Goal: Task Accomplishment & Management: Manage account settings

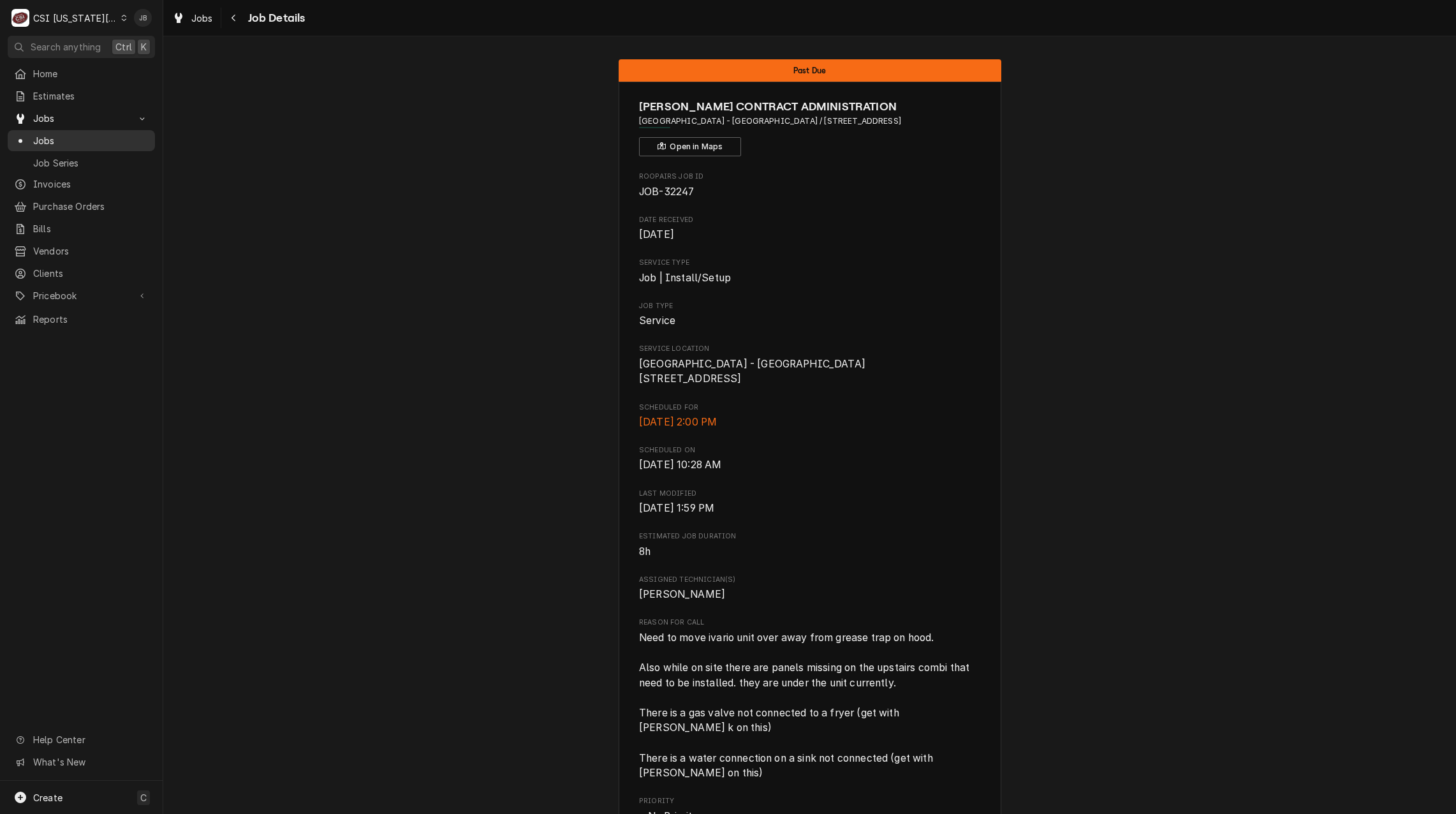
click at [86, 139] on span "Jobs" at bounding box center [91, 141] width 116 height 14
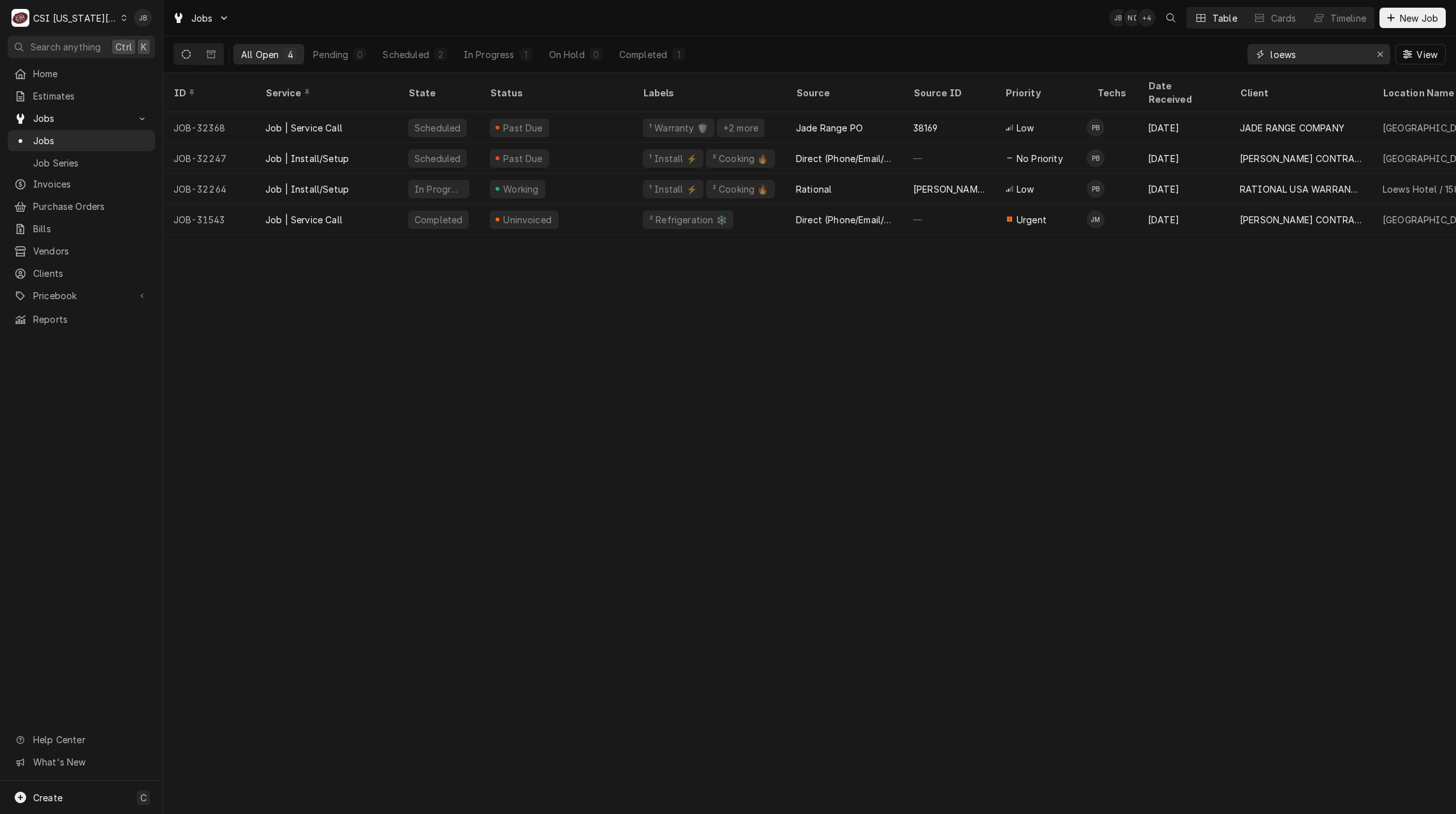
drag, startPoint x: 1308, startPoint y: 60, endPoint x: 1213, endPoint y: 71, distance: 95.6
click at [1177, 60] on div "All Open 4 Pending 0 Scheduled 2 In Progress 1 On Hold 0 Completed 1 loews View" at bounding box center [809, 54] width 1272 height 36
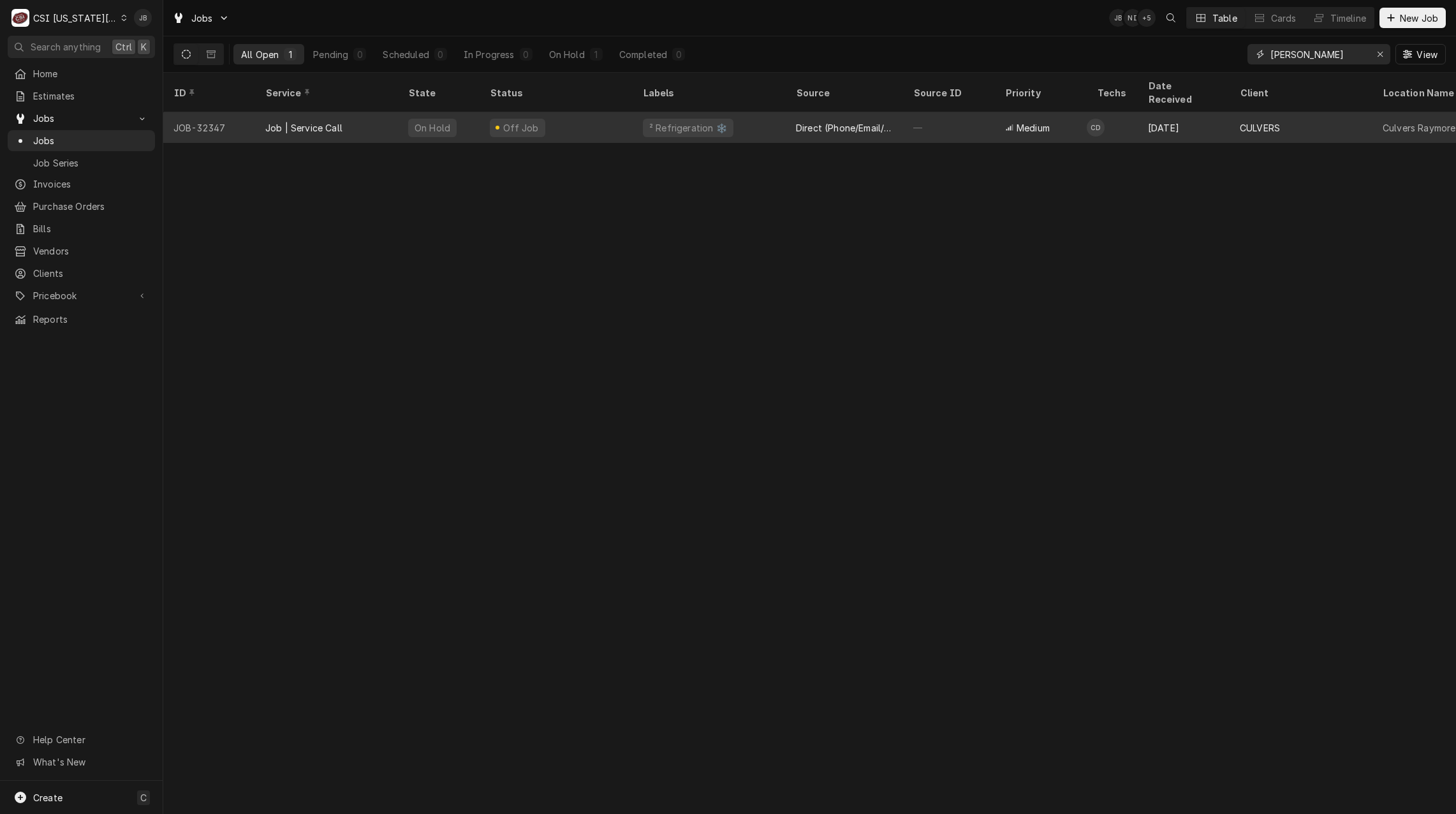
type input "[PERSON_NAME]"
click at [561, 116] on div "Off Job" at bounding box center [556, 127] width 153 height 31
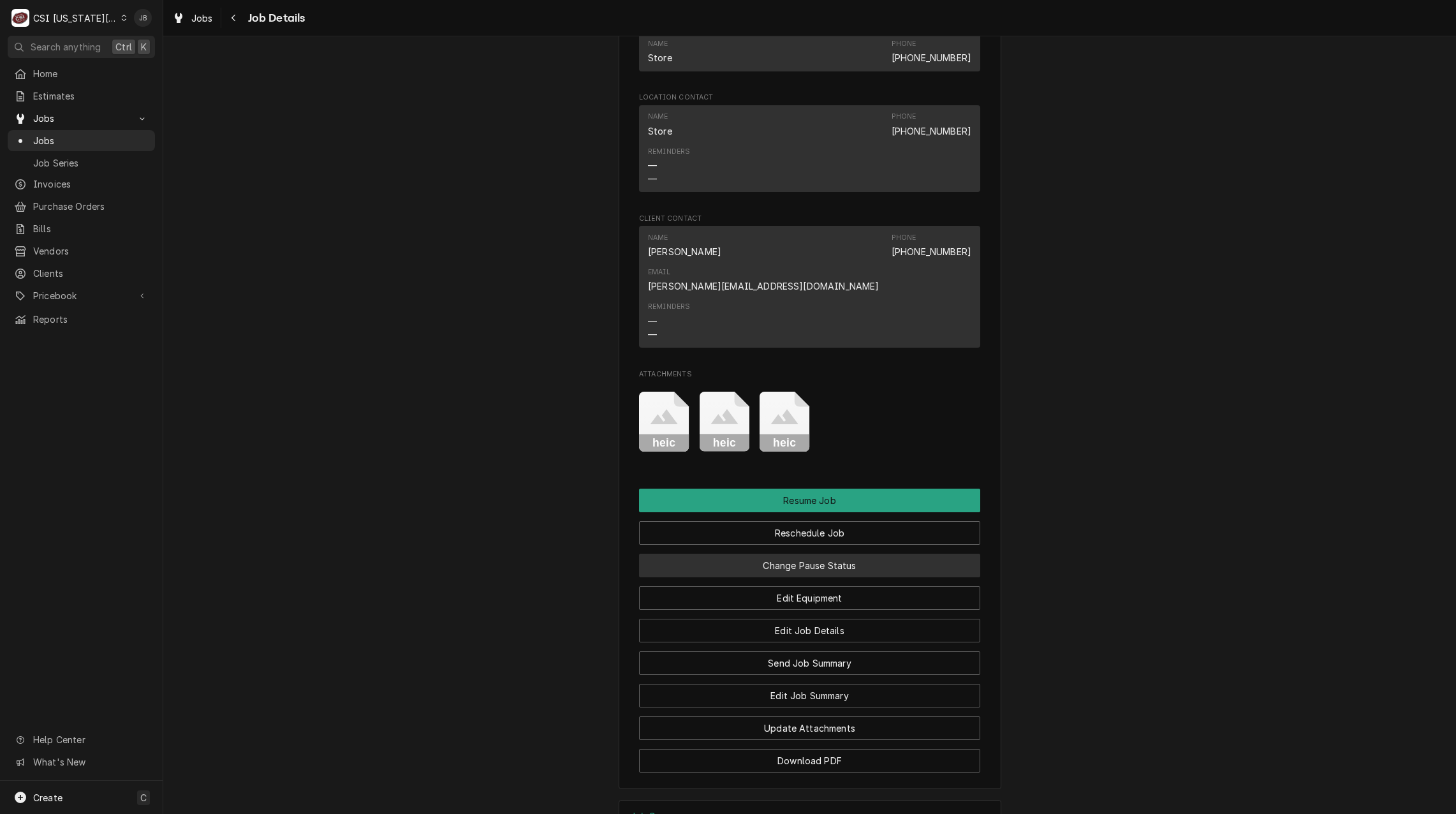
scroll to position [1403, 0]
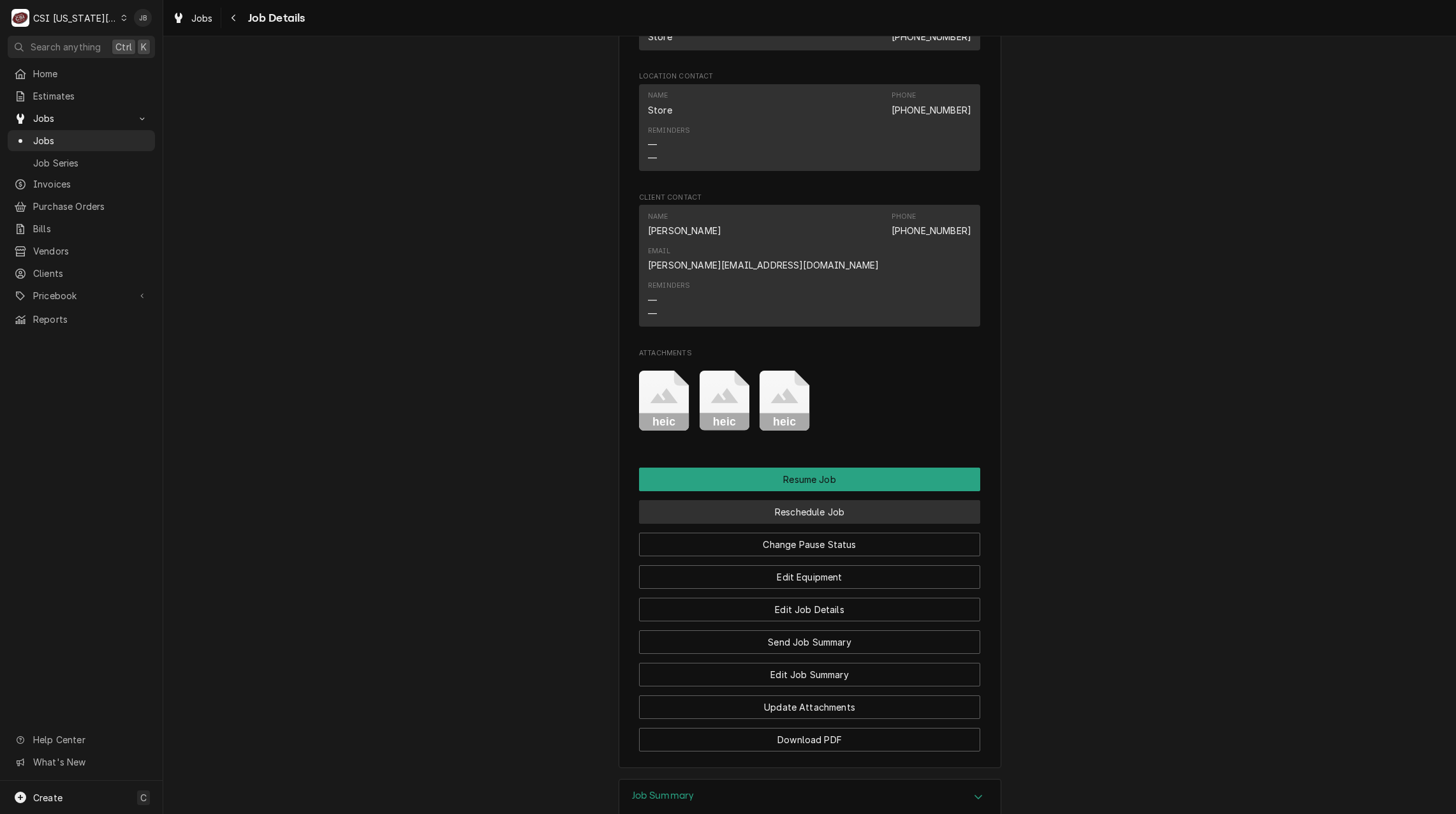
click at [831, 500] on button "Reschedule Job" at bounding box center [810, 512] width 341 height 24
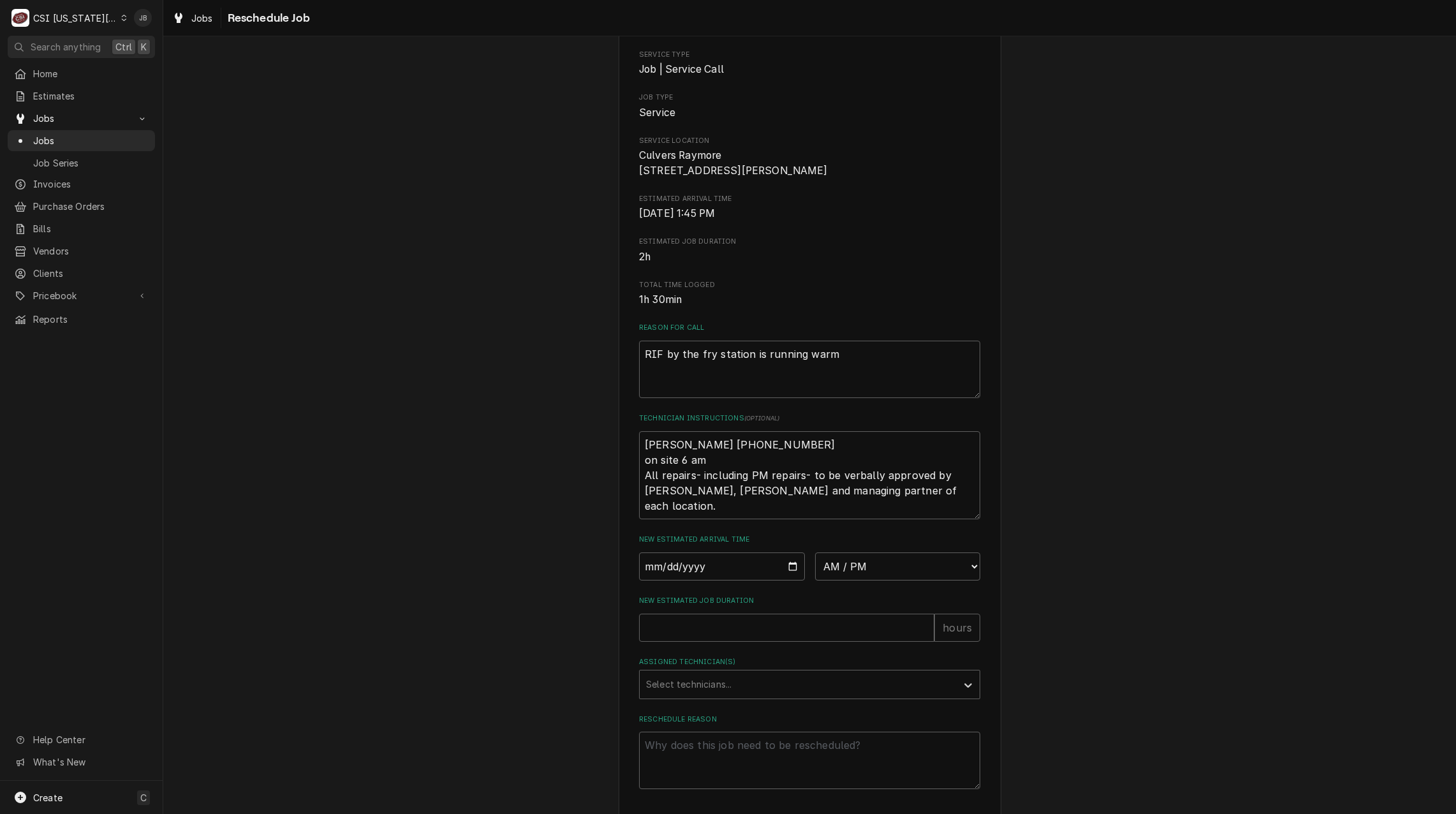
scroll to position [170, 0]
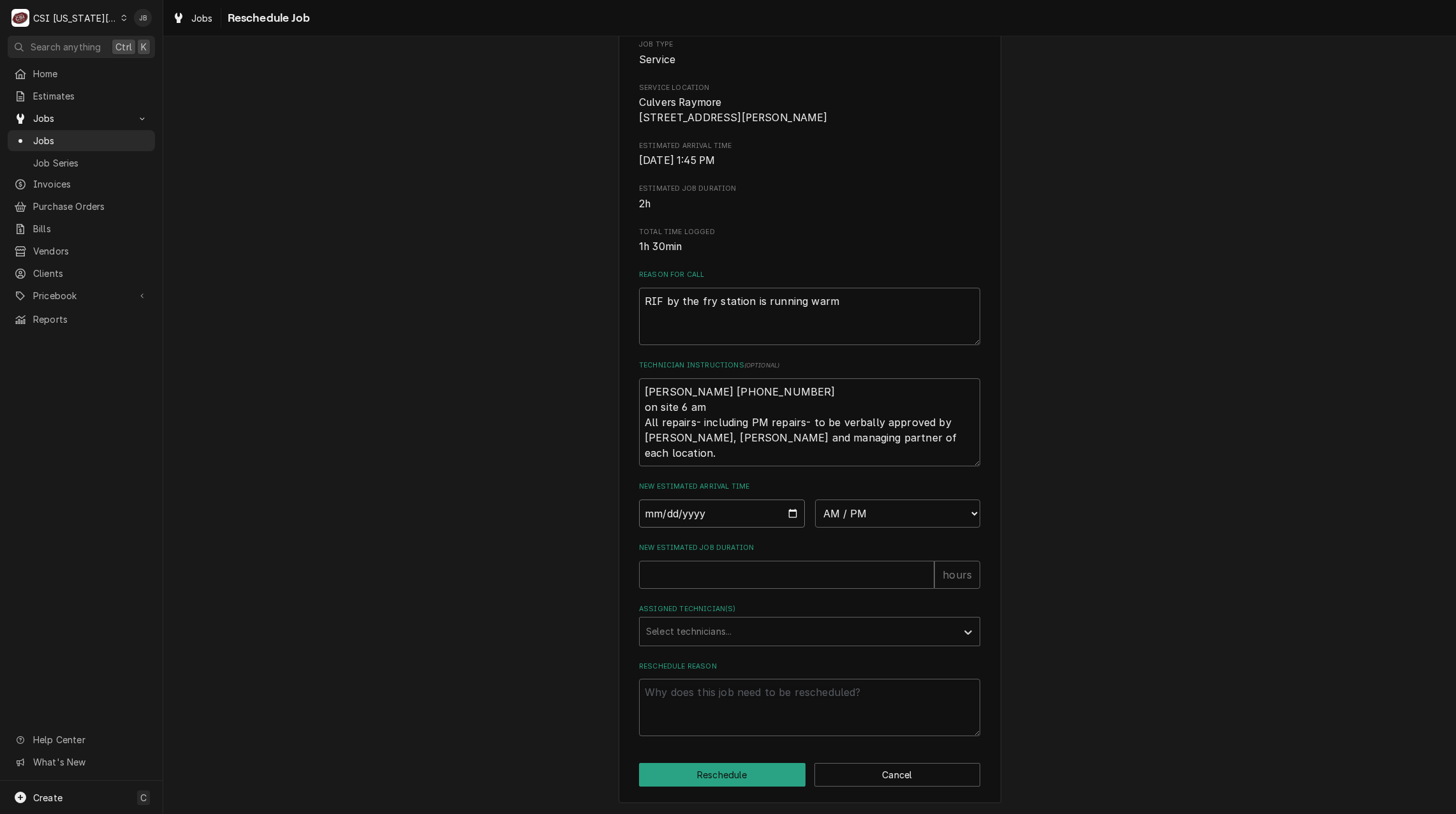
click at [785, 514] on input "Date" at bounding box center [721, 513] width 166 height 28
type textarea "x"
type input "[DATE]"
click at [866, 506] on select "AM / PM 6:00 AM 6:15 AM 6:30 AM 6:45 AM 7:00 AM 7:15 AM 7:30 AM 7:45 AM 8:00 AM…" at bounding box center [897, 513] width 166 height 28
select select "07:00:00"
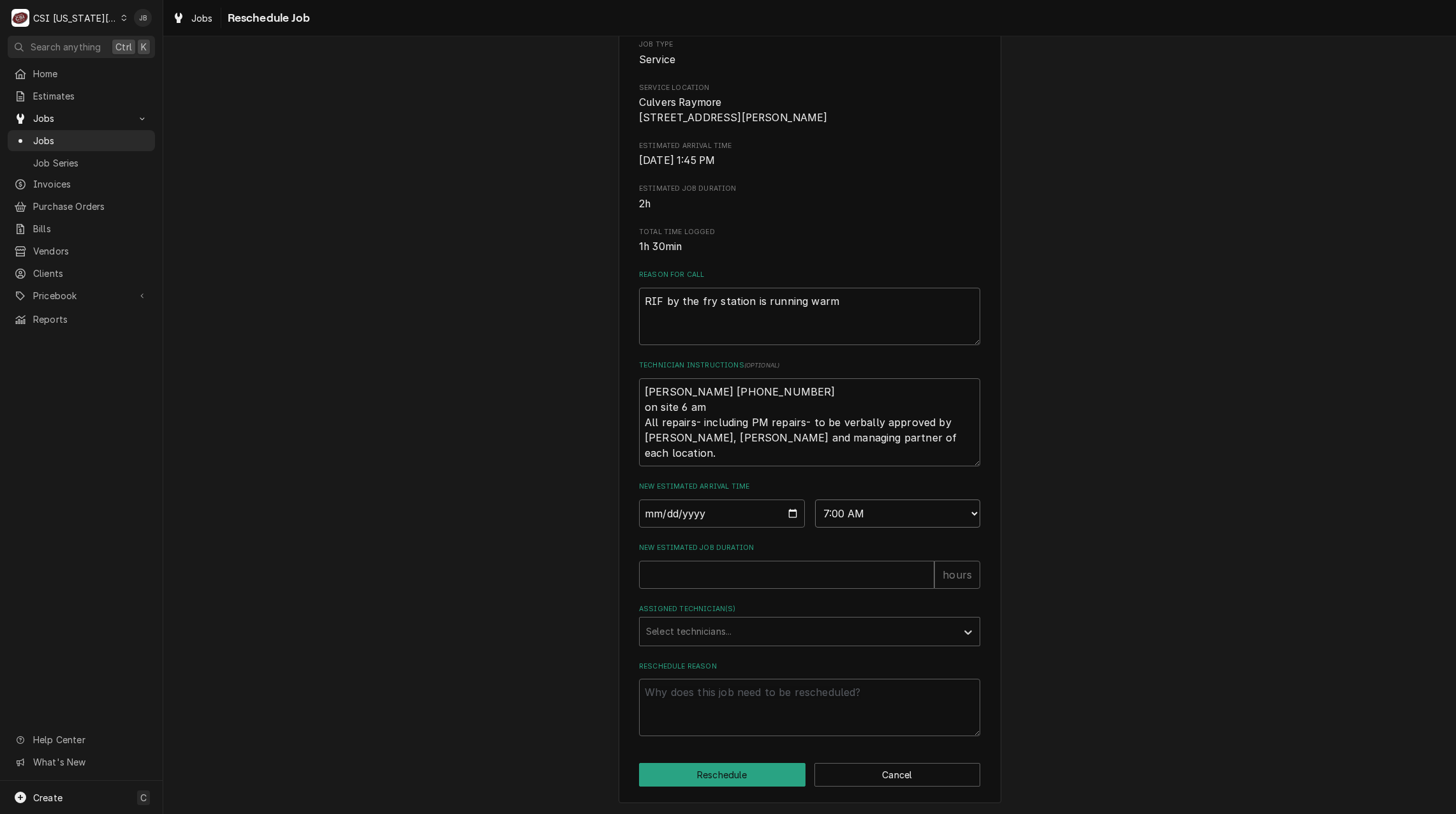
click at [815, 500] on select "AM / PM 6:00 AM 6:15 AM 6:30 AM 6:45 AM 7:00 AM 7:15 AM 7:30 AM 7:45 AM 8:00 AM…" at bounding box center [897, 513] width 166 height 28
click at [686, 586] on input "New Estimated Job Duration" at bounding box center [787, 574] width 296 height 28
type textarea "x"
type input "2"
click at [701, 636] on div "Assigned Technician(s)" at bounding box center [798, 631] width 304 height 23
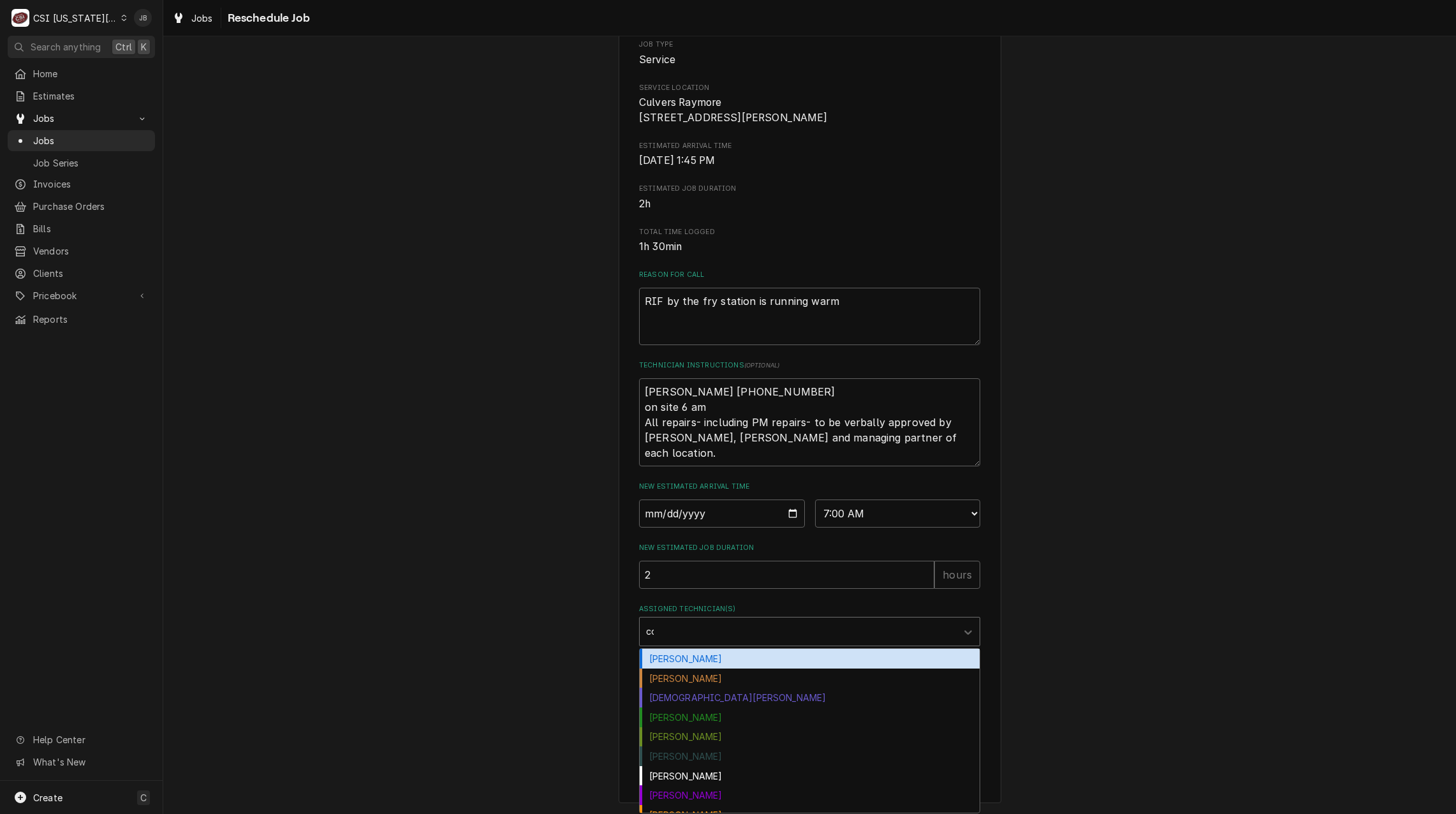
type input "cod"
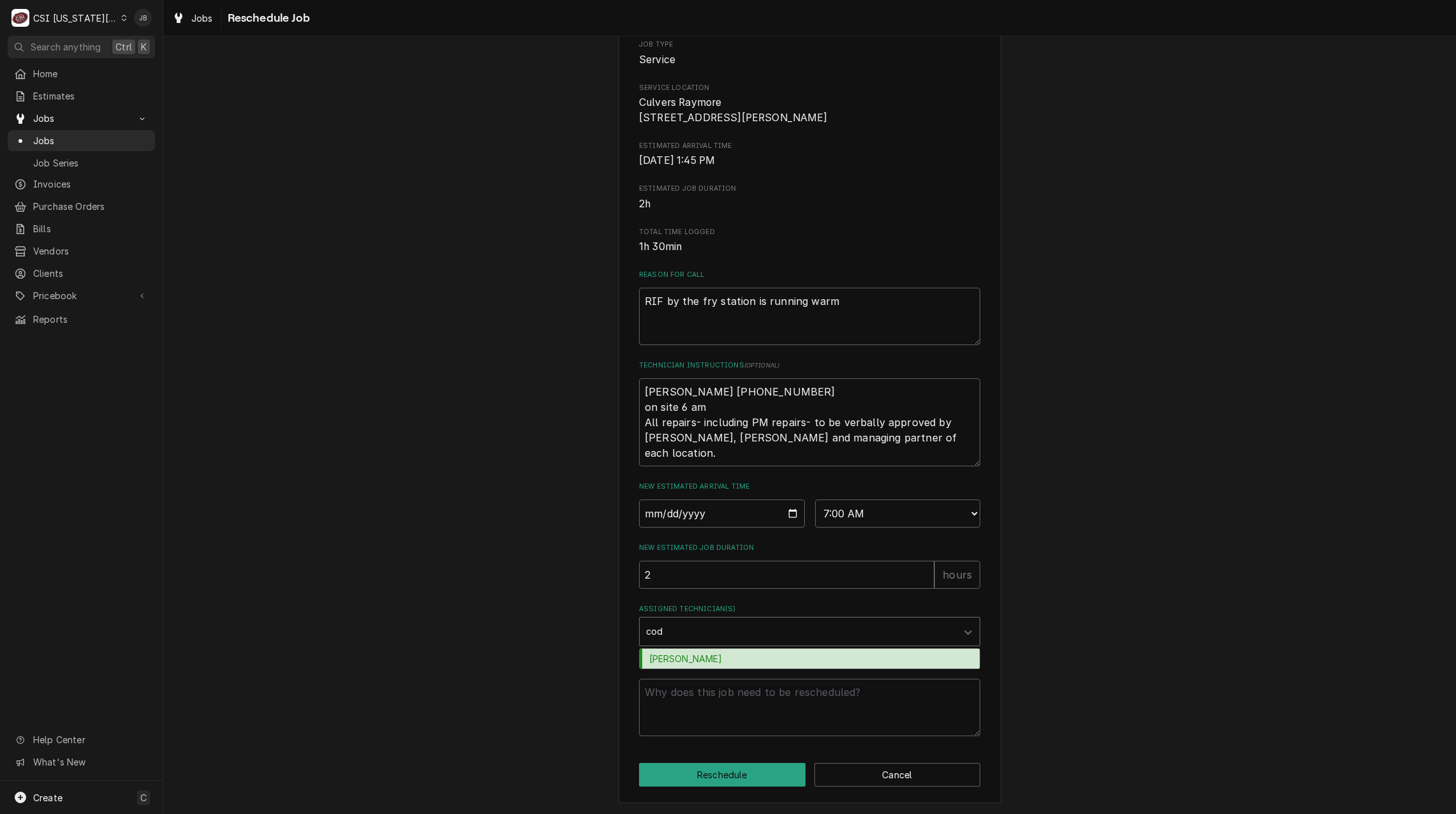
click at [691, 656] on div "Cody Davis" at bounding box center [810, 658] width 340 height 20
type textarea "x"
click at [725, 717] on textarea "Reschedule Reason" at bounding box center [810, 708] width 341 height 58
type textarea "x"
type textarea "C"
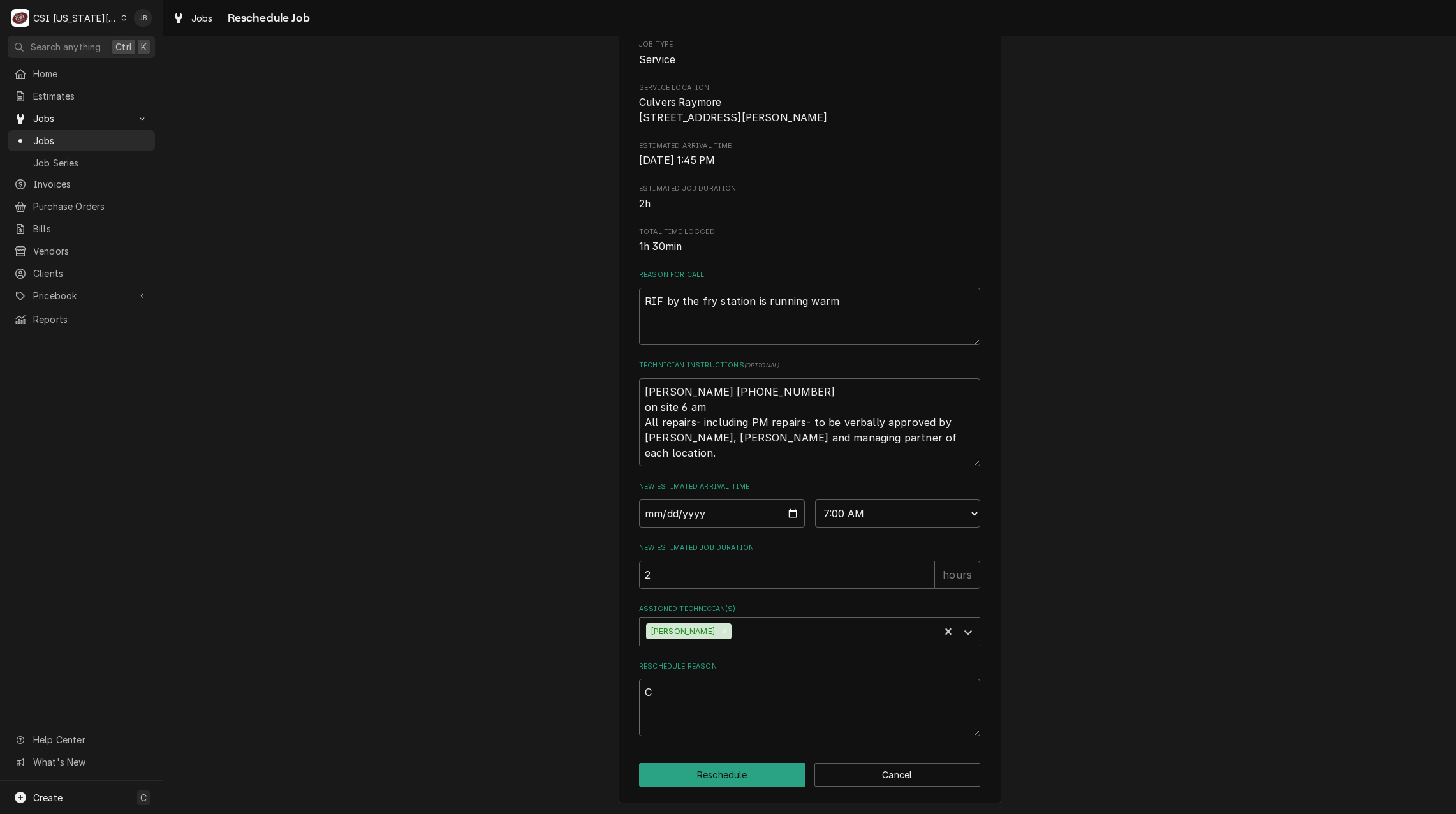
type textarea "x"
type textarea "Cu"
type textarea "x"
type textarea "Cus"
type textarea "x"
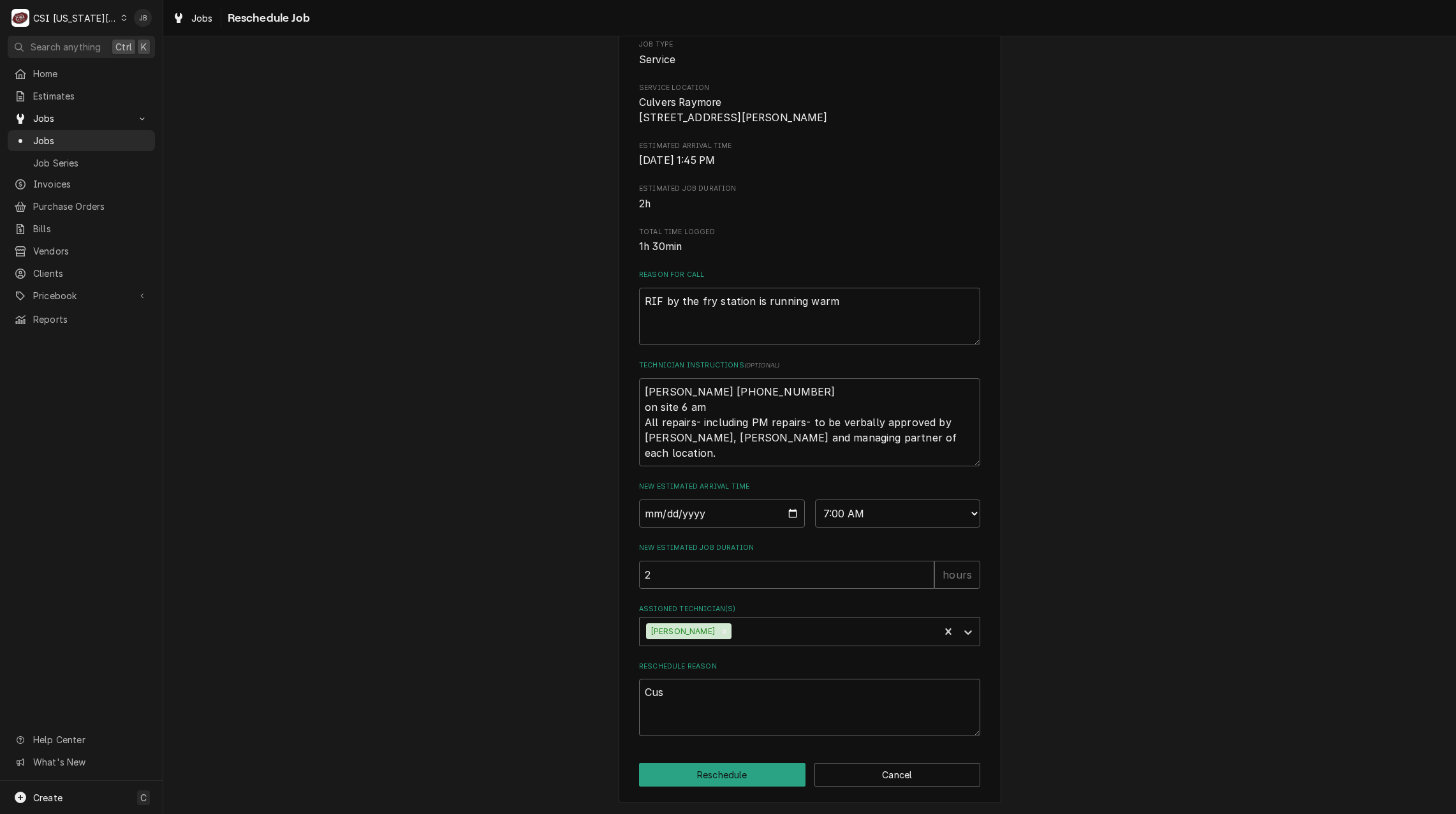
type textarea "Cust"
type textarea "x"
type textarea "Custo"
type textarea "x"
type textarea "Custom"
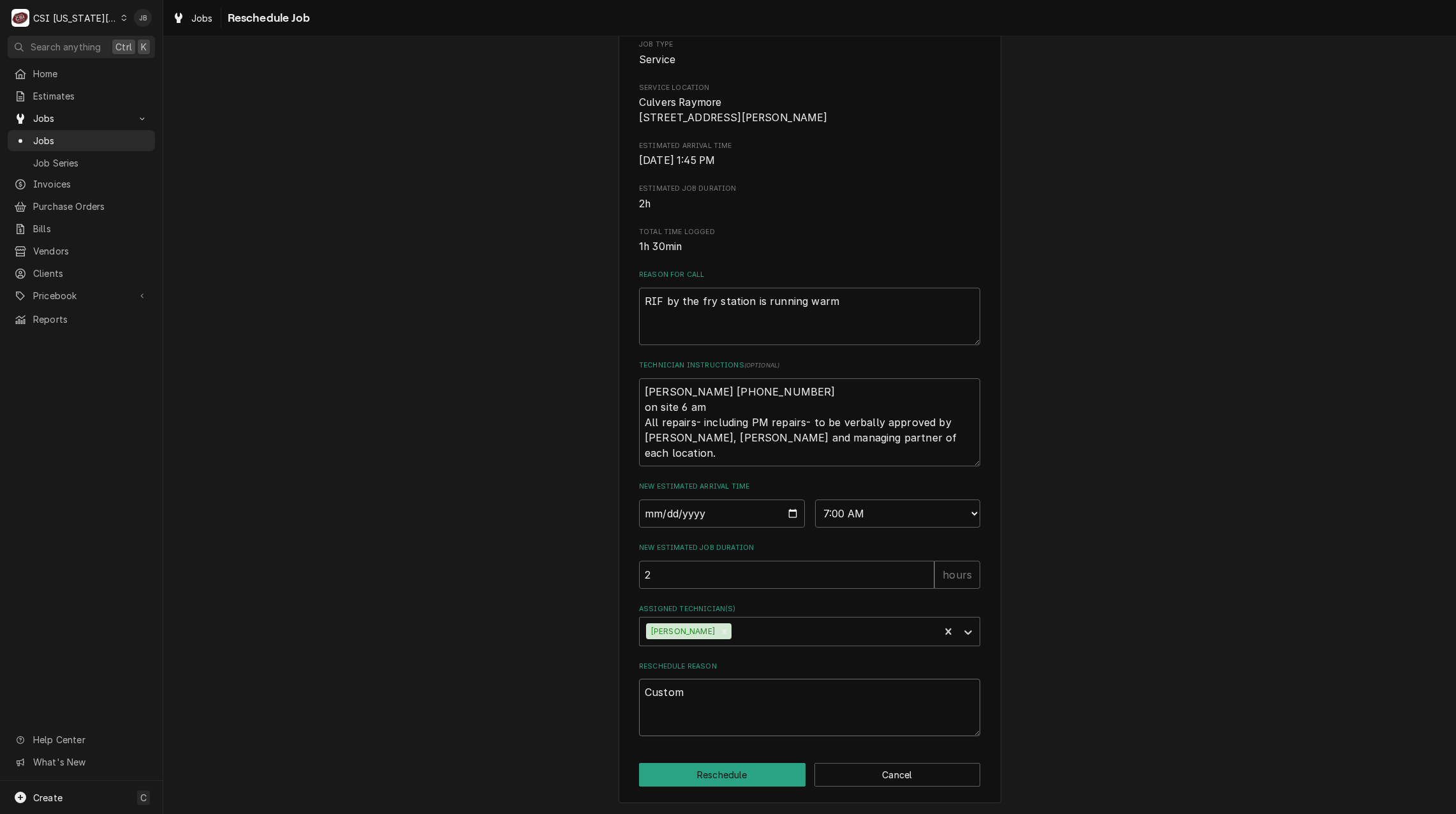
type textarea "x"
type textarea "Custome"
type textarea "x"
type textarea "Customer"
type textarea "x"
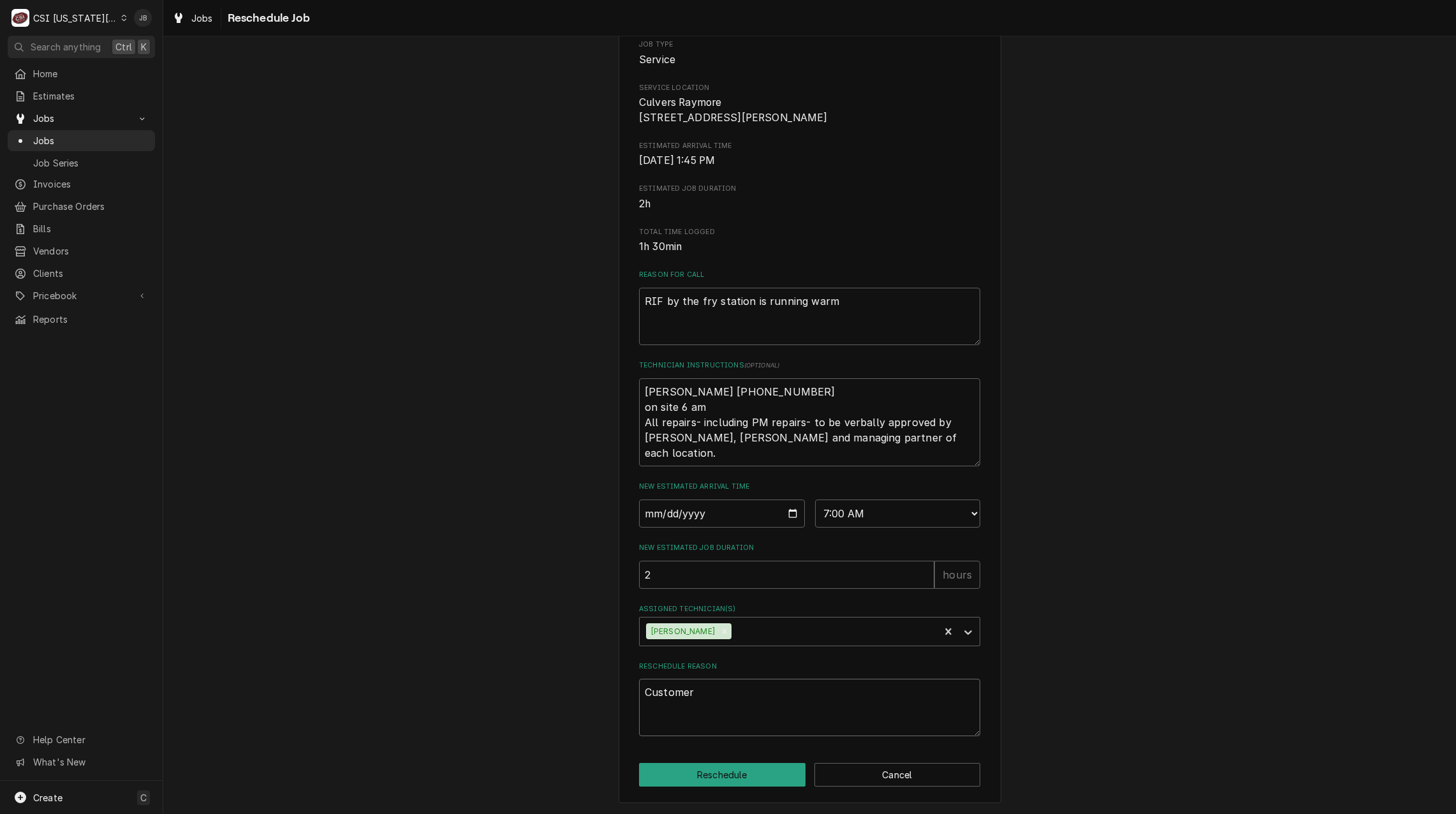
type textarea "Customer"
type textarea "x"
type textarea "Customer r"
type textarea "x"
type textarea "Customer re"
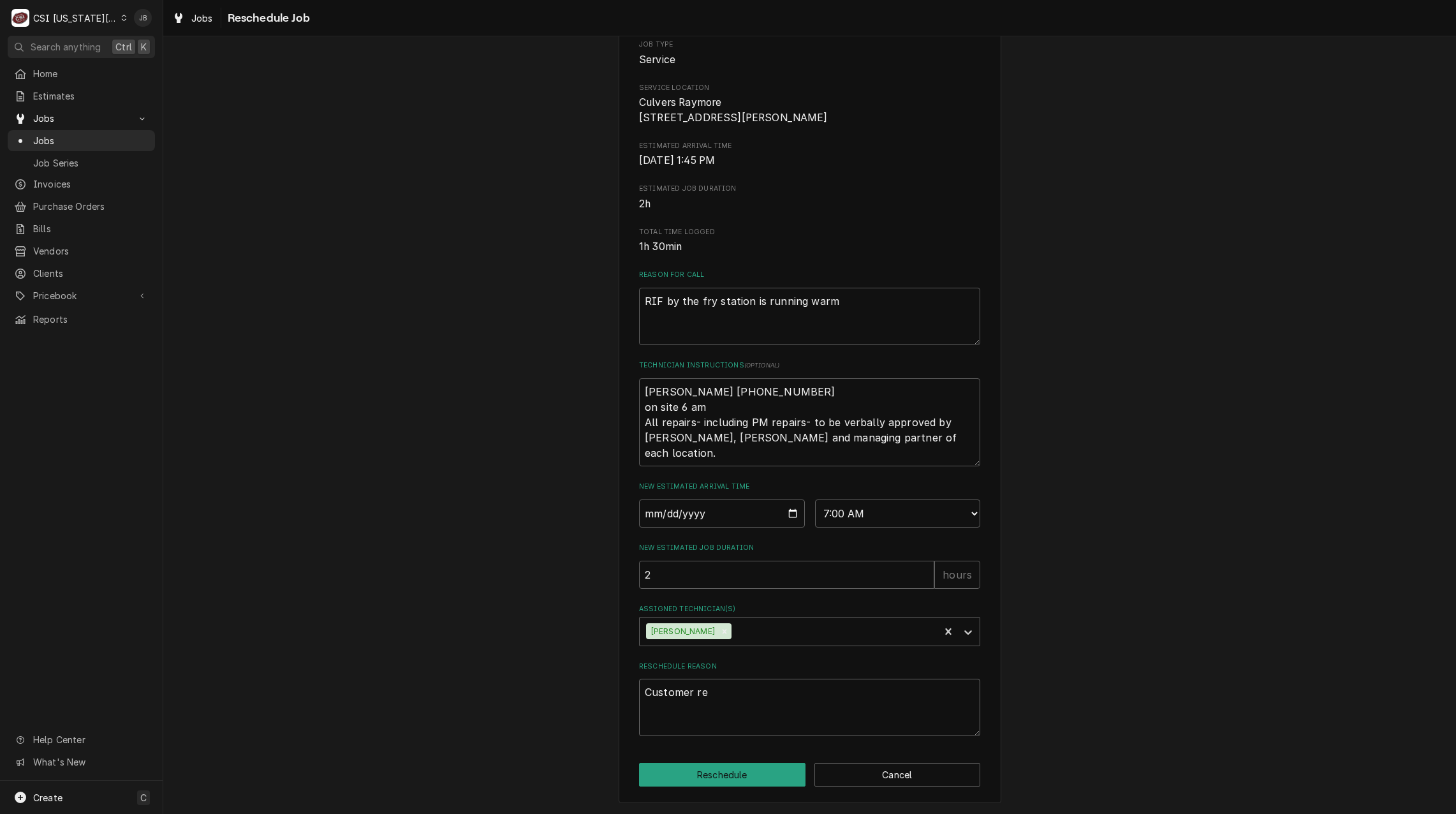
type textarea "x"
type textarea "Customer req"
type textarea "x"
type textarea "Customer requ"
type textarea "x"
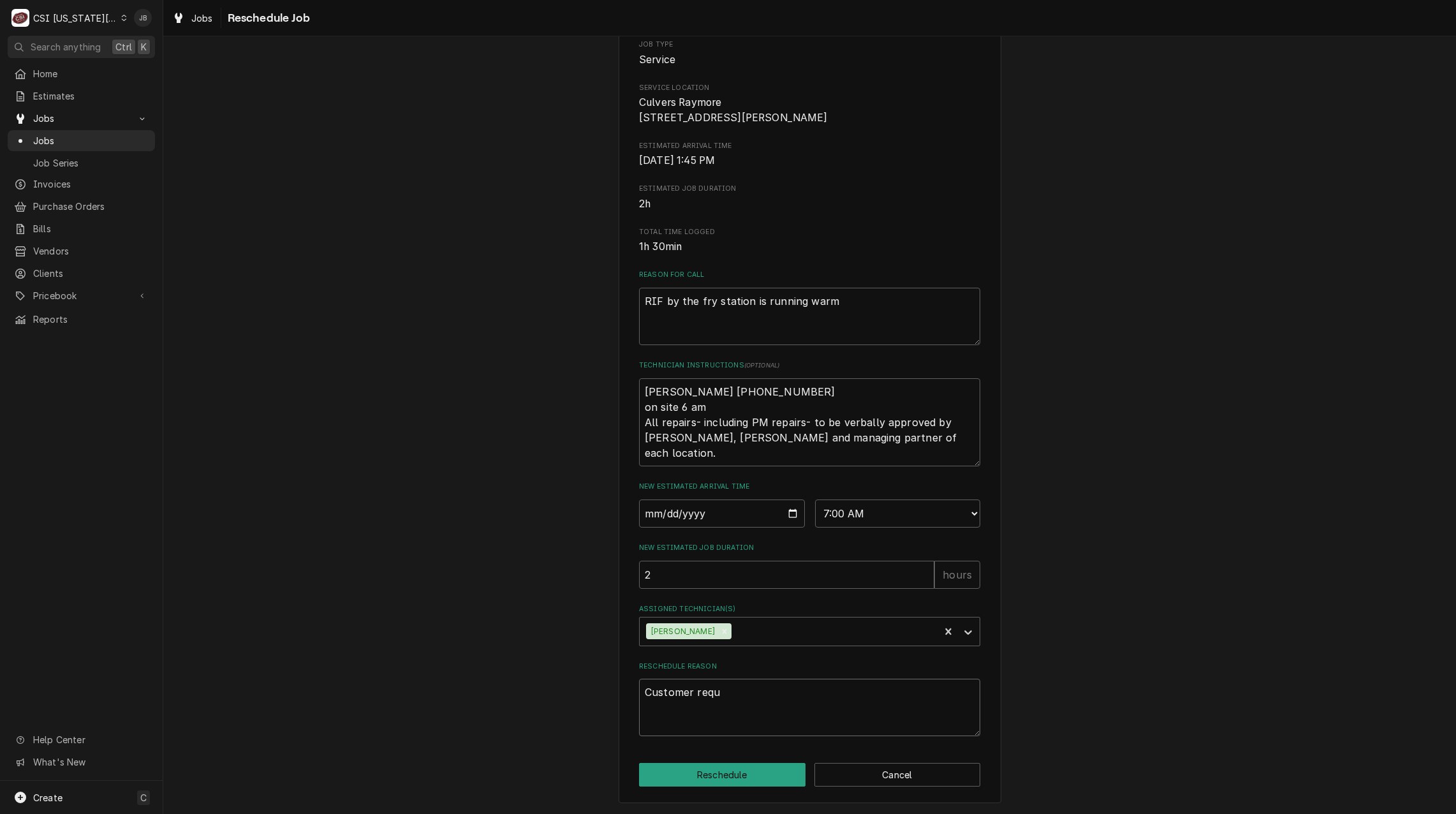
type textarea "Customer reque"
type textarea "x"
type textarea "Customer reques"
type textarea "x"
type textarea "Customer request"
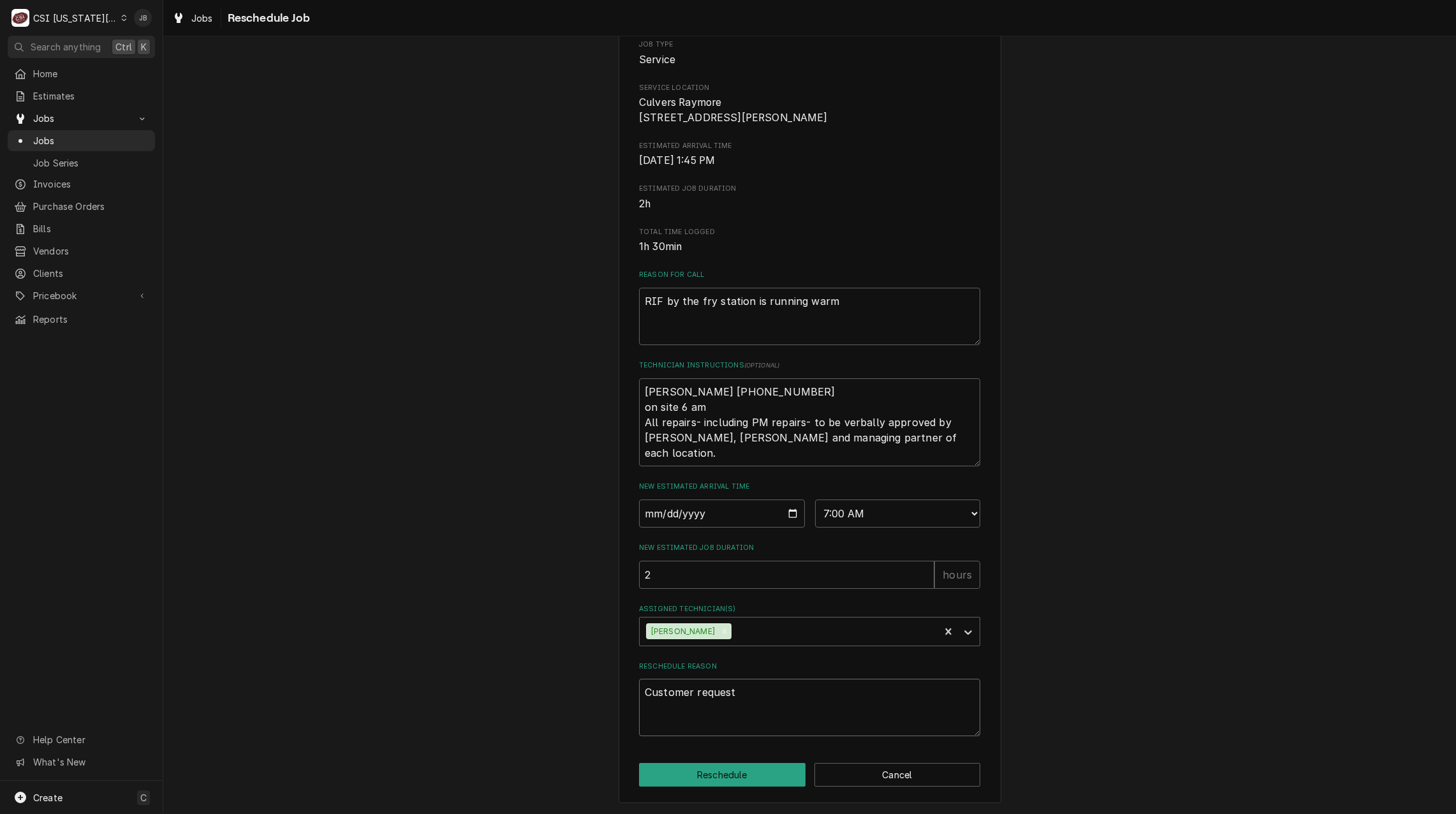
type textarea "x"
type textarea "Customer request"
click at [722, 766] on button "Reschedule" at bounding box center [722, 775] width 166 height 24
type textarea "x"
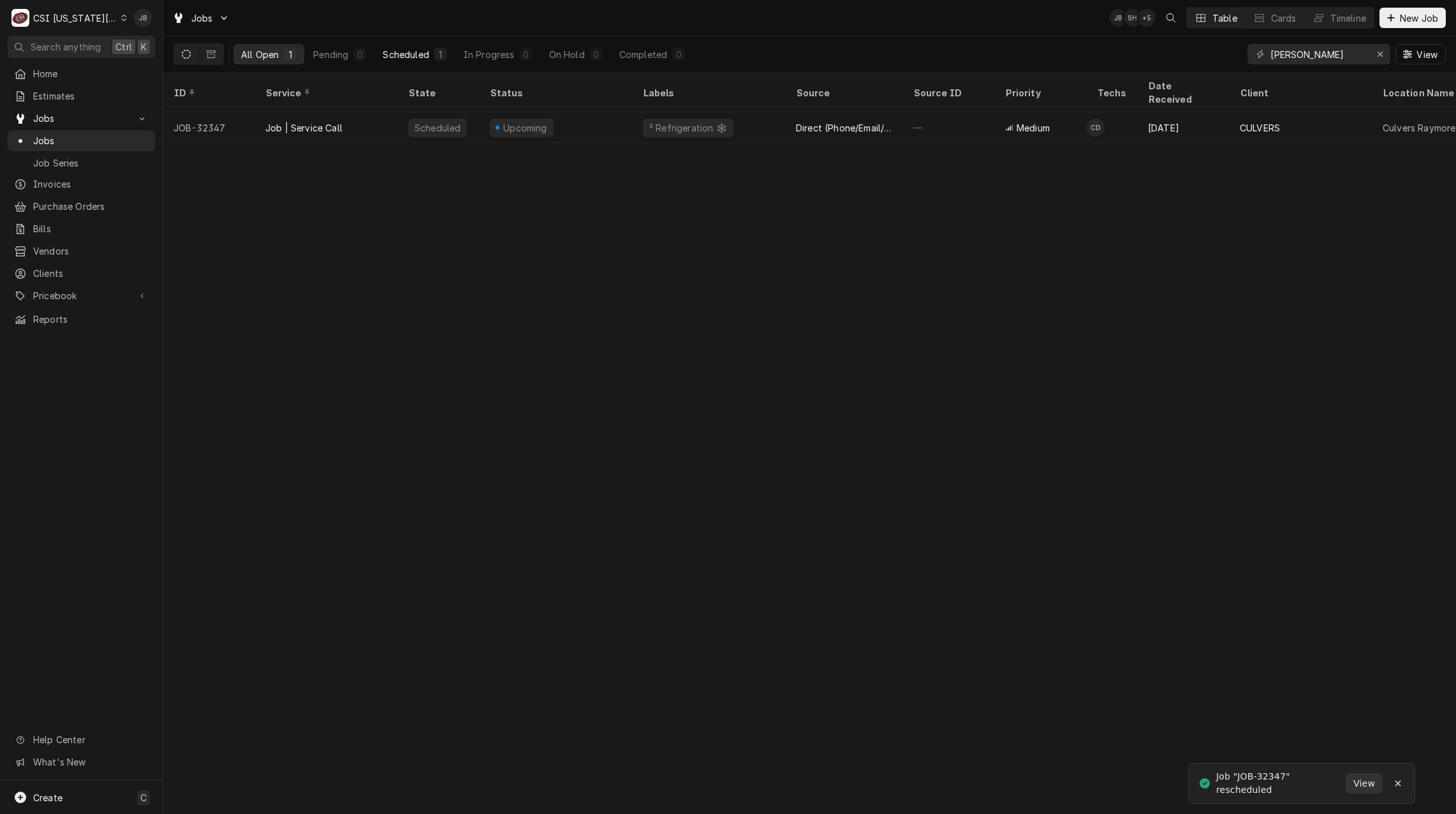
click at [398, 53] on div "Scheduled" at bounding box center [405, 54] width 46 height 14
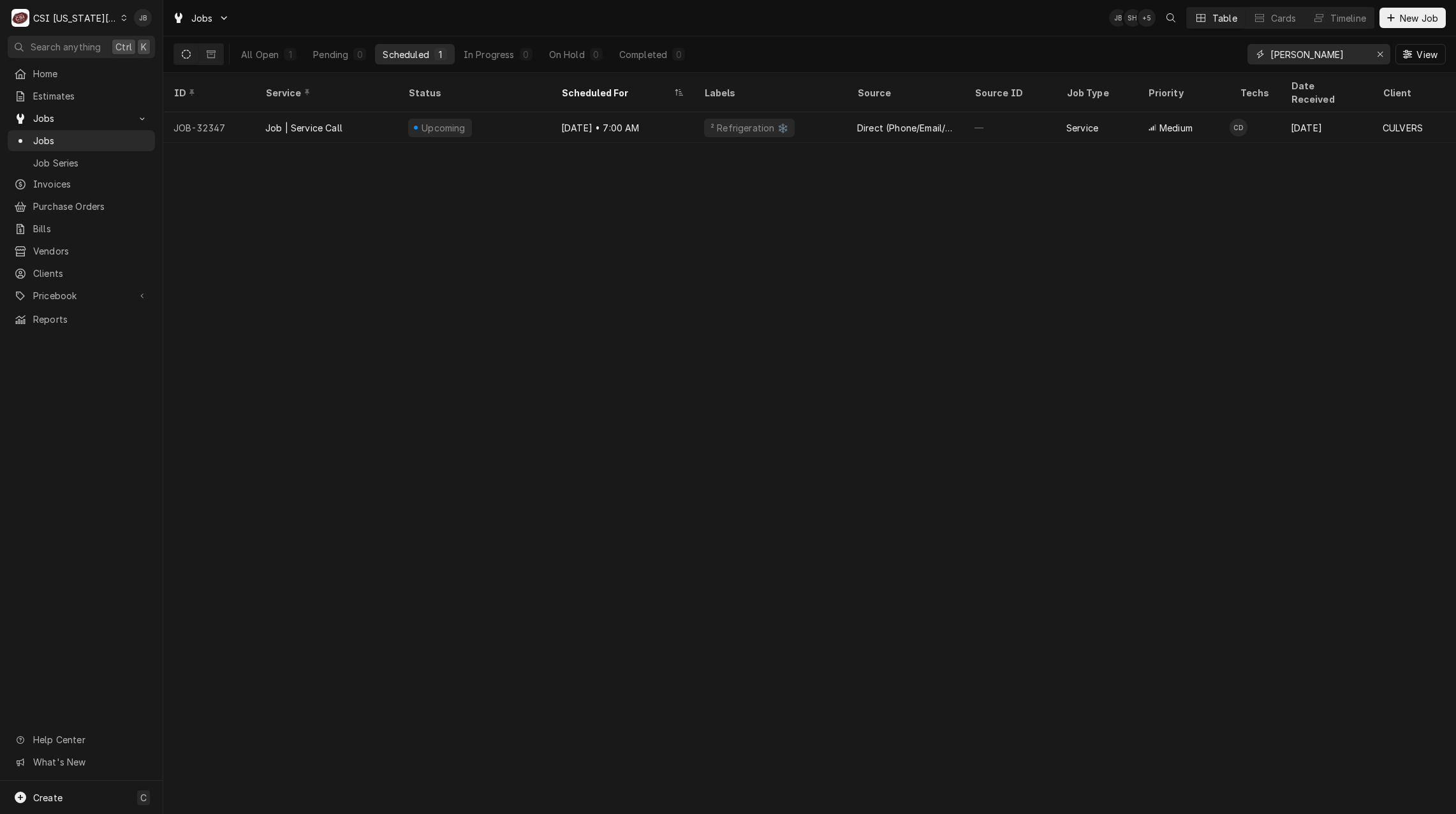
drag, startPoint x: 1300, startPoint y: 57, endPoint x: 911, endPoint y: 59, distance: 389.0
click at [974, 58] on div "All Open 1 Pending 0 Scheduled 1 In Progress 0 On Hold 0 Completed 0 culver cod…" at bounding box center [809, 54] width 1272 height 36
type input "cody"
click at [1381, 54] on icon "Erase input" at bounding box center [1380, 54] width 7 height 9
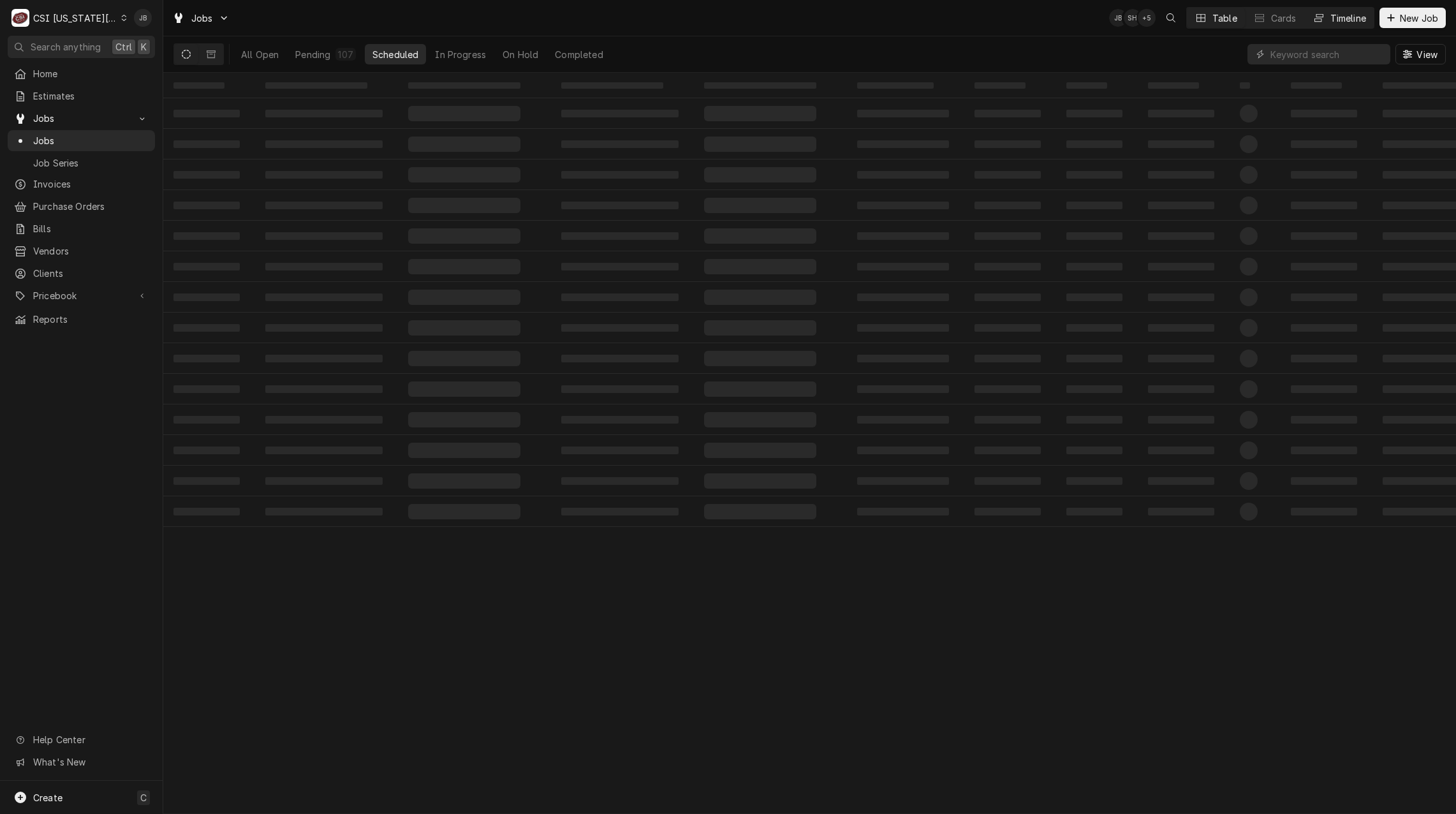
click at [1348, 8] on button "Timeline" at bounding box center [1339, 18] width 69 height 20
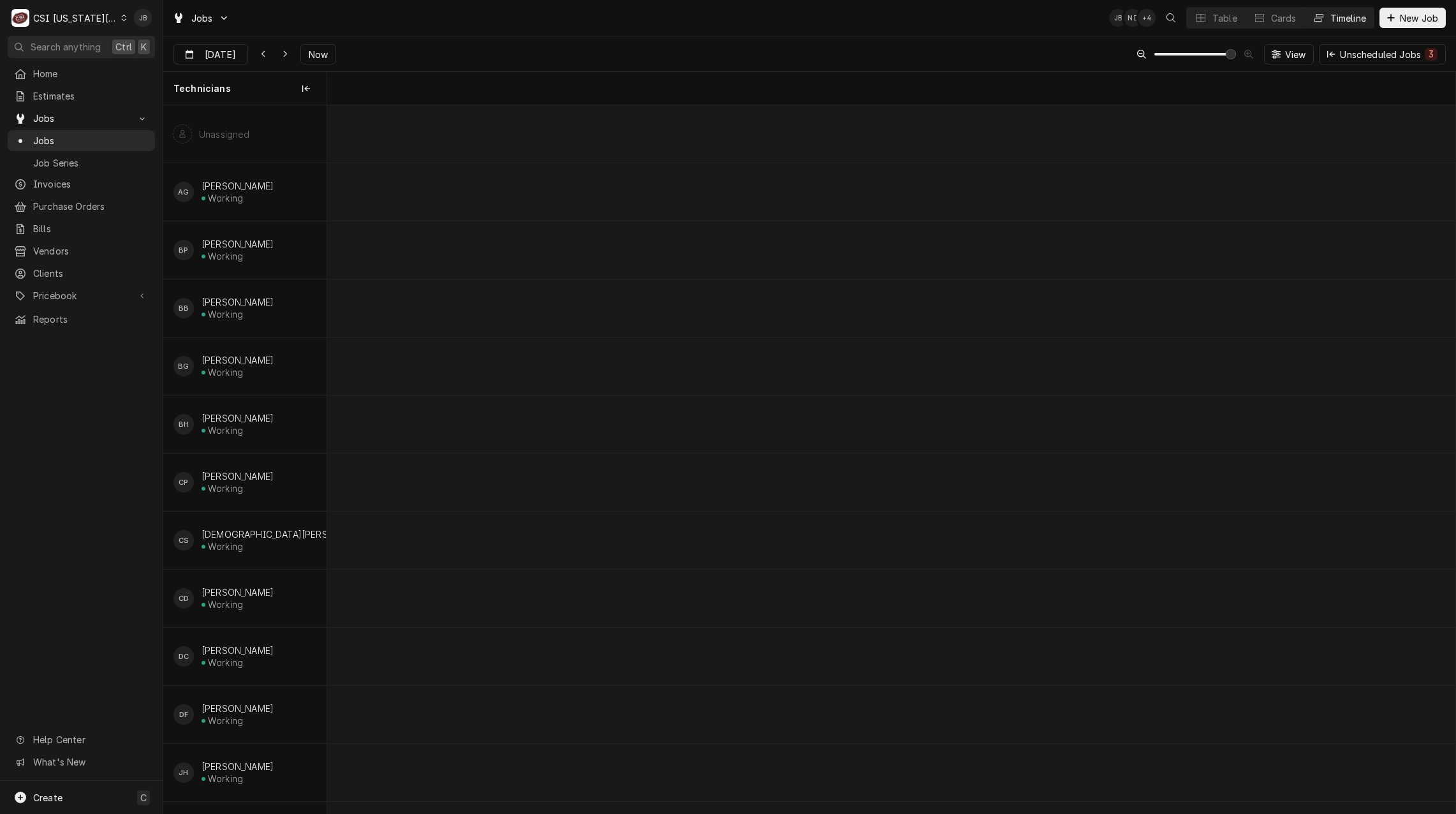
scroll to position [0, 20315]
click at [265, 50] on icon "Dynamic Content Wrapper" at bounding box center [263, 54] width 6 height 9
click at [283, 54] on icon "Dynamic Content Wrapper" at bounding box center [285, 54] width 6 height 9
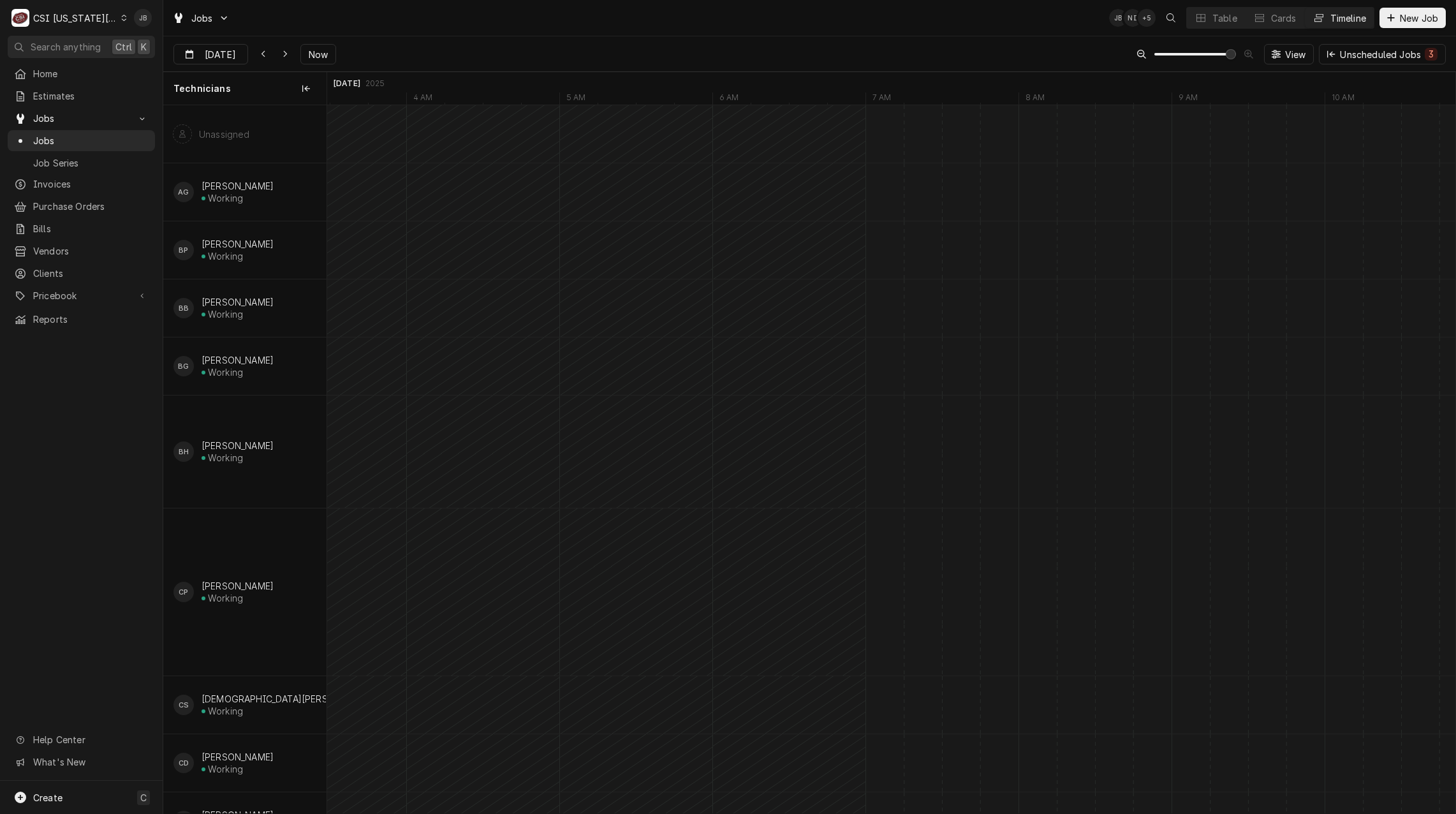
type input "Aug 28"
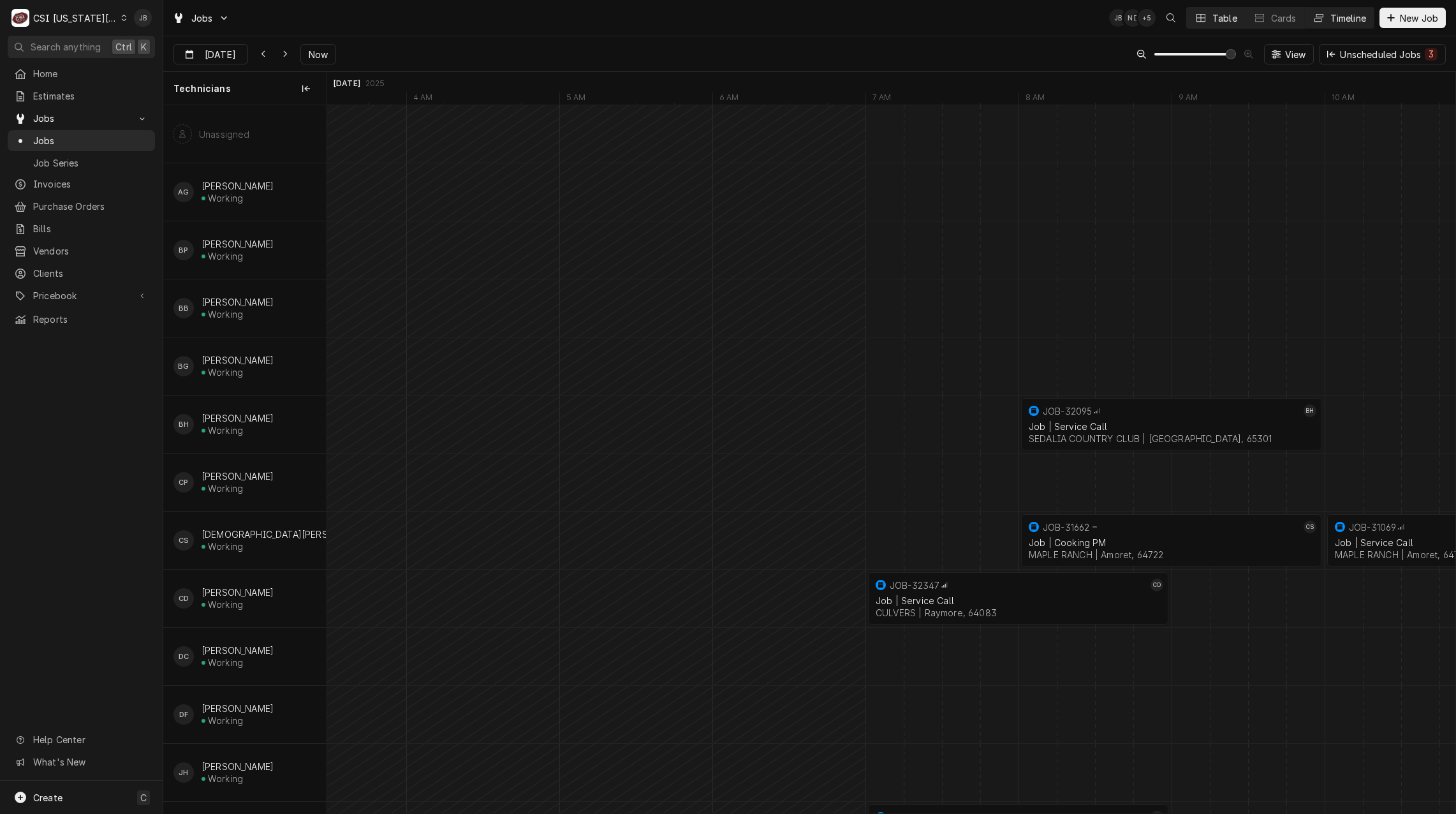
click at [1223, 11] on button "Table" at bounding box center [1216, 18] width 58 height 20
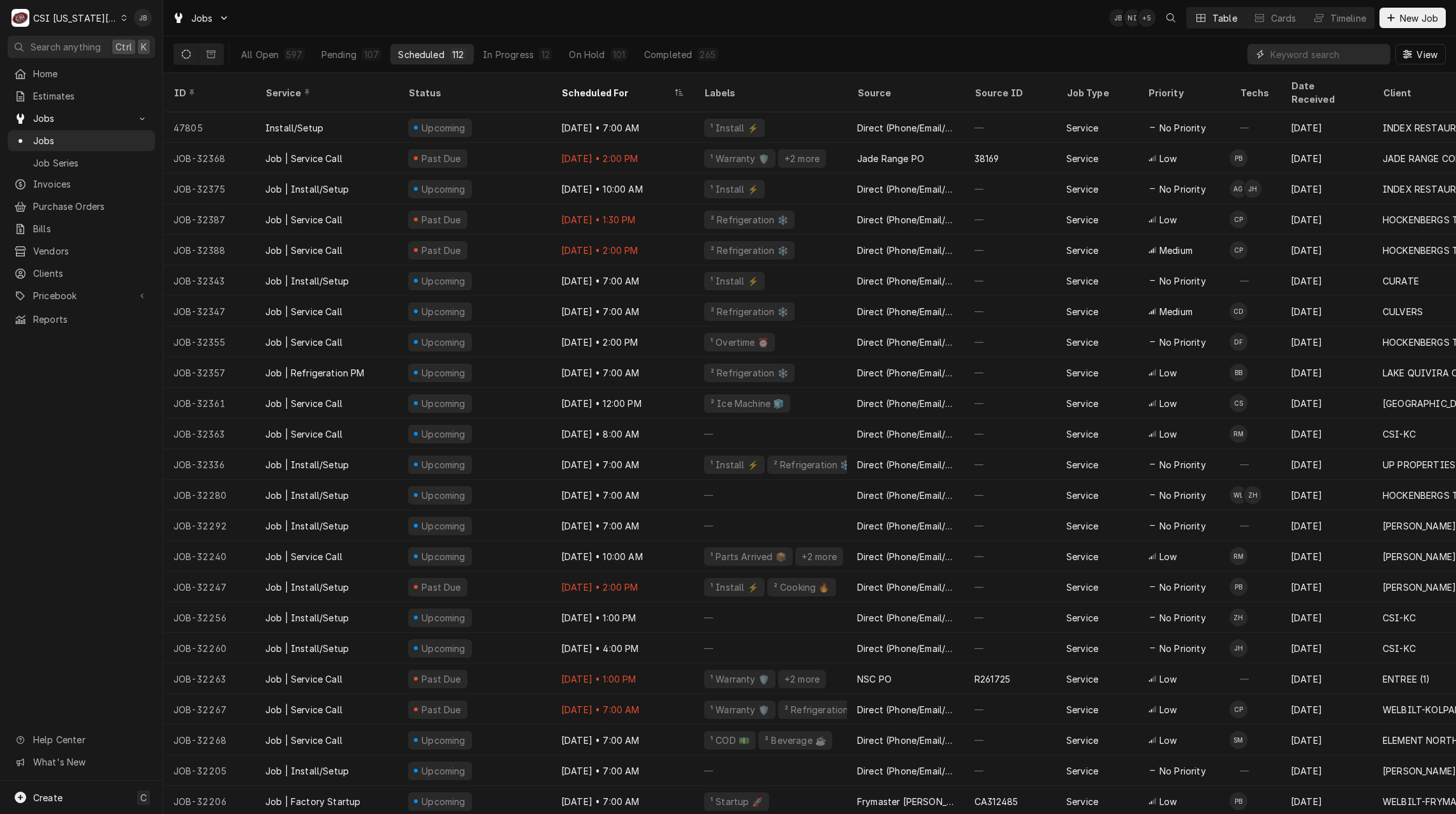
click at [1310, 53] on input "Dynamic Content Wrapper" at bounding box center [1327, 54] width 114 height 20
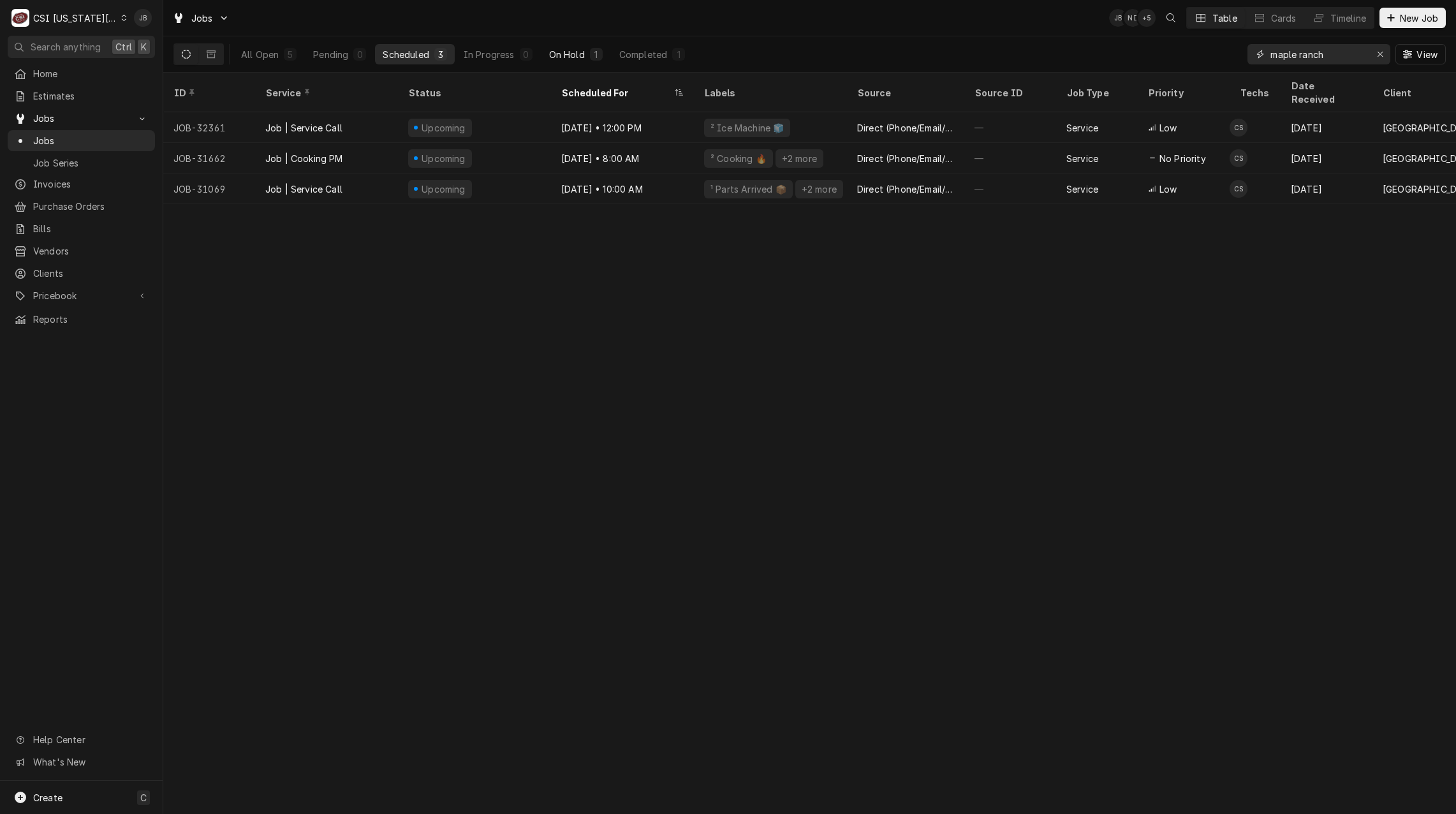
type input "maple ranch"
click at [584, 58] on div "On Hold" at bounding box center [567, 54] width 36 height 14
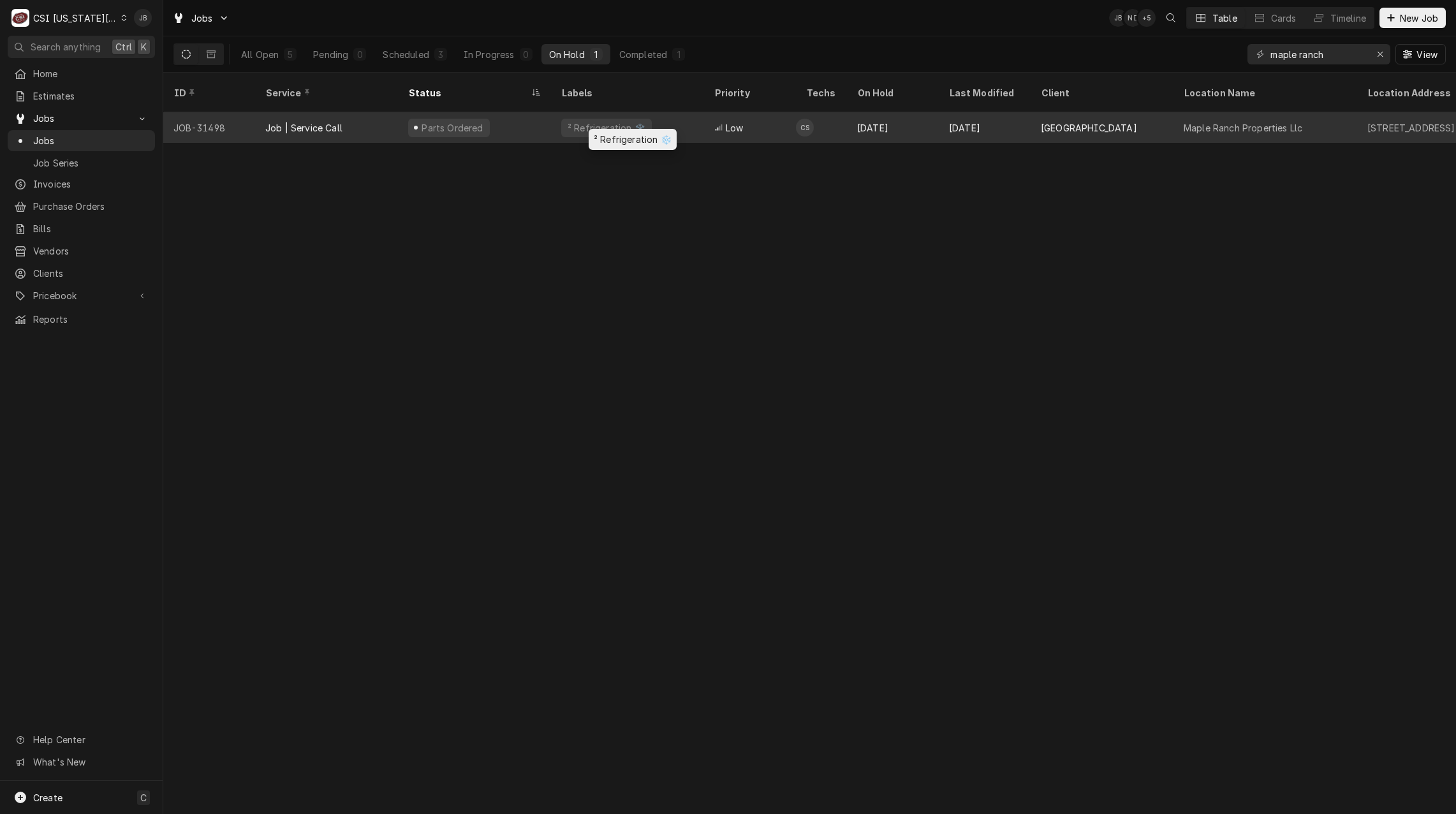
click at [684, 116] on div "² Refrigeration ❄️" at bounding box center [628, 127] width 153 height 31
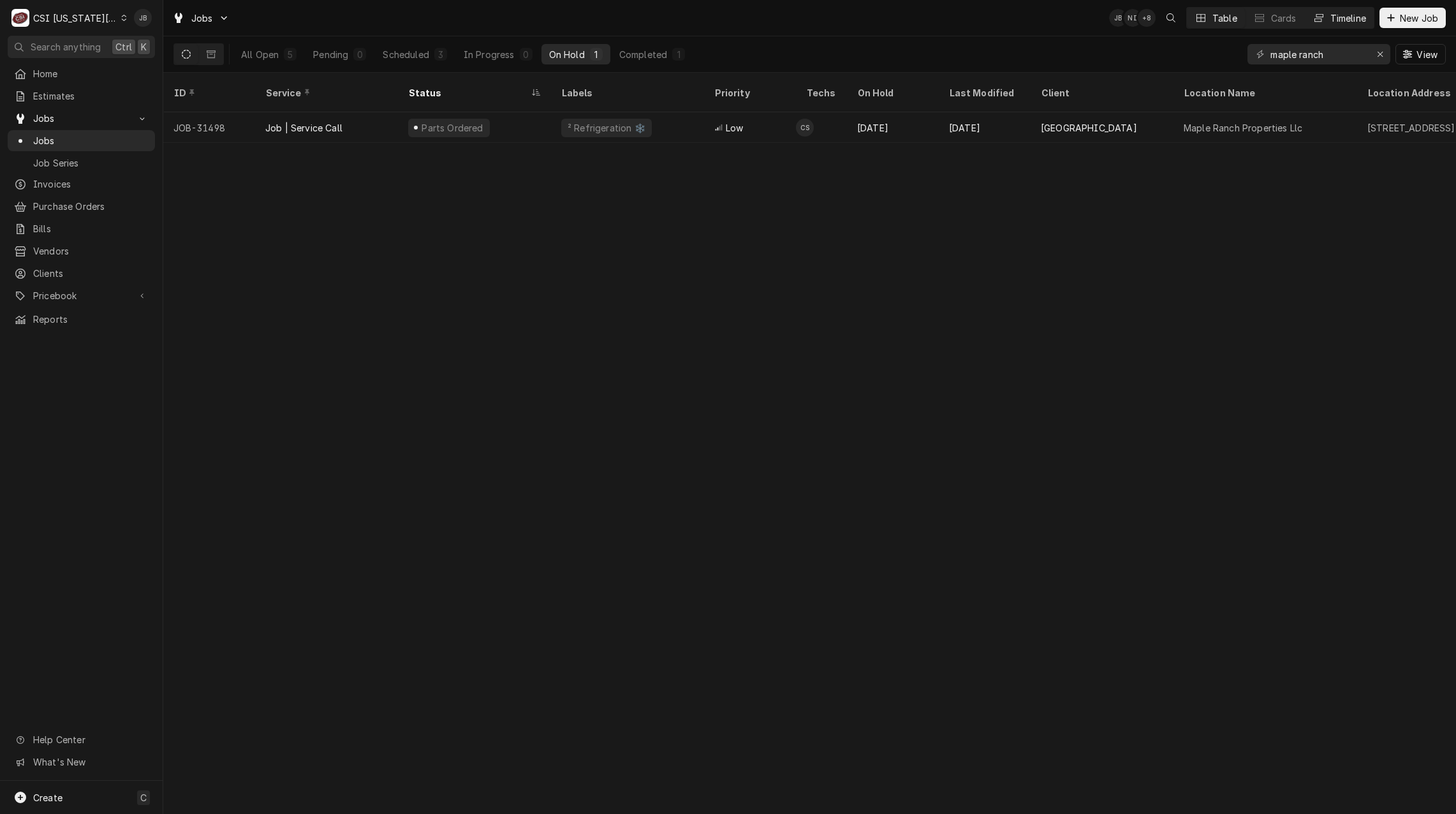
click at [1330, 17] on div "Timeline" at bounding box center [1348, 19] width 36 height 14
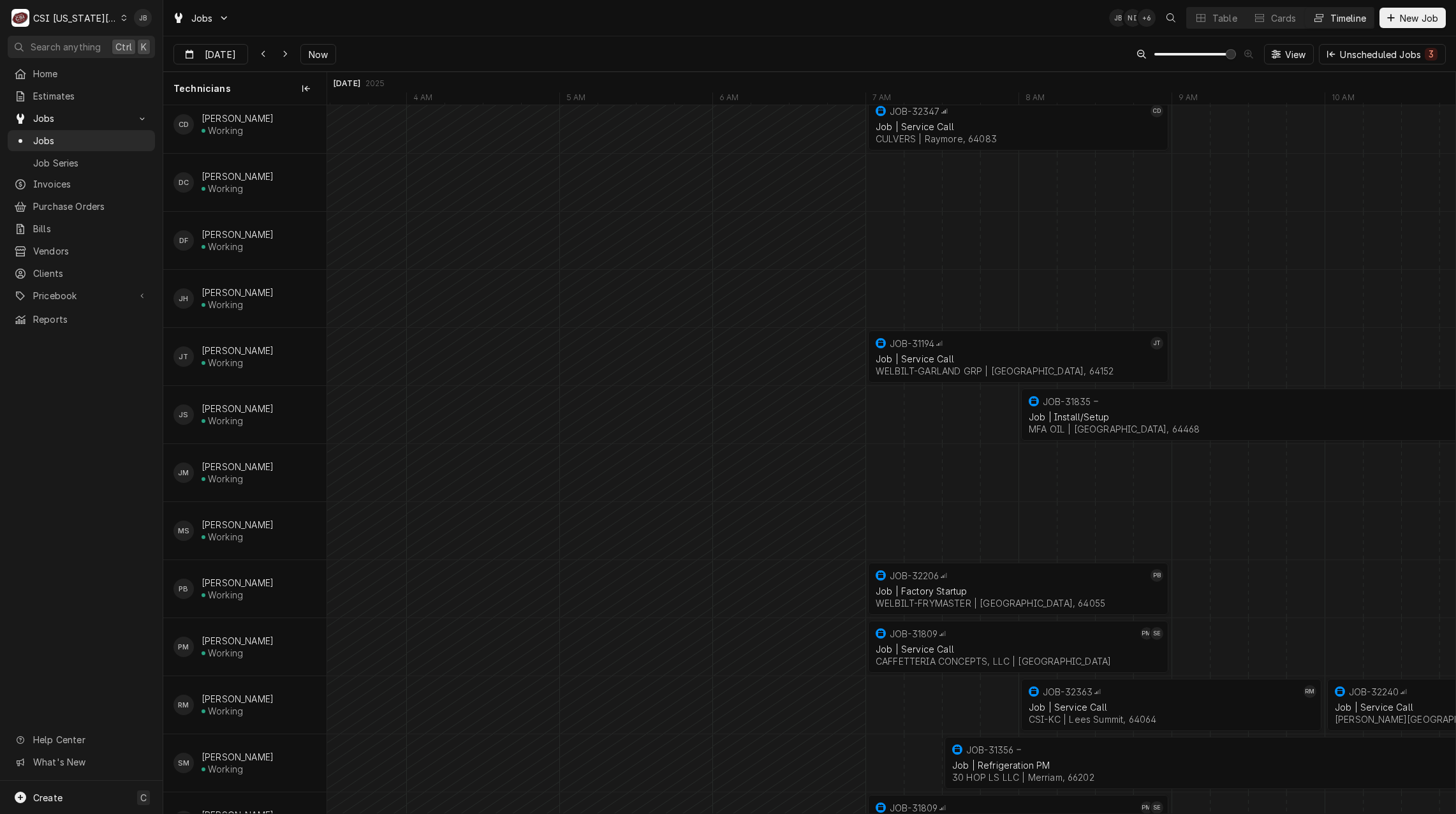
scroll to position [0, 0]
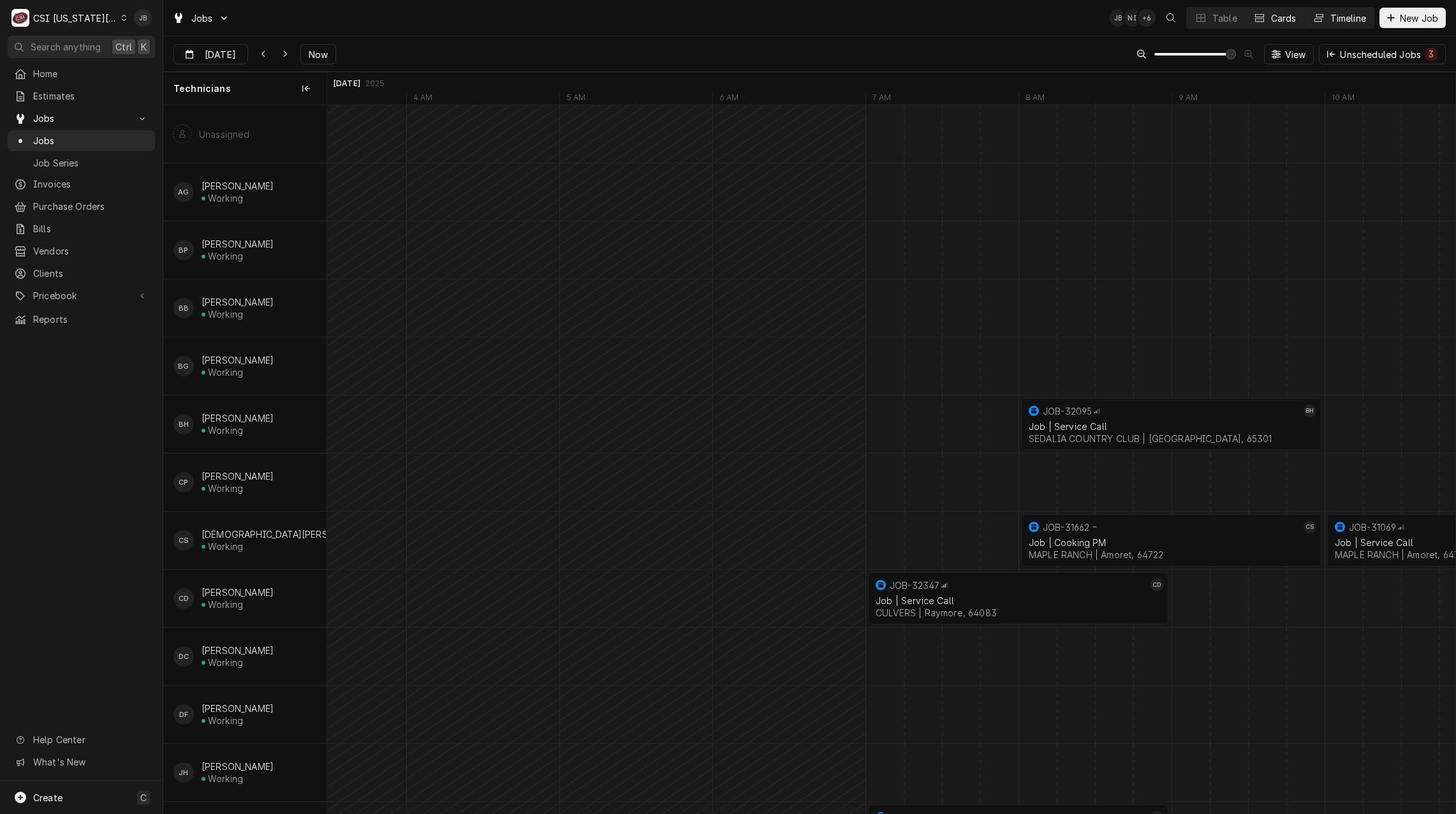
click at [1282, 14] on div "Cards" at bounding box center [1284, 19] width 25 height 14
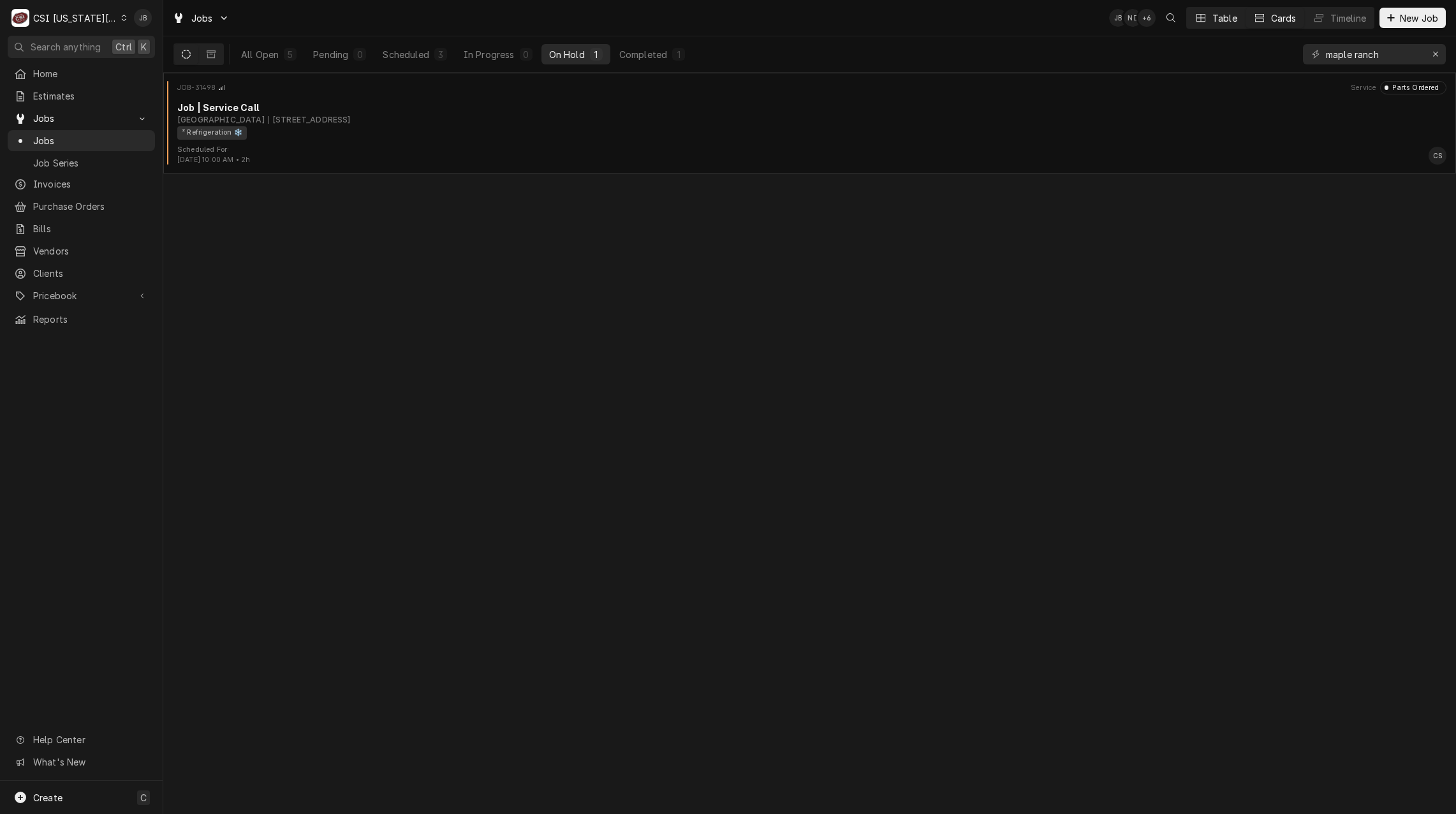
click at [1218, 17] on div "Table" at bounding box center [1224, 19] width 25 height 14
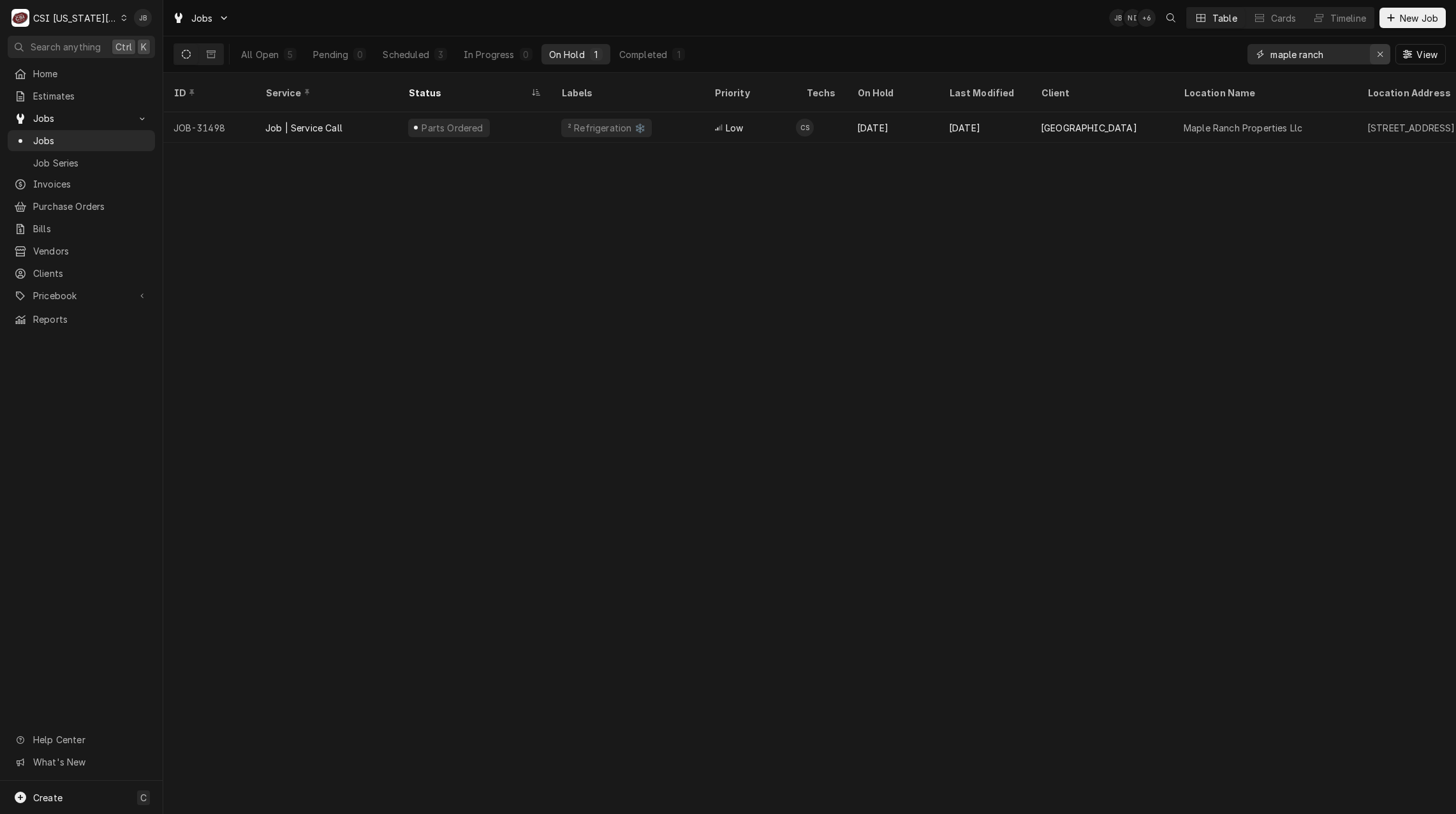
click at [1384, 55] on div "Erase input" at bounding box center [1380, 54] width 13 height 13
click at [1284, 54] on input "Dynamic Content Wrapper" at bounding box center [1329, 54] width 120 height 20
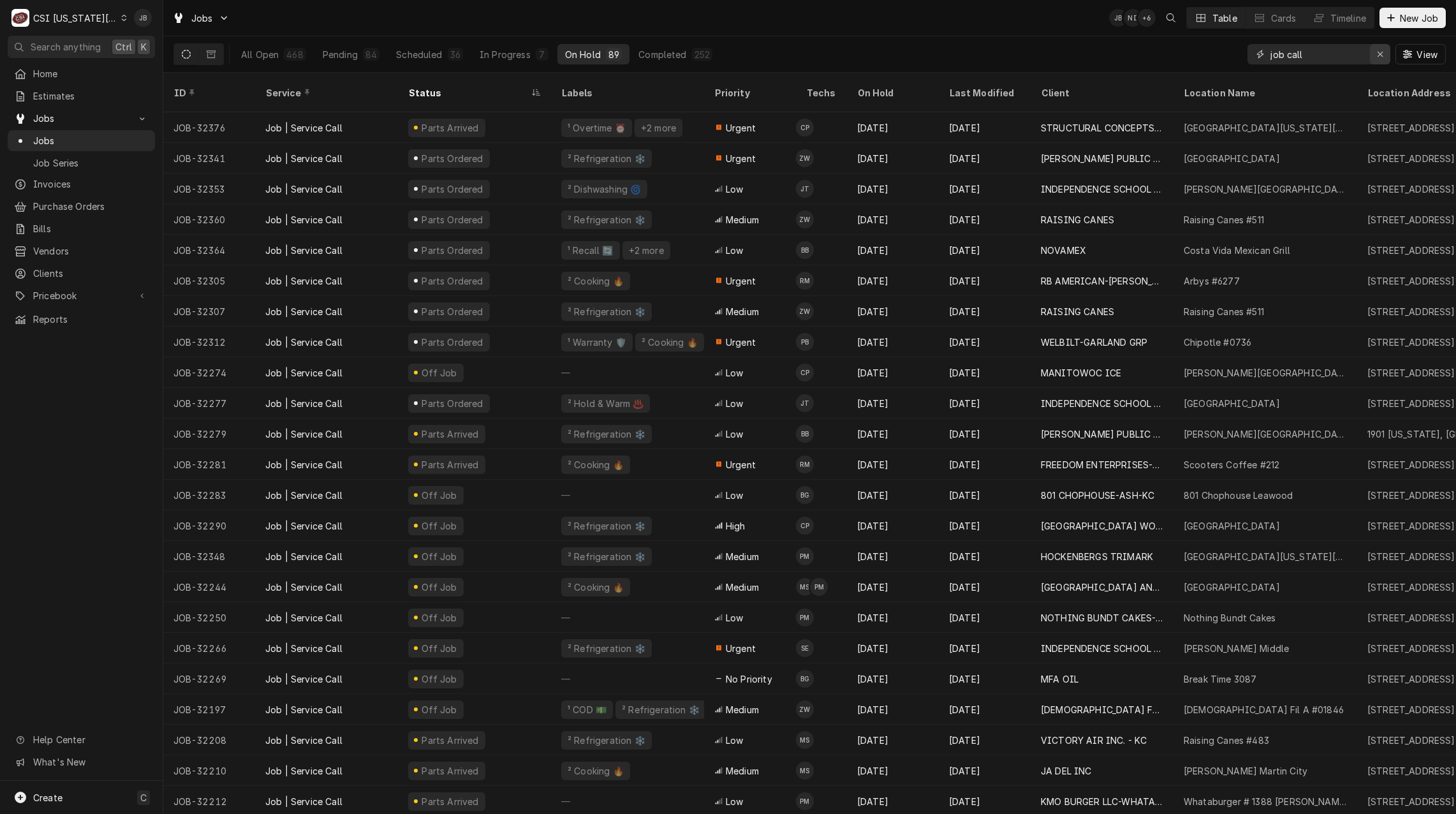
type input "job call"
click at [1384, 55] on div "Erase input" at bounding box center [1380, 54] width 13 height 13
drag, startPoint x: 1313, startPoint y: 53, endPoint x: 866, endPoint y: 48, distance: 447.0
click at [1312, 53] on input "Dynamic Content Wrapper" at bounding box center [1327, 54] width 114 height 20
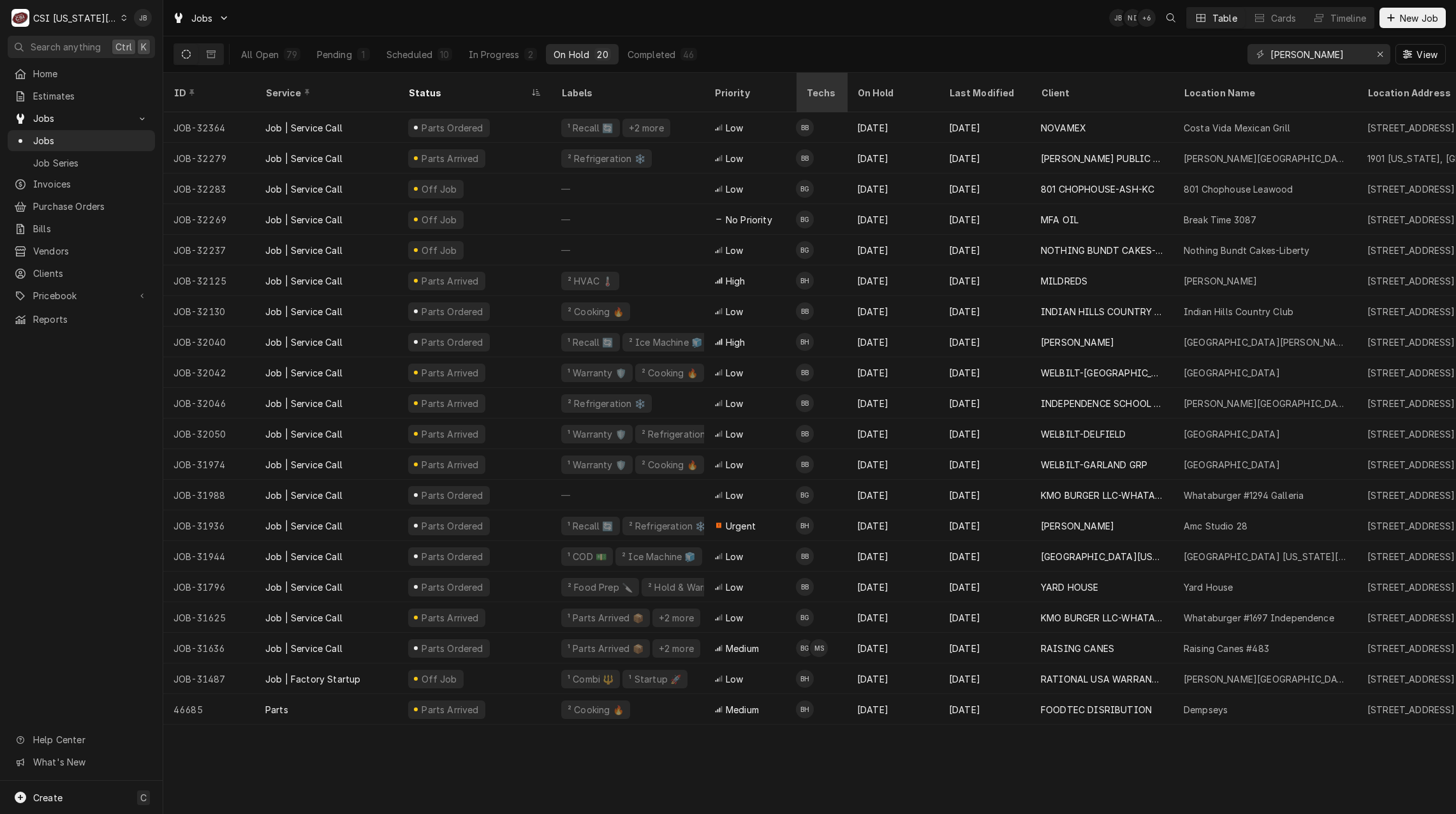
click at [815, 86] on div "Techs" at bounding box center [821, 93] width 31 height 14
click at [507, 86] on div "Status" at bounding box center [467, 93] width 120 height 14
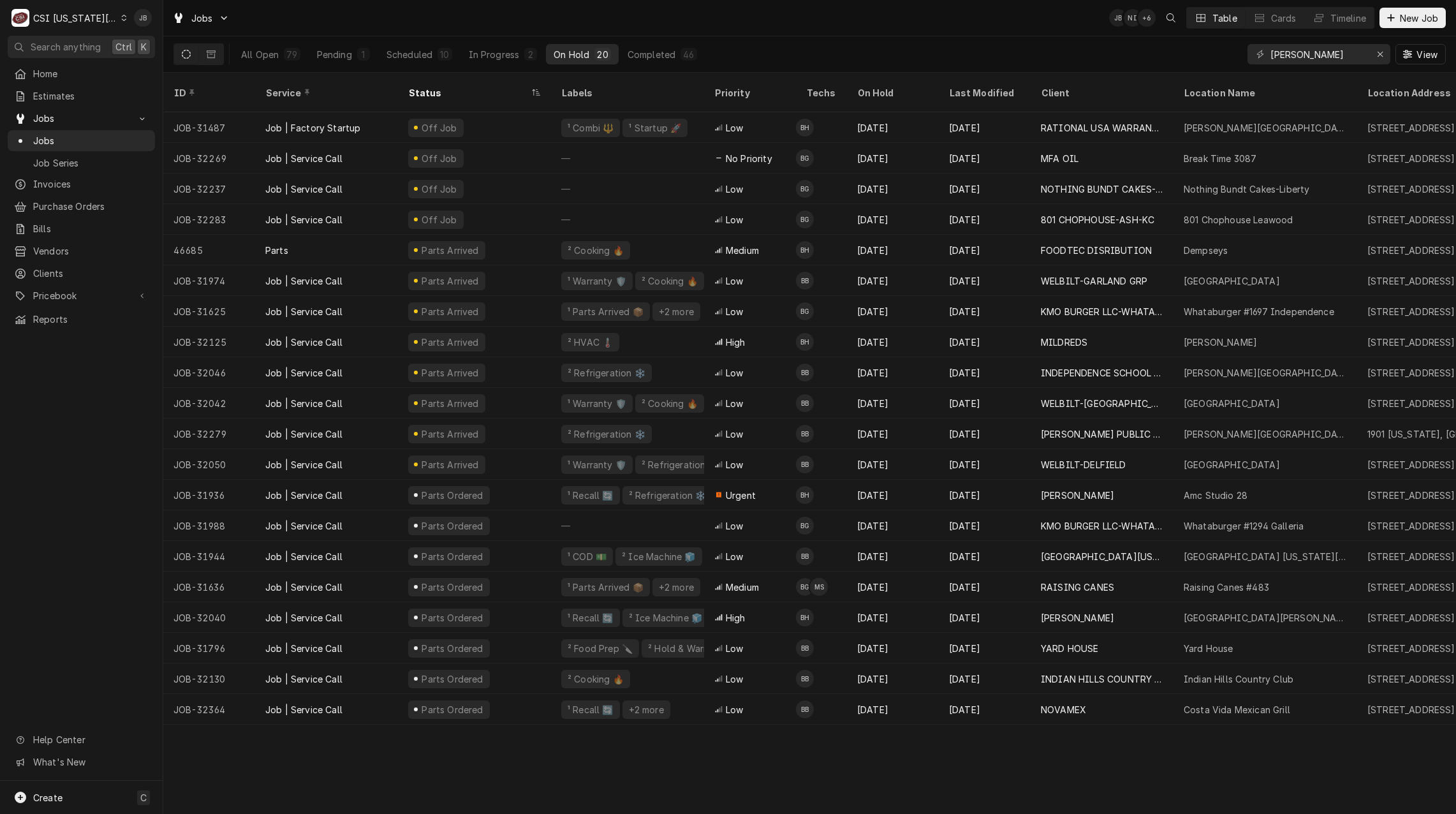
click at [799, 35] on div "Jobs JB NI + 6 Table Cards Timeline New Job" at bounding box center [809, 18] width 1292 height 36
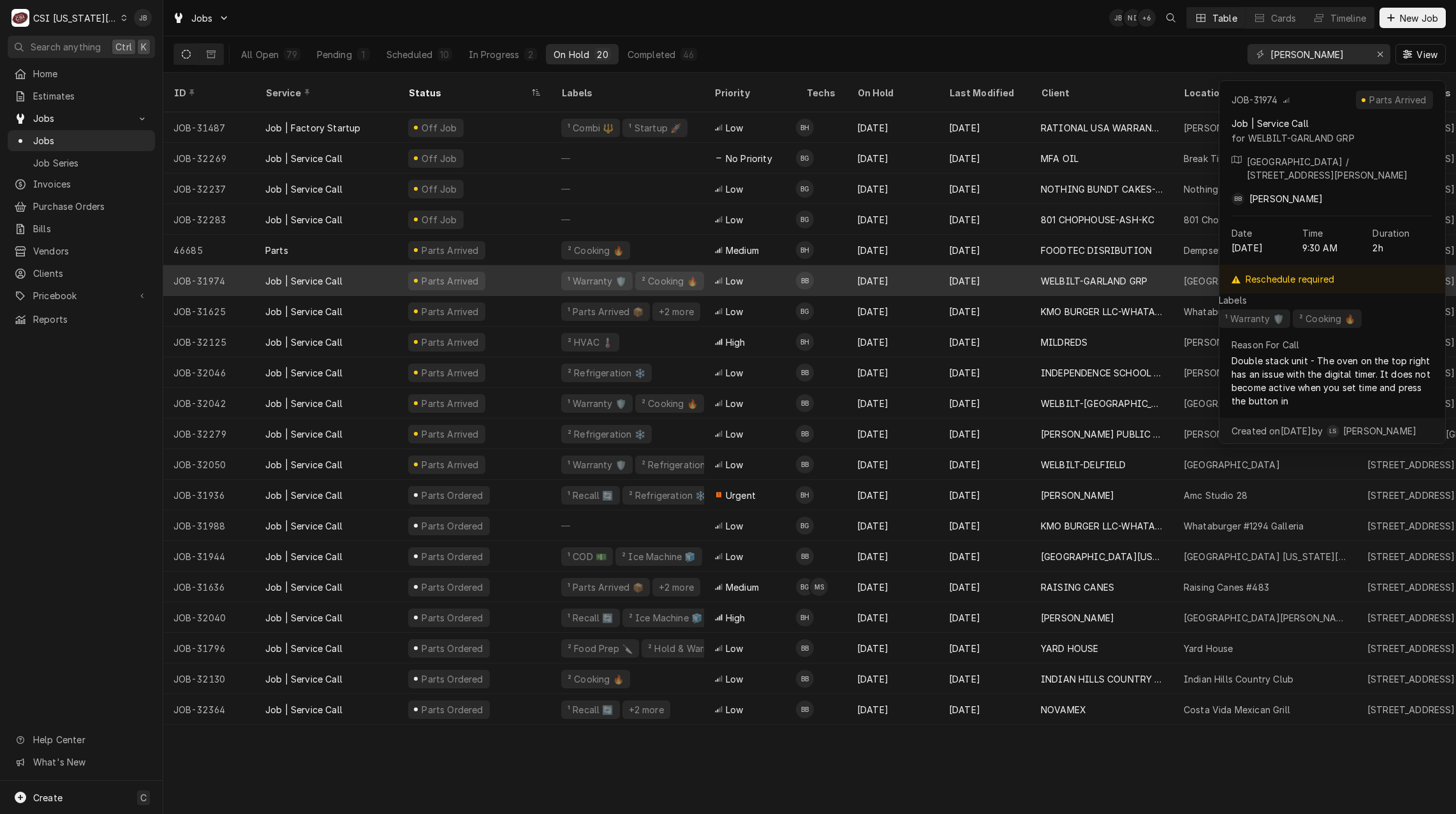
click at [770, 266] on div "Low" at bounding box center [750, 280] width 92 height 31
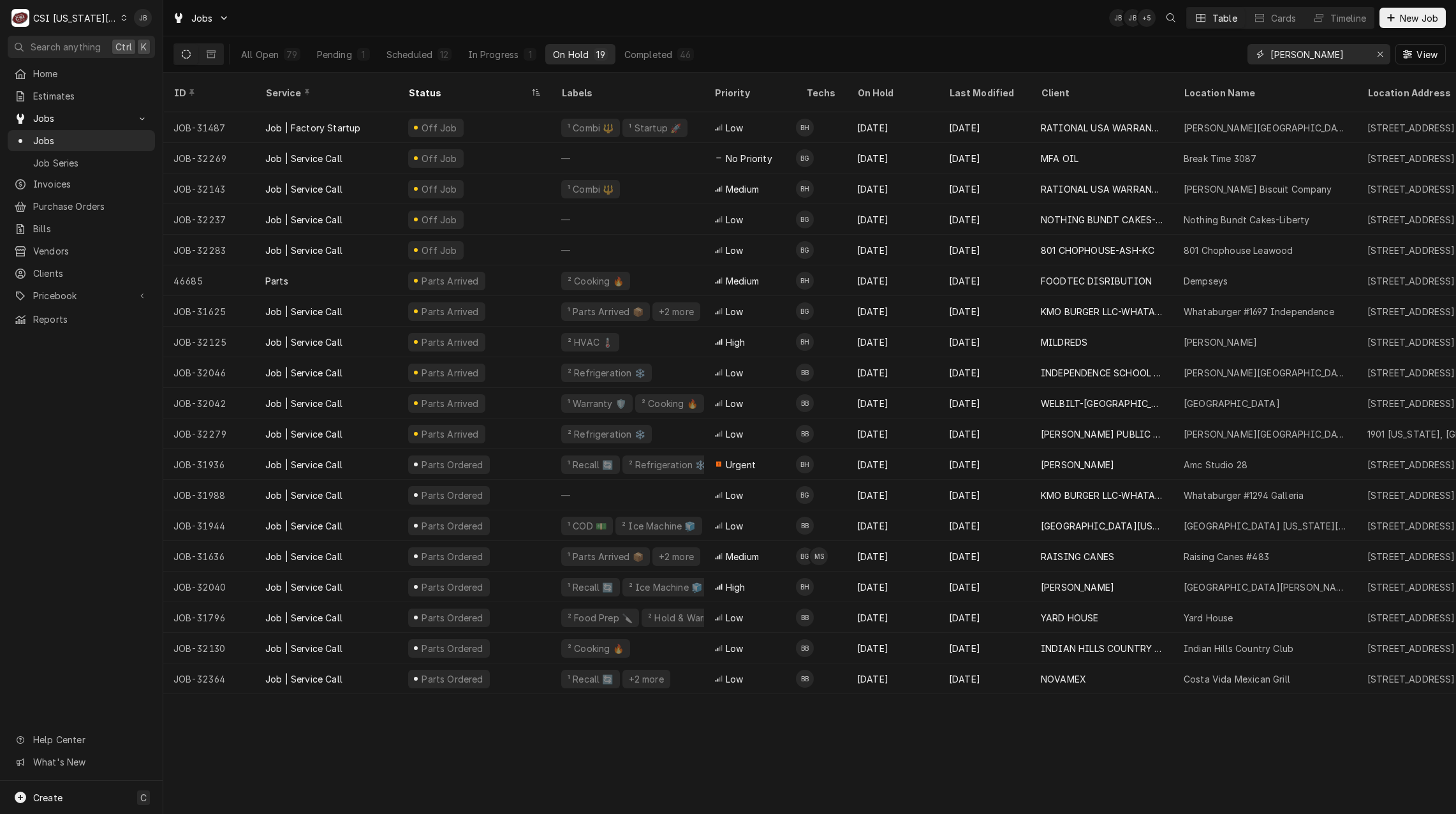
drag, startPoint x: 1314, startPoint y: 58, endPoint x: 962, endPoint y: 63, distance: 352.0
click at [1024, 63] on div "All Open 79 Pending 1 Scheduled 12 In Progress 1 On Hold 19 Completed 46 brian …" at bounding box center [809, 54] width 1272 height 36
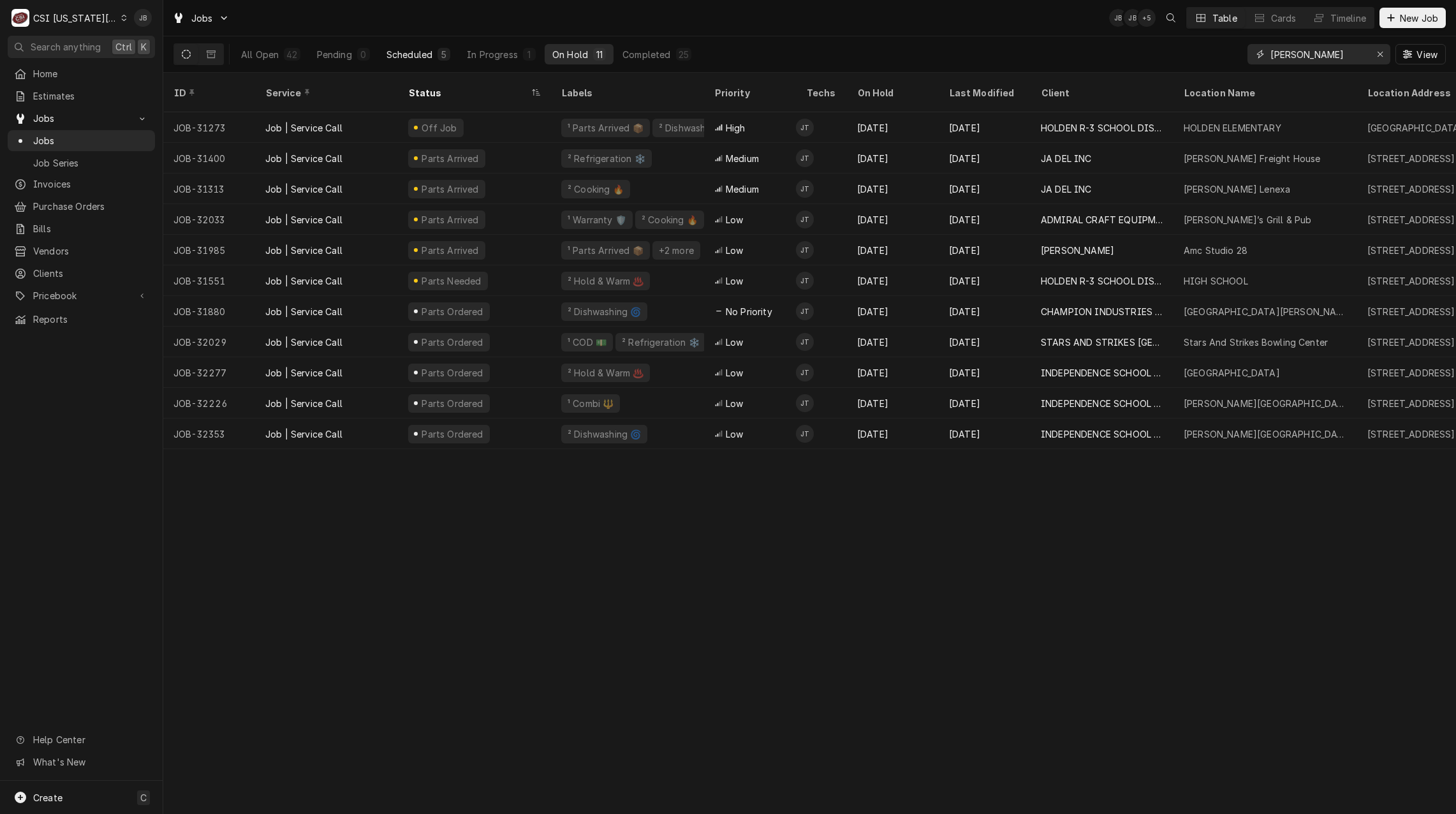
type input "jimmy"
click at [413, 58] on div "Scheduled" at bounding box center [409, 54] width 46 height 14
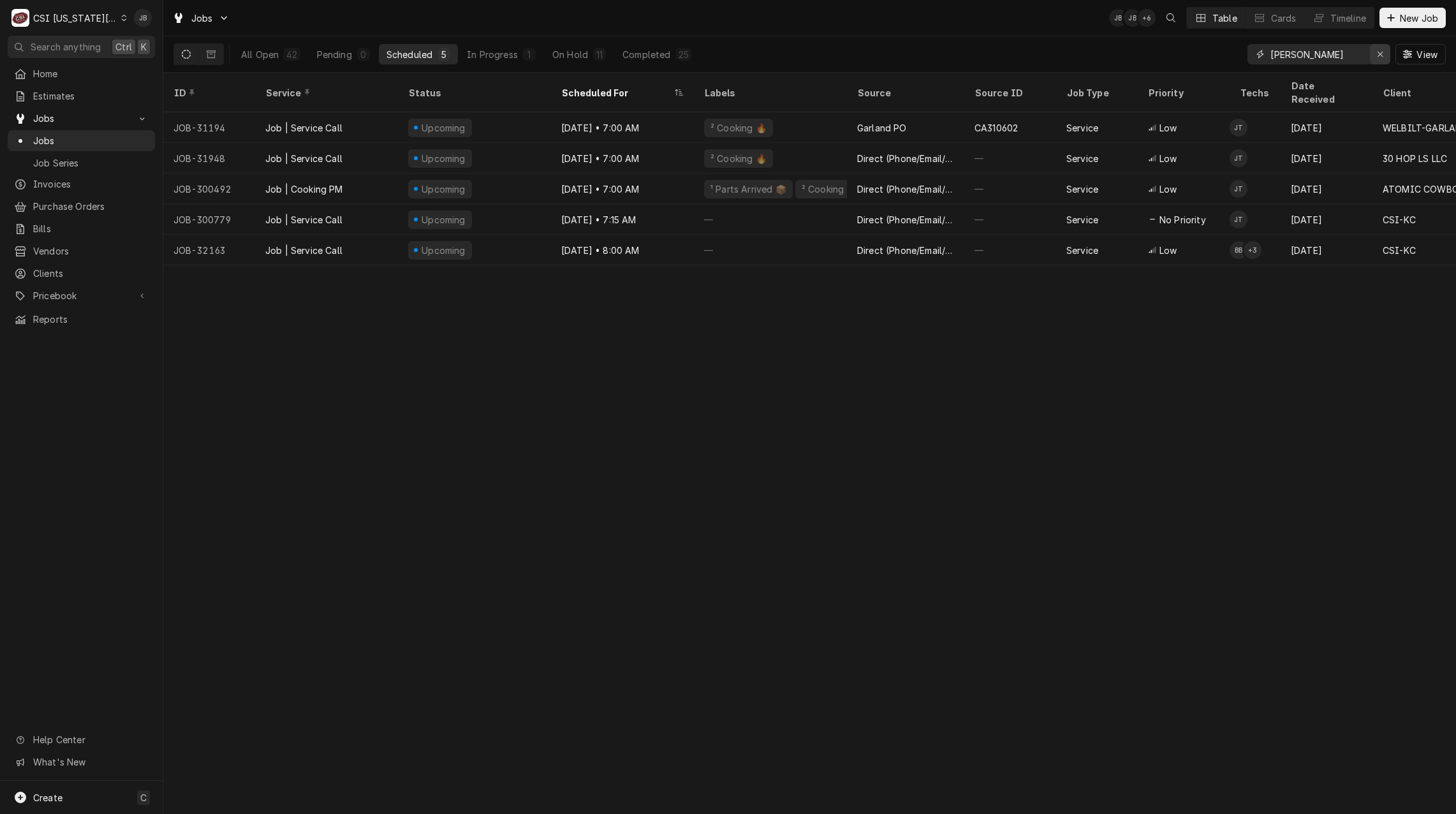
click at [1383, 55] on div "Erase input" at bounding box center [1380, 54] width 13 height 13
click at [1318, 58] on input "Dynamic Content Wrapper" at bounding box center [1329, 54] width 120 height 20
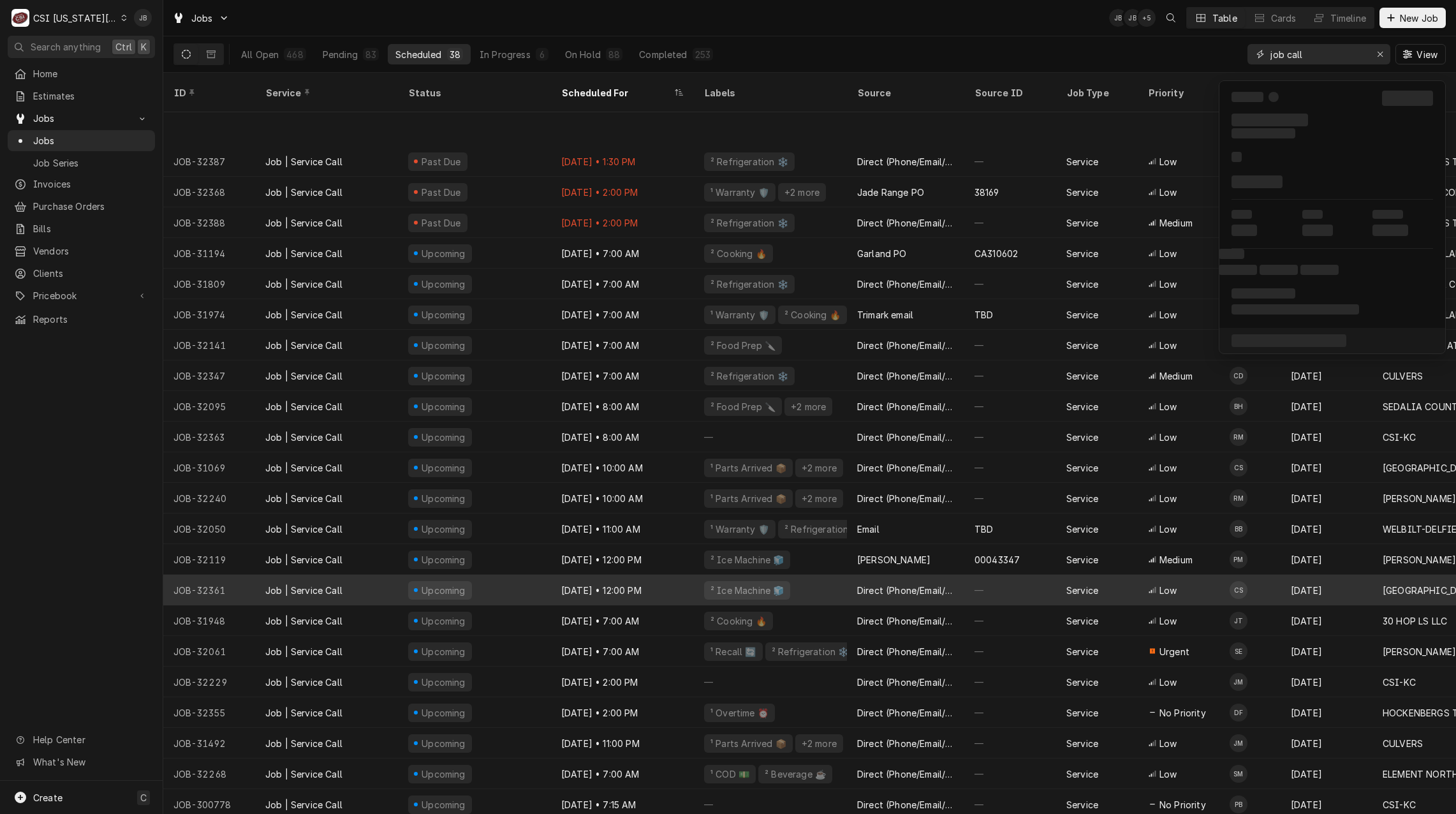
scroll to position [334, 0]
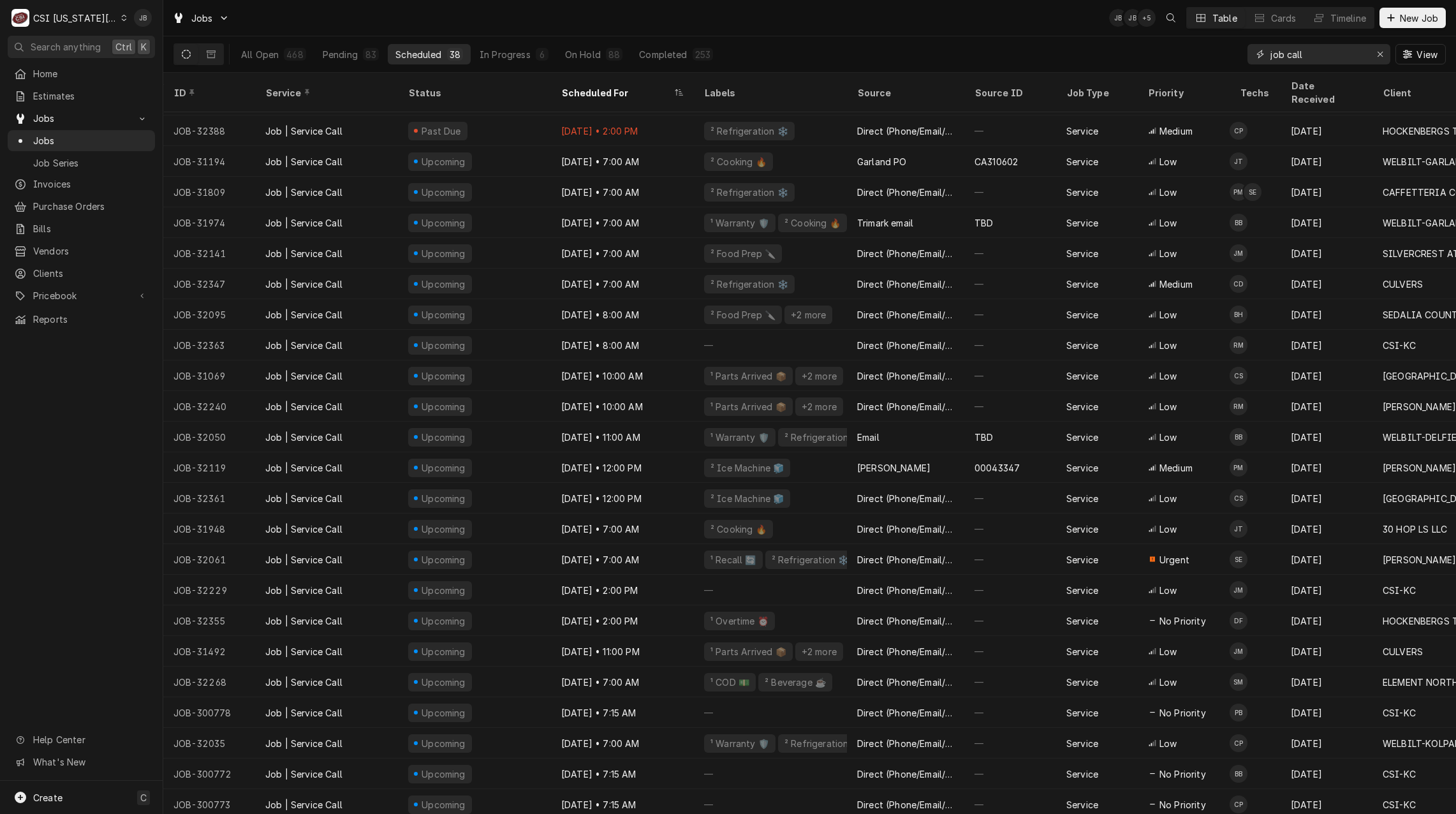
drag, startPoint x: 1323, startPoint y: 56, endPoint x: 325, endPoint y: 50, distance: 998.0
click at [720, 50] on div "All Open 468 Pending 83 Scheduled 38 In Progress 6 On Hold 88 Completed 253 job…" at bounding box center [809, 54] width 1272 height 36
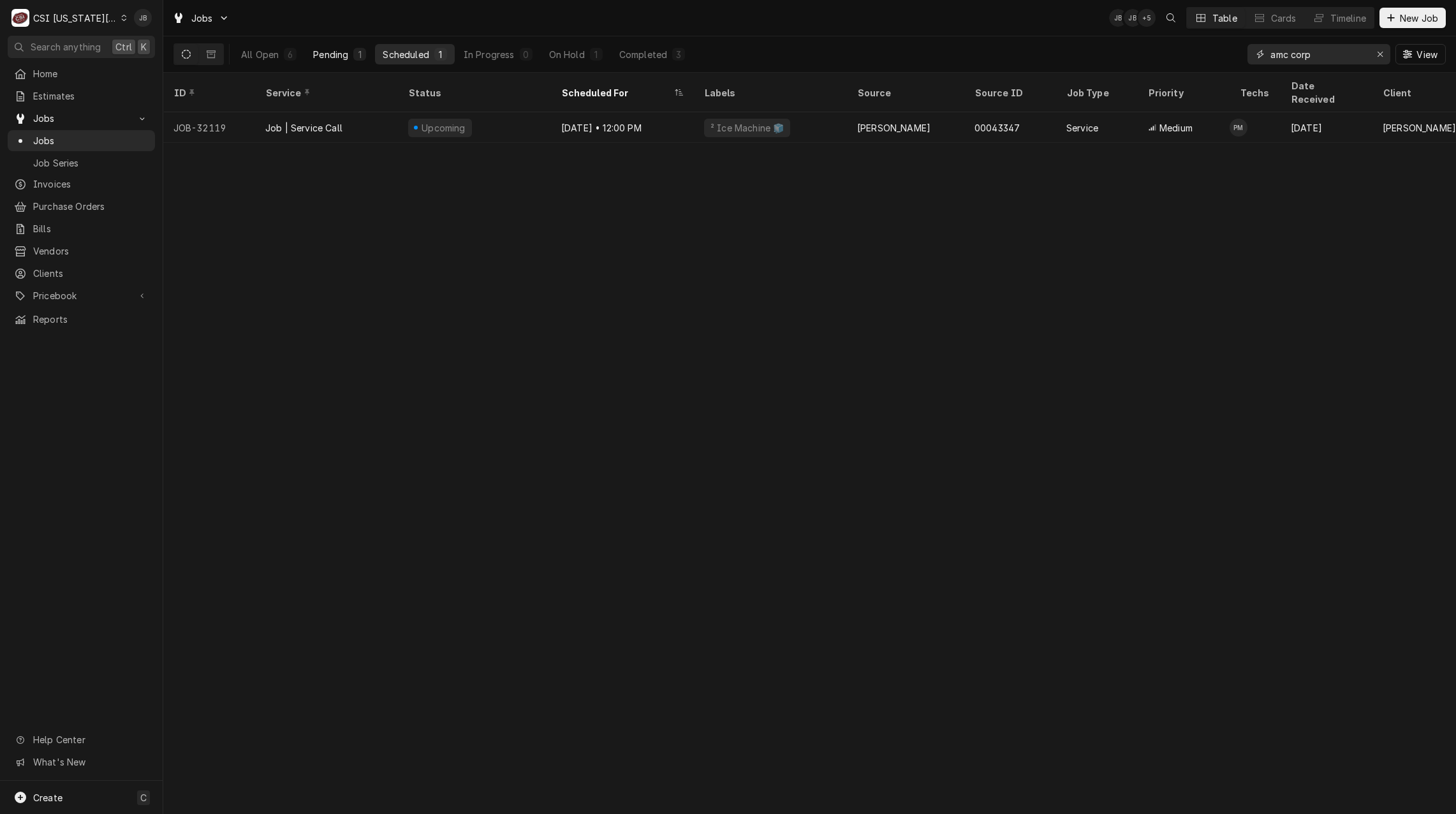
type input "amc corp"
click at [332, 55] on div "Pending" at bounding box center [330, 54] width 35 height 14
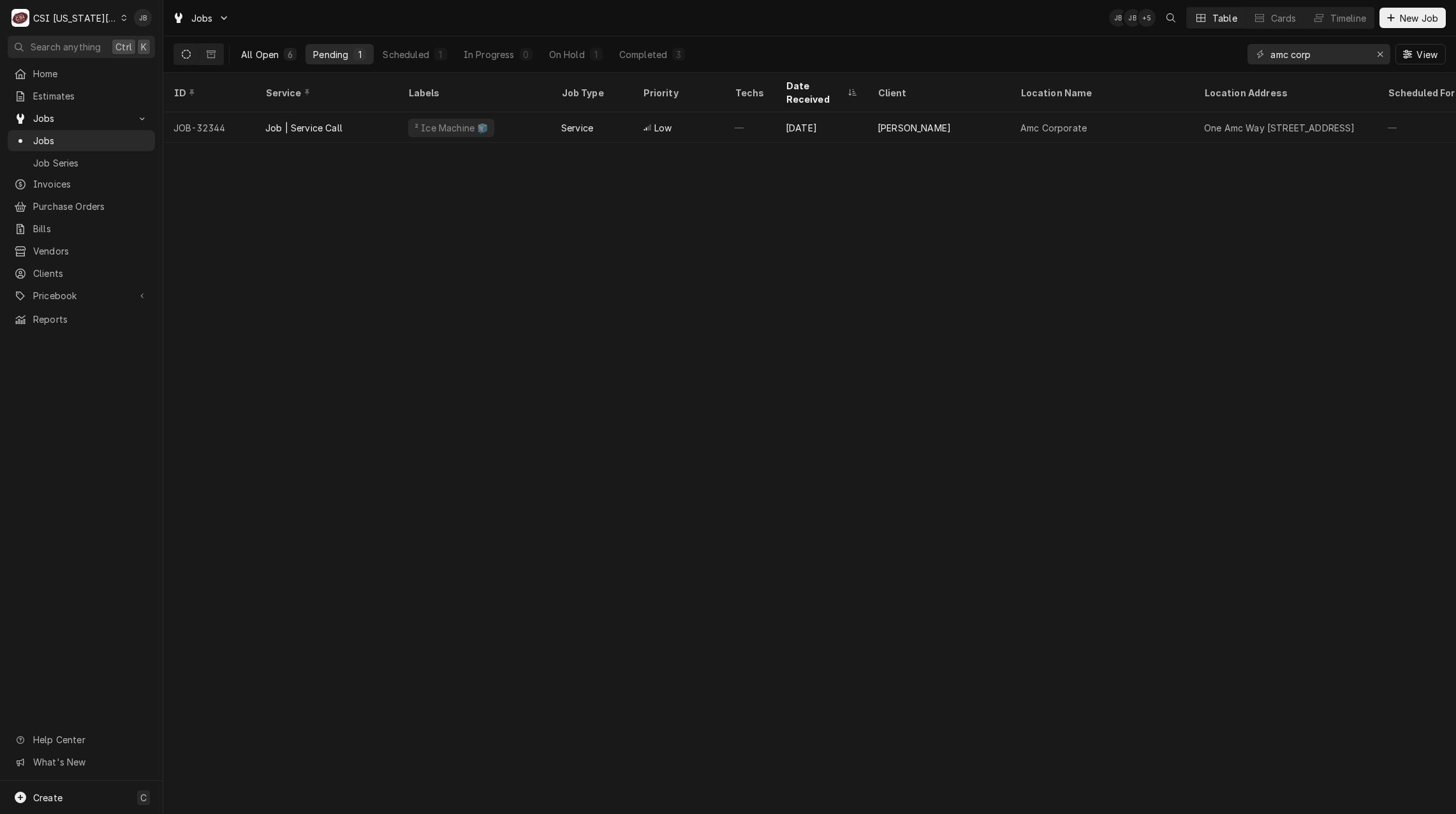
click at [263, 51] on div "All Open" at bounding box center [260, 54] width 37 height 14
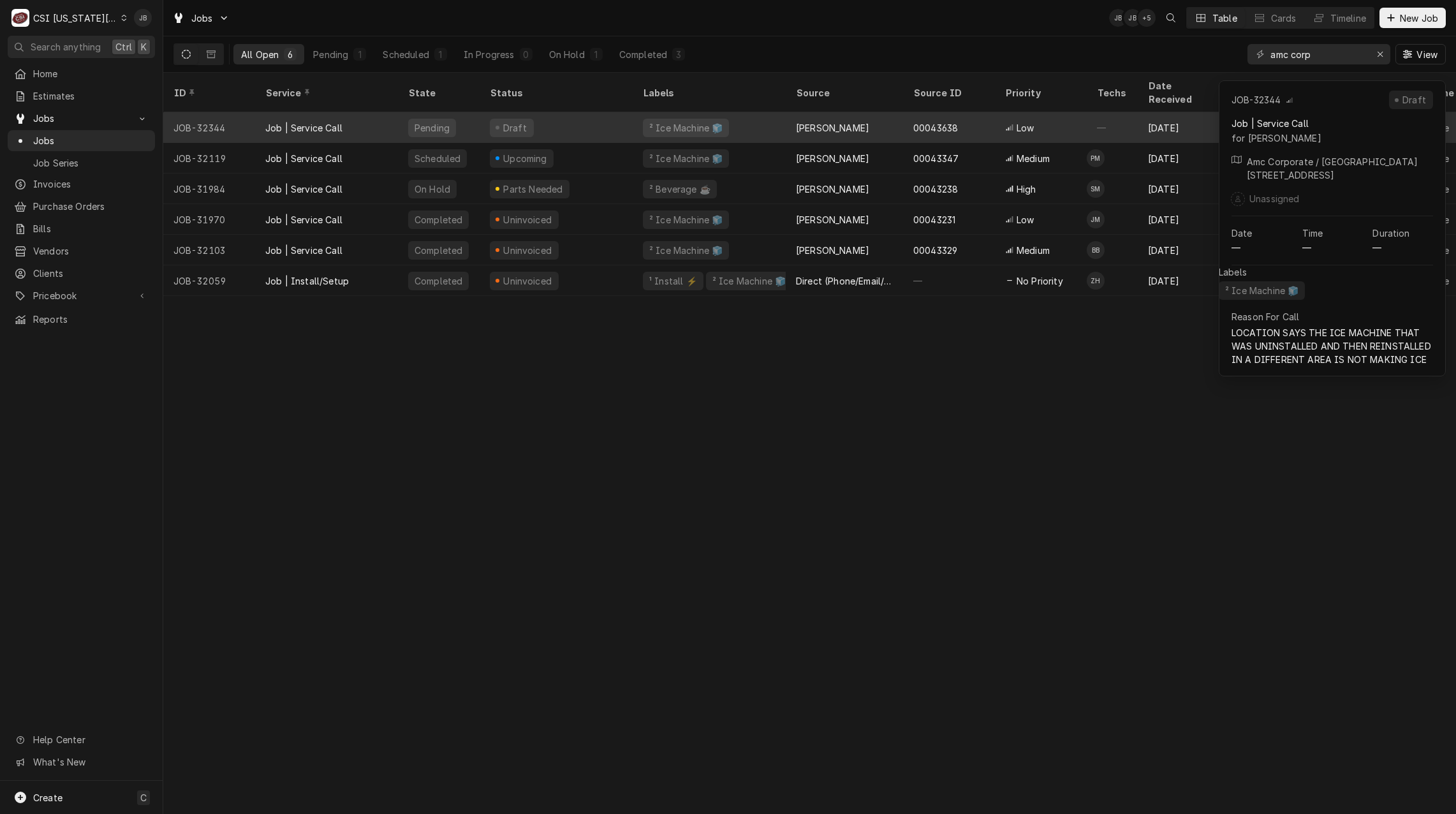
click at [365, 112] on div "Job | Service Call" at bounding box center [326, 127] width 143 height 31
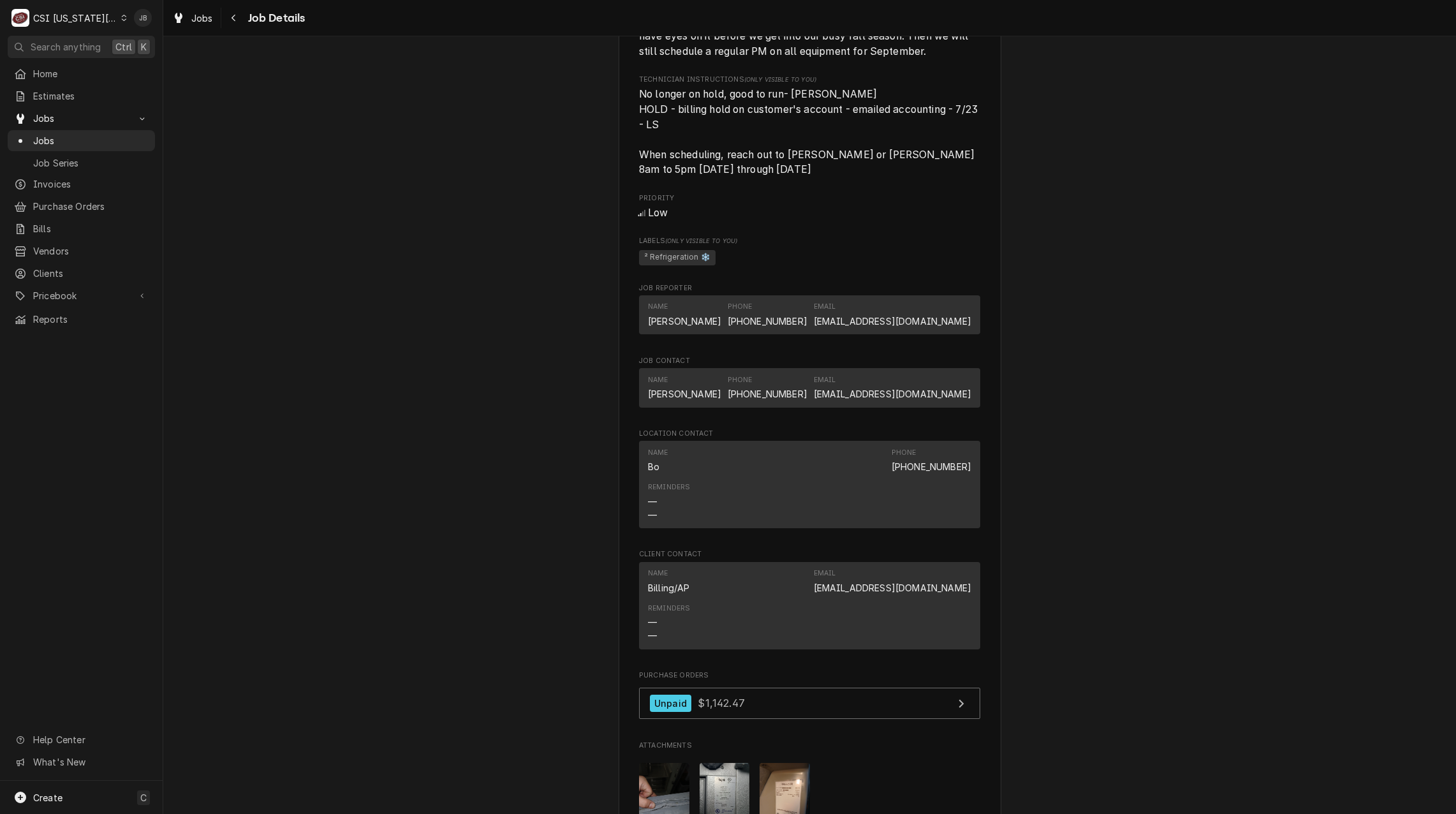
scroll to position [1913, 0]
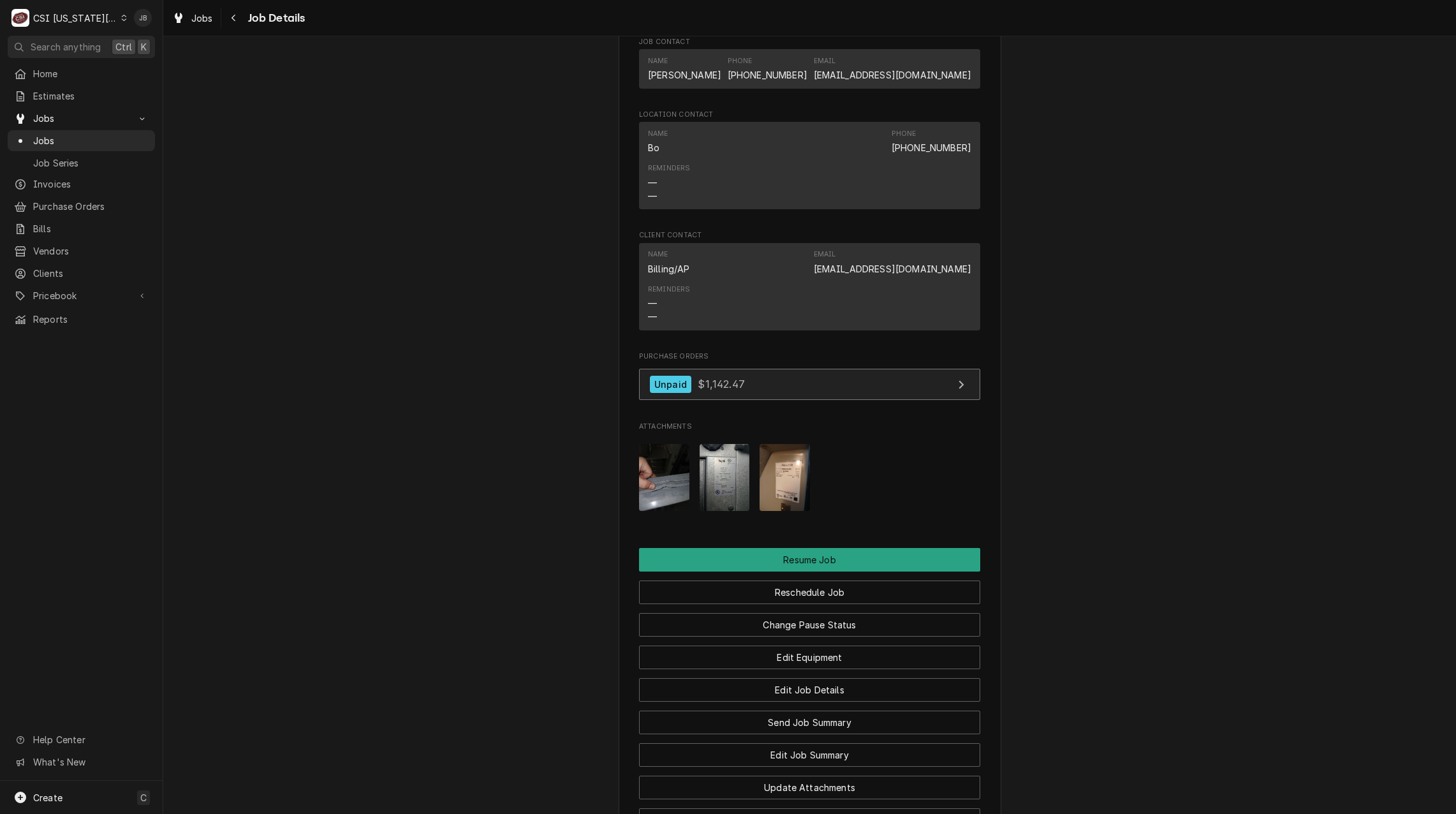
click at [742, 399] on link "Unpaid $1,142.47" at bounding box center [810, 384] width 341 height 31
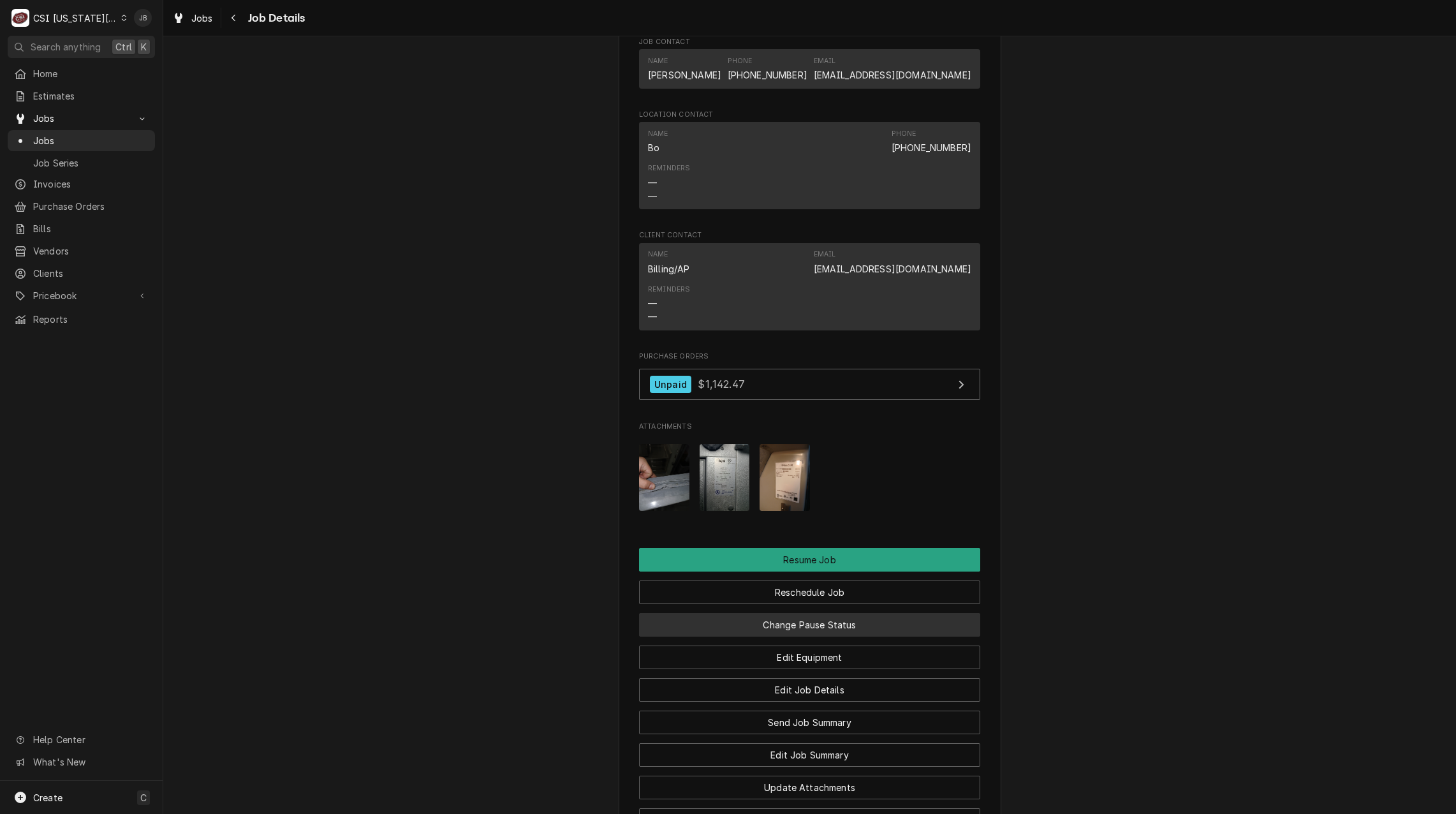
click at [816, 636] on button "Change Pause Status" at bounding box center [810, 625] width 341 height 24
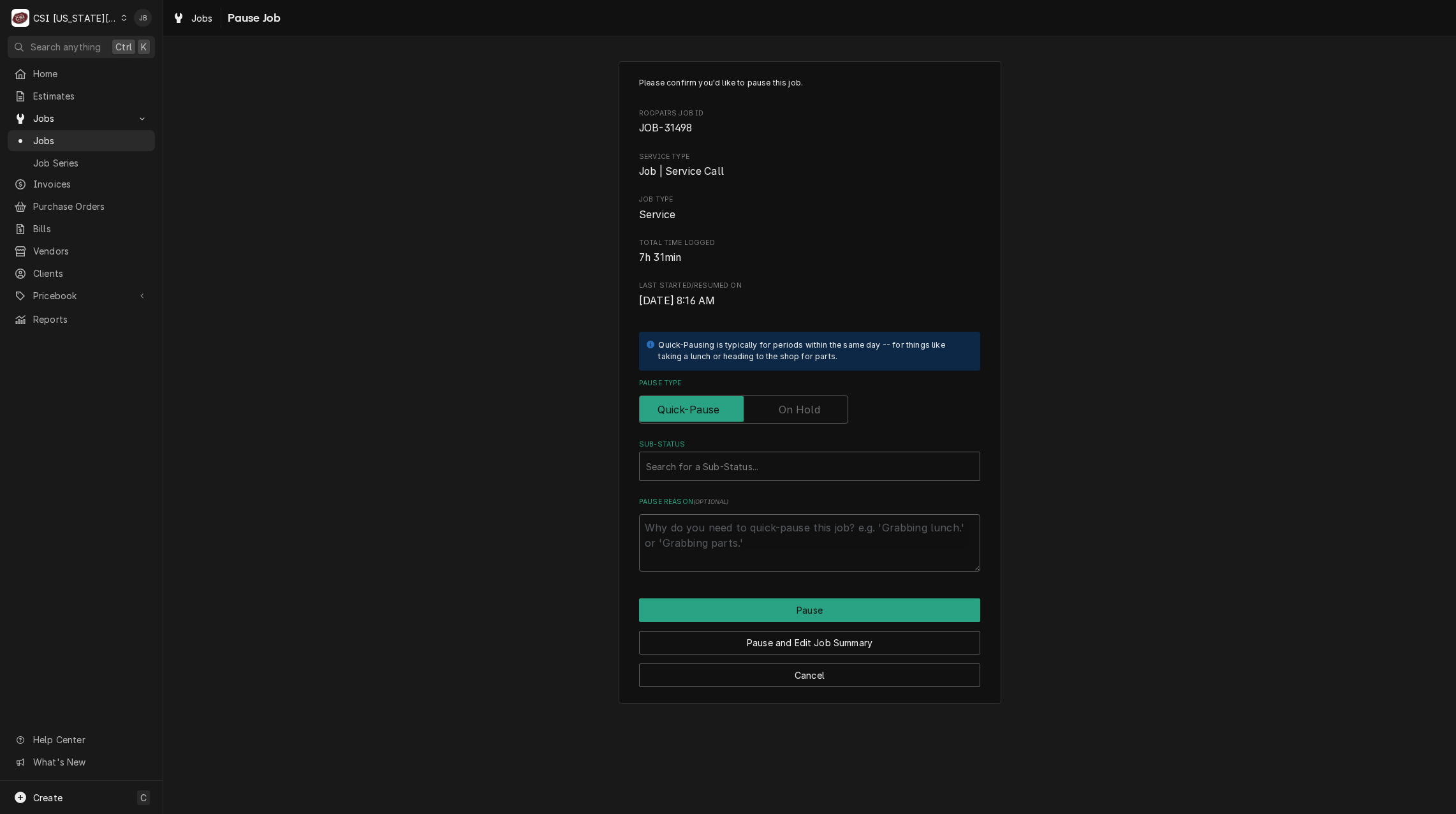
click at [798, 416] on label "Pause Type" at bounding box center [743, 409] width 209 height 28
click at [798, 416] on input "Pause Type" at bounding box center [743, 409] width 198 height 28
checkbox input "true"
click at [715, 466] on div "Sub-Status" at bounding box center [809, 466] width 327 height 23
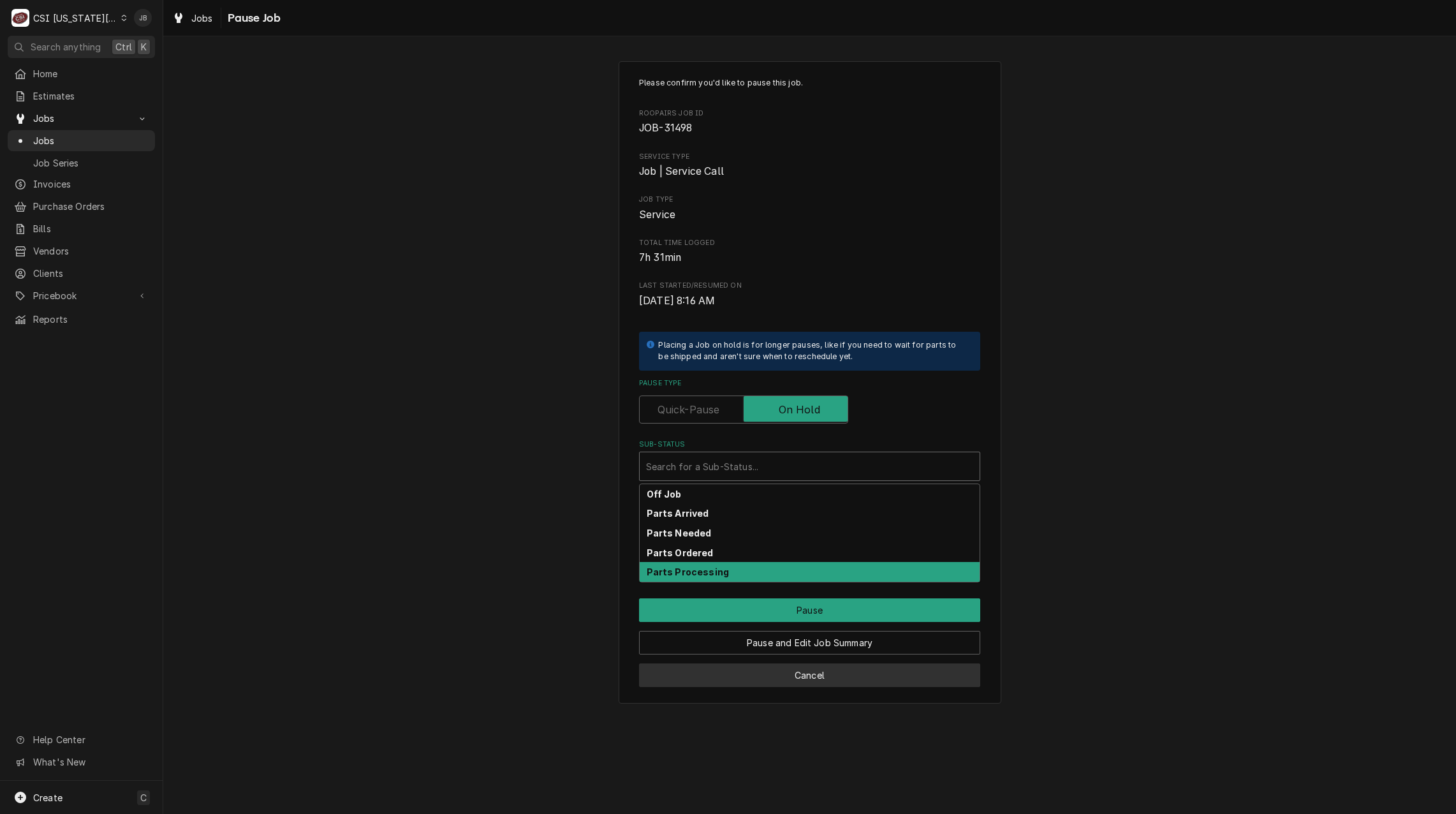
click at [827, 671] on button "Cancel" at bounding box center [810, 676] width 341 height 24
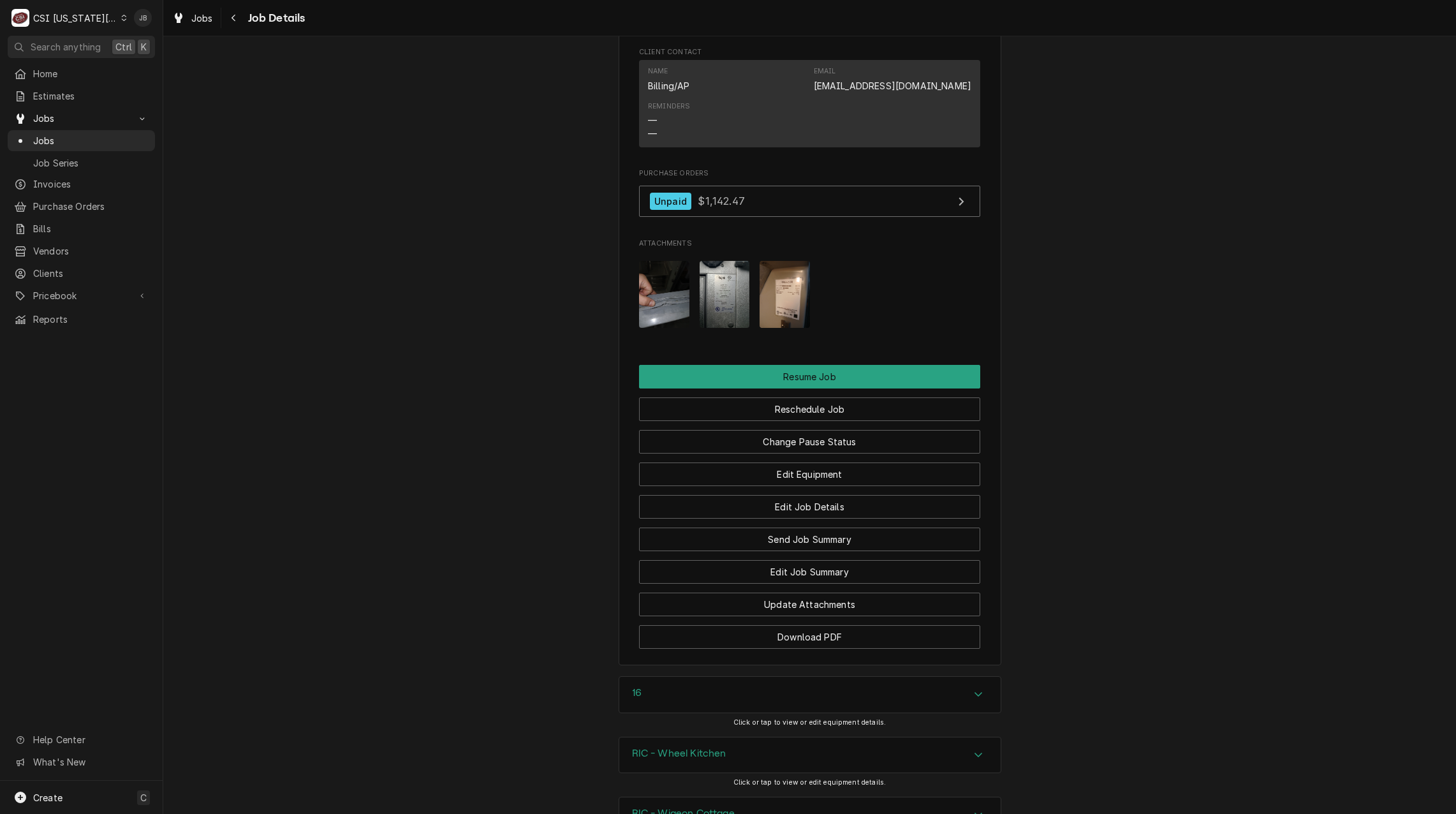
scroll to position [2296, 0]
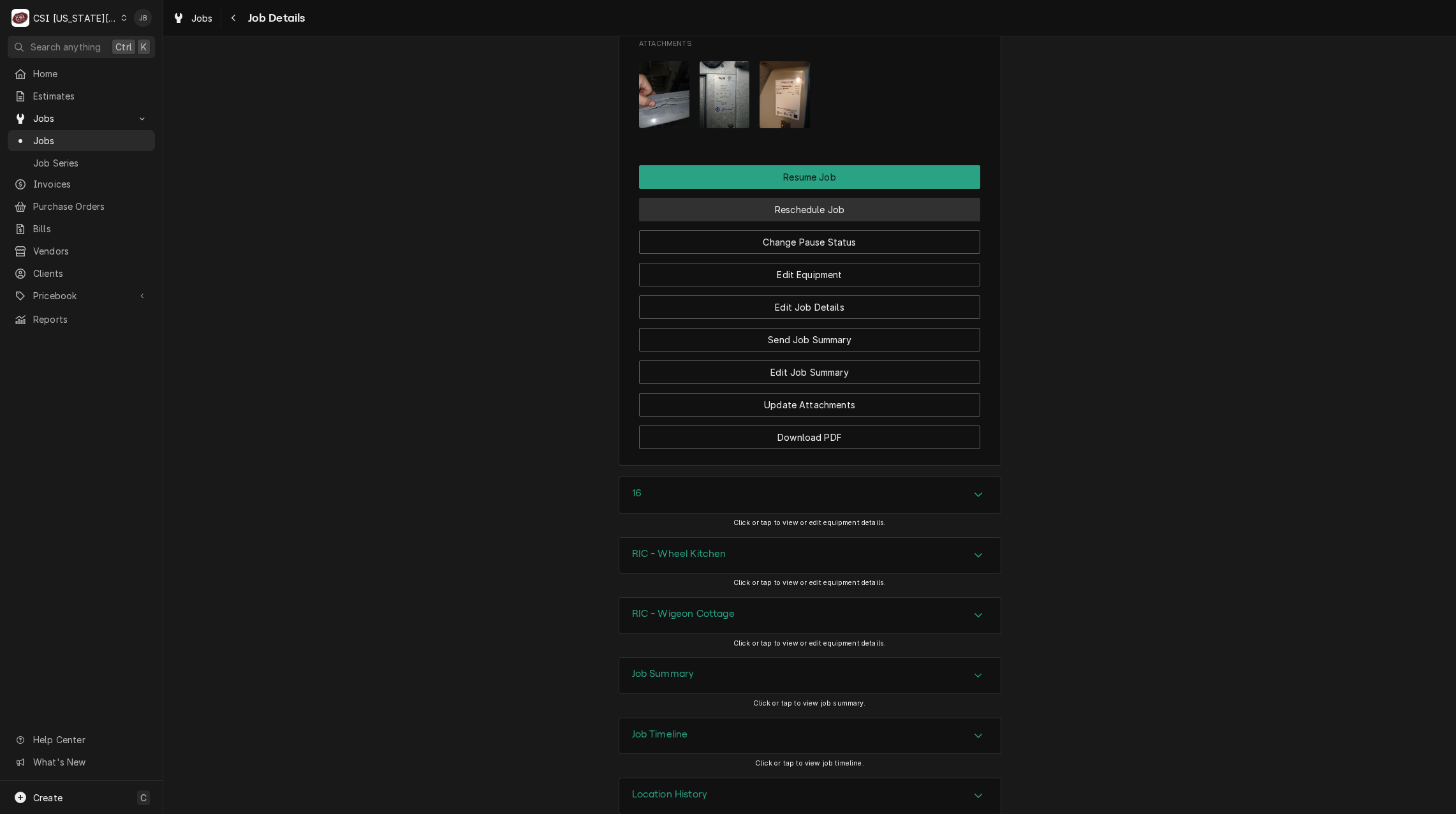
click at [825, 219] on button "Reschedule Job" at bounding box center [810, 210] width 341 height 24
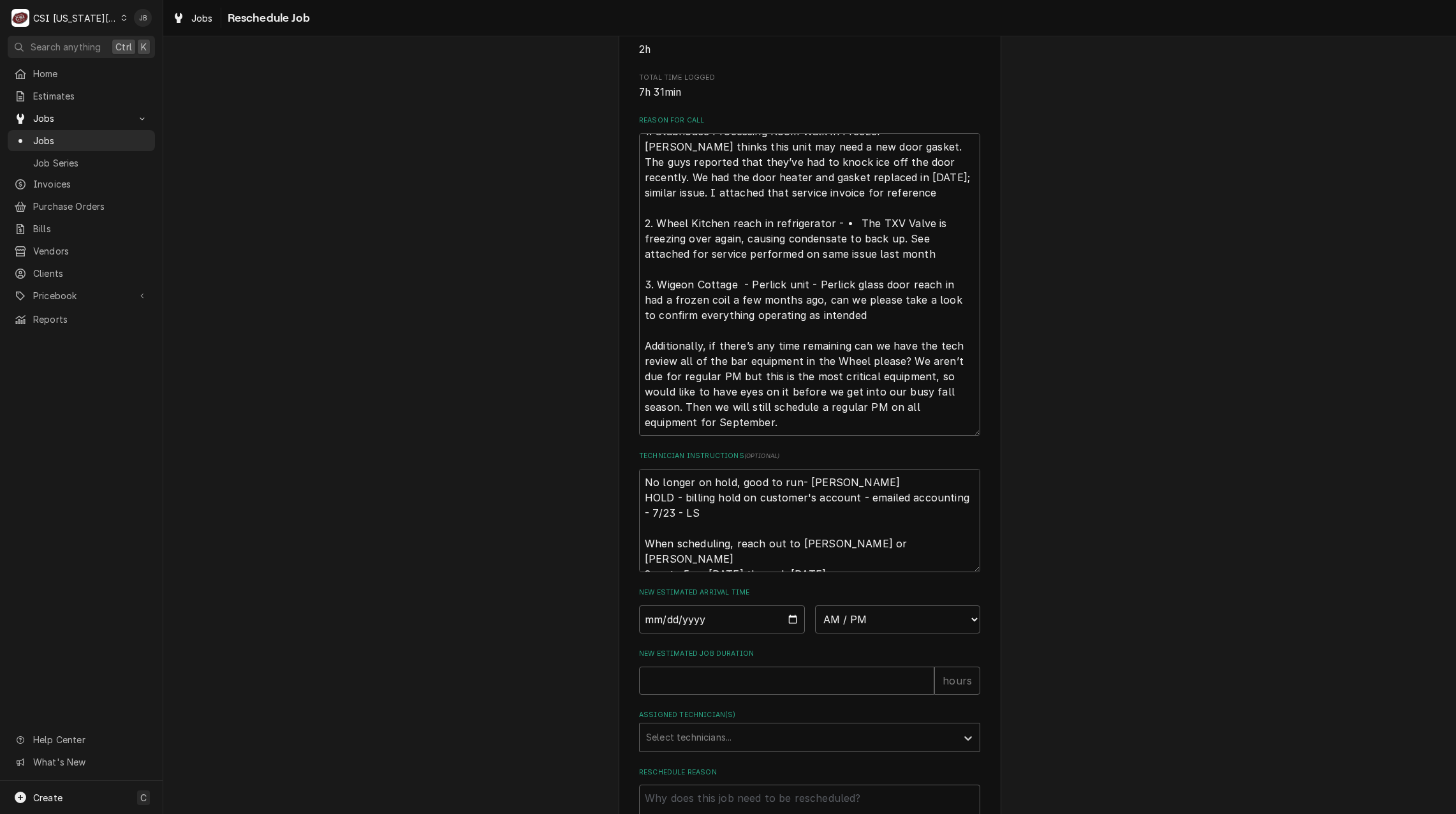
scroll to position [431, 0]
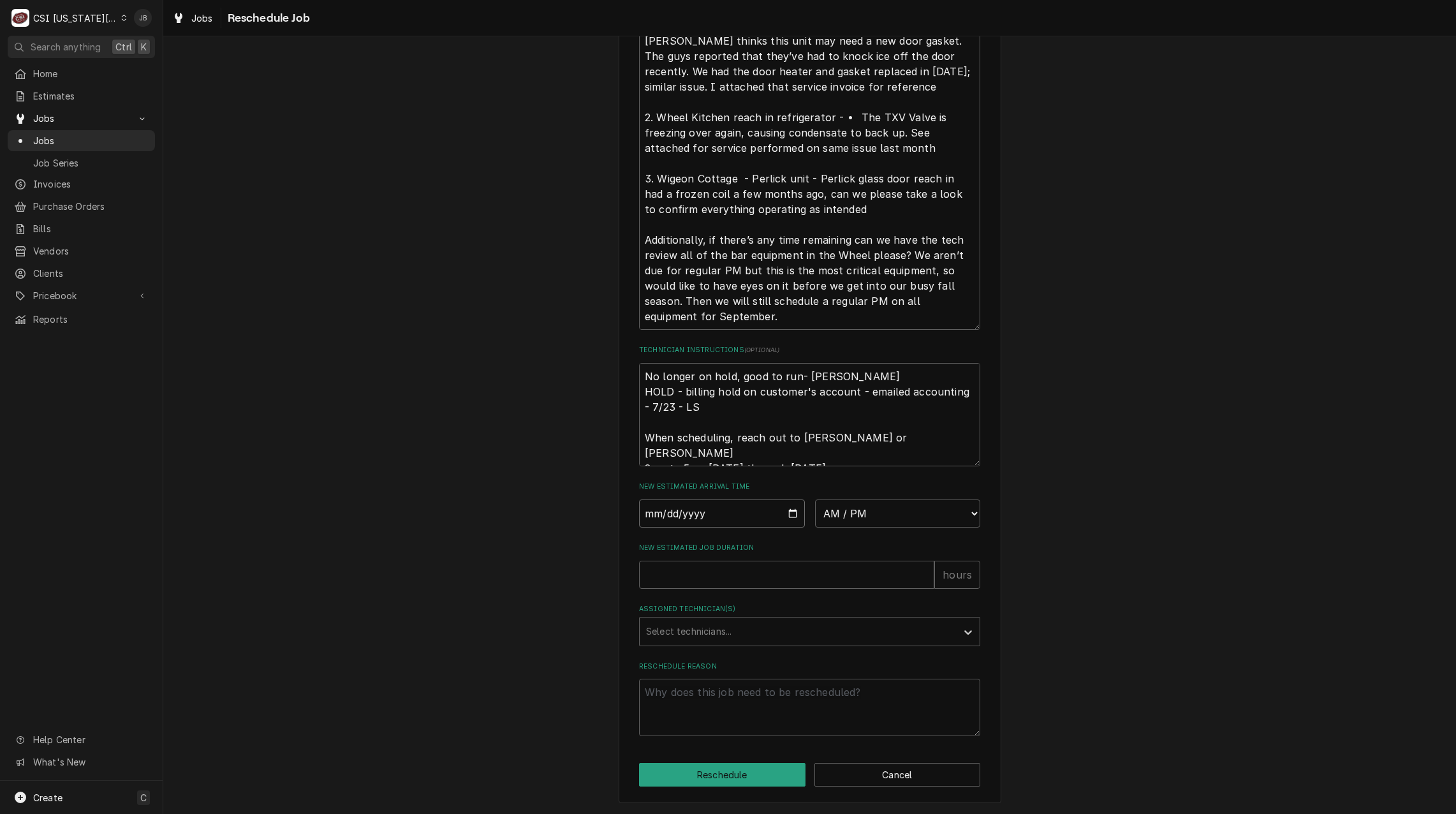
click at [788, 517] on input "Date" at bounding box center [721, 513] width 166 height 28
click at [788, 512] on input "Date" at bounding box center [721, 513] width 166 height 28
click at [788, 512] on input "Date" at bounding box center [721, 513] width 166 height 28
type textarea "x"
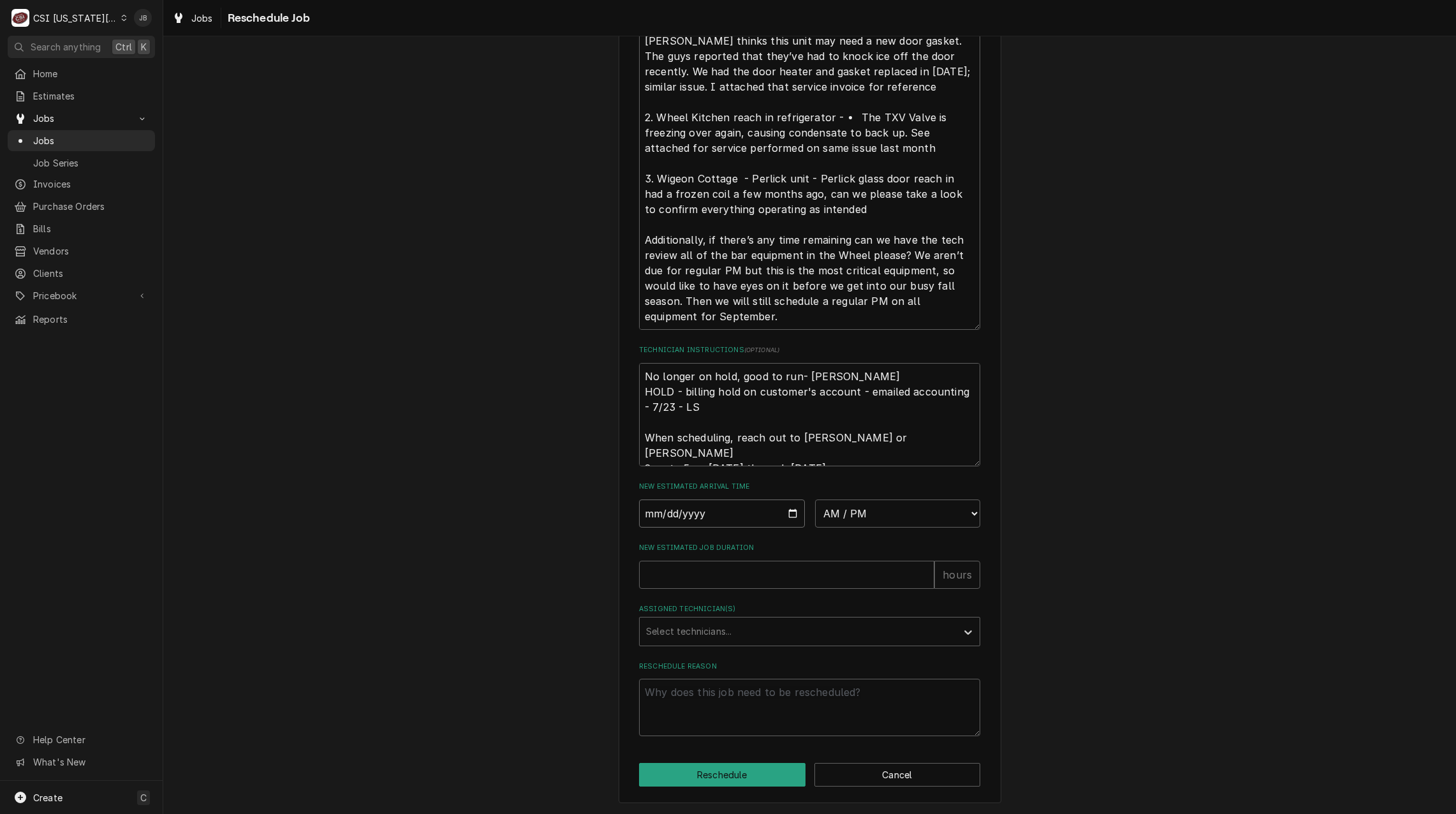
type input "[DATE]"
click at [927, 506] on select "AM / PM 6:00 AM 6:15 AM 6:30 AM 6:45 AM 7:00 AM 7:15 AM 7:30 AM 7:45 AM 8:00 AM…" at bounding box center [897, 513] width 166 height 28
select select "08:30:00"
click at [815, 500] on select "AM / PM 6:00 AM 6:15 AM 6:30 AM 6:45 AM 7:00 AM 7:15 AM 7:30 AM 7:45 AM 8:00 AM…" at bounding box center [897, 513] width 166 height 28
type textarea "x"
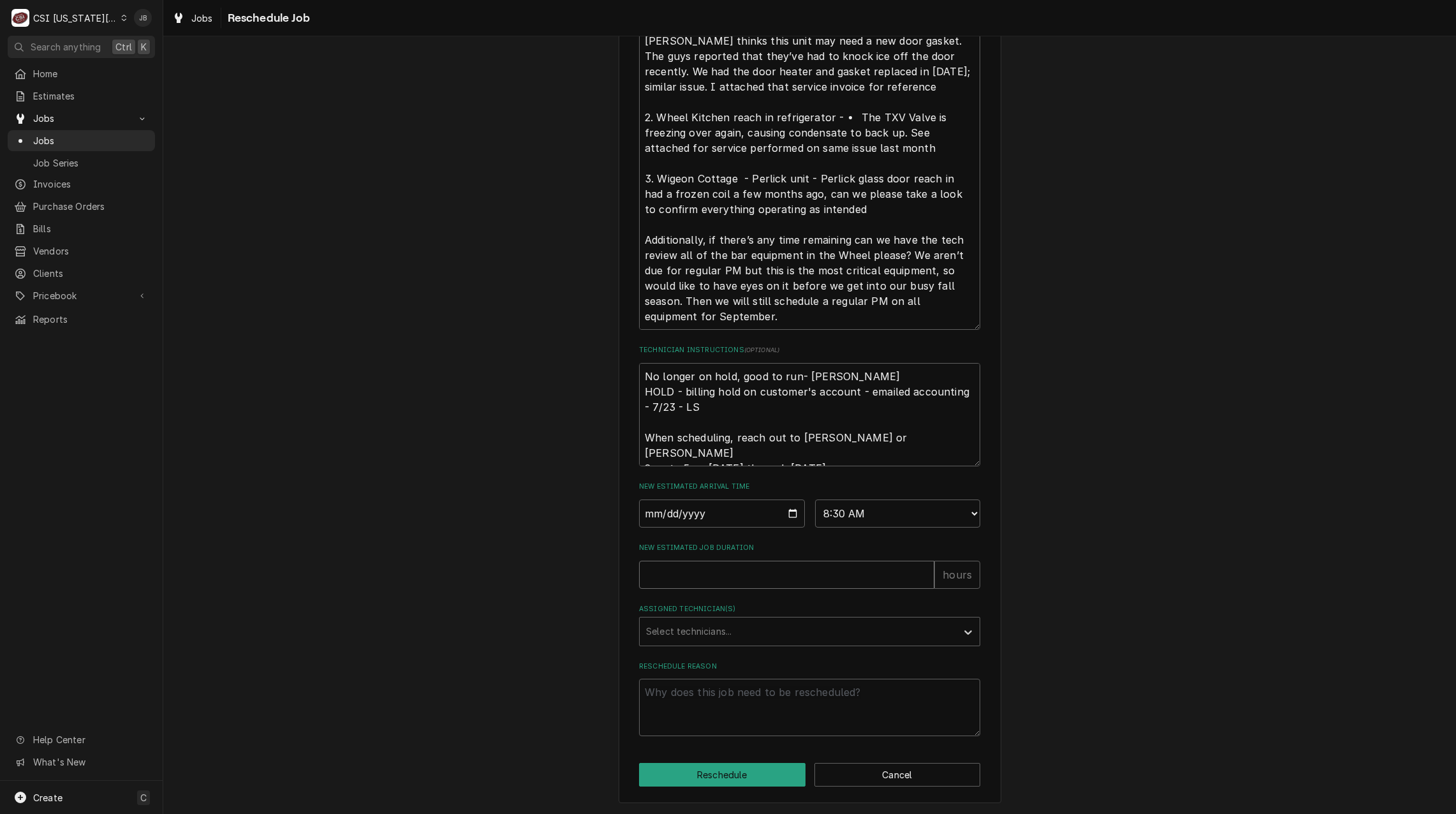
click at [674, 564] on input "New Estimated Job Duration" at bounding box center [787, 574] width 296 height 28
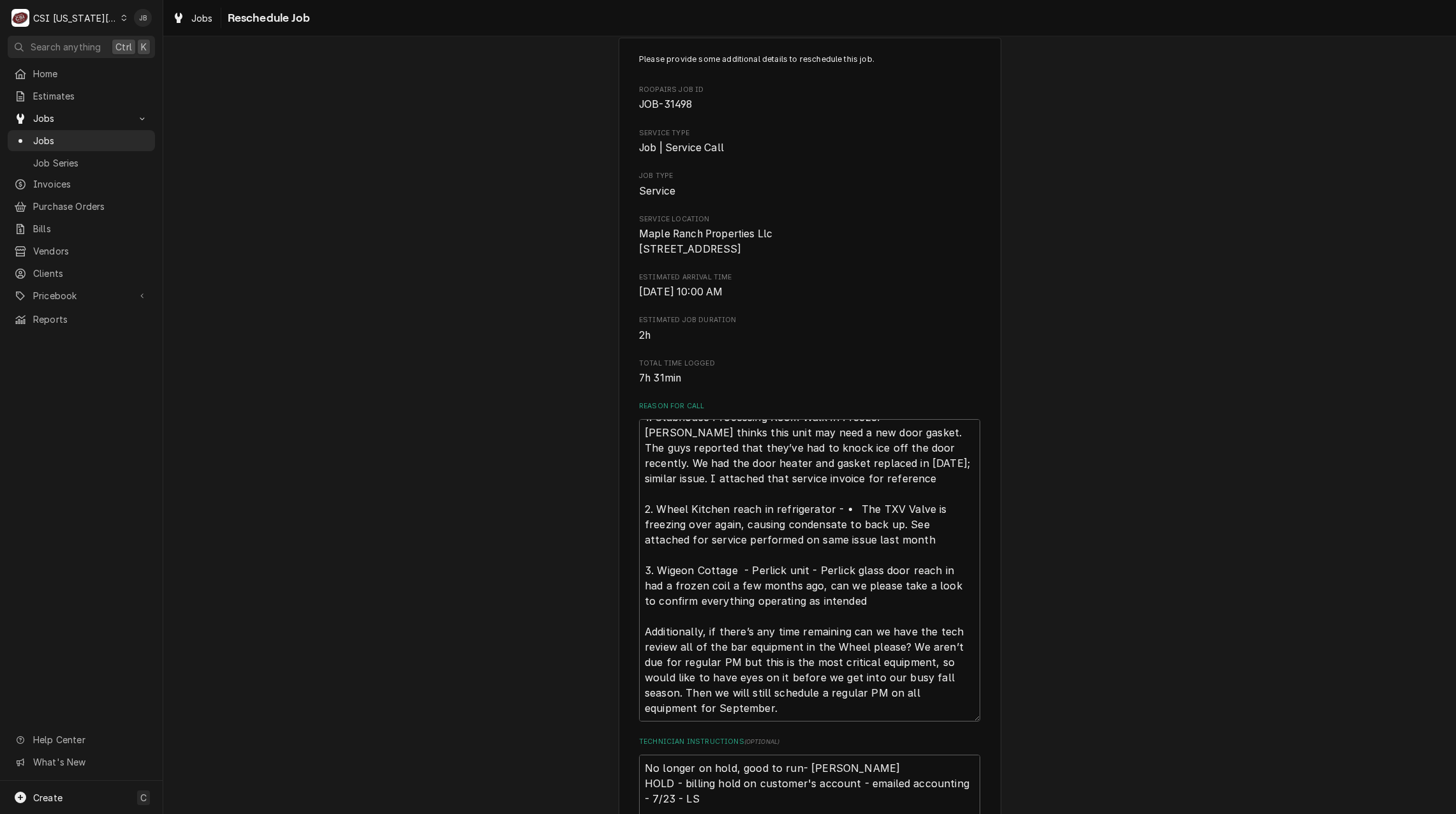
scroll to position [0, 0]
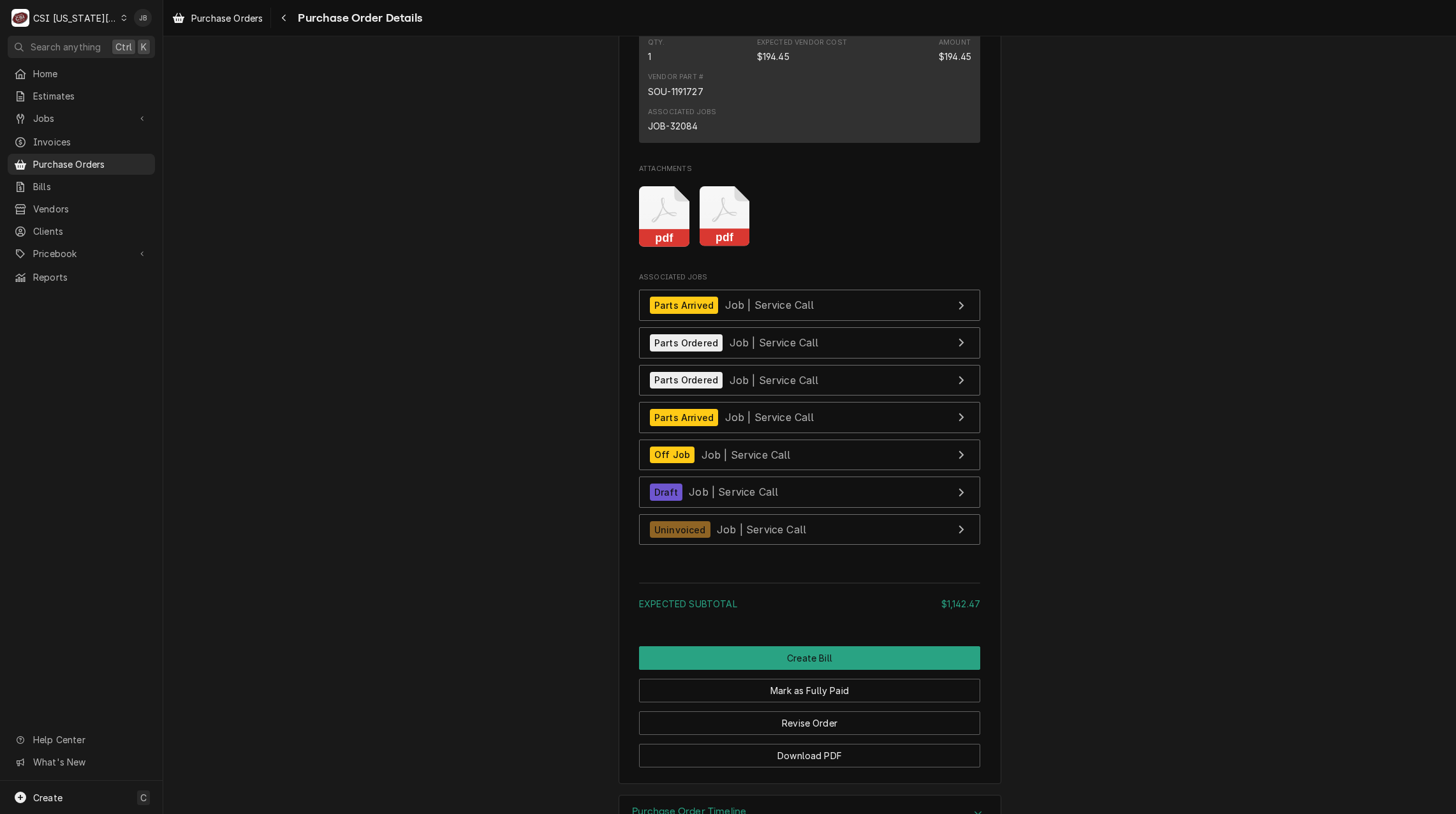
scroll to position [2911, 0]
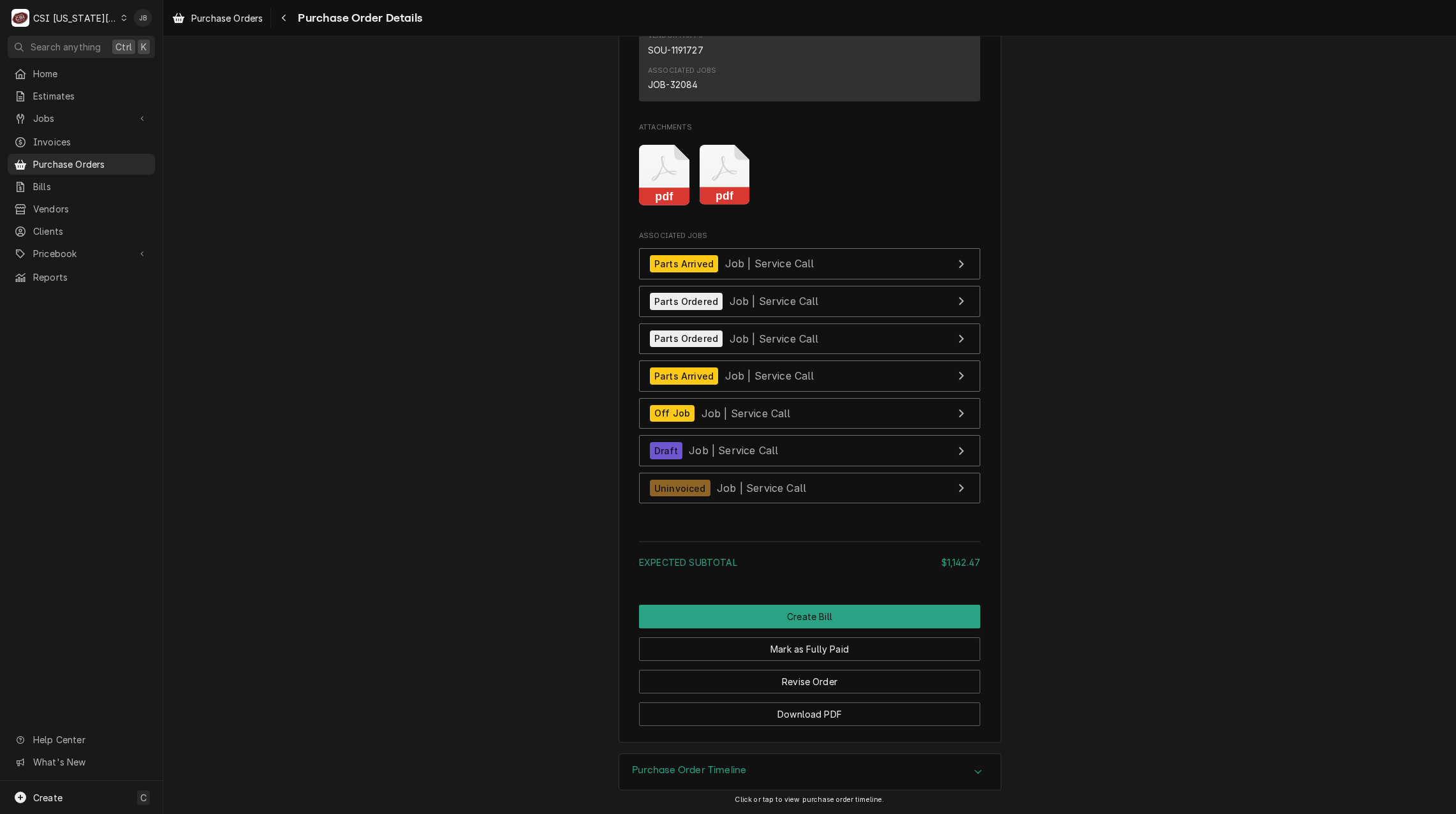
drag, startPoint x: 676, startPoint y: 769, endPoint x: 676, endPoint y: 760, distance: 9.0
click at [676, 768] on h3 "Purchase Order Timeline" at bounding box center [689, 770] width 115 height 12
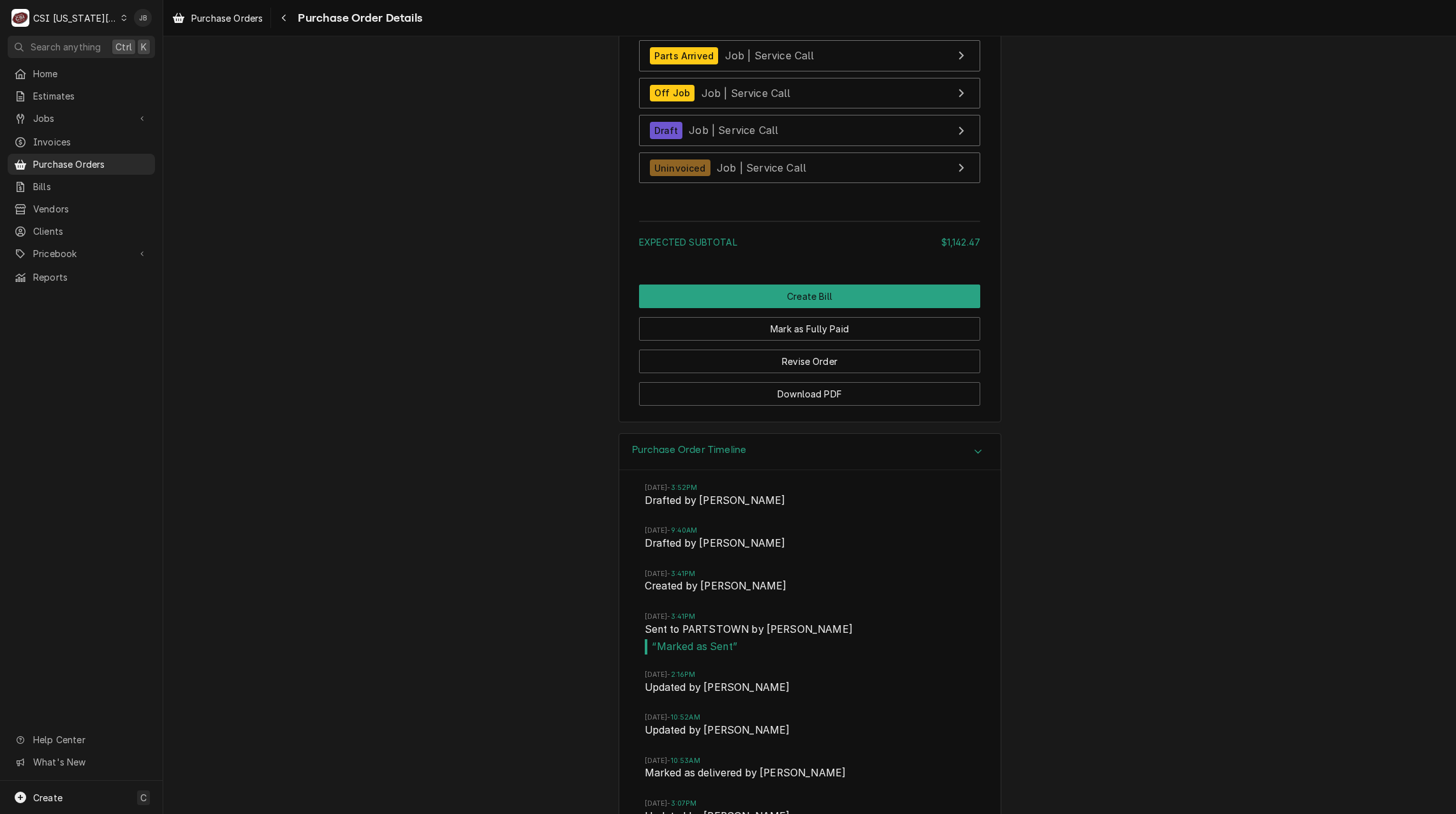
scroll to position [3359, 0]
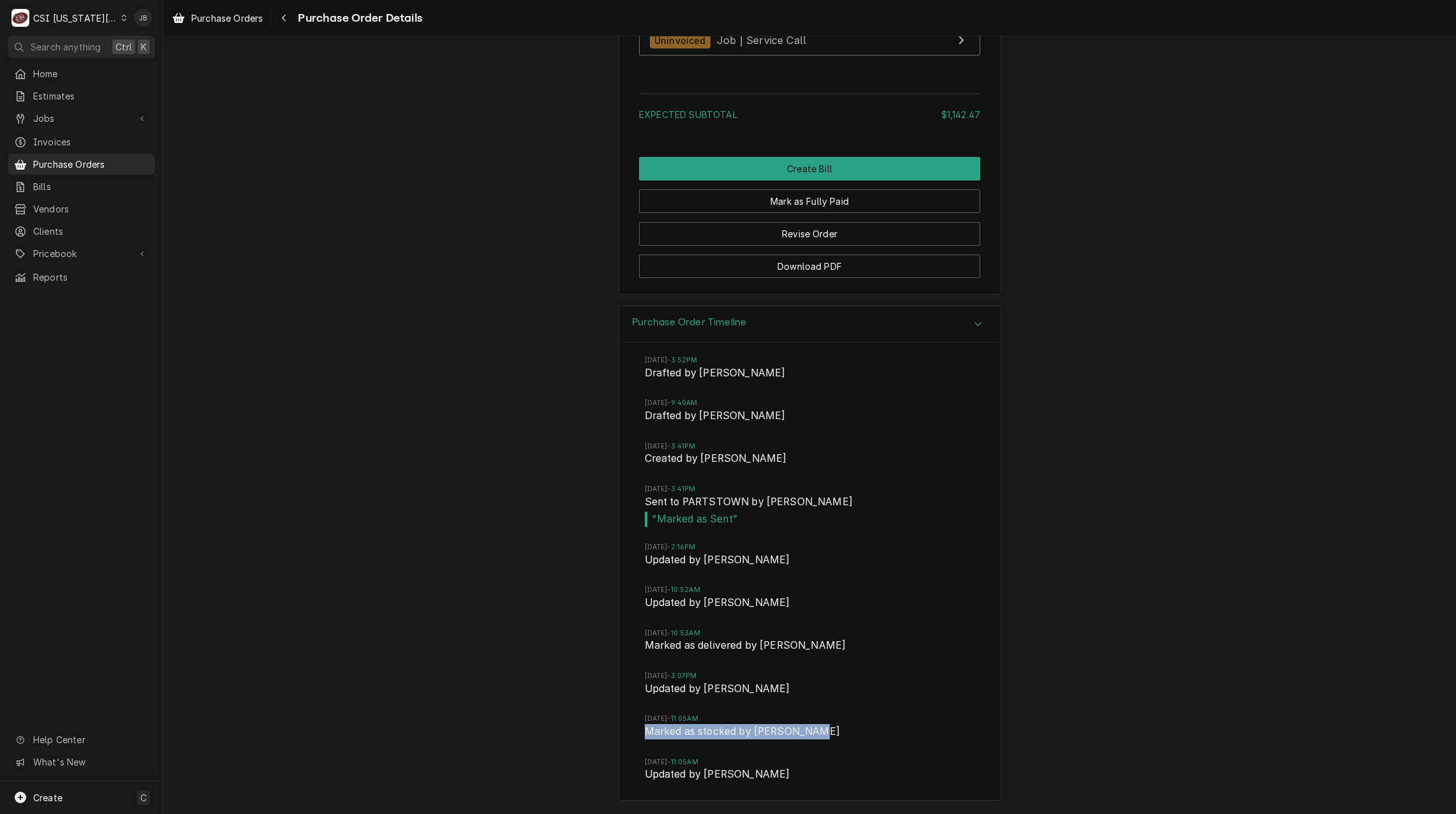
drag, startPoint x: 636, startPoint y: 733, endPoint x: 828, endPoint y: 739, distance: 192.1
click at [828, 739] on div "Tue, Aug 19, 2025 - 3:52PM Drafted by Nate Ingram Wed, Aug 20, 2025 - 9:40AM Dr…" at bounding box center [810, 571] width 381 height 457
drag, startPoint x: 828, startPoint y: 739, endPoint x: 793, endPoint y: 738, distance: 35.0
click at [793, 738] on span "Marked as stocked by Nate Ingram" at bounding box center [810, 732] width 330 height 18
click at [845, 698] on span "Updated by Nate Ingram" at bounding box center [810, 690] width 330 height 18
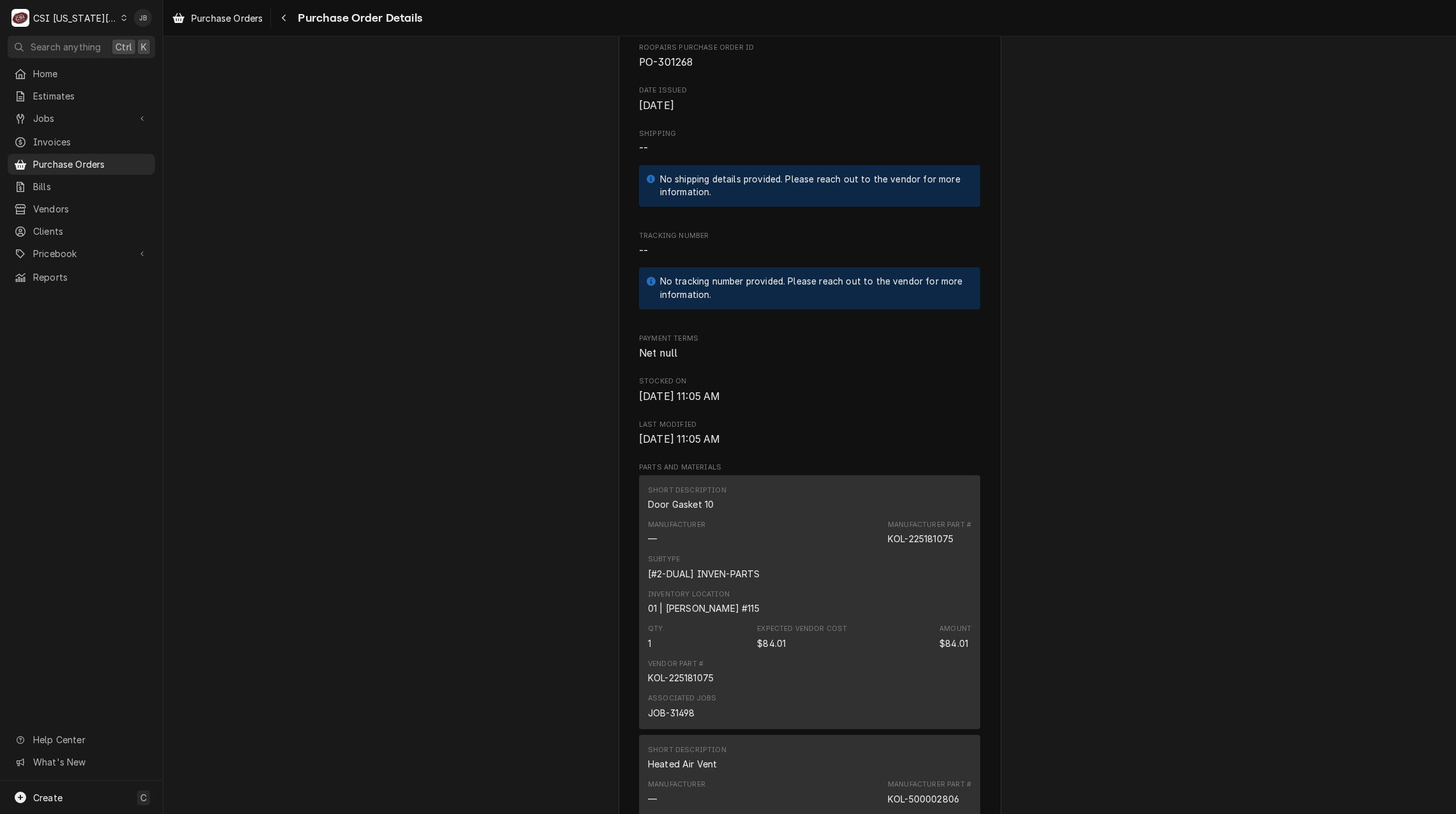
scroll to position [361, 0]
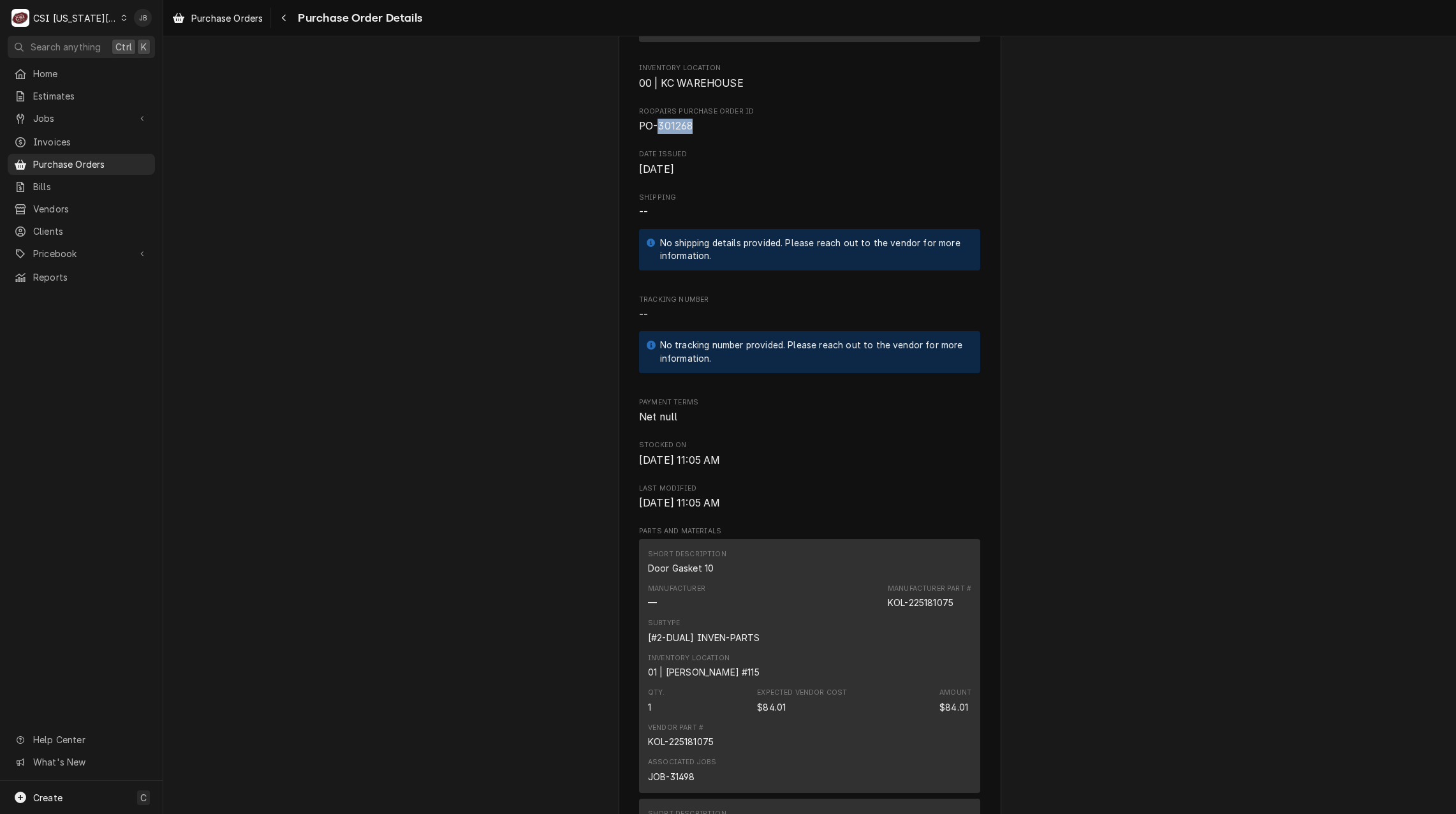
drag, startPoint x: 692, startPoint y: 170, endPoint x: 652, endPoint y: 166, distance: 40.2
click at [652, 134] on span "PO-301268" at bounding box center [810, 127] width 341 height 15
copy span "301268"
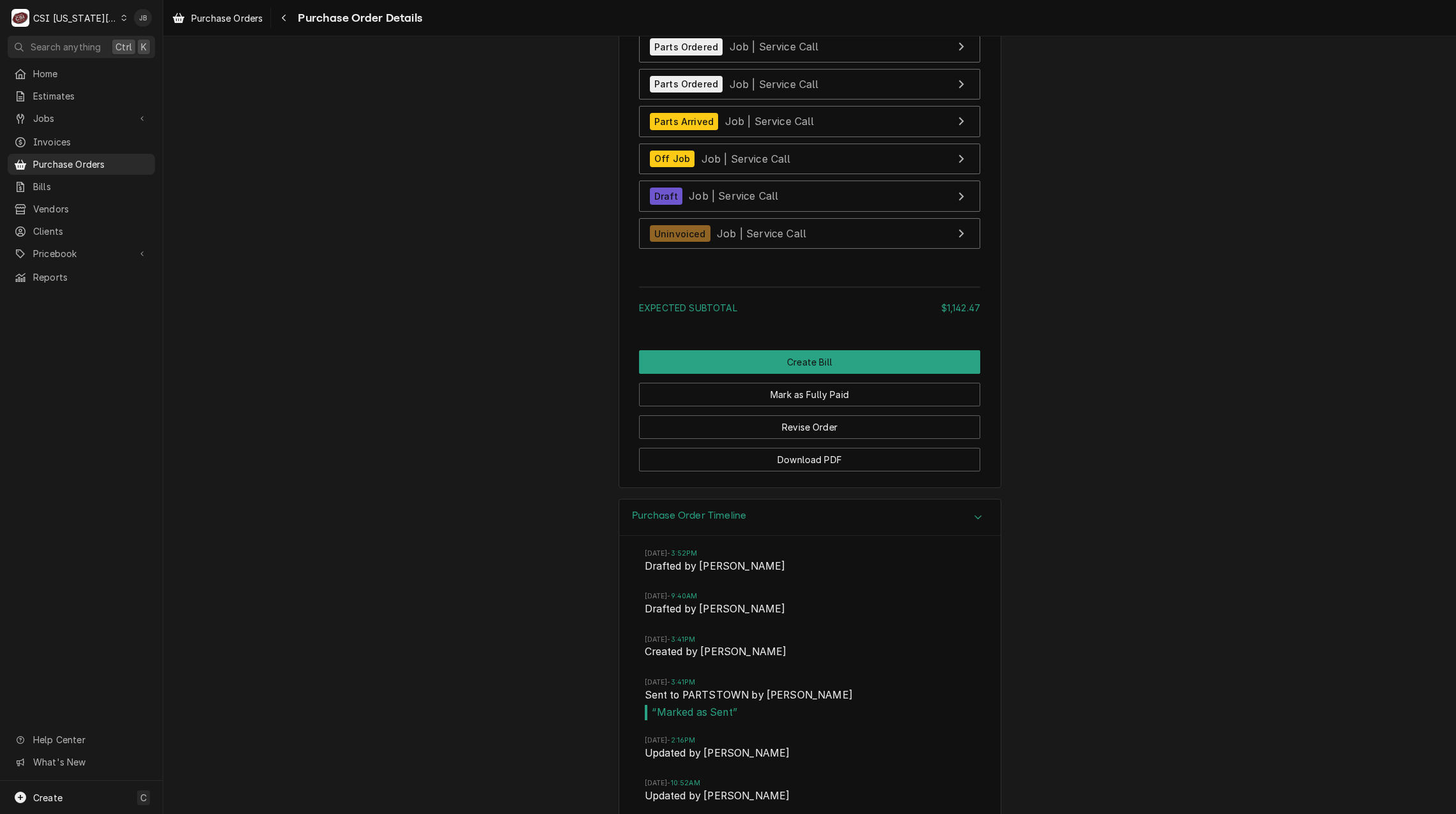
scroll to position [2870, 0]
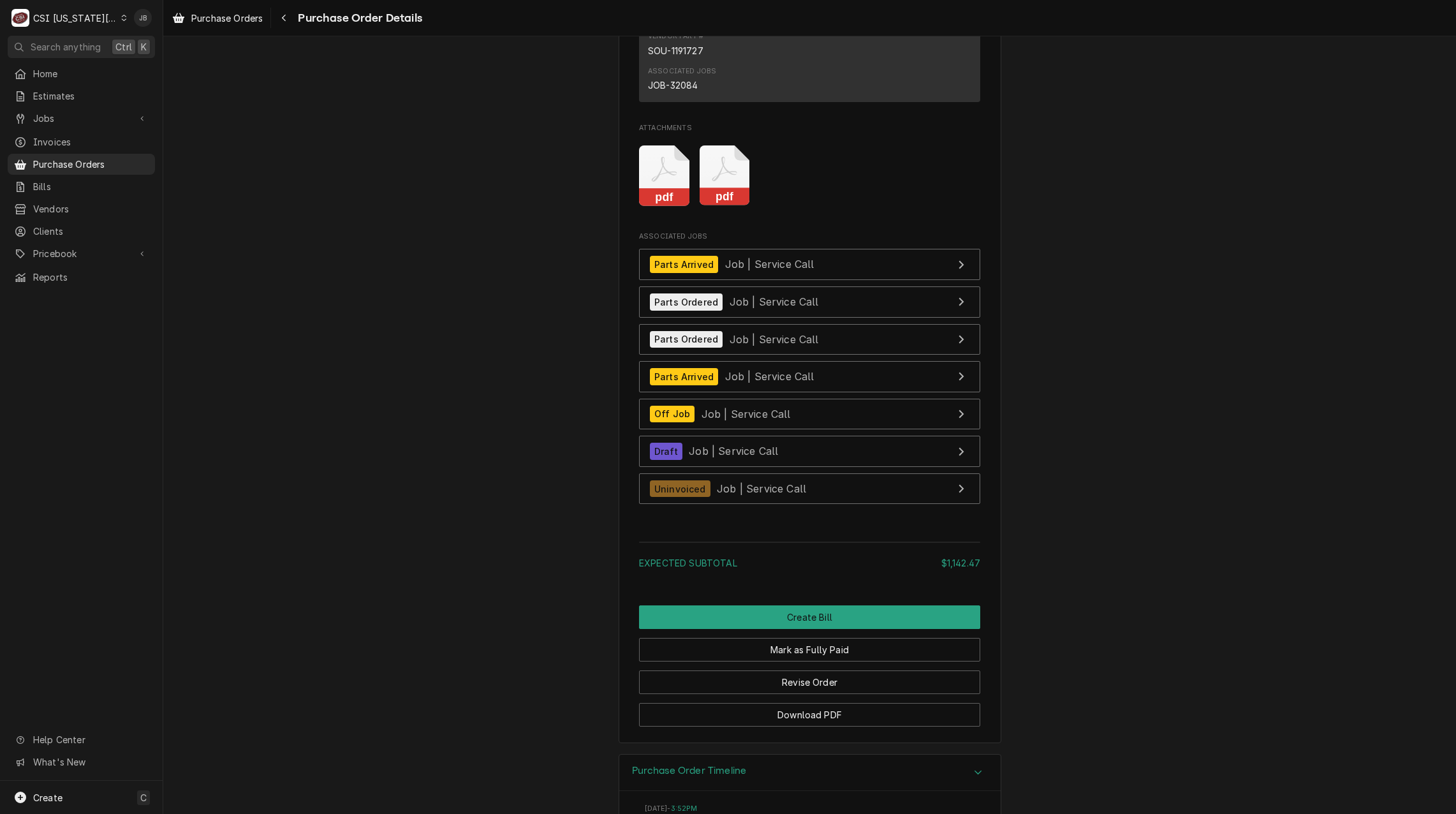
click at [732, 206] on rect "Attachments" at bounding box center [724, 196] width 50 height 18
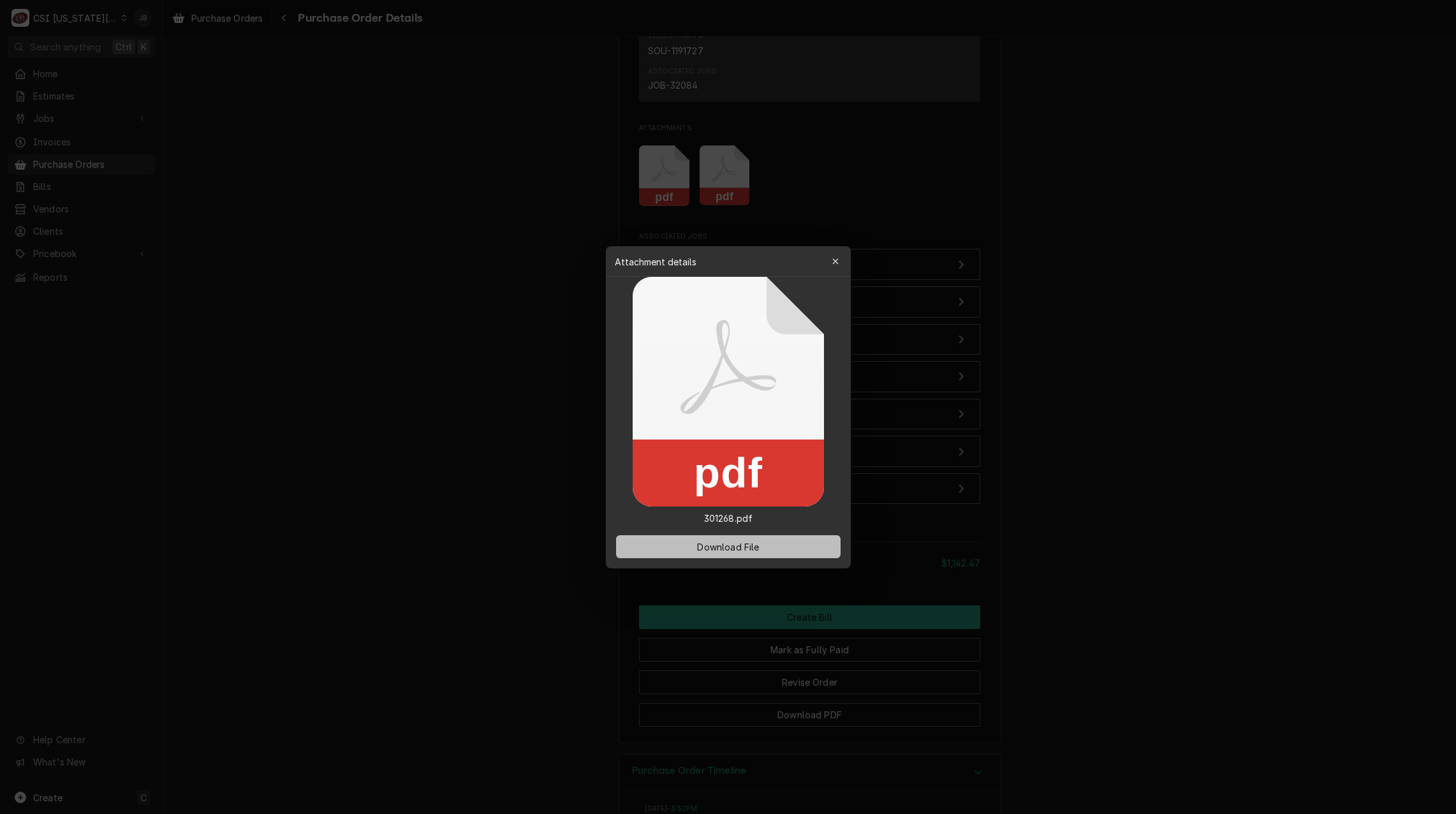
click at [706, 545] on span "Download File" at bounding box center [727, 546] width 67 height 14
click at [495, 500] on div at bounding box center [728, 407] width 1456 height 814
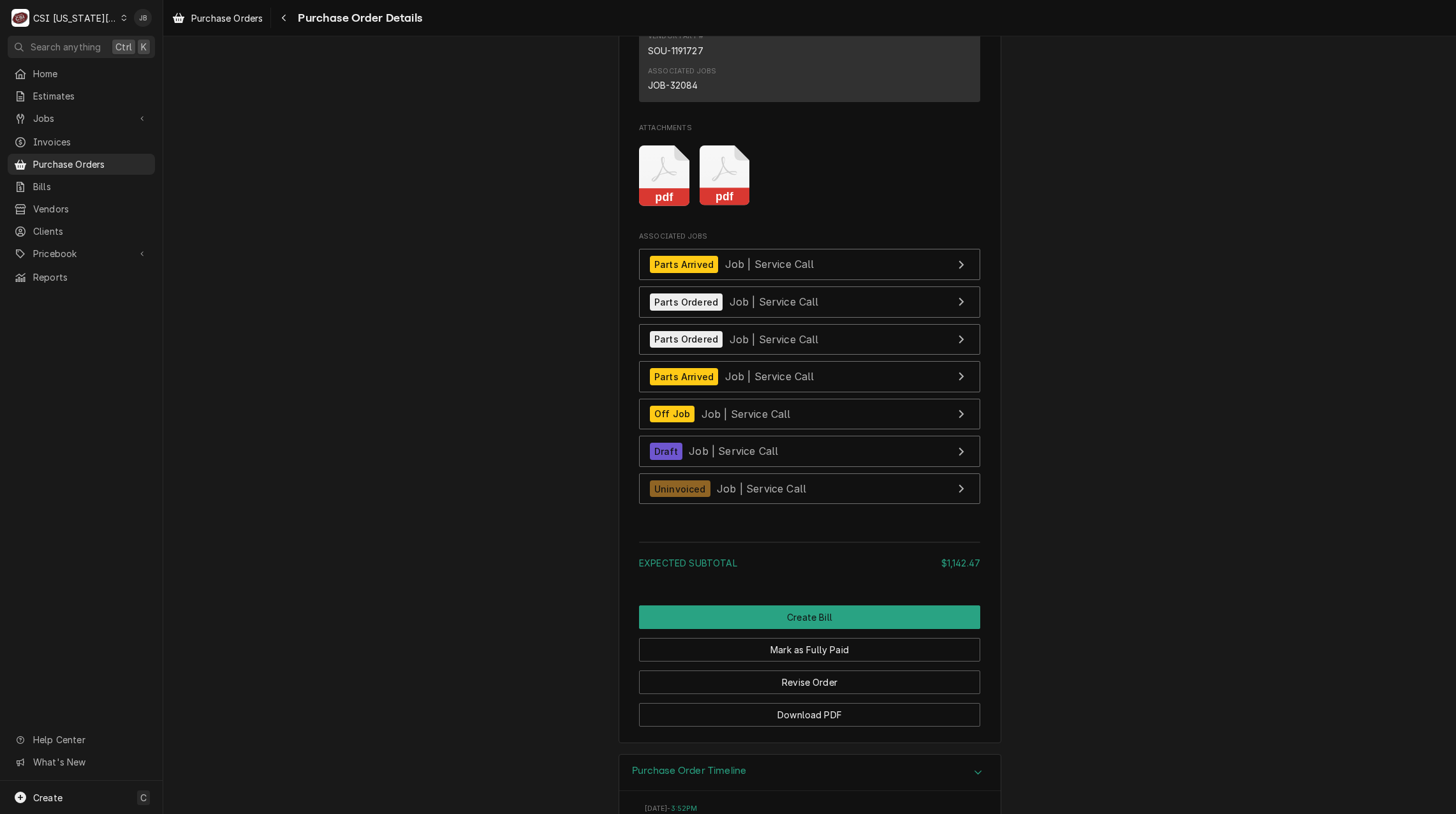
click at [656, 206] on icon "Attachments" at bounding box center [663, 175] width 50 height 60
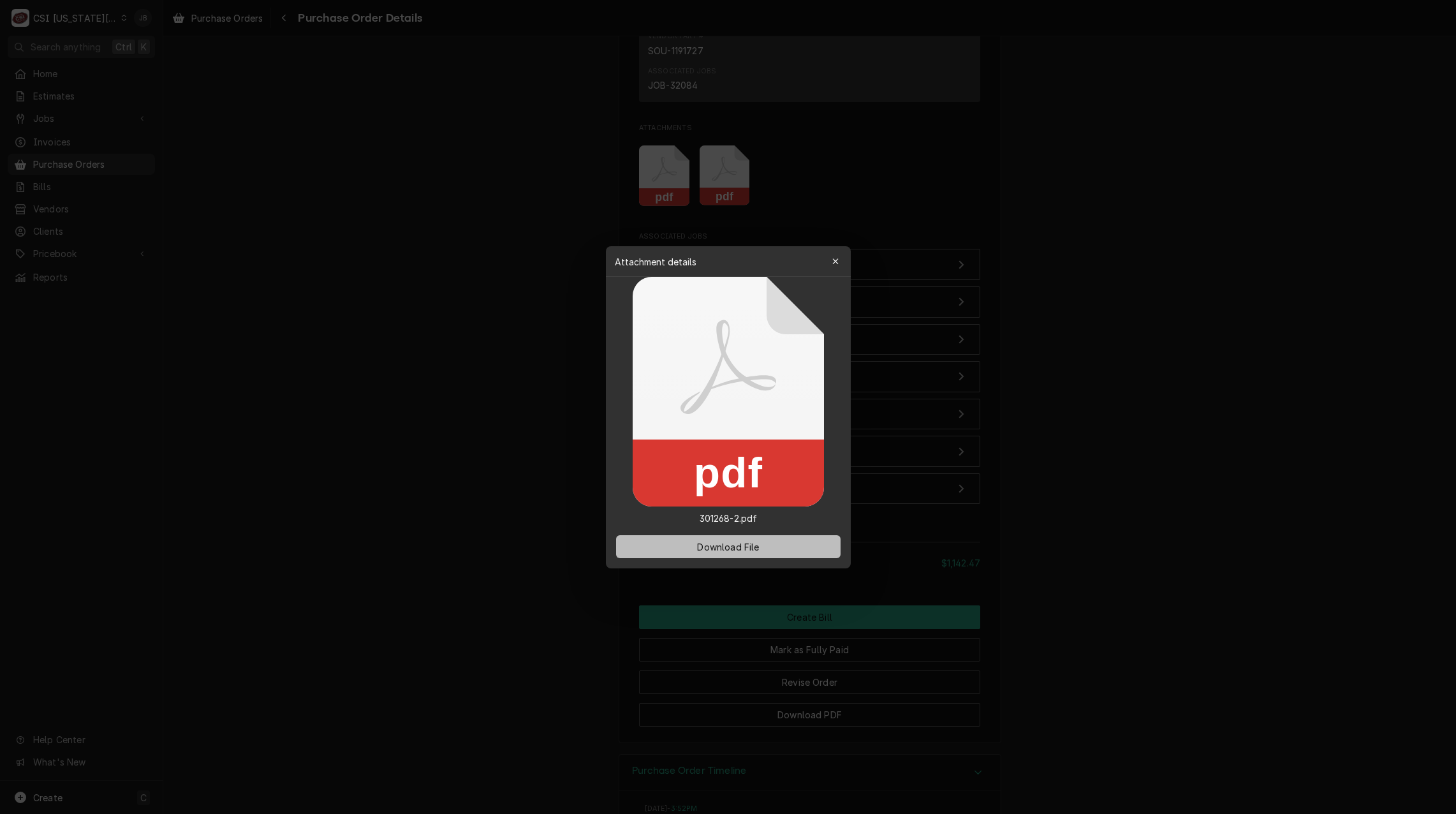
click at [674, 545] on button "Download File" at bounding box center [728, 546] width 224 height 23
click at [449, 423] on div at bounding box center [728, 407] width 1456 height 814
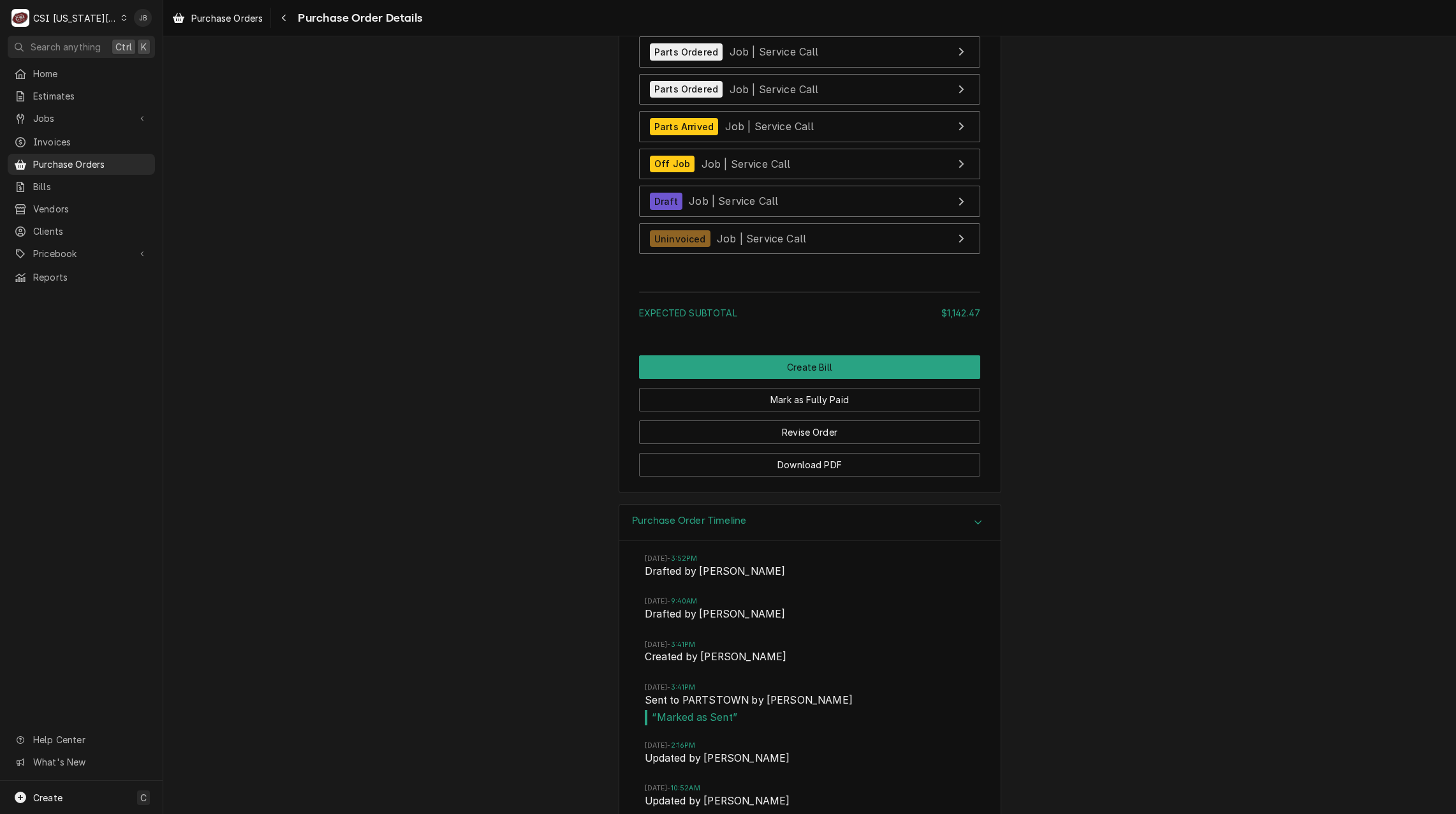
scroll to position [2976, 0]
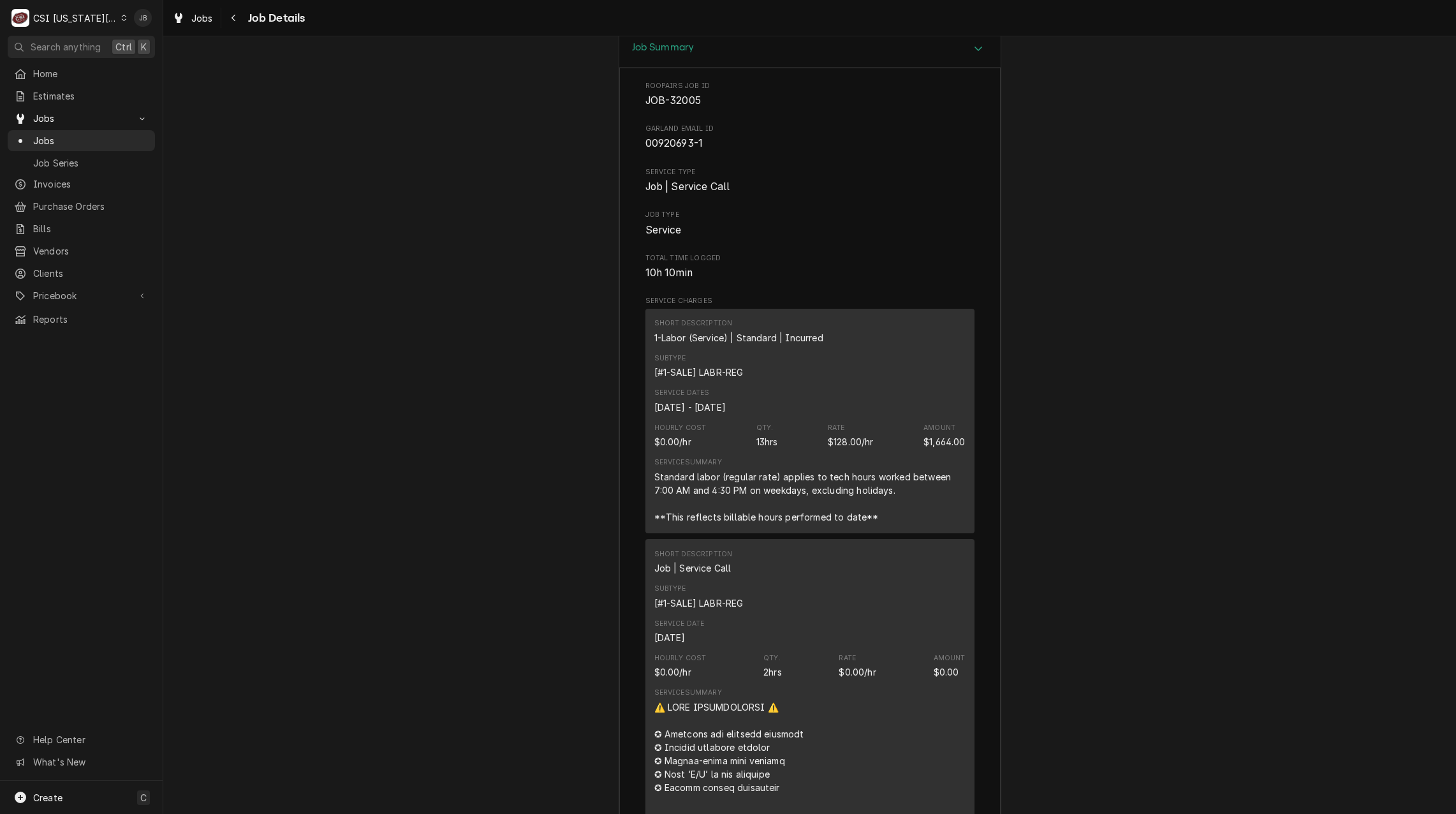
scroll to position [2551, 0]
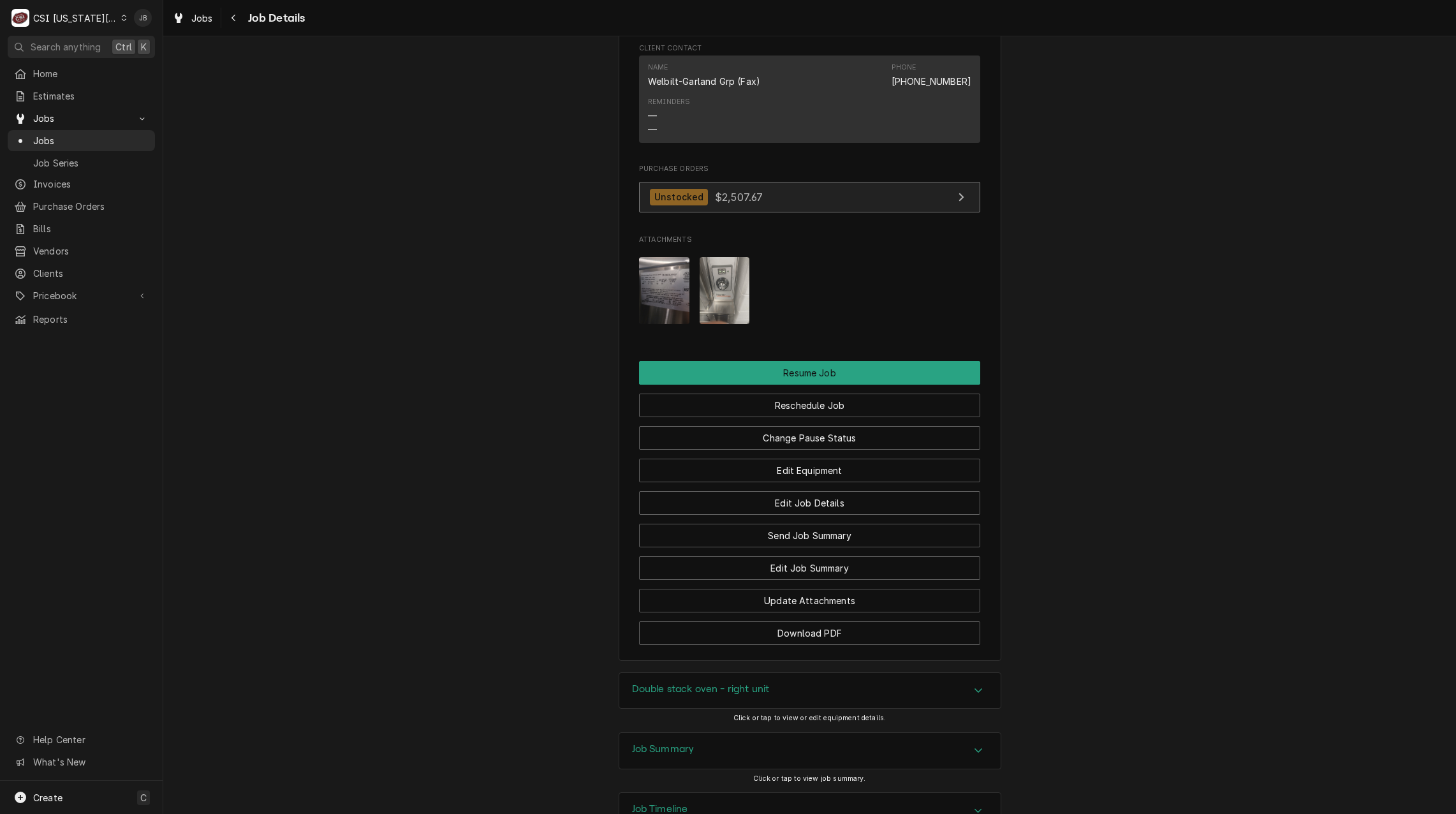
scroll to position [2105, 0]
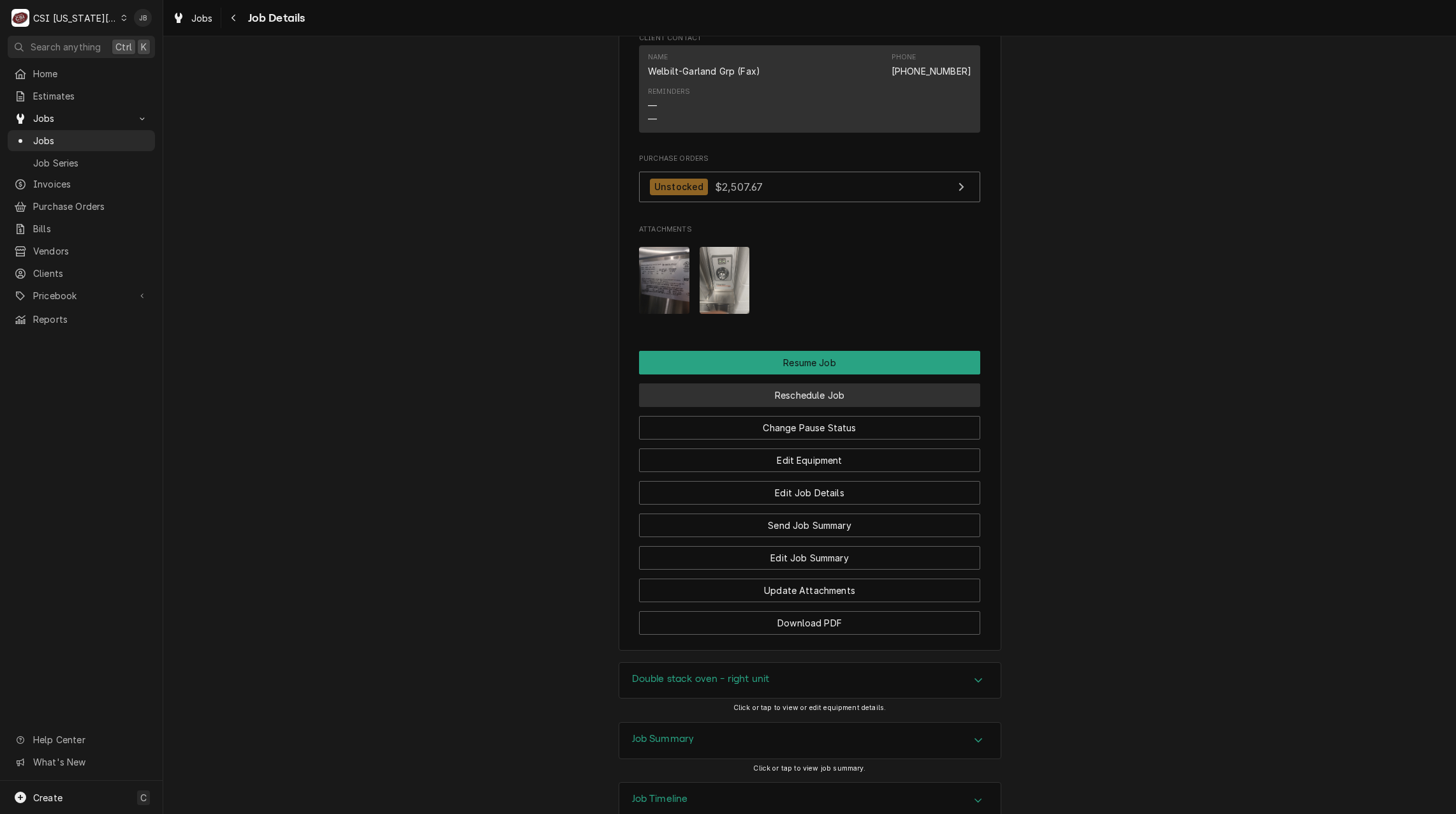
click at [787, 407] on button "Reschedule Job" at bounding box center [810, 395] width 341 height 24
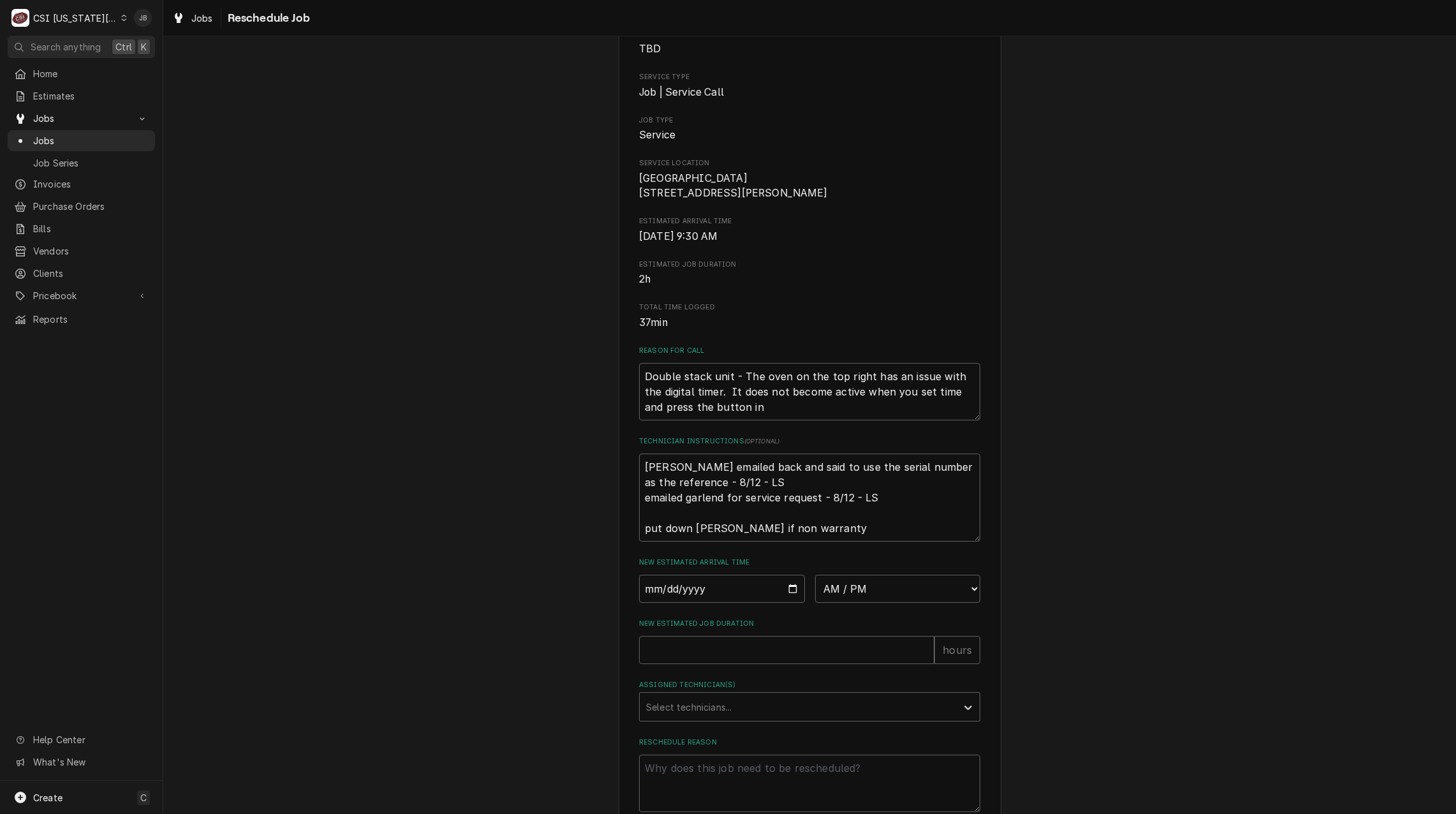
scroll to position [213, 0]
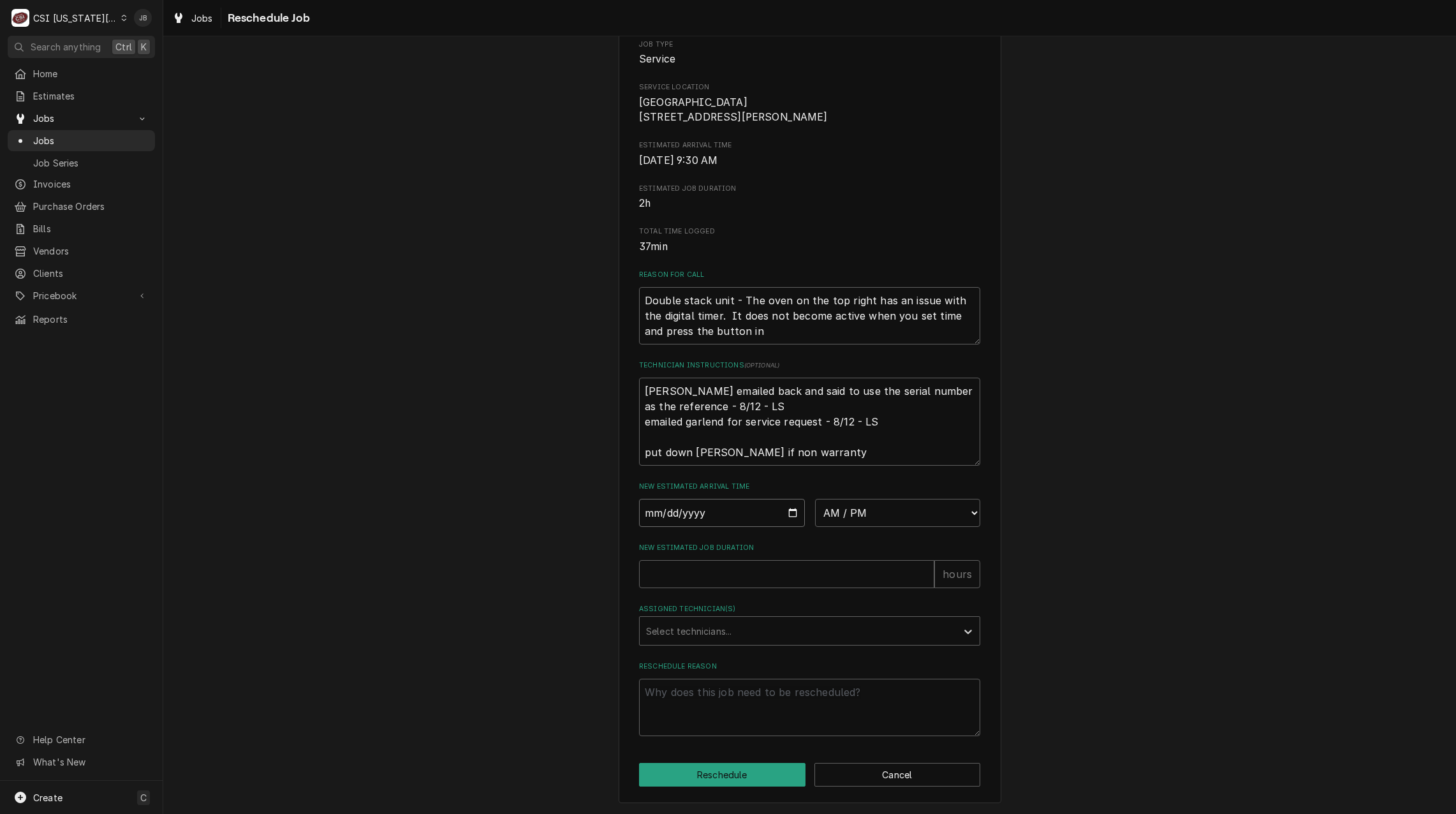
click at [791, 507] on input "Date" at bounding box center [721, 512] width 166 height 28
type input "[DATE]"
type textarea "x"
click at [868, 497] on div "New Estimated Arrival Time [DATE] AM / PM 6:00 AM 6:15 AM 6:30 AM 6:45 AM 7:00 …" at bounding box center [810, 504] width 341 height 45
click at [863, 508] on select "AM / PM 6:00 AM 6:15 AM 6:30 AM 6:45 AM 7:00 AM 7:15 AM 7:30 AM 7:45 AM 8:00 AM…" at bounding box center [897, 512] width 166 height 28
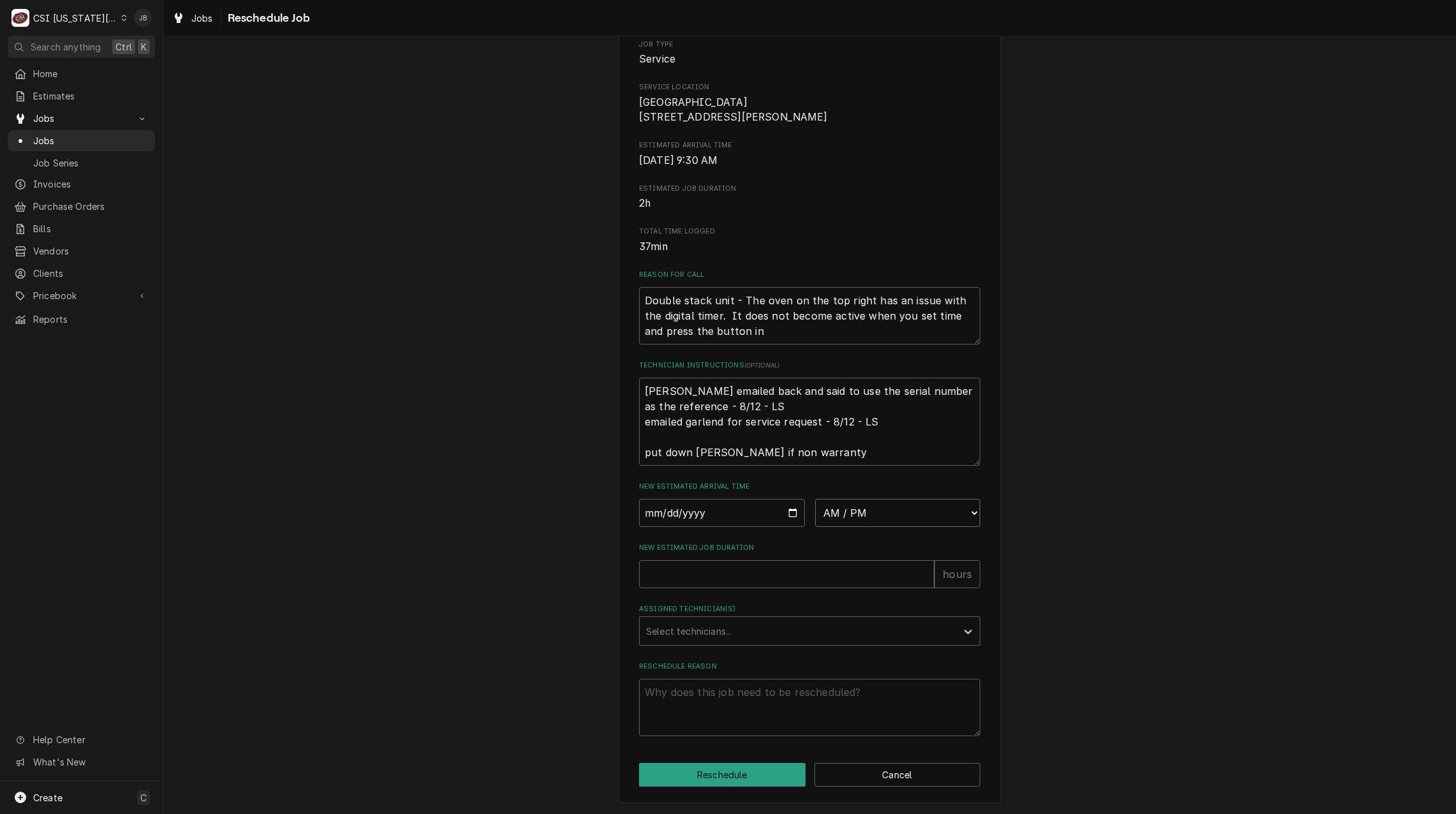
select select "07:00:00"
click at [815, 499] on select "AM / PM 6:00 AM 6:15 AM 6:30 AM 6:45 AM 7:00 AM 7:15 AM 7:30 AM 7:45 AM 8:00 AM…" at bounding box center [897, 512] width 166 height 28
click at [663, 575] on input "New Estimated Job Duration" at bounding box center [787, 574] width 296 height 28
type textarea "x"
type input "3"
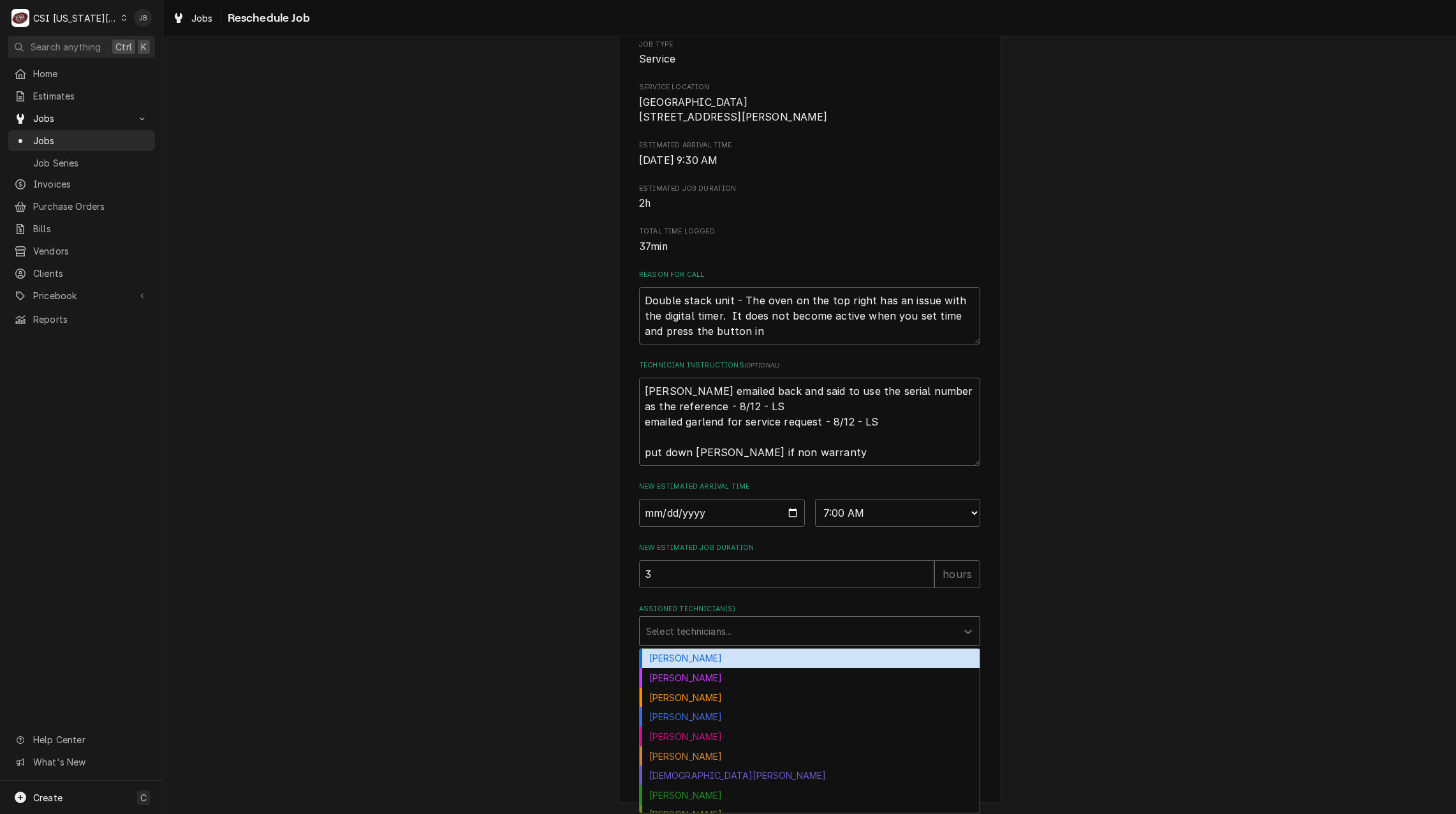
click at [661, 627] on div "Assigned Technician(s)" at bounding box center [798, 630] width 304 height 23
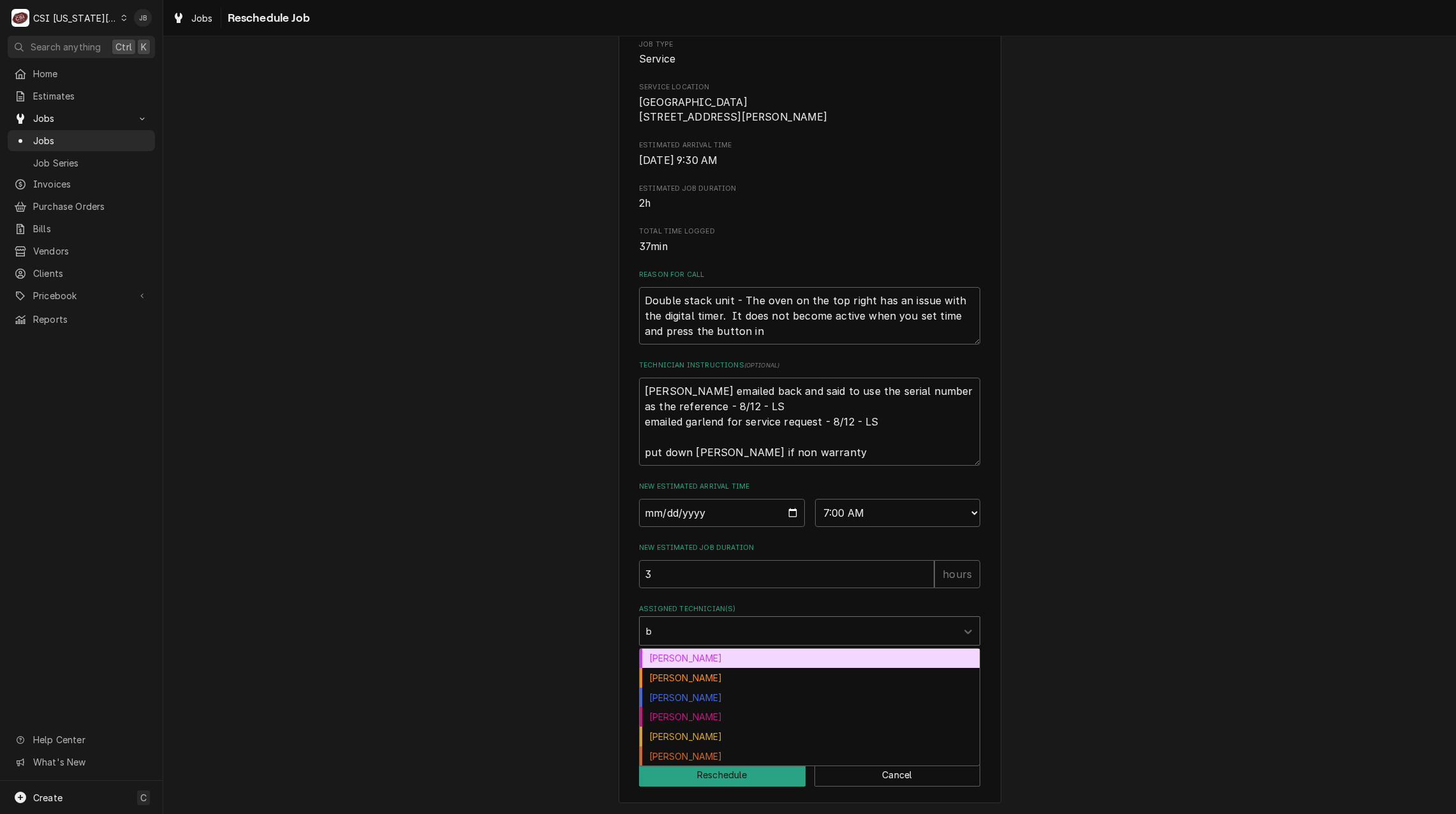
type input "br"
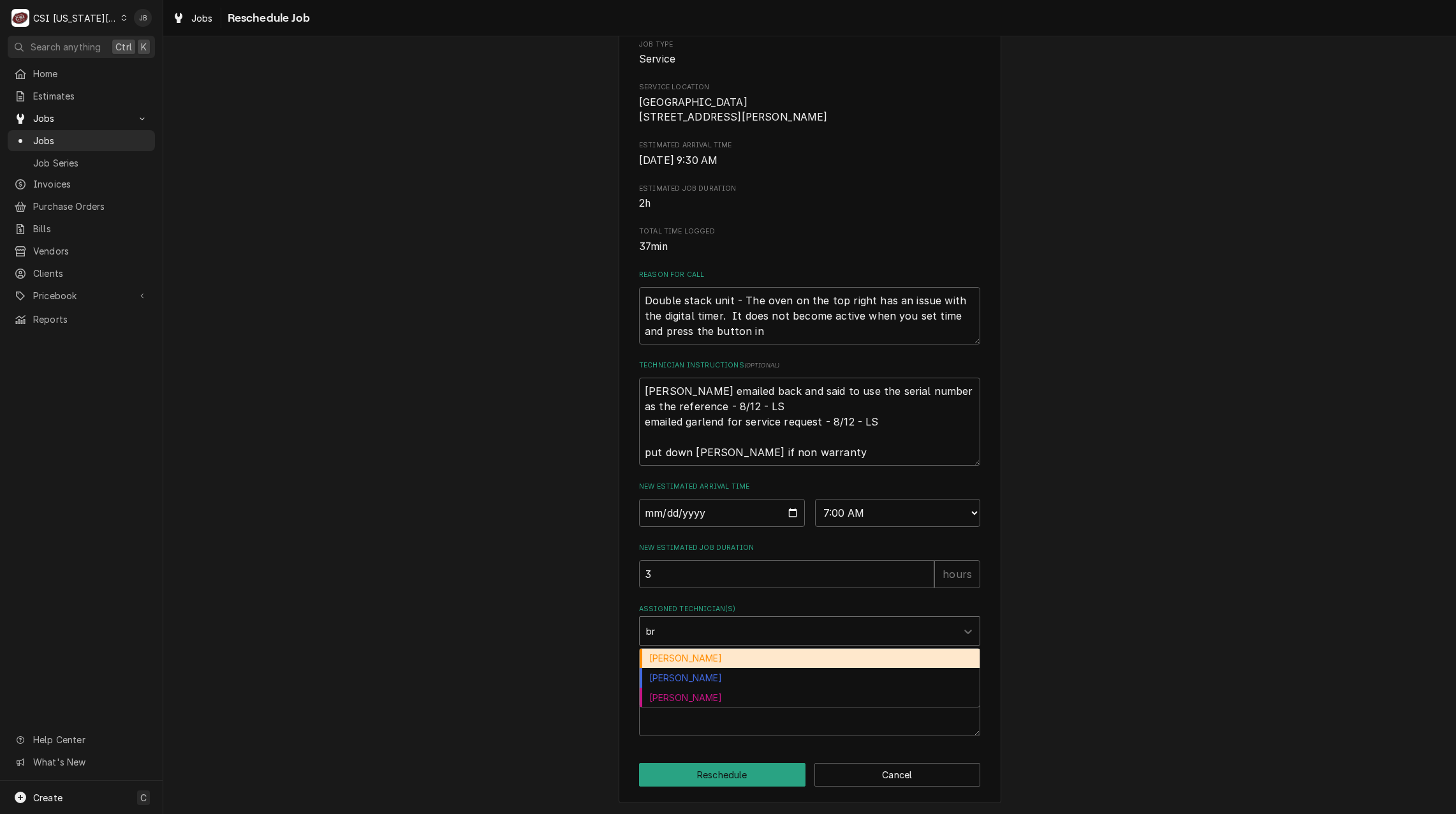
click at [708, 660] on div "[PERSON_NAME]" at bounding box center [810, 658] width 340 height 20
type textarea "x"
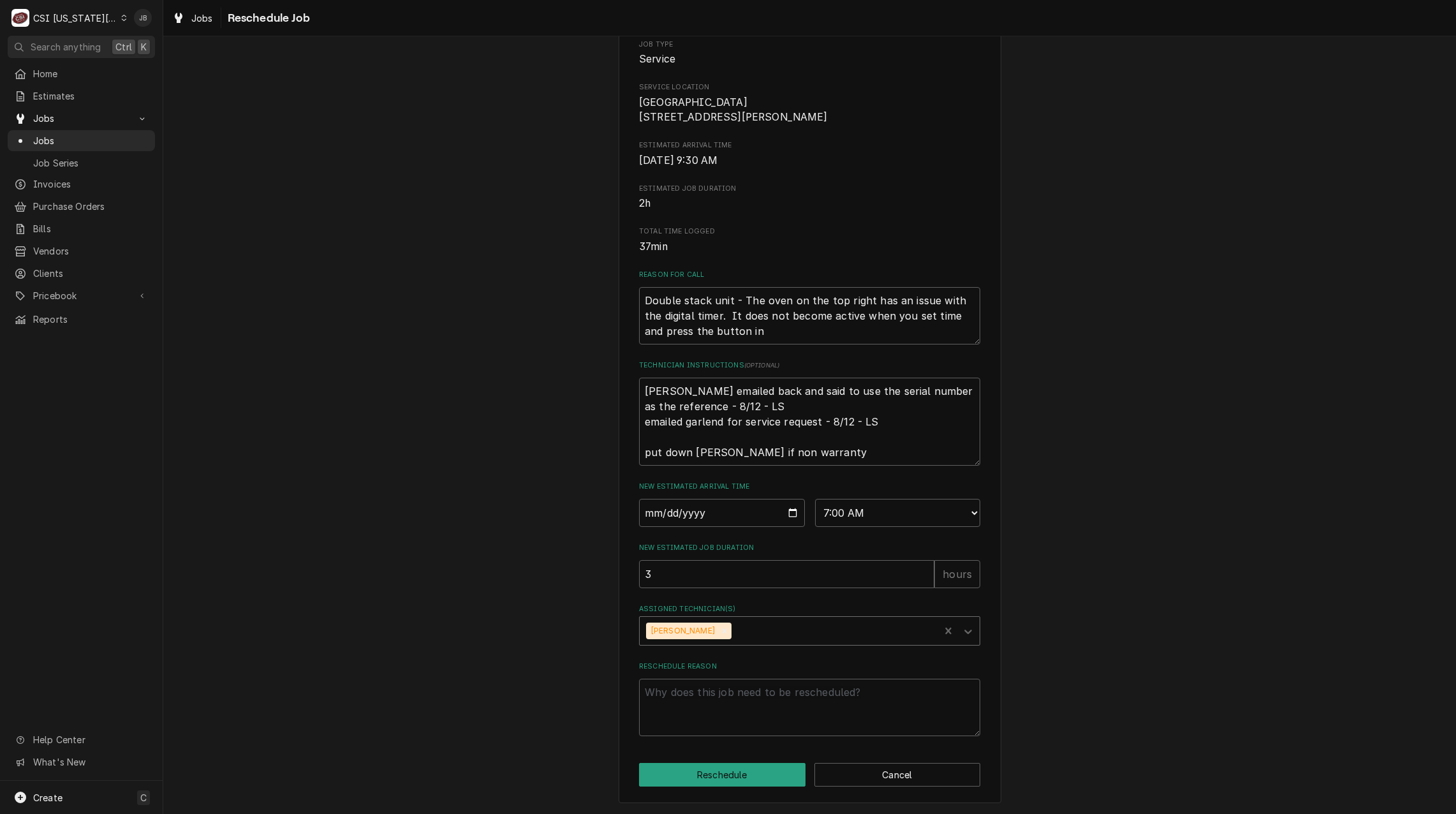
click at [681, 669] on label "Reschedule Reason" at bounding box center [810, 666] width 341 height 10
click at [681, 679] on textarea "Reschedule Reason" at bounding box center [810, 708] width 341 height 58
click at [663, 703] on textarea "Reschedule Reason" at bounding box center [810, 708] width 341 height 58
type textarea "x"
type textarea "P"
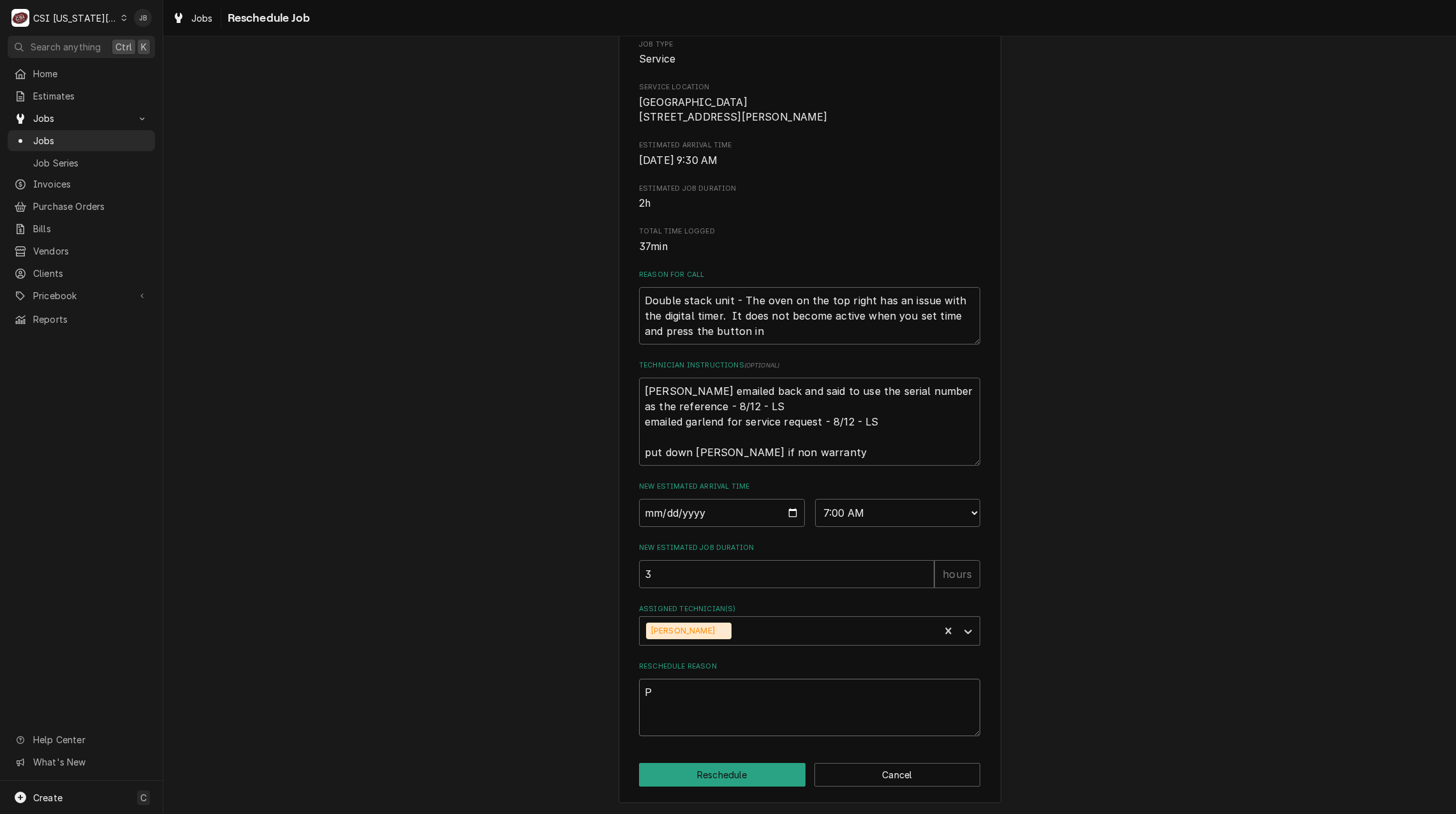
type textarea "x"
type textarea "Pa"
type textarea "x"
type textarea "Par"
type textarea "x"
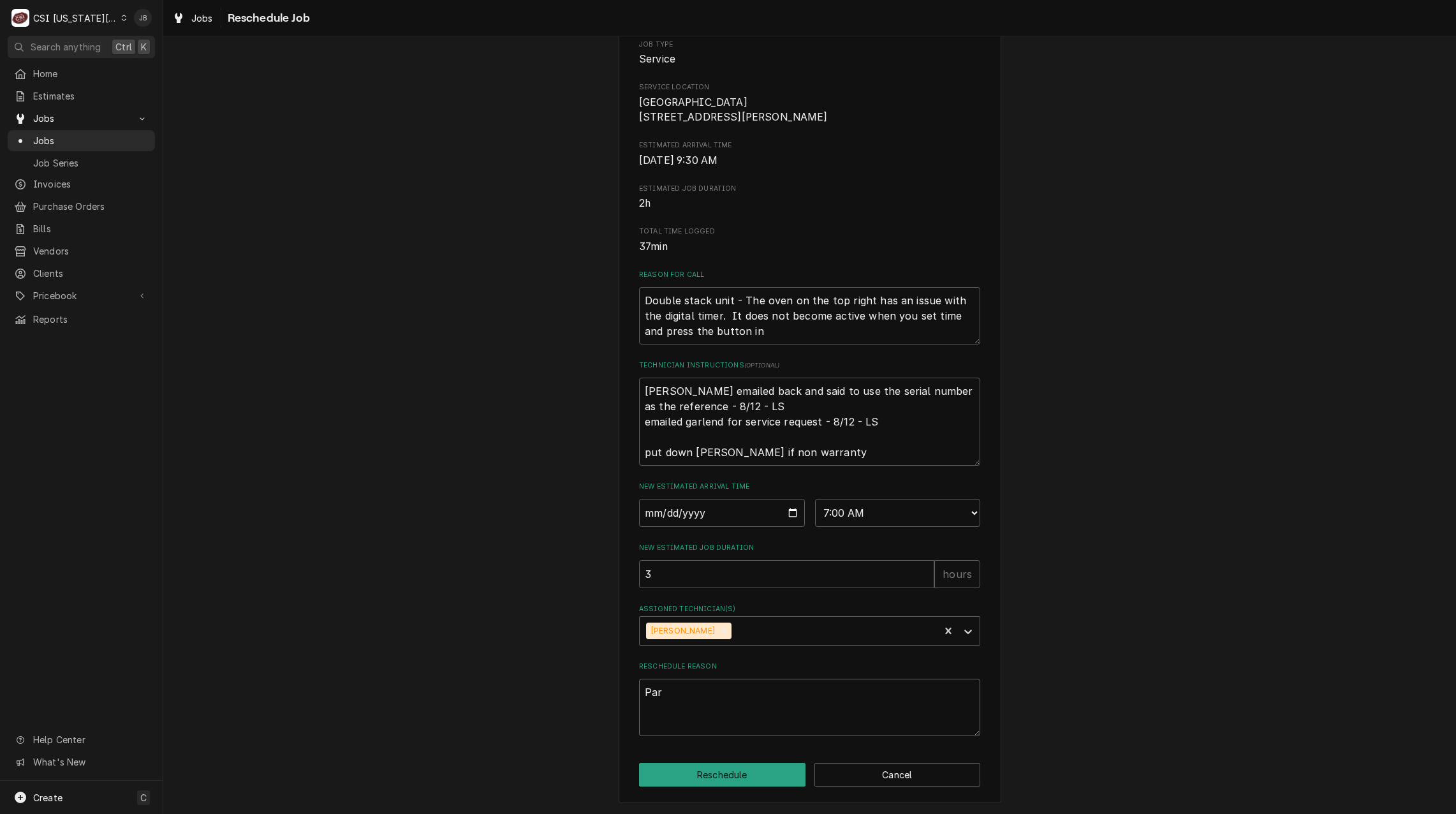
type textarea "Part"
type textarea "x"
type textarea "Parts"
type textarea "x"
type textarea "Parts"
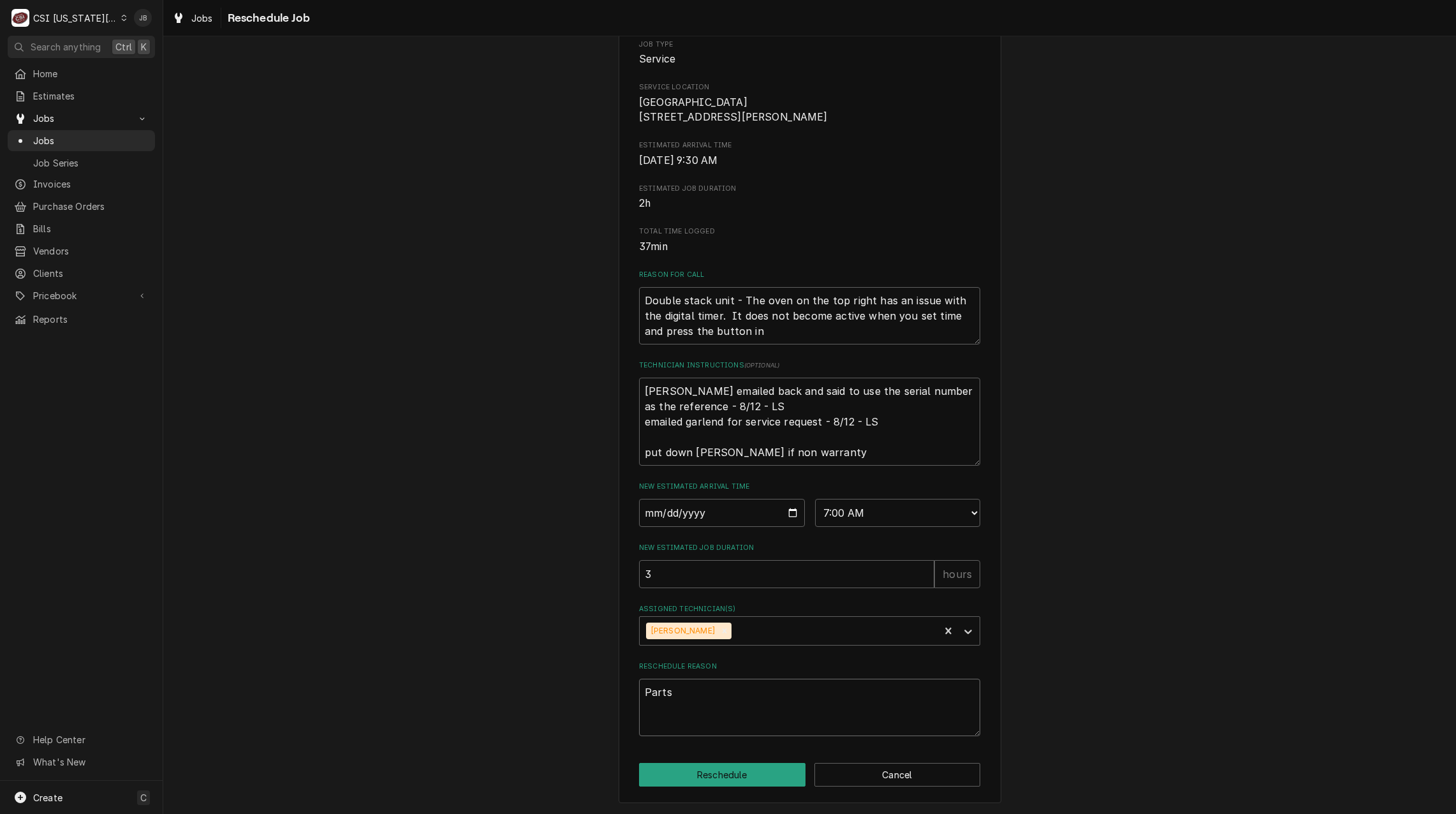
type textarea "x"
type textarea "Parts i"
type textarea "x"
type textarea "Parts in"
type textarea "x"
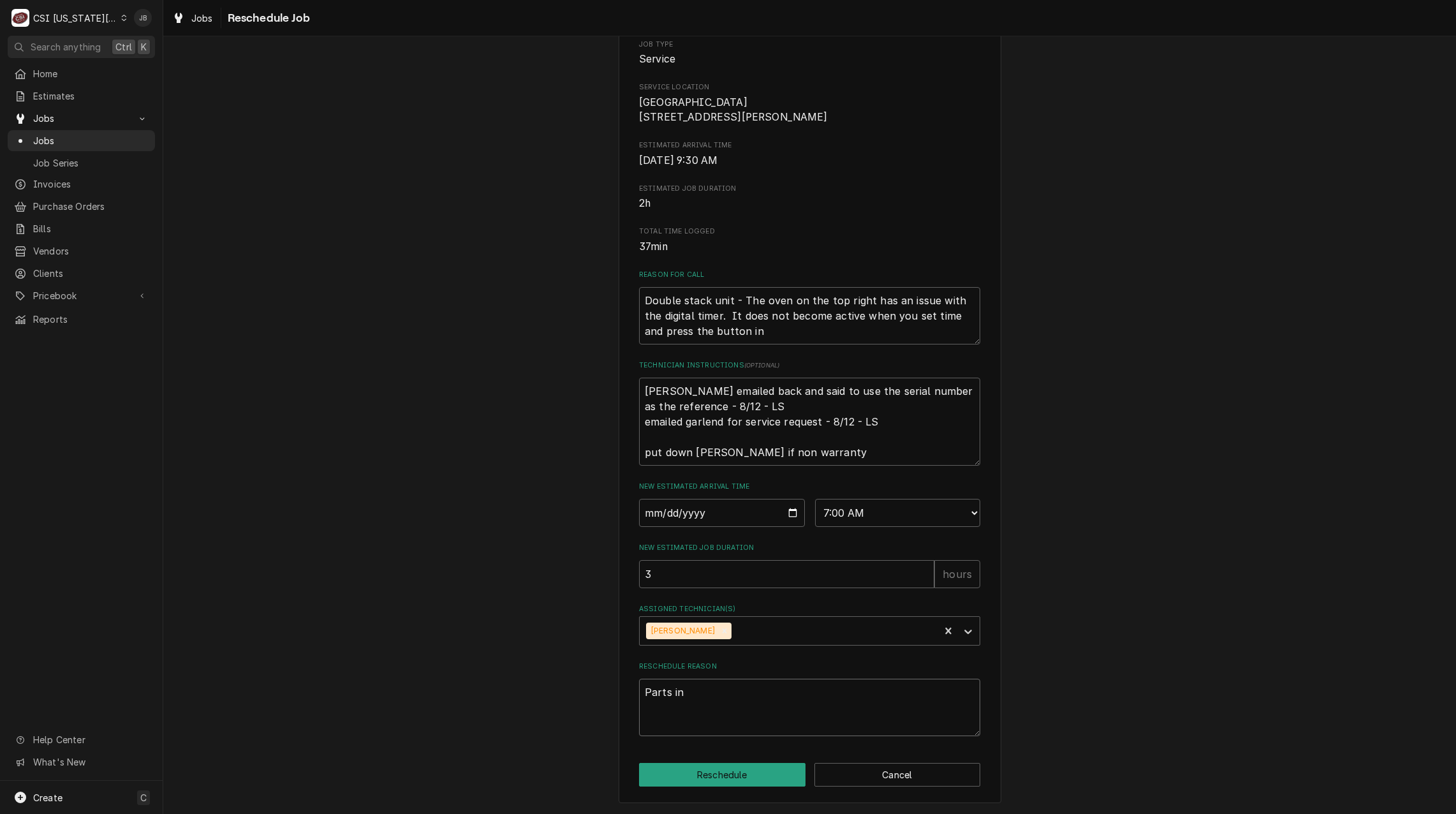
type textarea "Parts in,"
type textarea "x"
type textarea "Parts in,"
type textarea "x"
type textarea "Parts in, g"
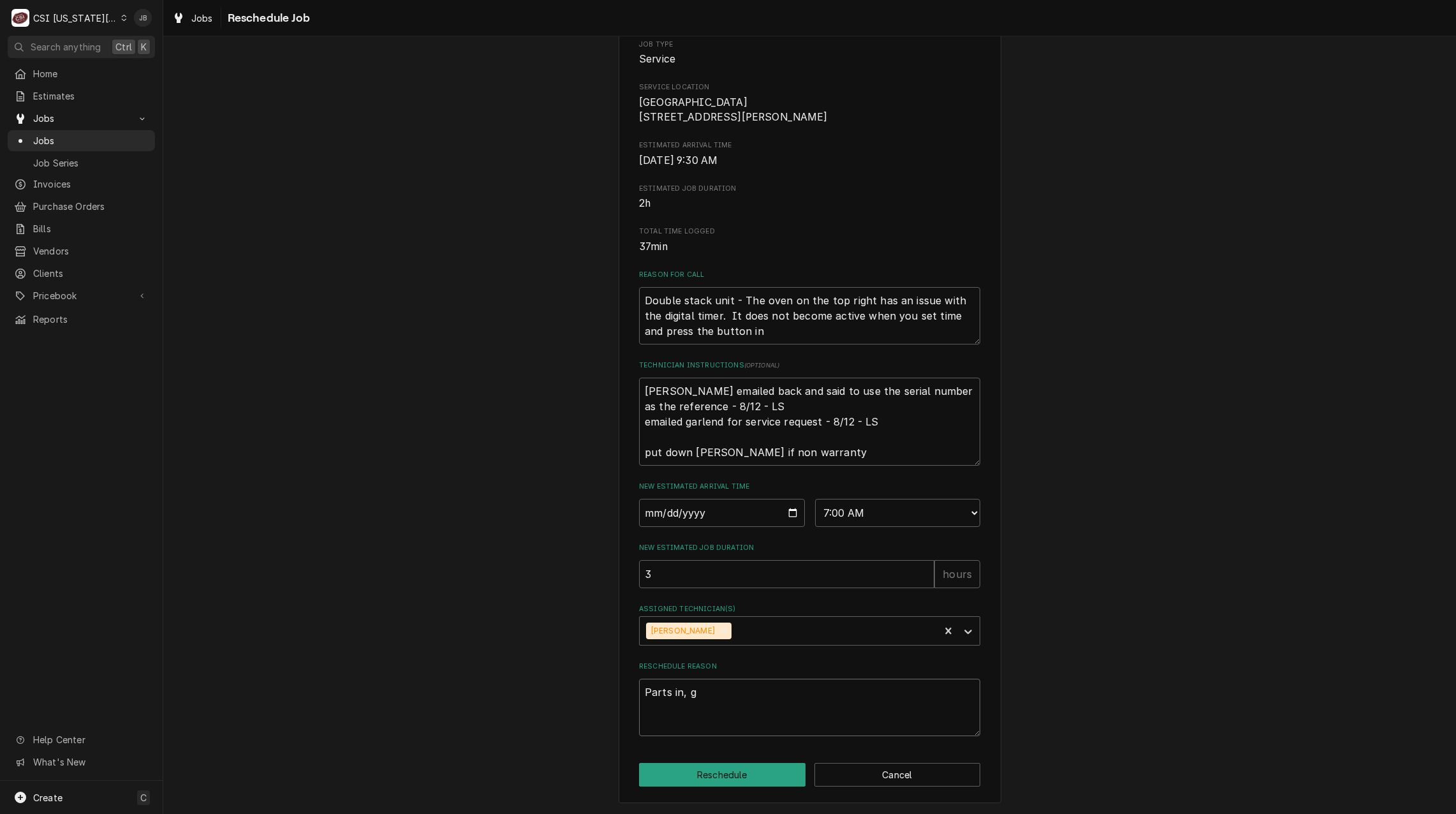
type textarea "x"
type textarea "Parts in, go"
type textarea "x"
type textarea "Parts in, goo"
type textarea "x"
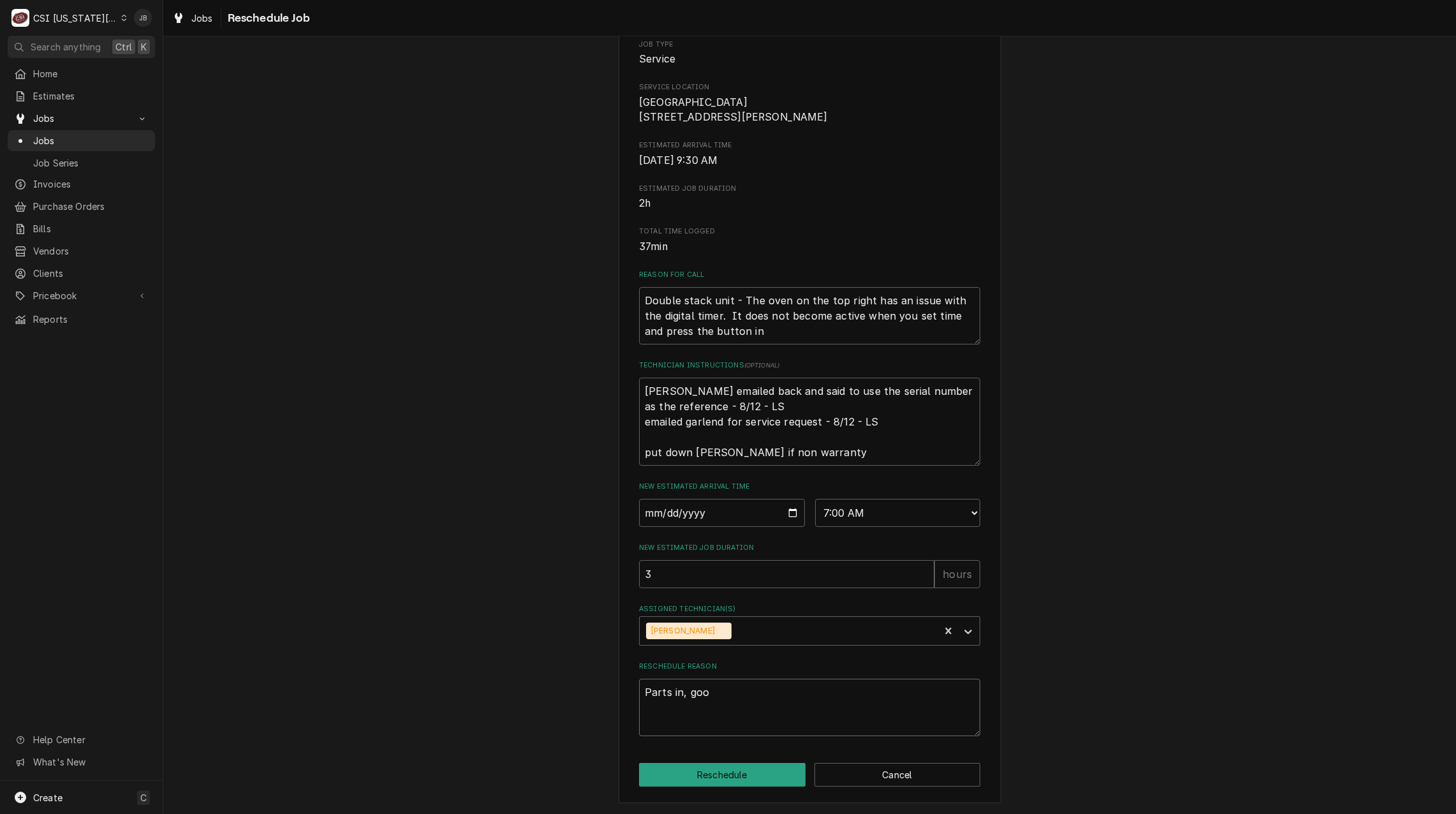
type textarea "Parts in, good"
type textarea "x"
type textarea "Parts in, good"
type textarea "x"
type textarea "Parts in, good t"
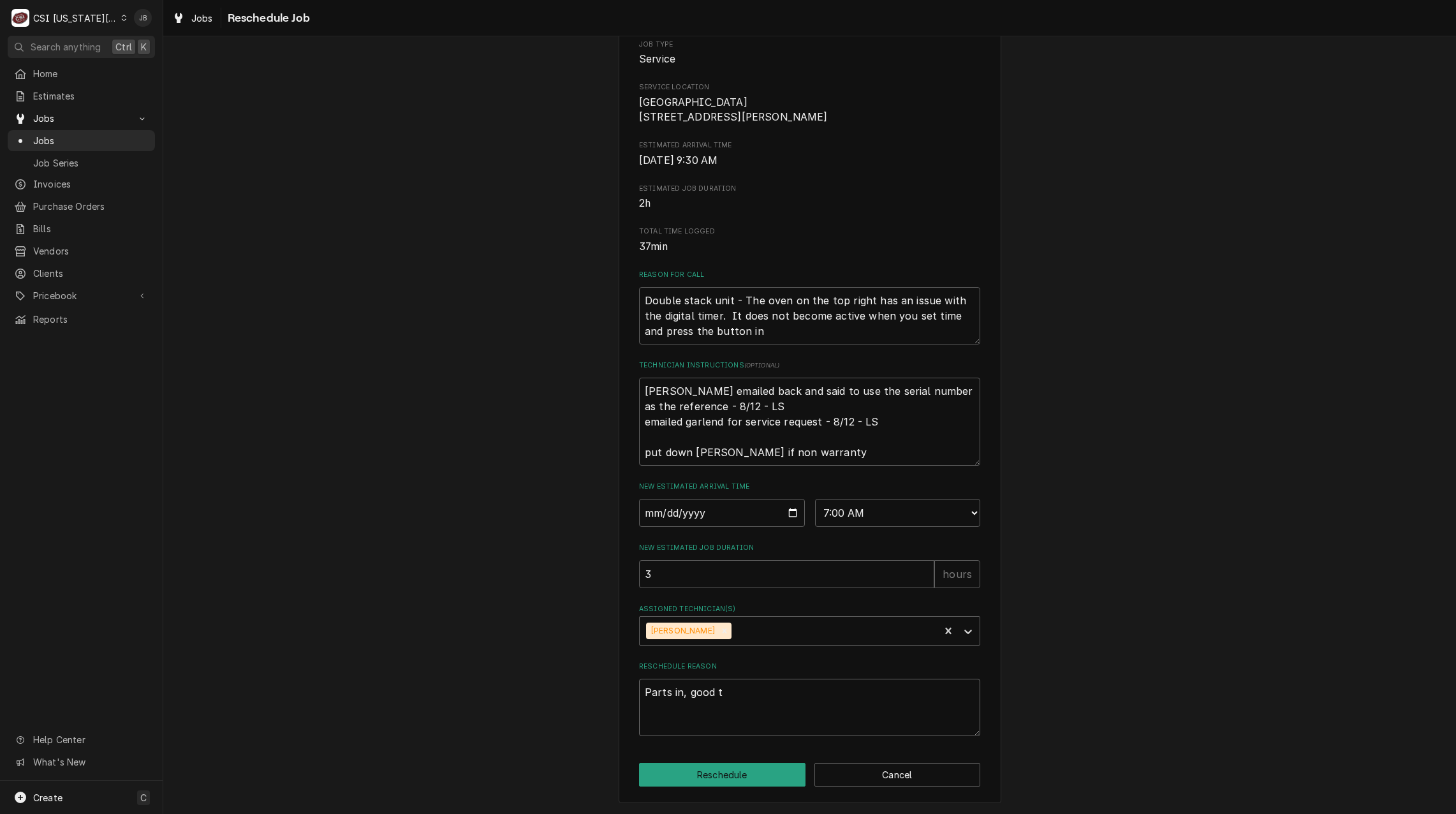
type textarea "x"
type textarea "Parts in, good to"
type textarea "x"
type textarea "Parts in, good to"
type textarea "x"
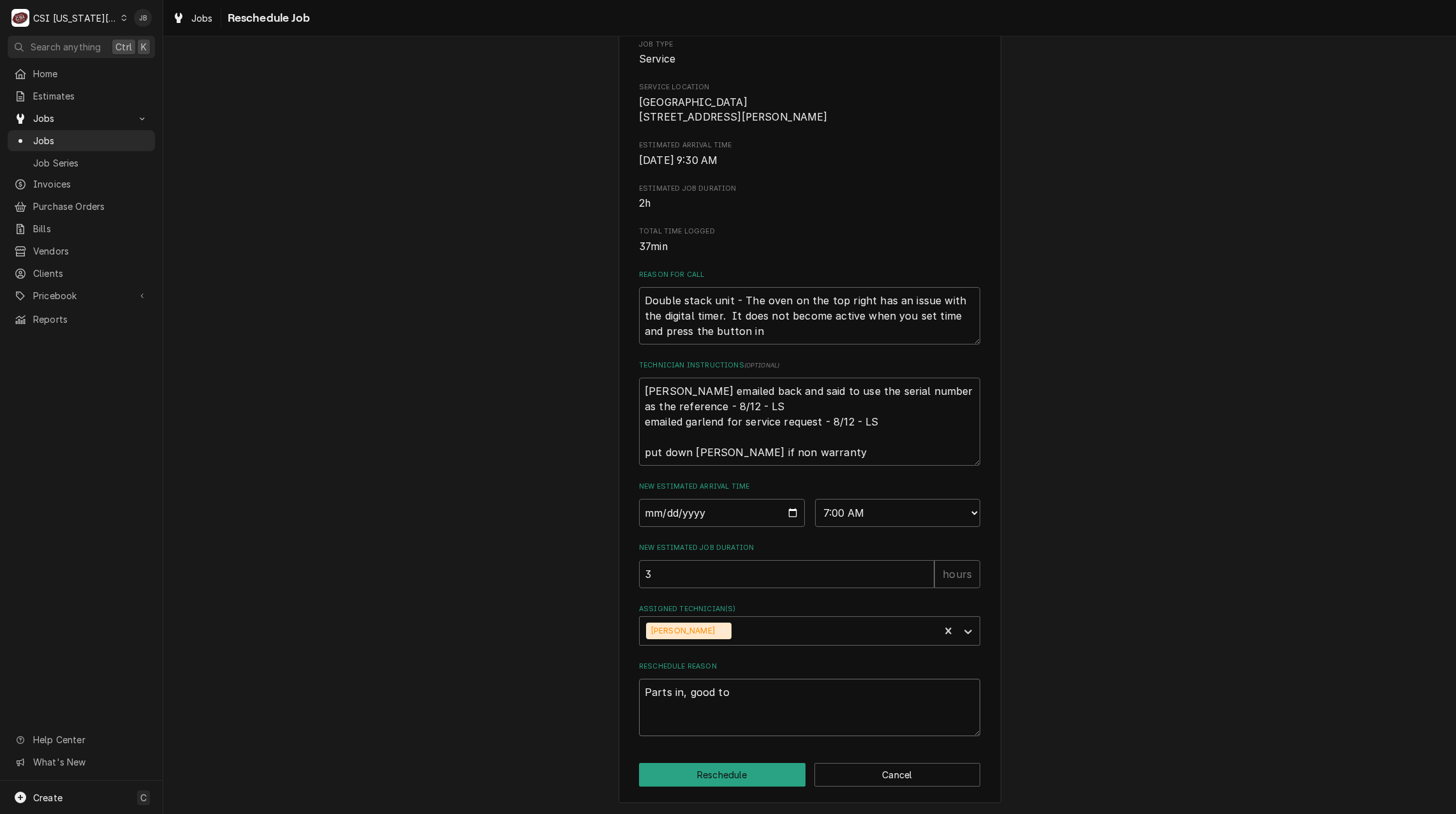
type textarea "Parts in, good to r"
type textarea "x"
type textarea "Parts in, good to re"
type textarea "x"
type textarea "Parts in, good to ret"
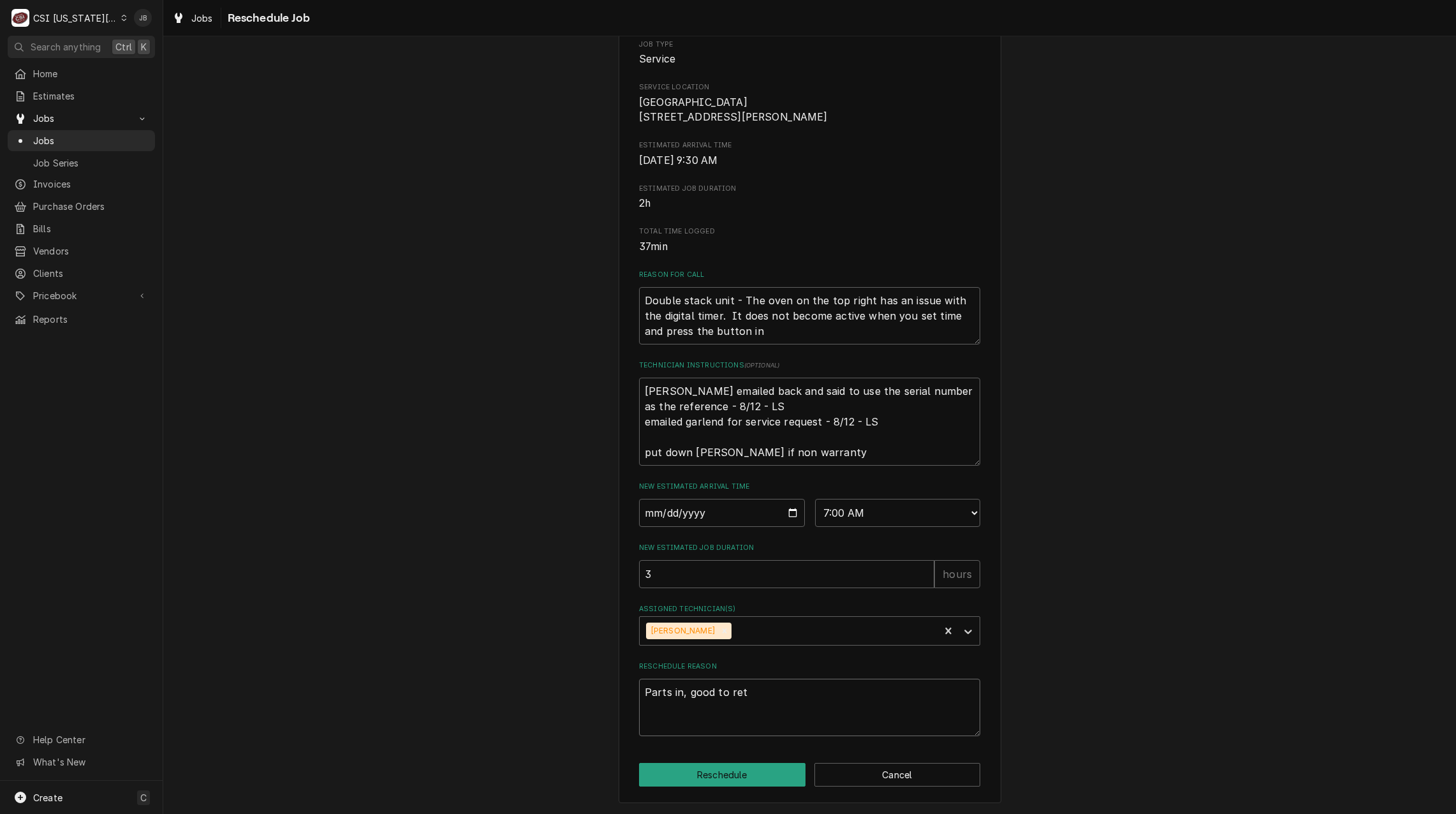
type textarea "x"
type textarea "Parts in, good to retu"
type textarea "x"
type textarea "Parts in, good to retun"
type textarea "x"
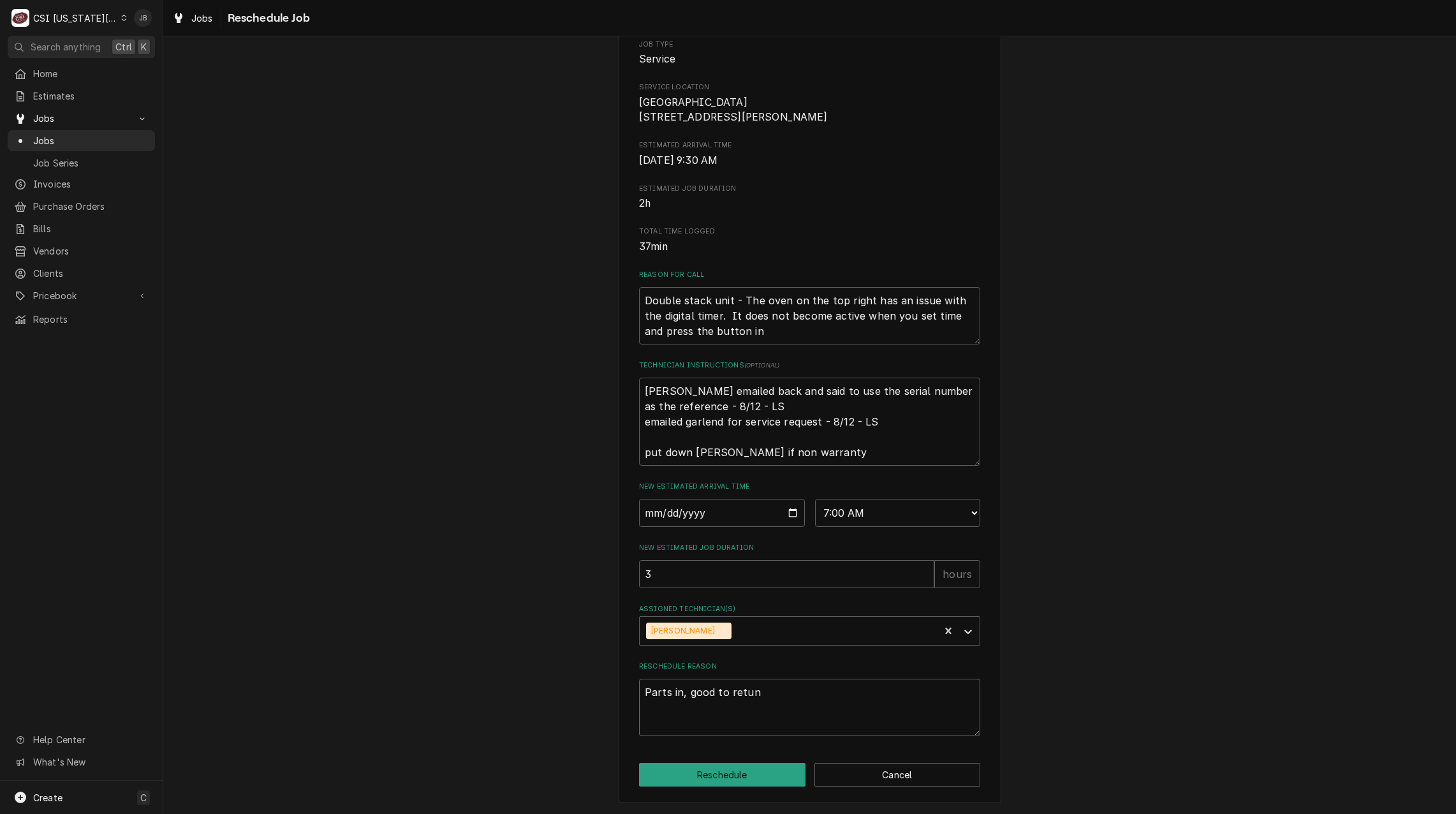
type textarea "Parts in, good to retunr"
type textarea "x"
type textarea "Parts in, good to retun"
type textarea "x"
type textarea "Parts in, good to retu"
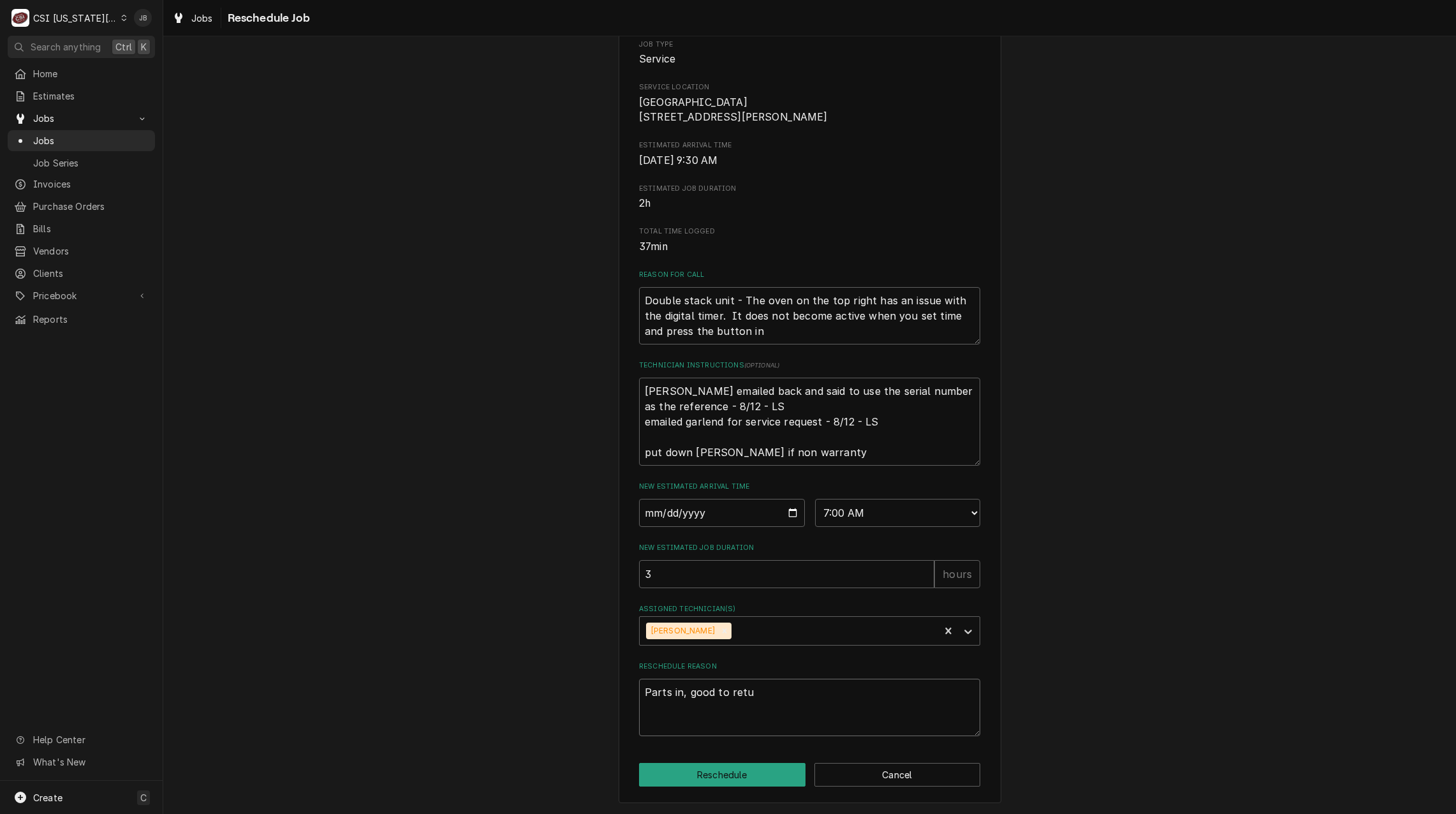
type textarea "x"
type textarea "Parts in, good to retur"
type textarea "x"
type textarea "Parts in, good to return"
type textarea "x"
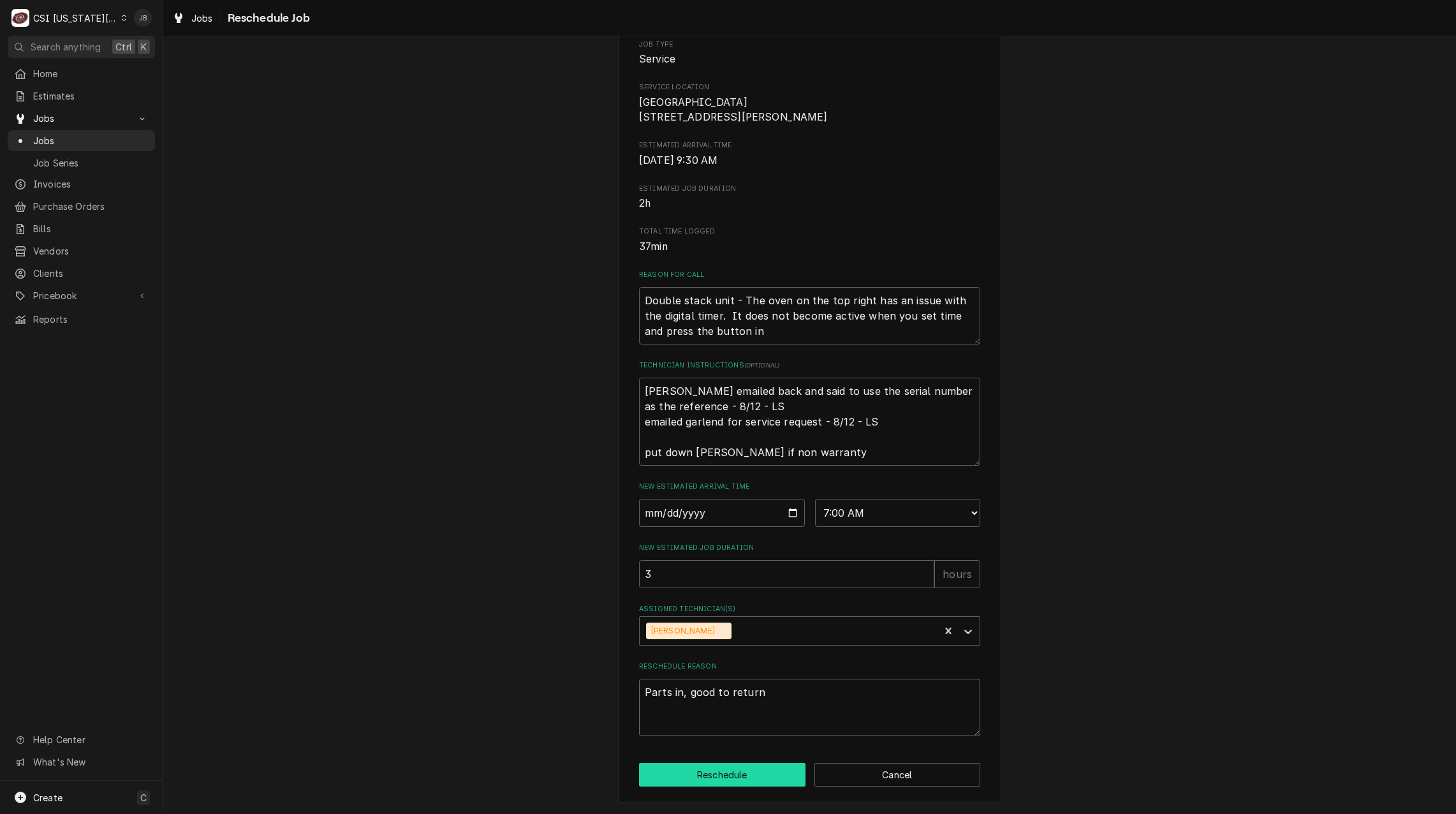
type textarea "Parts in, good to return"
click at [719, 783] on button "Reschedule" at bounding box center [722, 775] width 166 height 24
type textarea "x"
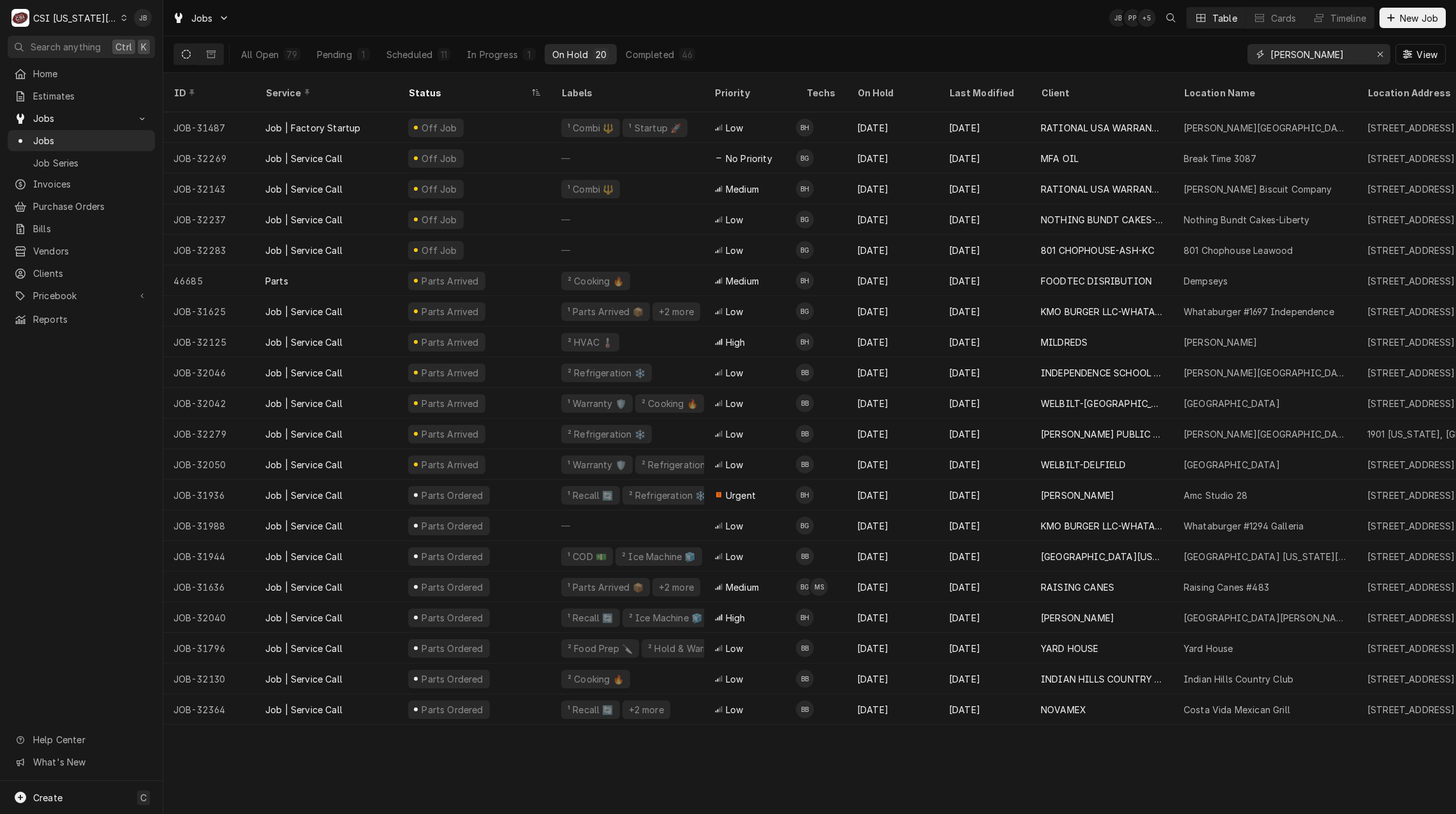
drag, startPoint x: 1316, startPoint y: 51, endPoint x: 1092, endPoint y: 55, distance: 224.0
click at [1092, 55] on div "All Open 79 Pending 1 Scheduled 11 In Progress 1 On Hold 20 Completed 46 [PERSO…" at bounding box center [809, 54] width 1272 height 36
click at [831, 33] on div "Jobs JB PP + 5 Table Cards Timeline New Job" at bounding box center [809, 18] width 1292 height 36
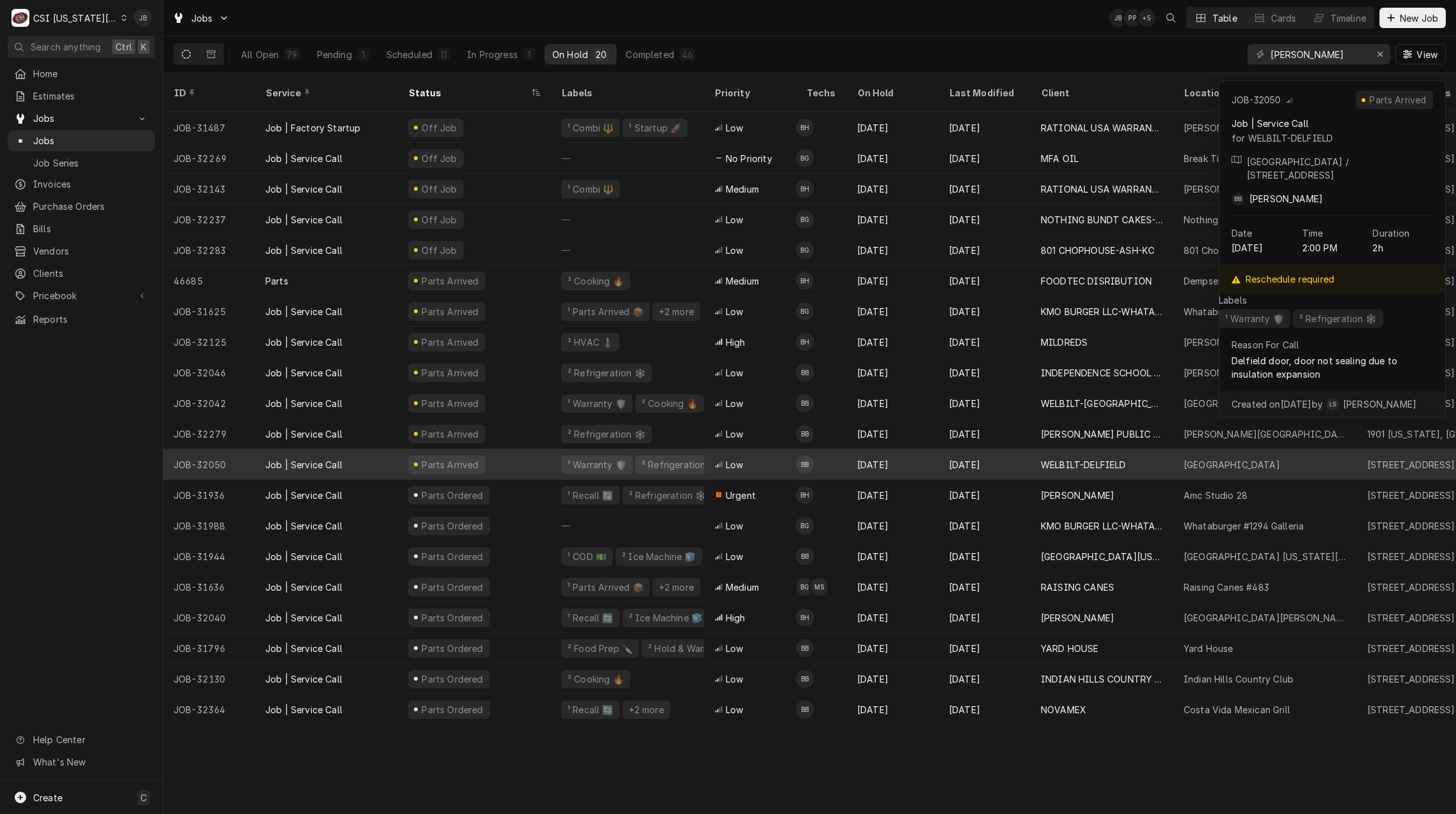
click at [816, 449] on td "BB" at bounding box center [821, 464] width 51 height 31
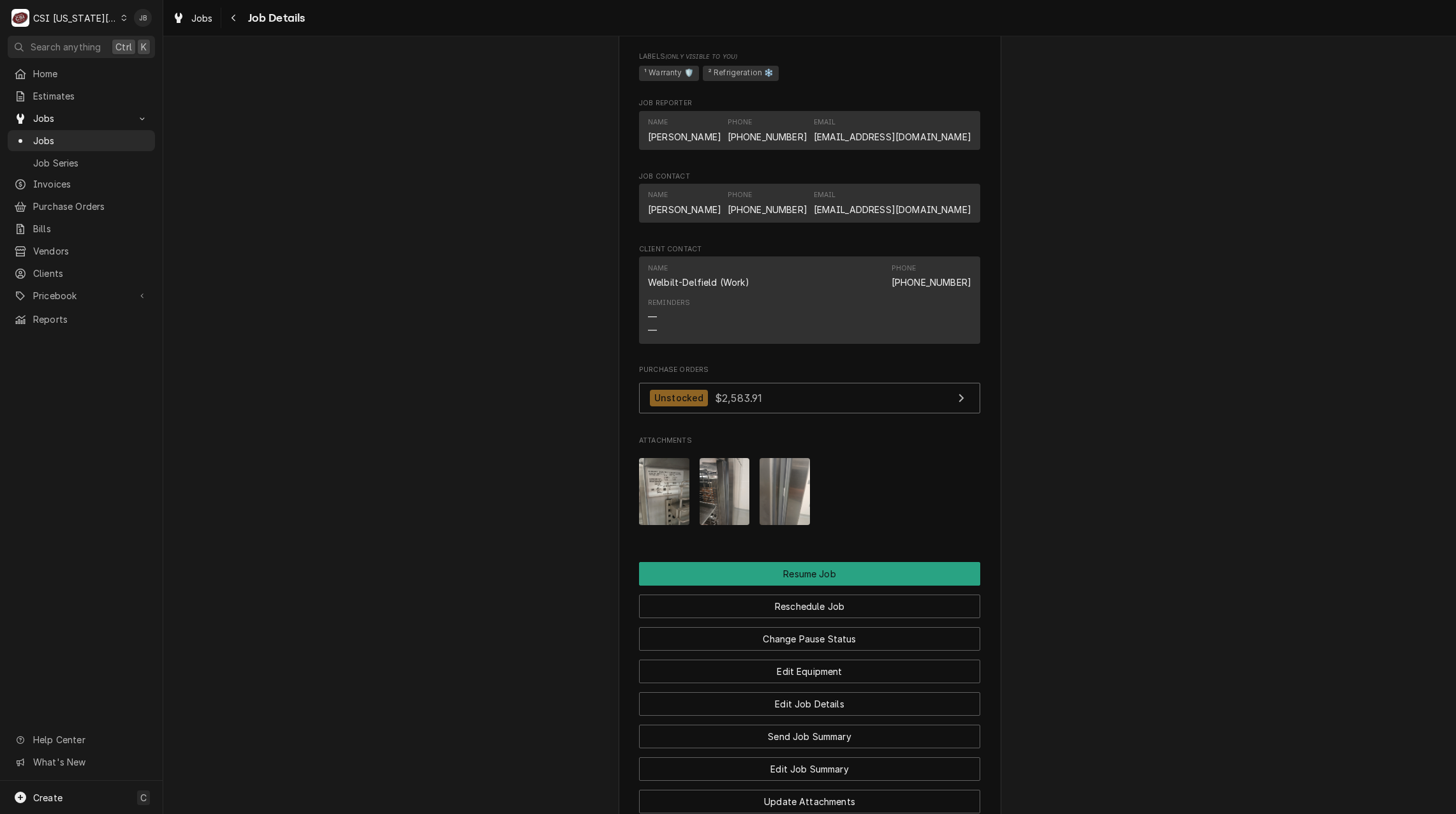
scroll to position [1977, 0]
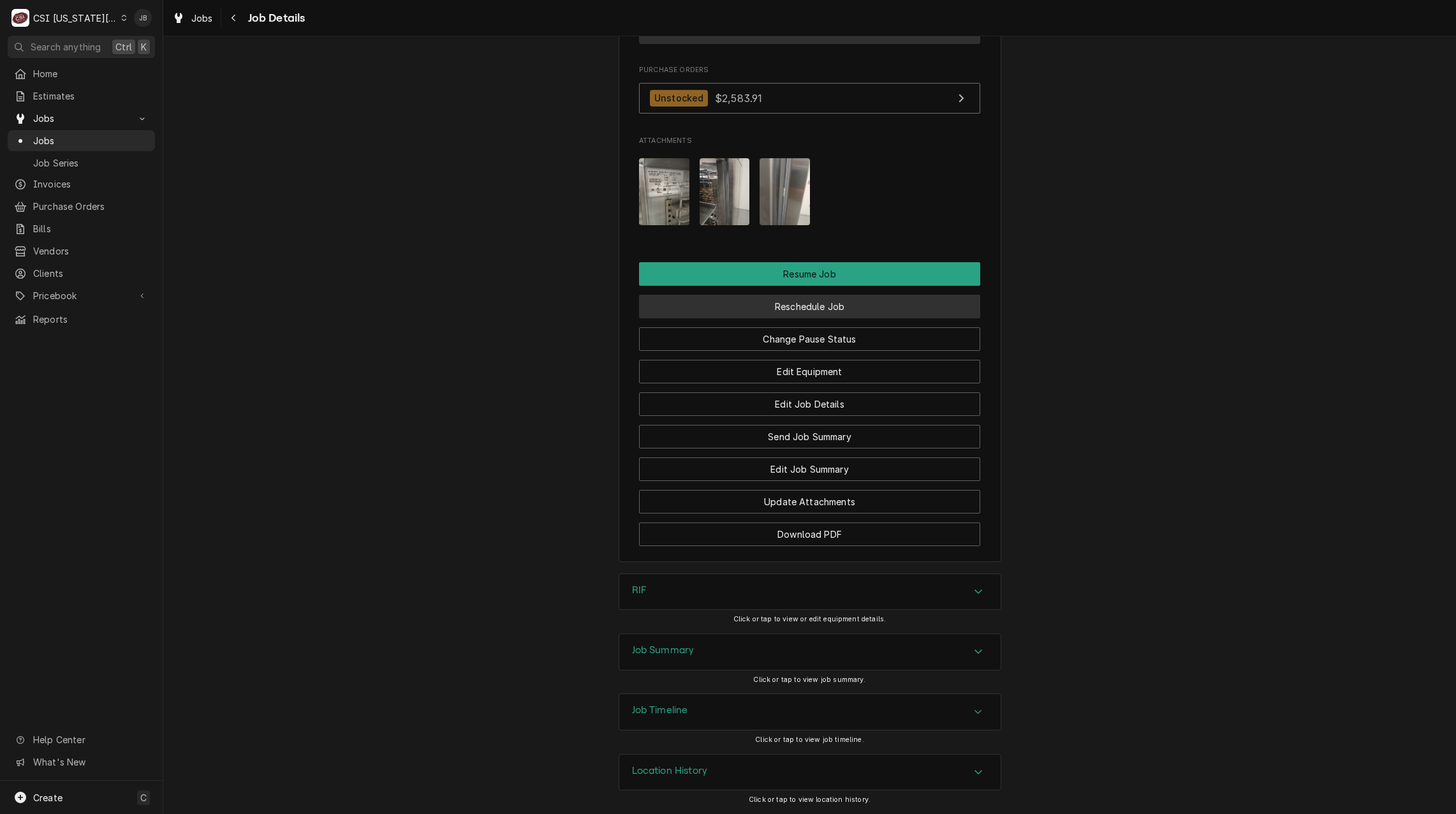
click at [827, 319] on button "Reschedule Job" at bounding box center [810, 307] width 341 height 24
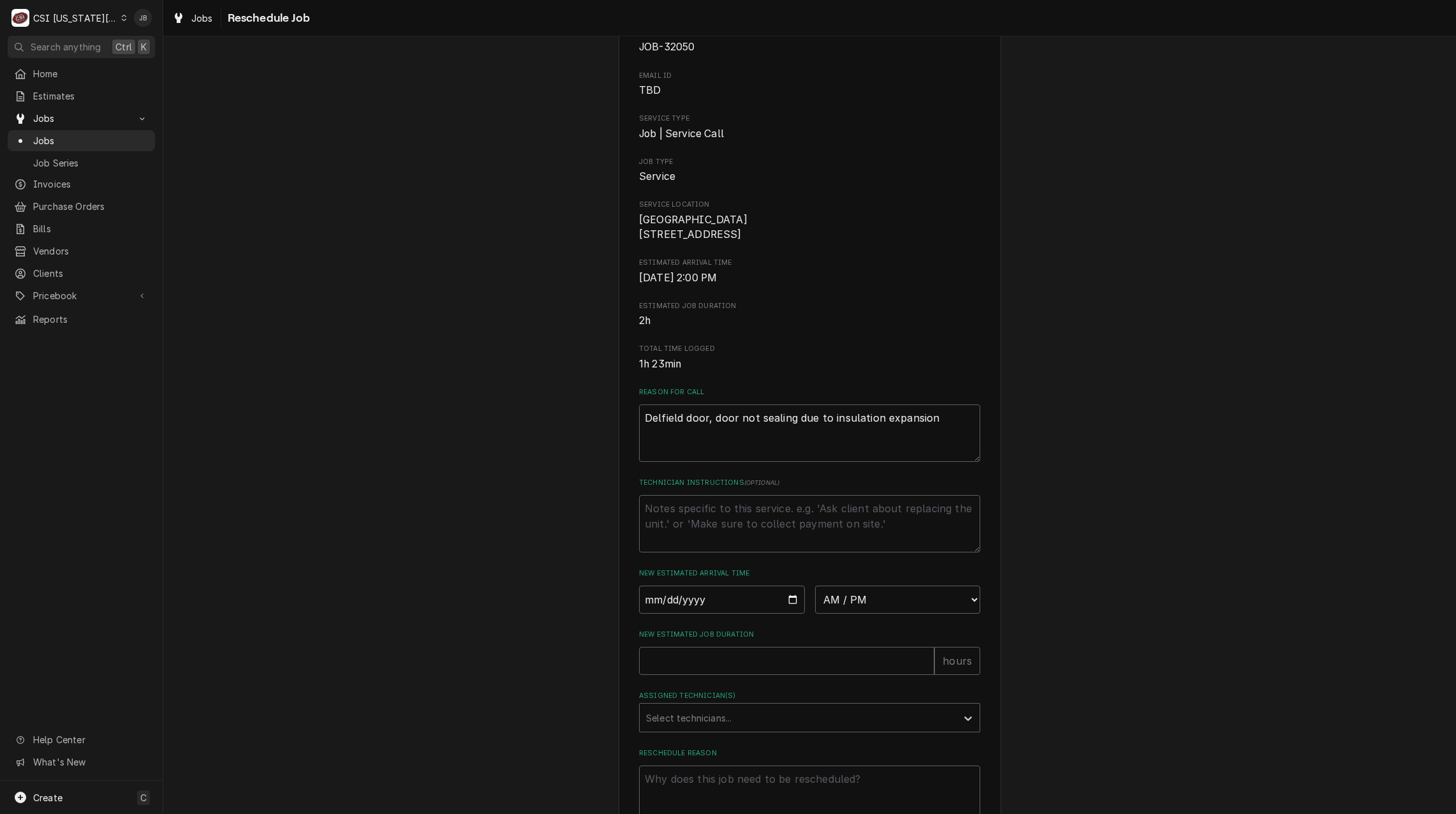
scroll to position [183, 0]
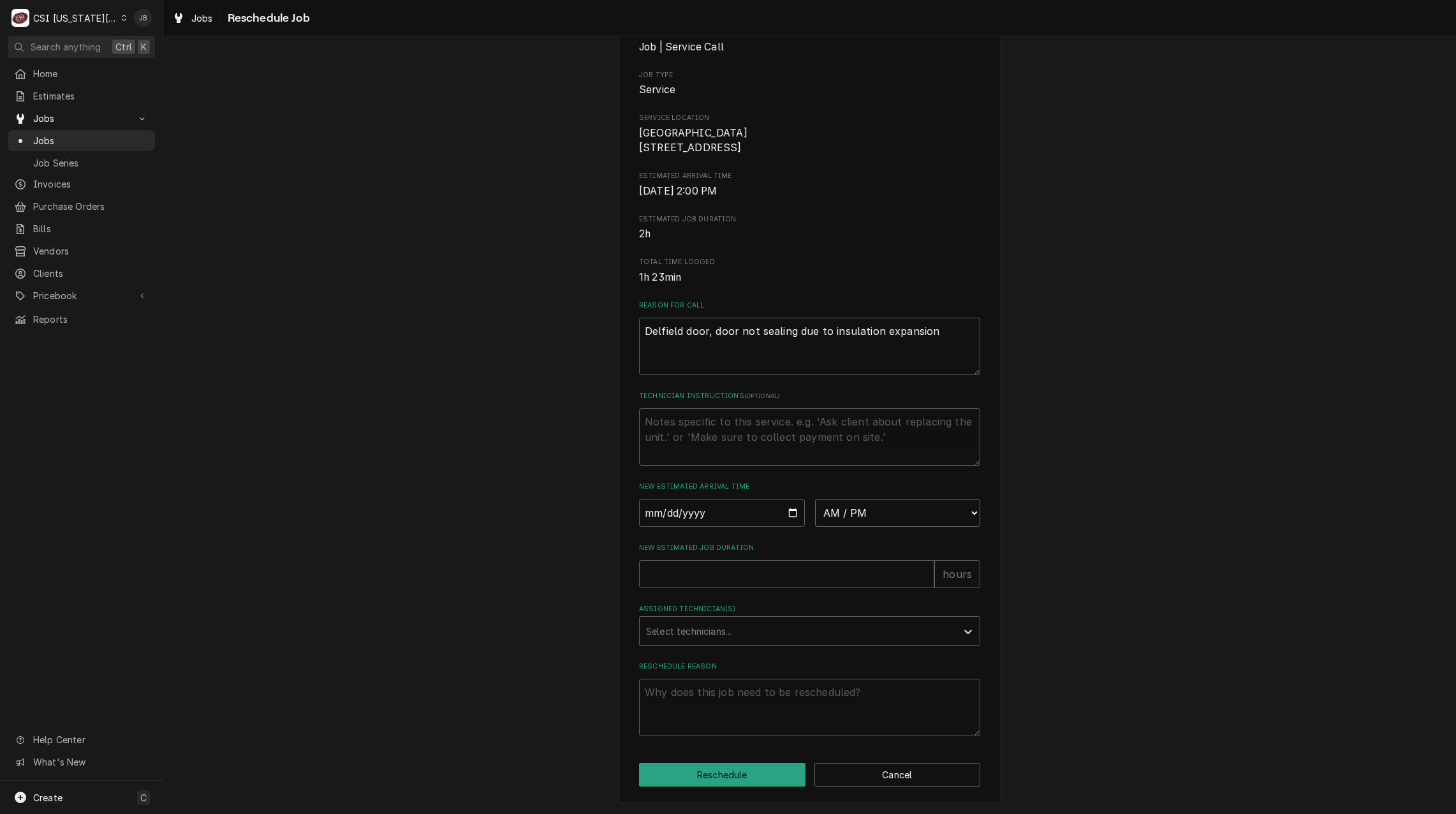
click at [879, 515] on select "AM / PM 6:00 AM 6:15 AM 6:30 AM 6:45 AM 7:00 AM 7:15 AM 7:30 AM 7:45 AM 8:00 AM…" at bounding box center [897, 512] width 166 height 28
select select "11:00:00"
click at [815, 499] on select "AM / PM 6:00 AM 6:15 AM 6:30 AM 6:45 AM 7:00 AM 7:15 AM 7:30 AM 7:45 AM 8:00 AM…" at bounding box center [897, 512] width 166 height 28
type textarea "x"
click at [718, 512] on input "Date" at bounding box center [721, 512] width 166 height 28
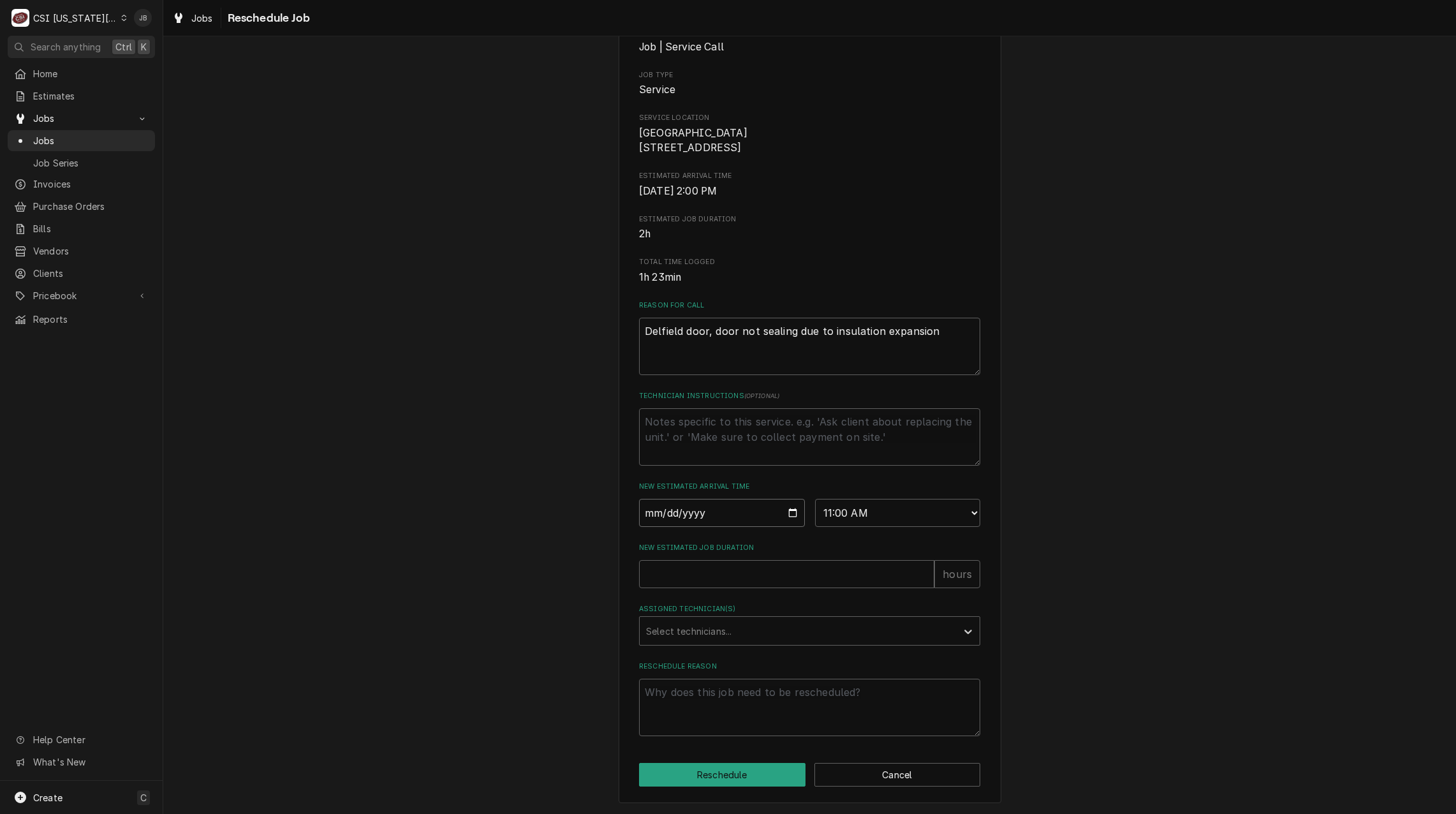
click at [790, 515] on input "Date" at bounding box center [721, 512] width 166 height 28
type input "[DATE]"
click at [676, 564] on input "New Estimated Job Duration" at bounding box center [787, 574] width 296 height 28
type textarea "x"
type input "3"
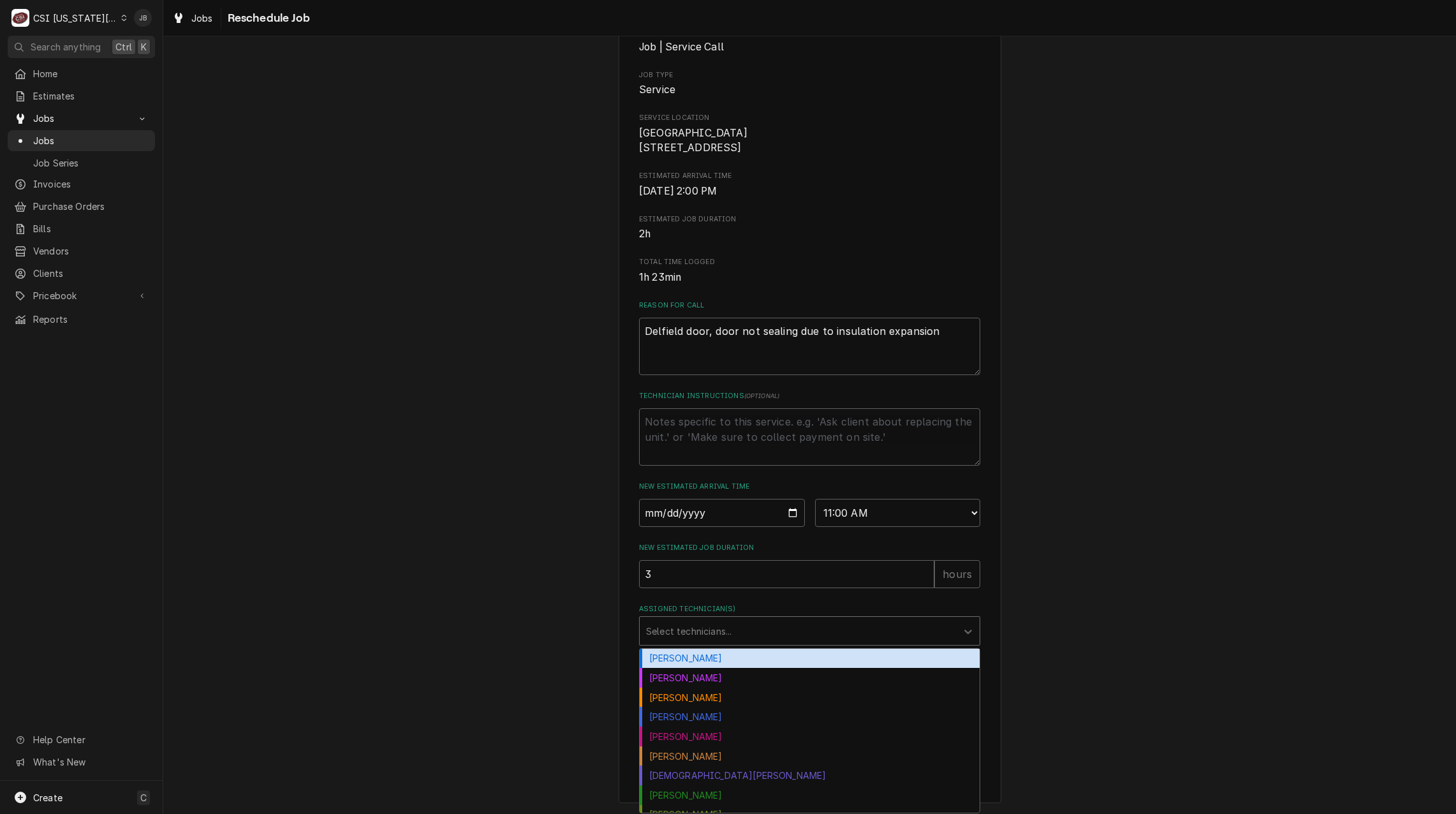
click at [666, 630] on div "Assigned Technician(s)" at bounding box center [798, 630] width 304 height 23
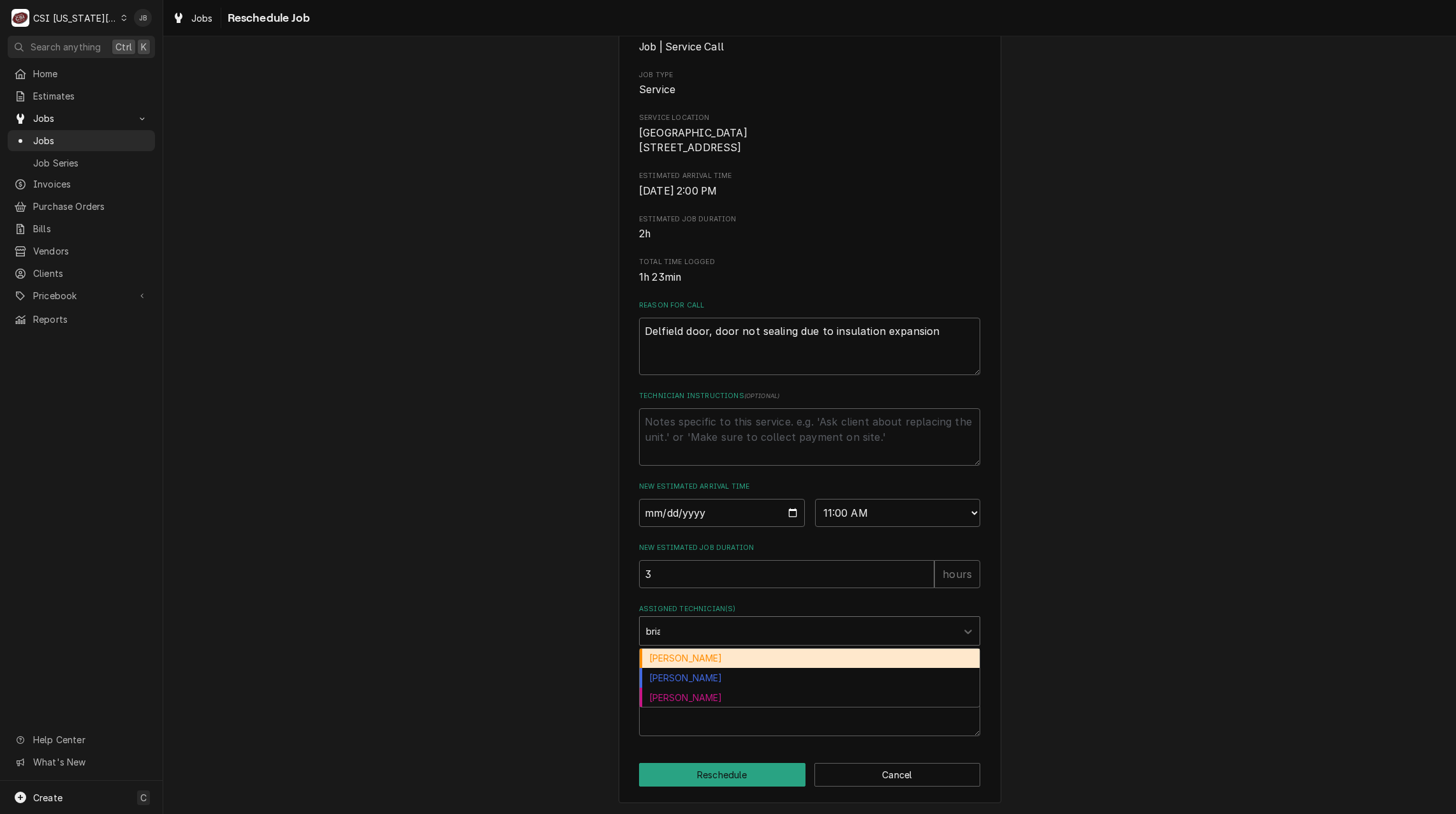
type input "[PERSON_NAME]"
click at [689, 657] on div "[PERSON_NAME]" at bounding box center [810, 658] width 340 height 20
type textarea "x"
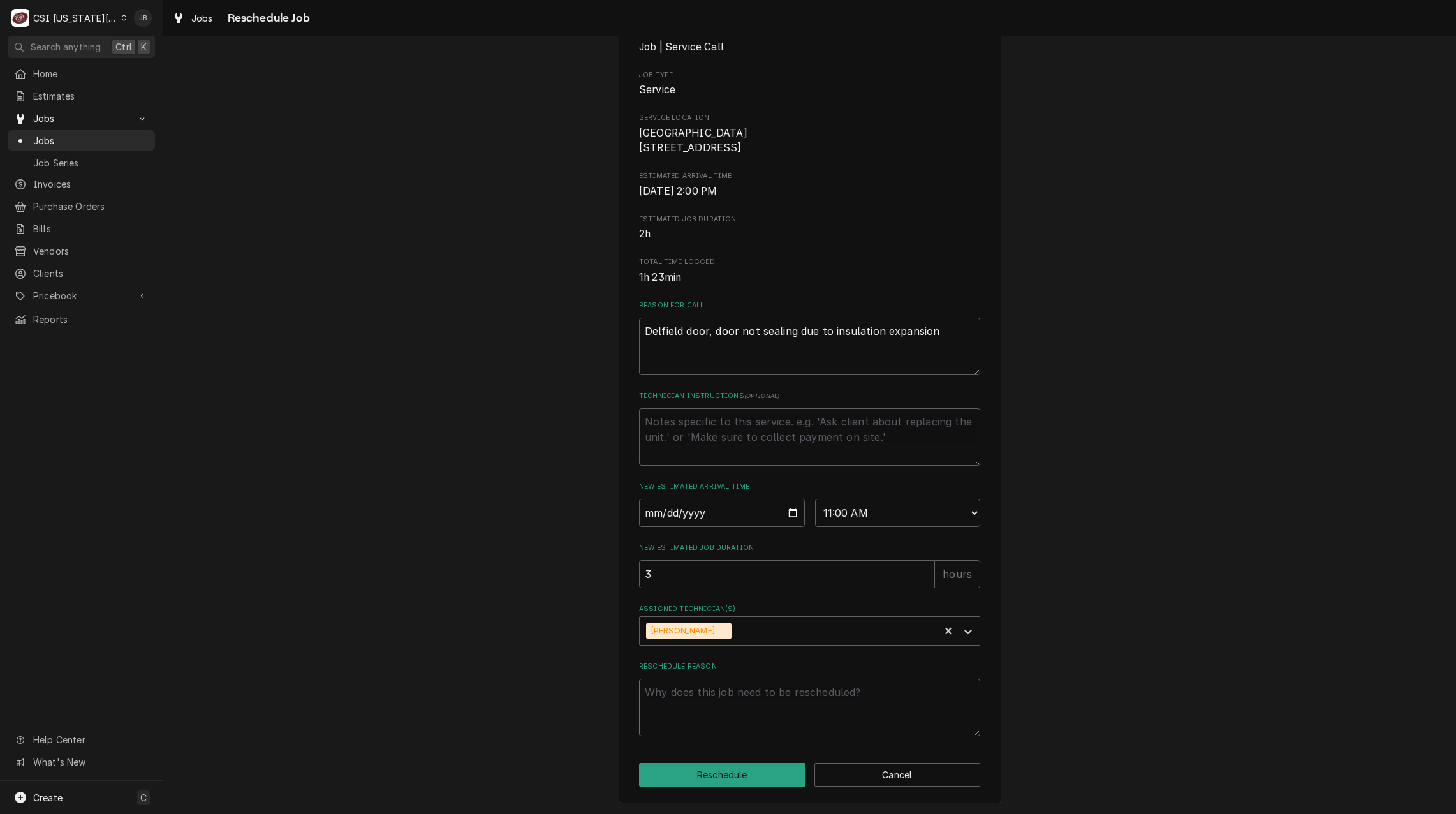
click at [676, 689] on textarea "Reschedule Reason" at bounding box center [810, 708] width 341 height 58
type textarea "x"
type textarea "P"
type textarea "x"
type textarea "Pa"
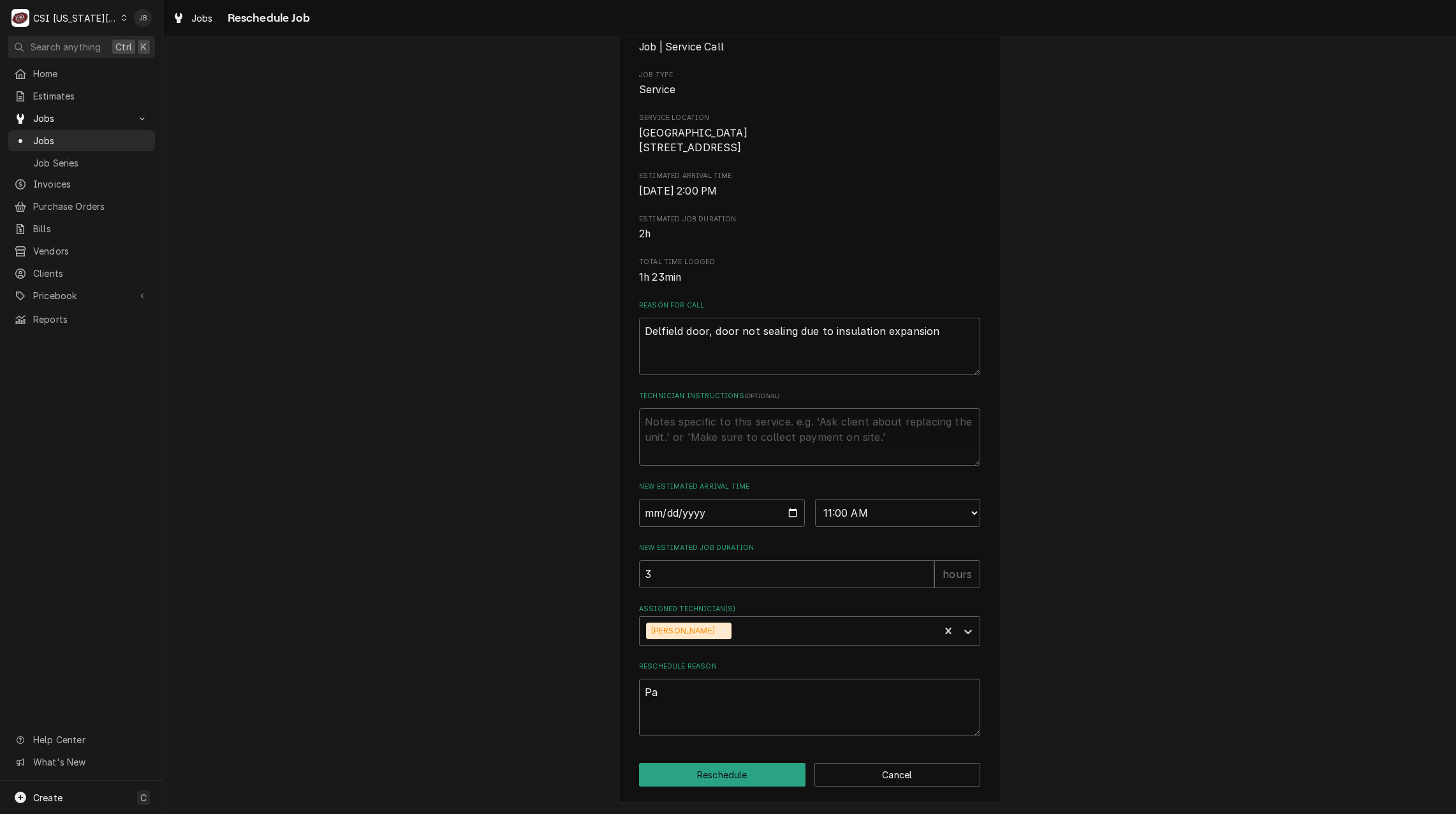
type textarea "x"
type textarea "Par"
type textarea "x"
type textarea "Part"
type textarea "x"
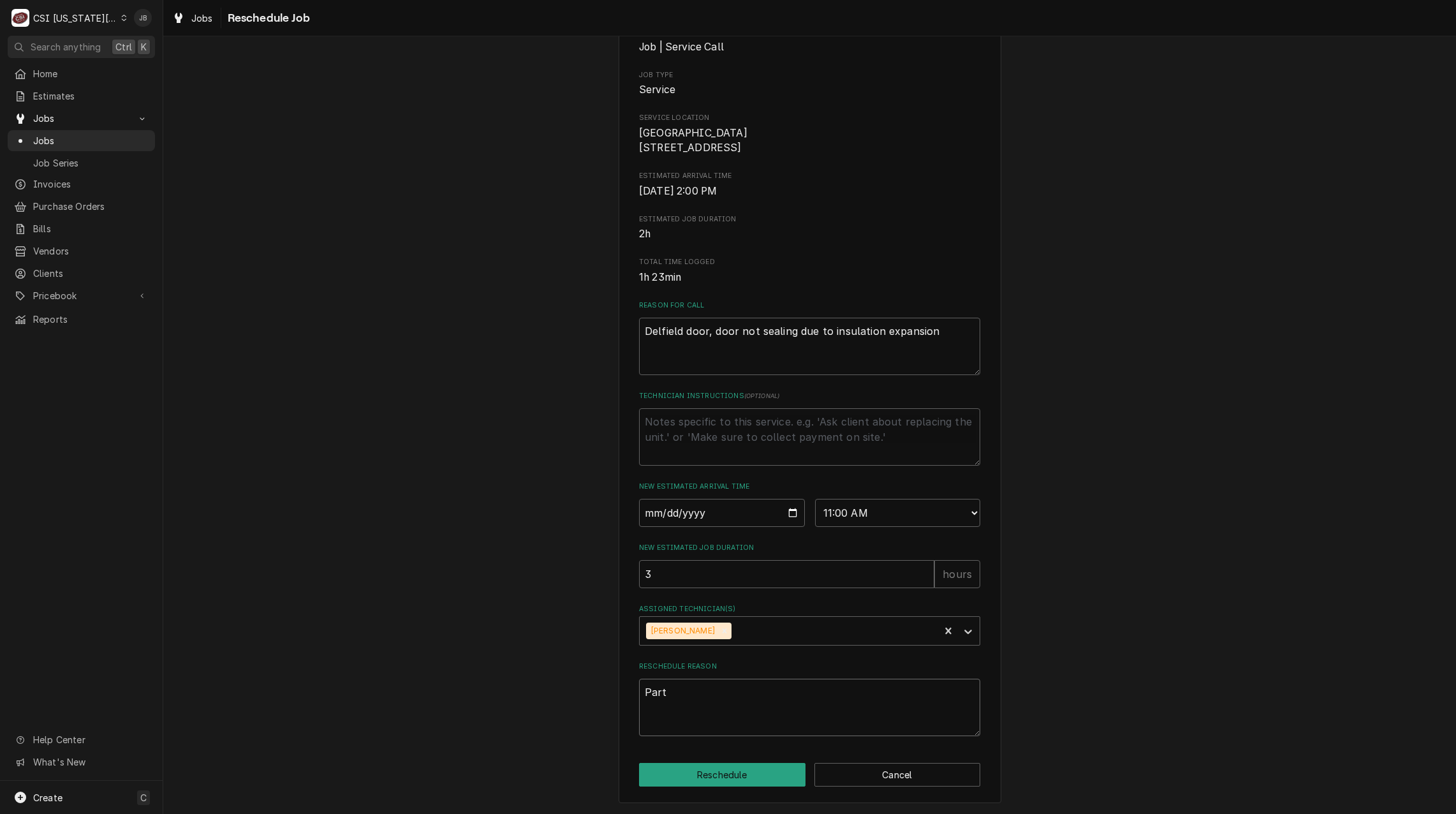
type textarea "Parts"
type textarea "x"
type textarea "Parts"
type textarea "x"
type textarea "Parts i"
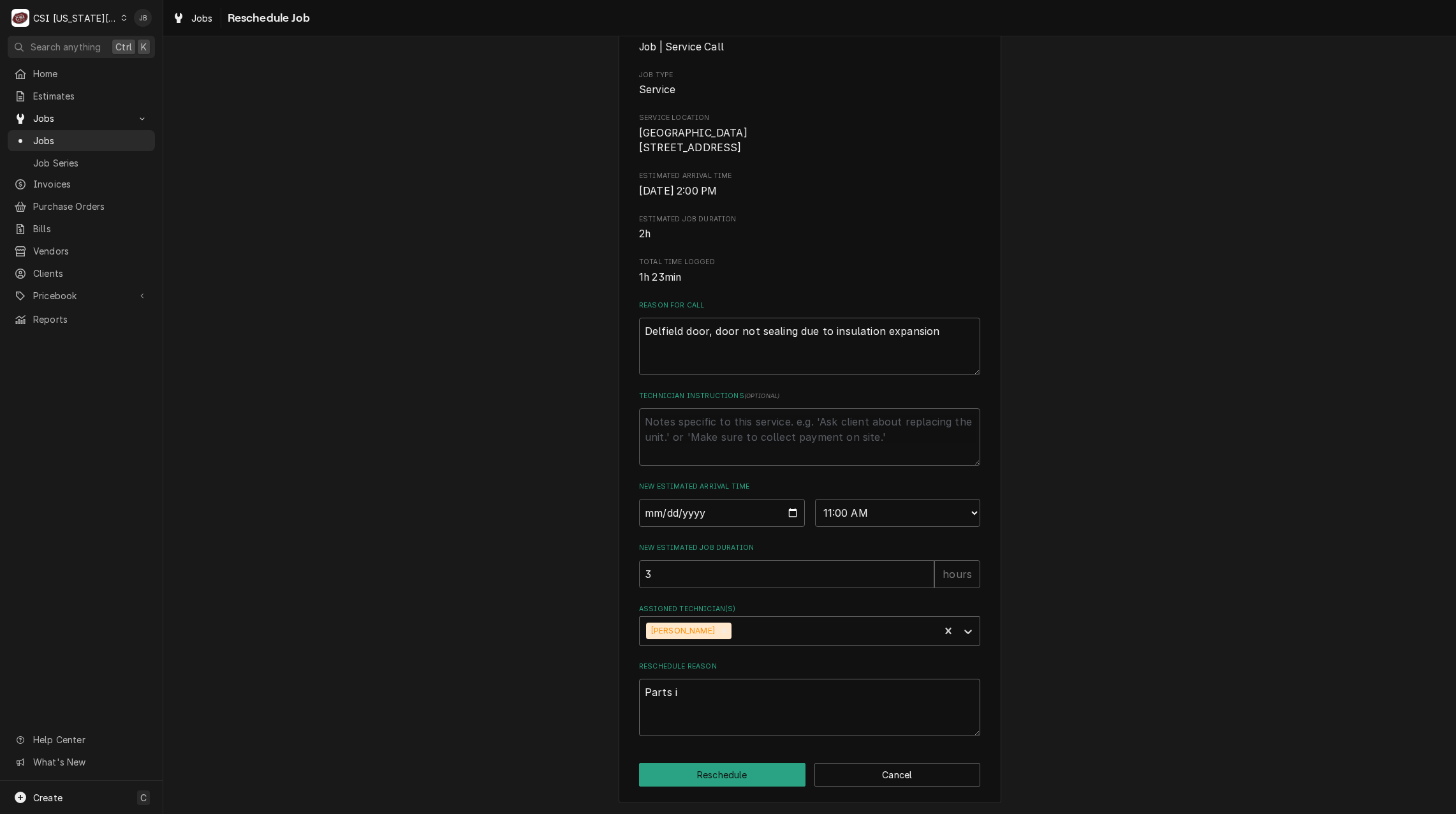
type textarea "x"
type textarea "Parts in"
type textarea "x"
type textarea "Parts in,"
type textarea "x"
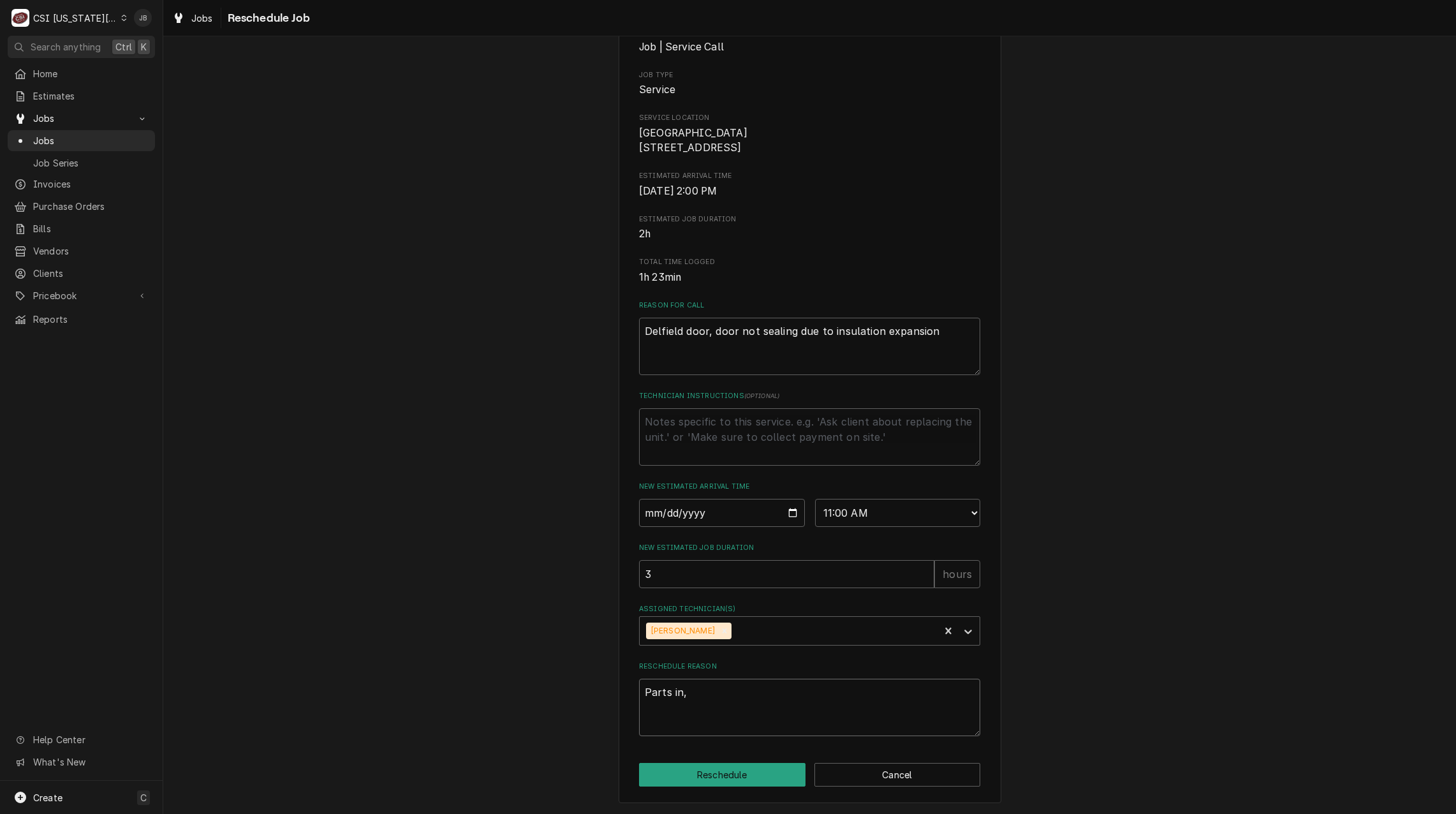
type textarea "Parts in,"
type textarea "x"
type textarea "Parts in, g"
type textarea "x"
type textarea "Parts in, go"
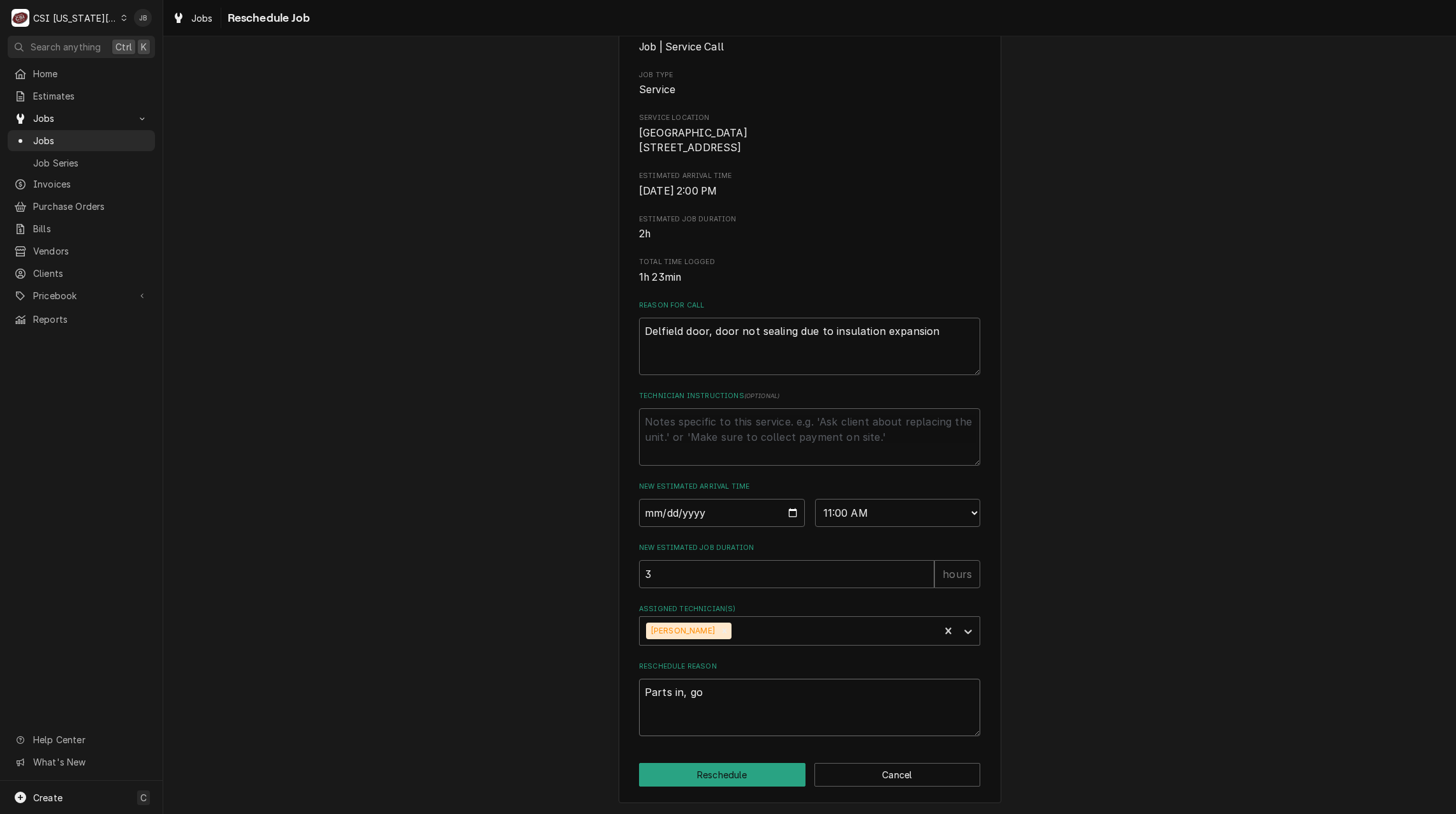
type textarea "x"
type textarea "Parts in, goo"
type textarea "x"
type textarea "Parts in, good"
type textarea "x"
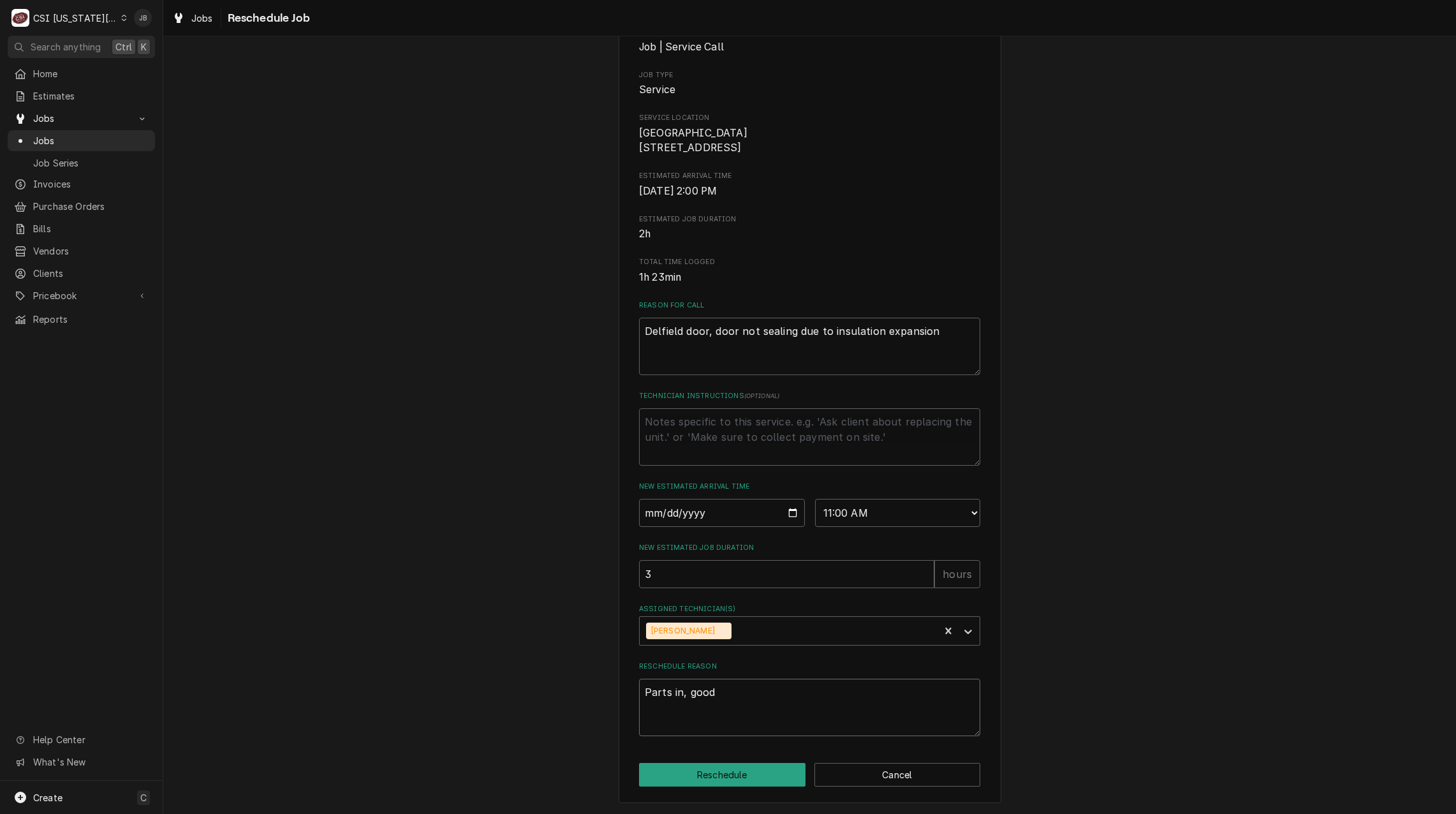
type textarea "Parts in, good"
type textarea "x"
type textarea "Parts in, good t"
type textarea "x"
type textarea "Parts in, good to"
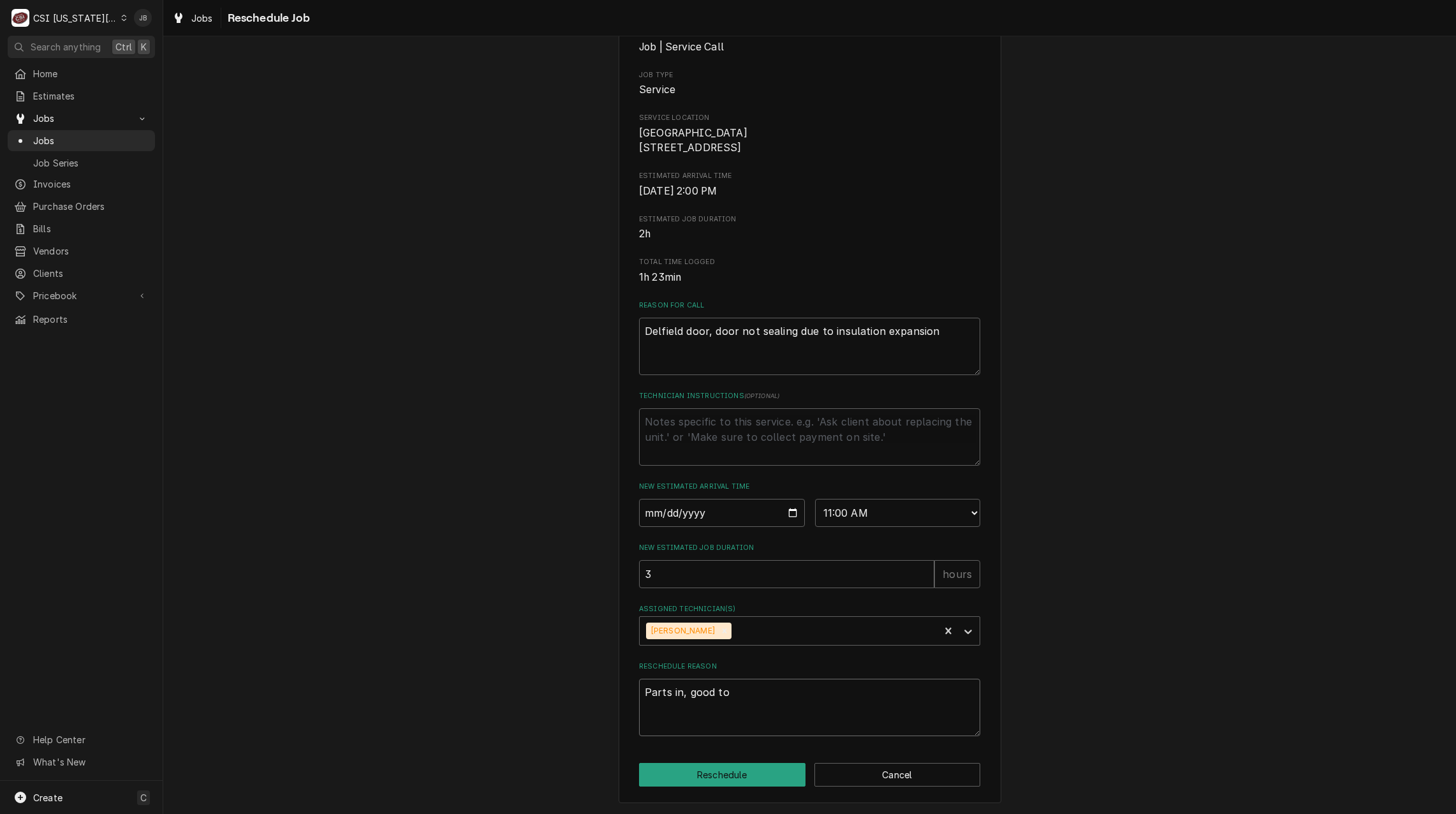
type textarea "x"
type textarea "Parts in, good to"
type textarea "x"
type textarea "Parts in, good to r"
type textarea "x"
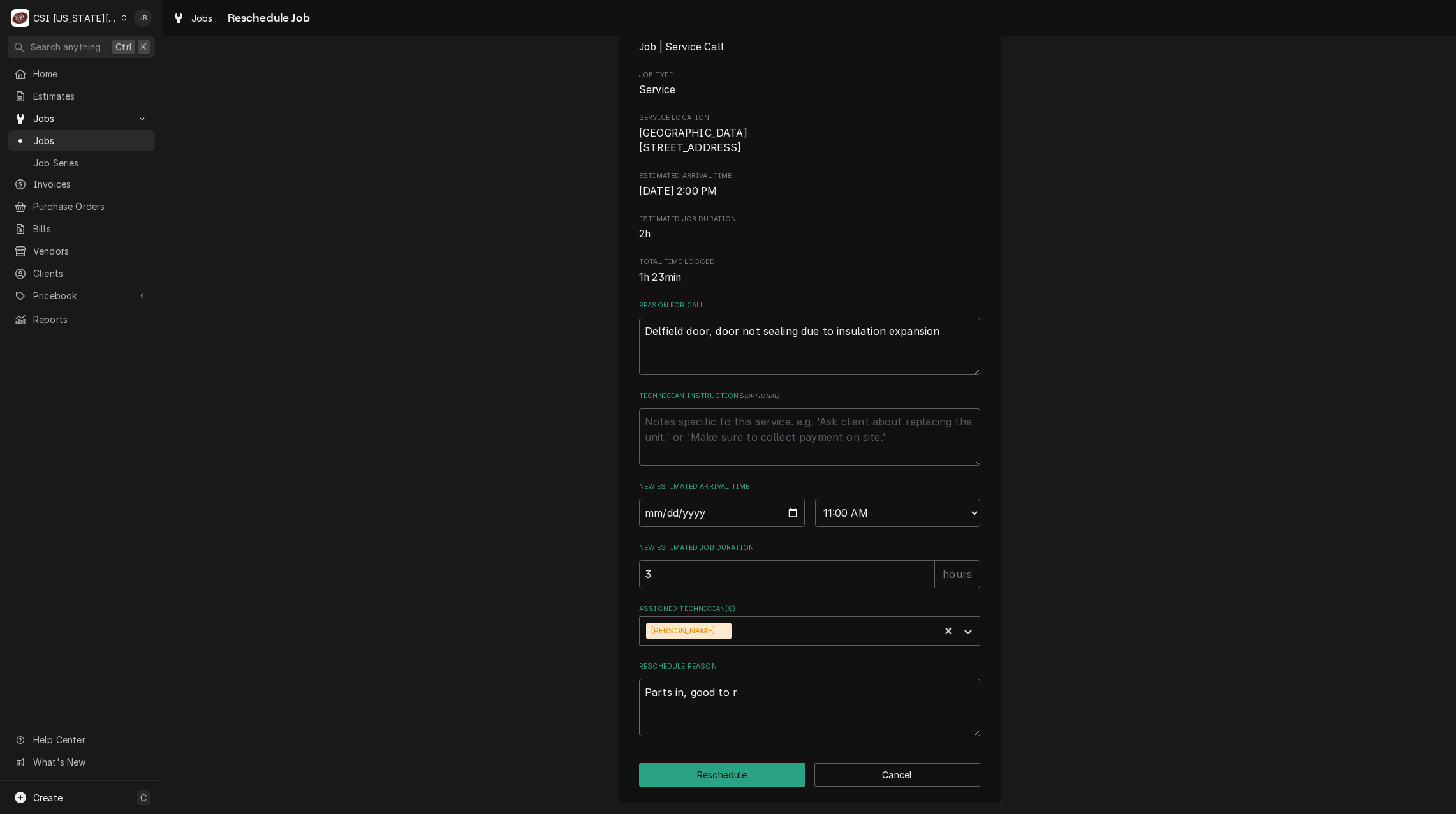
type textarea "Parts in, good to re"
type textarea "x"
type textarea "Parts in, good to ret"
type textarea "x"
type textarea "Parts in, good to retu"
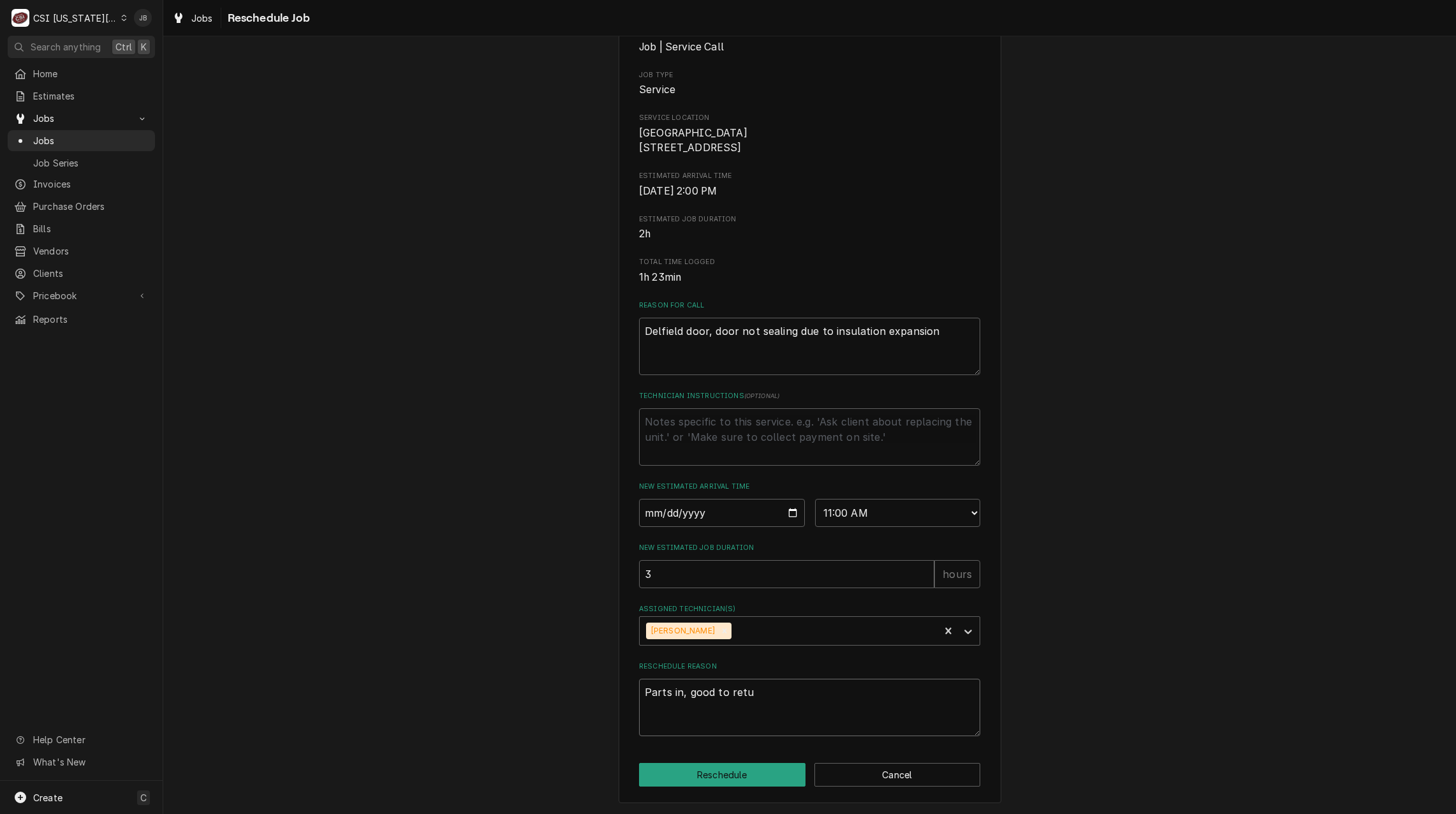
type textarea "x"
type textarea "Parts in, good to retur"
type textarea "x"
type textarea "Parts in, good to return"
type textarea "x"
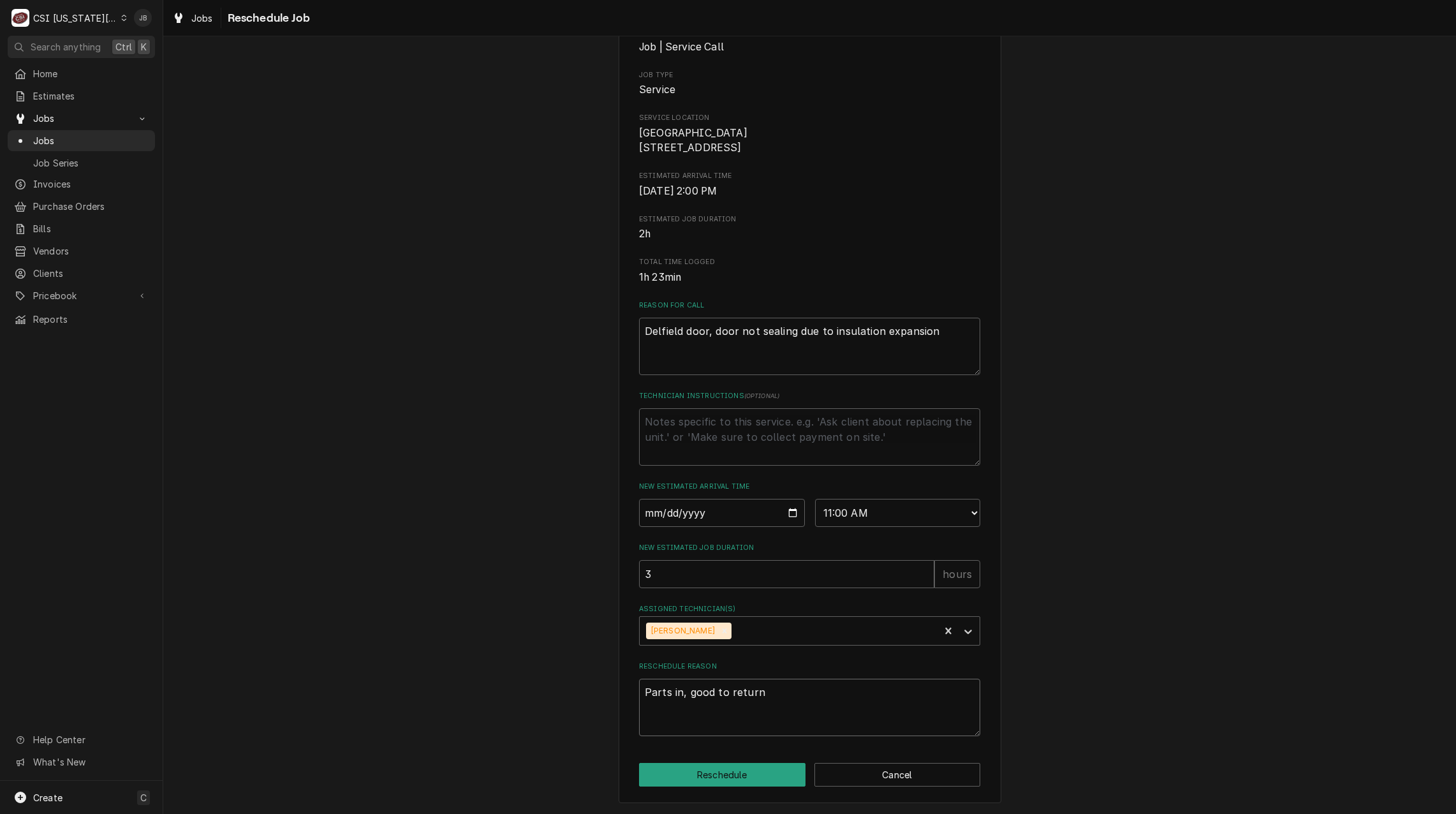
type textarea "Parts in, good to retur"
type textarea "x"
type textarea "Parts in, good to retu"
type textarea "x"
type textarea "Parts in, good to retur"
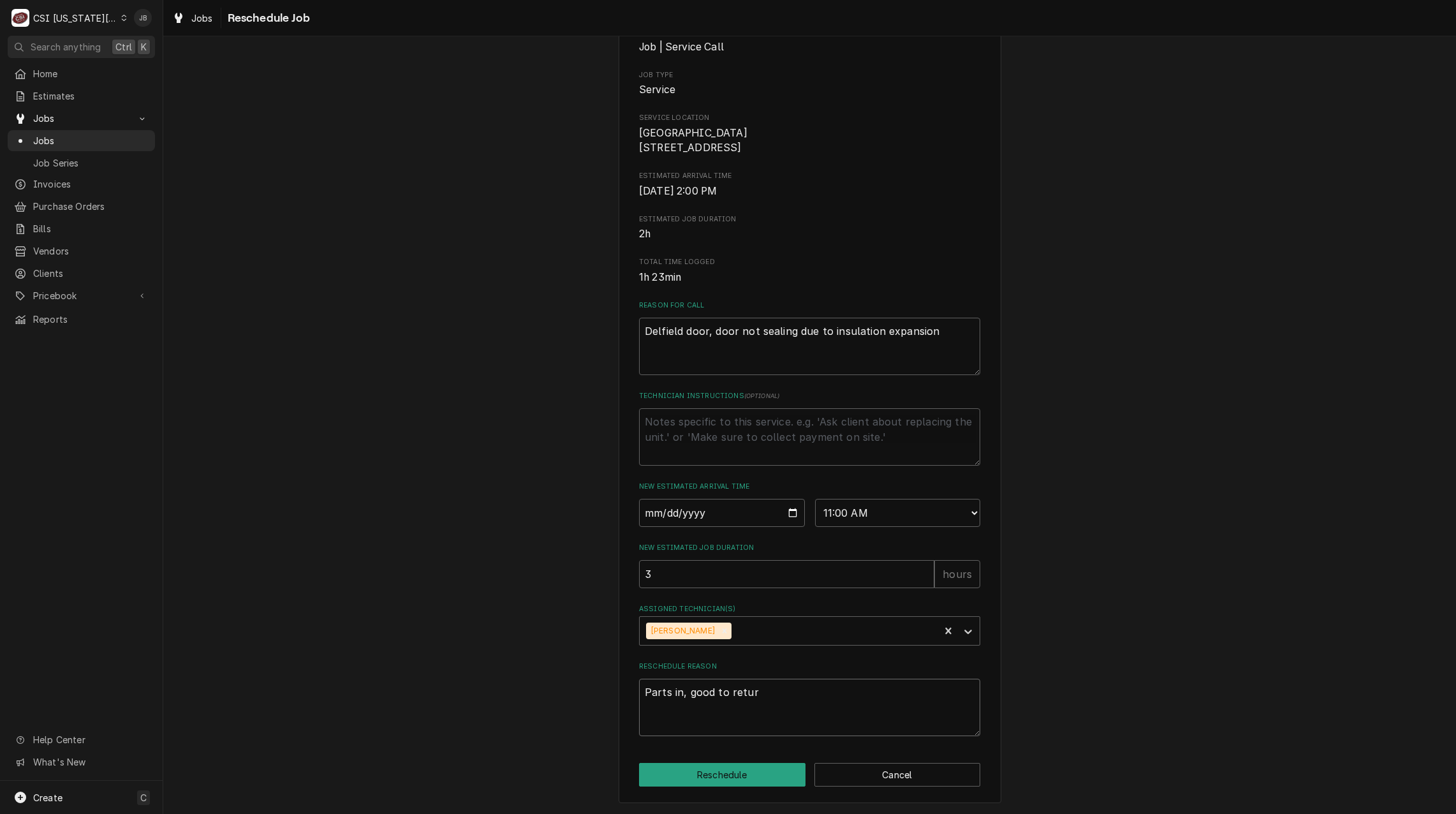
type textarea "x"
type textarea "Parts in, good to return"
type textarea "x"
type textarea "Parts in, good to return"
click at [691, 788] on div "Please provide some additional details to reschedule this job. Roopairs Job ID …" at bounding box center [810, 348] width 382 height 909
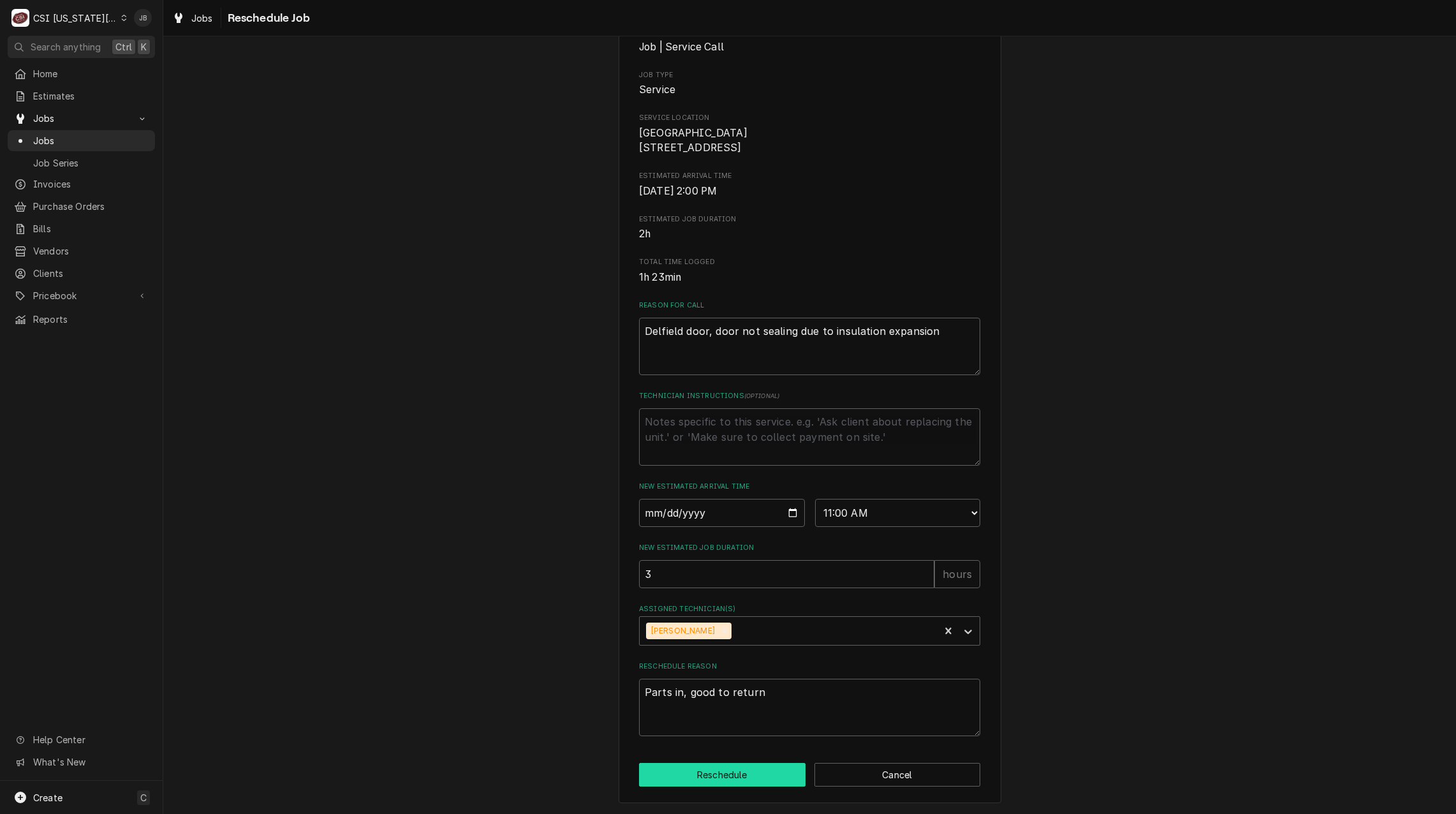
click at [697, 782] on button "Reschedule" at bounding box center [722, 775] width 166 height 24
type textarea "x"
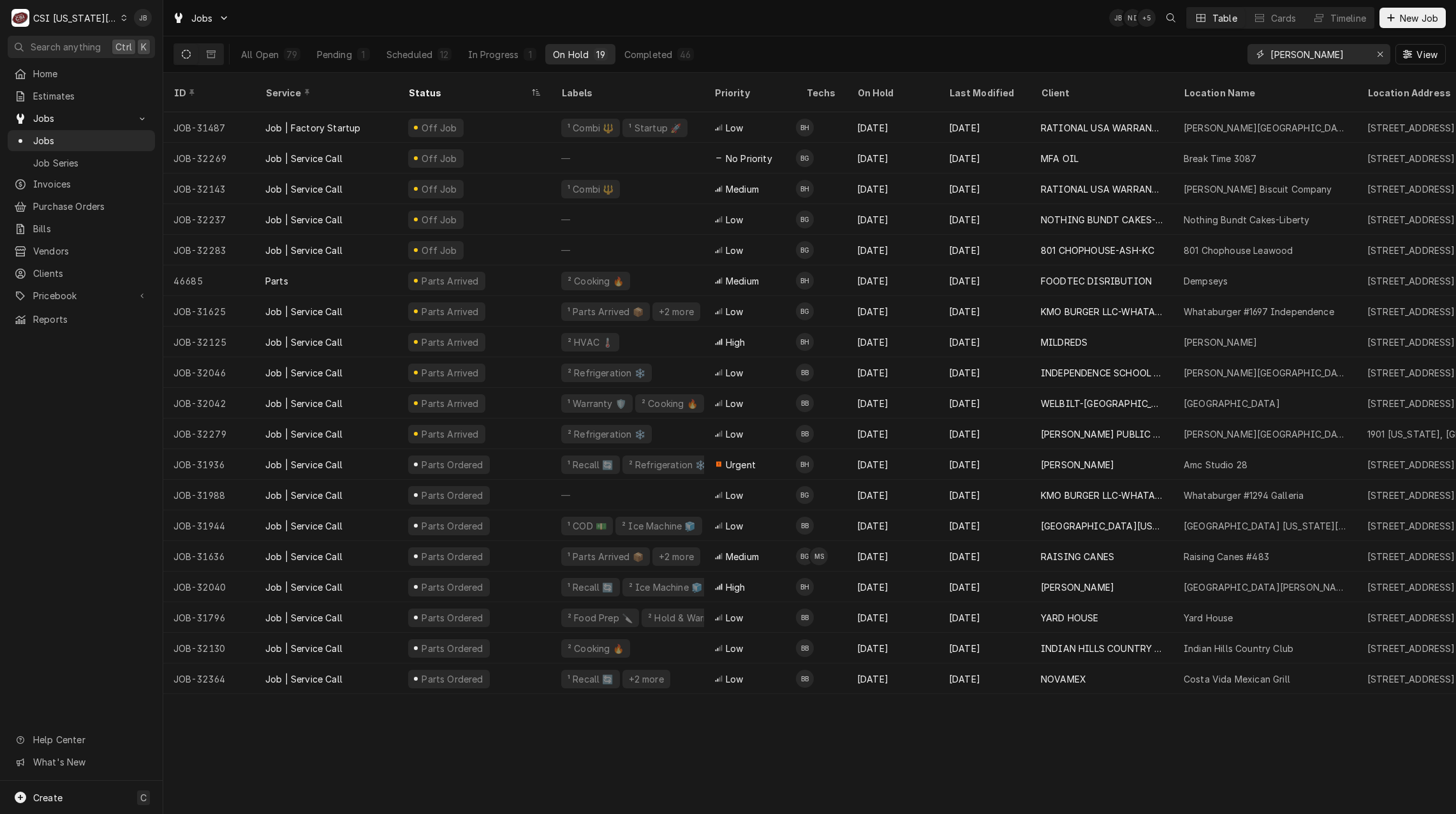
drag, startPoint x: 1278, startPoint y: 52, endPoint x: 805, endPoint y: 58, distance: 473.0
click at [982, 58] on div "All Open 79 Pending 1 Scheduled 12 In Progress 1 On Hold 19 Completed 46 [PERSO…" at bounding box center [809, 54] width 1272 height 36
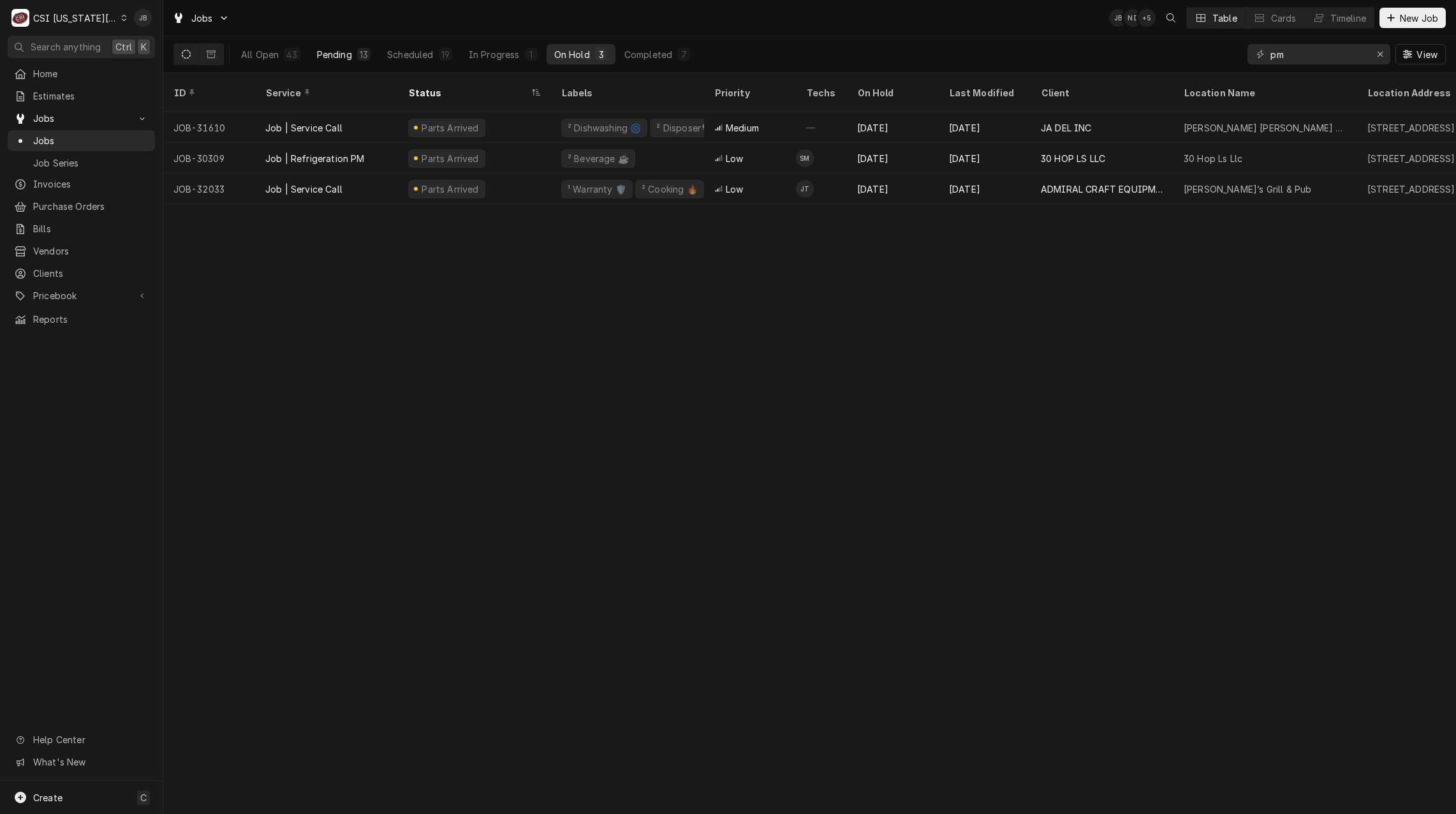
click at [334, 58] on div "Pending" at bounding box center [334, 54] width 35 height 14
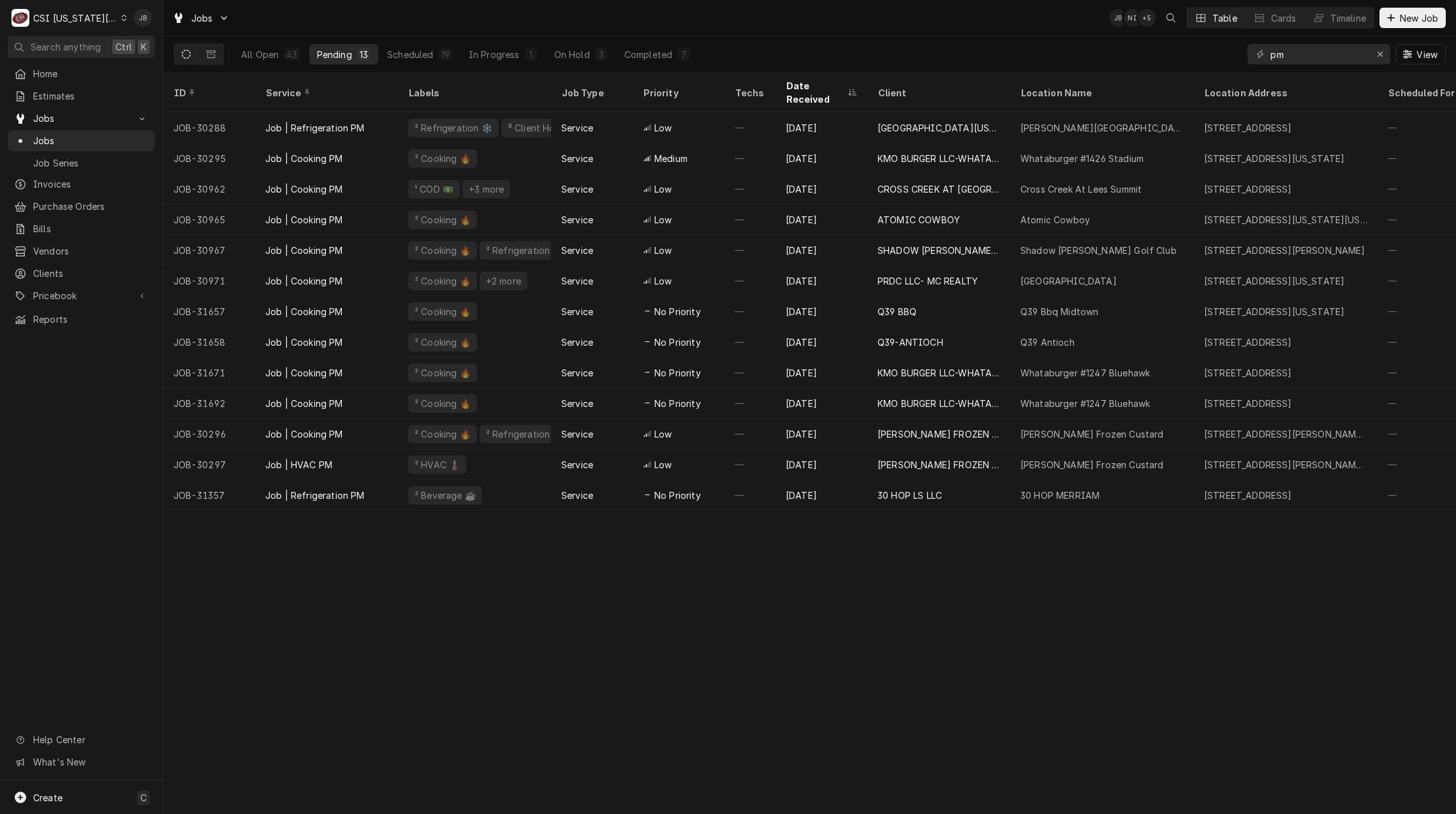
click at [747, 587] on div "ID Service Labels Job Type Priority Techs Date Received Client Location Name Lo…" at bounding box center [809, 444] width 1292 height 741
drag, startPoint x: 1270, startPoint y: 55, endPoint x: 850, endPoint y: 8, distance: 422.6
click at [999, 45] on div "All Open 43 Pending 13 Scheduled 19 In Progress 1 On Hold 3 Completed 7 pm View" at bounding box center [809, 54] width 1272 height 36
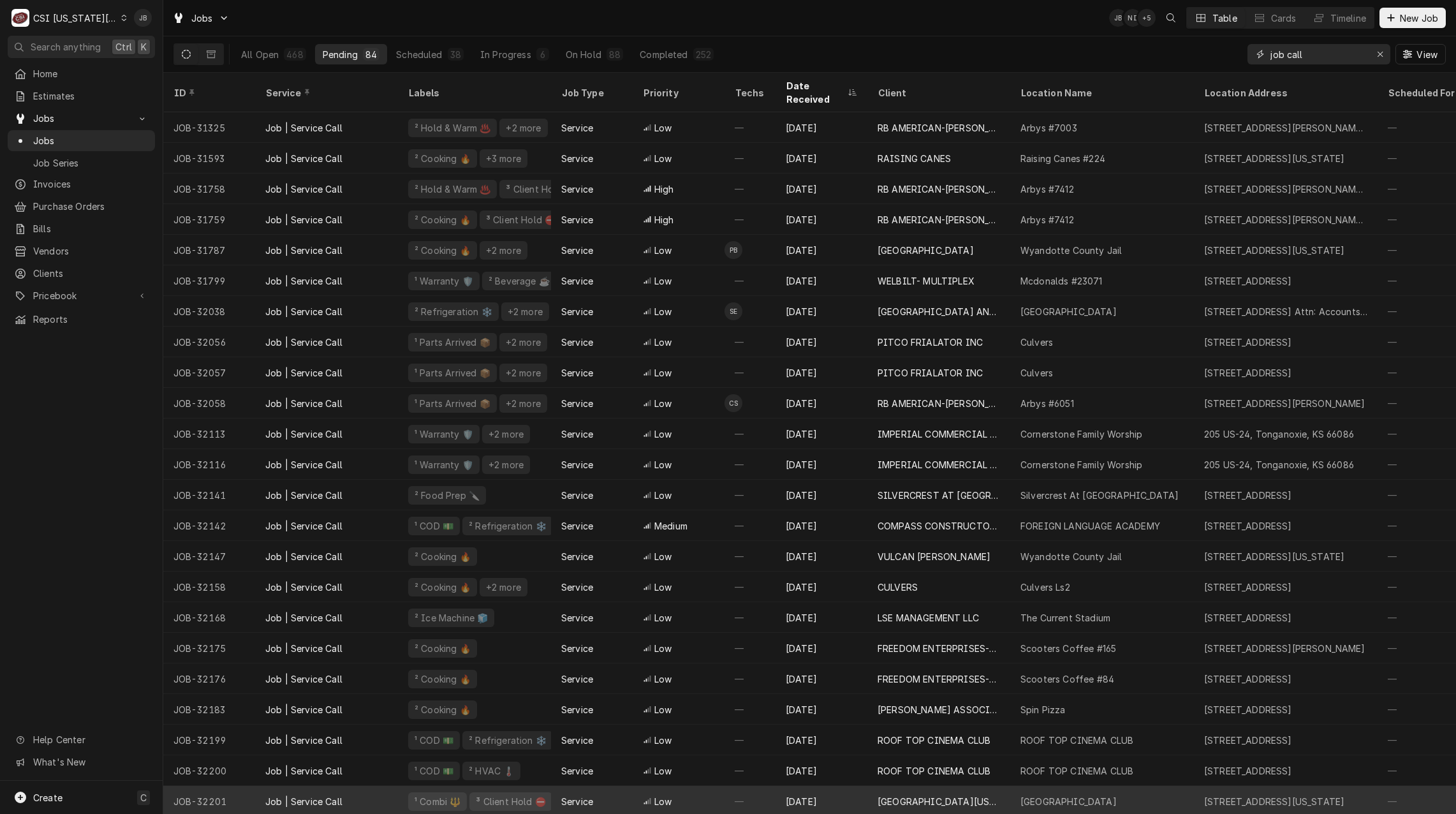
type input "job call"
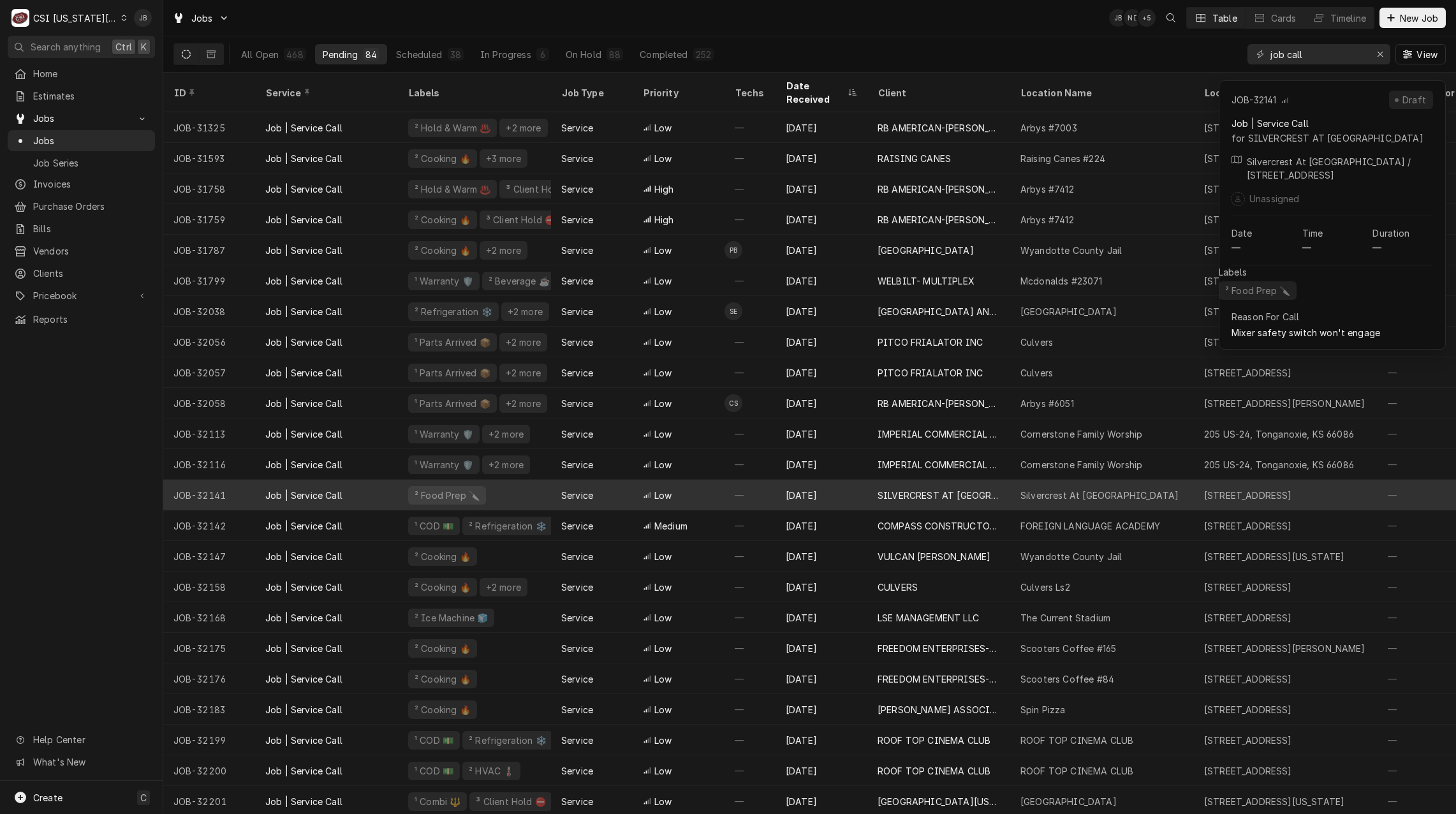
click at [773, 487] on div "—" at bounding box center [750, 495] width 51 height 31
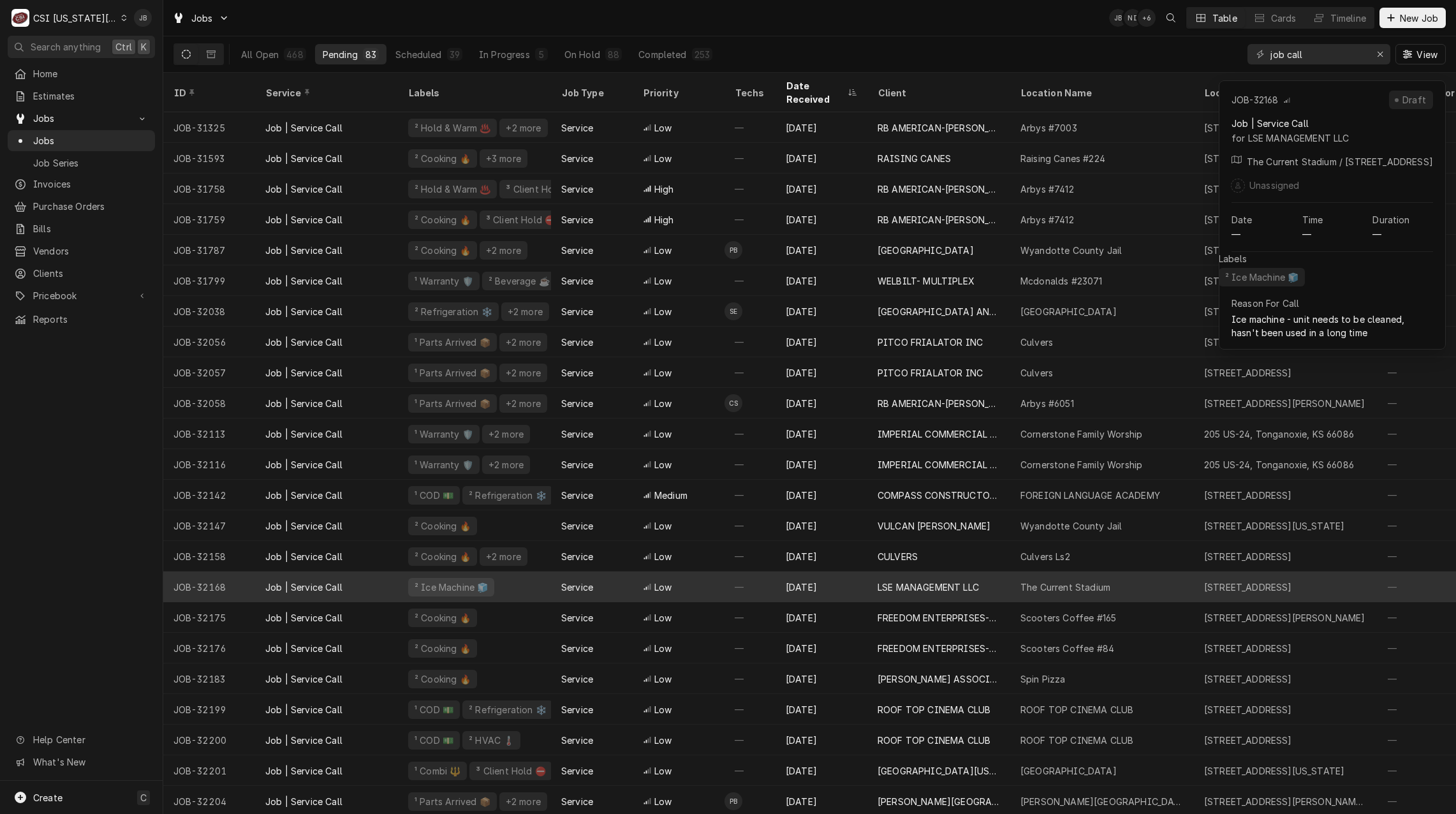
click at [567, 578] on div "Service" at bounding box center [592, 587] width 82 height 31
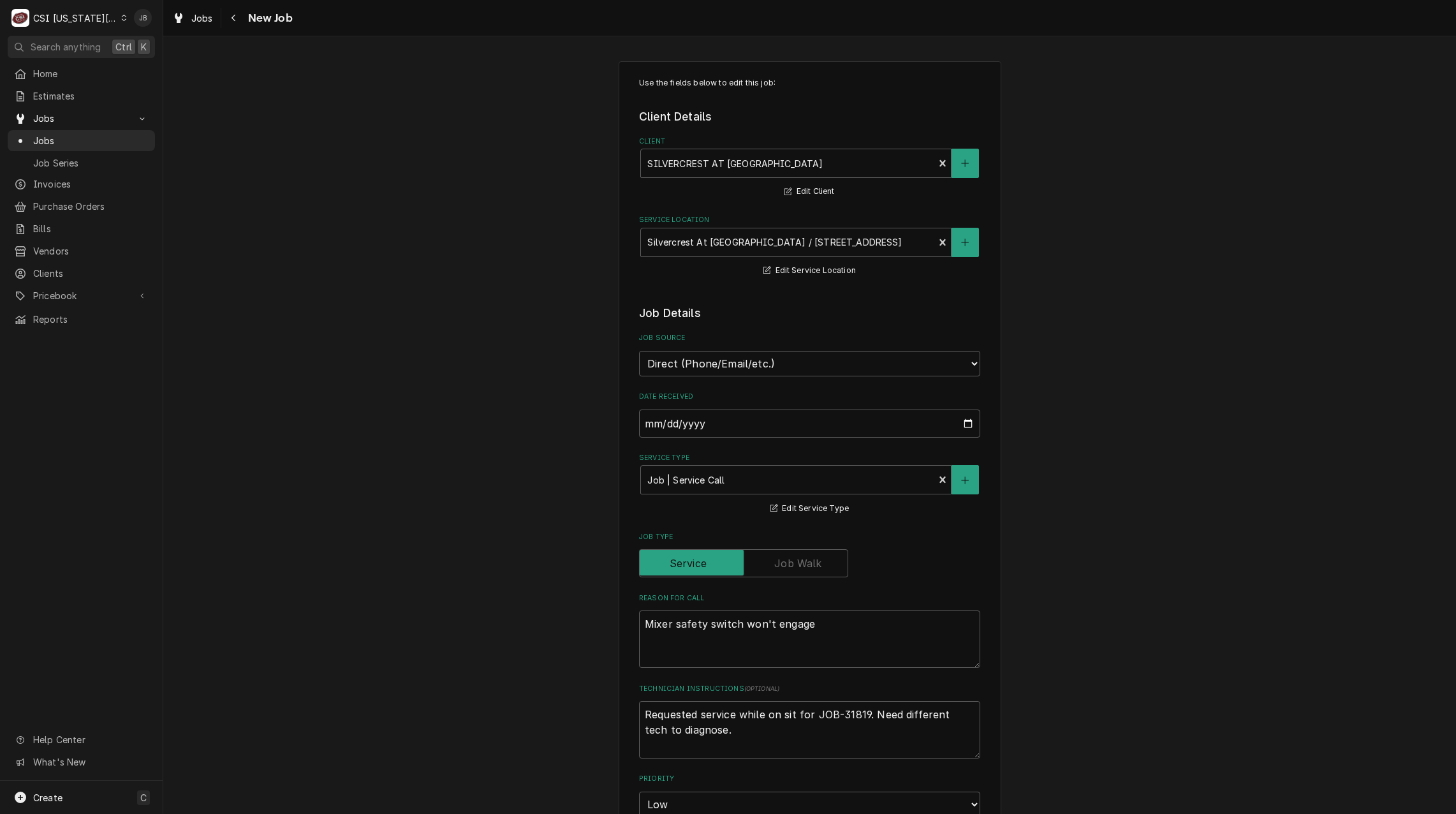
type textarea "x"
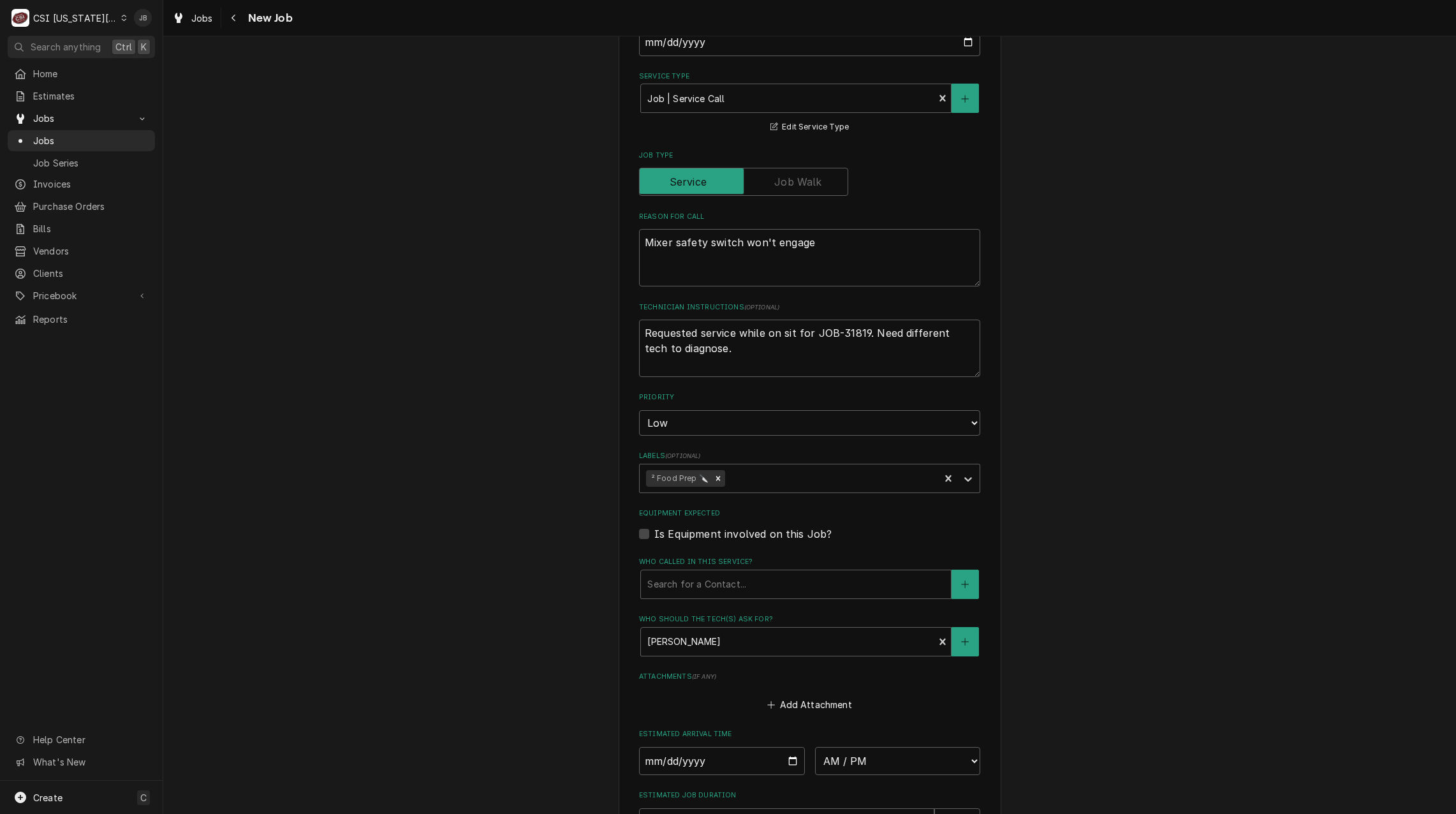
scroll to position [604, 0]
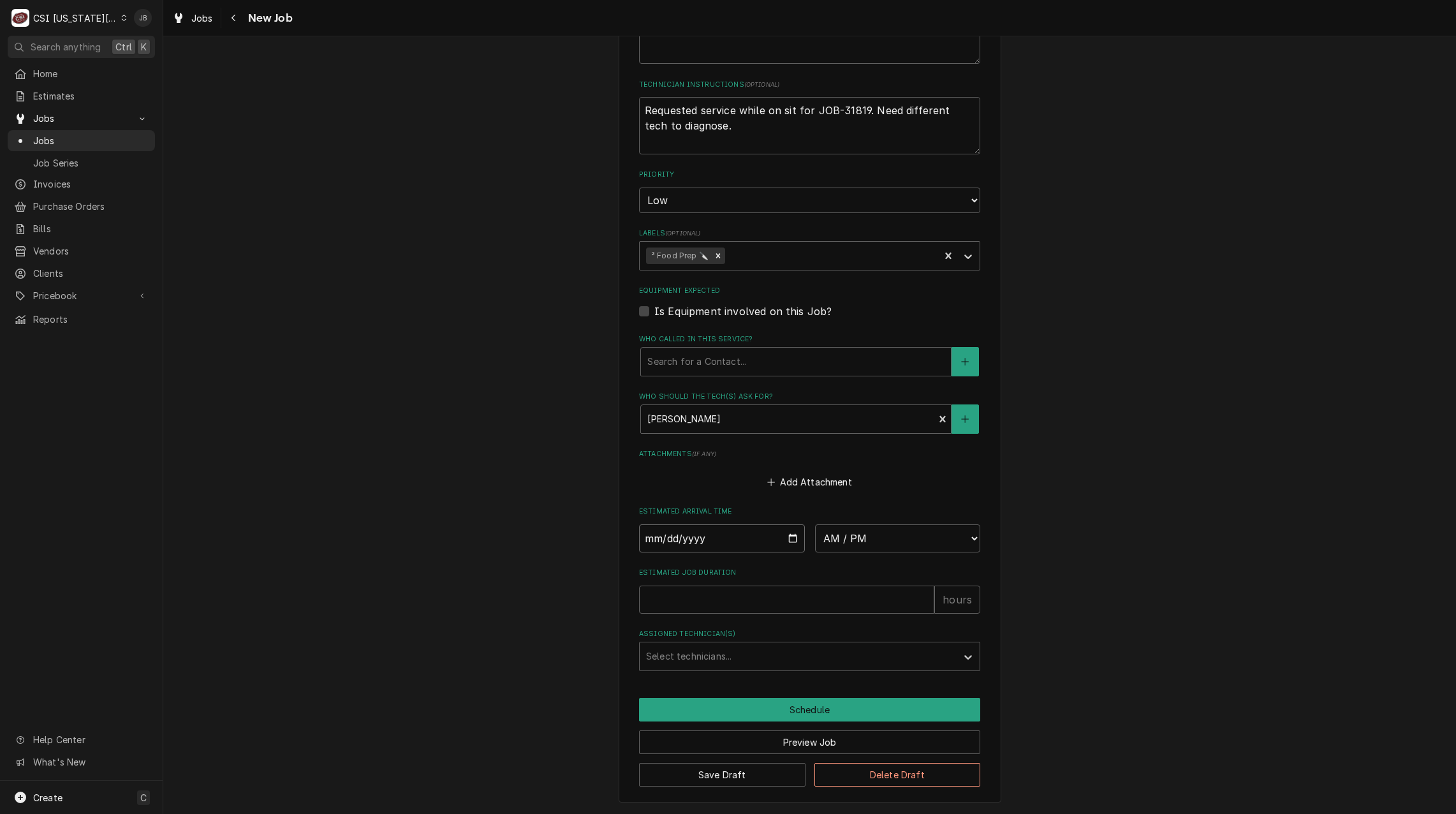
click at [788, 532] on input "Date" at bounding box center [721, 538] width 166 height 28
type input "[DATE]"
type textarea "x"
click at [878, 545] on select "AM / PM 6:00 AM 6:15 AM 6:30 AM 6:45 AM 7:00 AM 7:15 AM 7:30 AM 7:45 AM 8:00 AM…" at bounding box center [897, 538] width 166 height 28
select select "07:00:00"
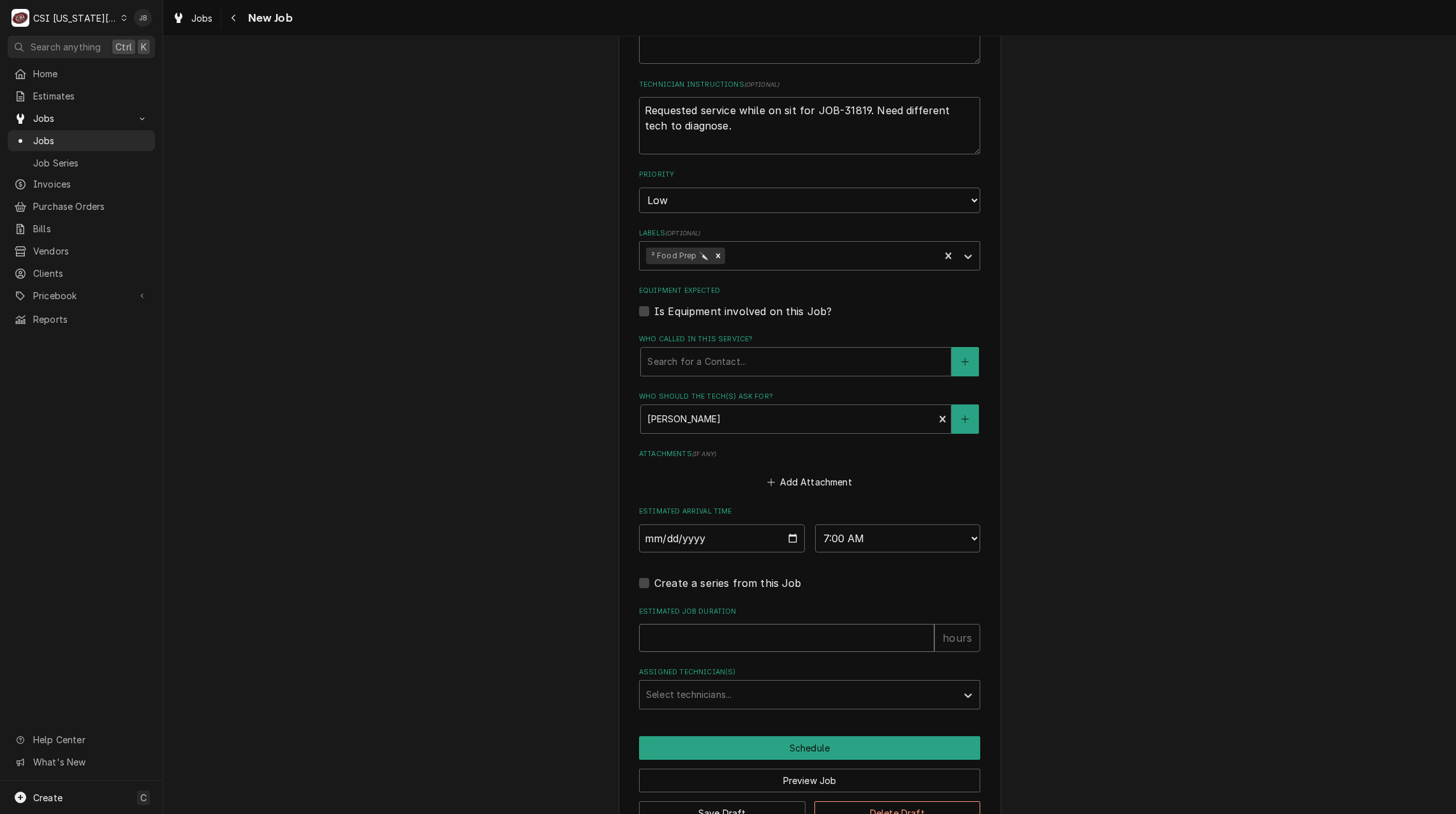
click at [681, 635] on input "Estimated Job Duration" at bounding box center [787, 637] width 296 height 28
type textarea "x"
type input "2"
type textarea "x"
type input "2"
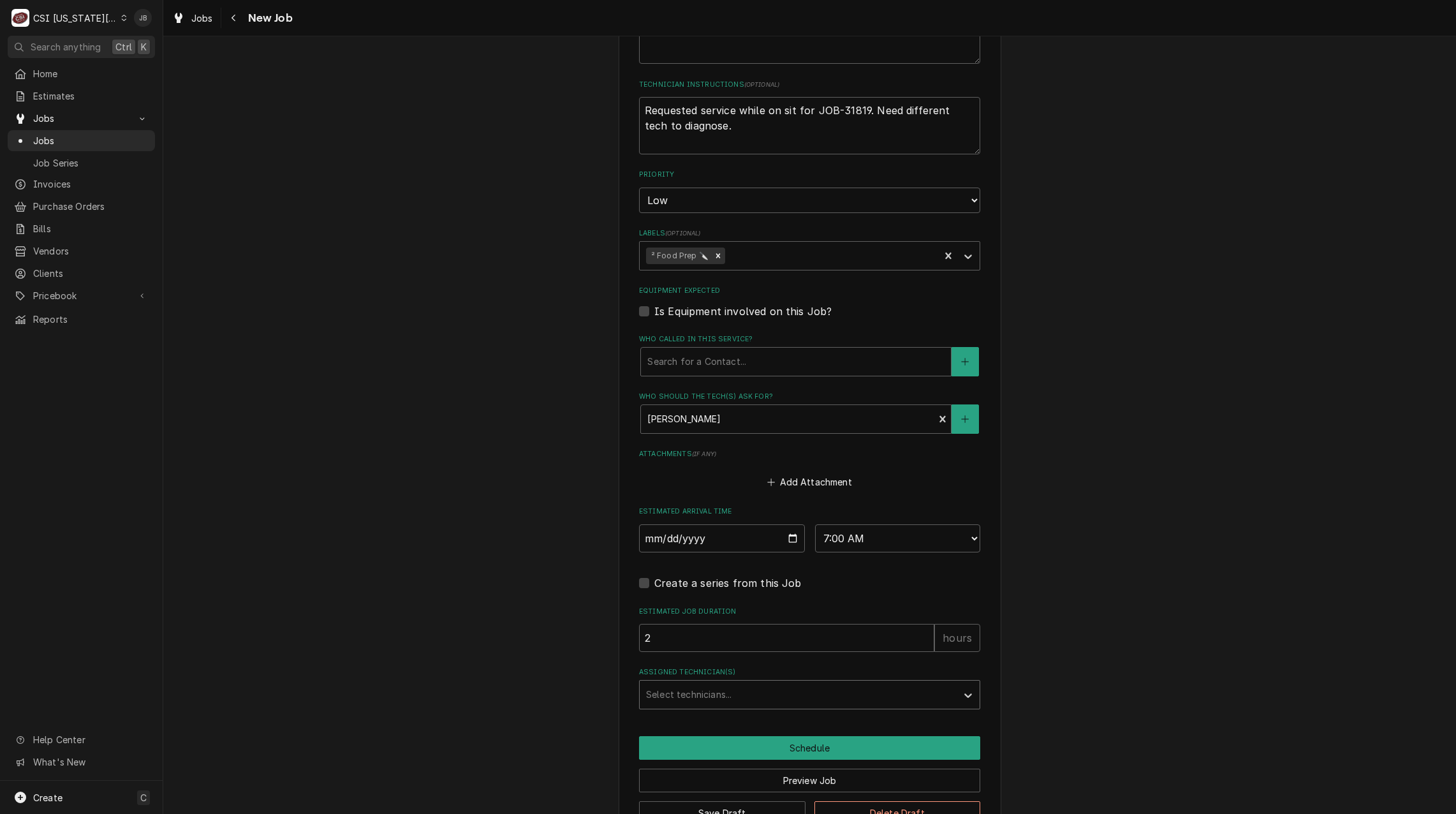
click at [641, 697] on div "Select technicians..." at bounding box center [798, 694] width 317 height 28
type input "[PERSON_NAME]"
click at [720, 726] on div "[PERSON_NAME]" at bounding box center [810, 721] width 340 height 20
type textarea "x"
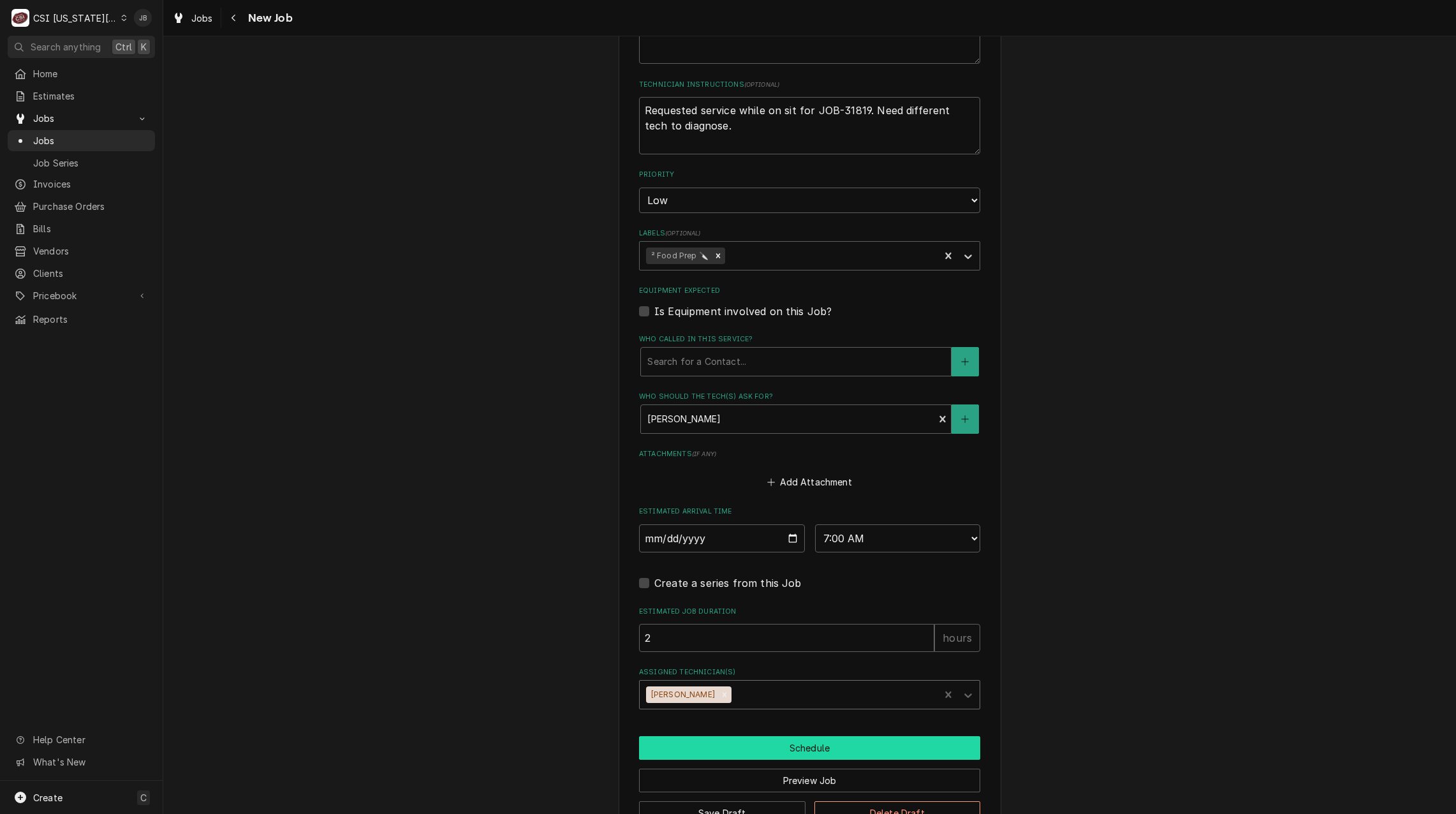
click at [753, 758] on button "Schedule" at bounding box center [810, 748] width 341 height 24
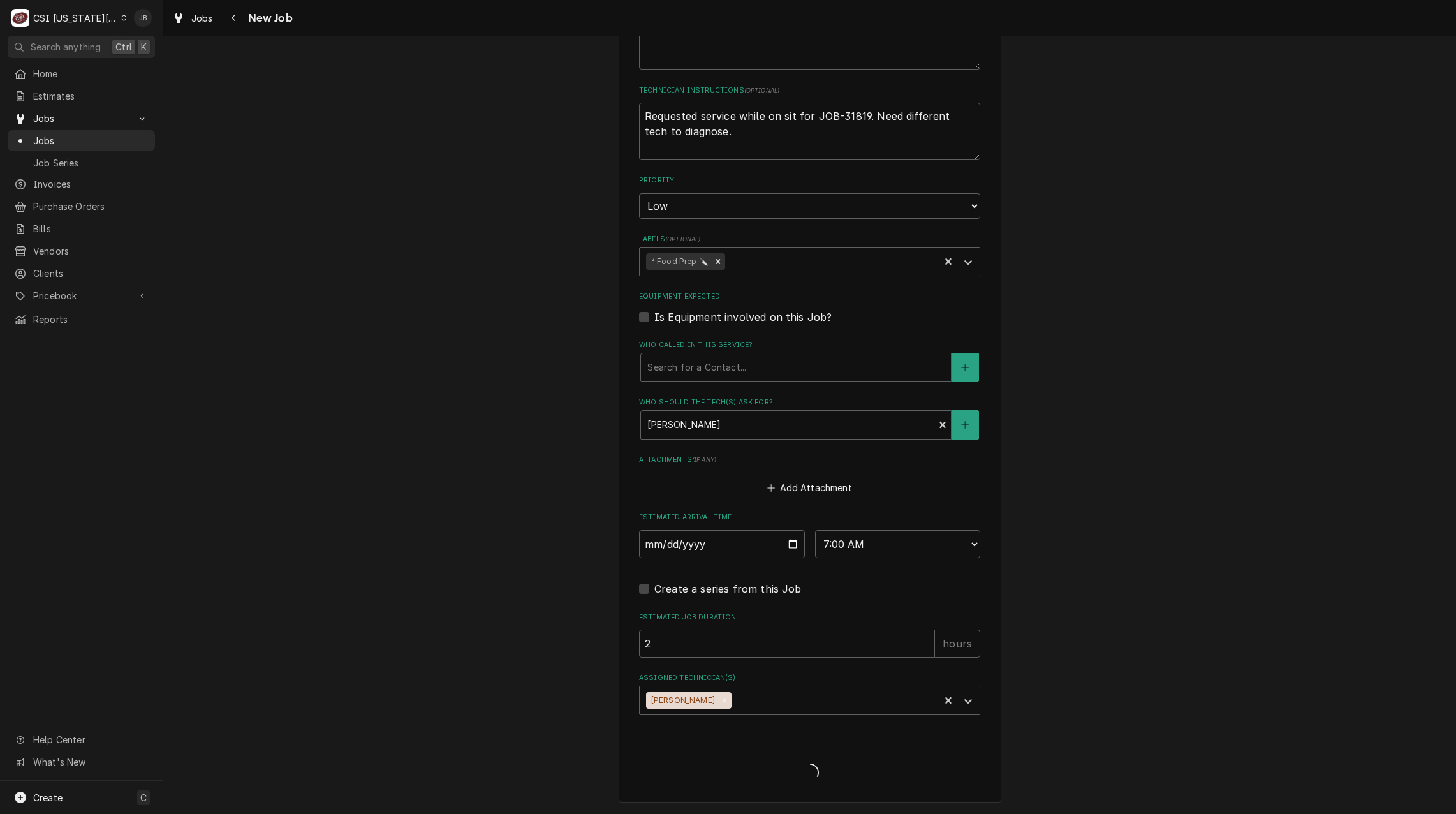
scroll to position [598, 0]
type textarea "x"
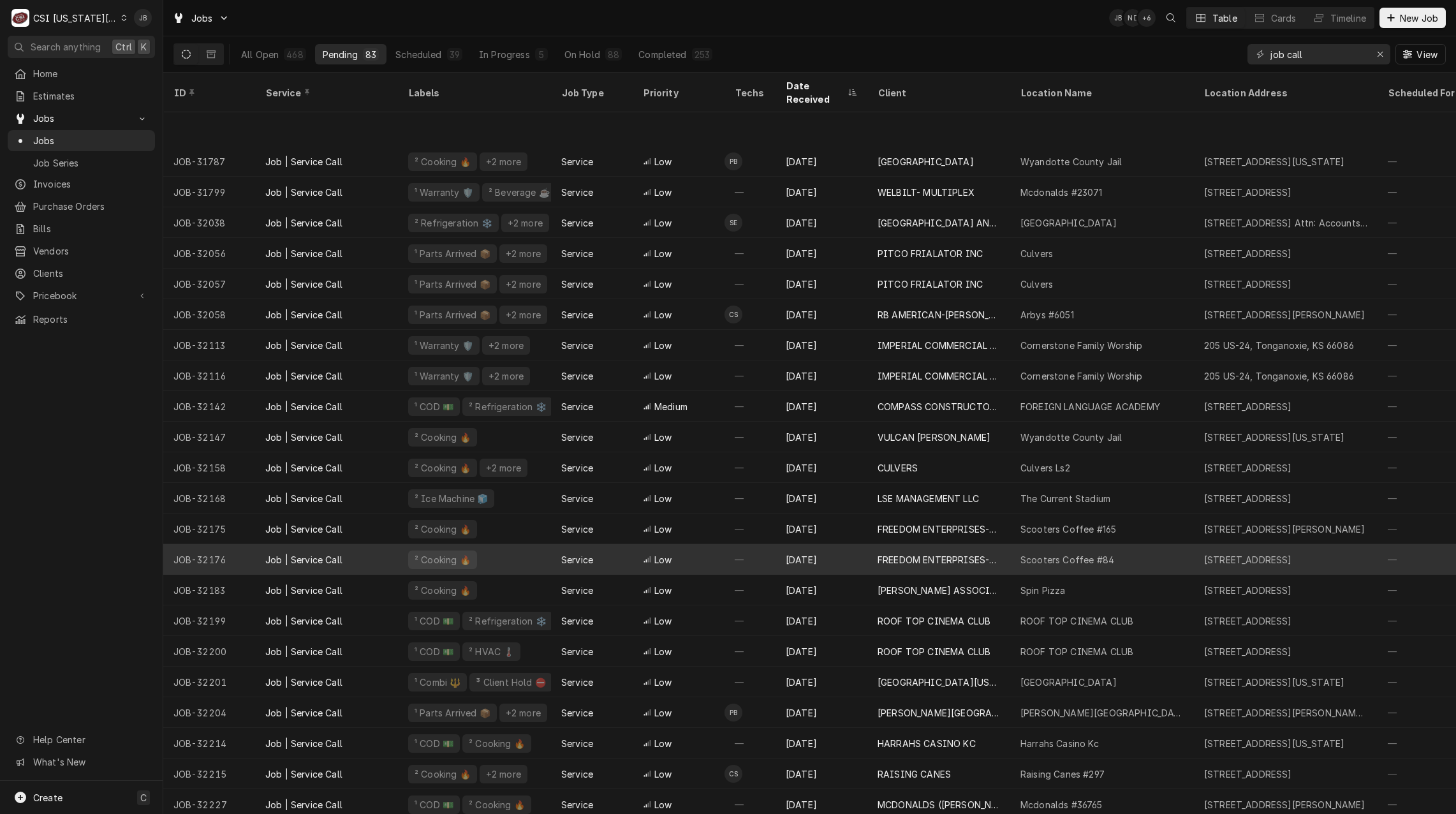
scroll to position [180, 0]
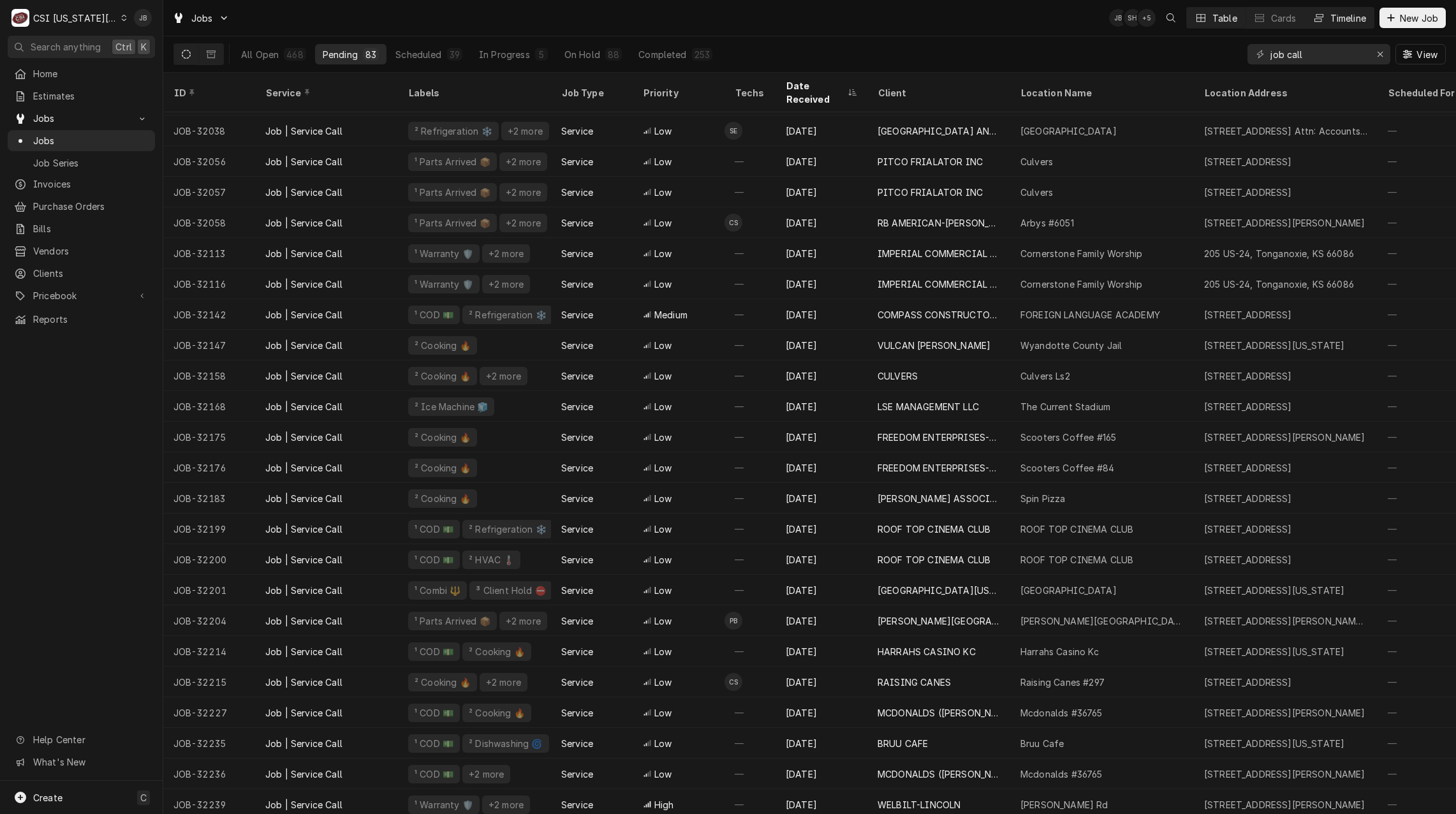
click at [1349, 24] on div "Timeline" at bounding box center [1348, 19] width 36 height 14
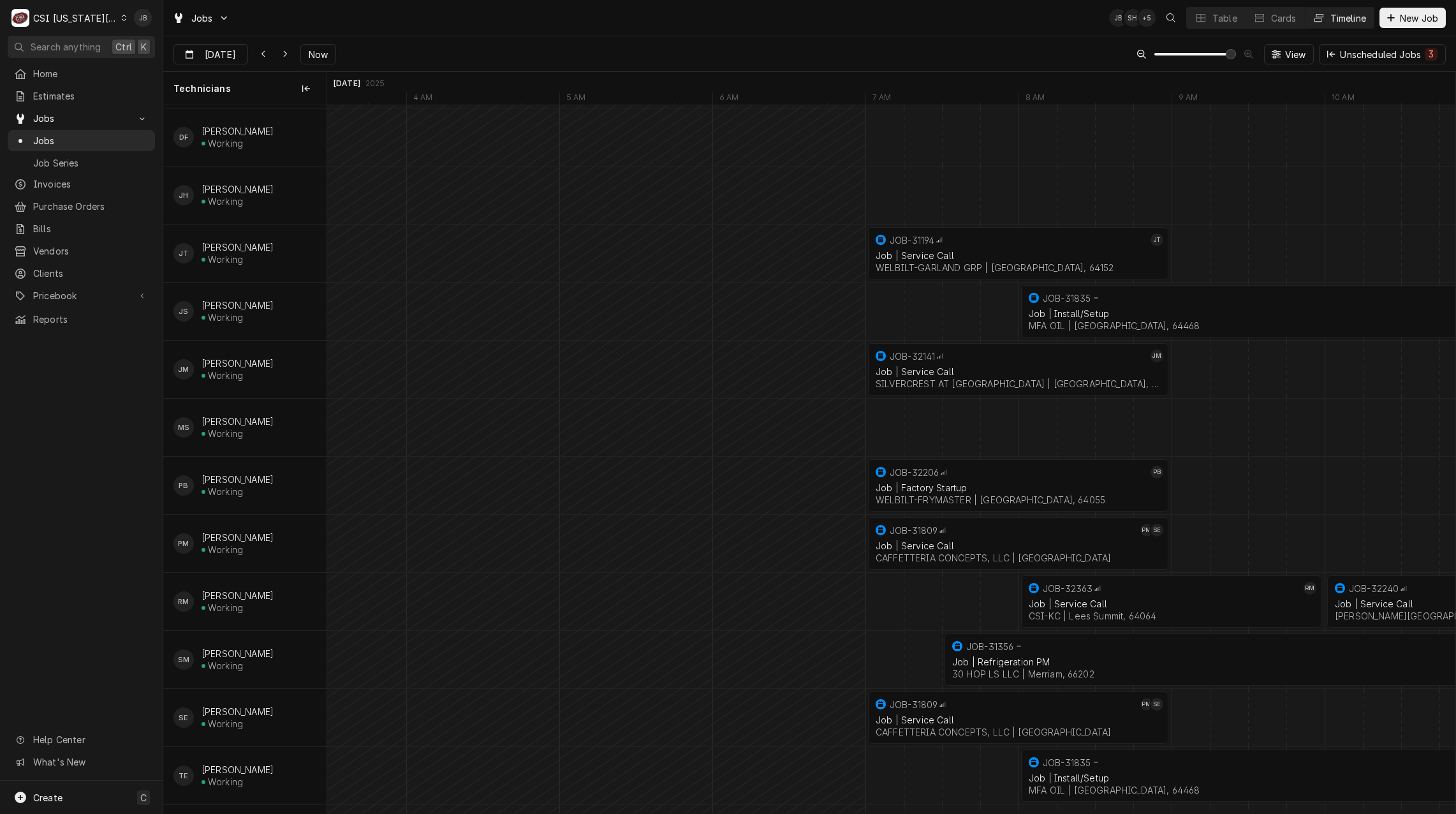
scroll to position [574, 0]
click at [953, 265] on div "WELBILT-GARLAND GRP | [GEOGRAPHIC_DATA], 64152" at bounding box center [1019, 270] width 285 height 11
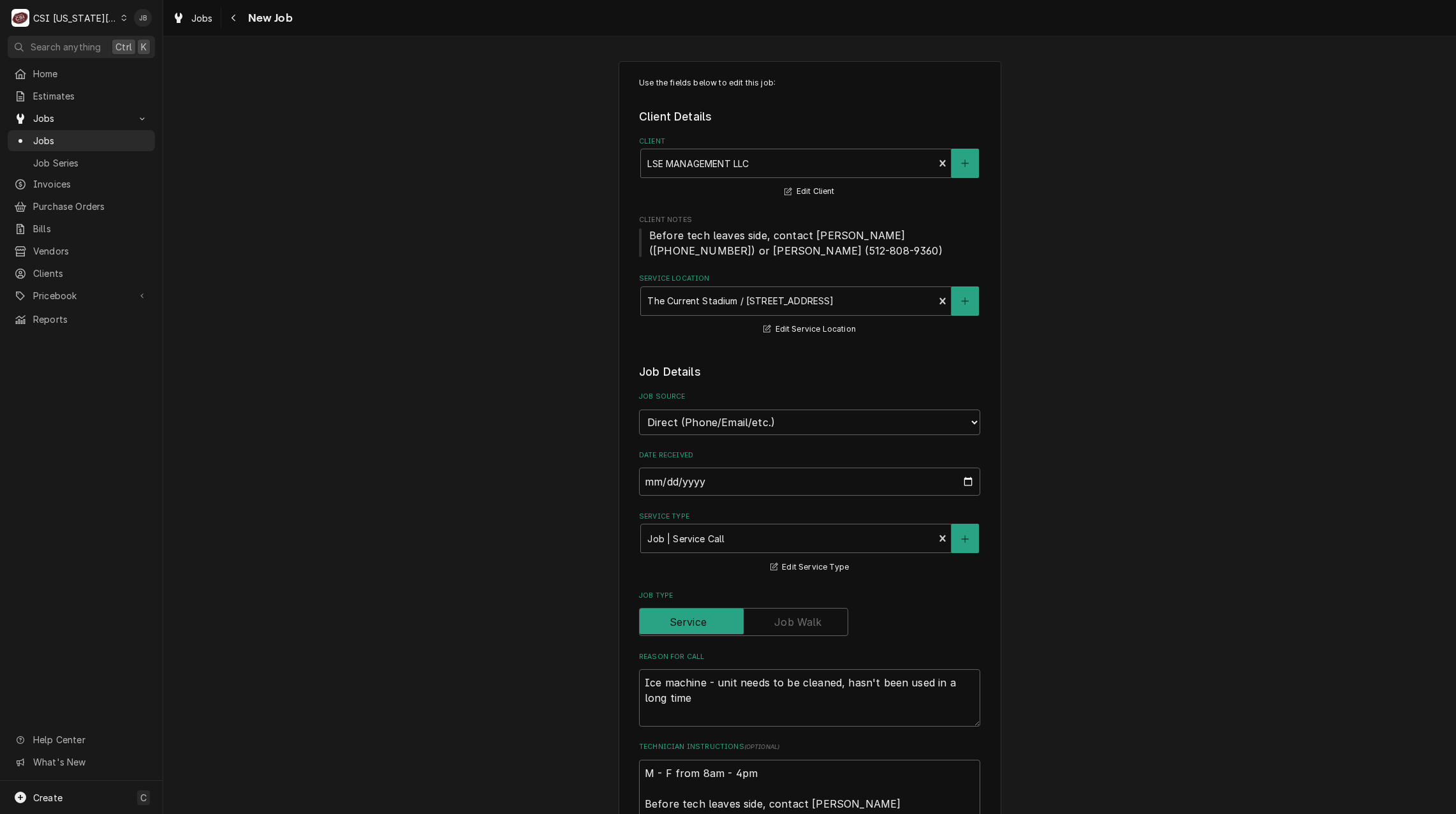
type textarea "x"
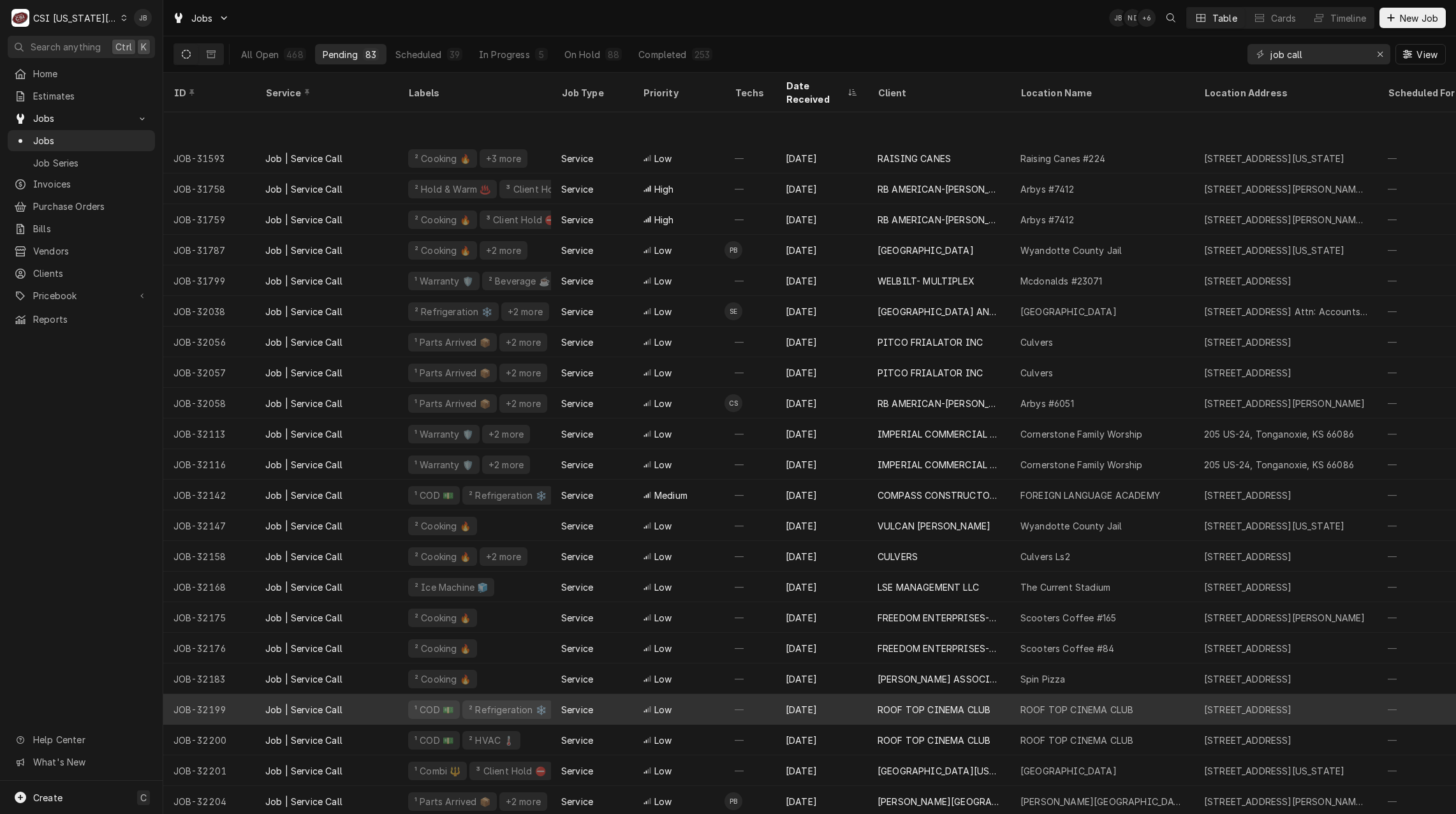
scroll to position [88, 0]
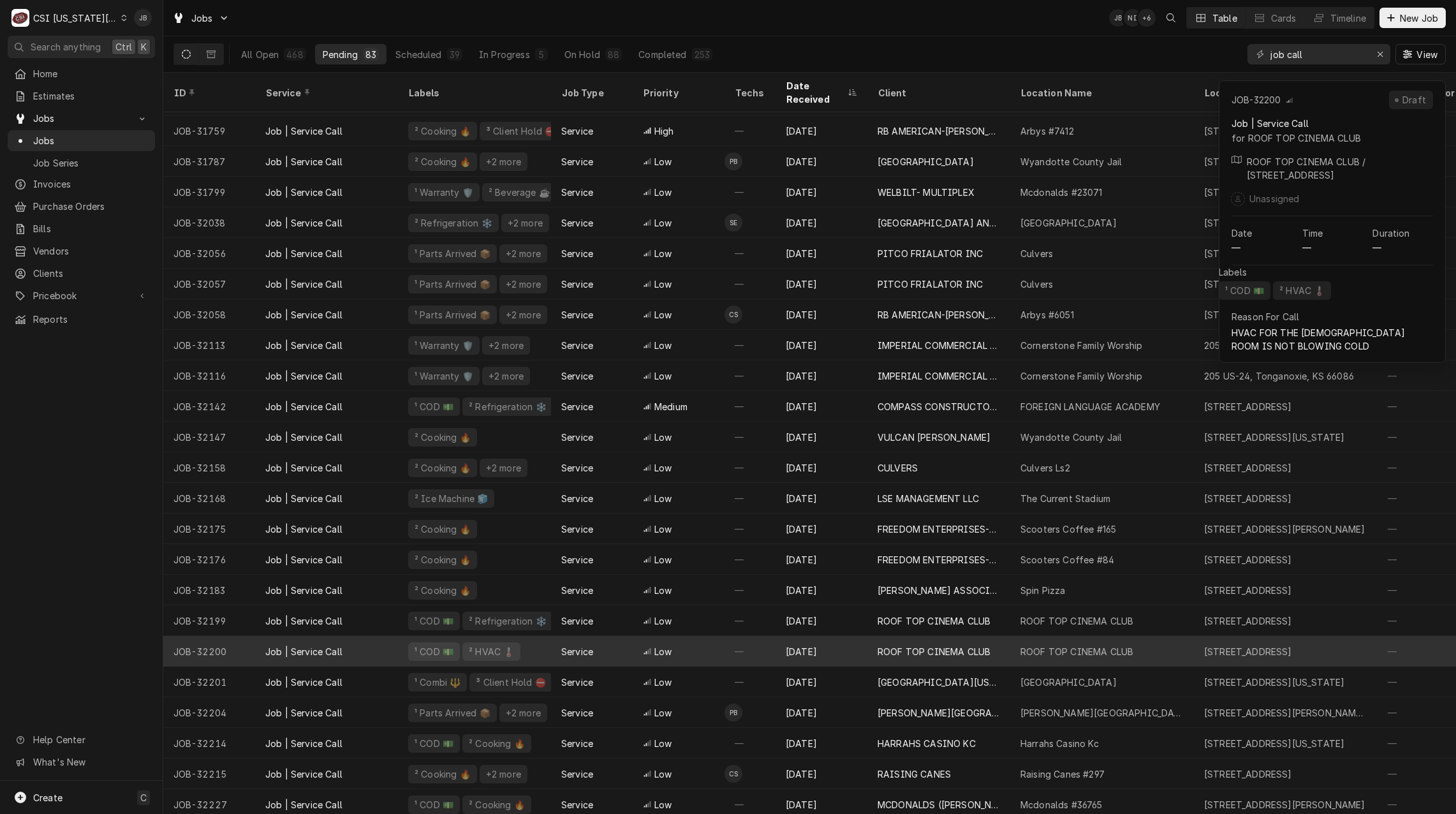
click at [742, 636] on div "—" at bounding box center [750, 651] width 51 height 31
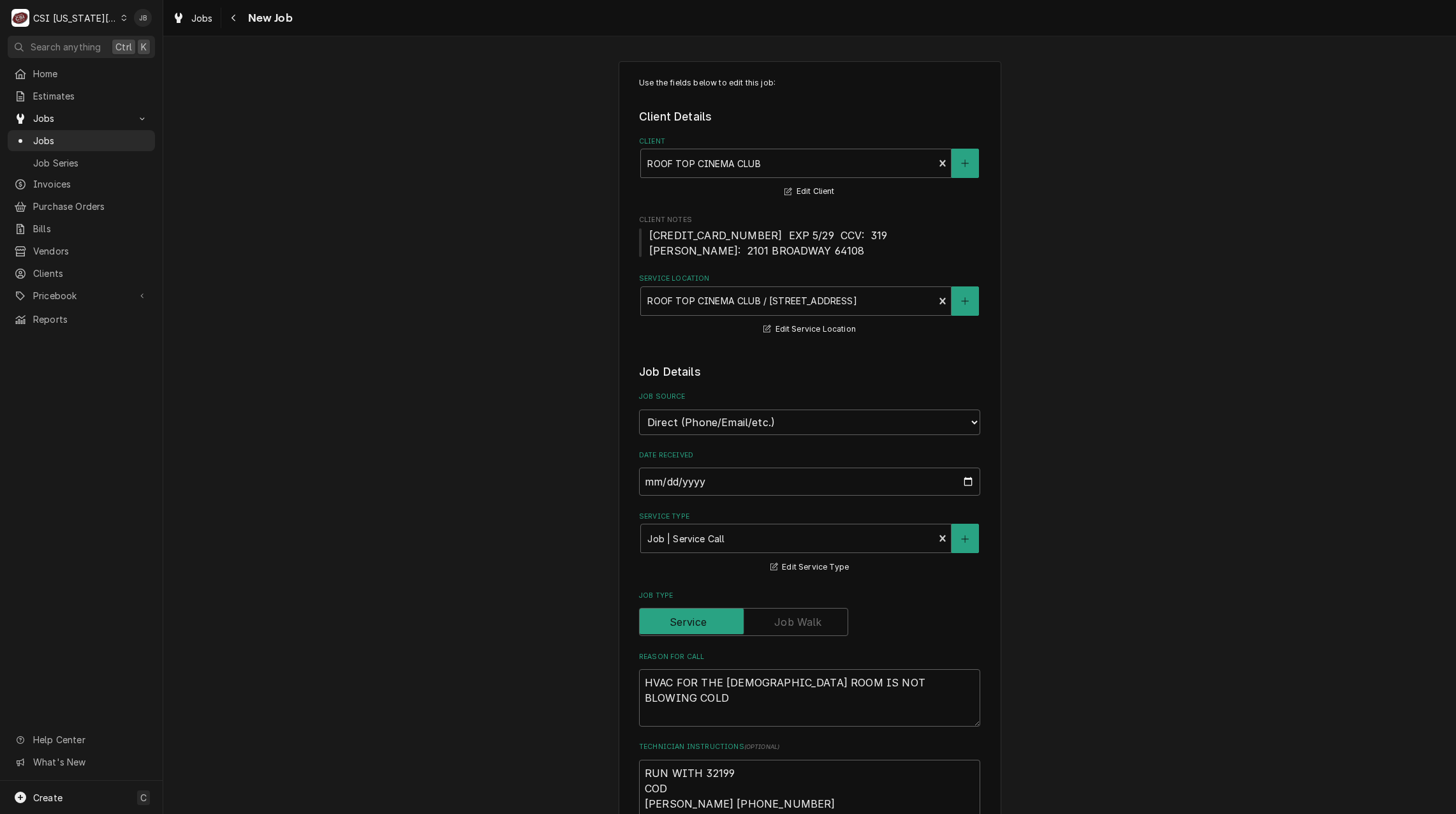
type textarea "x"
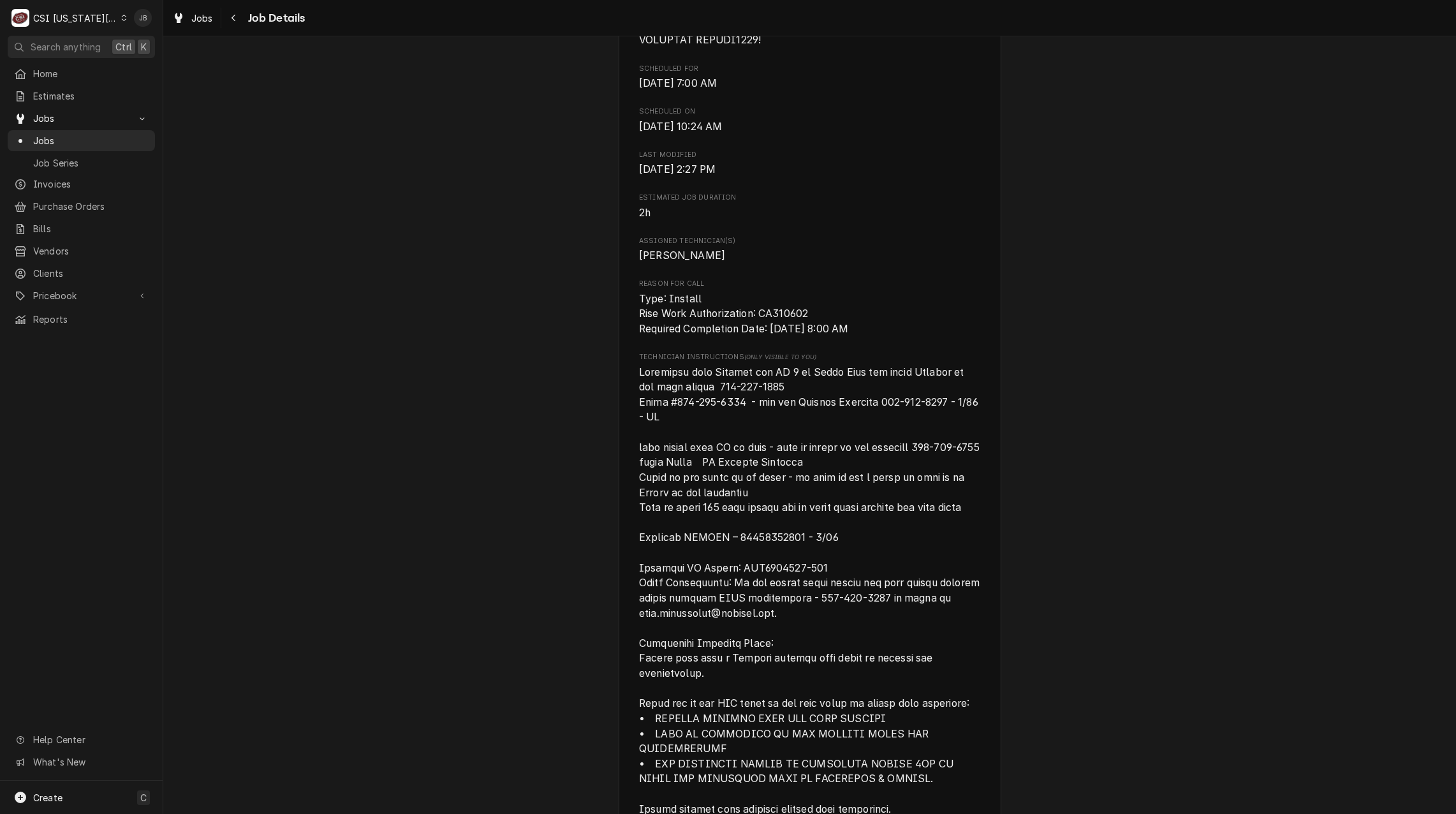
scroll to position [1467, 0]
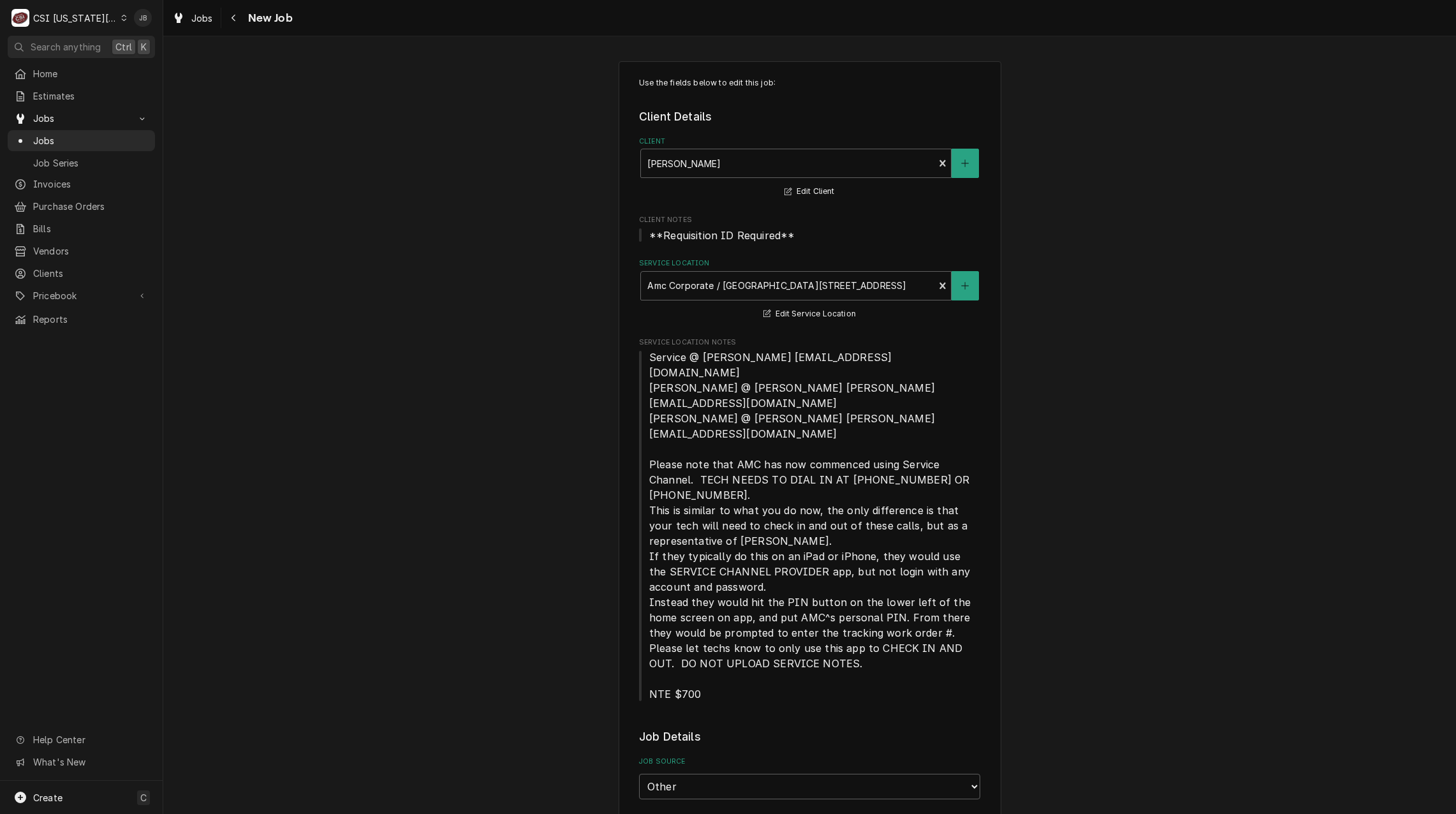
type textarea "x"
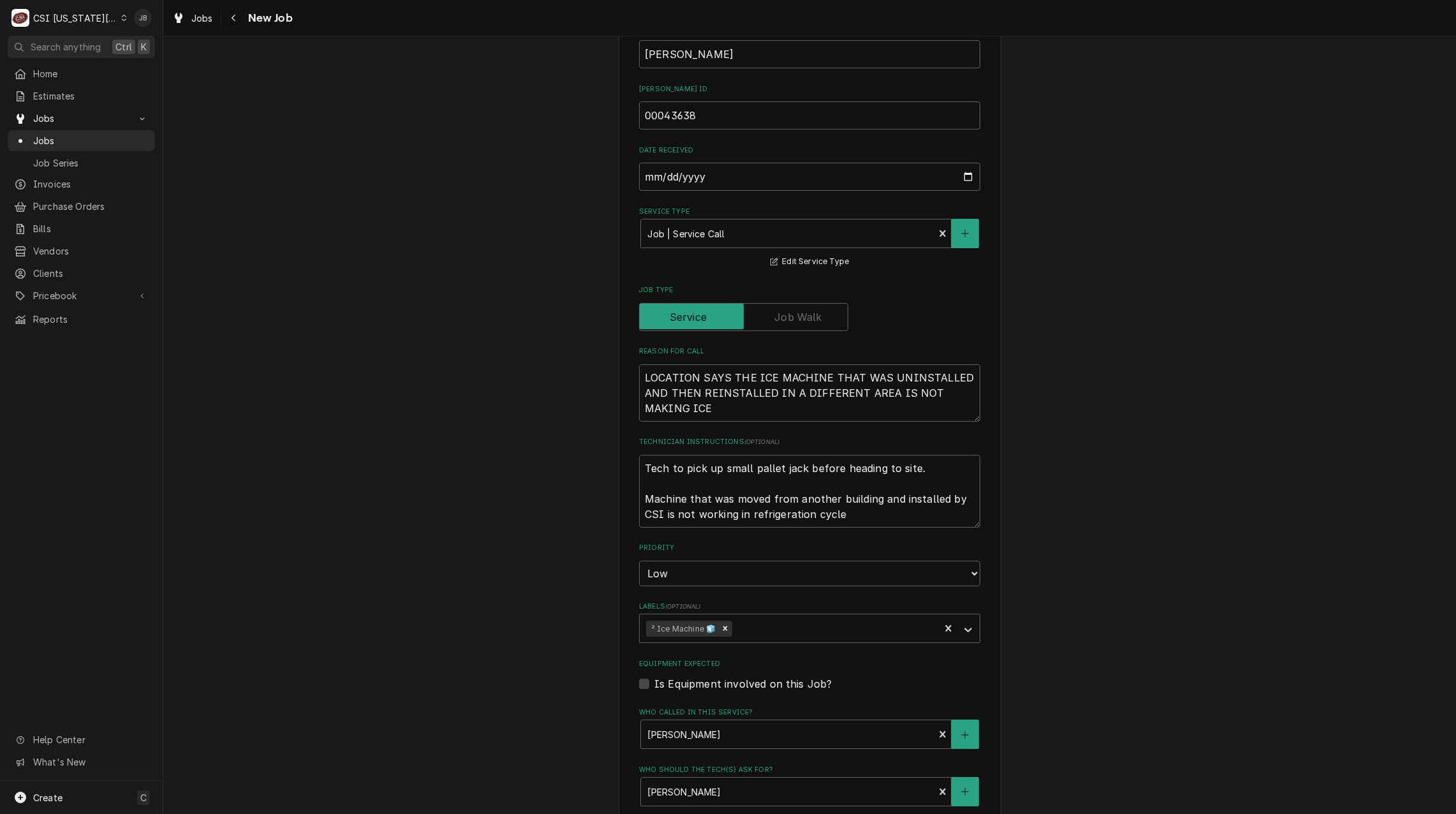
scroll to position [1175, 0]
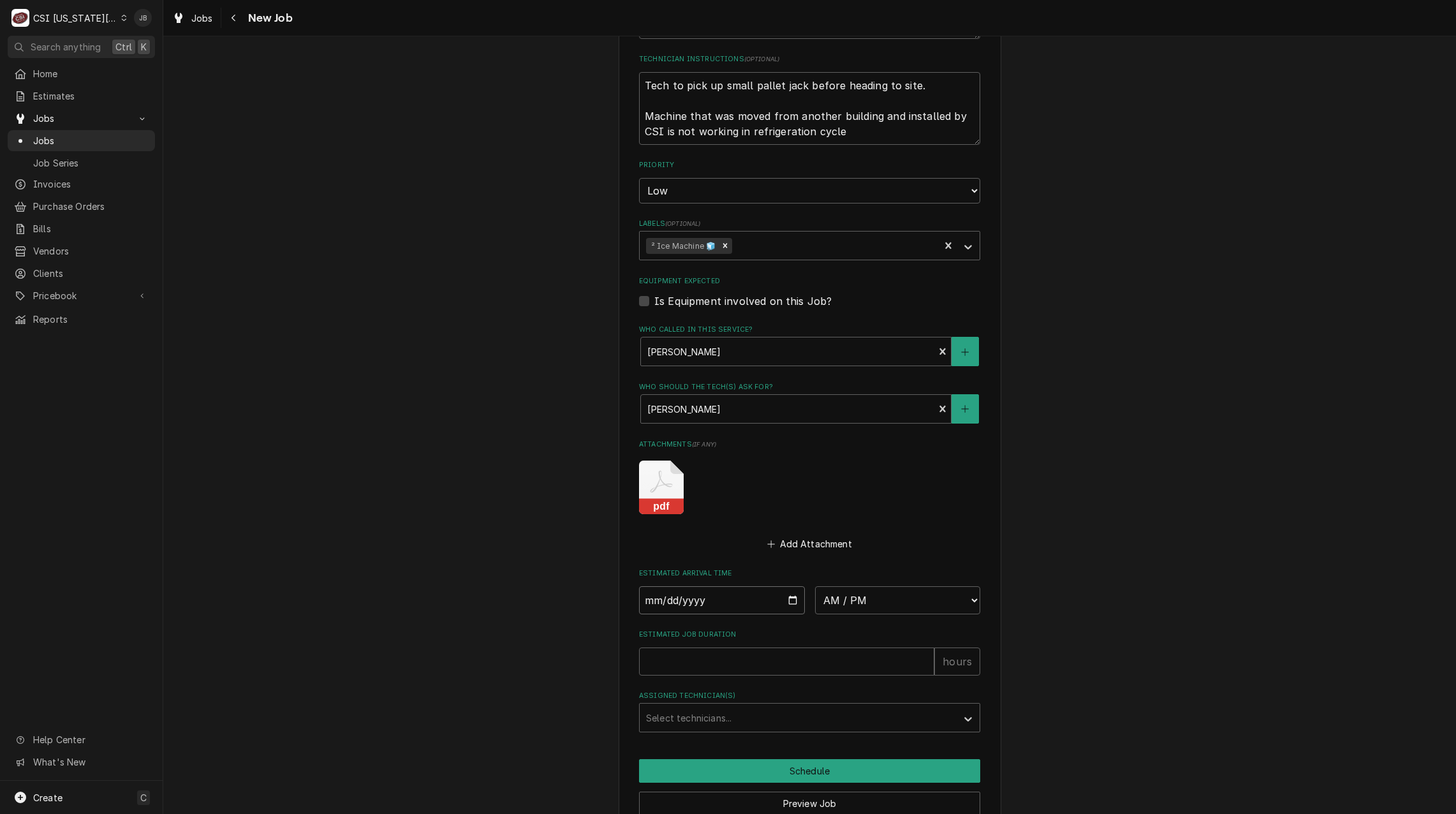
click at [782, 586] on input "Date" at bounding box center [721, 600] width 166 height 28
type input "2025-08-28"
click at [881, 586] on select "AM / PM 6:00 AM 6:15 AM 6:30 AM 6:45 AM 7:00 AM 7:15 AM 7:30 AM 7:45 AM 8:00 AM…" at bounding box center [897, 600] width 166 height 28
type textarea "x"
select select "07:00:00"
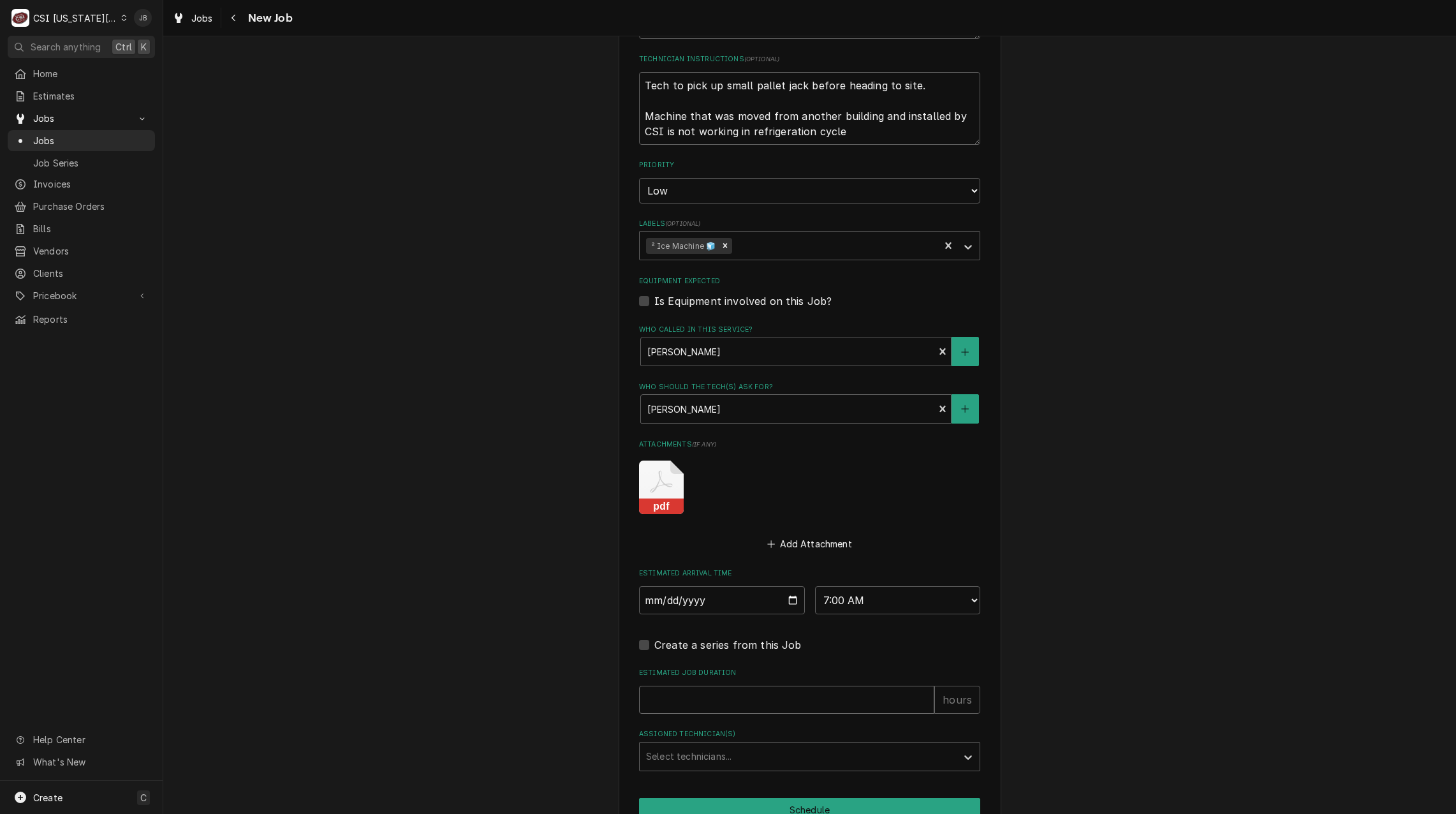
click at [666, 686] on input "Estimated Job Duration" at bounding box center [787, 699] width 296 height 28
type textarea "x"
type input "2"
type textarea "x"
type input "2"
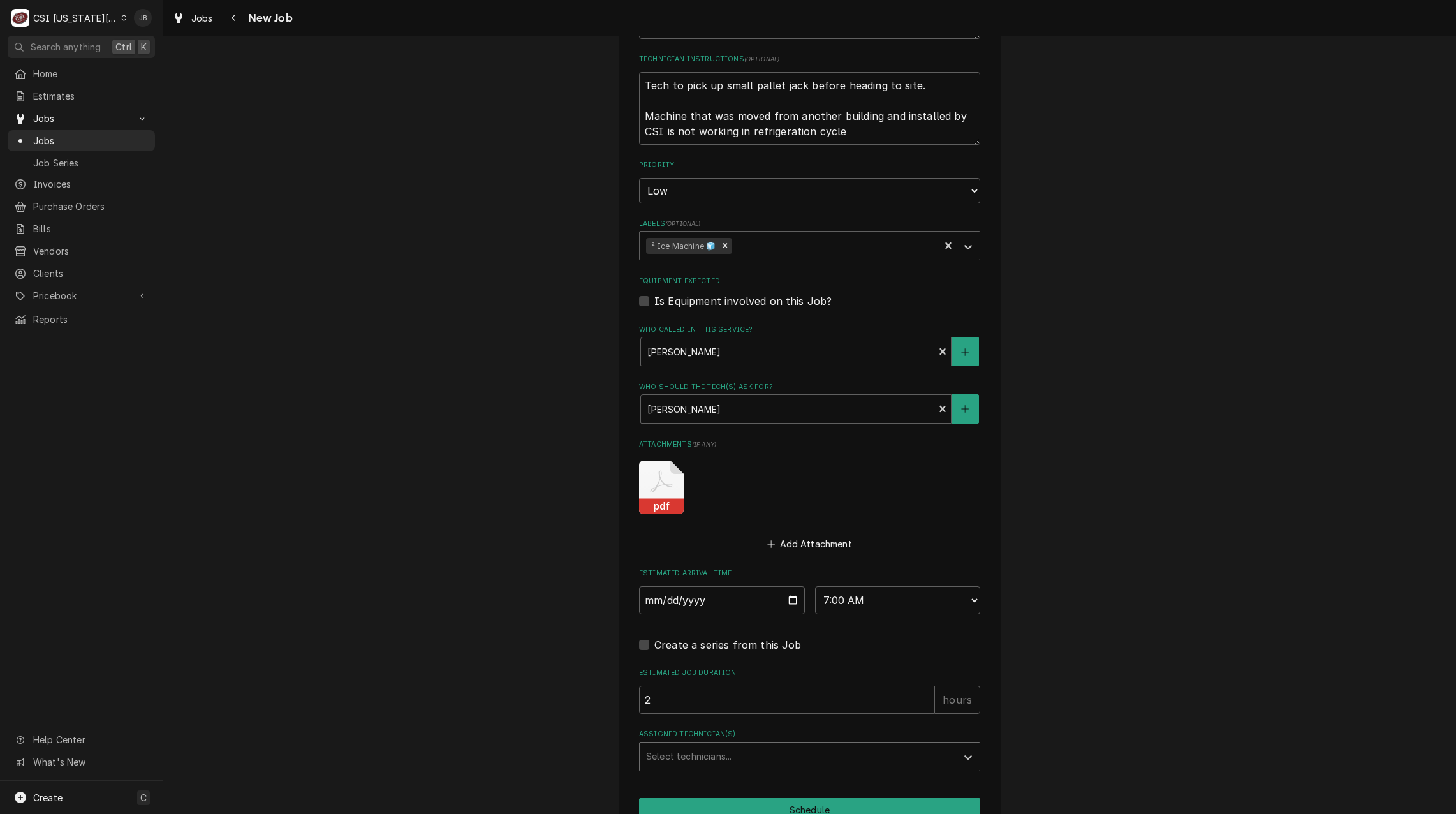
click at [653, 745] on div "Assigned Technician(s)" at bounding box center [798, 756] width 304 height 23
type input "jimmy"
click at [712, 773] on div "[PERSON_NAME]" at bounding box center [810, 783] width 340 height 20
type textarea "x"
click at [742, 798] on button "Schedule" at bounding box center [810, 810] width 341 height 24
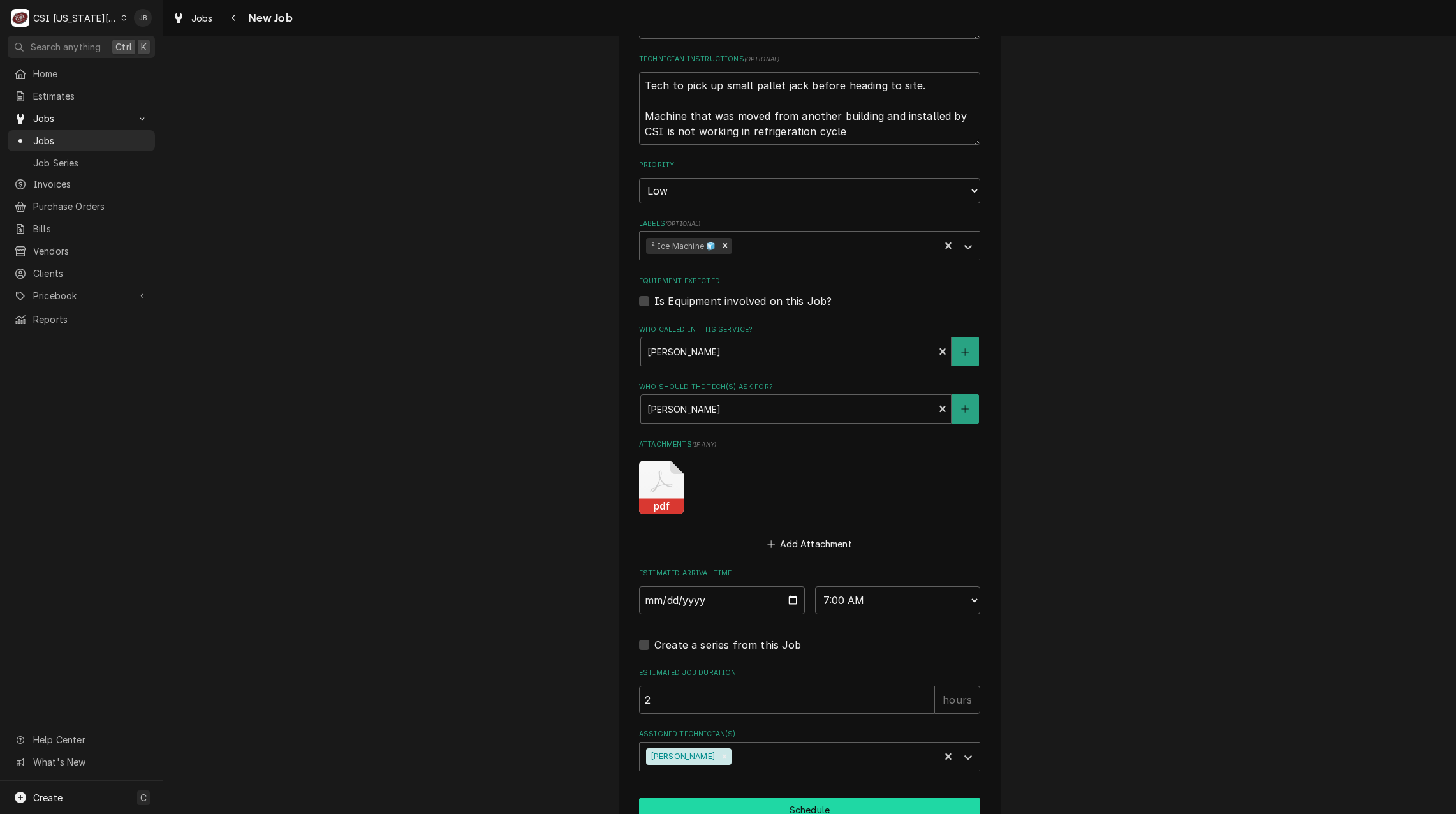
scroll to position [1170, 0]
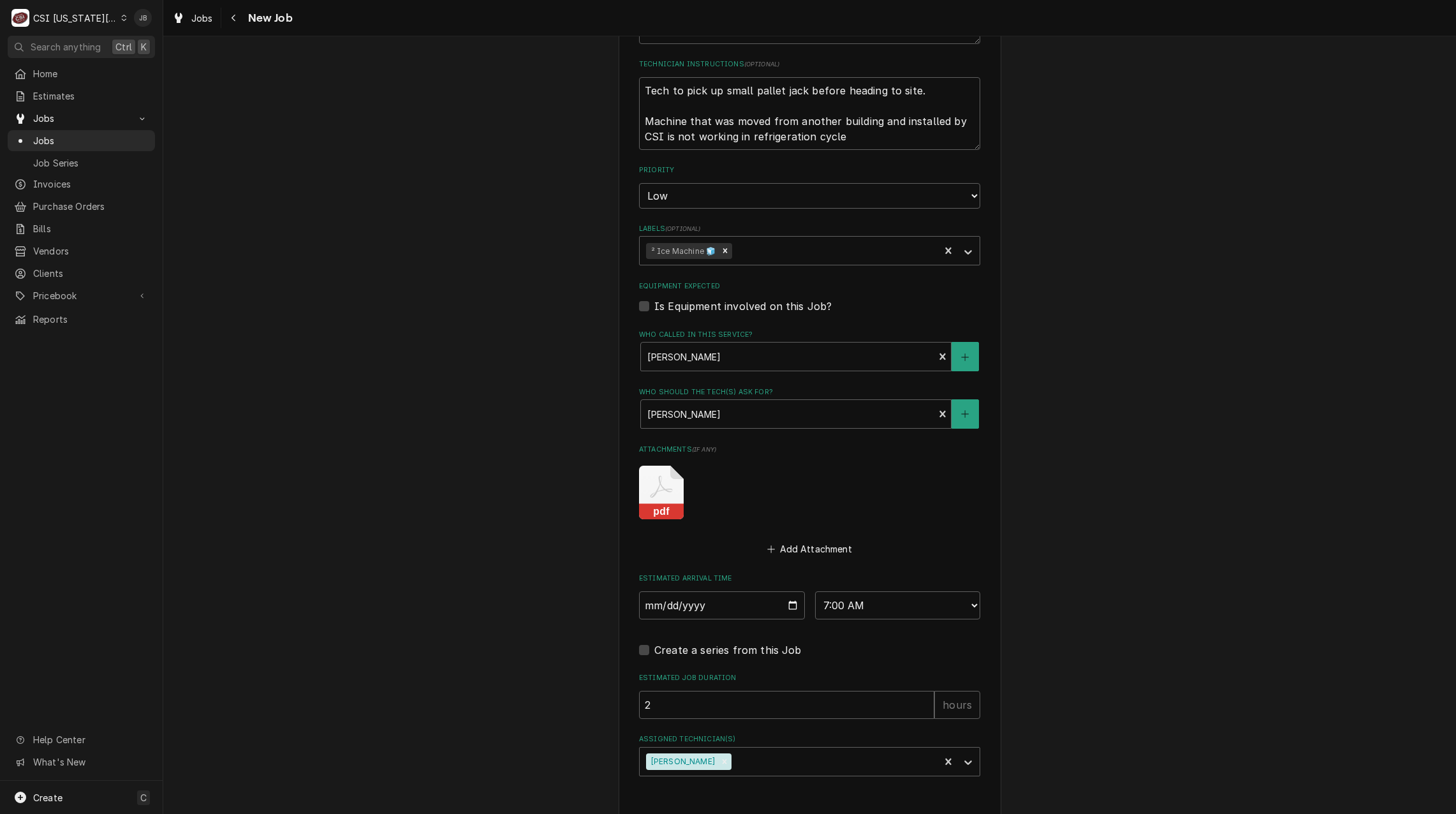
type textarea "x"
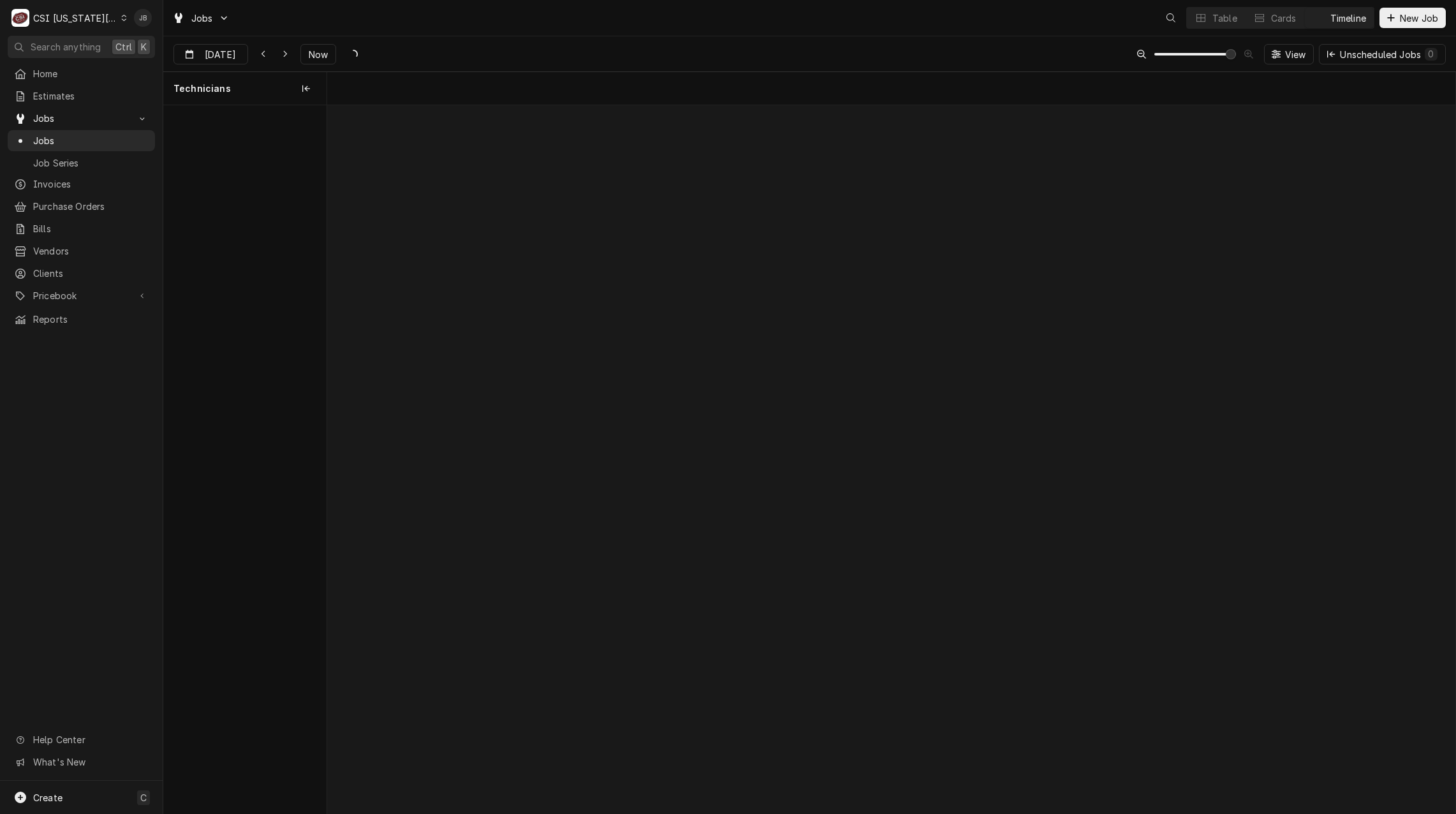
scroll to position [0, 22339]
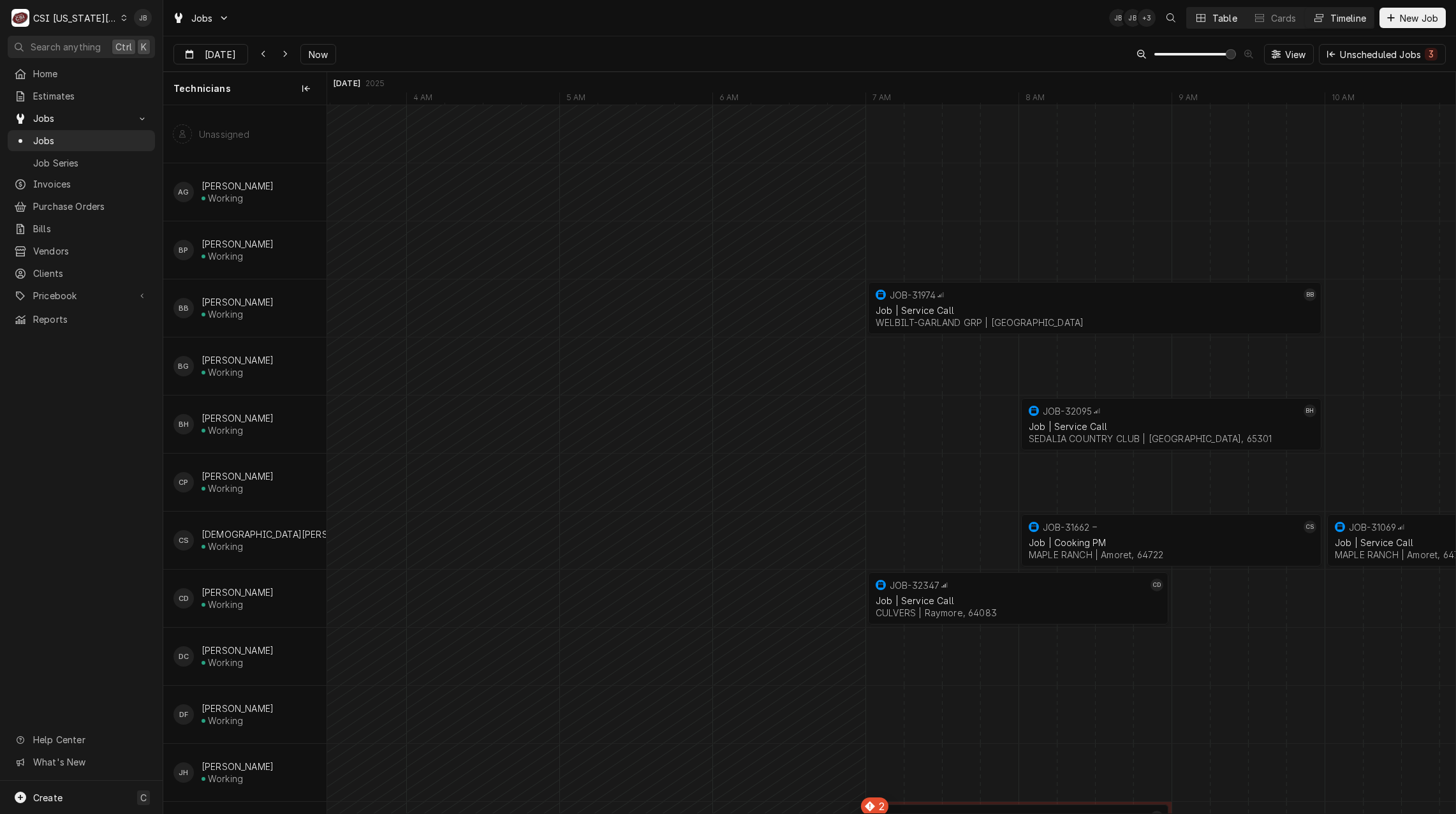
click at [1216, 23] on div "Table" at bounding box center [1224, 19] width 25 height 14
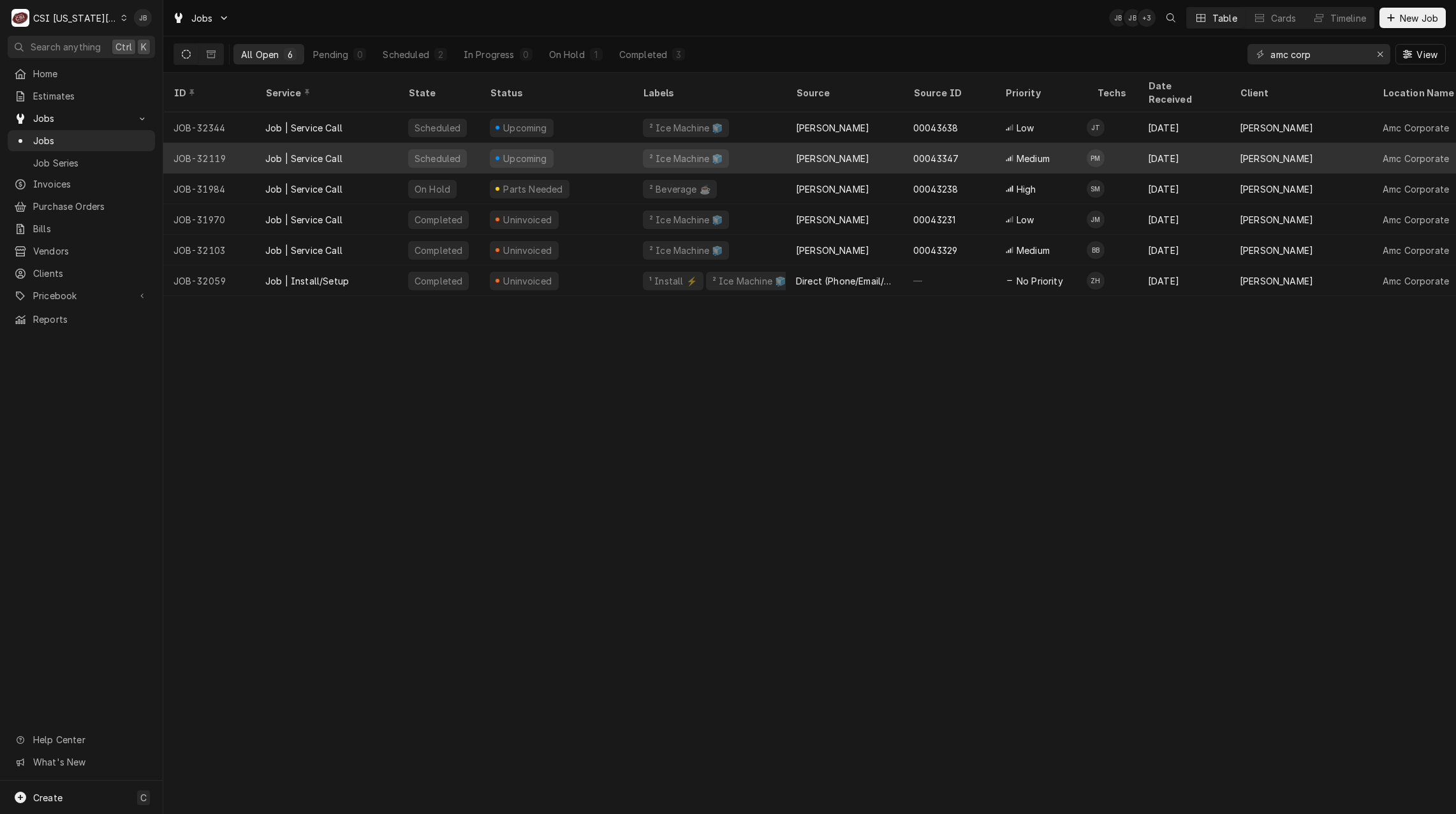
click at [1114, 143] on td "PM" at bounding box center [1112, 158] width 51 height 31
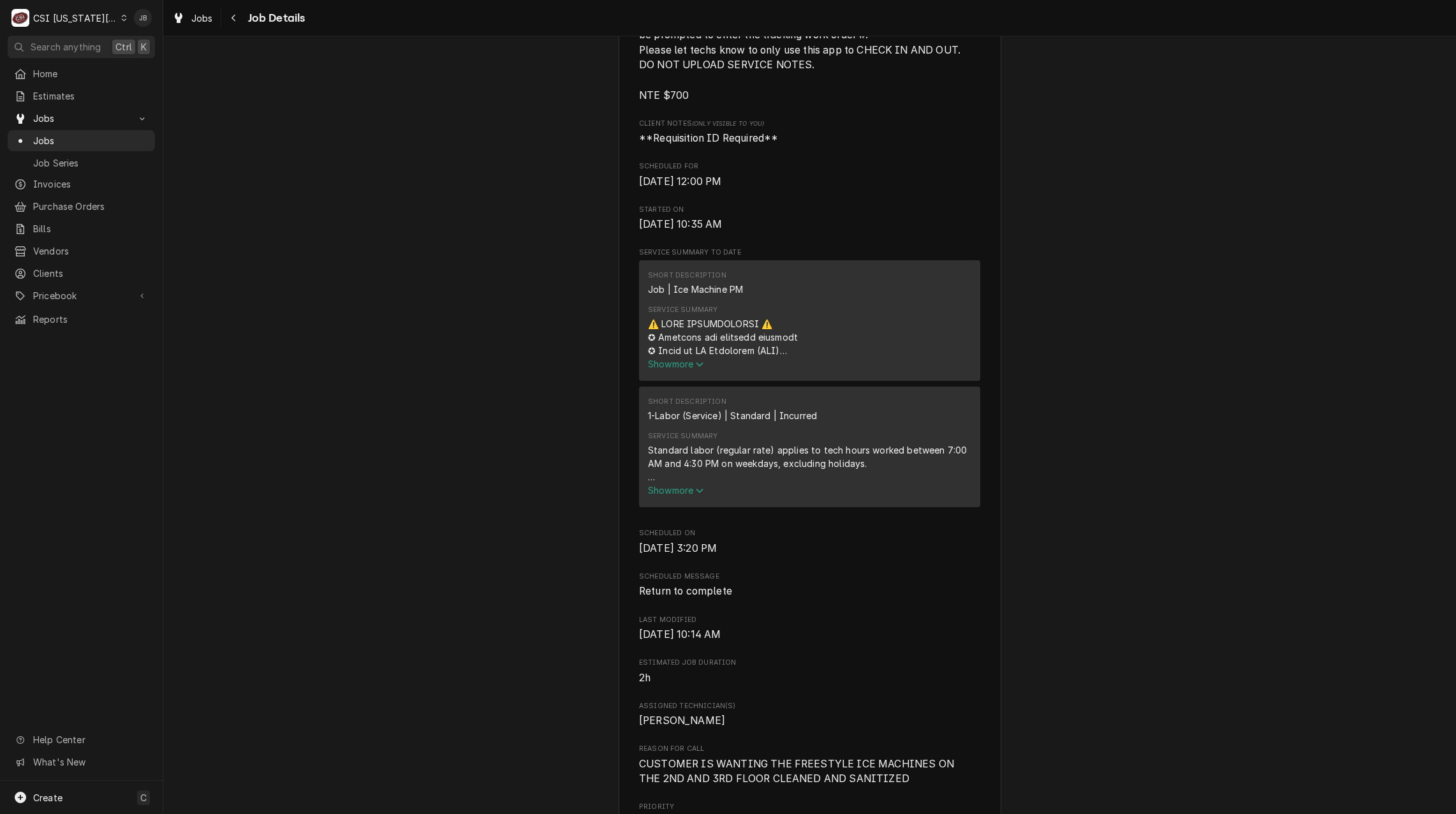
scroll to position [829, 0]
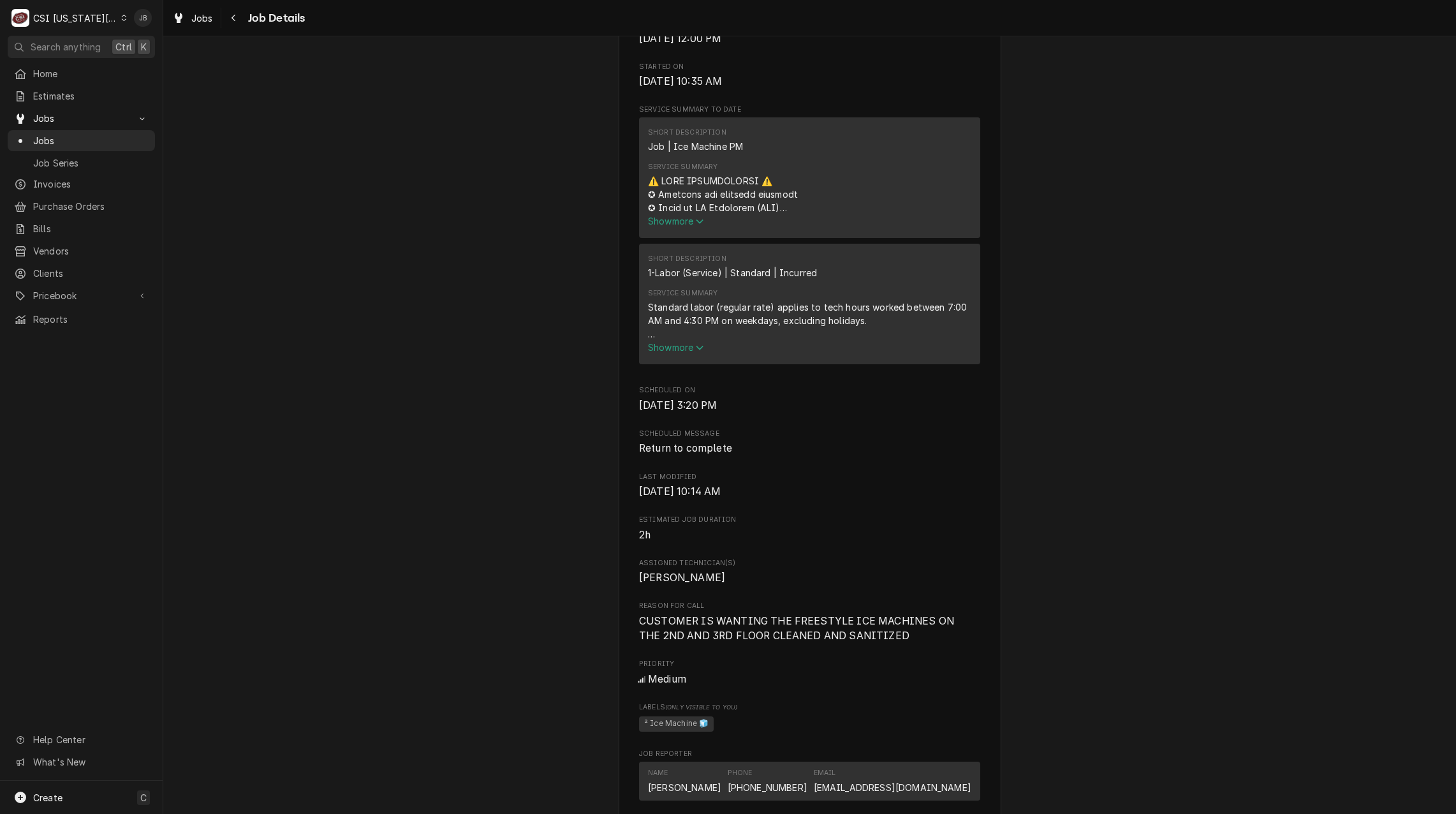
click at [676, 216] on span "Show more" at bounding box center [676, 221] width 56 height 11
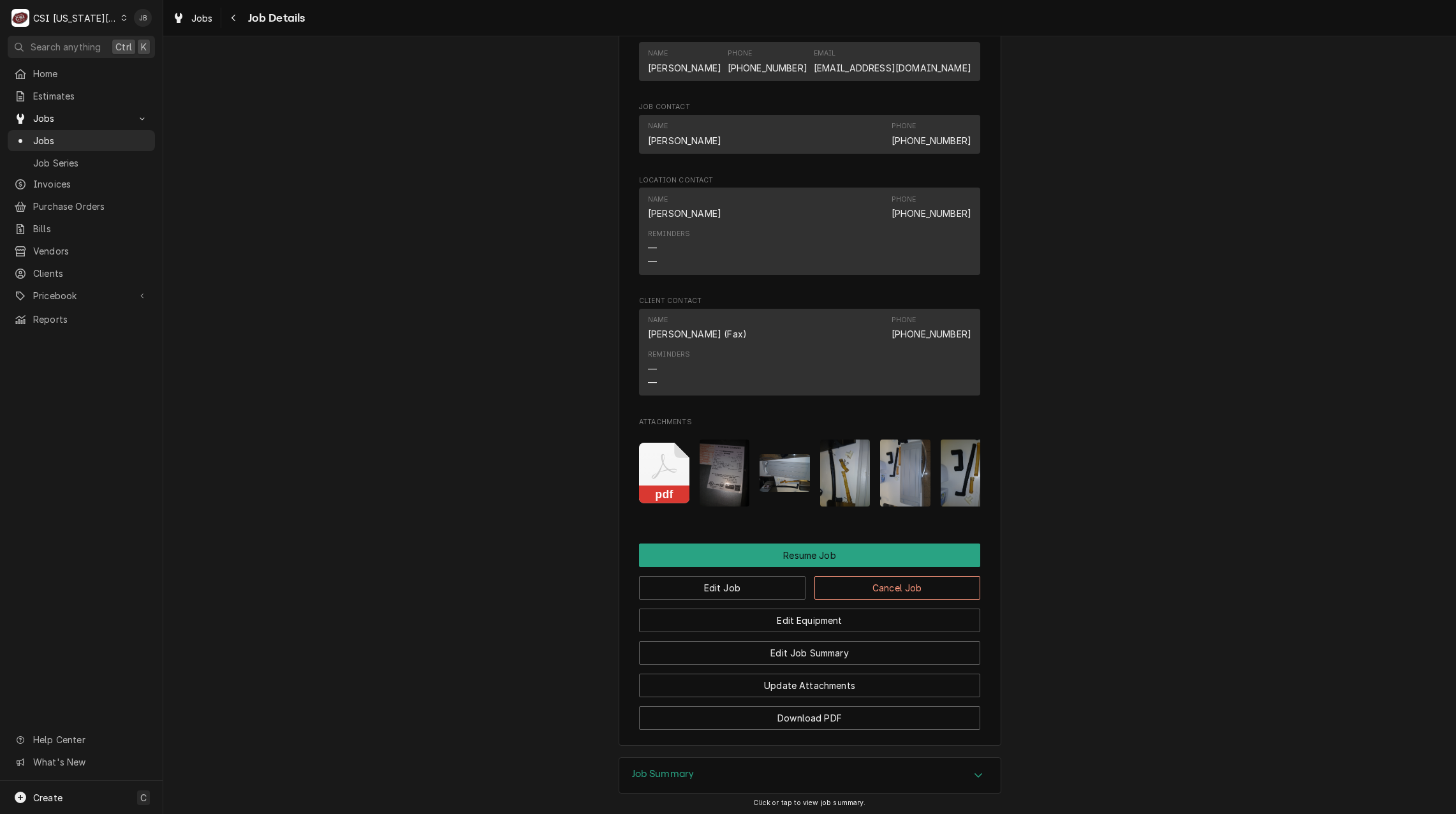
scroll to position [2241, 0]
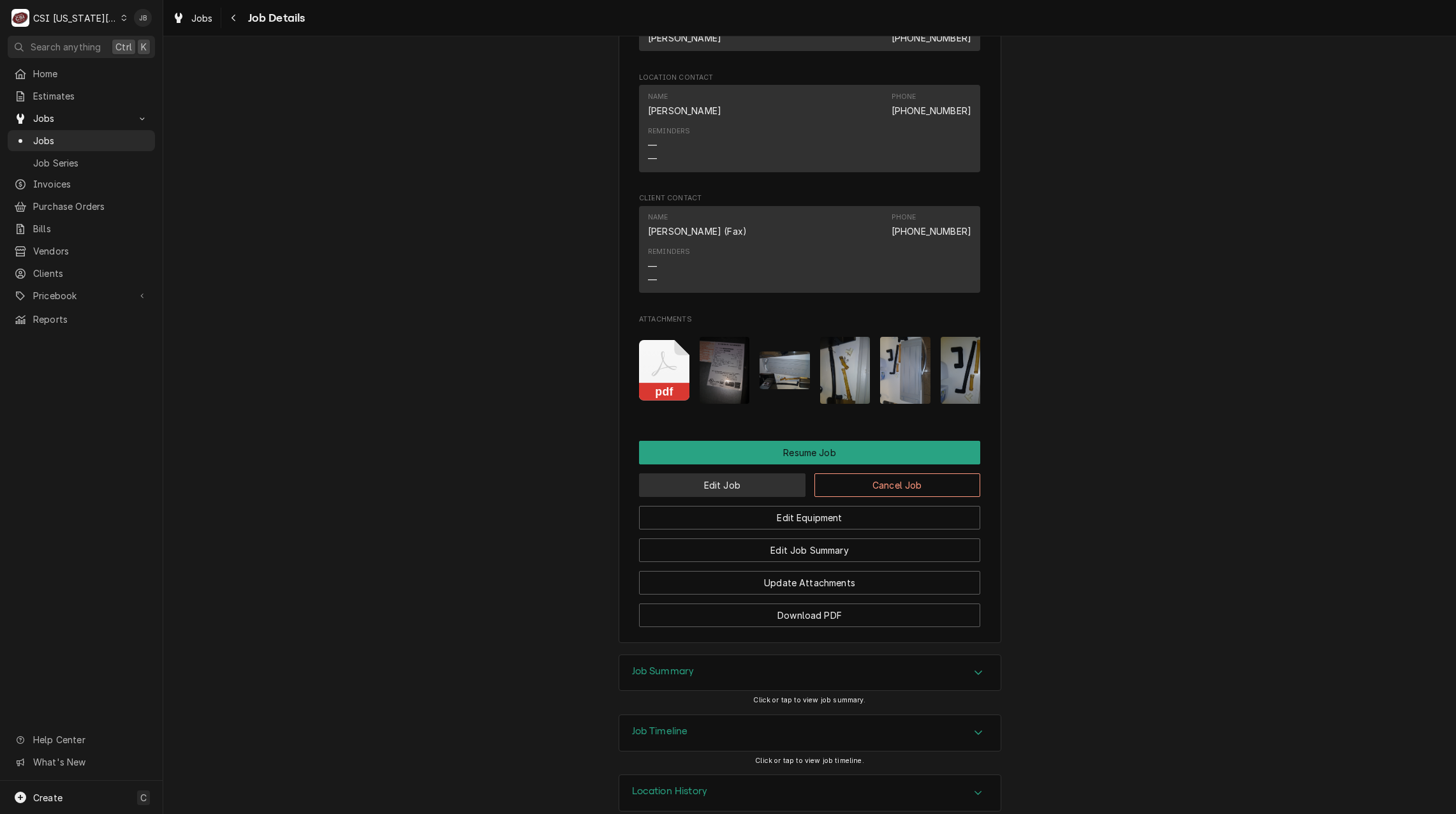
click at [737, 473] on button "Edit Job" at bounding box center [722, 485] width 166 height 24
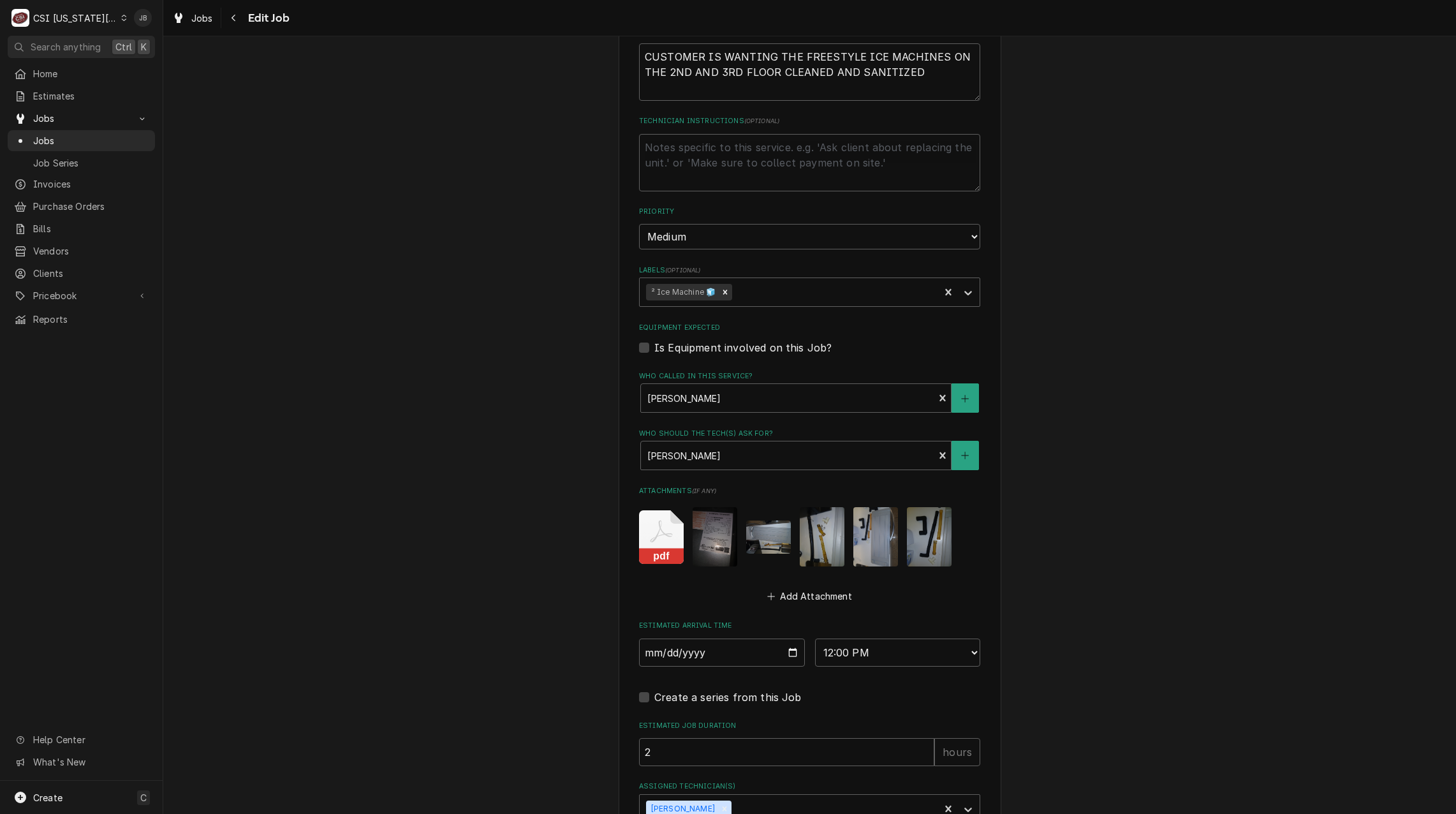
scroll to position [1060, 0]
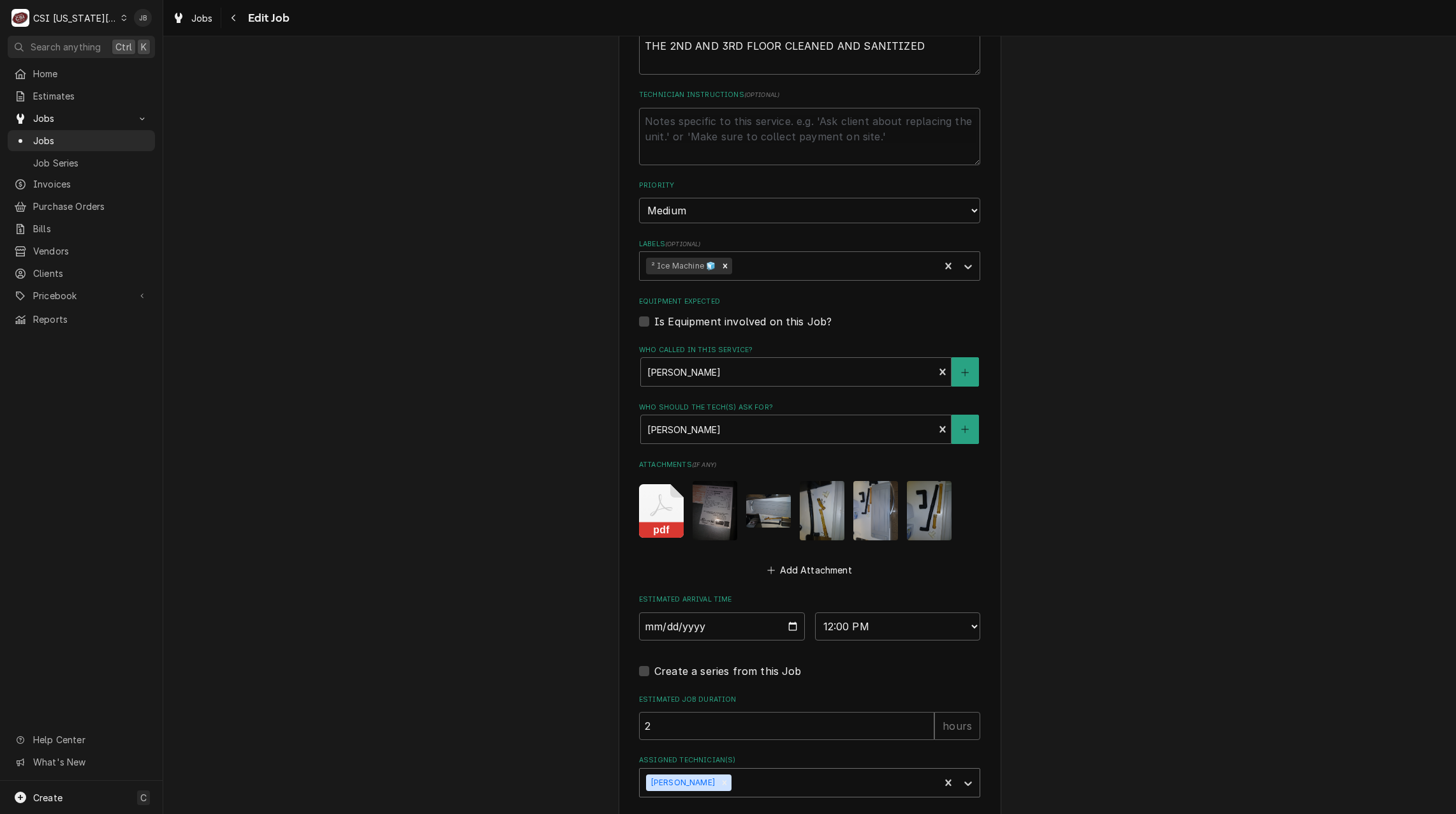
click at [729, 768] on div "Preston Merriman" at bounding box center [789, 782] width 300 height 28
type textarea "x"
type input "j"
type textarea "x"
type input "jimmy"
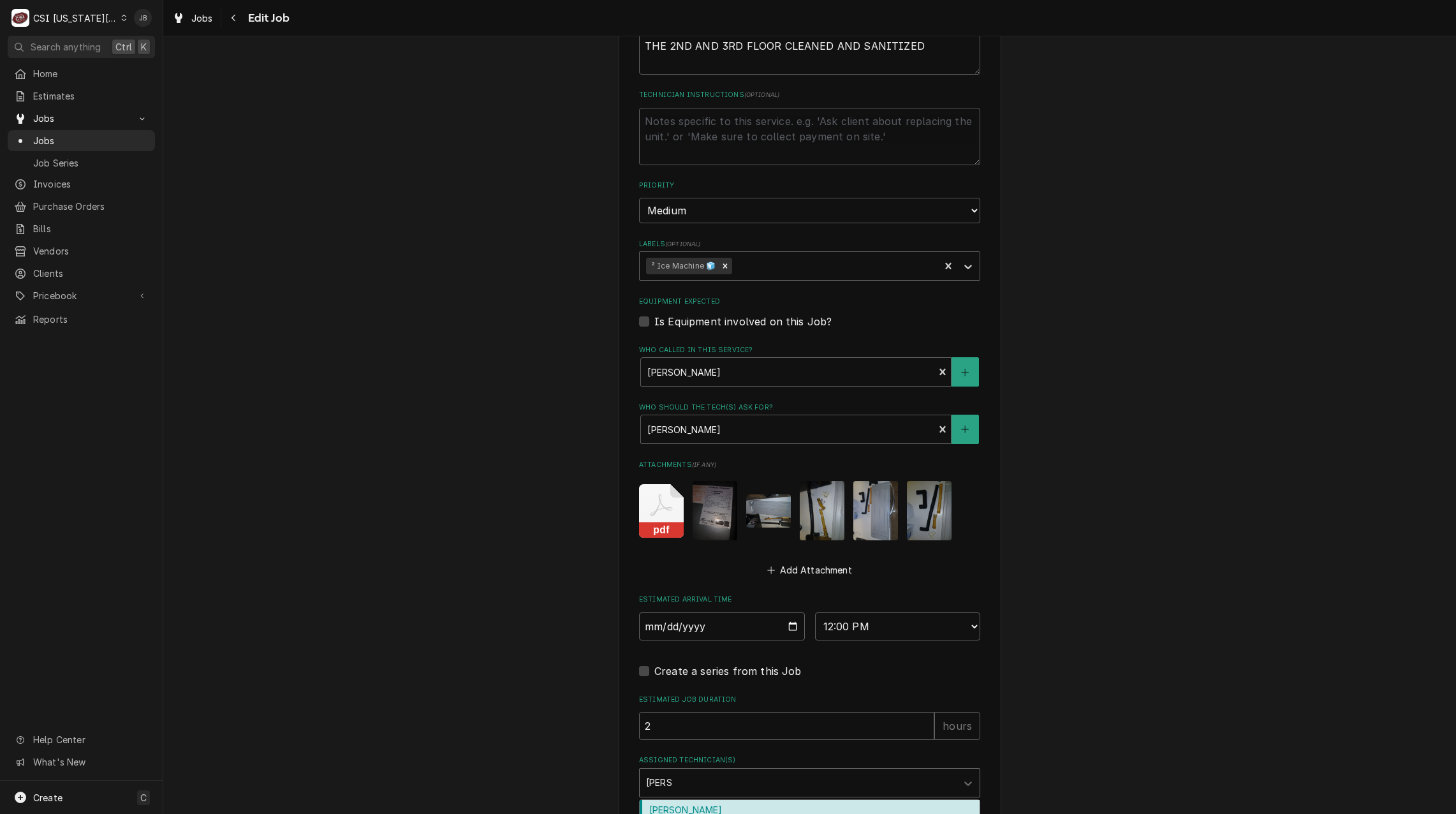
click at [710, 800] on div "Jimmy Terrell" at bounding box center [810, 809] width 340 height 20
type textarea "x"
click at [782, 613] on input "2025-08-28" at bounding box center [721, 626] width 166 height 28
click at [904, 613] on select "AM / PM 6:00 AM 6:15 AM 6:30 AM 6:45 AM 7:00 AM 7:15 AM 7:30 AM 7:45 AM 8:00 AM…" at bounding box center [897, 626] width 166 height 28
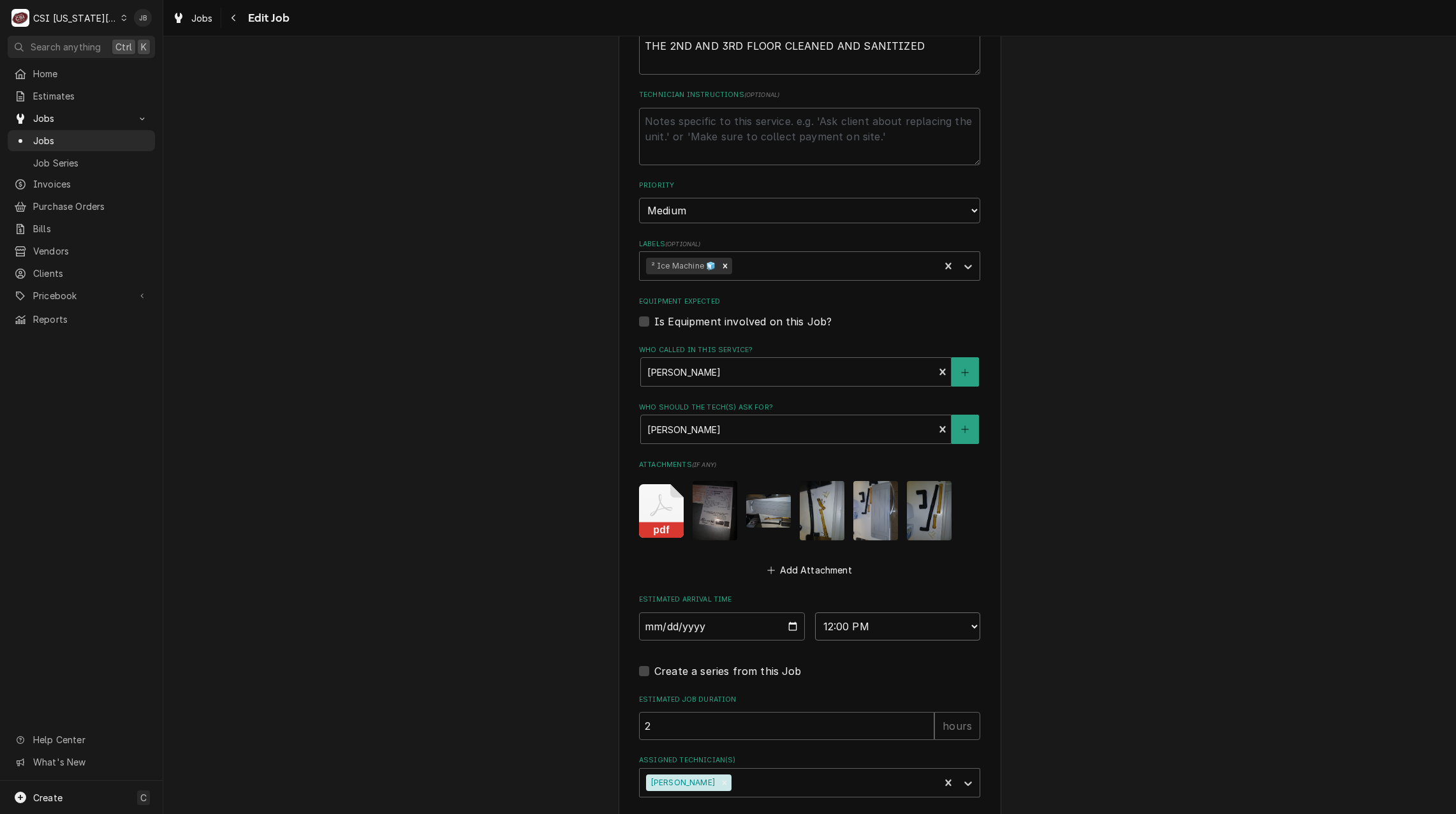
select select "09:00:00"
click at [815, 613] on select "AM / PM 6:00 AM 6:15 AM 6:30 AM 6:45 AM 7:00 AM 7:15 AM 7:30 AM 7:45 AM 8:00 AM…" at bounding box center [897, 626] width 166 height 28
type textarea "x"
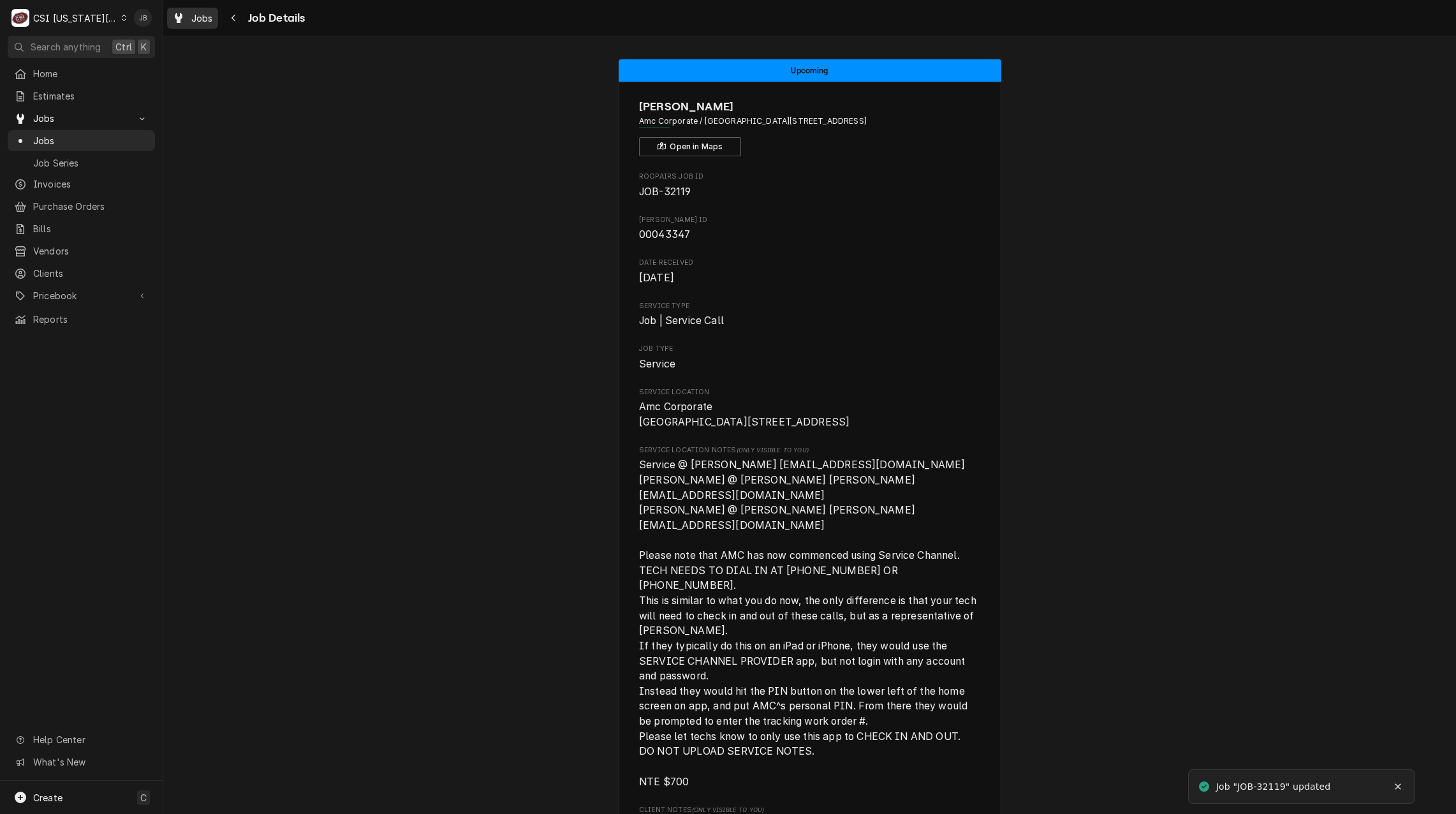
click at [206, 16] on span "Jobs" at bounding box center [202, 19] width 22 height 14
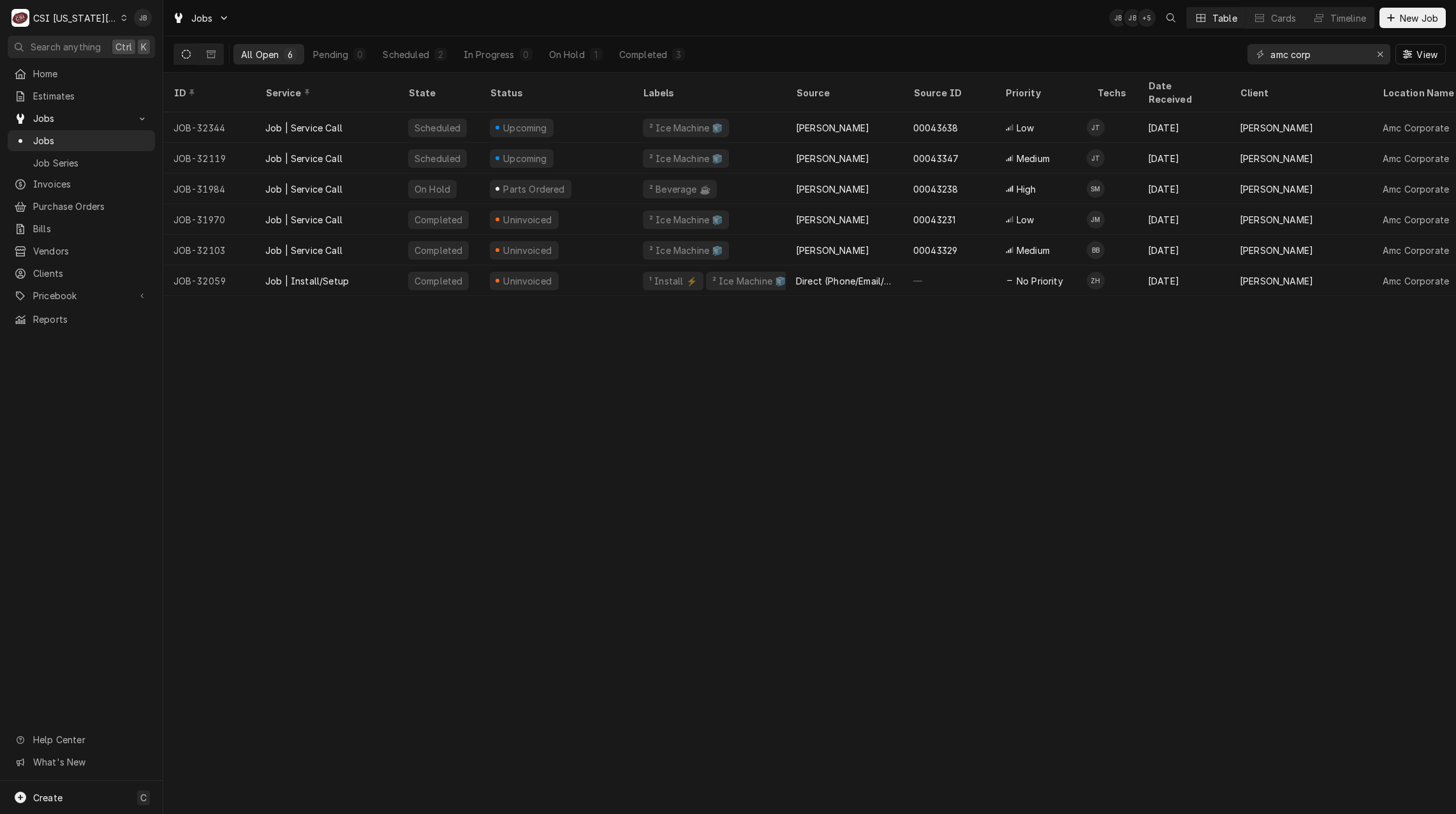
drag, startPoint x: 577, startPoint y: 405, endPoint x: 574, endPoint y: 393, distance: 12.4
click at [578, 405] on div "ID Service State Status Labels Source Source ID Priority Techs Date Received Cl…" at bounding box center [809, 444] width 1292 height 741
drag, startPoint x: 1324, startPoint y: 60, endPoint x: 635, endPoint y: 32, distance: 689.6
click at [674, 34] on div "Jobs JB JB + 3 Table Cards Timeline New Job All Open 6 Pending 0 Scheduled 2 In…" at bounding box center [809, 37] width 1292 height 73
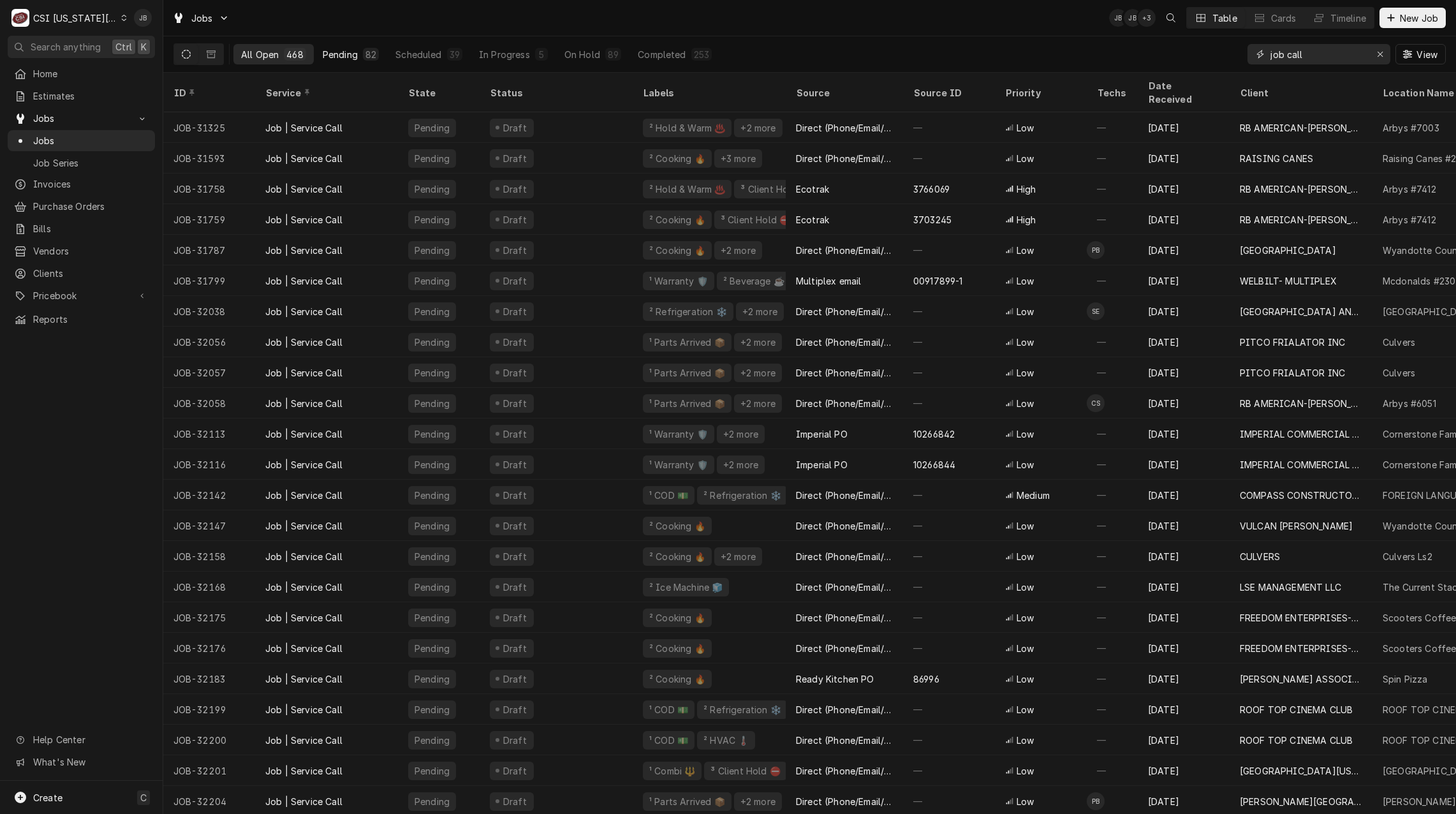
type input "job call"
click at [348, 52] on div "Pending" at bounding box center [340, 54] width 35 height 14
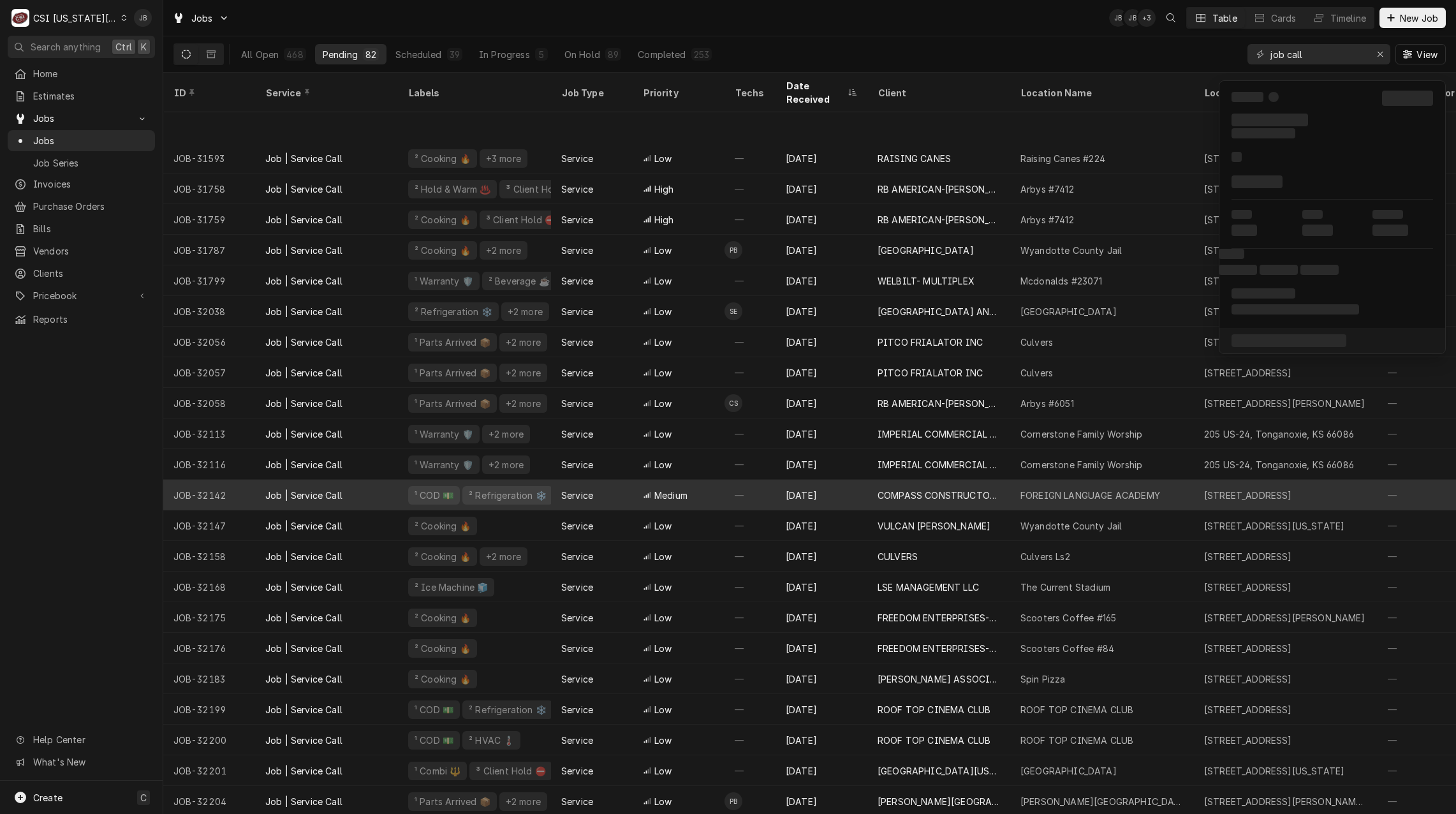
scroll to position [88, 0]
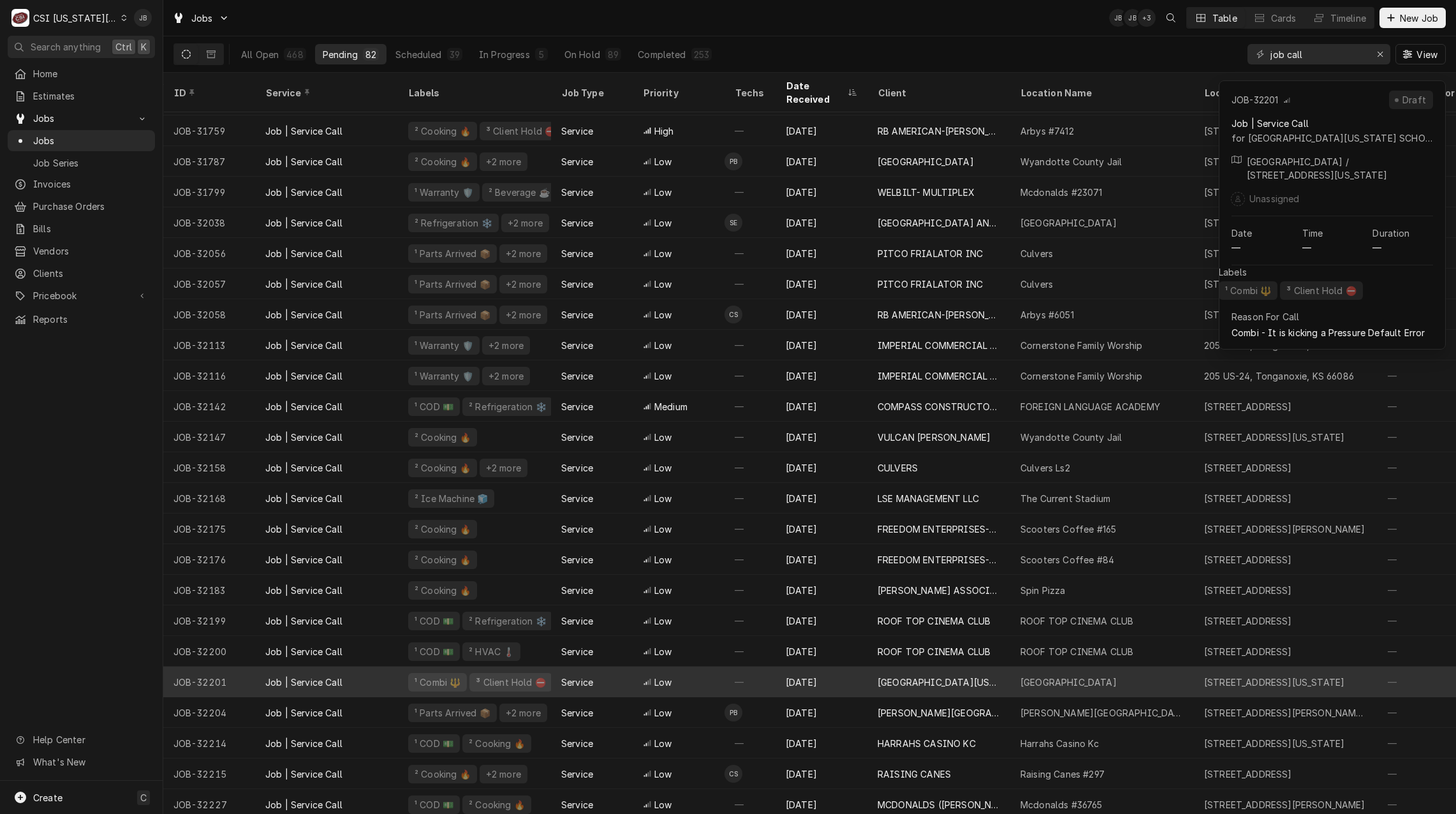
click at [912, 676] on div "[GEOGRAPHIC_DATA][US_STATE]" at bounding box center [939, 682] width 122 height 14
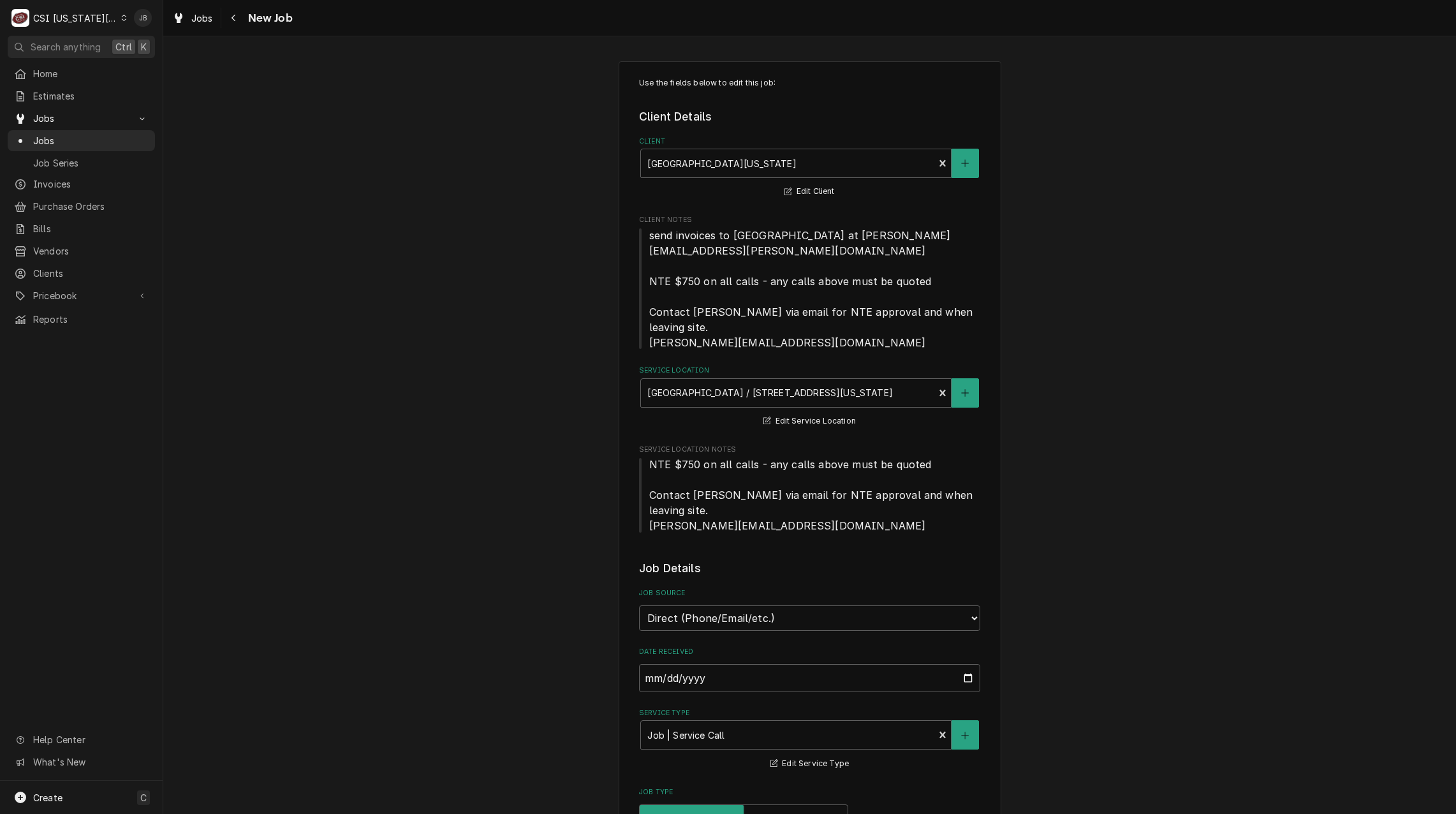
type textarea "x"
click at [192, 21] on span "Jobs" at bounding box center [202, 19] width 22 height 14
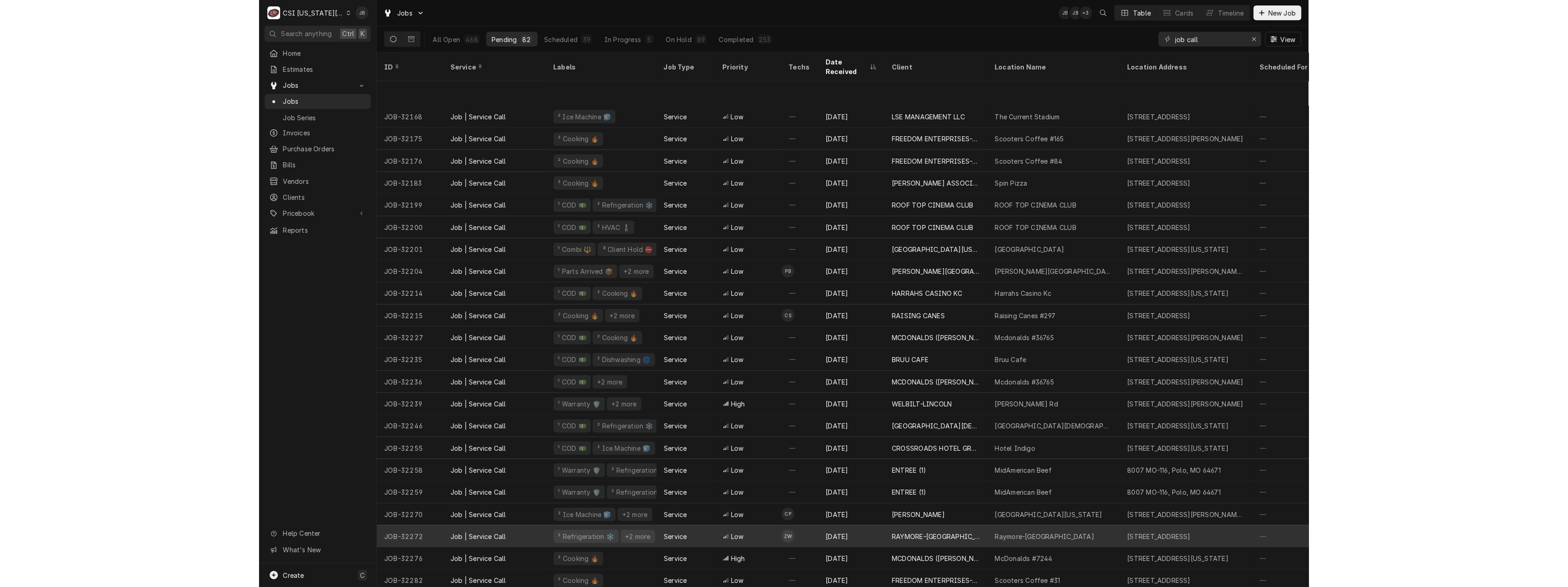
scroll to position [371, 0]
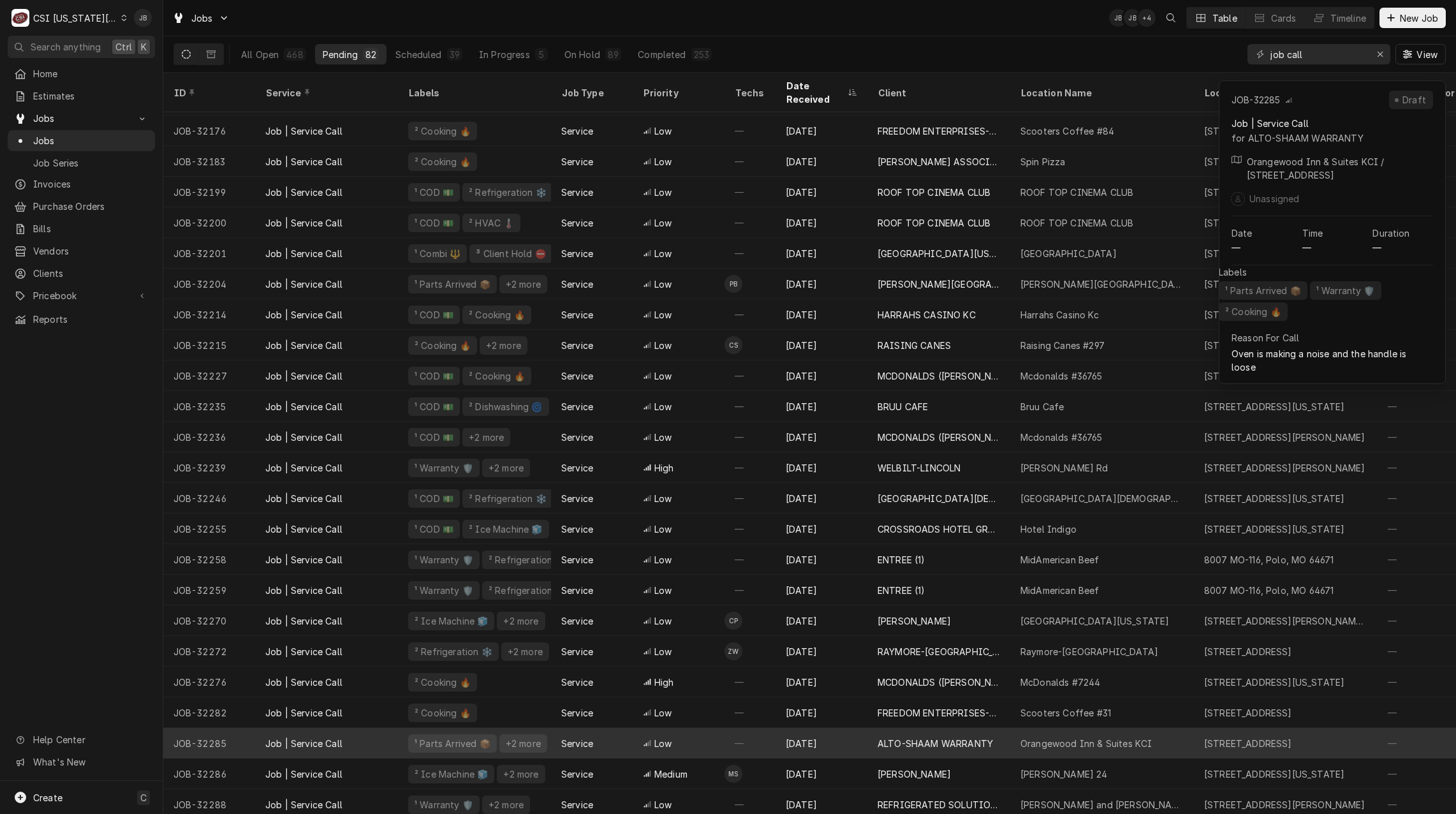
click at [937, 737] on div "ALTO-SHAAM WARRANTY" at bounding box center [935, 743] width 116 height 14
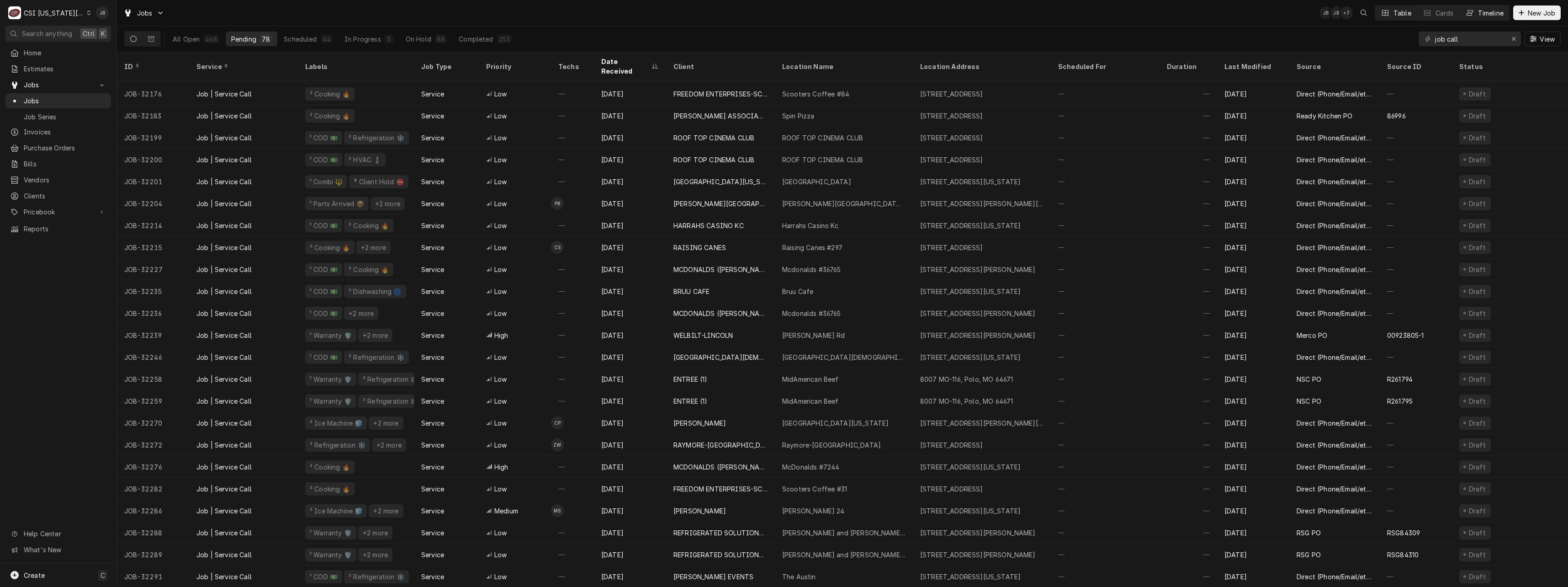
click at [1043, 10] on div "Timeline" at bounding box center [1491, 13] width 26 height 10
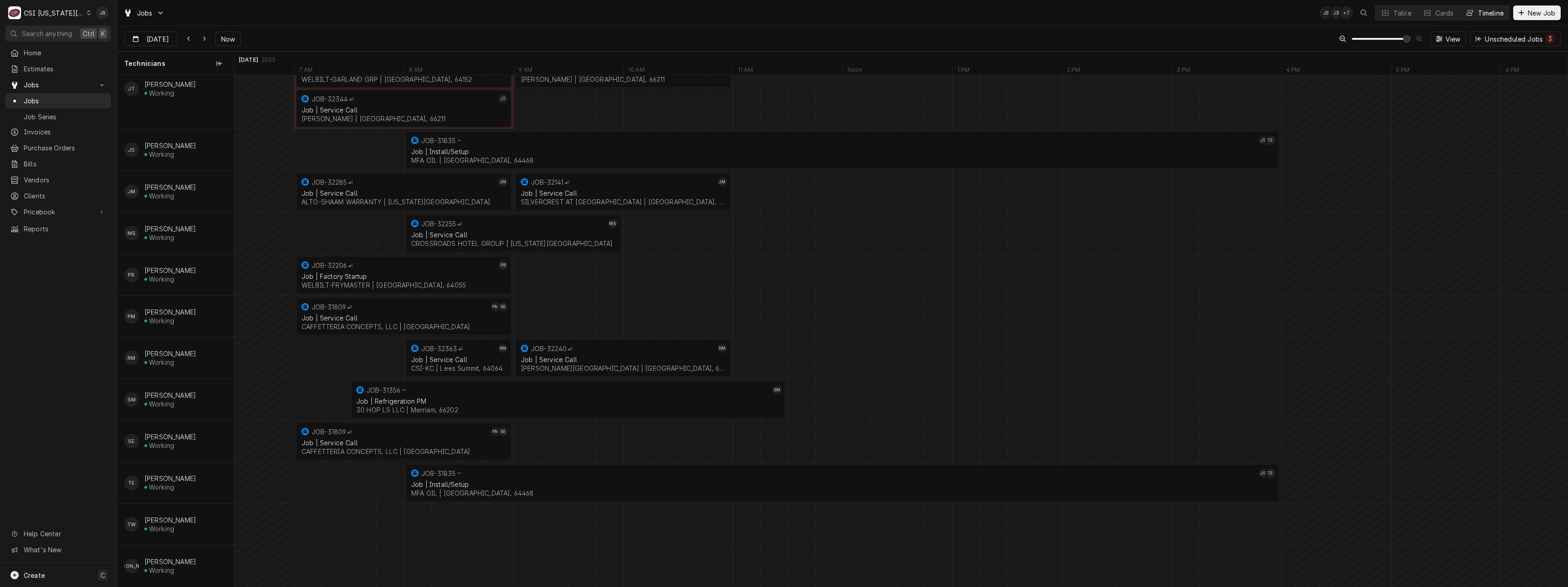
scroll to position [549, 0]
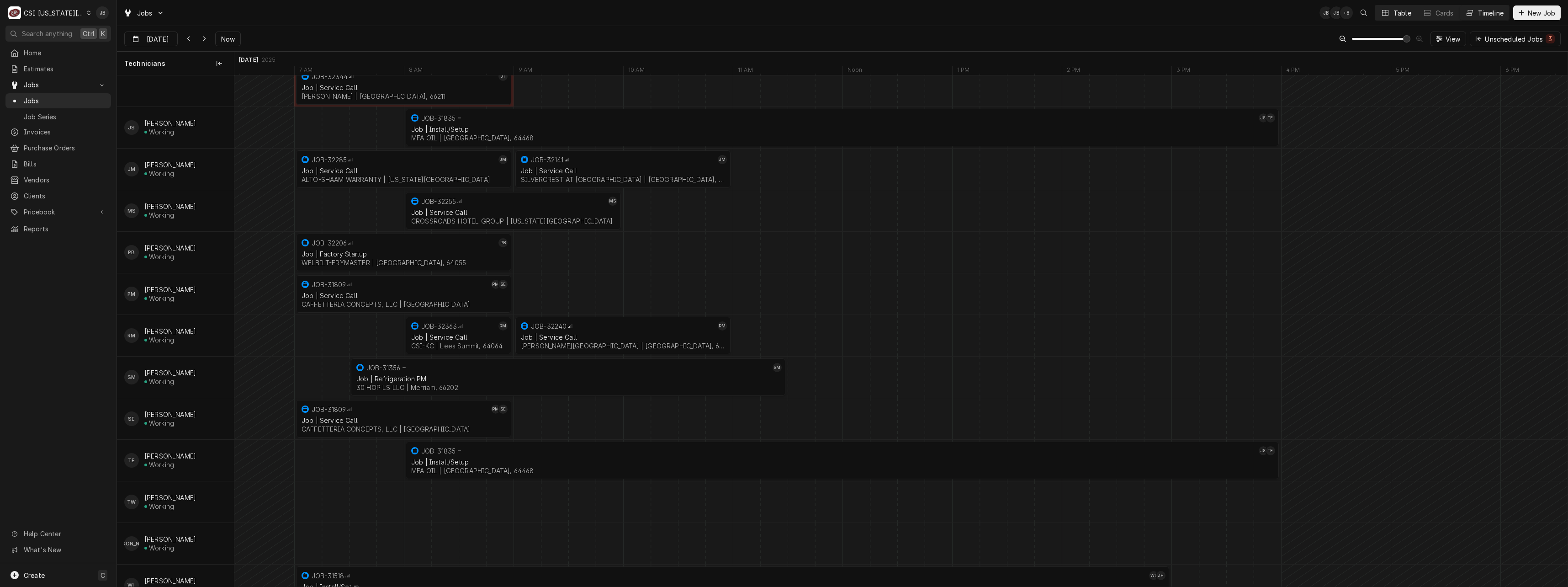
click at [1043, 11] on div "Table" at bounding box center [1402, 13] width 18 height 10
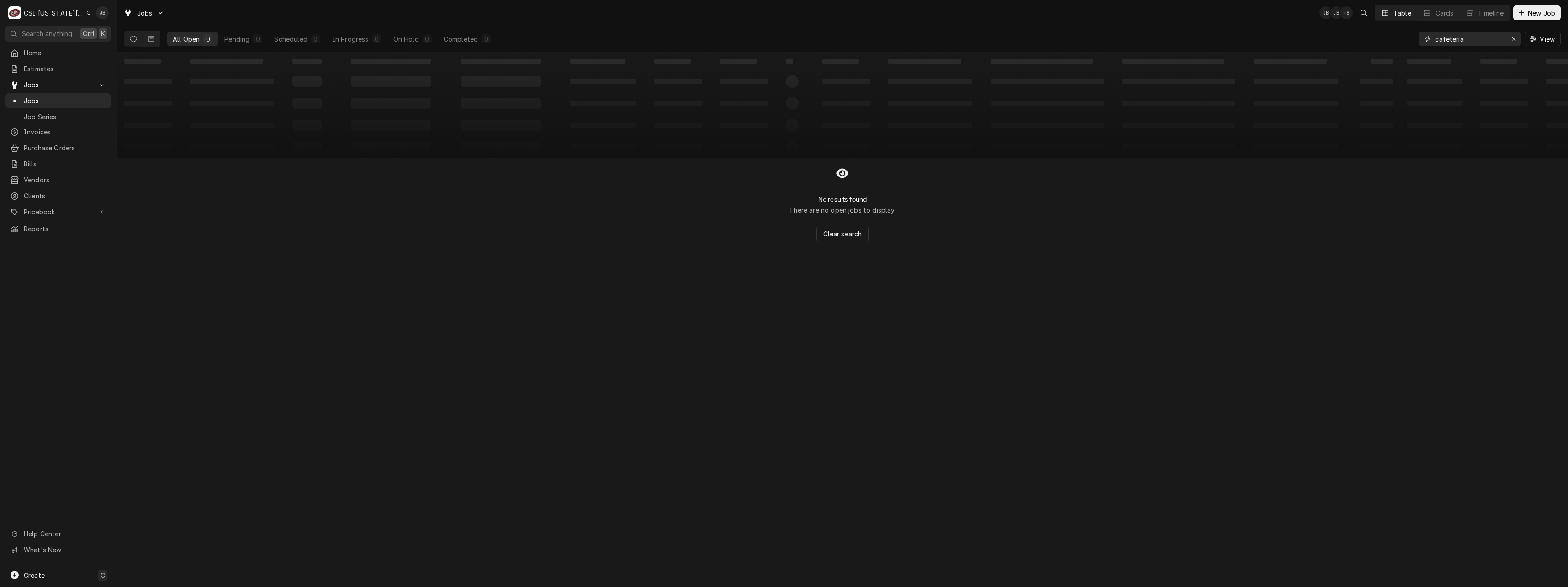
drag, startPoint x: 1475, startPoint y: 40, endPoint x: 1351, endPoint y: 41, distance: 124.0
click at [1043, 41] on div "All Open 0 Pending 0 Scheduled 0 In Progress 0 On Hold 0 Completed 0 cafeteria …" at bounding box center [842, 39] width 1437 height 26
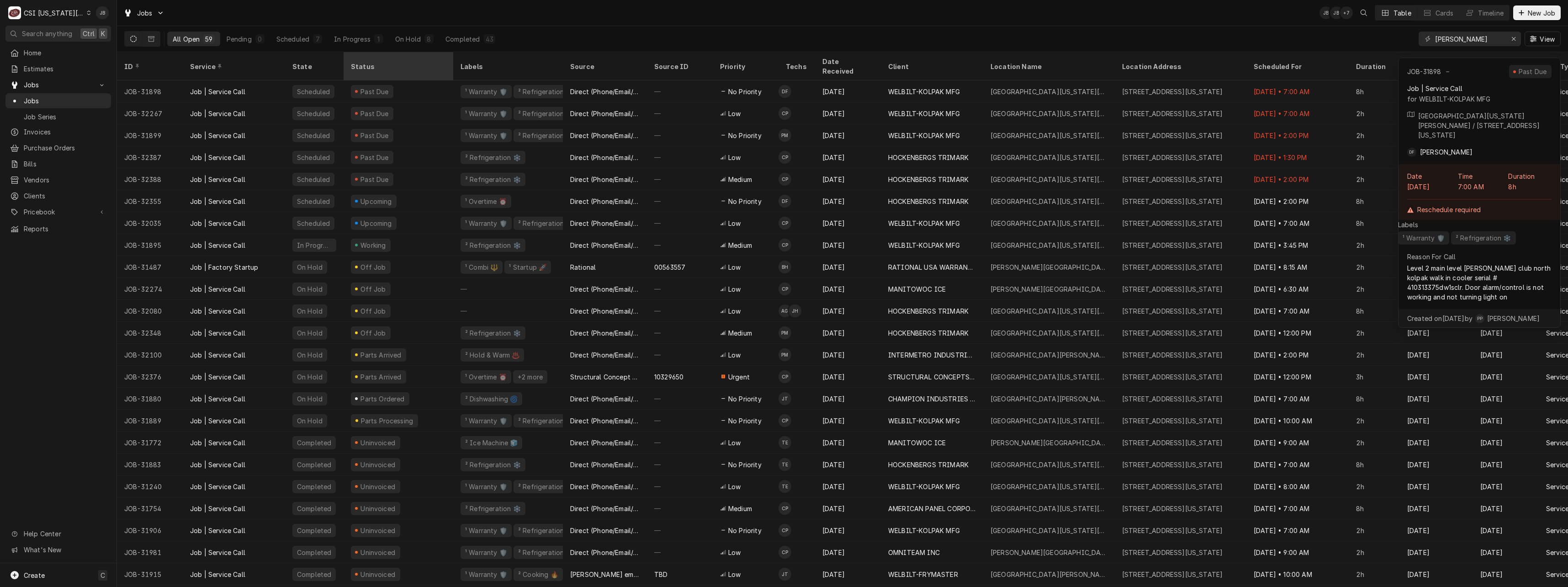
click at [387, 62] on div "Status" at bounding box center [397, 66] width 93 height 10
click at [413, 63] on div "Status" at bounding box center [393, 66] width 86 height 10
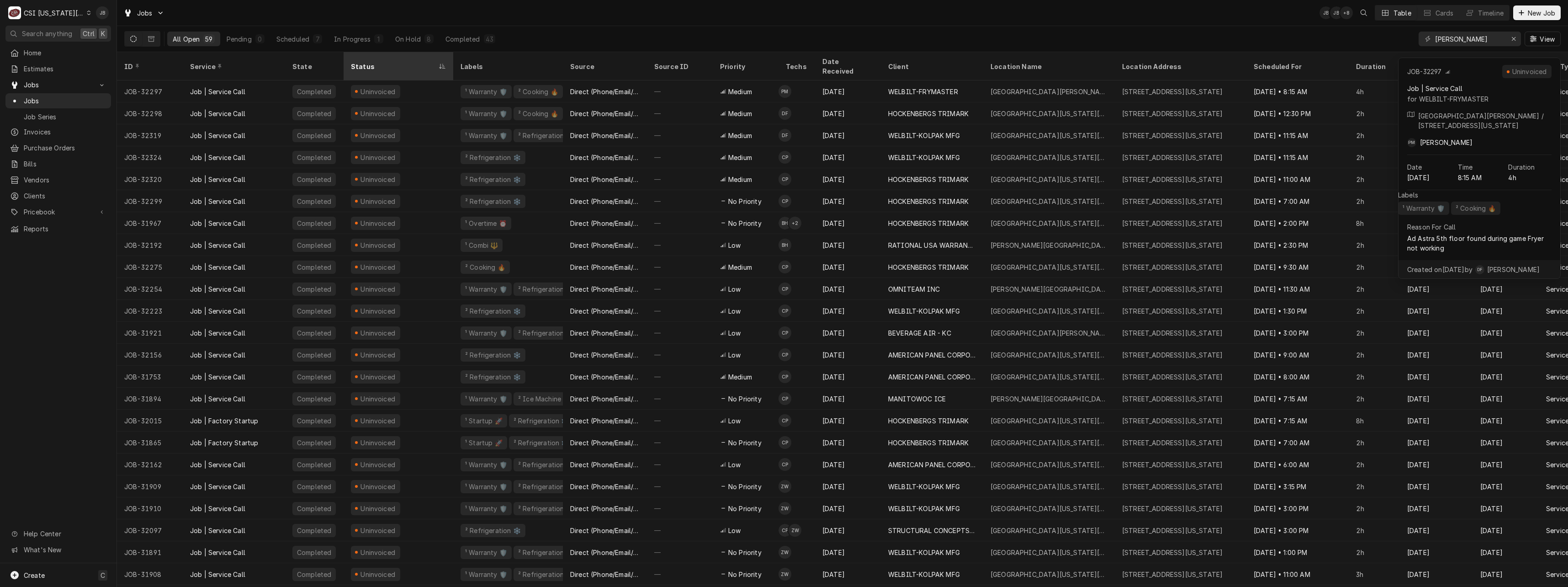
click at [417, 62] on div "Status" at bounding box center [393, 66] width 86 height 10
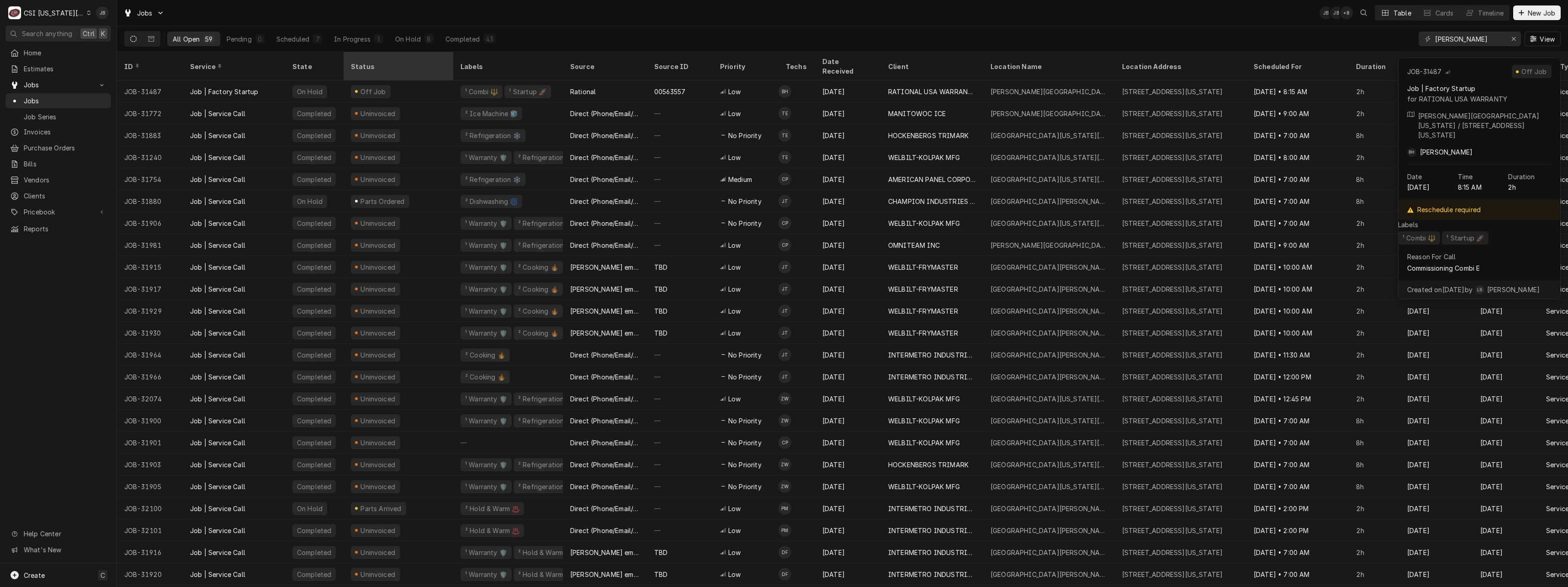
click at [406, 62] on div "Status" at bounding box center [397, 66] width 93 height 10
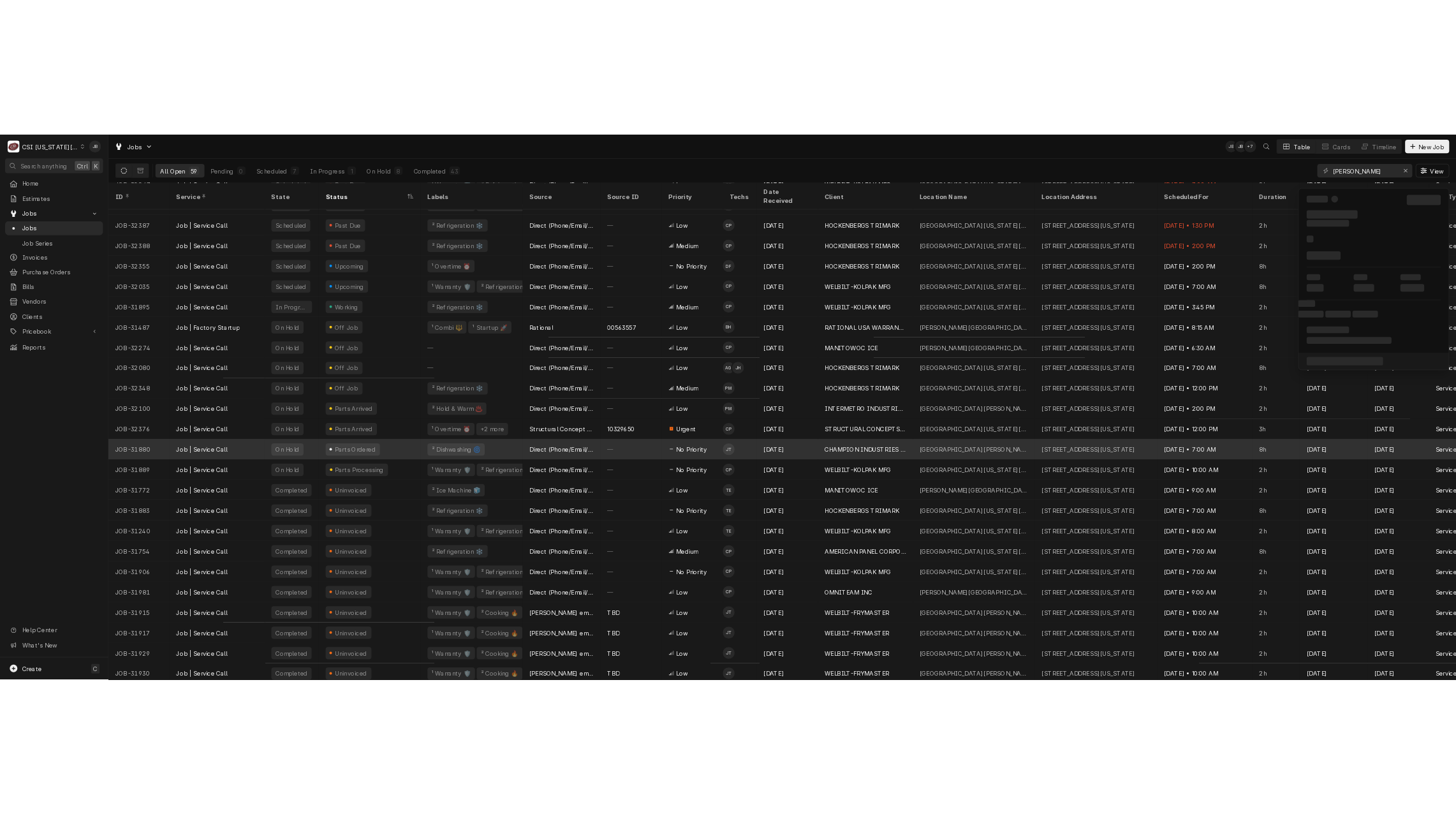
scroll to position [0, 0]
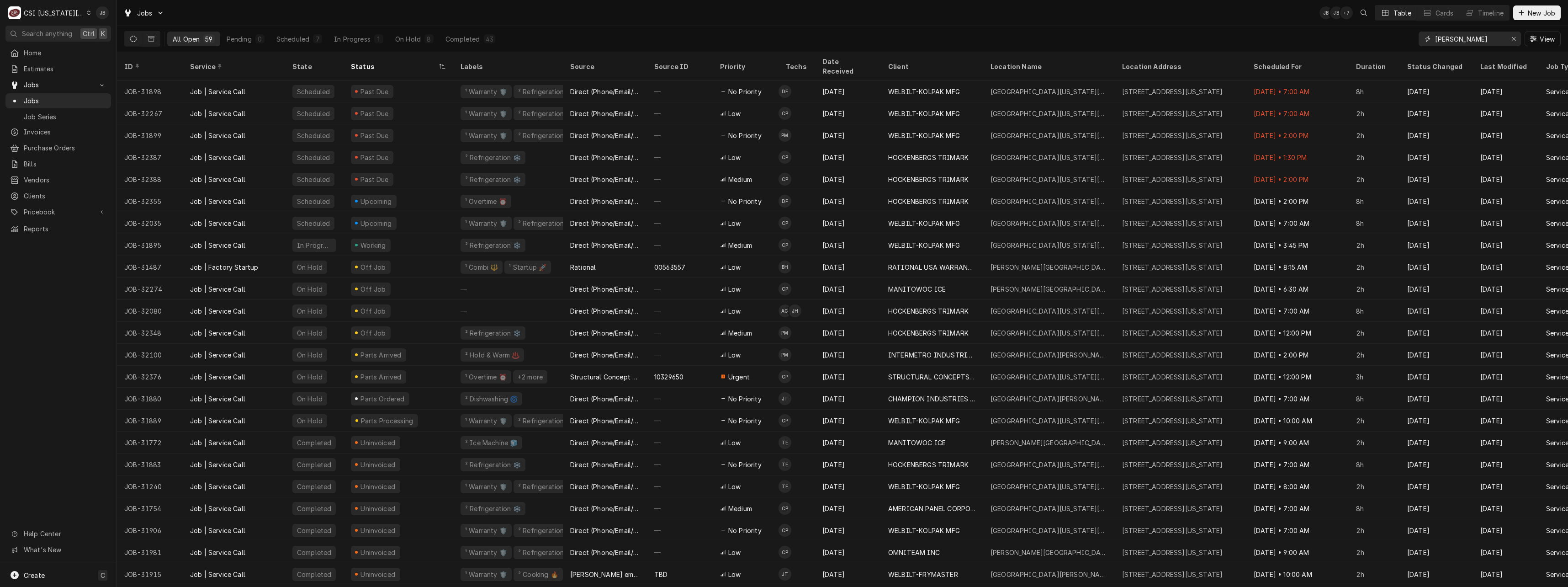
drag, startPoint x: 1480, startPoint y: 40, endPoint x: 1314, endPoint y: 29, distance: 166.4
click at [1043, 32] on div "All Open 59 Pending 0 Scheduled 7 In Progress 1 On Hold 8 Completed 43 david bo…" at bounding box center [842, 39] width 1437 height 26
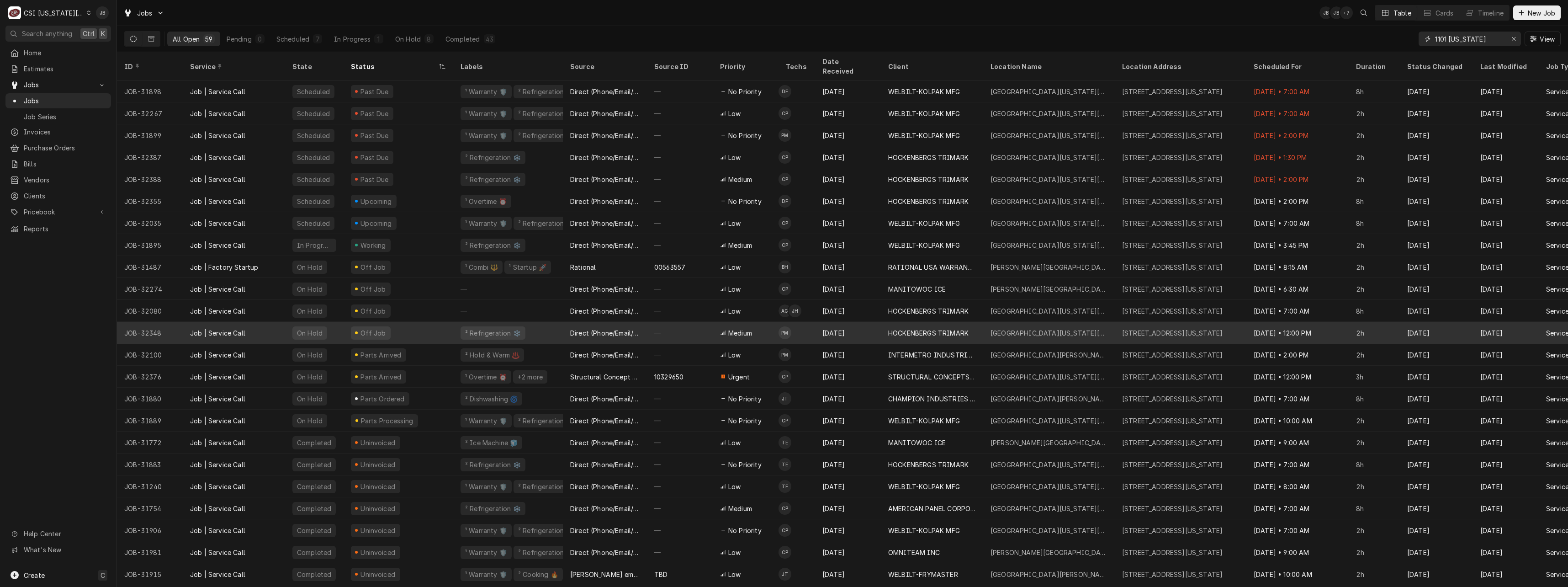
type input "1101 mississippi"
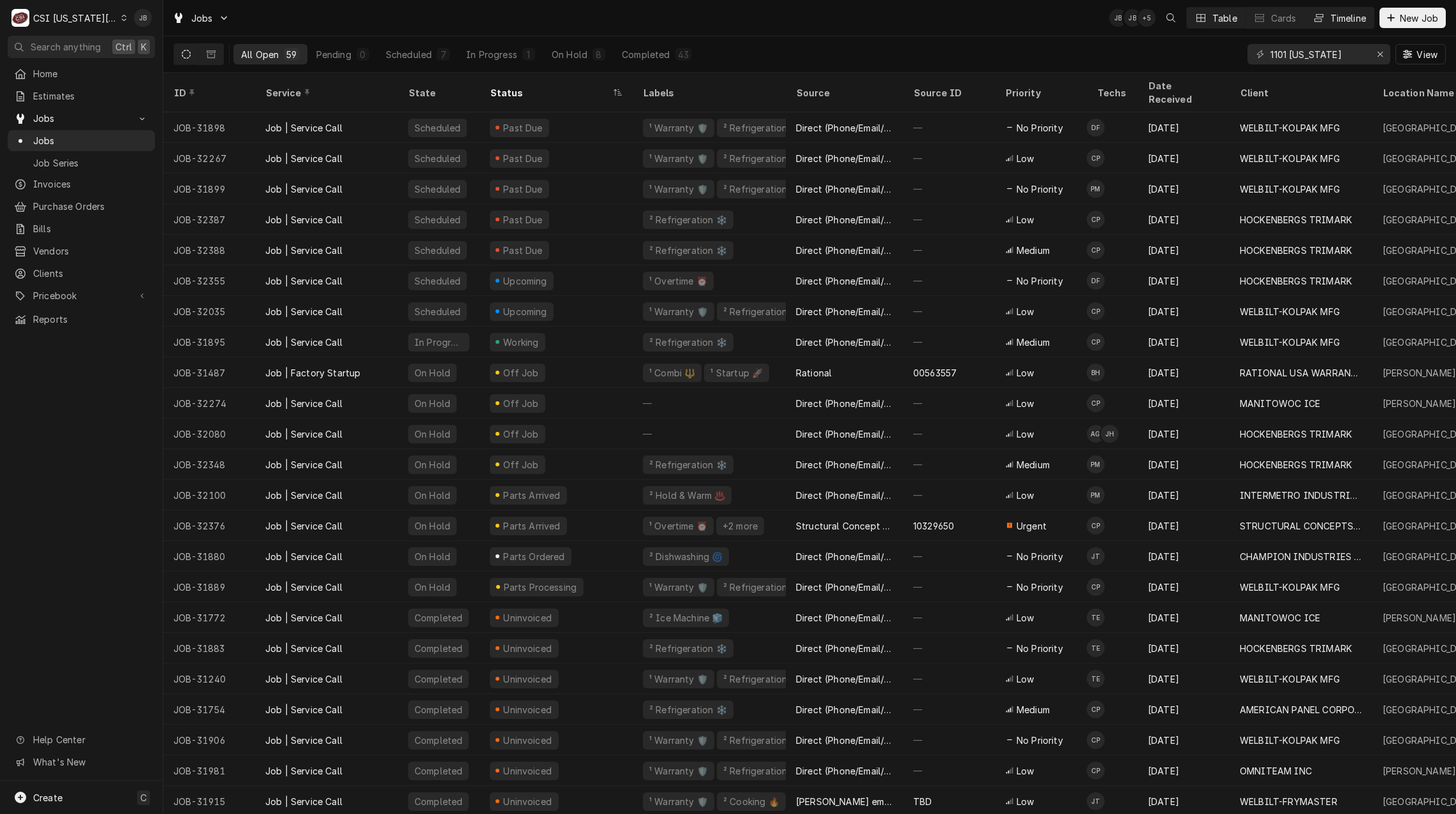
click at [1352, 20] on div "Timeline" at bounding box center [1348, 19] width 36 height 14
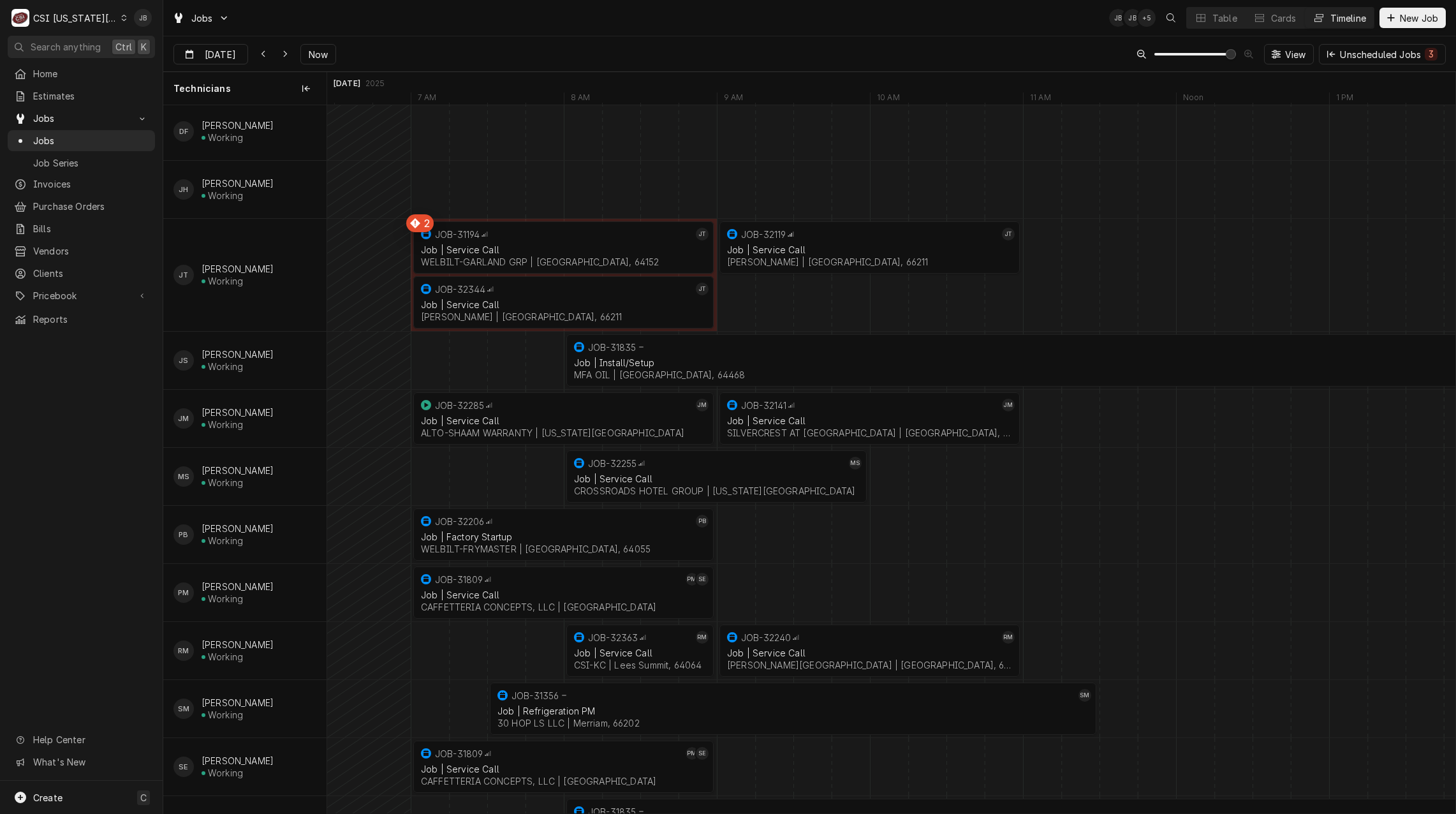
scroll to position [702, 0]
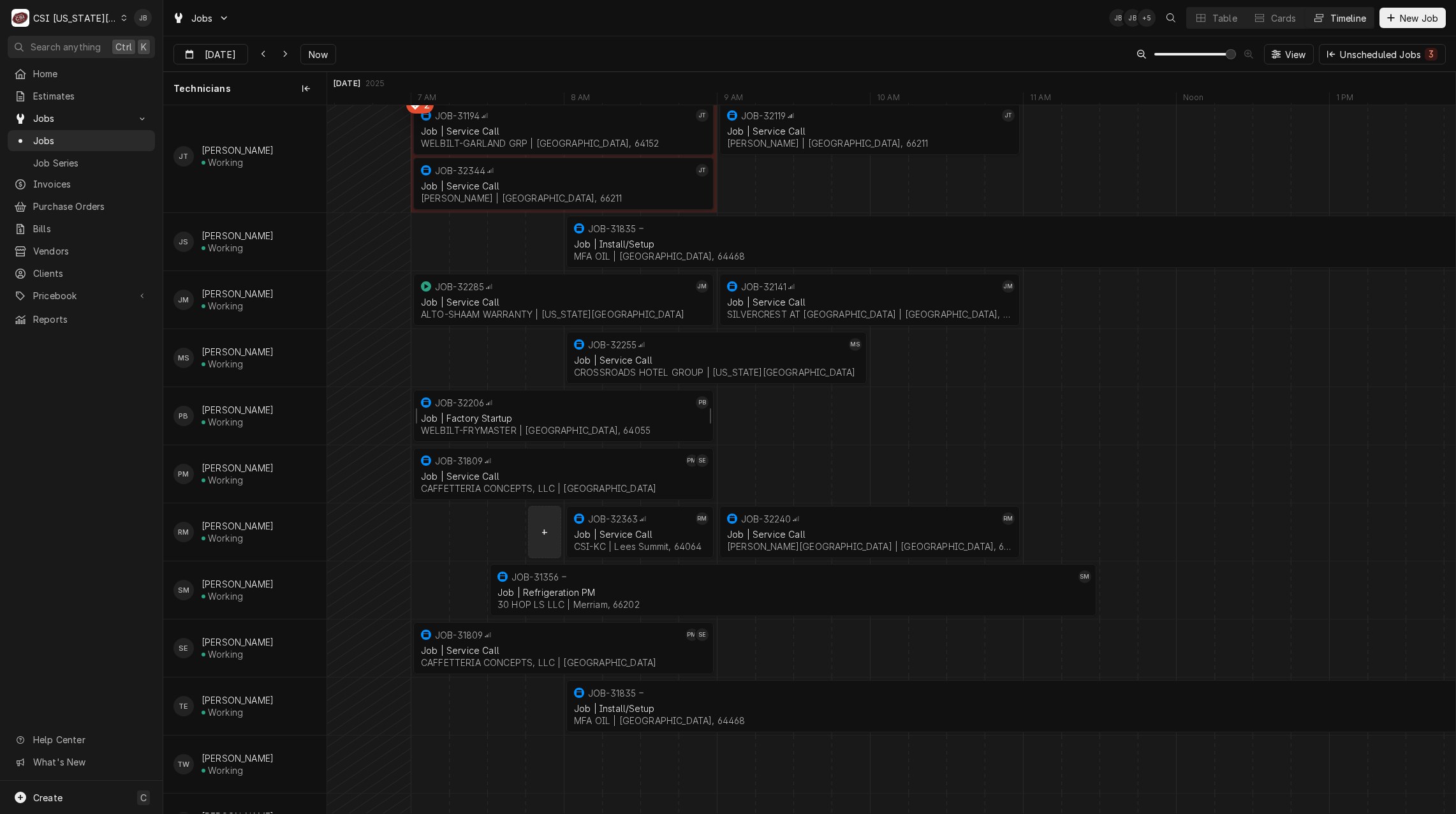
click at [464, 418] on div "Job | Factory Startup" at bounding box center [563, 418] width 285 height 11
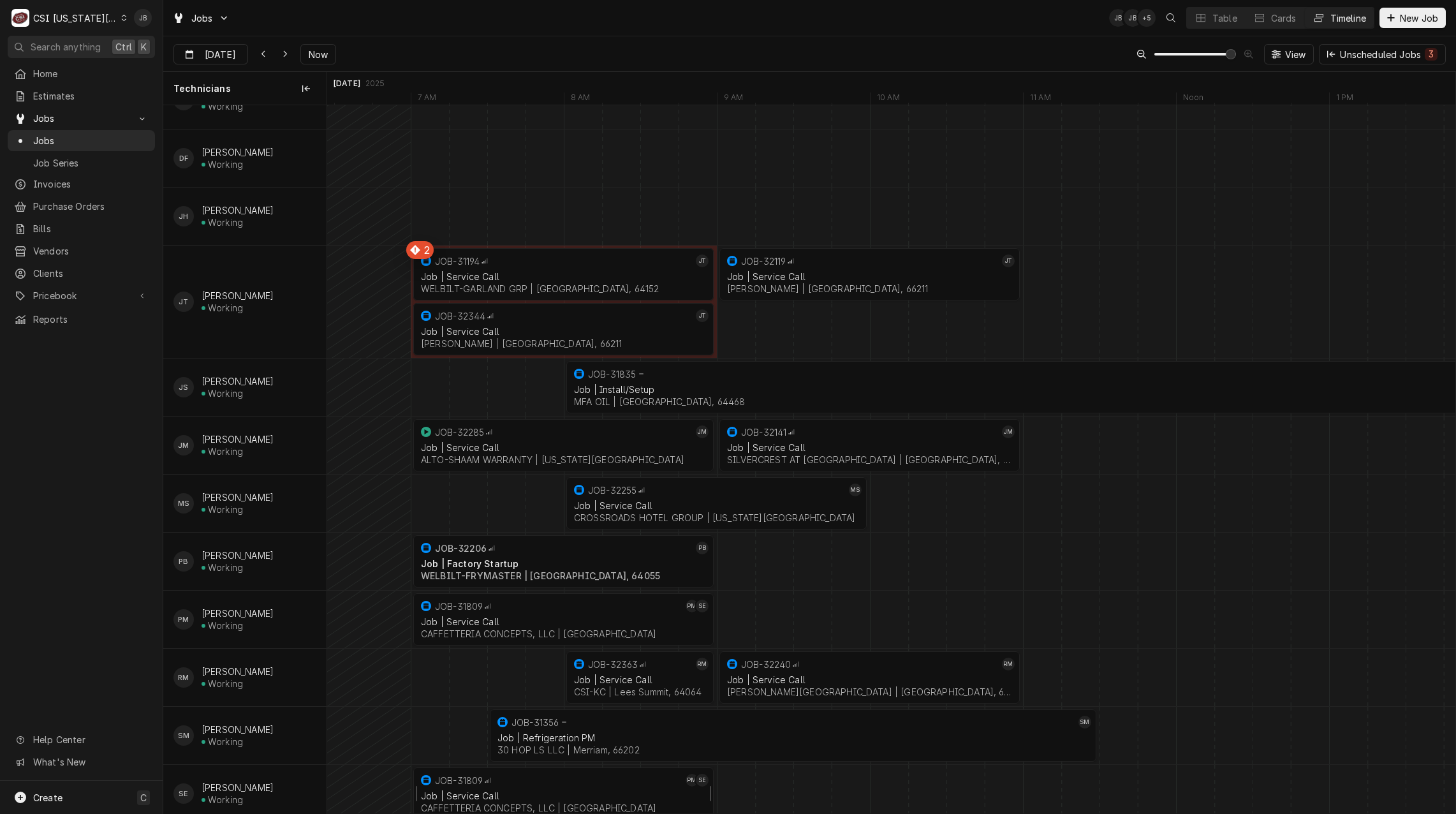
scroll to position [638, 0]
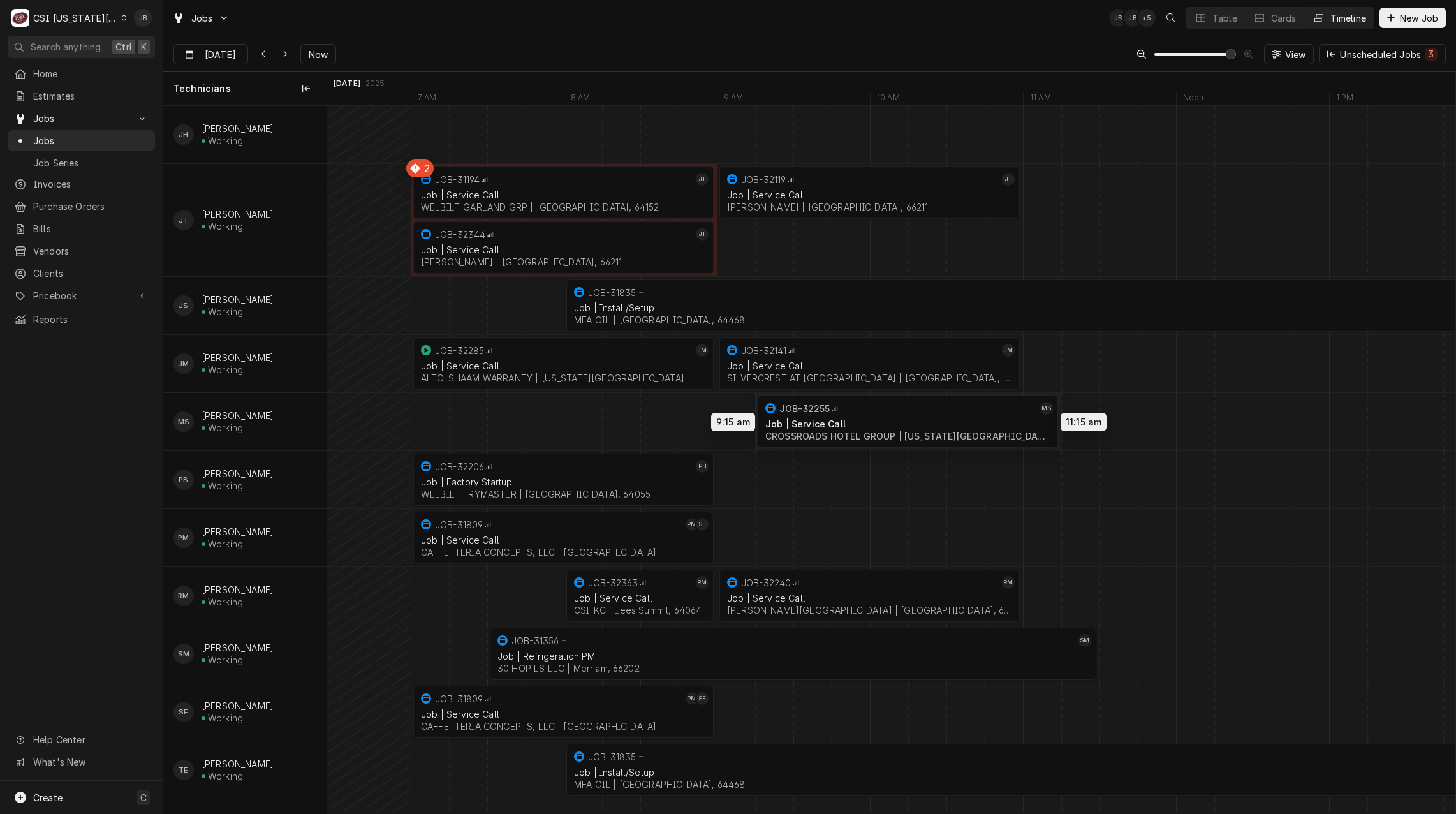
drag, startPoint x: 658, startPoint y: 420, endPoint x: 832, endPoint y: 420, distance: 174.0
click at [832, 420] on div "7:00 AM 9:00 AM JOB-32206 PB Job | Factory Startup WELBILT-FRYMASTER | Independ…" at bounding box center [891, 336] width 1128 height 1738
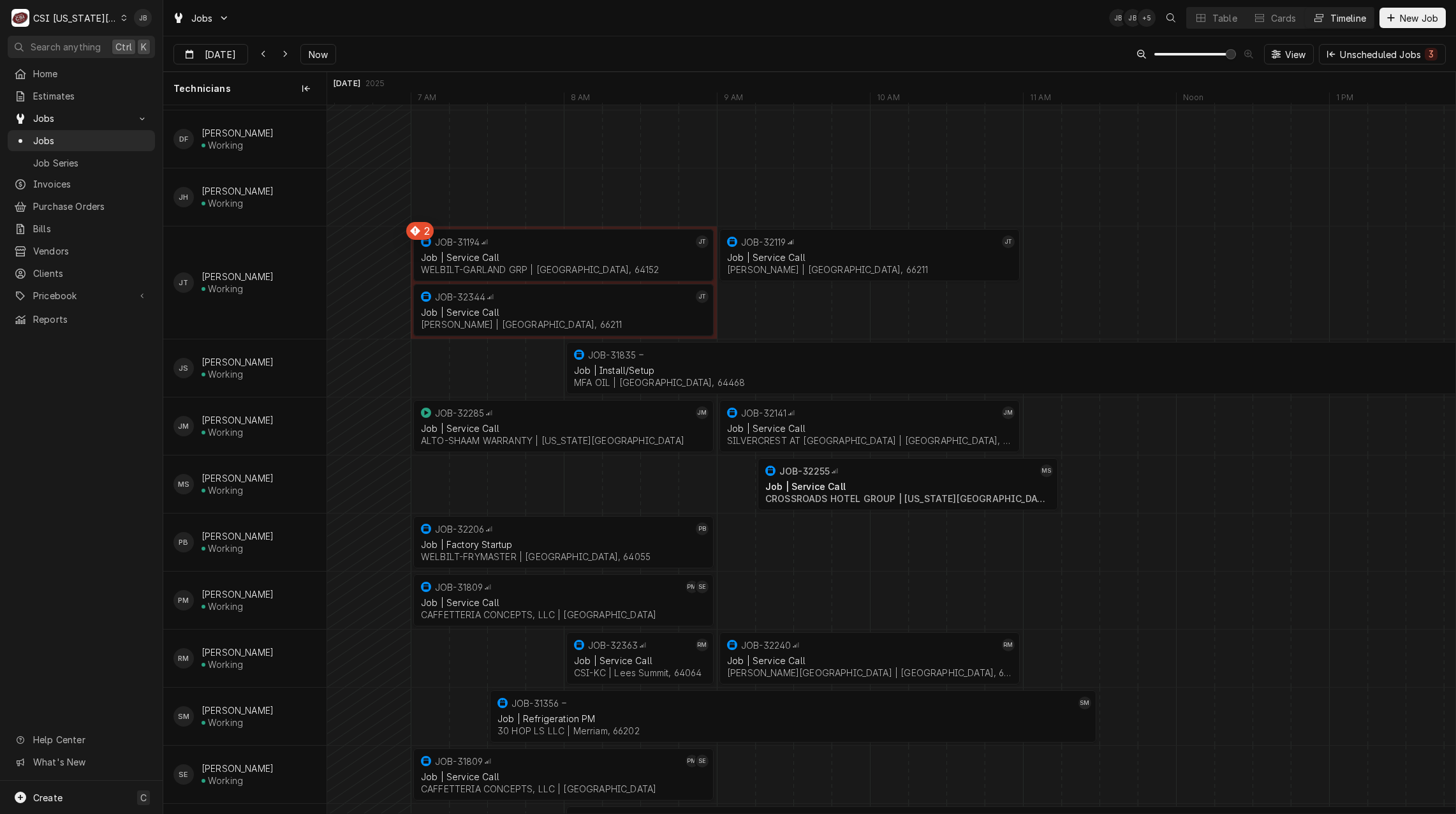
scroll to position [660, 0]
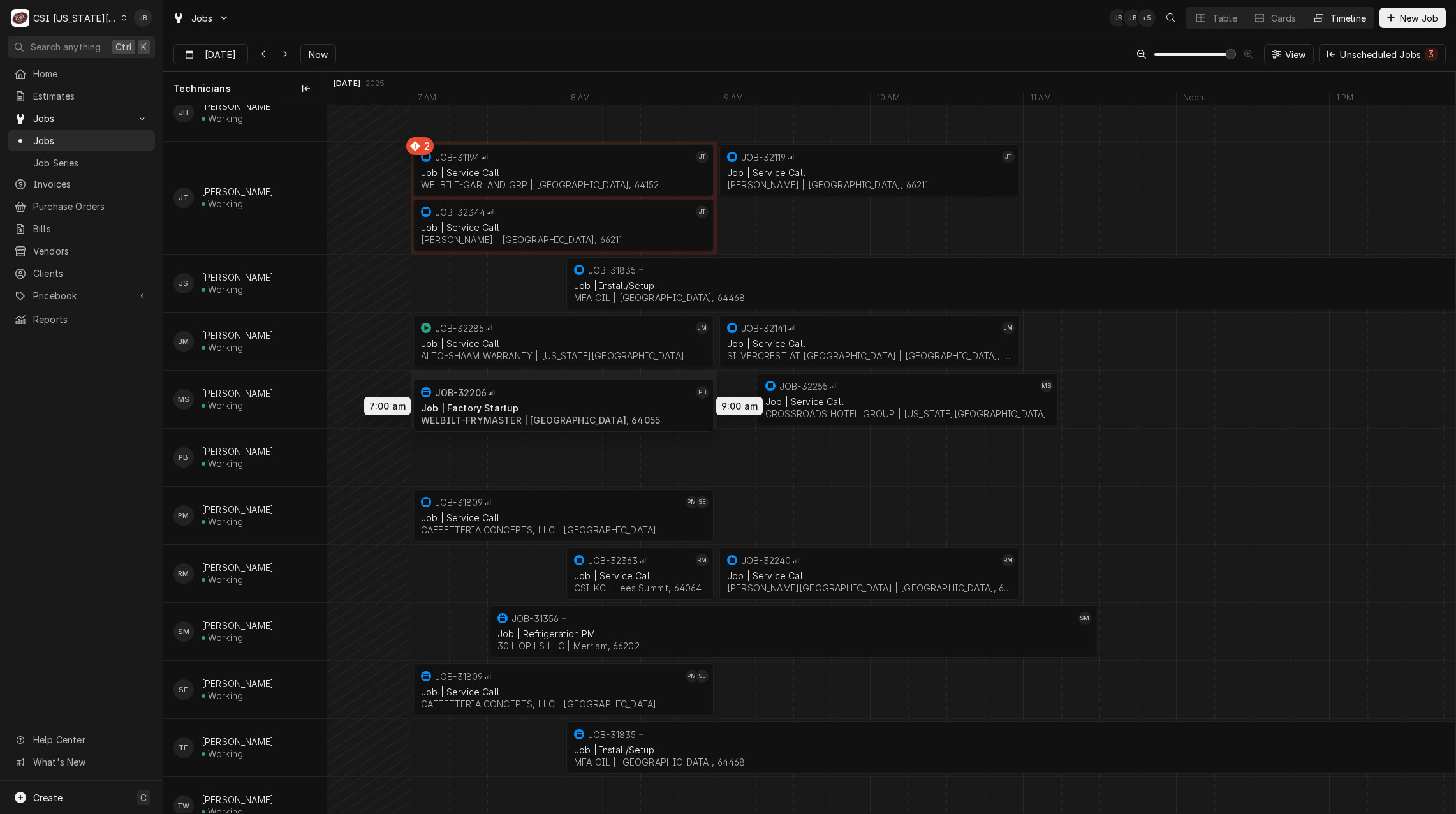
drag, startPoint x: 543, startPoint y: 466, endPoint x: 541, endPoint y: 415, distance: 51.0
click at [541, 415] on div "7:00 AM 9:00 AM JOB-32206 PB Job | Factory Startup WELBILT-FRYMASTER | Independ…" at bounding box center [891, 314] width 1128 height 1738
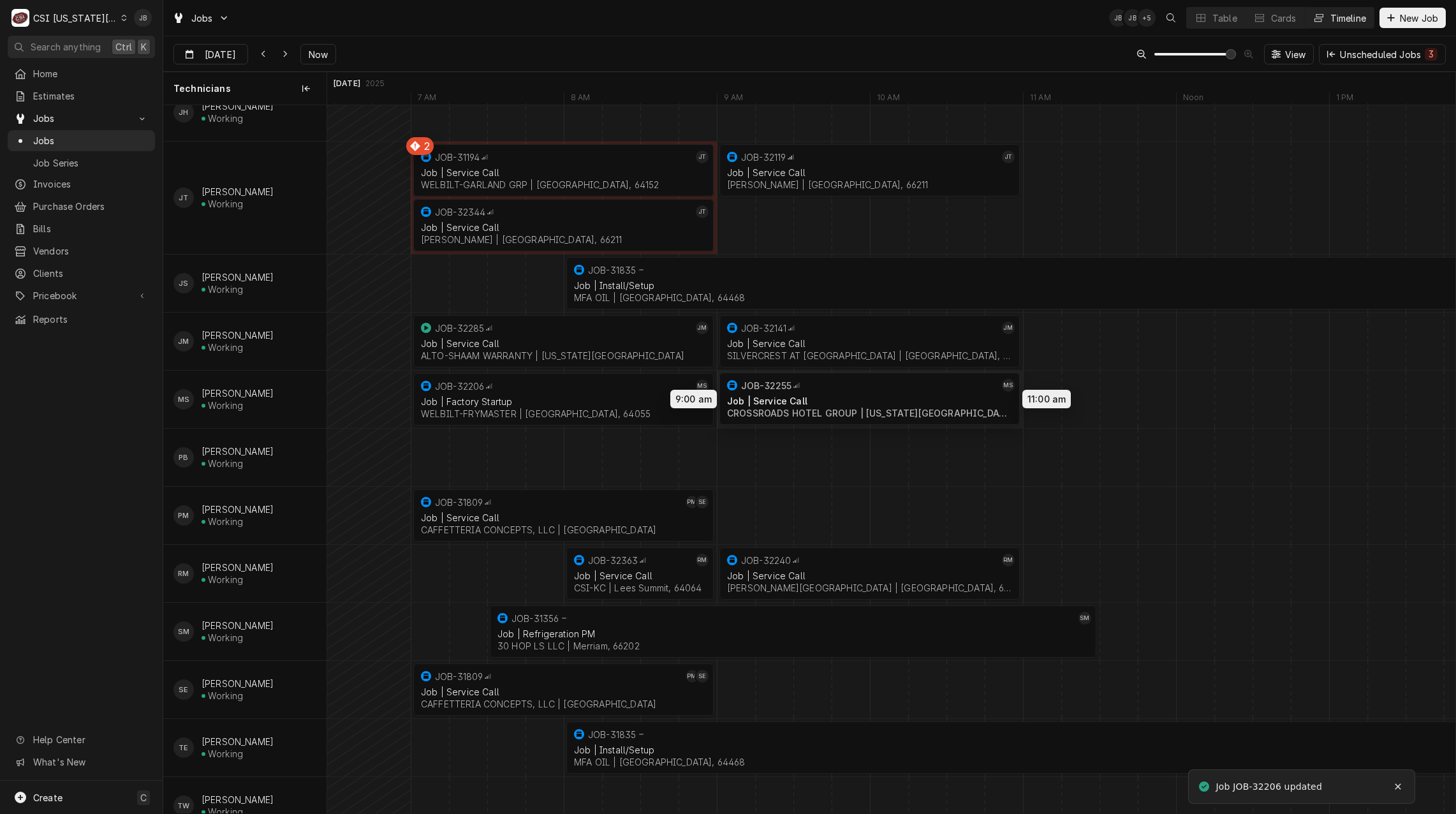
drag, startPoint x: 819, startPoint y: 405, endPoint x: 778, endPoint y: 405, distance: 41.0
click at [778, 405] on div "7:00 AM 9:00 AM JOB-32206 MS Job | Factory Startup WELBILT-FRYMASTER | Independ…" at bounding box center [891, 314] width 1128 height 1738
click at [1304, 57] on span "View" at bounding box center [1295, 54] width 26 height 14
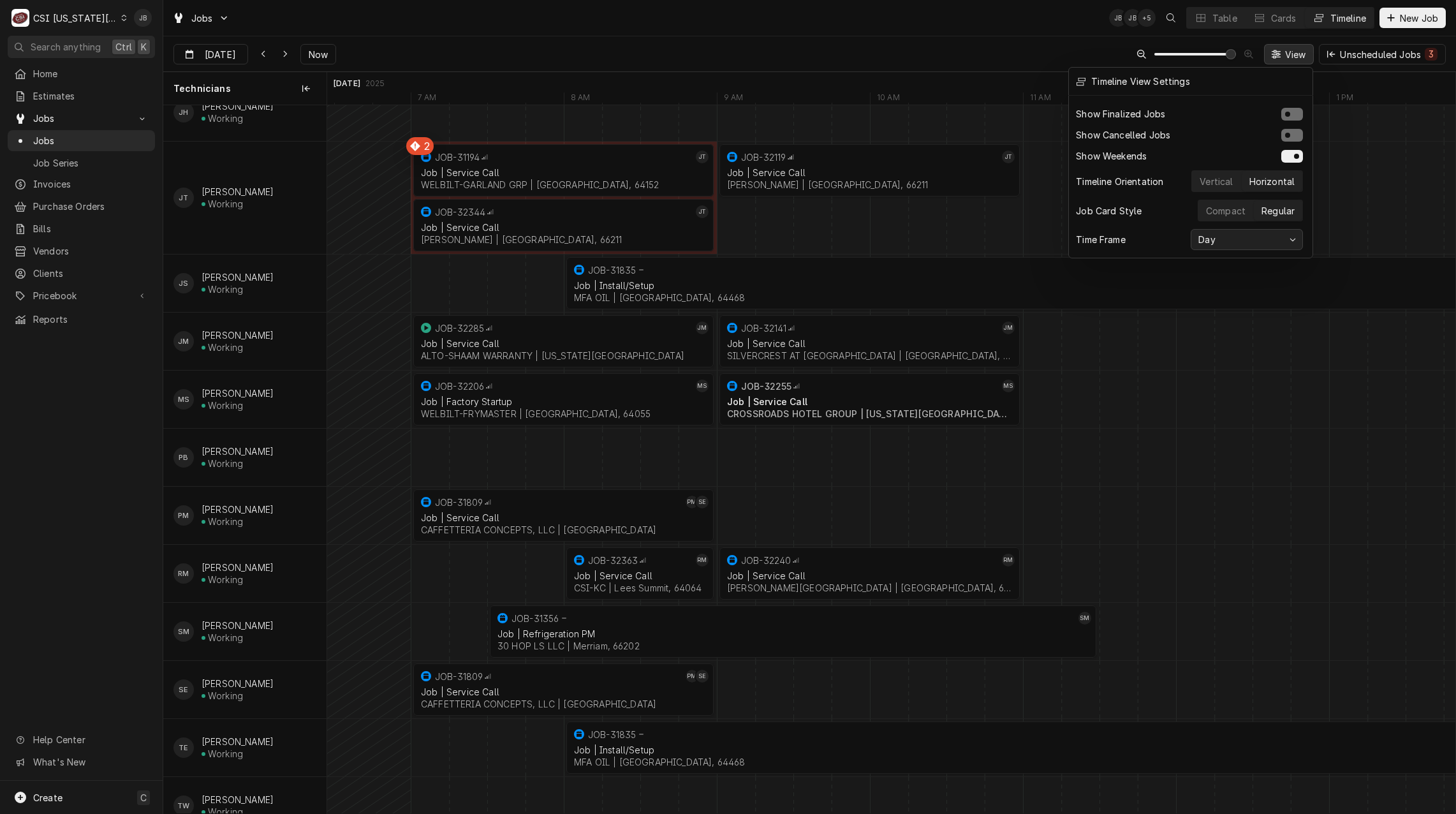
click at [1284, 238] on div "Day" at bounding box center [1239, 240] width 89 height 14
click at [1267, 280] on div "3 days" at bounding box center [1246, 287] width 99 height 14
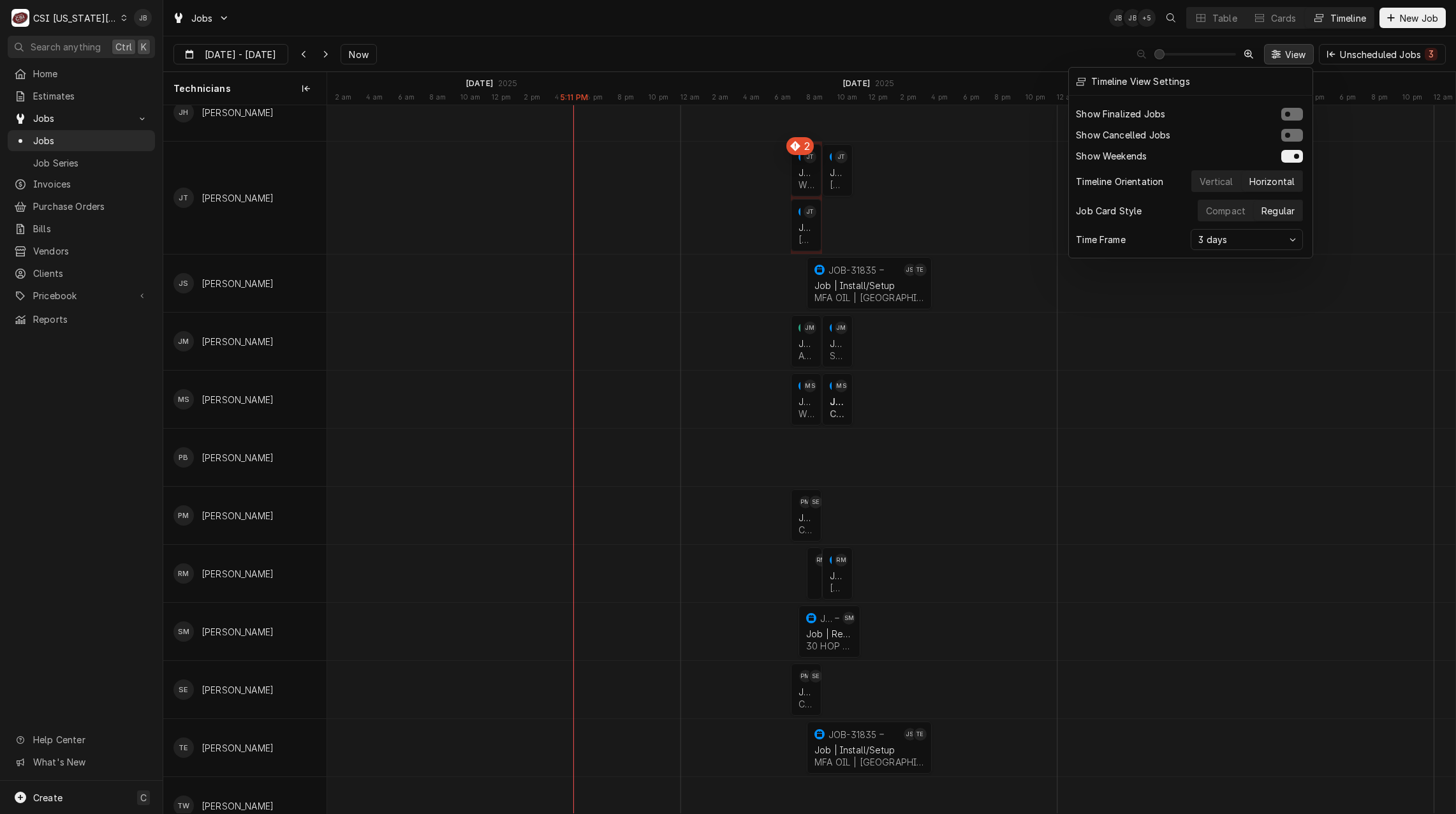
scroll to position [0, 22620]
type input "[DATE]"
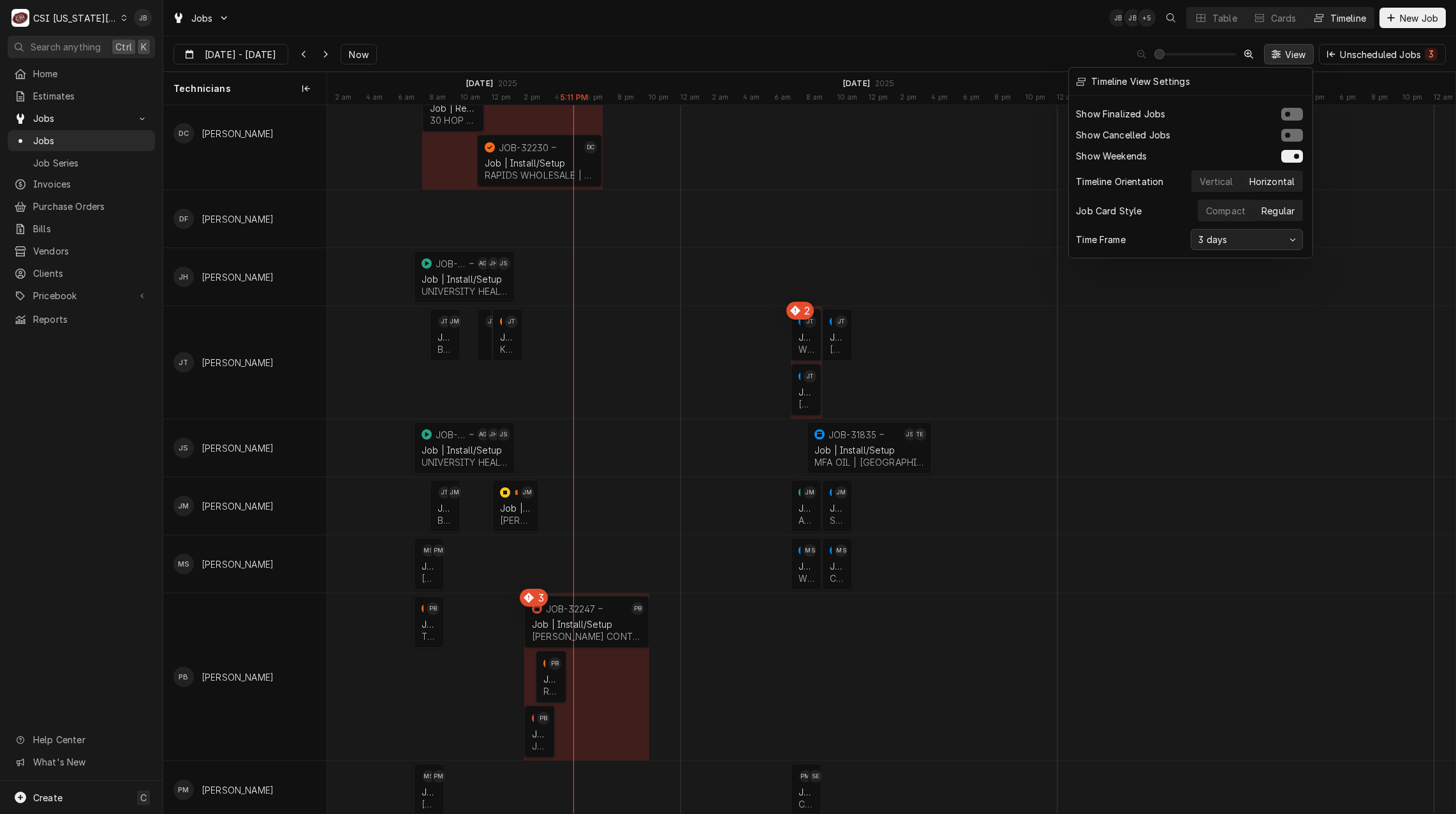
click at [1228, 233] on div "3 days" at bounding box center [1212, 240] width 34 height 14
click at [990, 50] on div at bounding box center [728, 407] width 1456 height 814
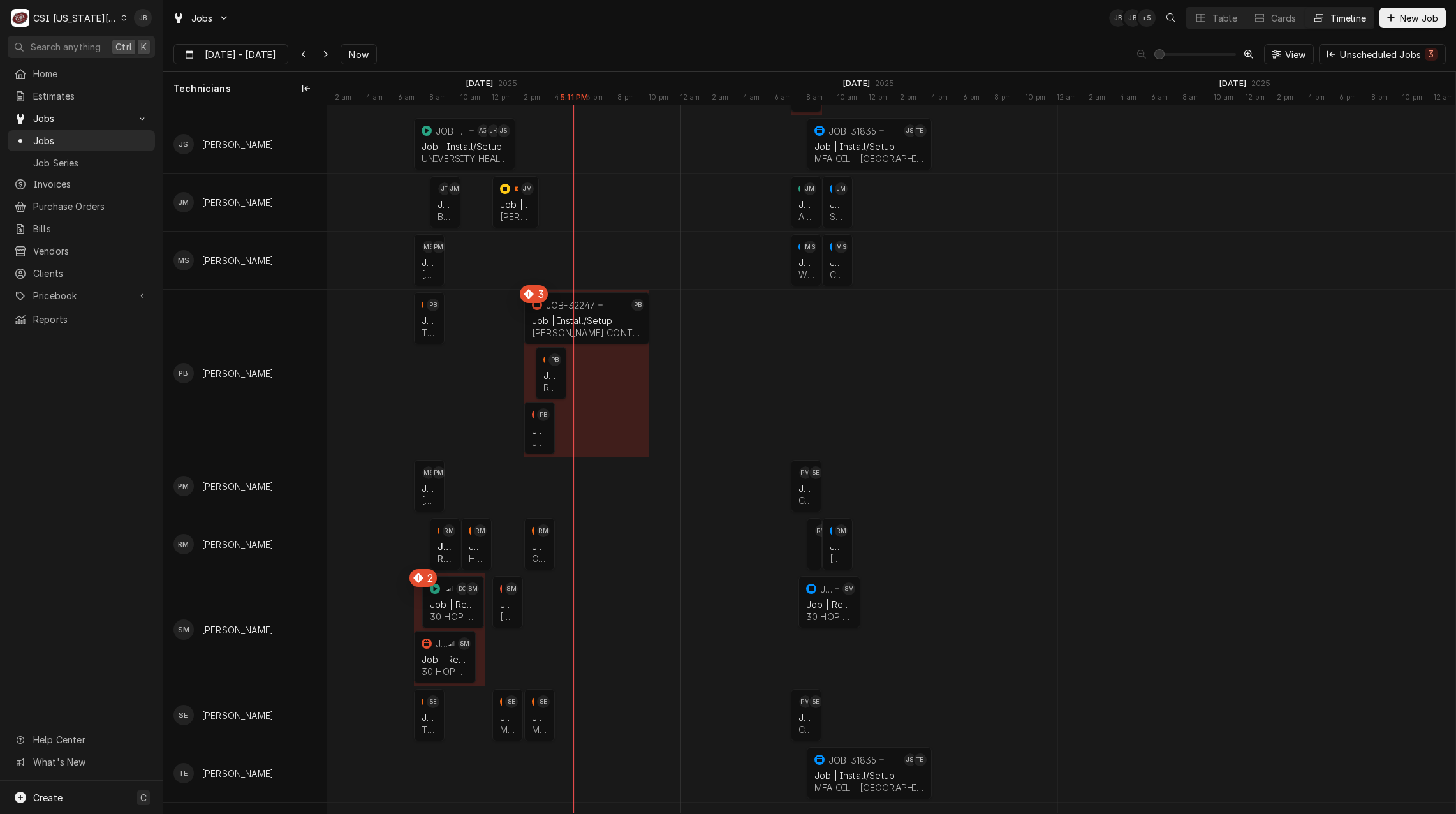
scroll to position [893, 0]
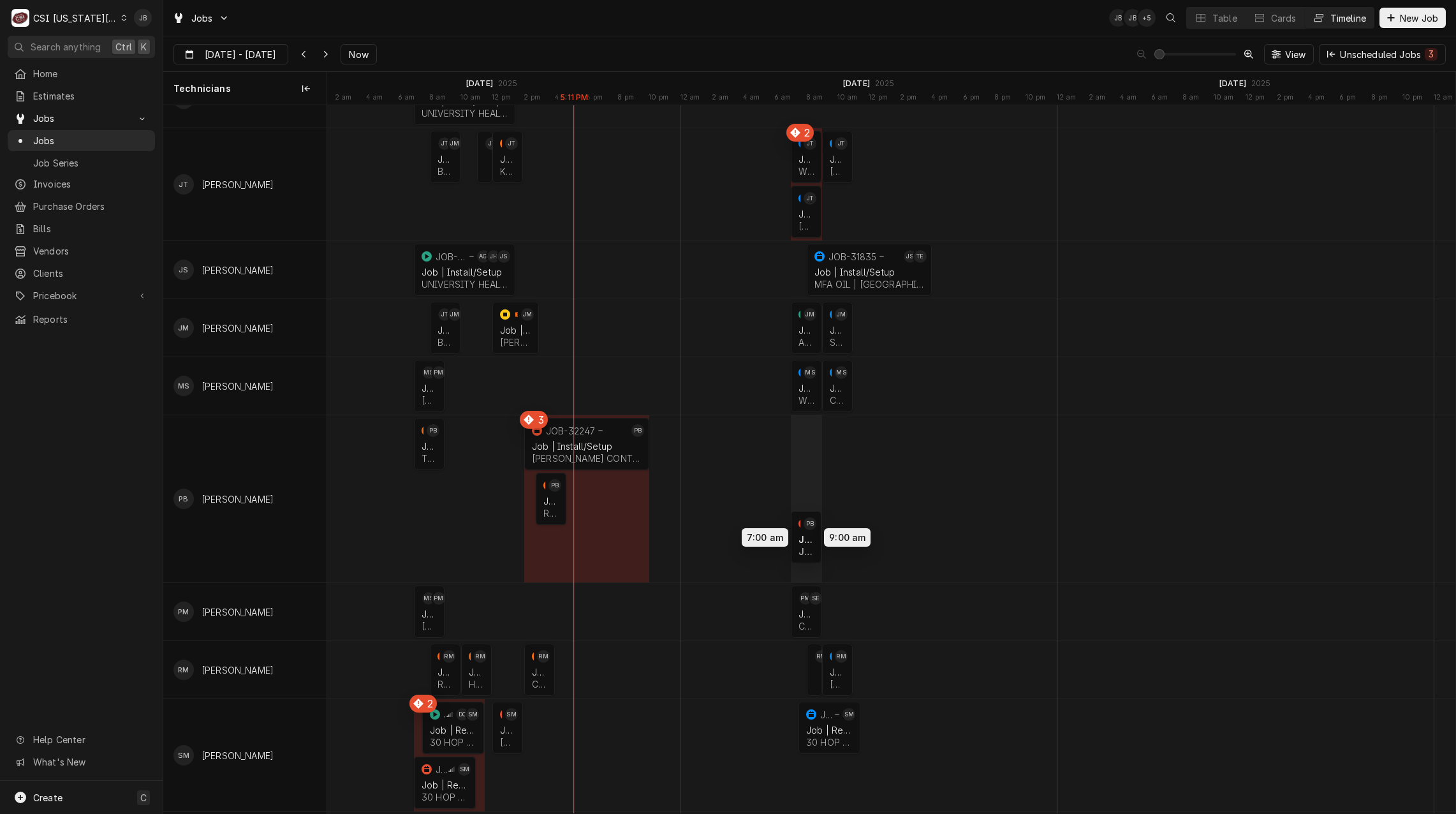
drag, startPoint x: 538, startPoint y: 554, endPoint x: 806, endPoint y: 538, distance: 268.5
click at [806, 538] on div "7:00 AM 9:00 AM JOB-32314 PB Job | Service Call TWISTED FRESH | Overland Park, …" at bounding box center [891, 328] width 1128 height 2231
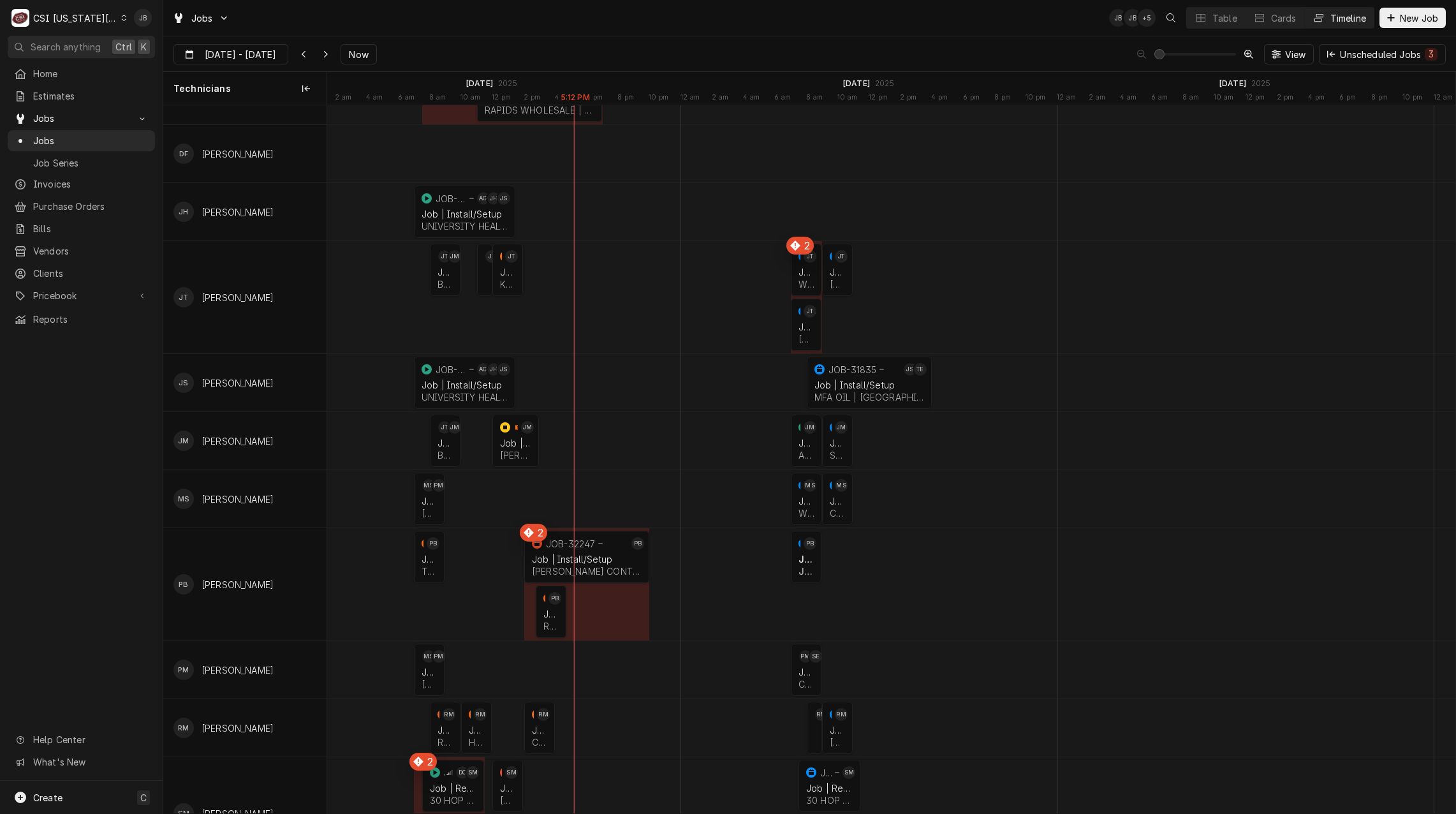
scroll to position [653, 0]
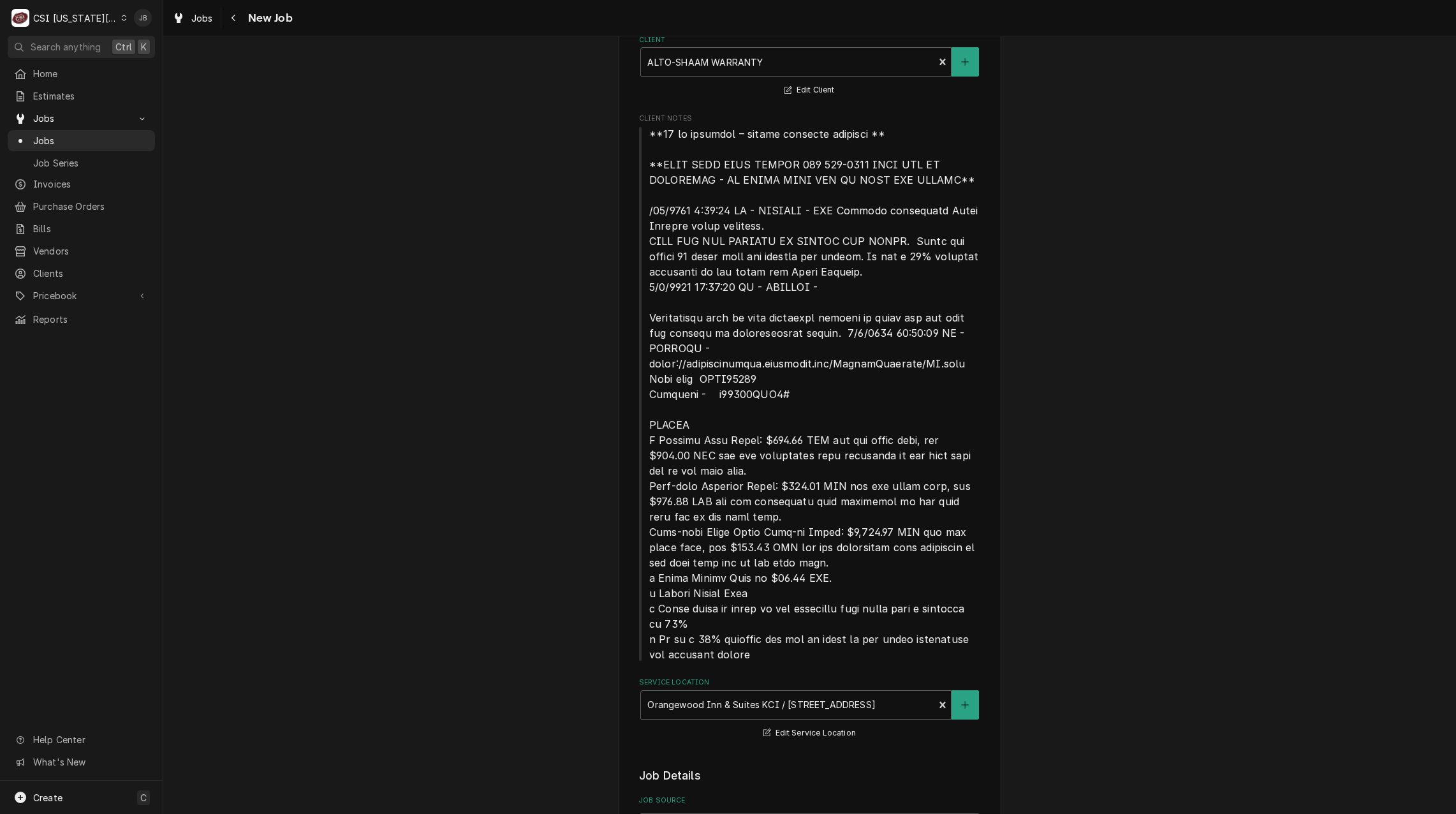
scroll to position [574, 0]
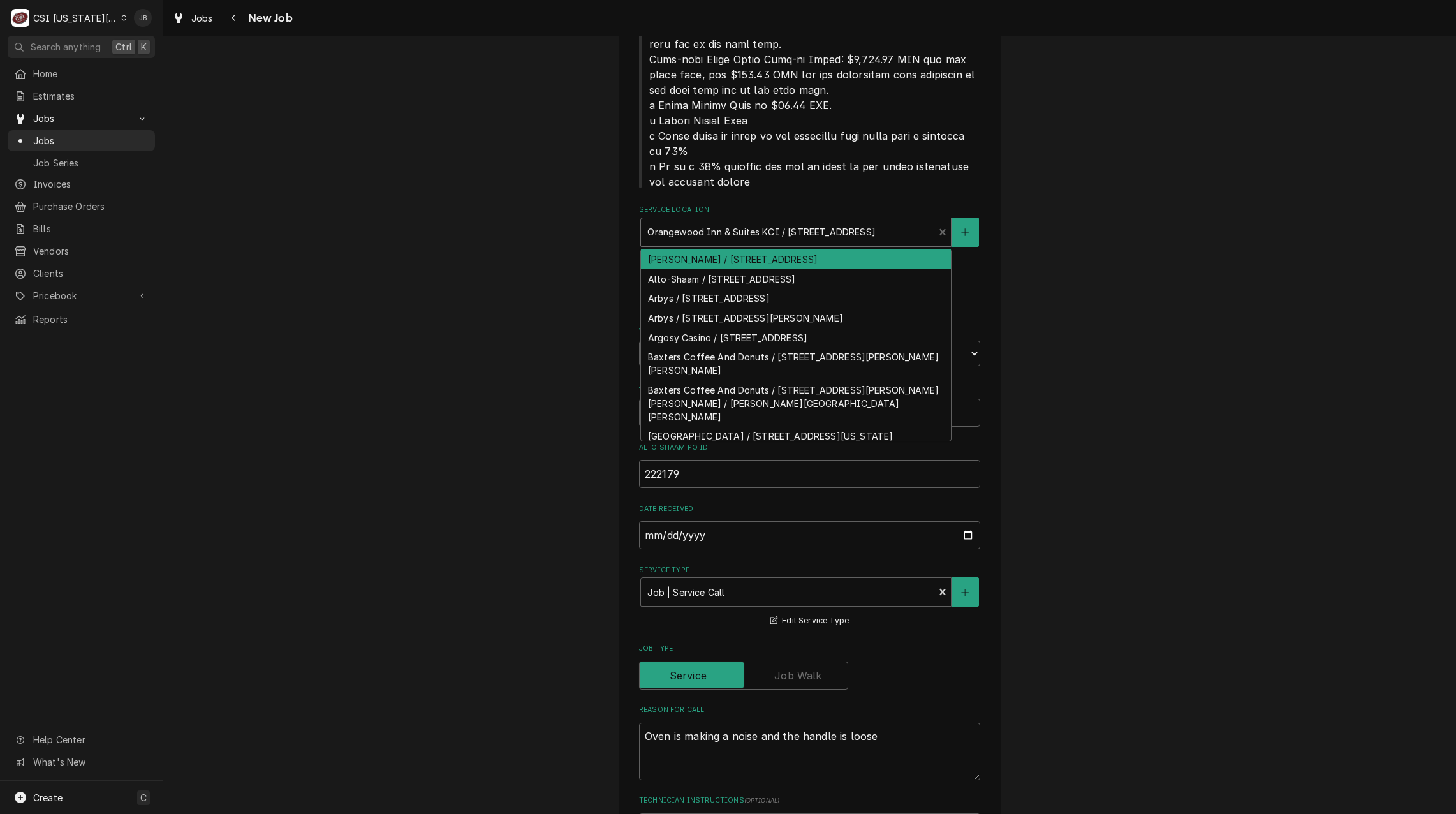
click at [792, 229] on div "Service Location" at bounding box center [787, 232] width 280 height 23
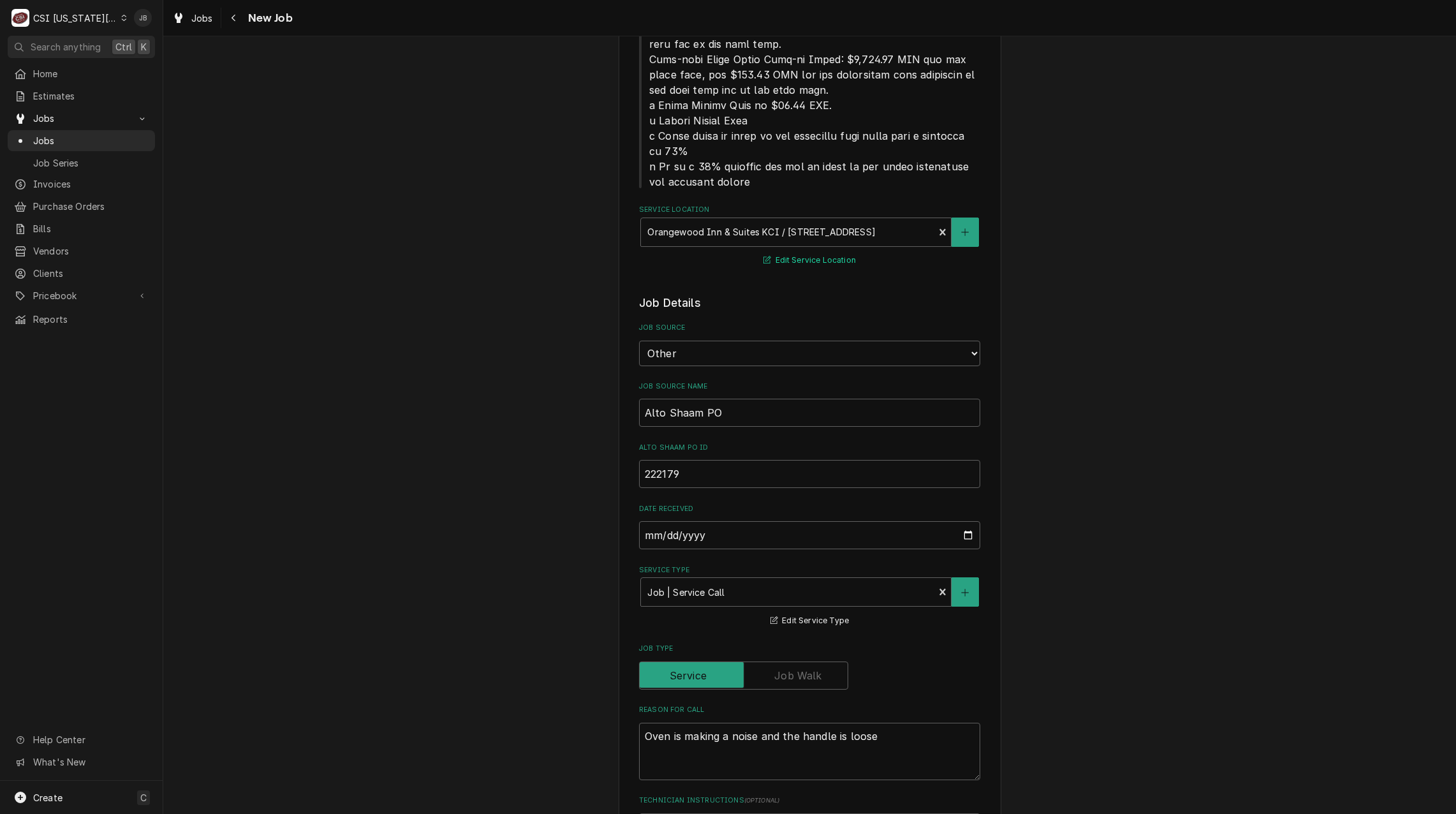
click at [800, 260] on button "Edit Service Location" at bounding box center [809, 260] width 96 height 16
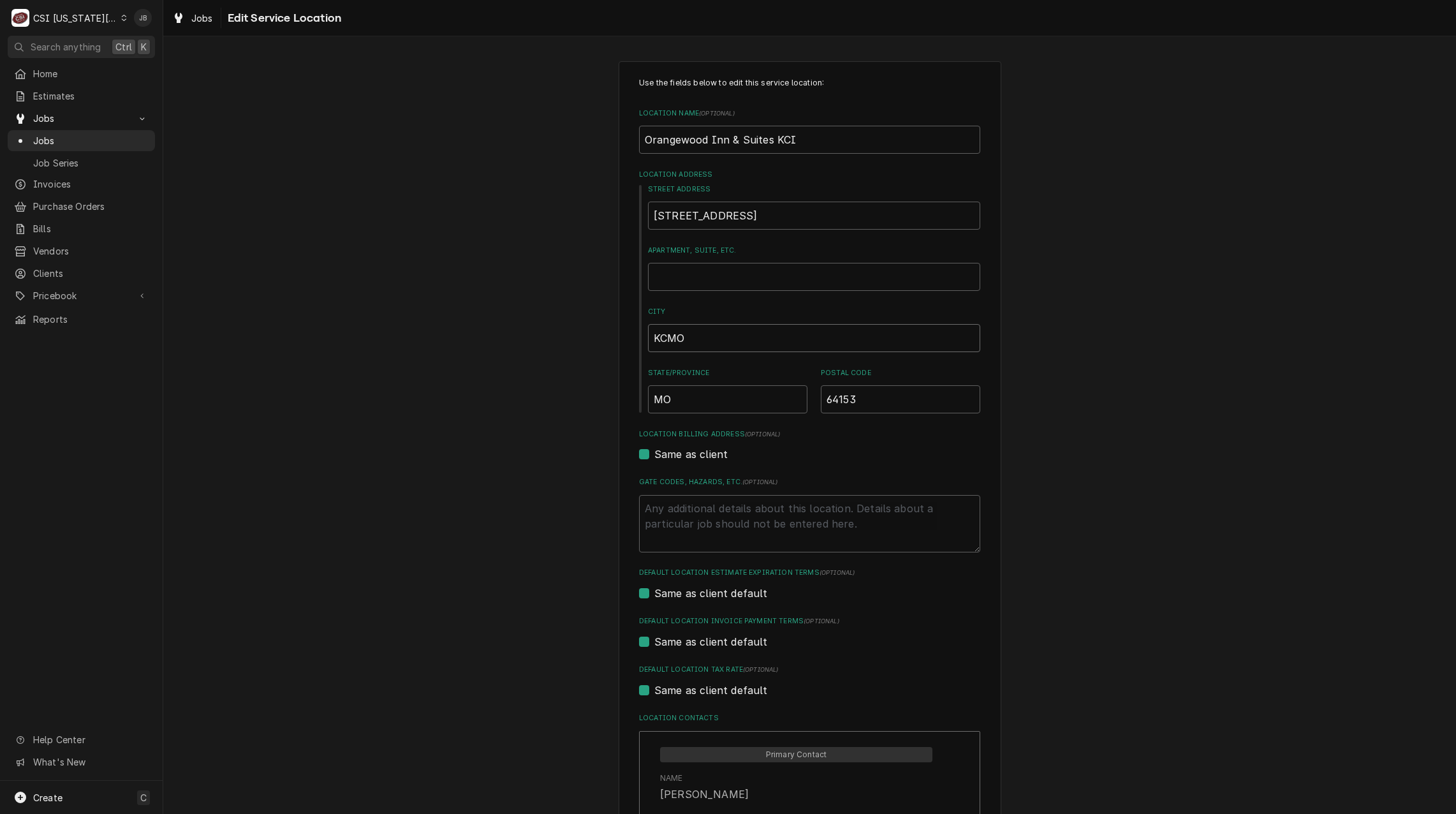
drag, startPoint x: 702, startPoint y: 336, endPoint x: 572, endPoint y: 336, distance: 130.0
click at [575, 336] on div "Use the fields below to edit this service location: Location Name ( optional ) …" at bounding box center [809, 555] width 1292 height 1009
click at [799, 221] on input "11828 NW Plaza Cir" at bounding box center [814, 215] width 332 height 28
drag, startPoint x: 694, startPoint y: 216, endPoint x: 630, endPoint y: 217, distance: 64.0
click at [630, 217] on div "Use the fields below to edit this service location: Location Name ( optional ) …" at bounding box center [810, 555] width 382 height 987
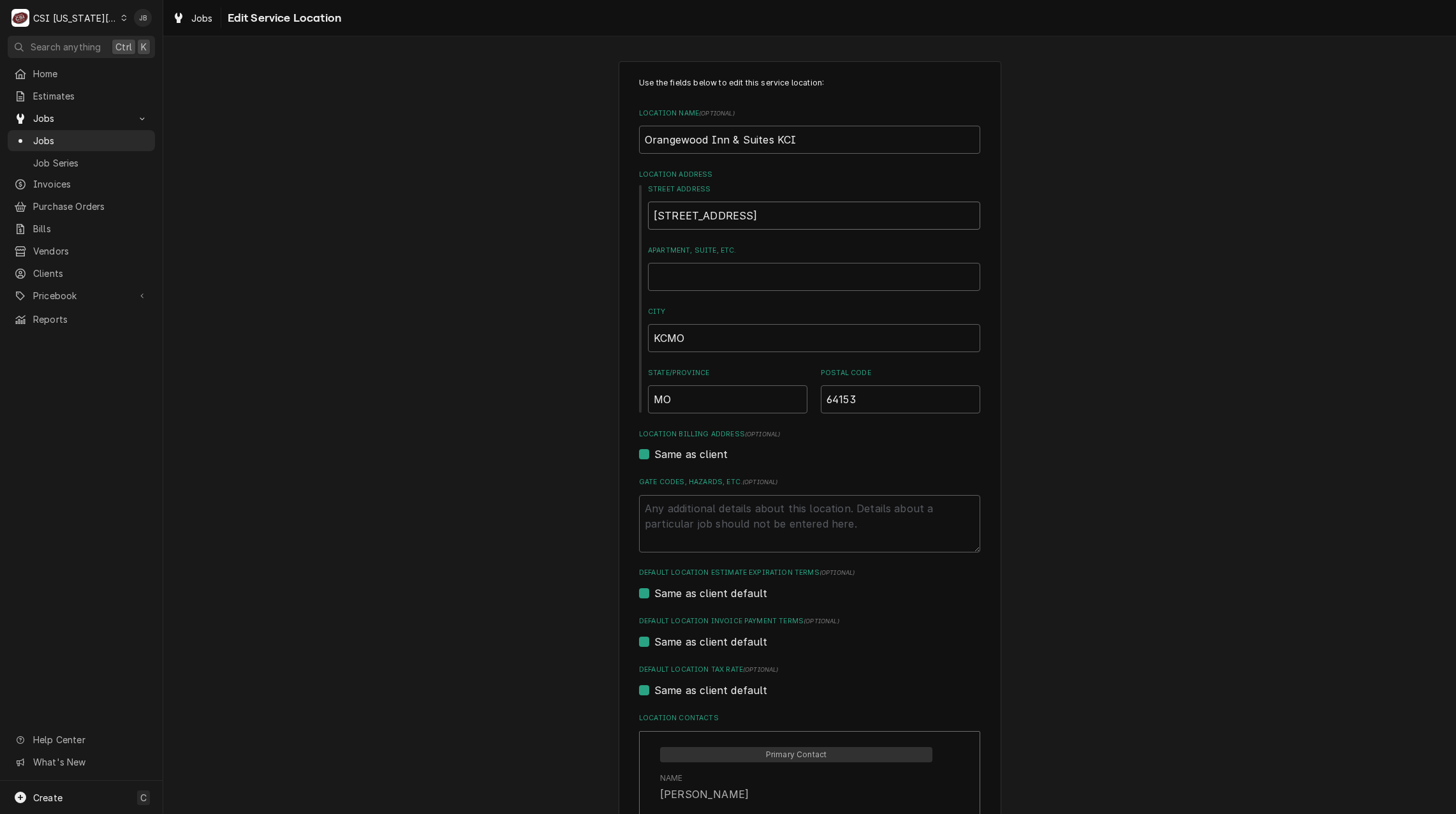
type textarea "x"
type input "1"
type textarea "x"
type input "11"
type textarea "x"
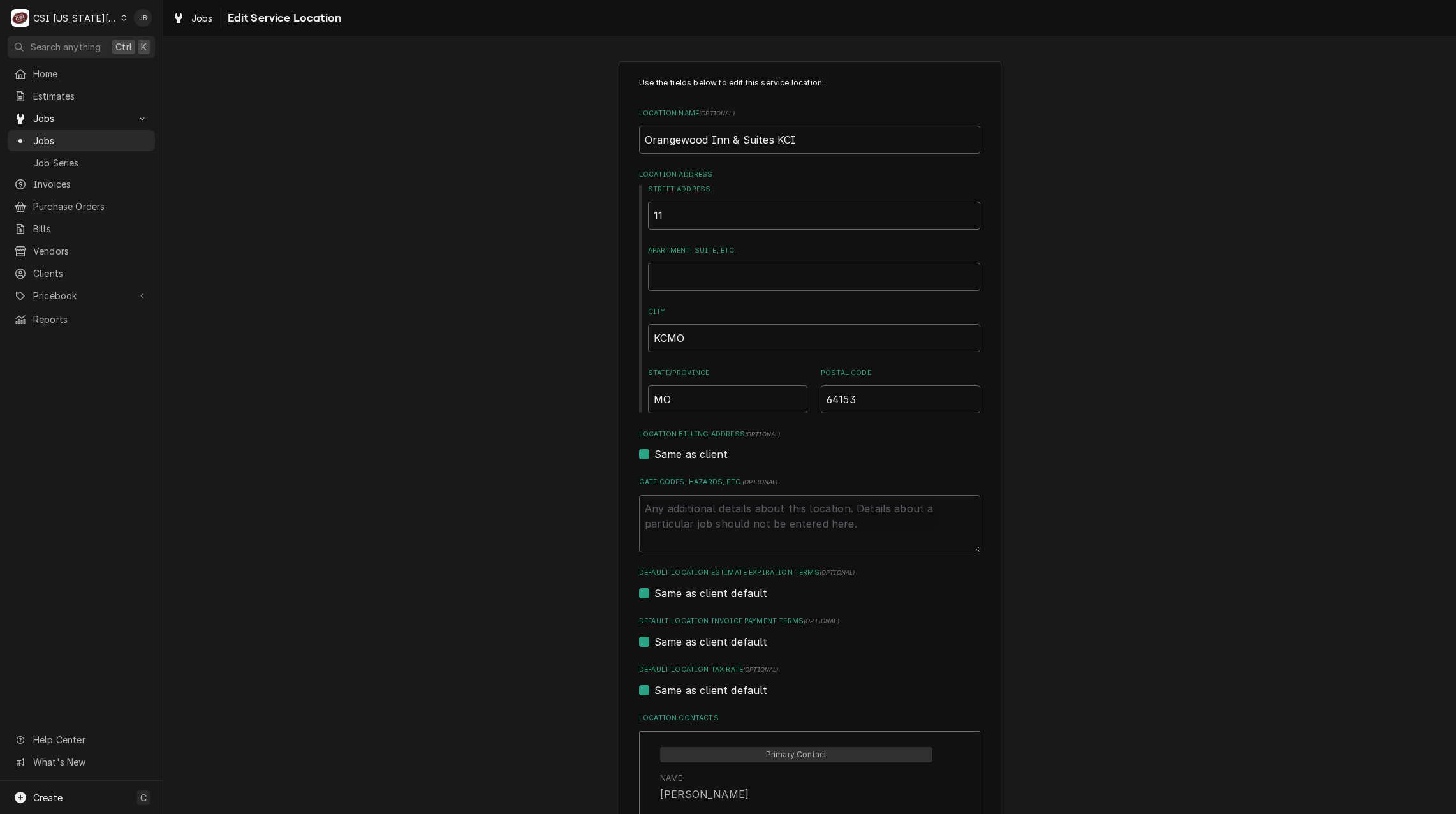
type input "118"
type textarea "x"
type input "1182"
type textarea "x"
type input "11828"
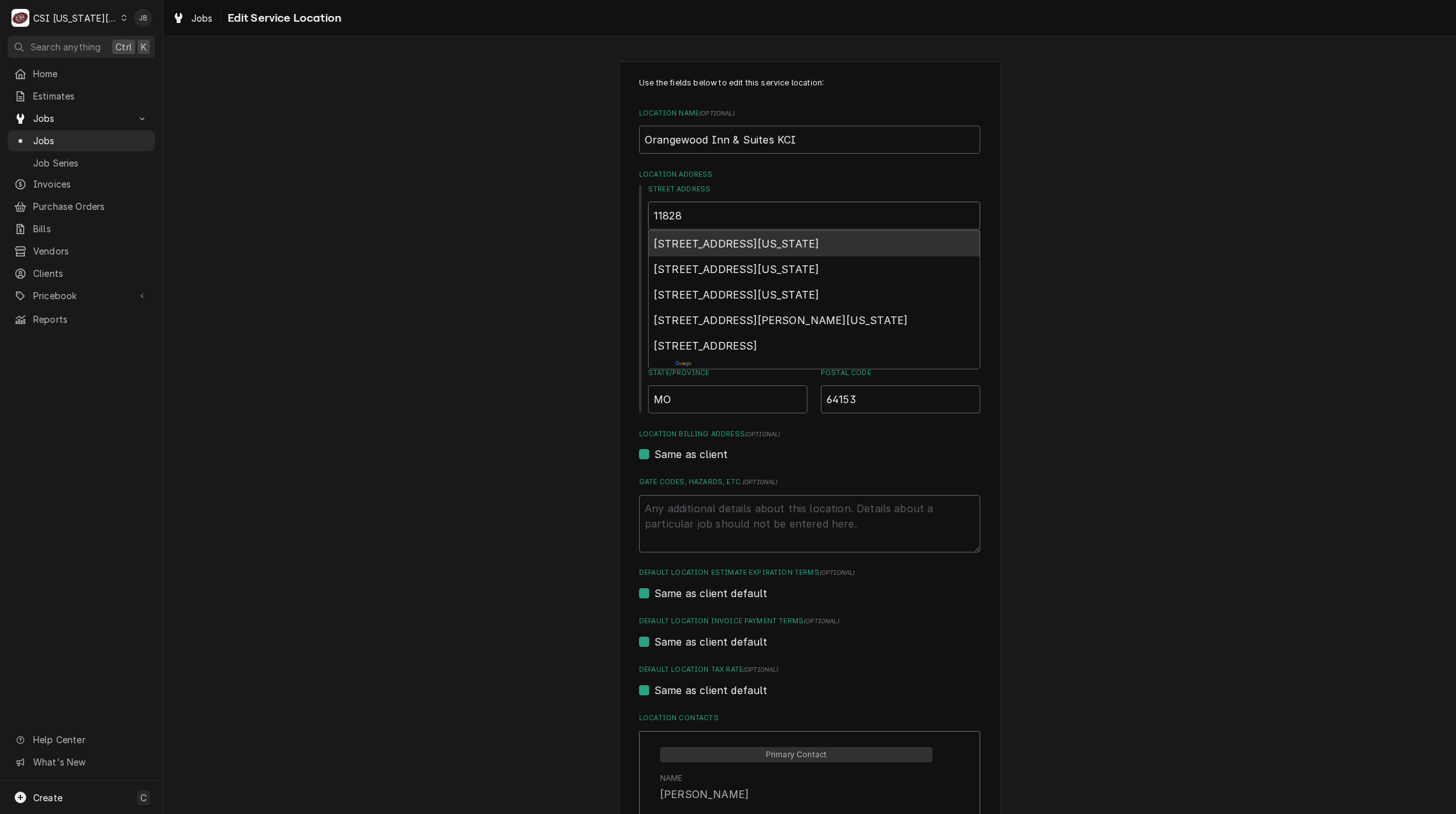
type textarea "x"
type input "11828"
click at [745, 244] on span "11828 Northwest Plaza Circle, Kansas City, MO, USA" at bounding box center [736, 243] width 165 height 13
type textarea "x"
type input "11828 NW Plaza Cir"
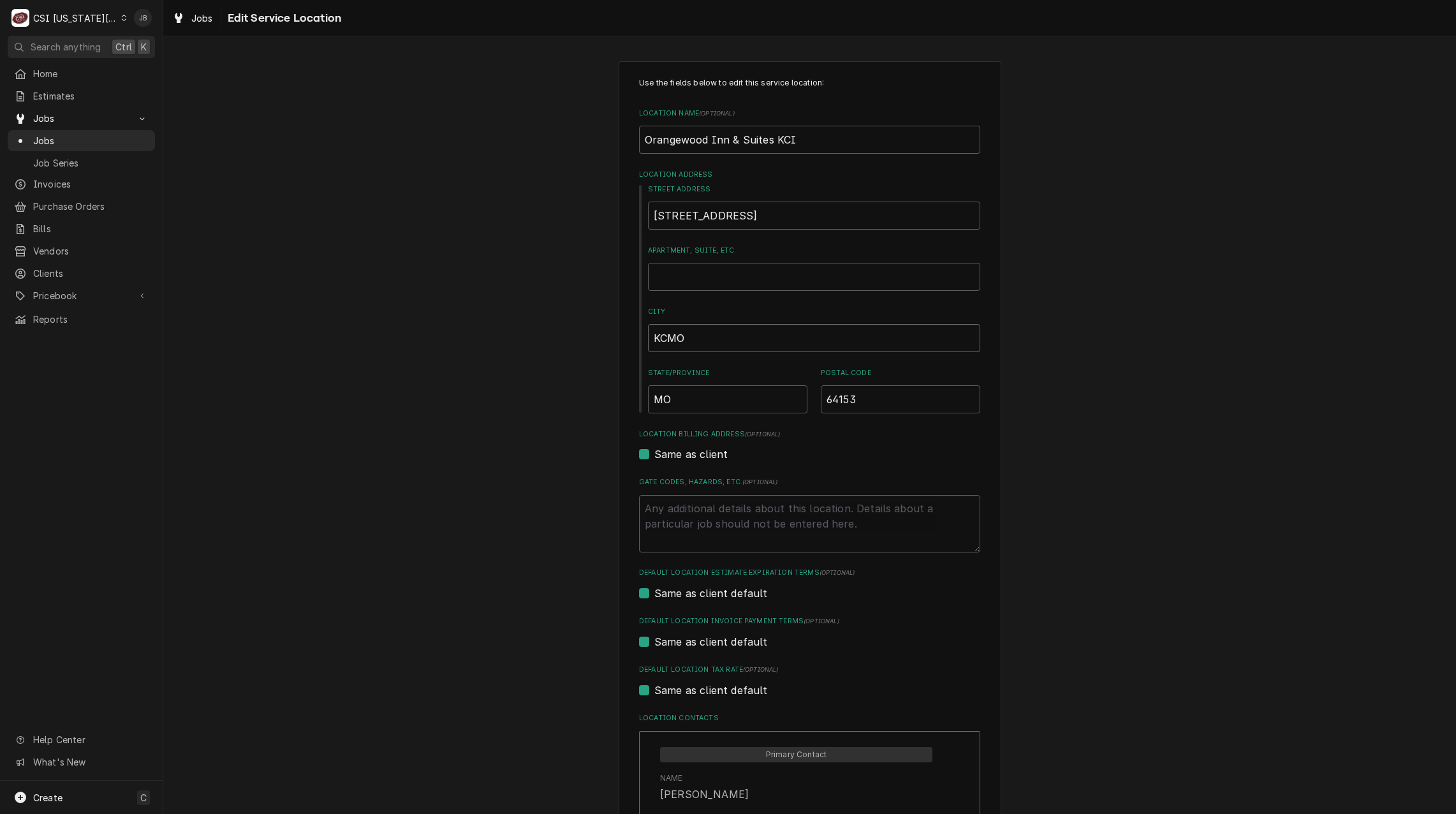
click at [710, 336] on input "KCMO" at bounding box center [814, 337] width 332 height 28
drag, startPoint x: 715, startPoint y: 336, endPoint x: 595, endPoint y: 334, distance: 120.0
click at [597, 334] on div "Use the fields below to edit this service location: Location Name ( optional ) …" at bounding box center [809, 555] width 1292 height 1009
type textarea "x"
type input "K"
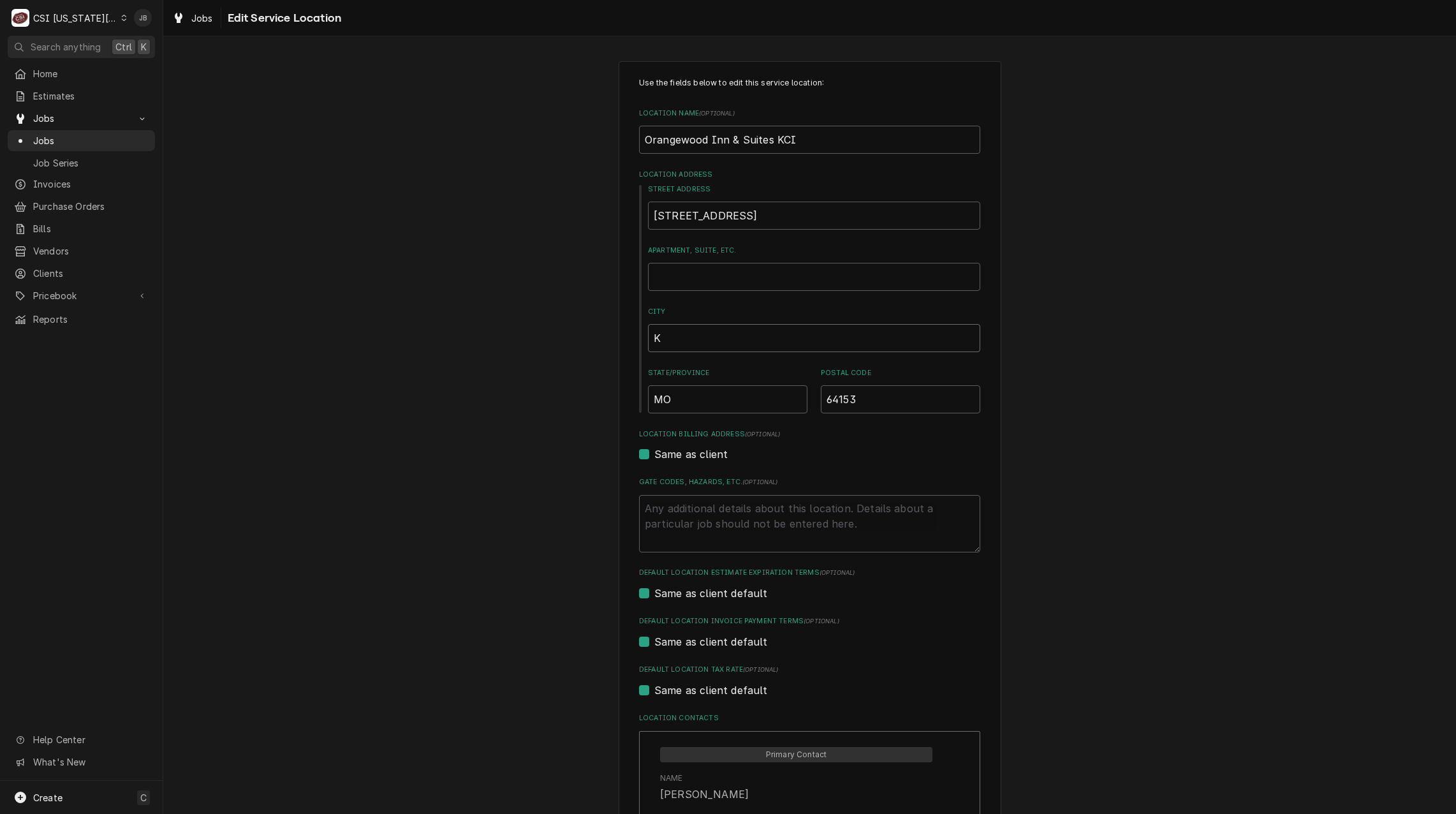
type textarea "x"
type input "Ka"
type textarea "x"
type input "Kan"
type textarea "x"
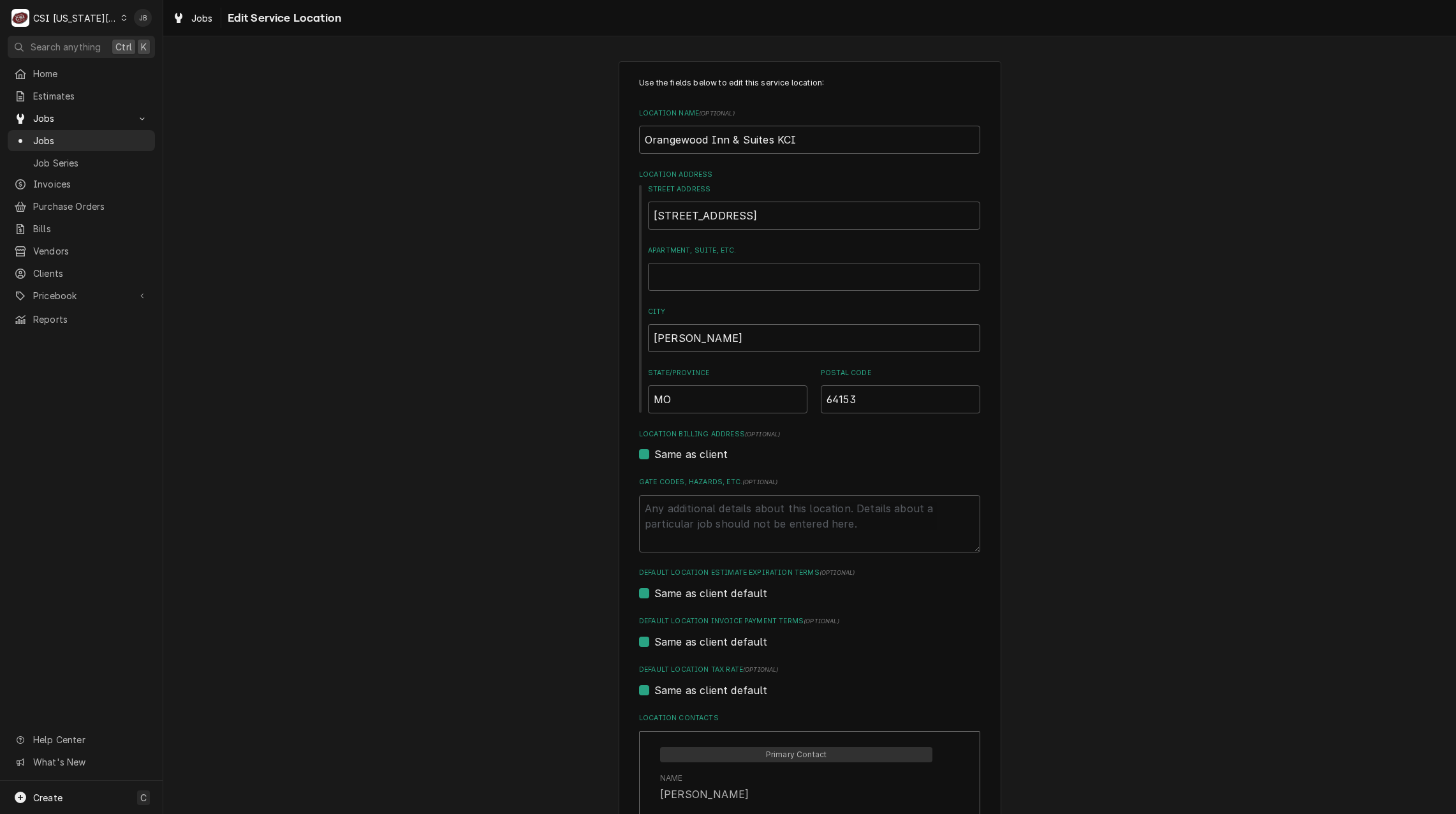
type input "Kans"
type textarea "x"
type input "Kanss"
type textarea "x"
type input "Kans"
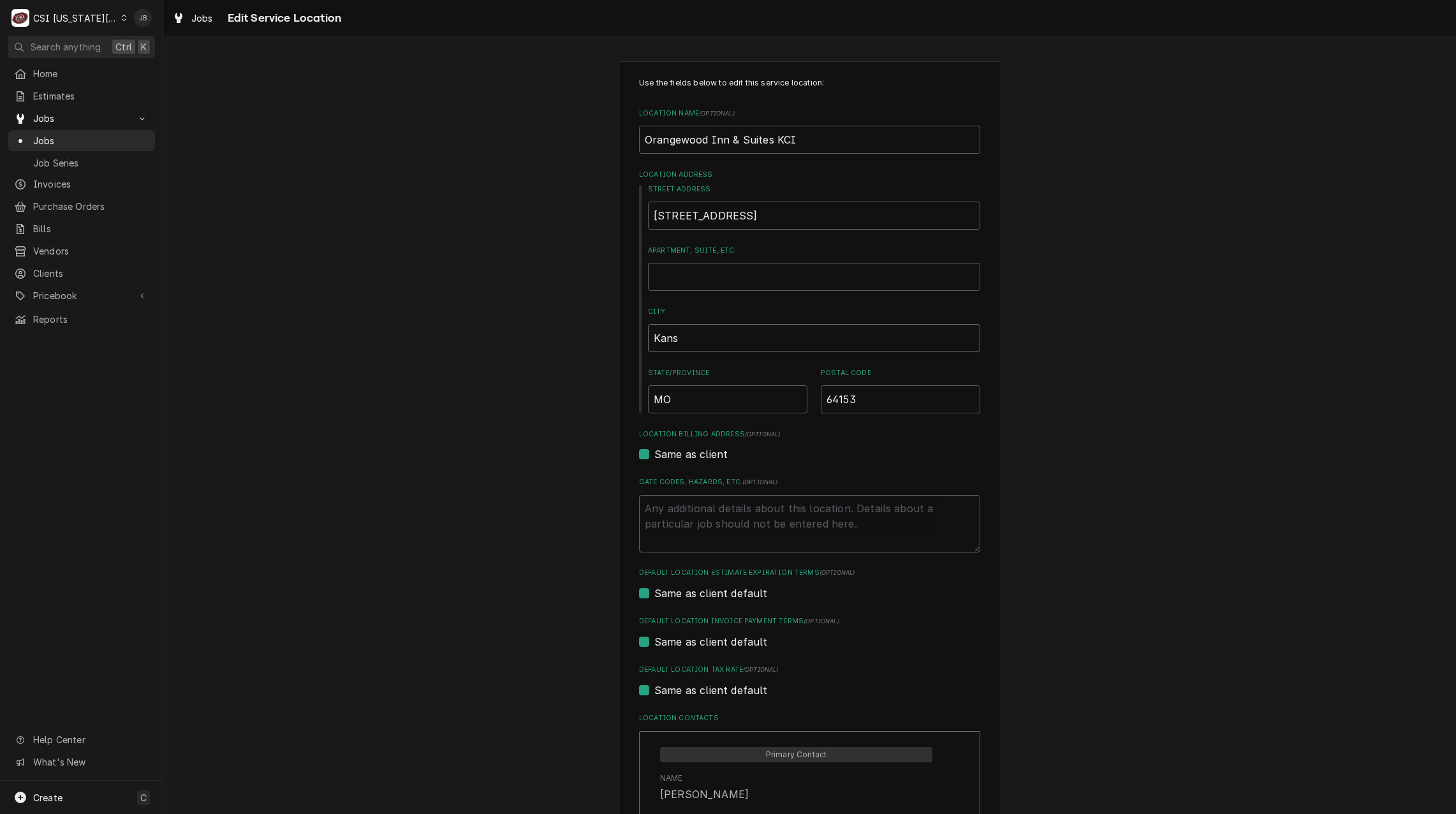
type textarea "x"
type input "Kansa"
type textarea "x"
type input "Kansas"
type textarea "x"
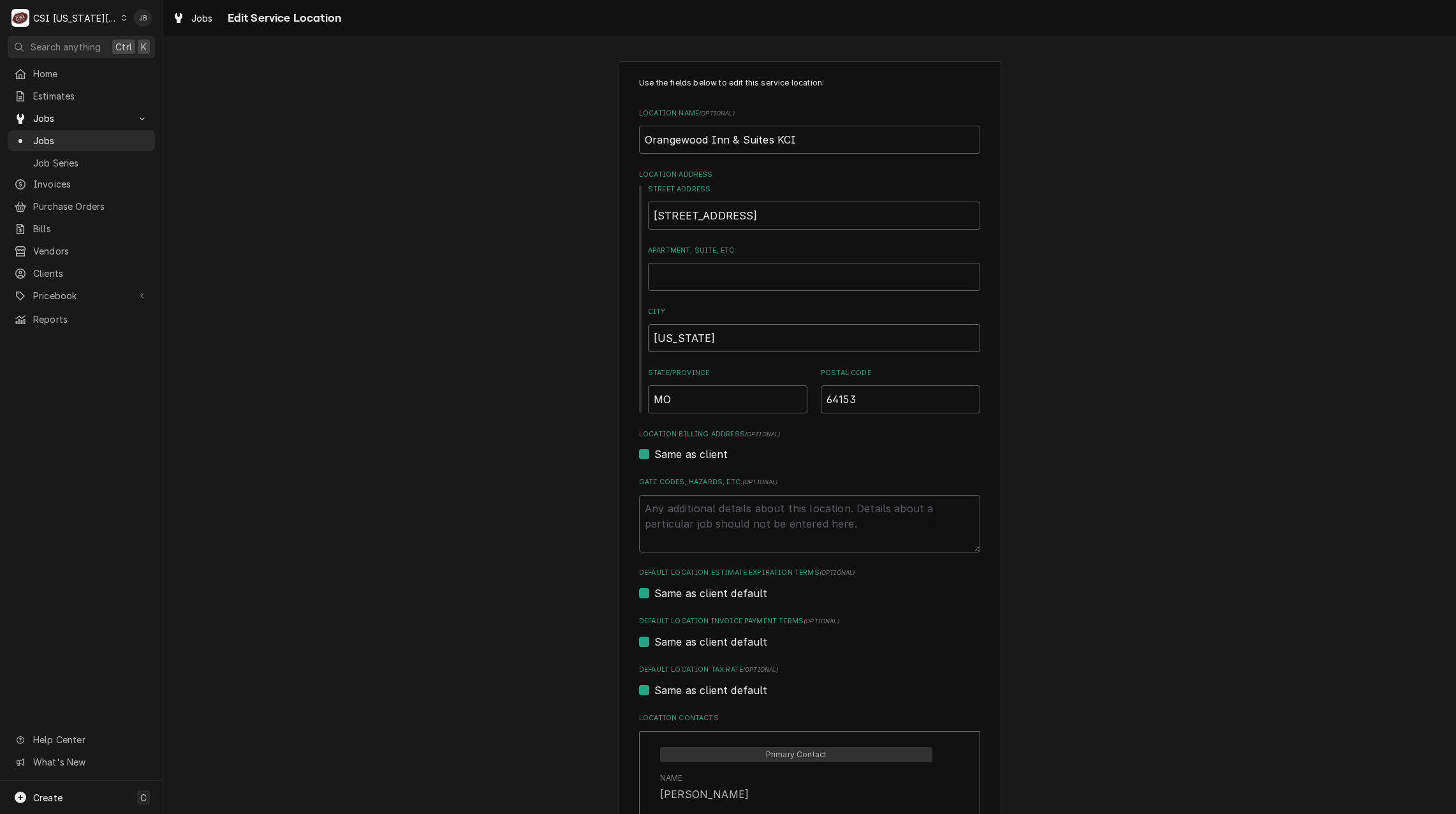
type input "Kansas"
type textarea "x"
type input "Kansas C"
type textarea "x"
type input "Kansas Ci"
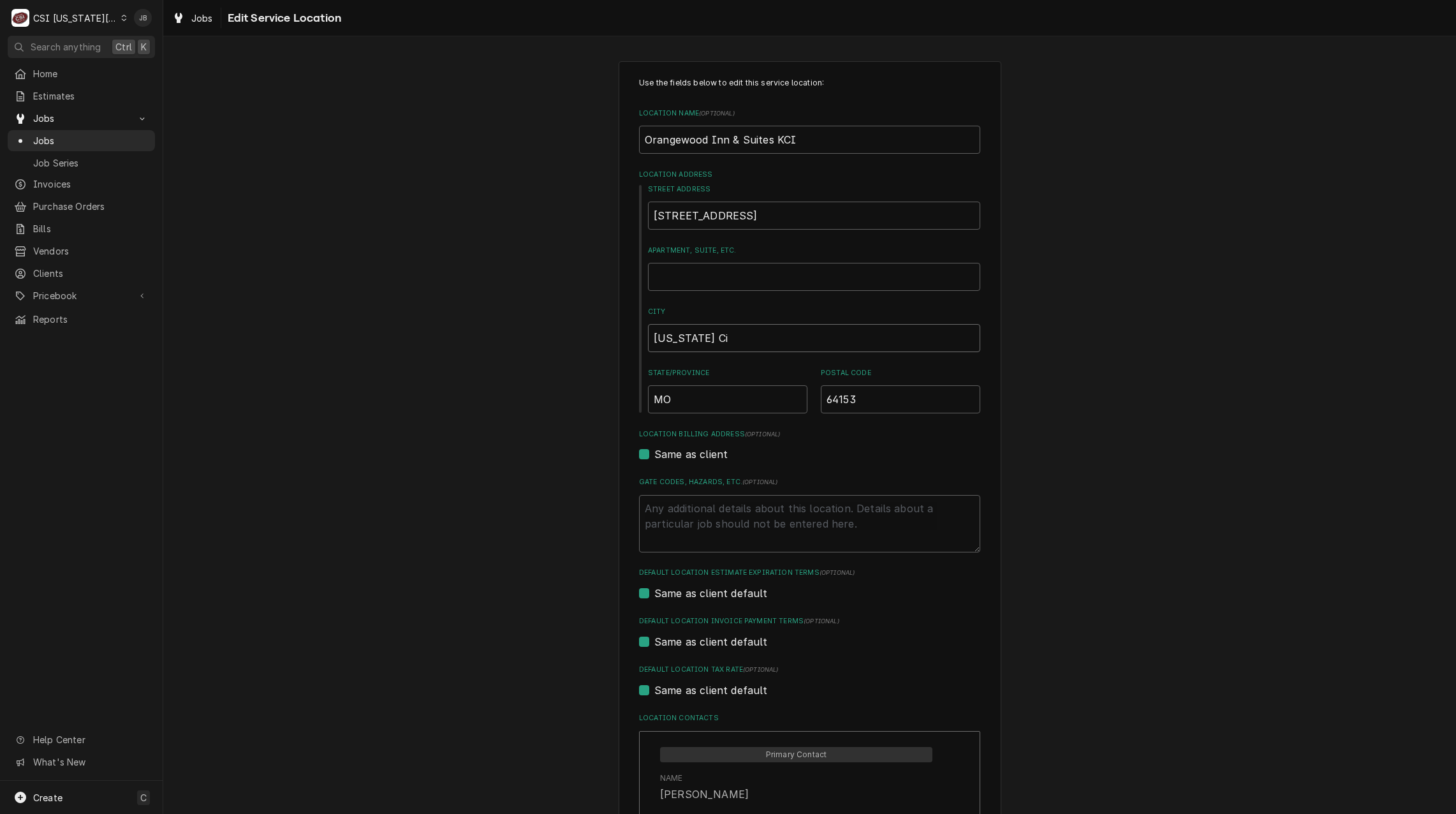
type textarea "x"
type input "Kansas Cit"
type textarea "x"
type input "Kansas City"
type textarea "x"
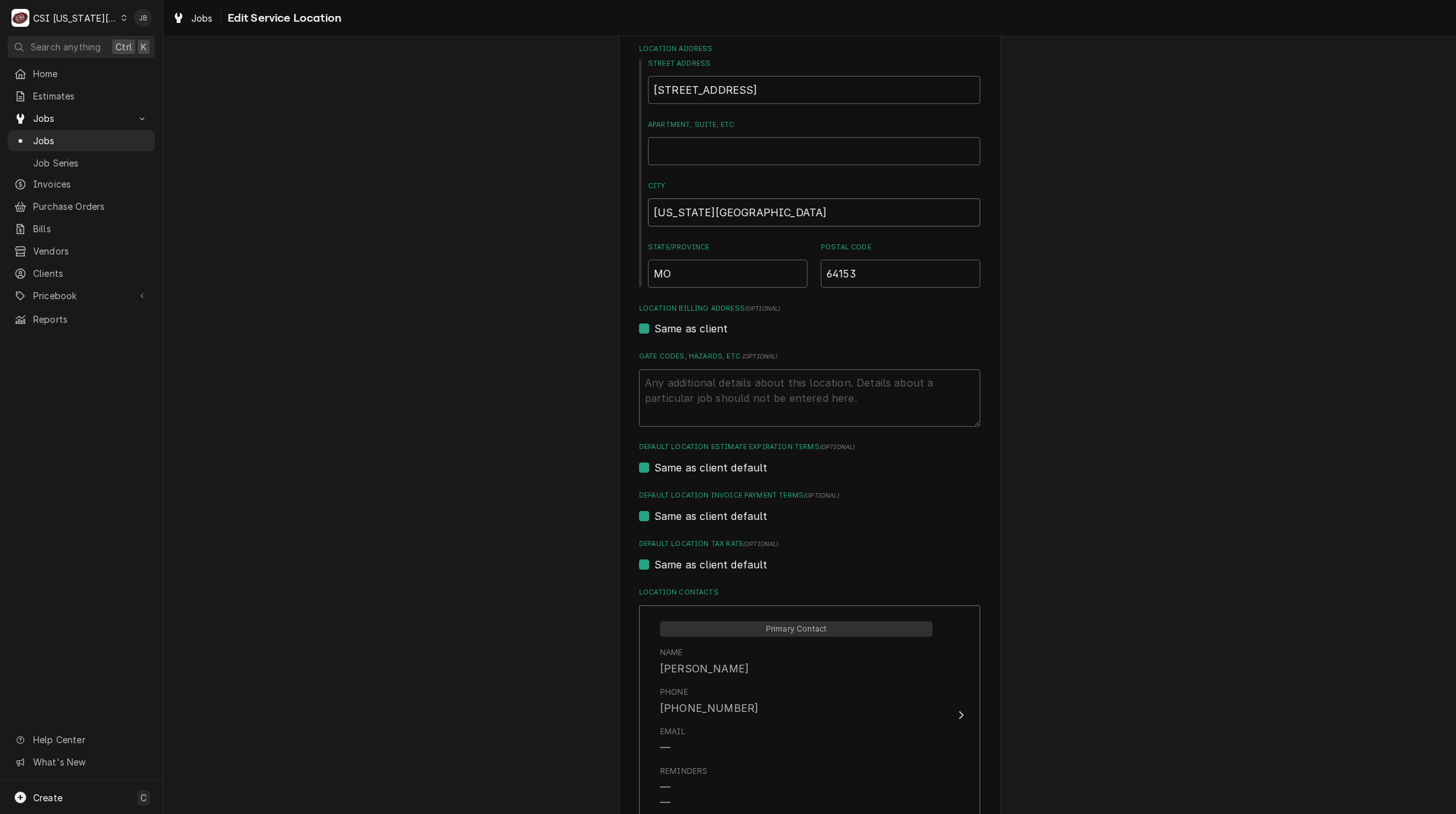
scroll to position [246, 0]
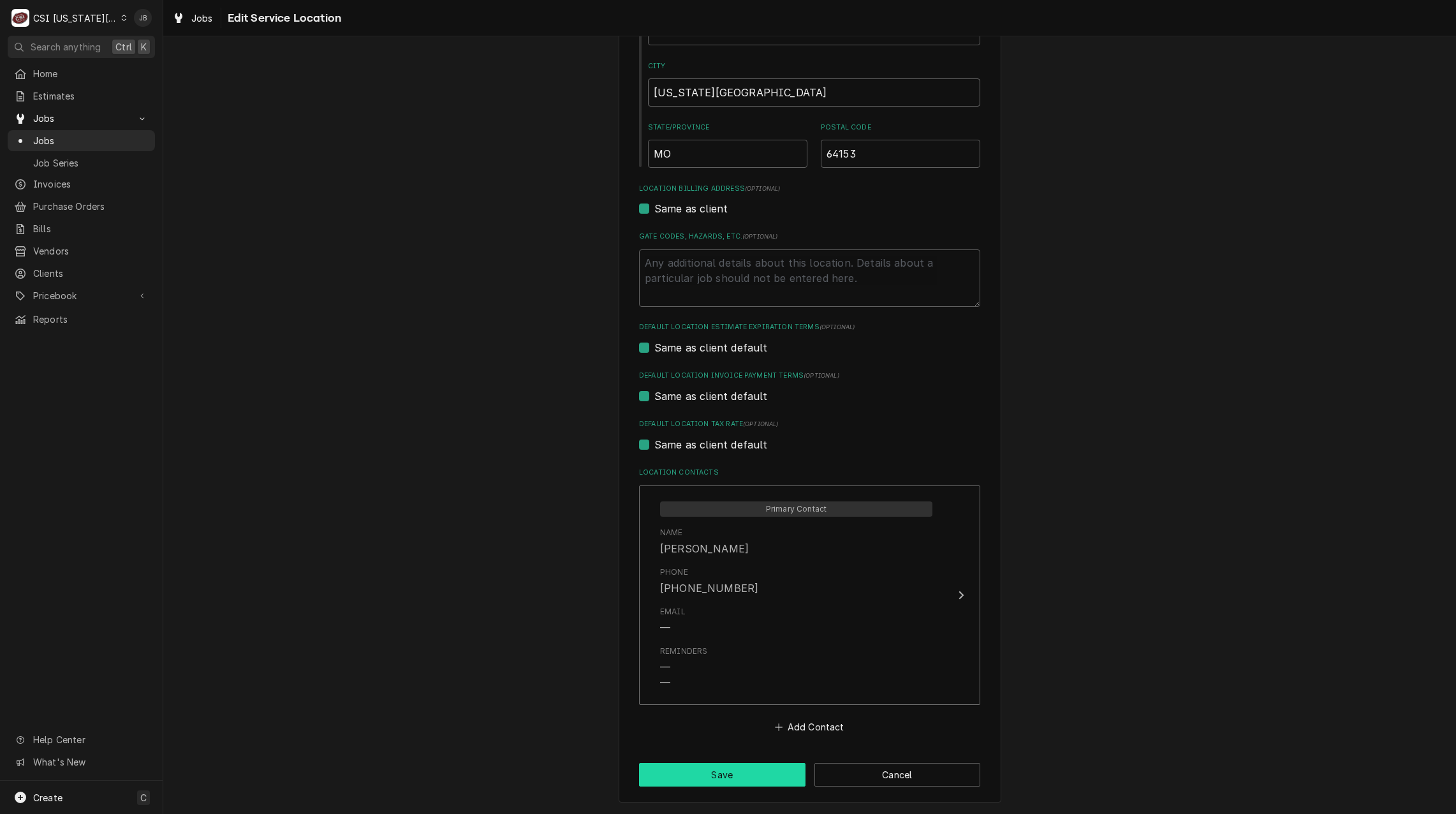
type input "Kansas City"
click at [728, 781] on button "Save" at bounding box center [722, 775] width 166 height 24
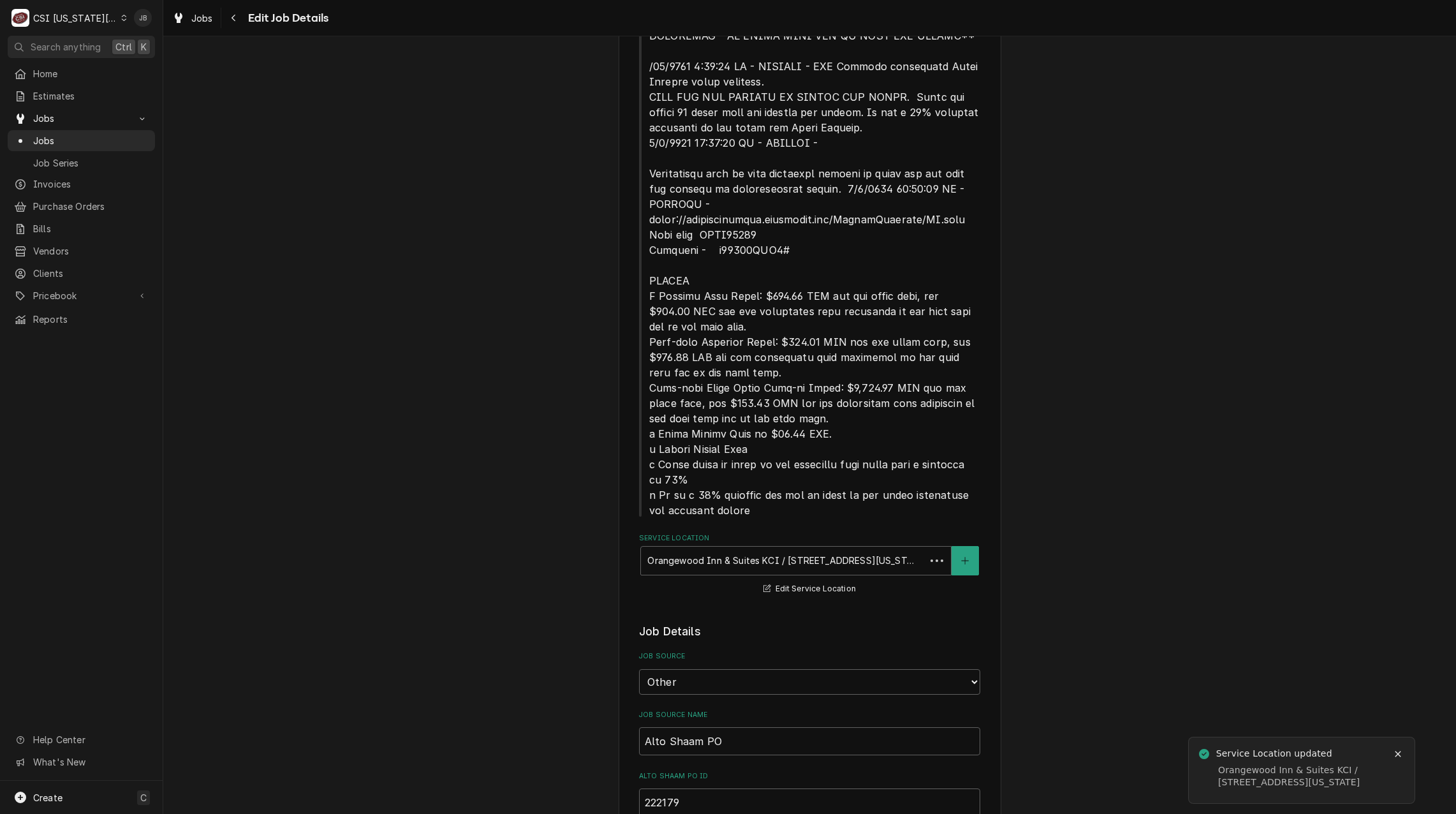
scroll to position [574, 0]
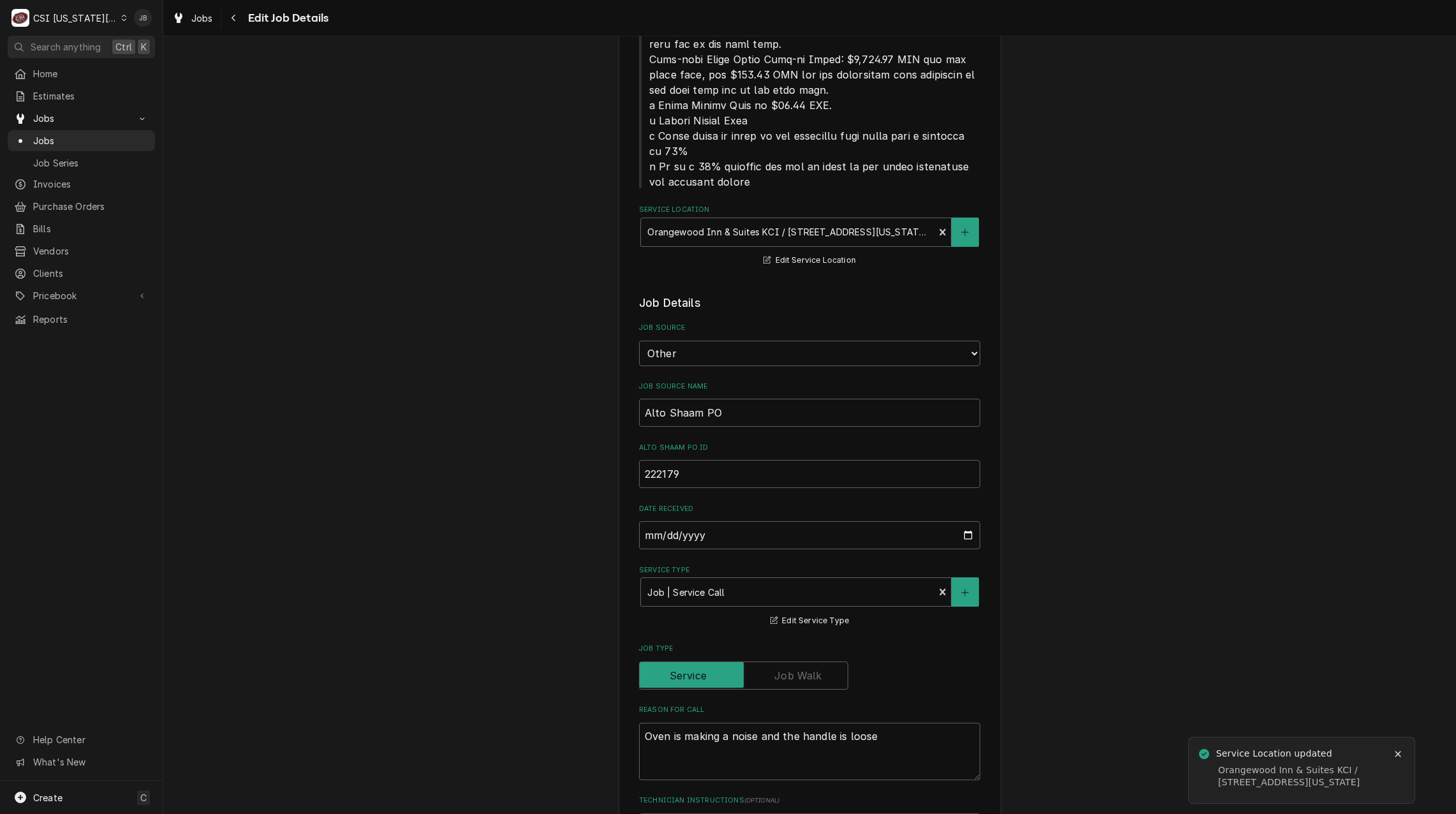
type textarea "x"
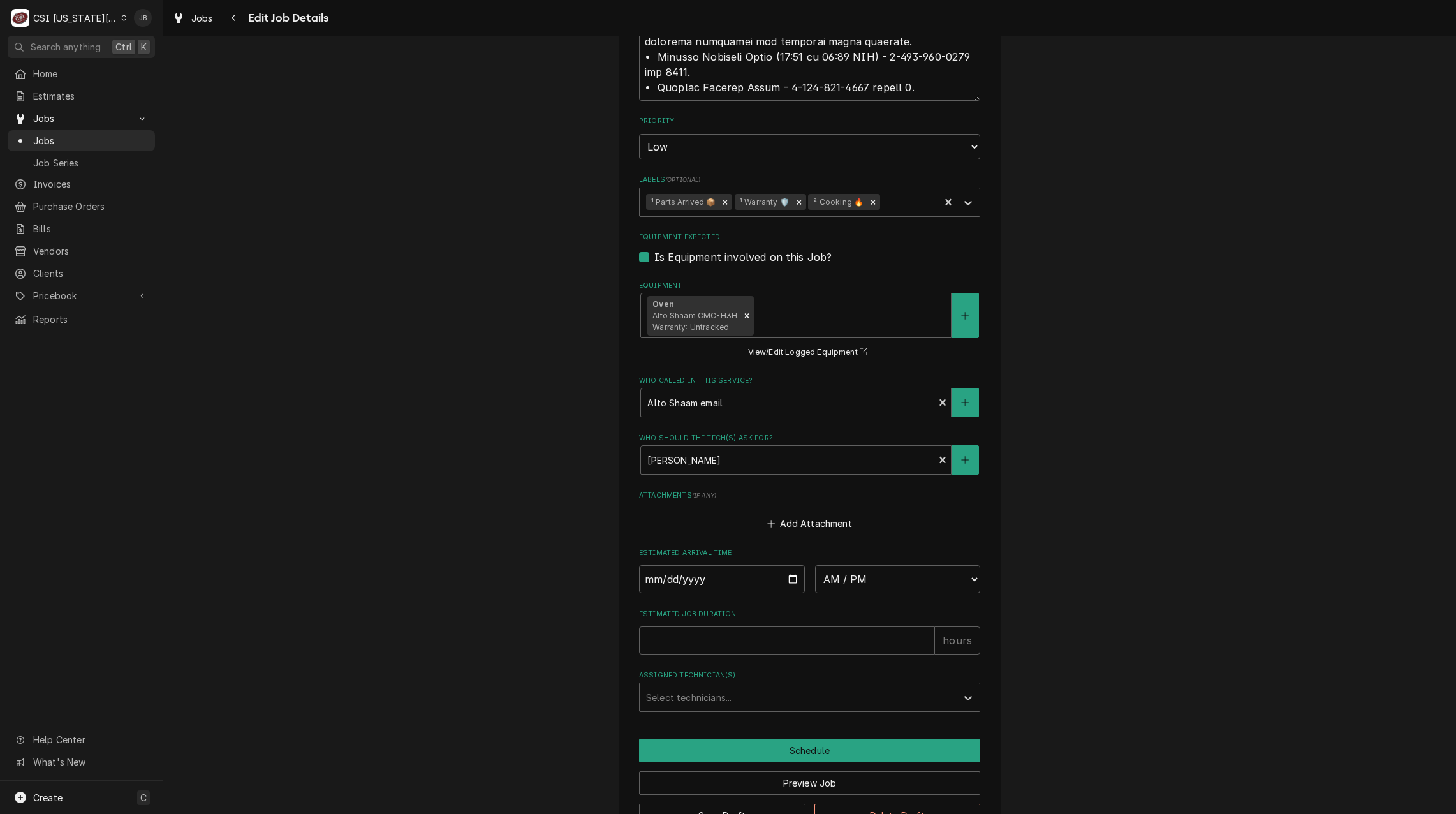
scroll to position [1981, 0]
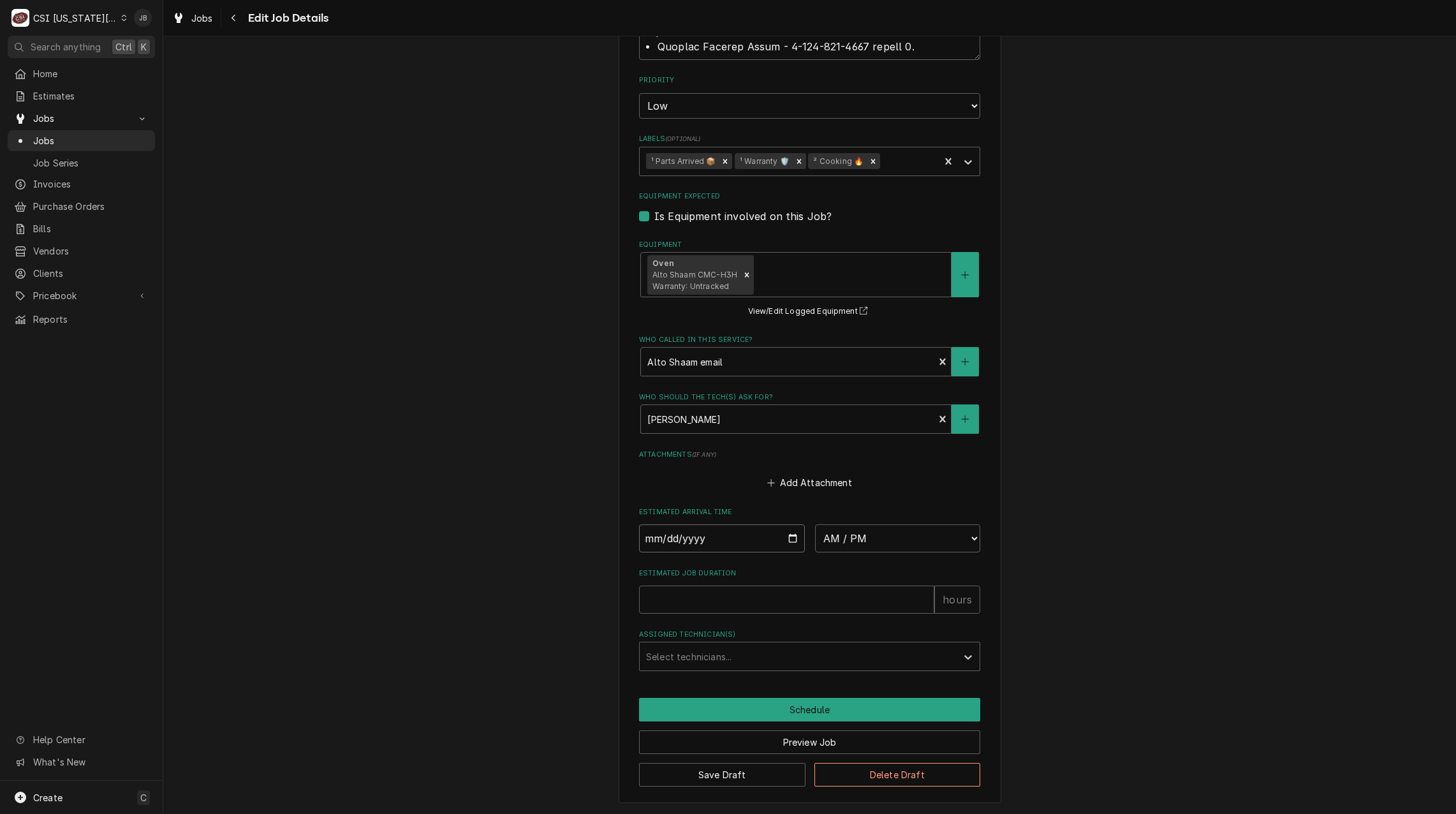
click at [787, 539] on input "Date" at bounding box center [721, 538] width 166 height 28
type input "2025-08-28"
click at [891, 546] on select "AM / PM 6:00 AM 6:15 AM 6:30 AM 6:45 AM 7:00 AM 7:15 AM 7:30 AM 7:45 AM 8:00 AM…" at bounding box center [897, 538] width 166 height 28
type textarea "x"
select select "07:00:00"
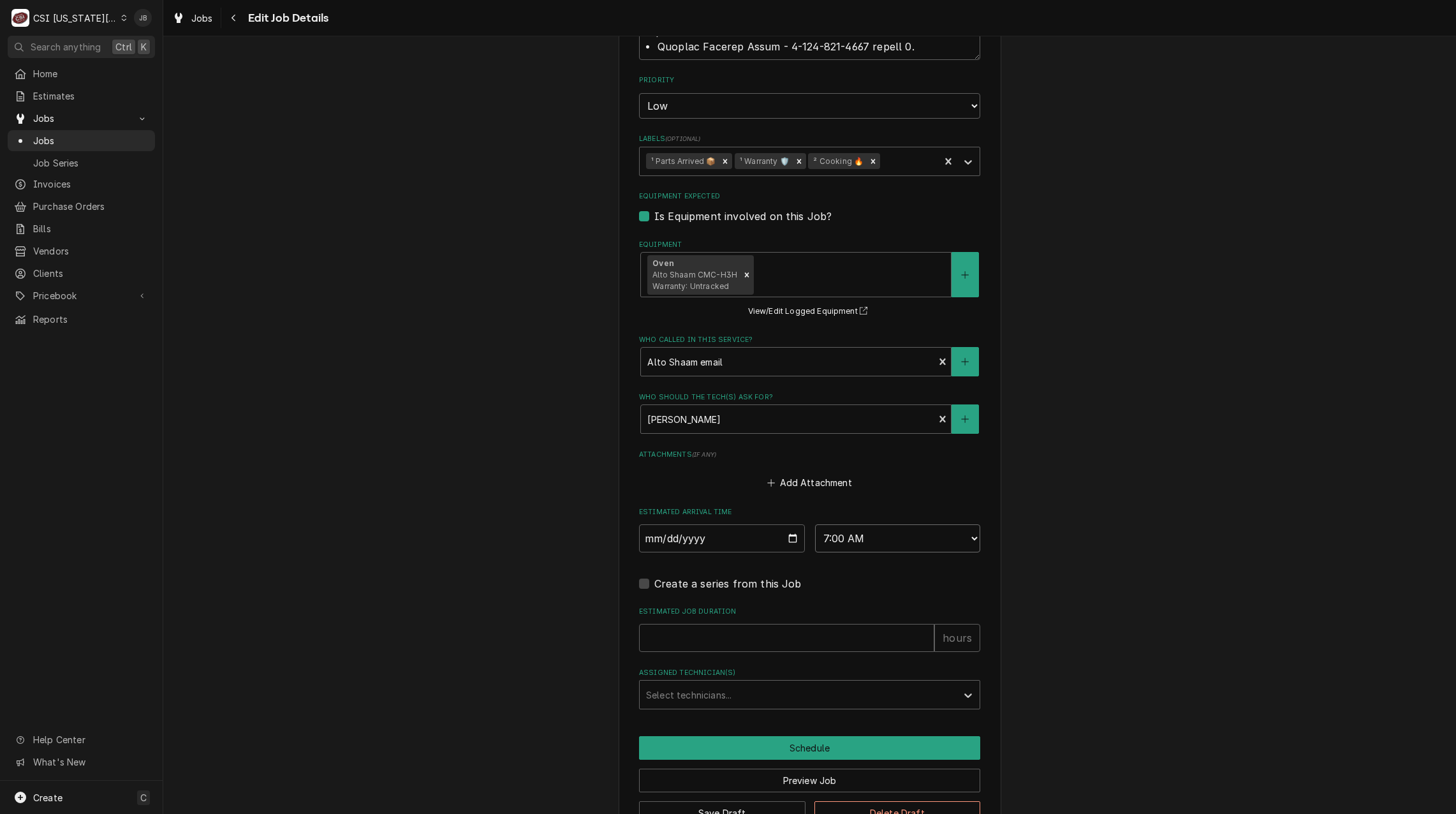
type textarea "x"
click at [676, 647] on input "Estimated Job Duration" at bounding box center [787, 637] width 296 height 28
type input "2"
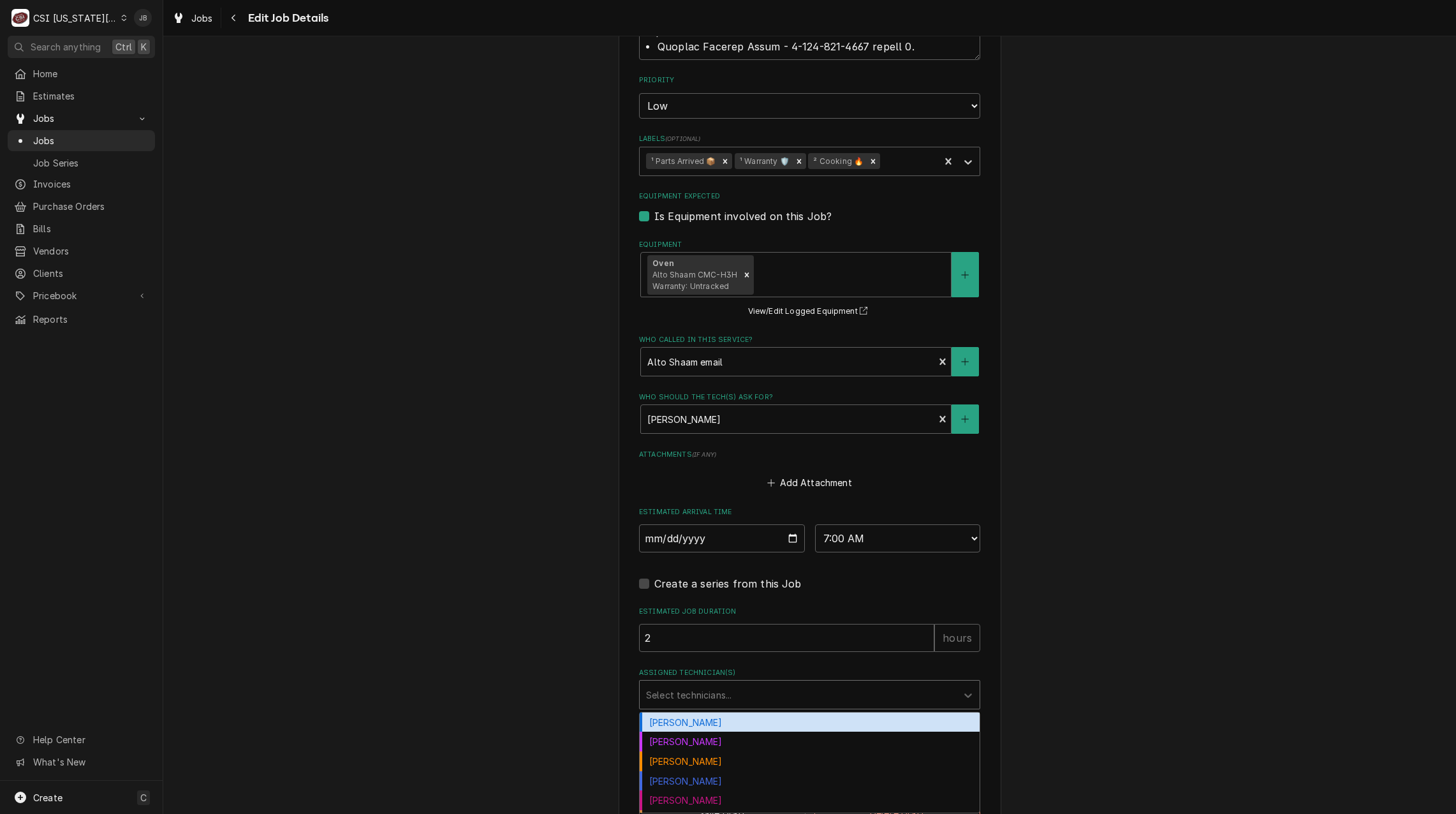
click at [646, 695] on div "Assigned Technician(s)" at bounding box center [798, 694] width 304 height 23
type textarea "x"
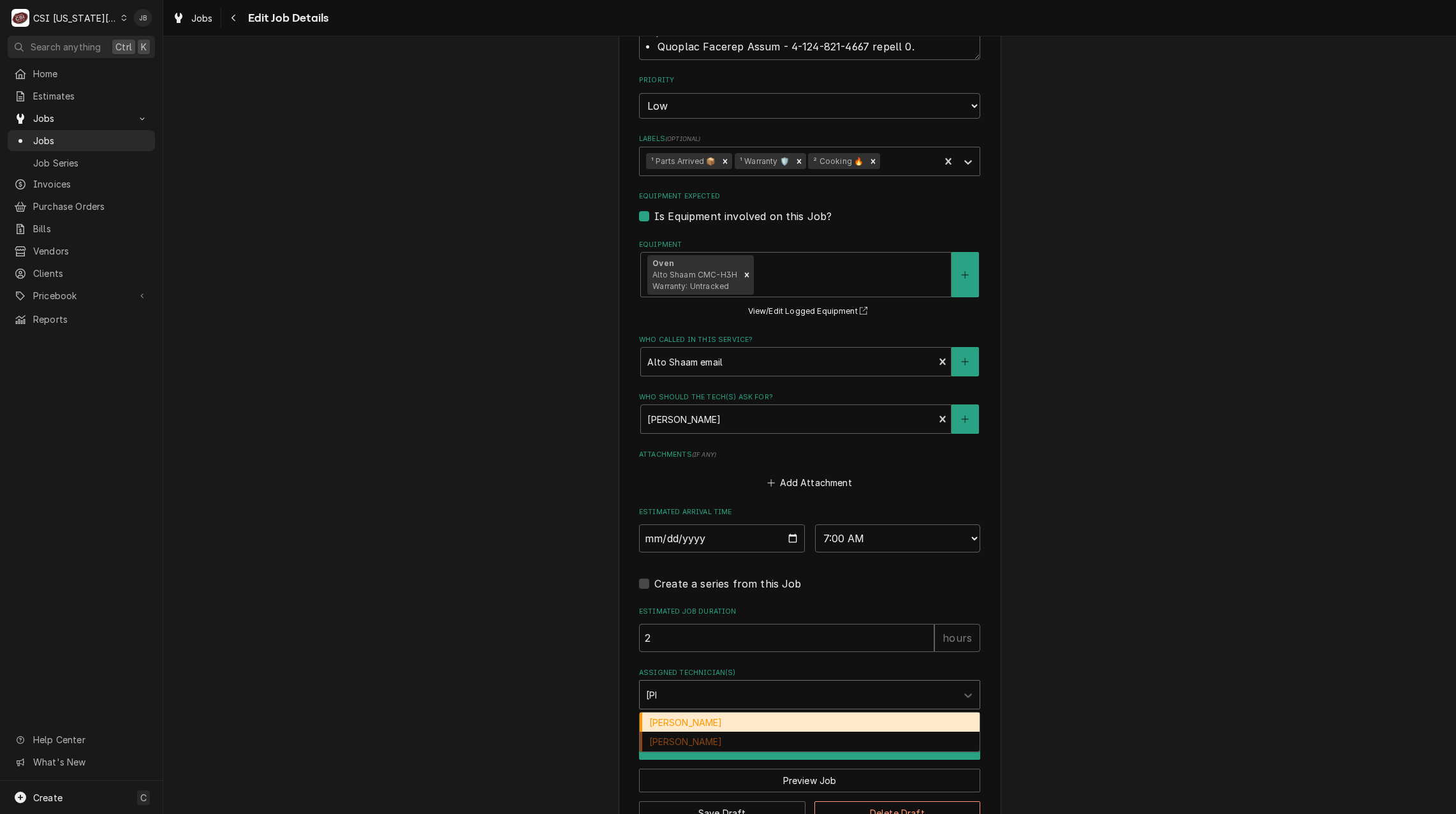
type input "josh"
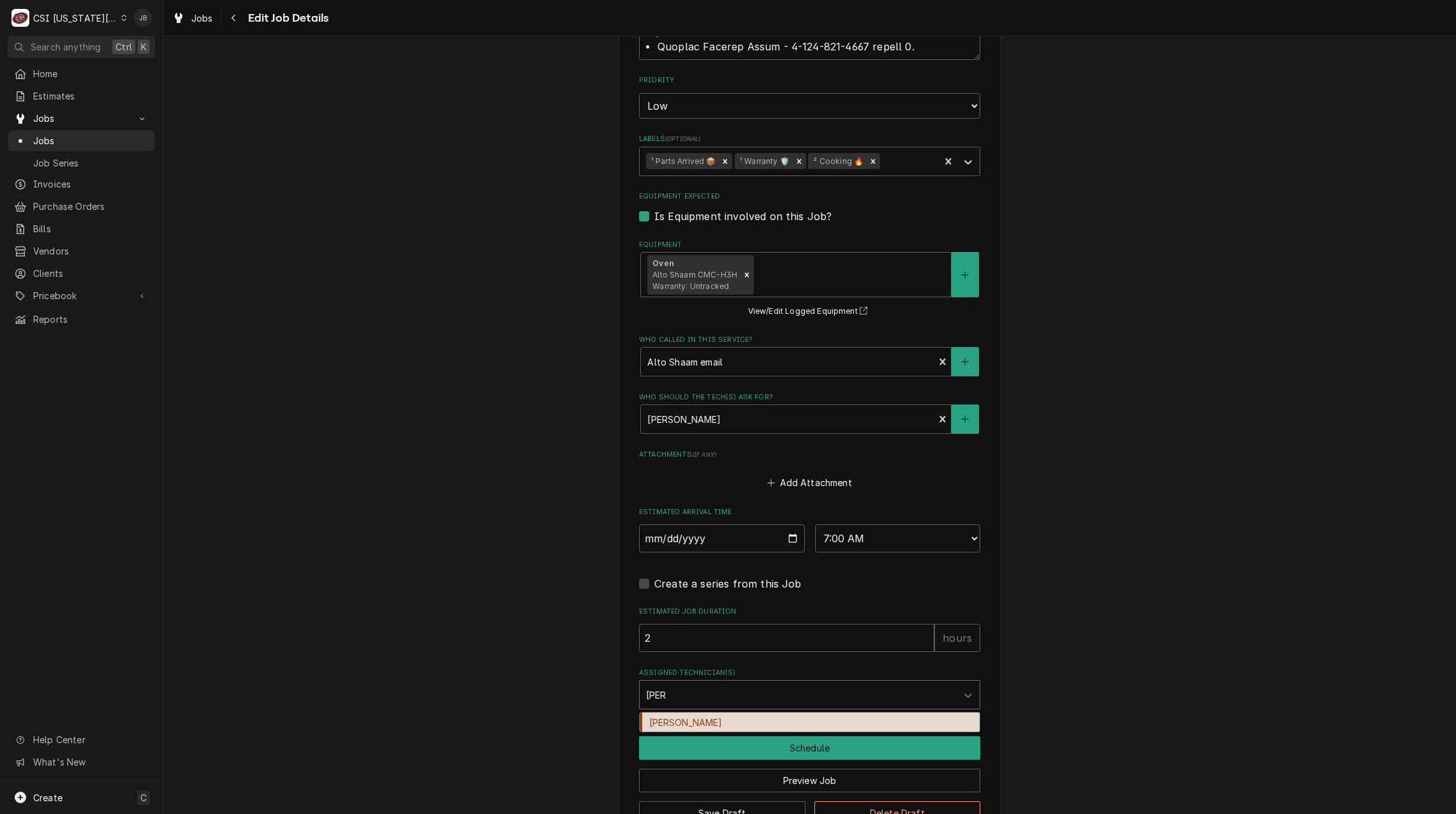
click at [686, 720] on div "[PERSON_NAME]" at bounding box center [810, 721] width 340 height 20
type textarea "x"
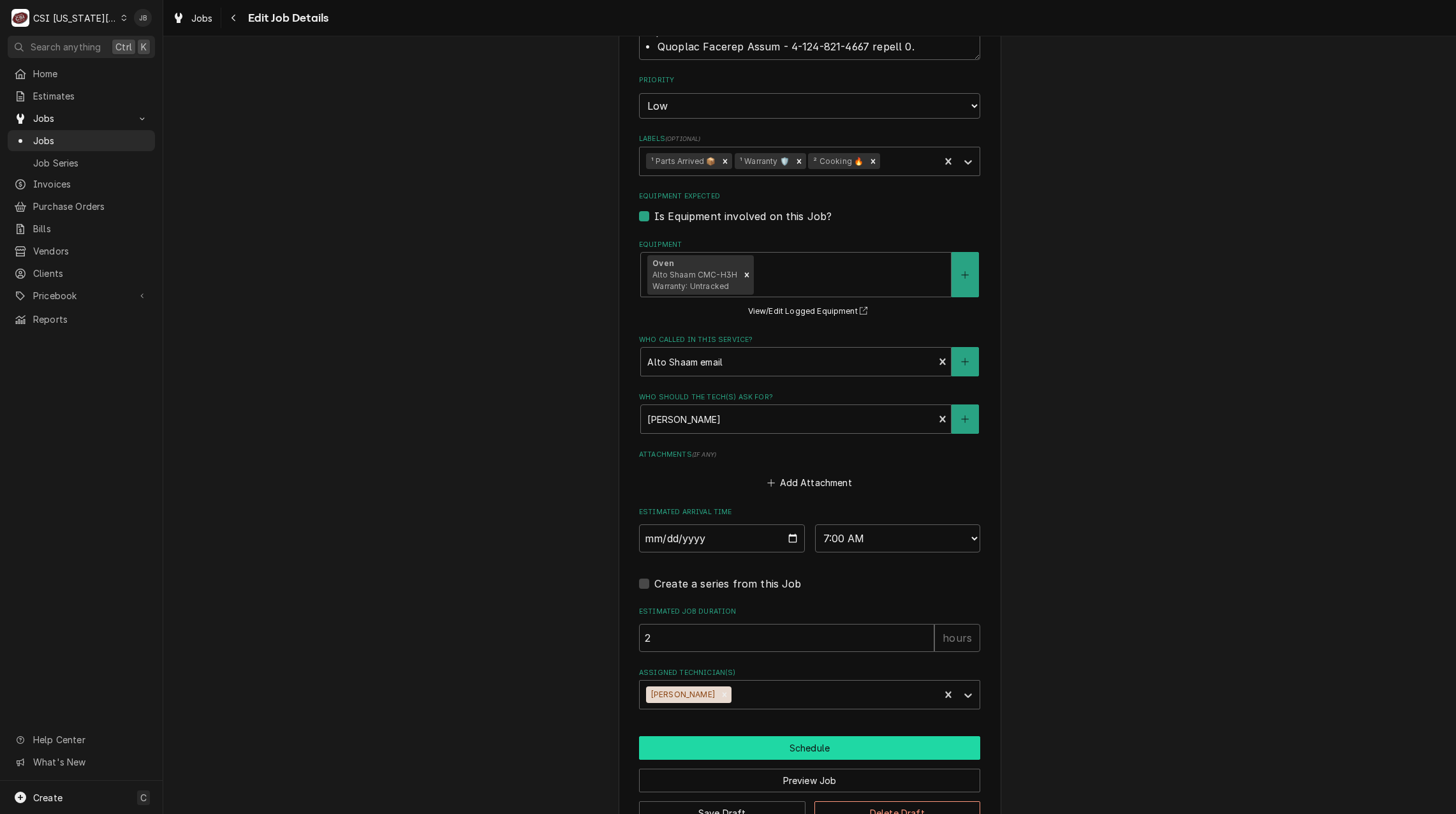
click at [748, 750] on button "Schedule" at bounding box center [810, 748] width 341 height 24
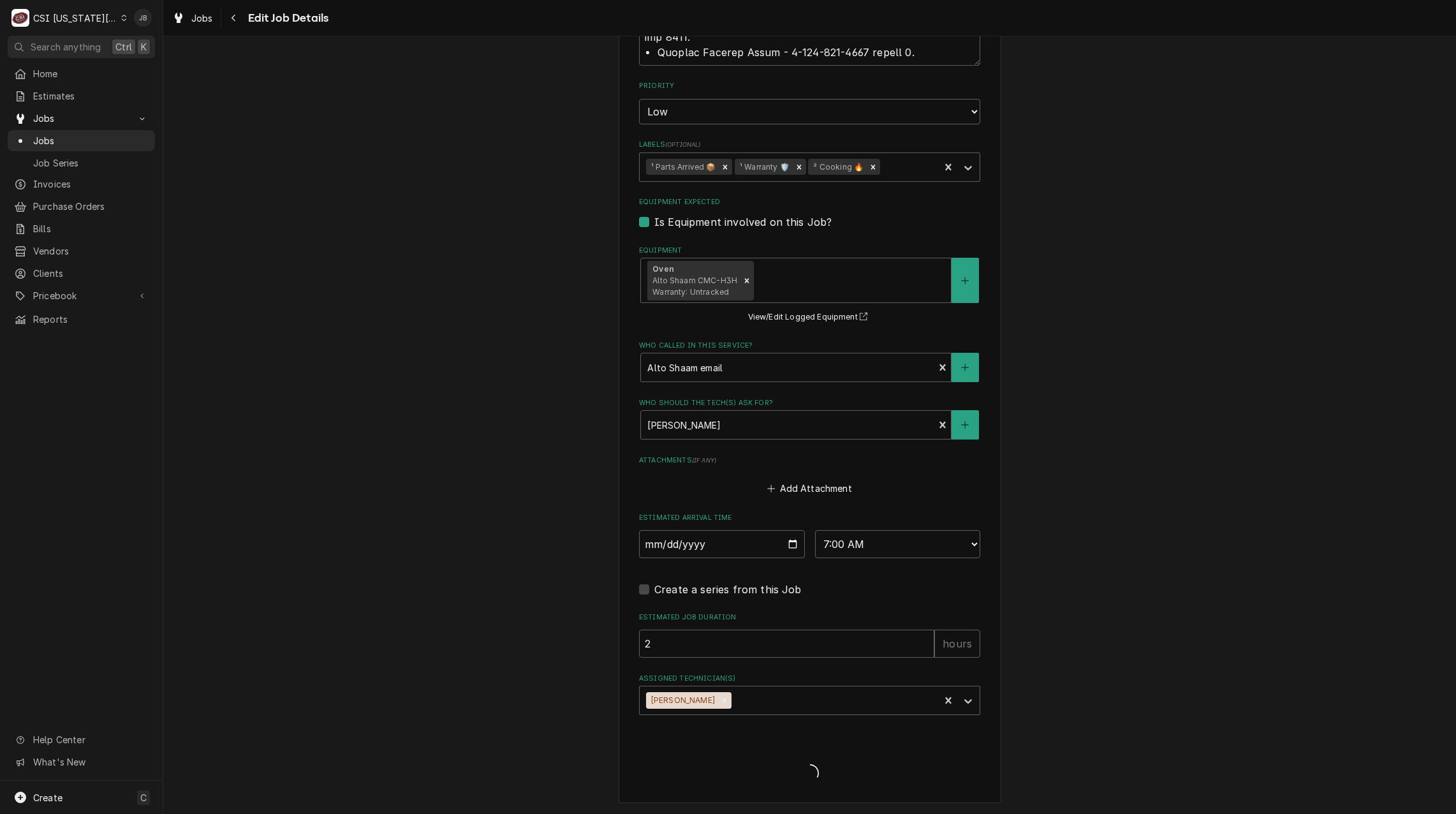
type textarea "x"
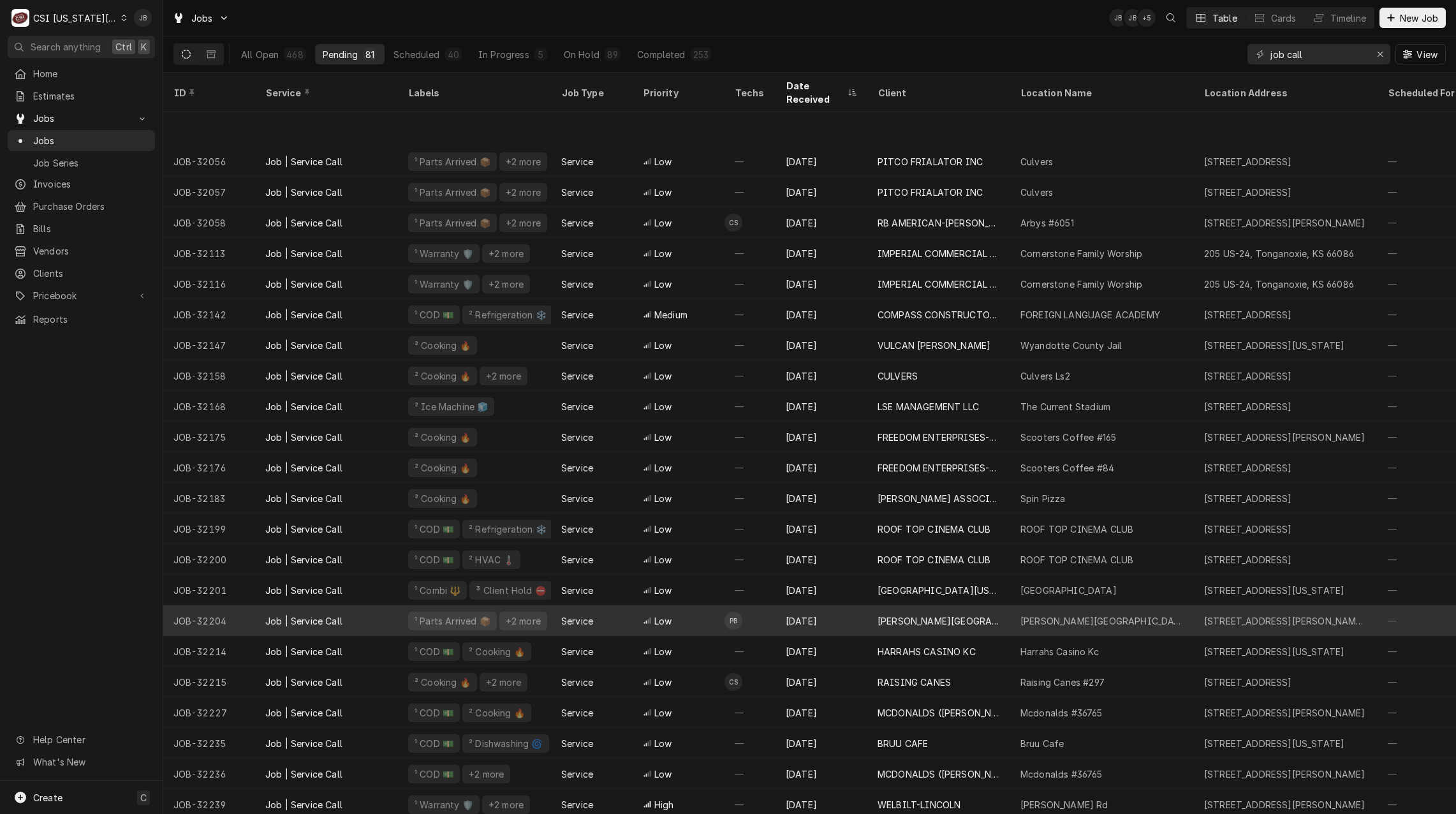
scroll to position [272, 0]
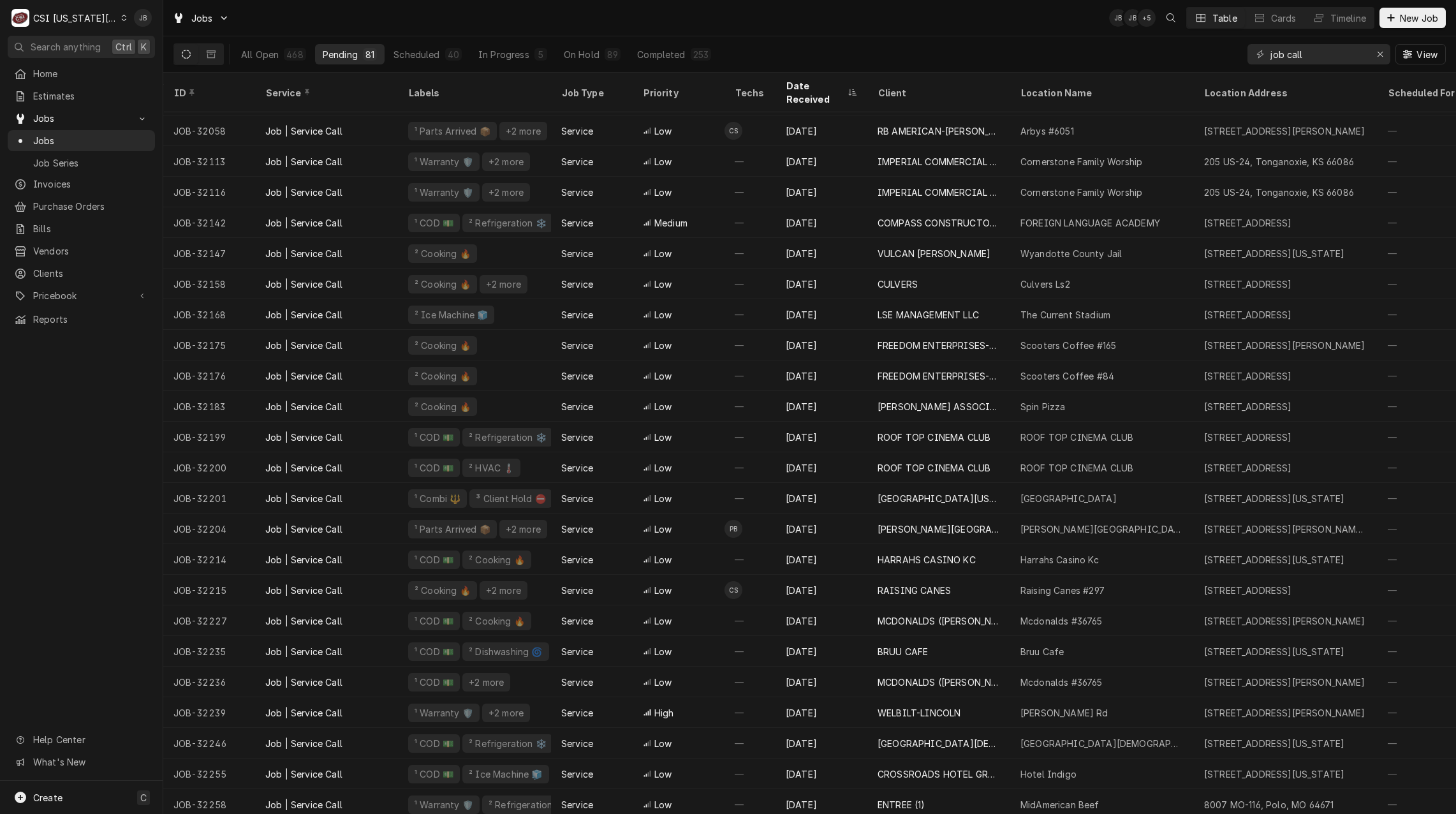
click at [774, 32] on div "Jobs JB JB + 5 Table Cards Timeline New Job" at bounding box center [809, 18] width 1292 height 36
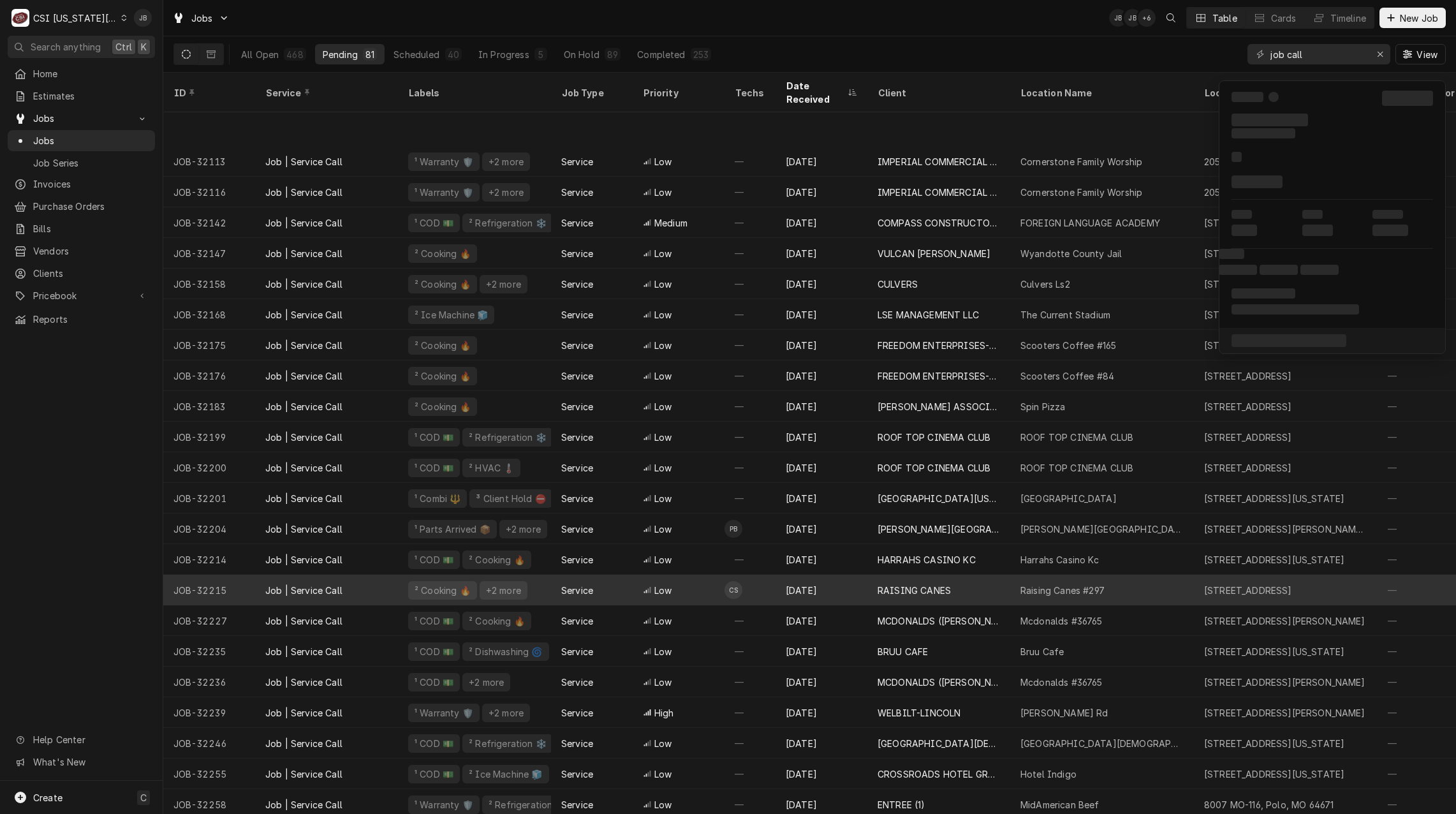
scroll to position [365, 0]
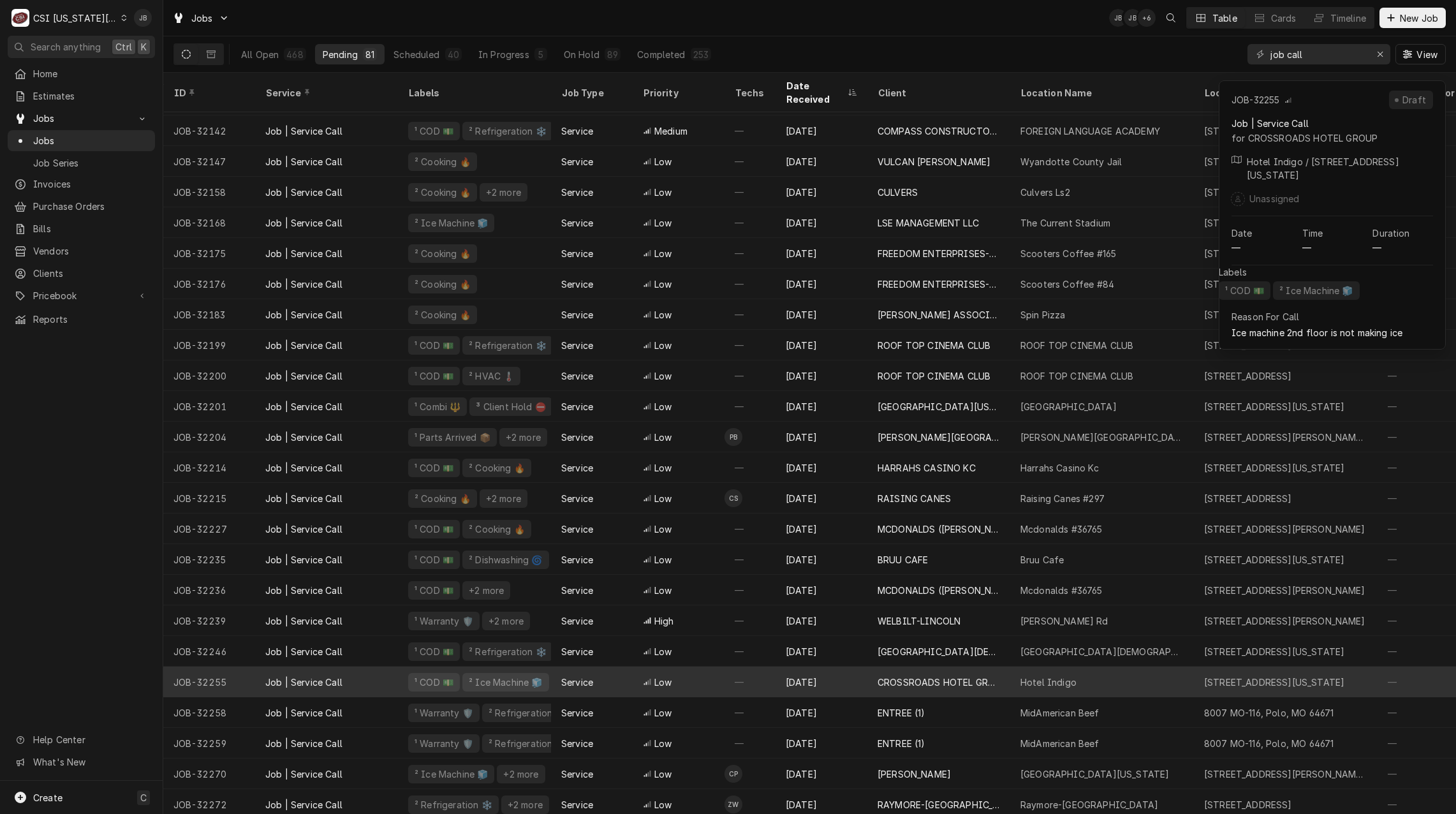
click at [530, 676] on div "² Ice Machine 🧊" at bounding box center [505, 682] width 76 height 14
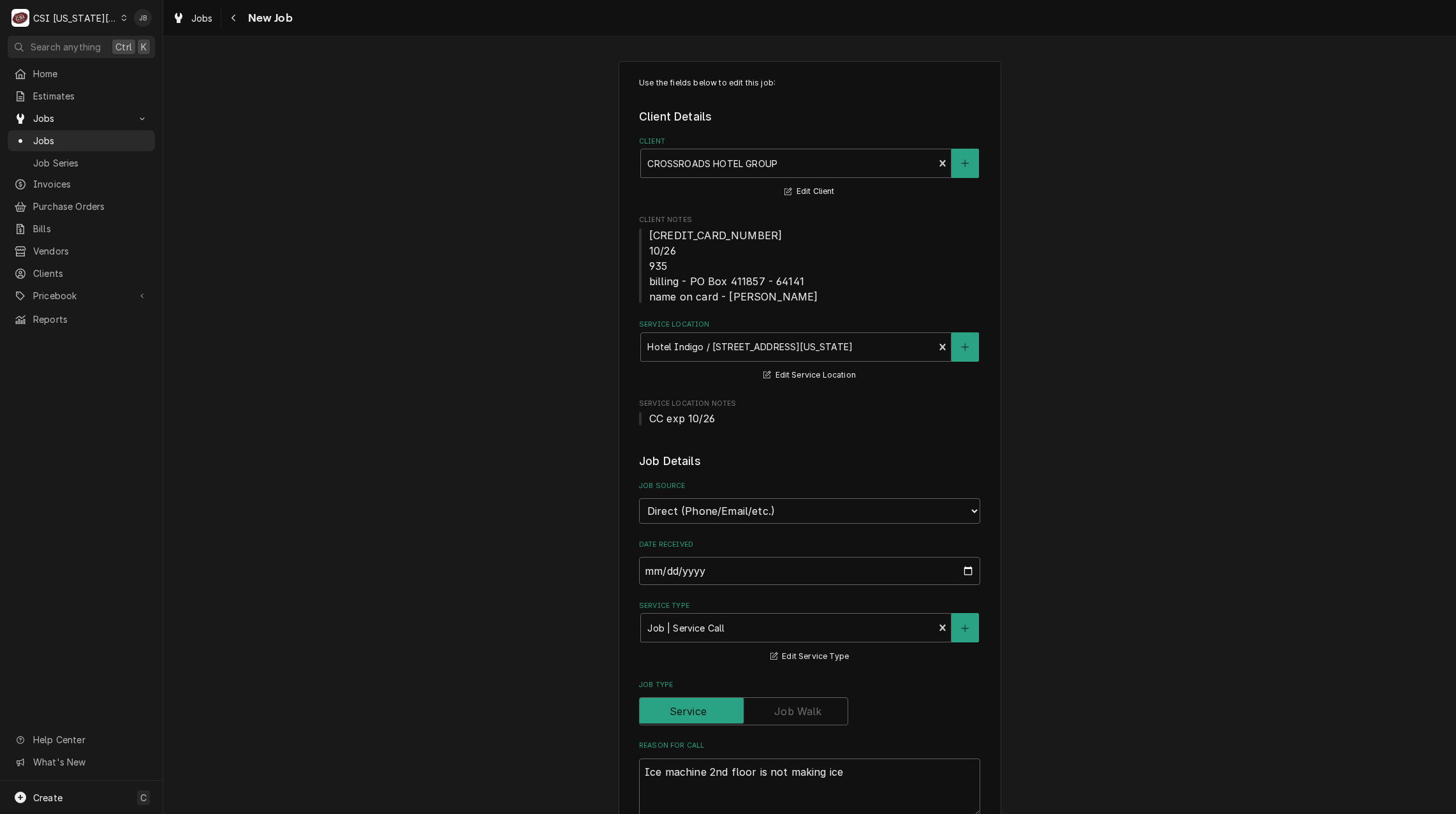
type textarea "x"
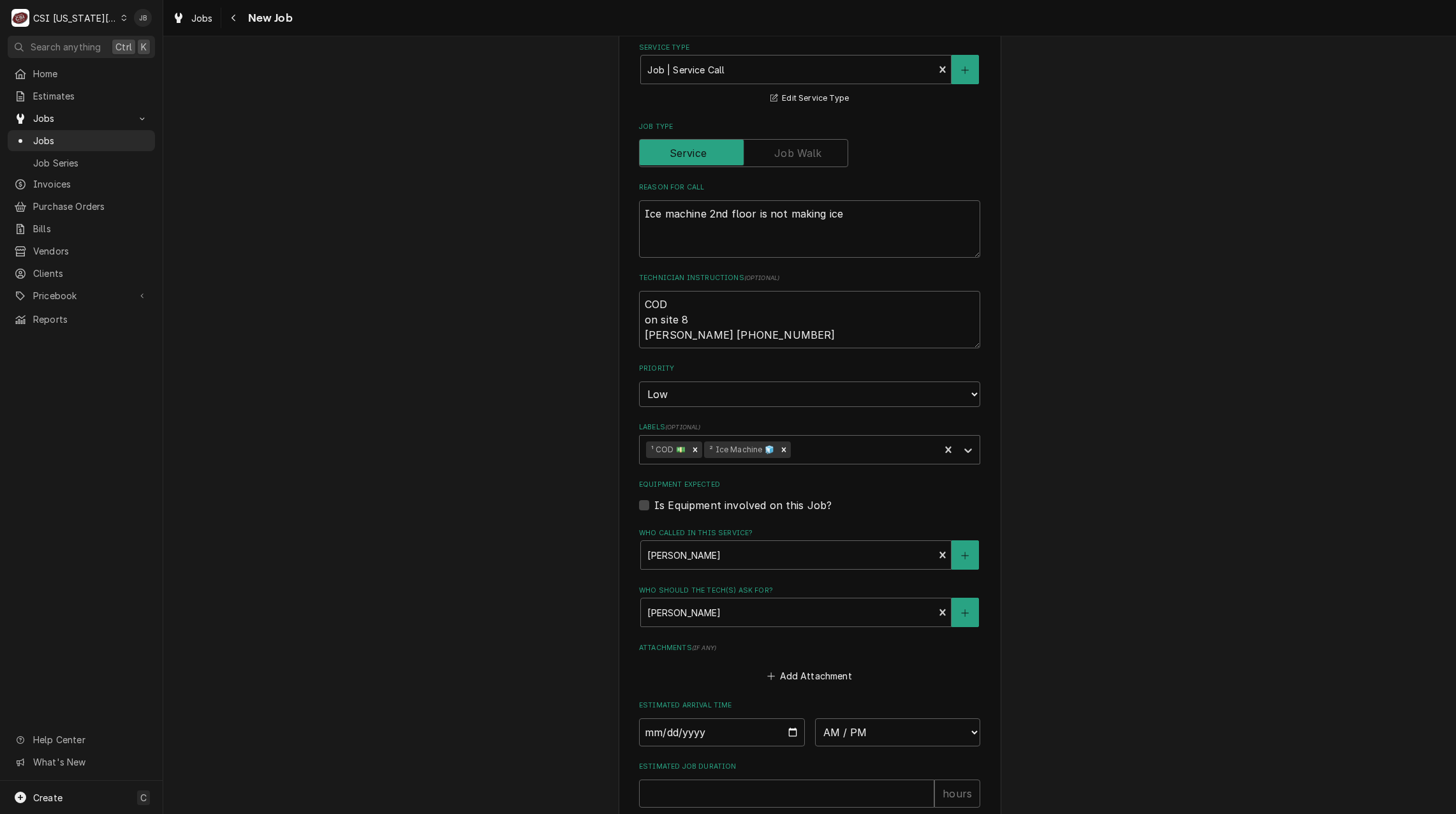
scroll to position [638, 0]
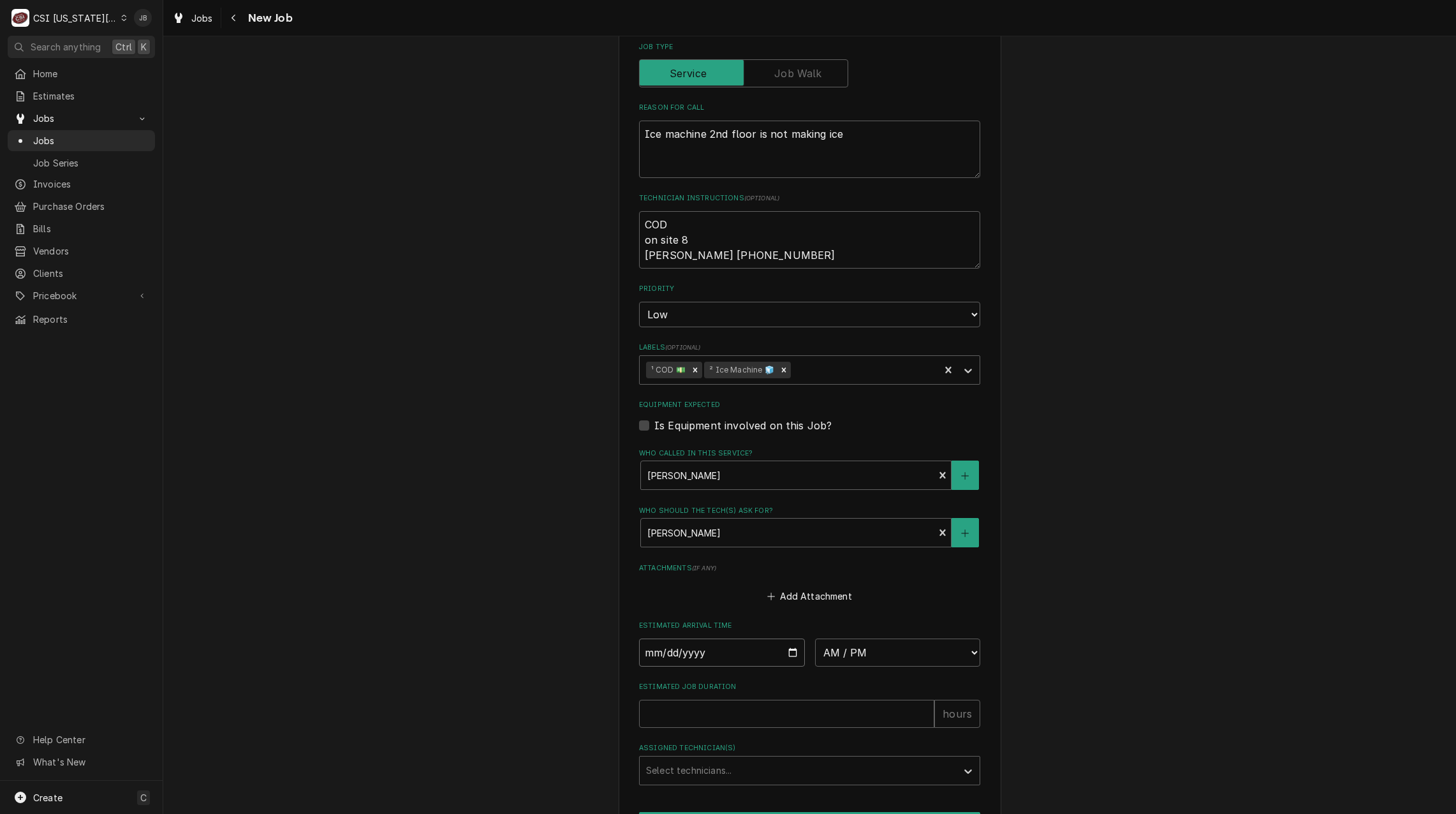
click at [785, 653] on input "Date" at bounding box center [721, 652] width 166 height 28
type input "2025-08-28"
type textarea "x"
click at [864, 645] on select "AM / PM 6:00 AM 6:15 AM 6:30 AM 6:45 AM 7:00 AM 7:15 AM 7:30 AM 7:45 AM 8:00 AM…" at bounding box center [897, 652] width 166 height 28
select select "08:00:00"
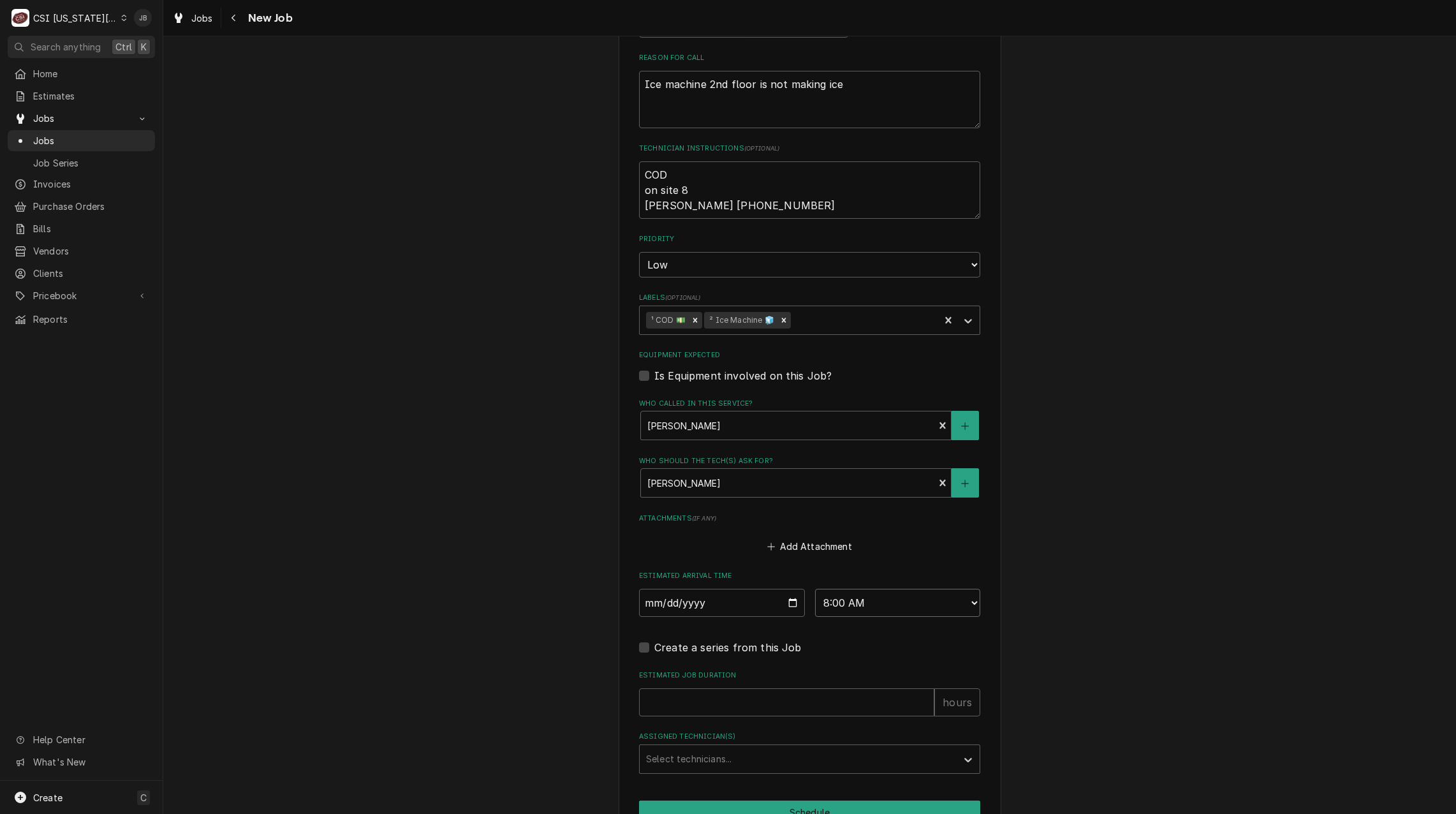
scroll to position [790, 0]
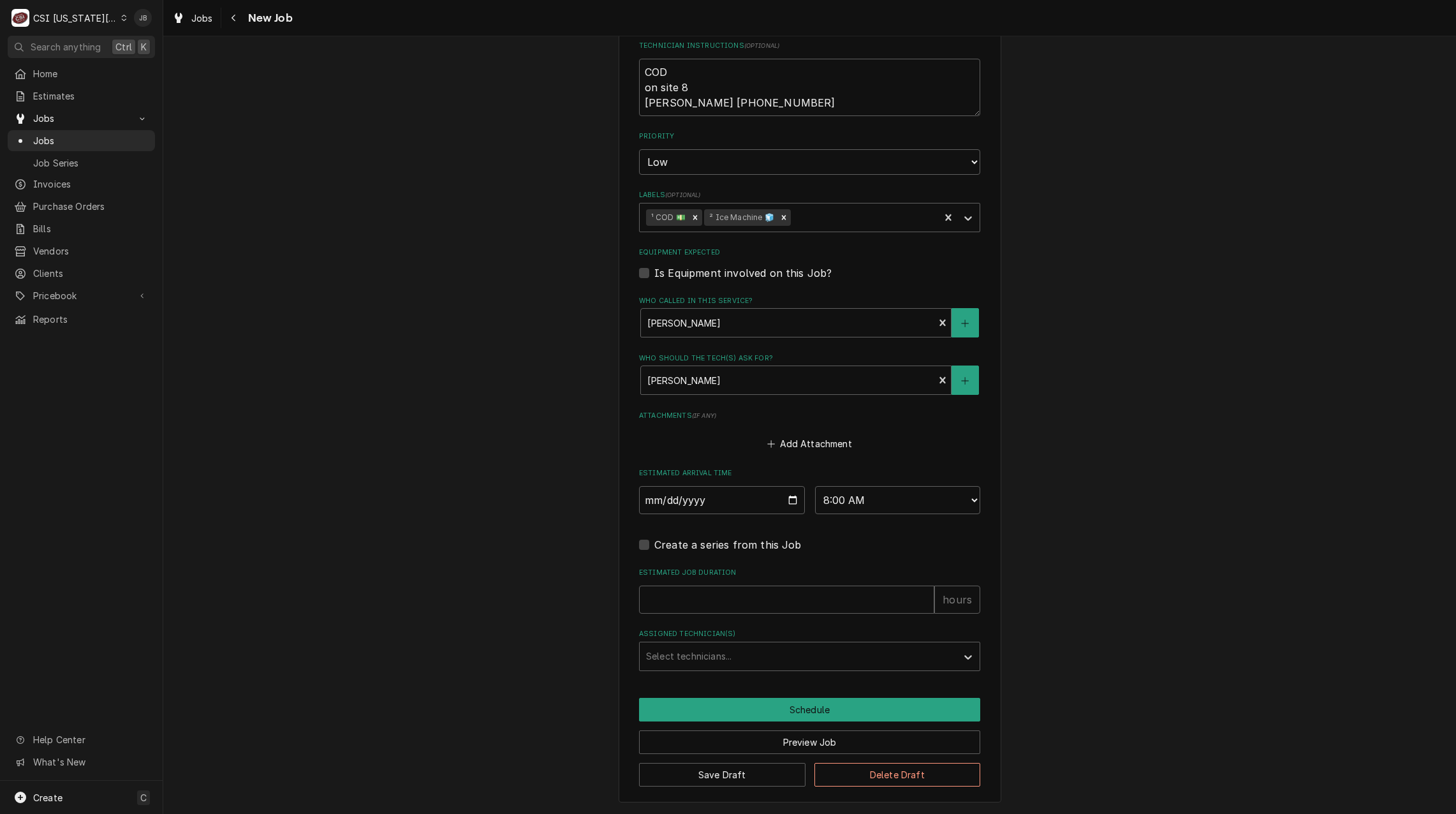
click at [705, 581] on div "Estimated Job Duration hours" at bounding box center [810, 590] width 341 height 45
click at [684, 599] on input "Estimated Job Duration" at bounding box center [787, 599] width 296 height 28
type textarea "x"
type input "2"
type textarea "x"
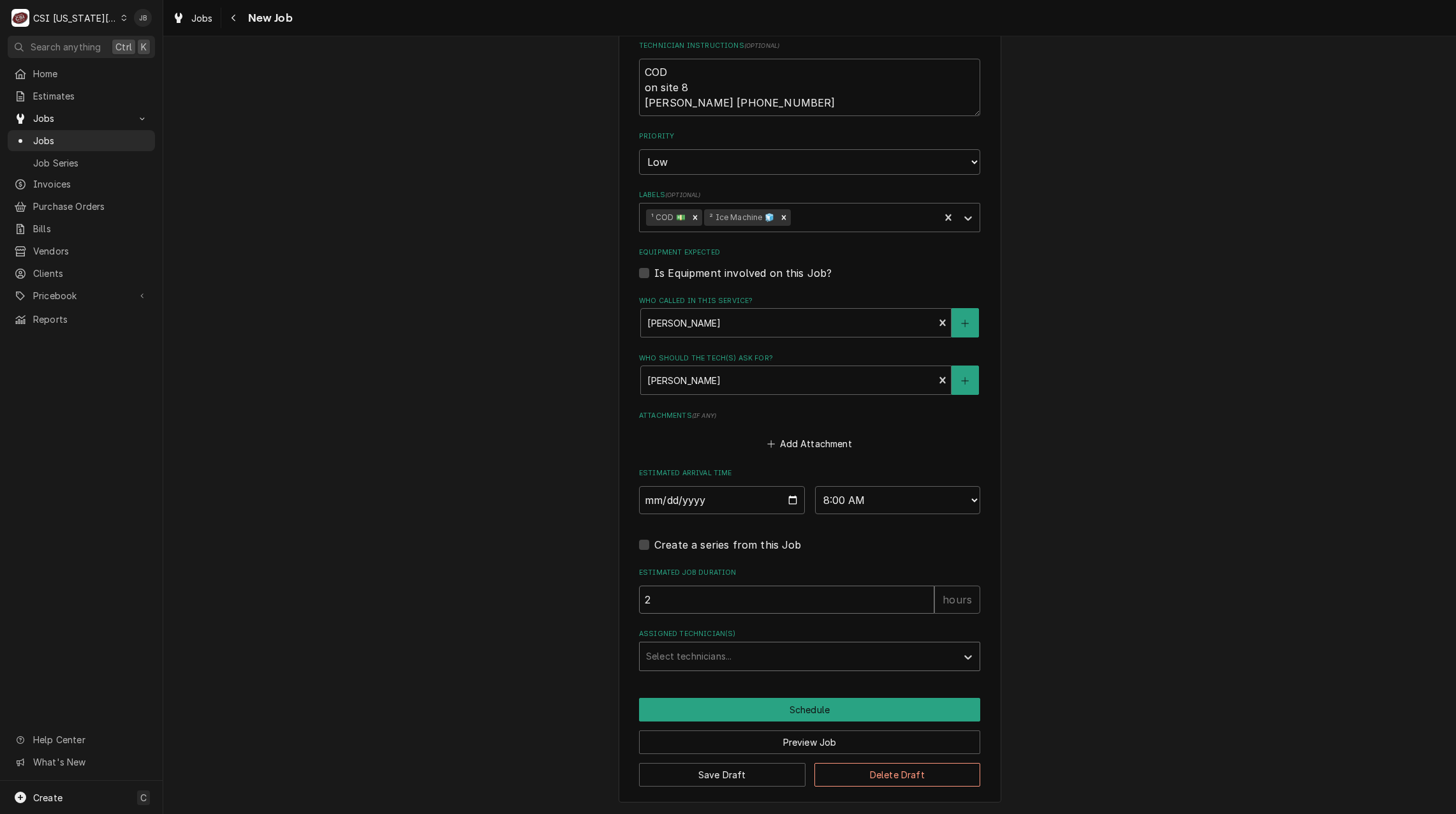
type input "2"
click at [651, 647] on div "Assigned Technician(s)" at bounding box center [798, 656] width 304 height 23
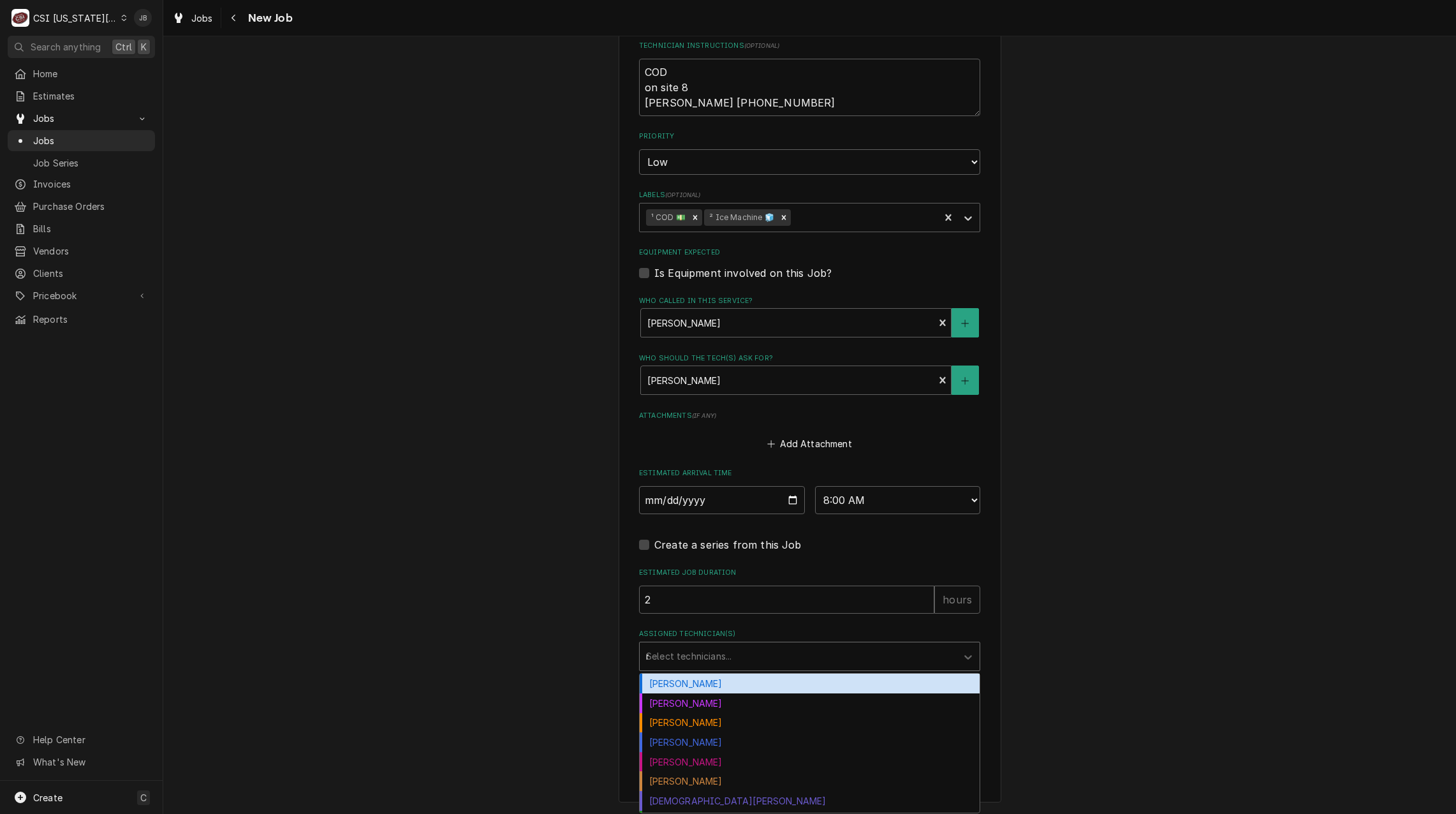
type input "mi"
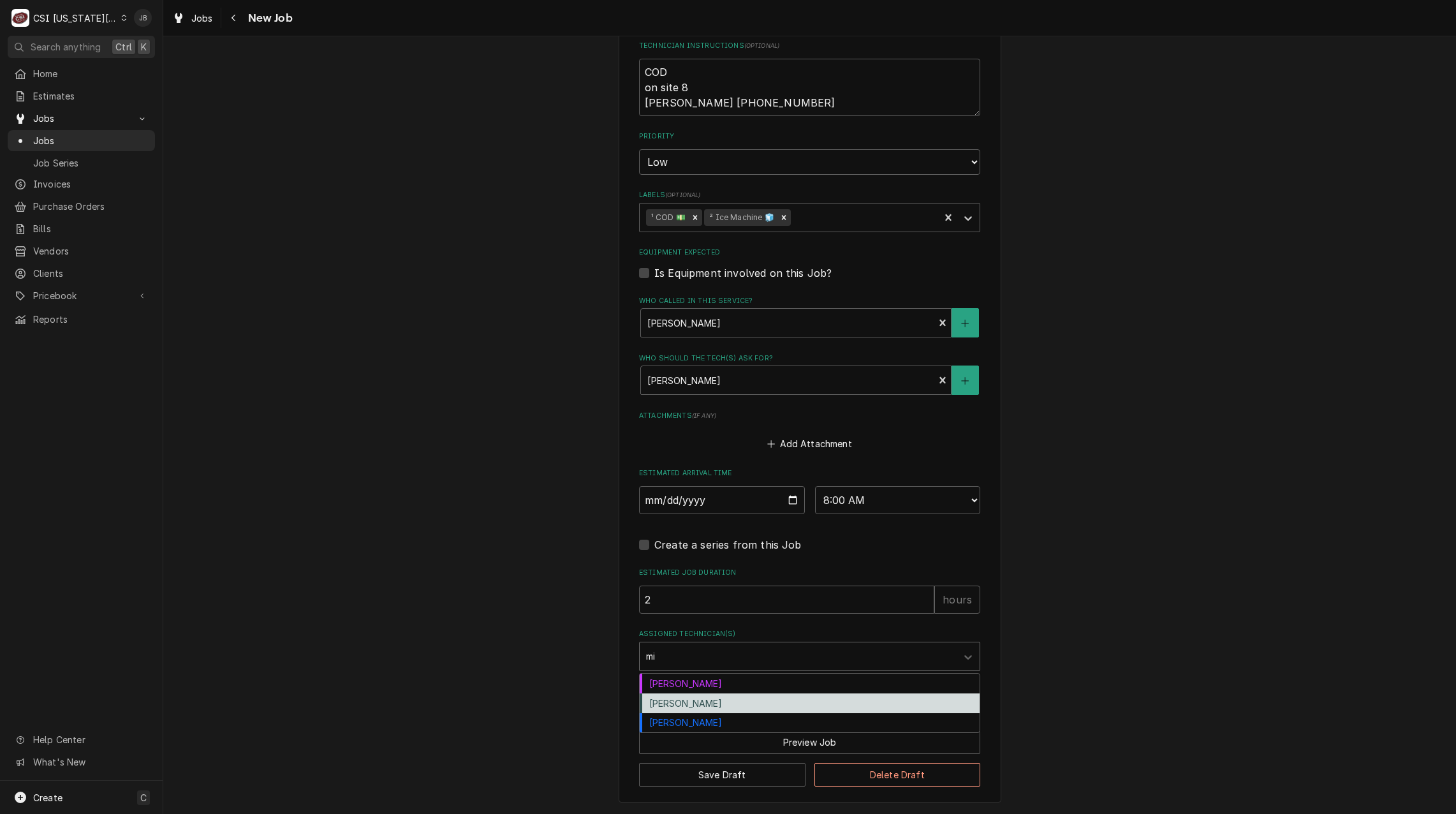
click at [735, 697] on div "[PERSON_NAME]" at bounding box center [810, 703] width 340 height 20
type textarea "x"
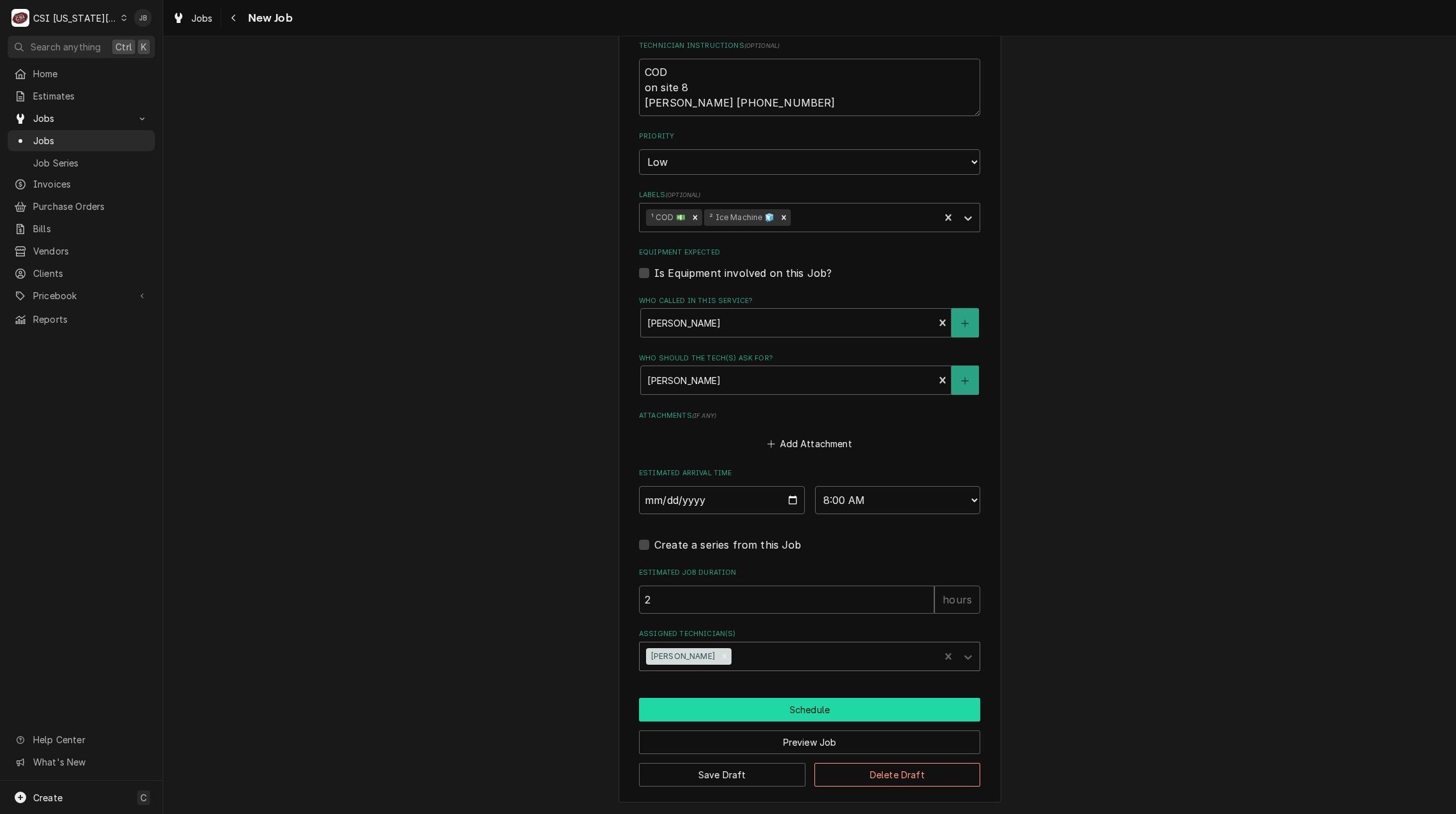
click at [770, 703] on button "Schedule" at bounding box center [810, 709] width 341 height 24
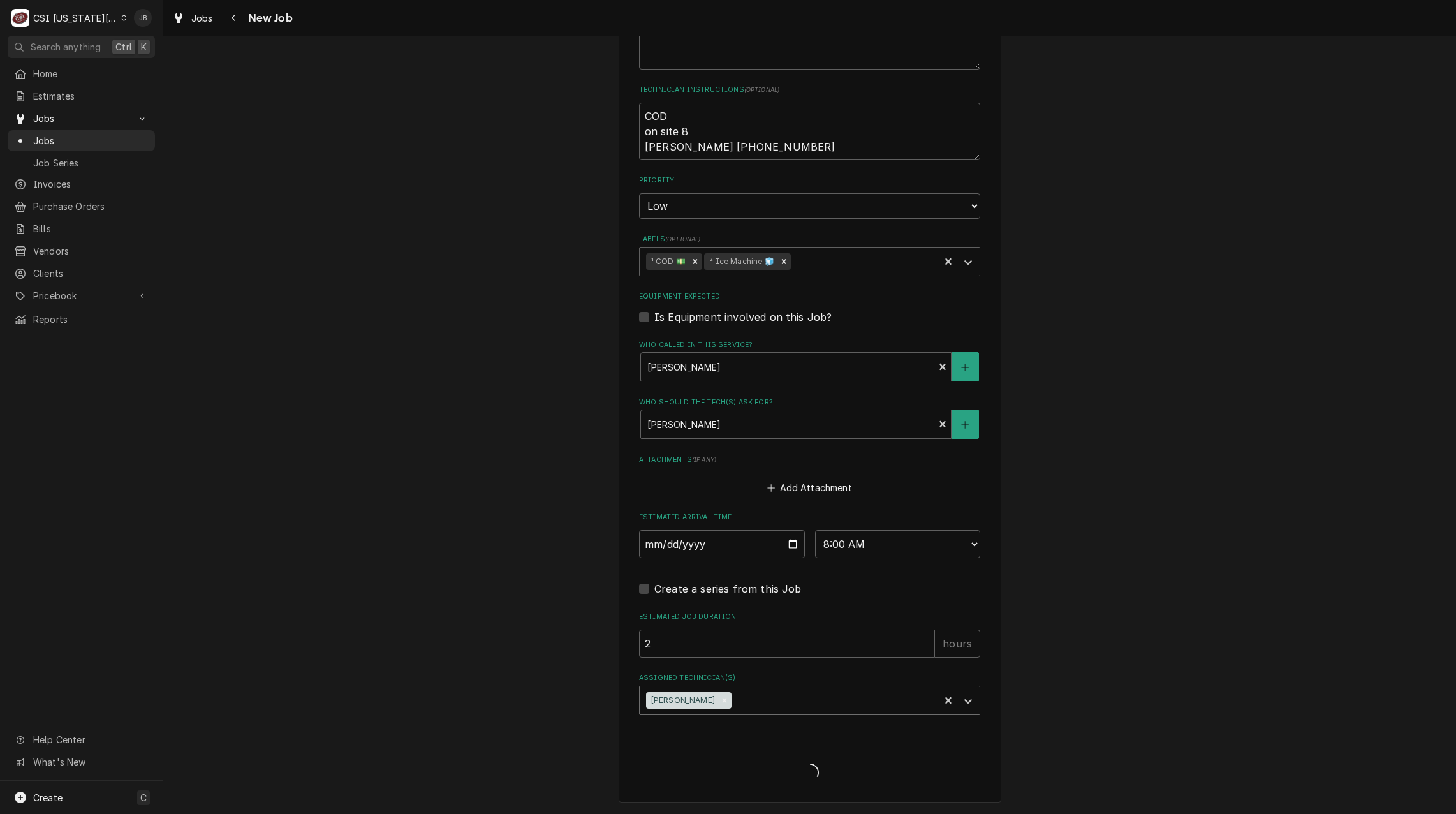
scroll to position [746, 0]
type textarea "x"
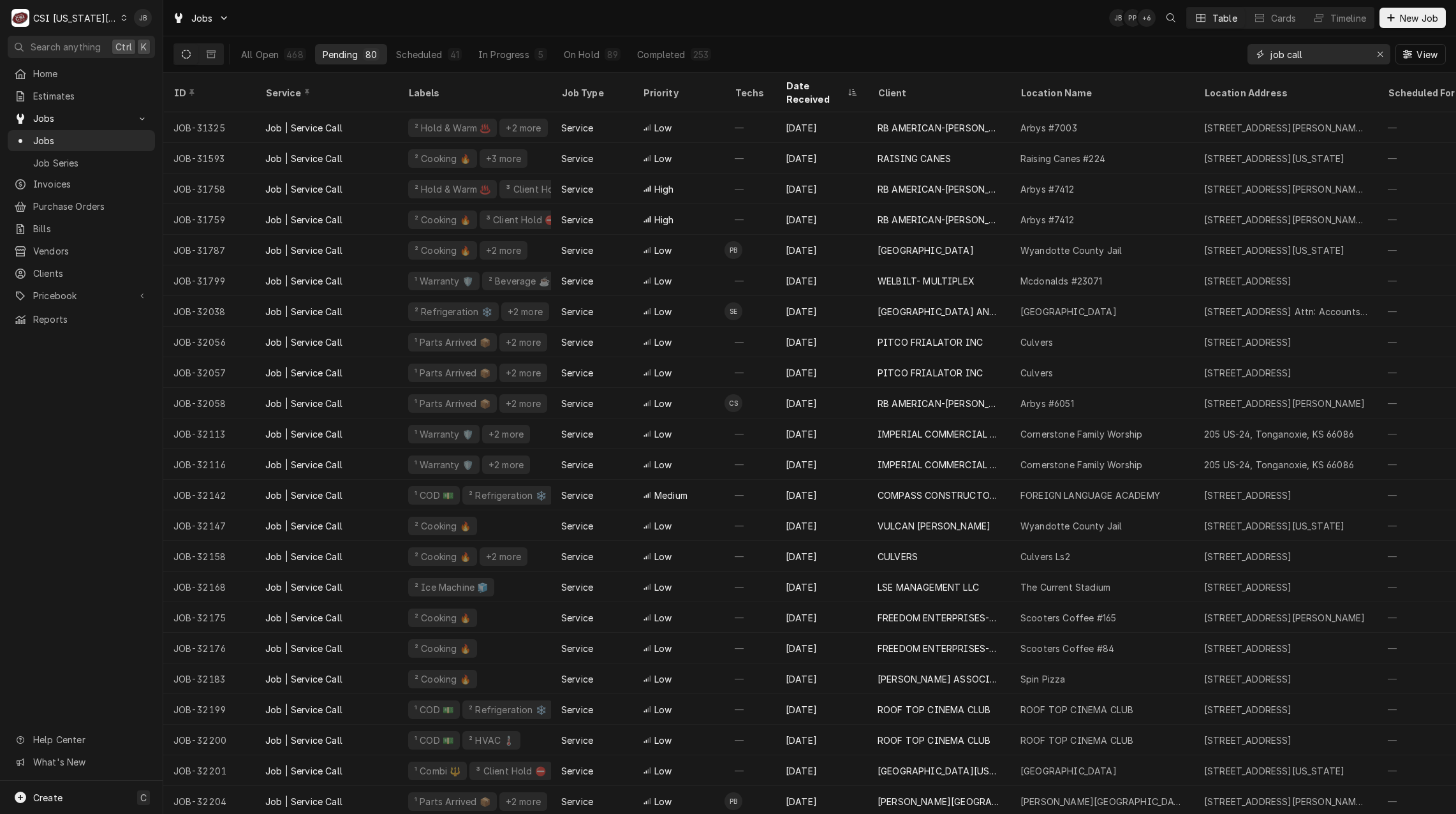
drag, startPoint x: 1330, startPoint y: 48, endPoint x: 930, endPoint y: 48, distance: 400.0
click at [968, 48] on div "All Open 468 Pending 80 Scheduled 41 In Progress 5 On Hold 89 Completed 253 job…" at bounding box center [809, 54] width 1272 height 36
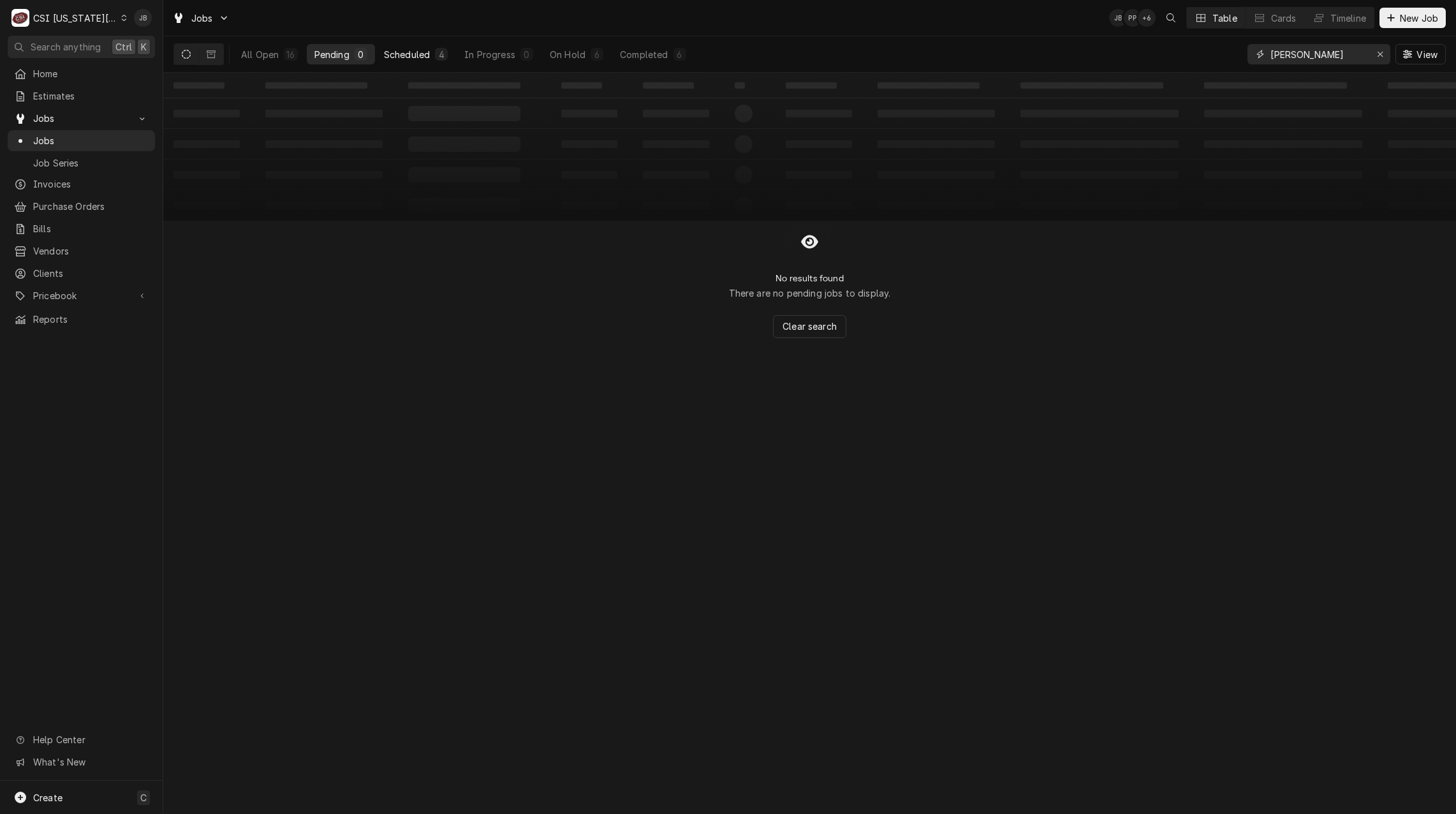
type input "[PERSON_NAME]"
click at [429, 55] on div "Scheduled" at bounding box center [407, 54] width 46 height 14
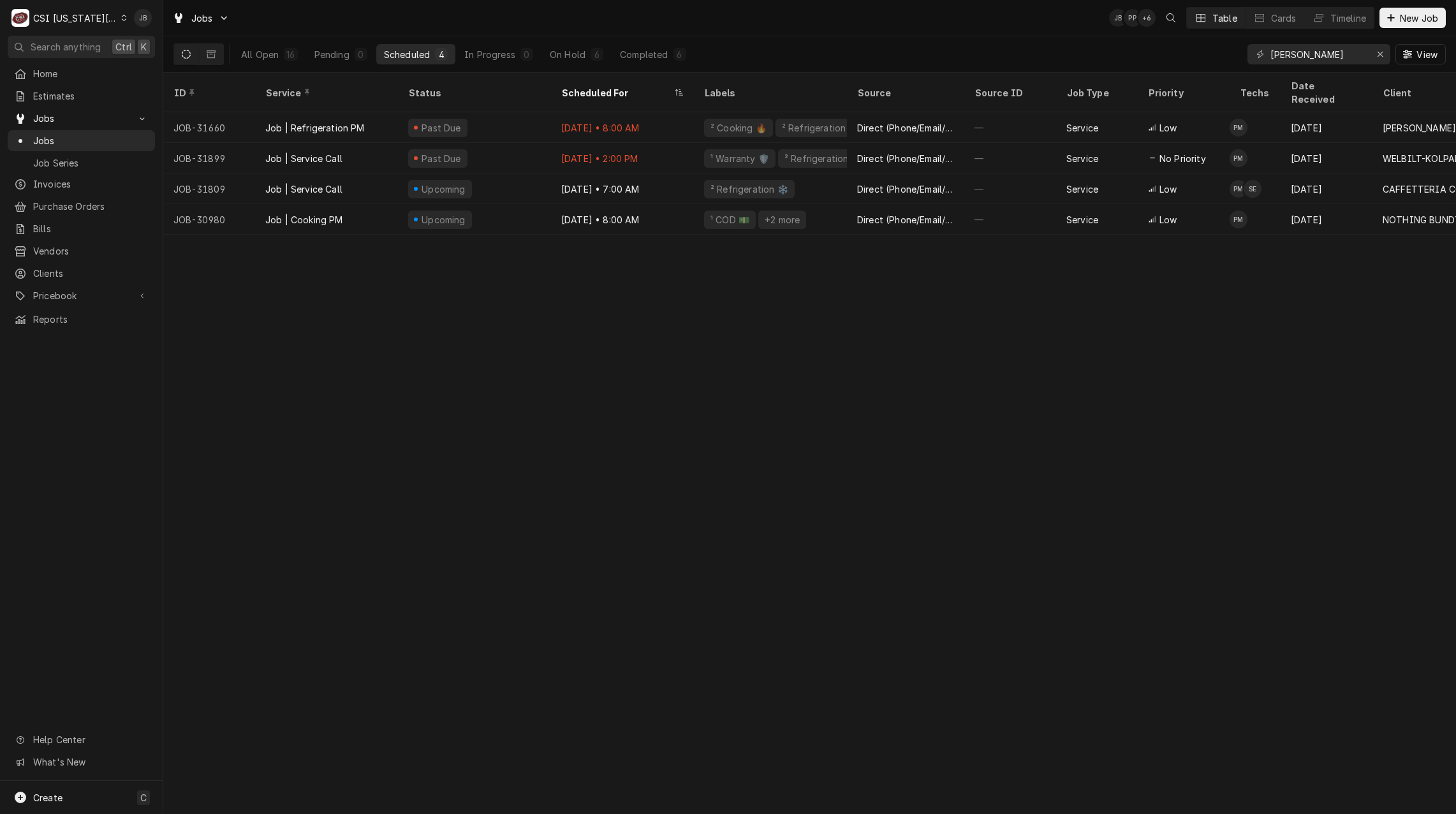
click at [524, 333] on div "ID Service Status Scheduled For Labels Source Source ID Job Type Priority Techs…" at bounding box center [809, 444] width 1292 height 741
drag, startPoint x: 1316, startPoint y: 56, endPoint x: 1064, endPoint y: 55, distance: 252.0
click at [1123, 55] on div "All Open 16 Pending 0 Scheduled 4 In Progress 0 On Hold 6 Completed 6 preston V…" at bounding box center [809, 54] width 1272 height 36
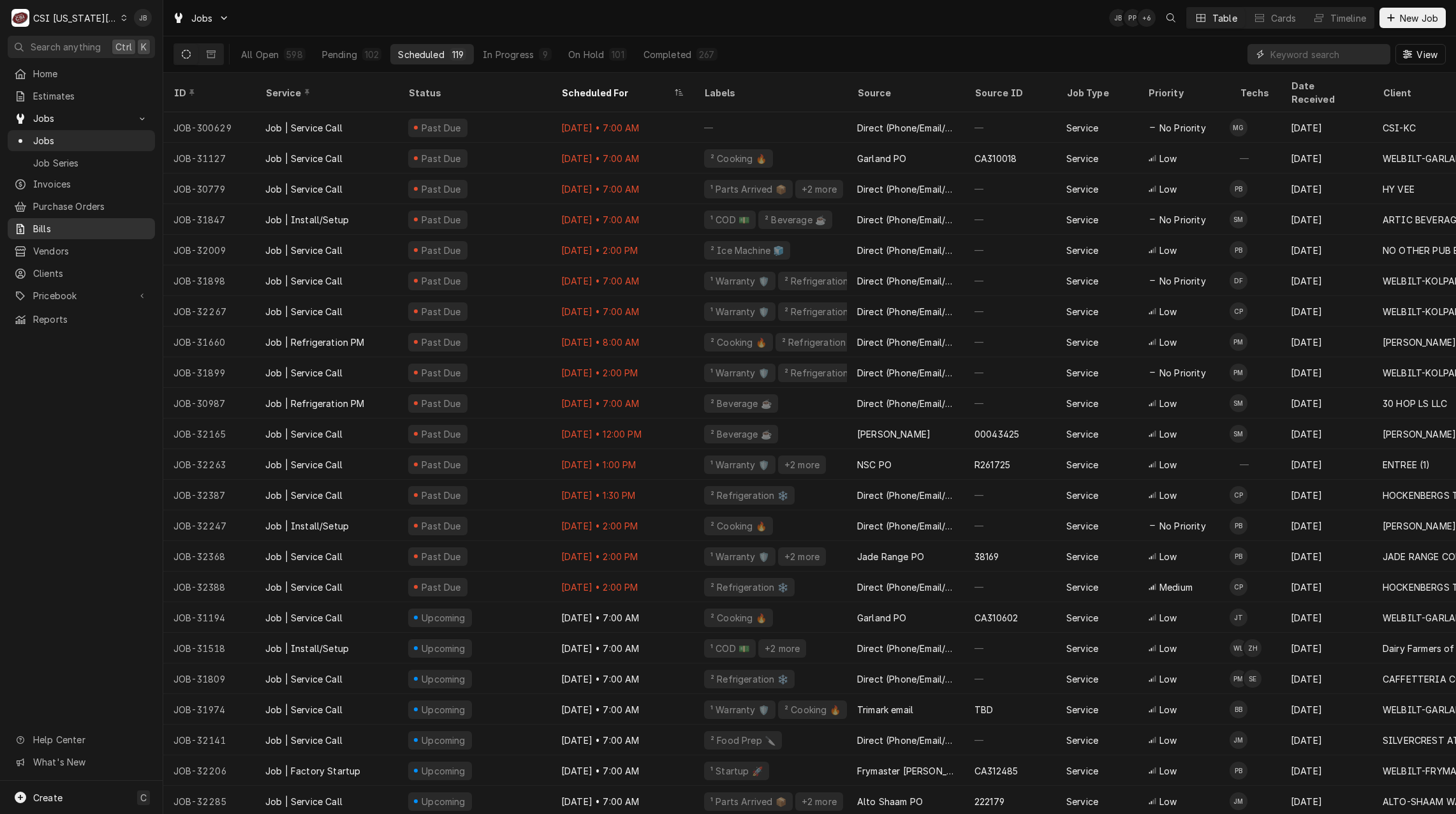
type input "b"
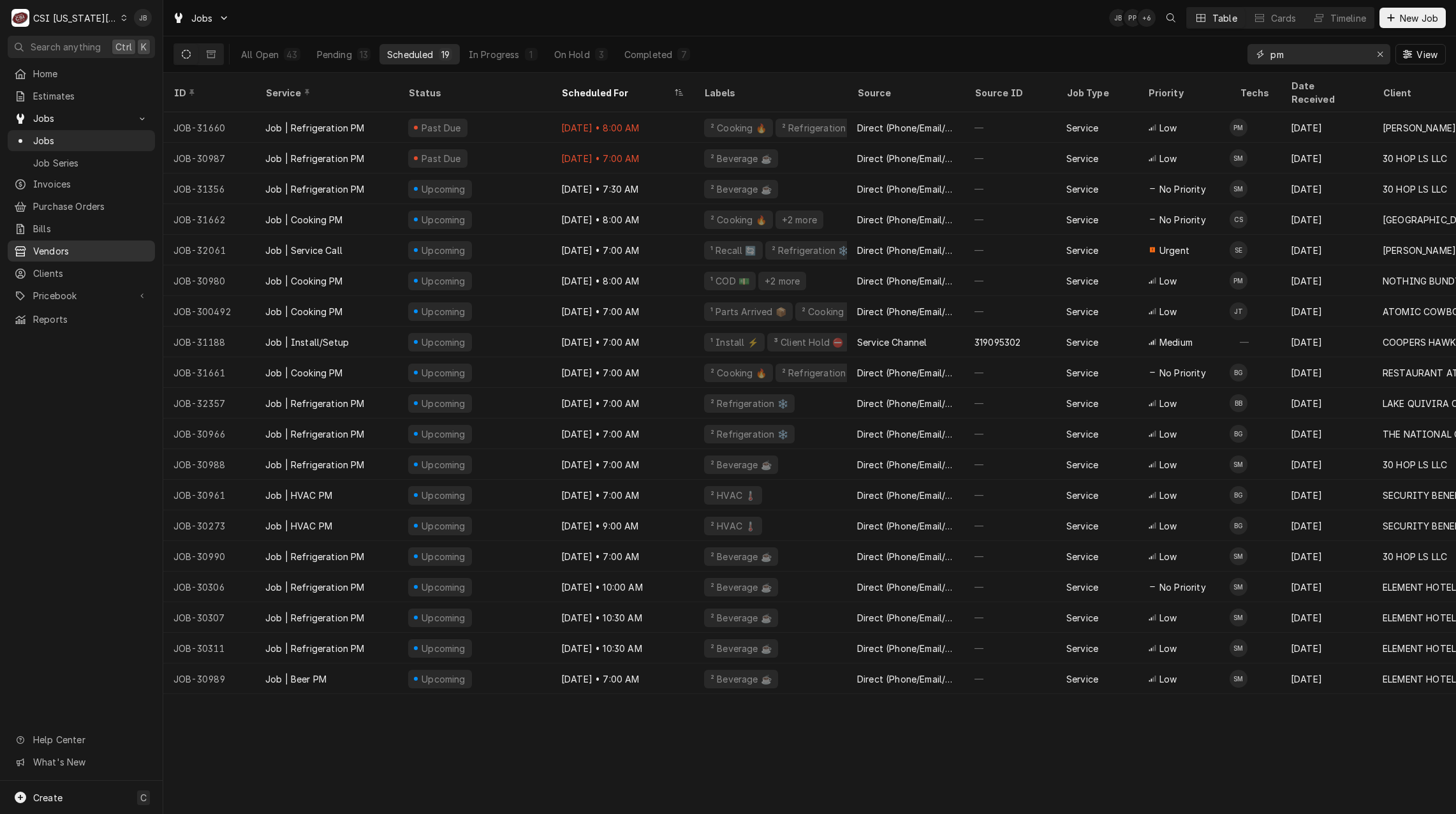
type input "p"
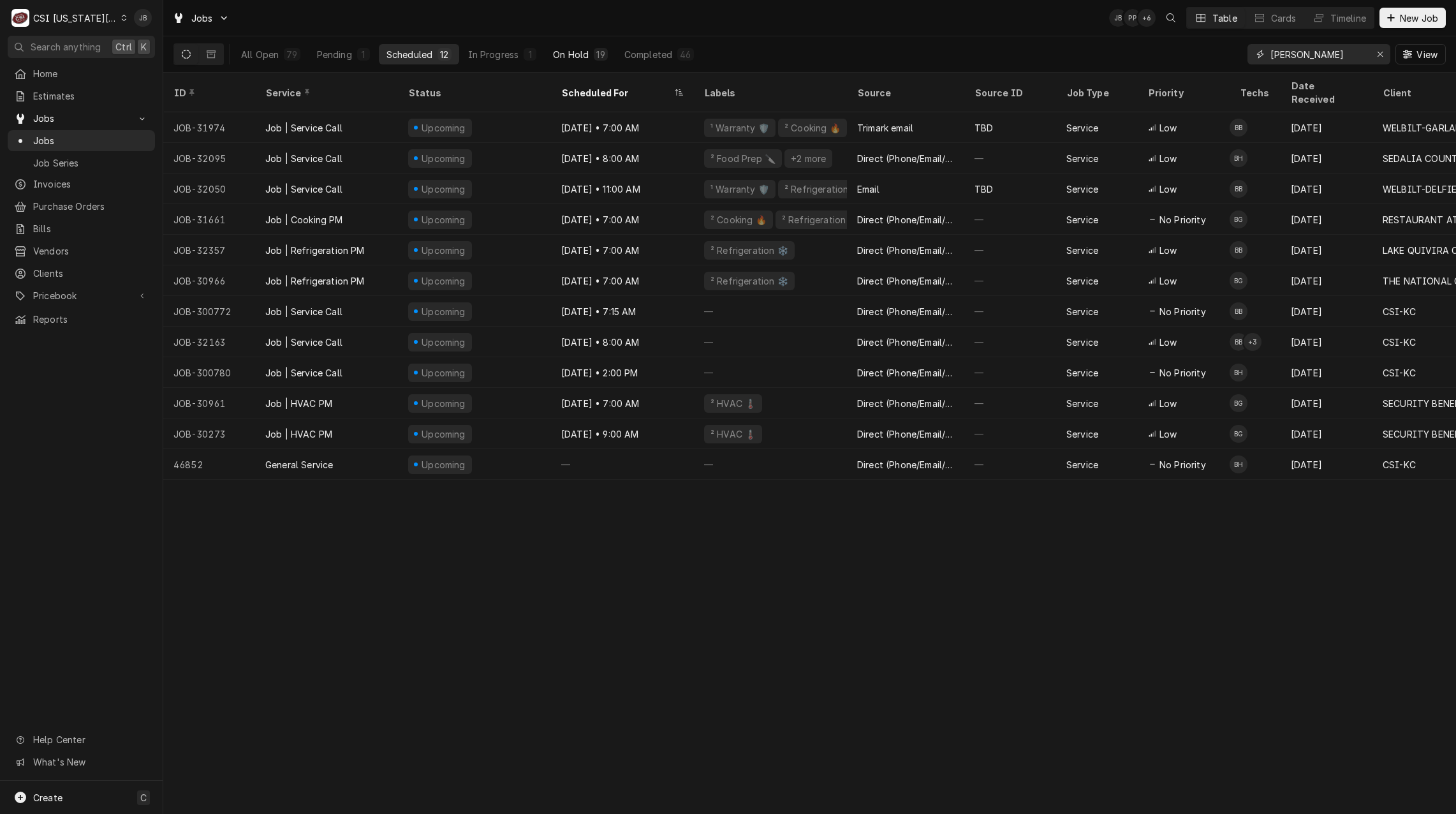
type input "[PERSON_NAME]"
click at [600, 55] on div "19" at bounding box center [601, 54] width 8 height 14
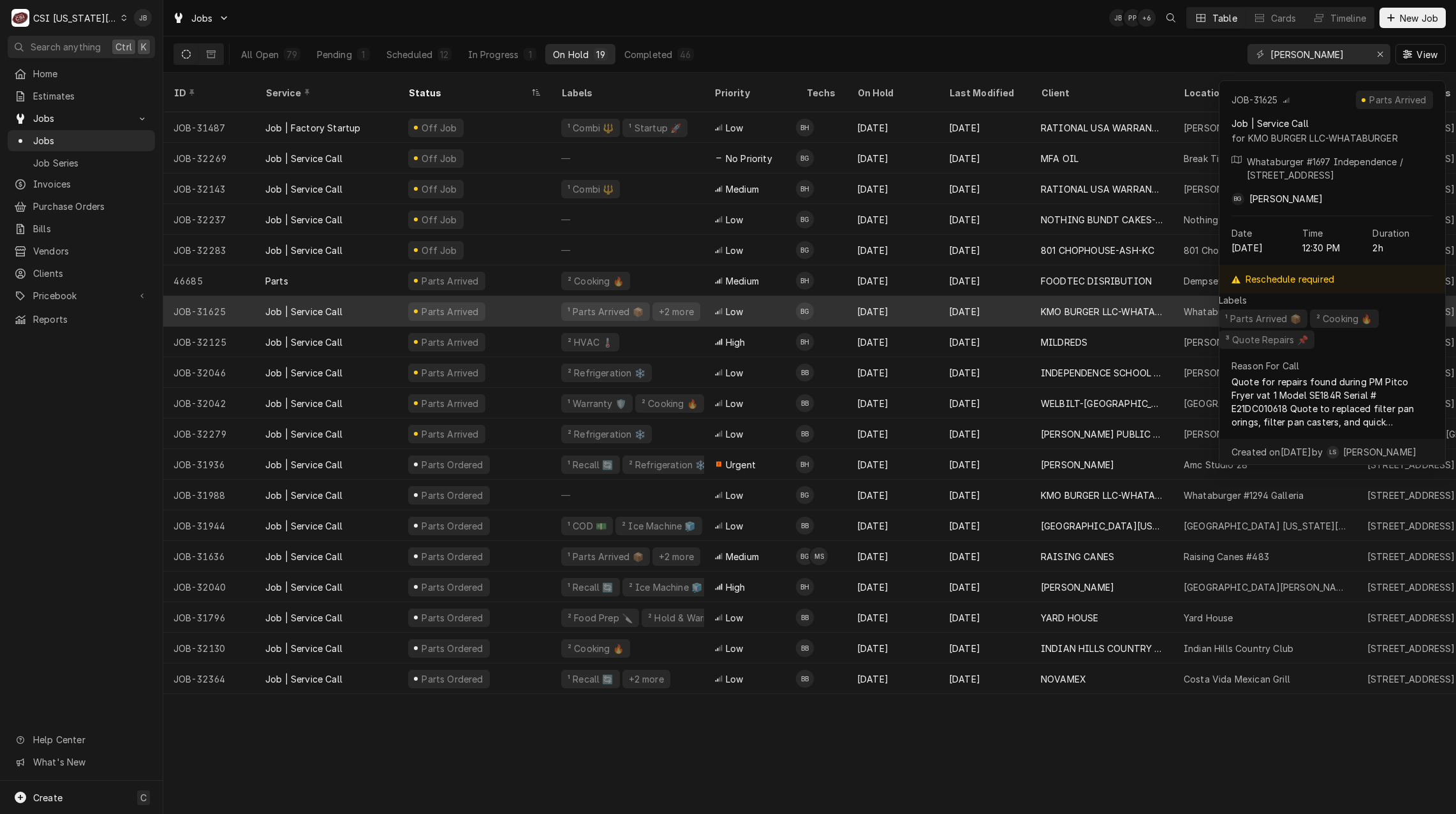
click at [661, 305] on div "+2 more" at bounding box center [676, 312] width 37 height 14
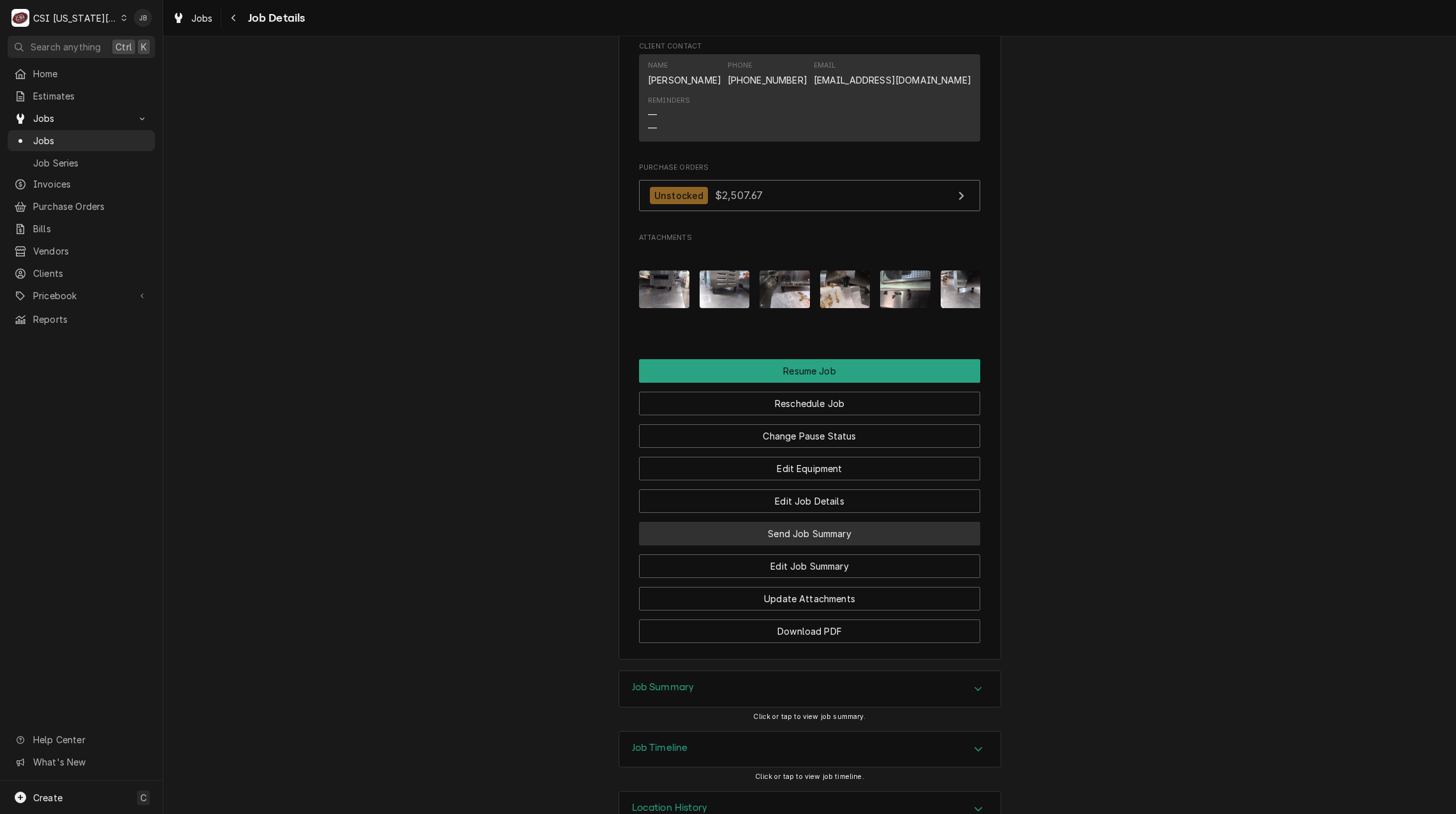
scroll to position [2162, 0]
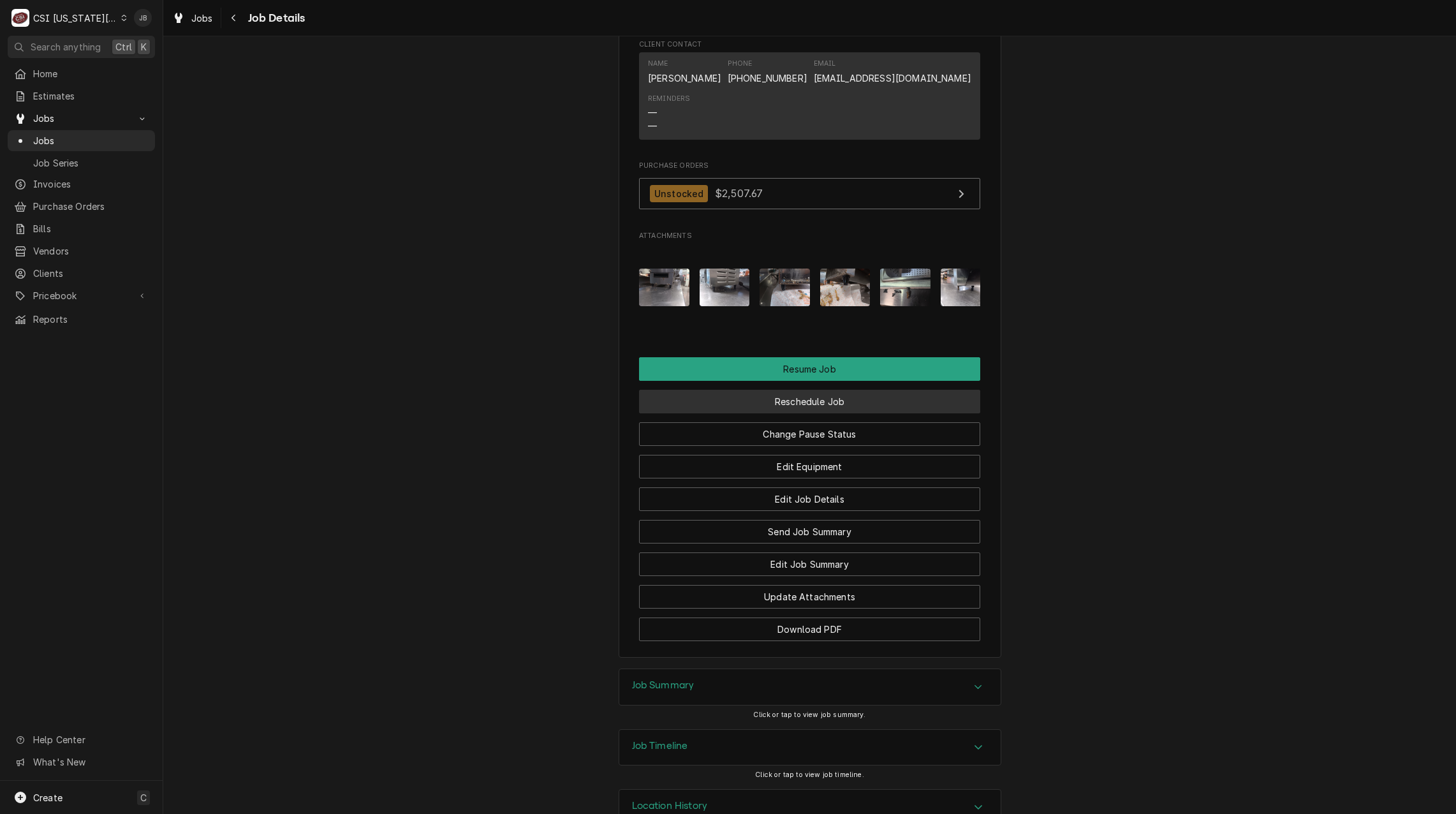
click at [781, 390] on button "Reschedule Job" at bounding box center [810, 402] width 341 height 24
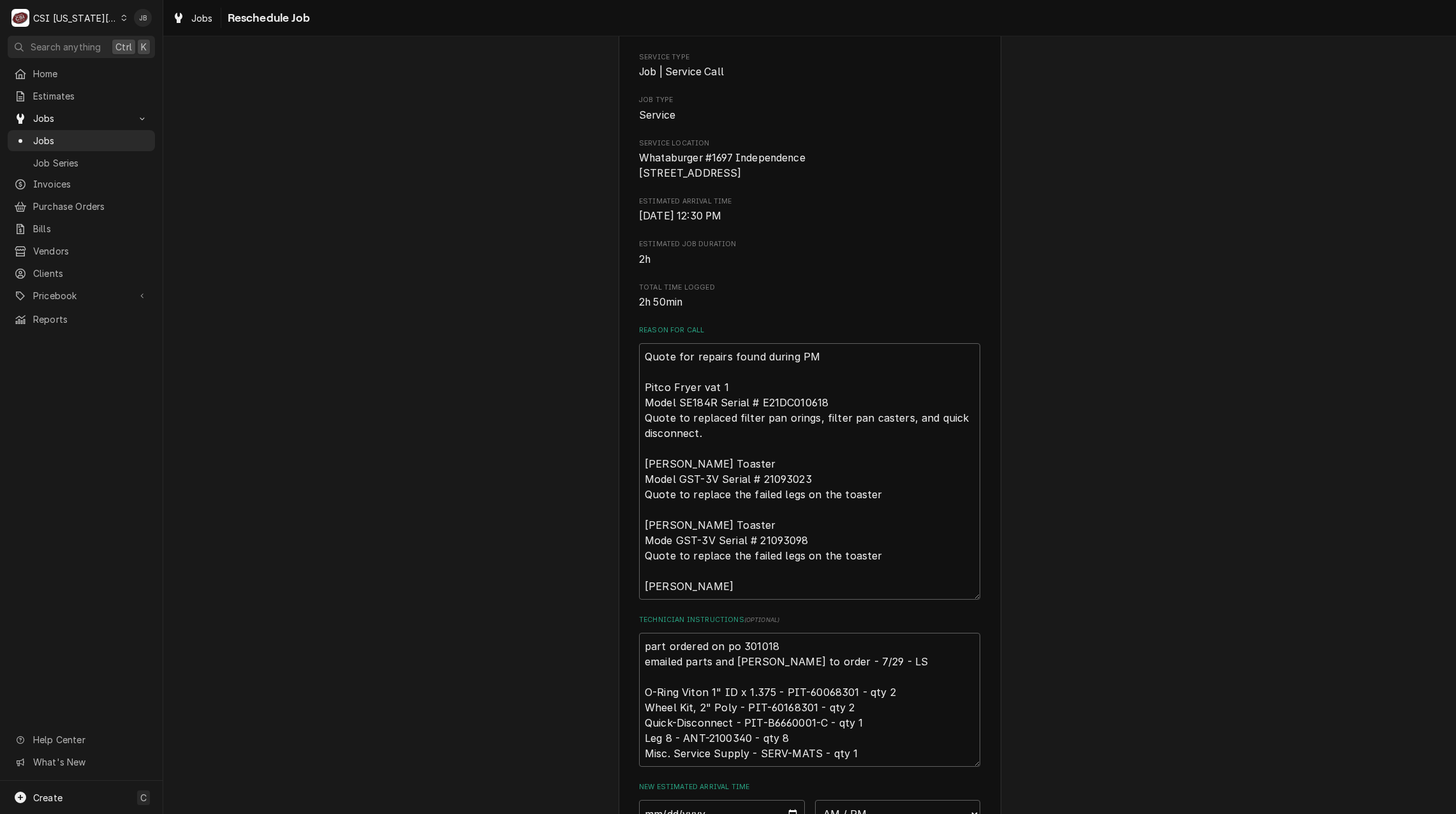
scroll to position [415, 0]
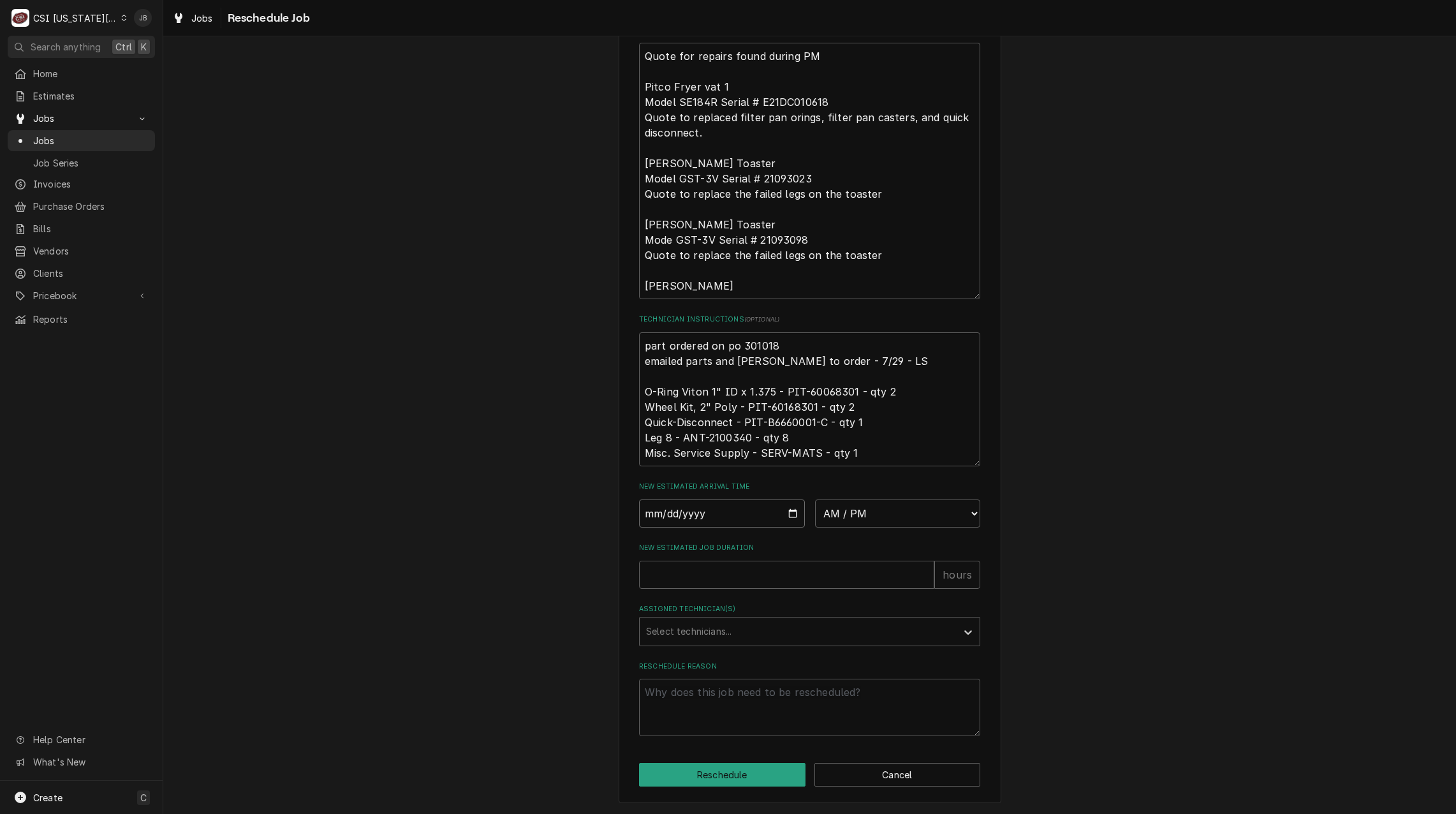
click at [792, 509] on input "Date" at bounding box center [721, 513] width 166 height 28
type input "[DATE]"
type textarea "x"
click at [888, 514] on select "AM / PM 6:00 AM 6:15 AM 6:30 AM 6:45 AM 7:00 AM 7:15 AM 7:30 AM 7:45 AM 8:00 AM…" at bounding box center [897, 513] width 166 height 28
select select "07:00:00"
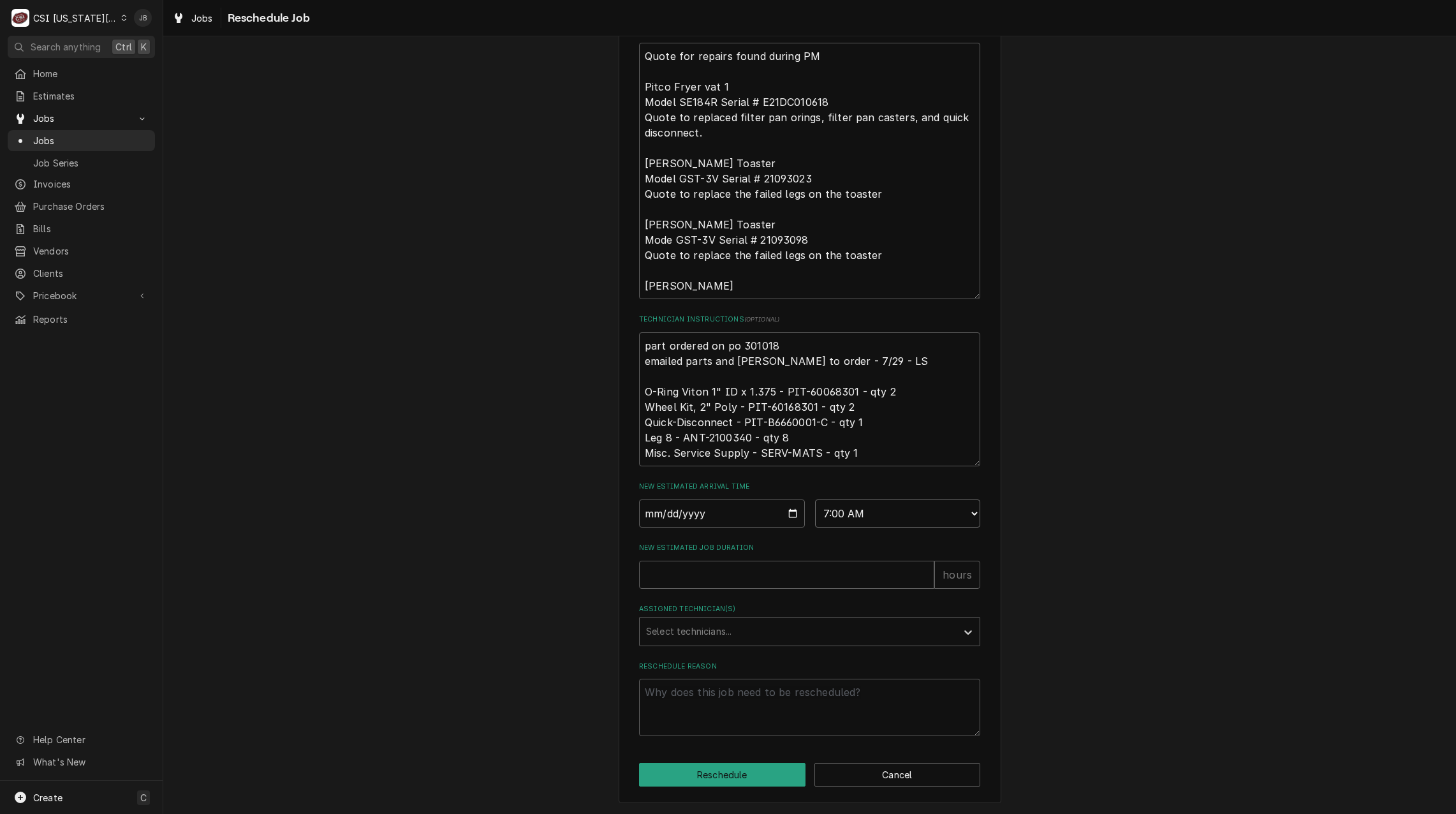
click at [815, 500] on select "AM / PM 6:00 AM 6:15 AM 6:30 AM 6:45 AM 7:00 AM 7:15 AM 7:30 AM 7:45 AM 8:00 AM…" at bounding box center [897, 513] width 166 height 28
click at [684, 581] on input "New Estimated Job Duration" at bounding box center [787, 574] width 296 height 28
type textarea "x"
type input "4"
click at [671, 613] on label "Assigned Technician(s)" at bounding box center [810, 609] width 341 height 10
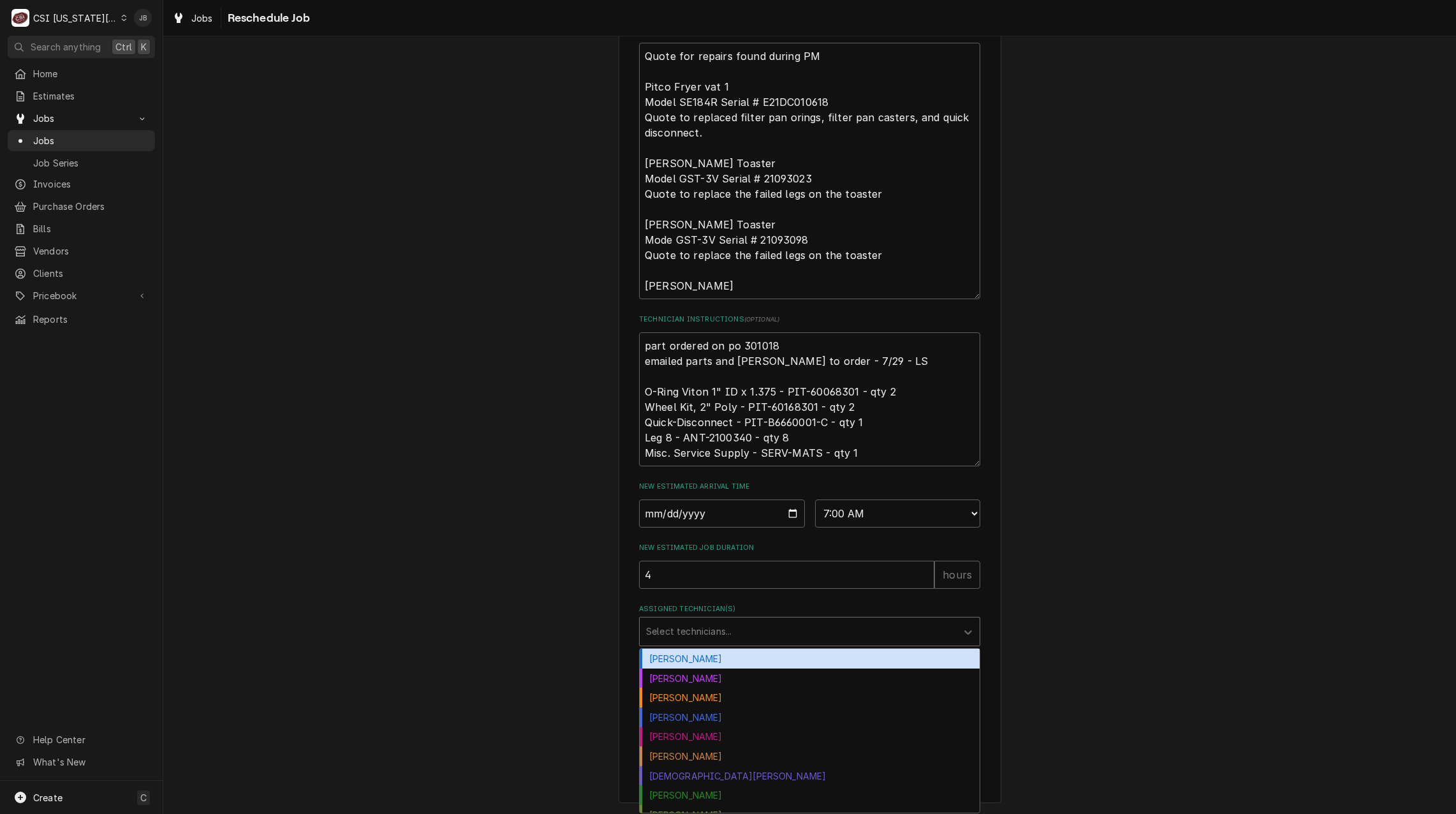
click at [662, 636] on div "Assigned Technician(s)" at bounding box center [798, 631] width 304 height 23
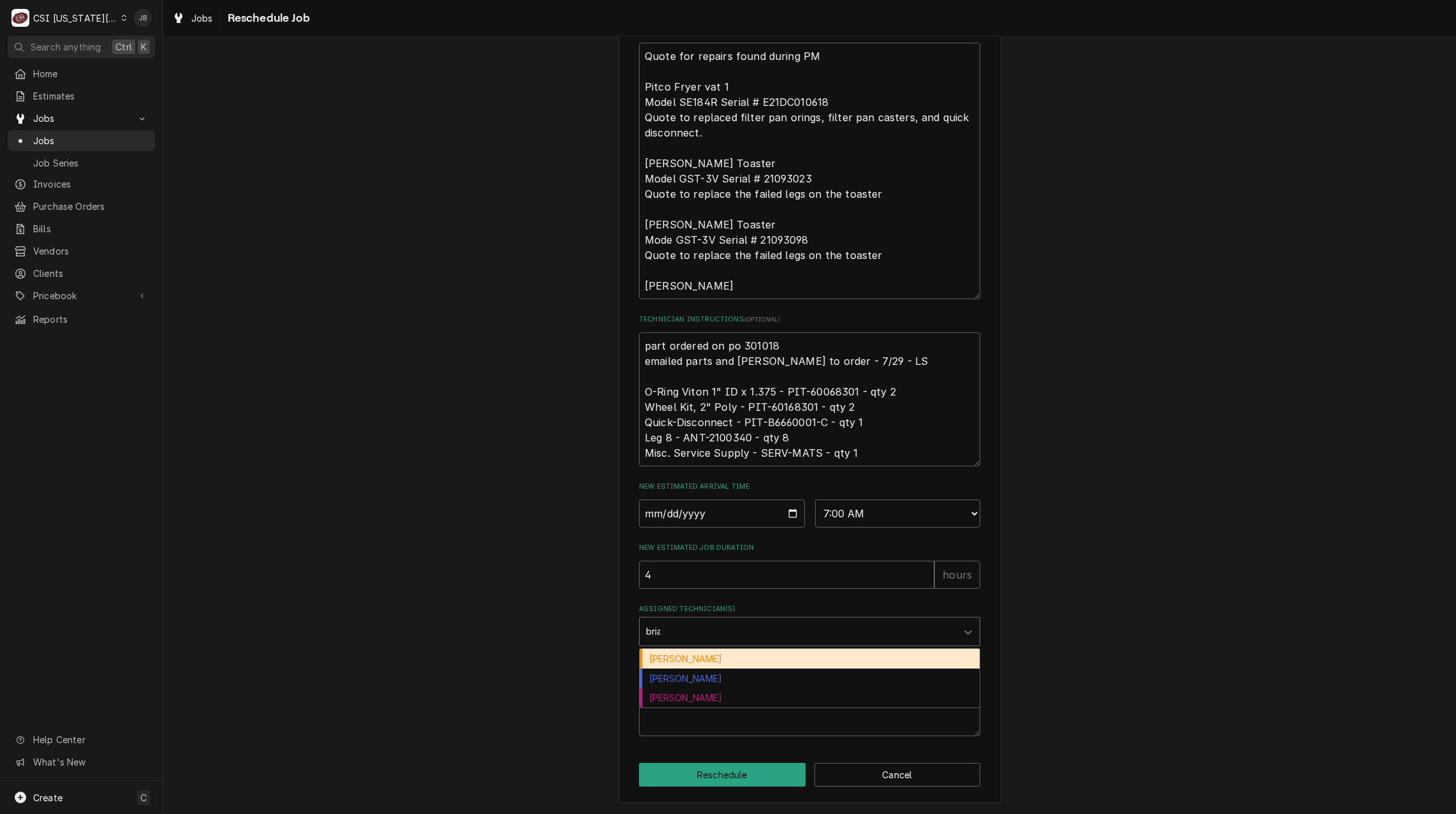
type input "[PERSON_NAME]"
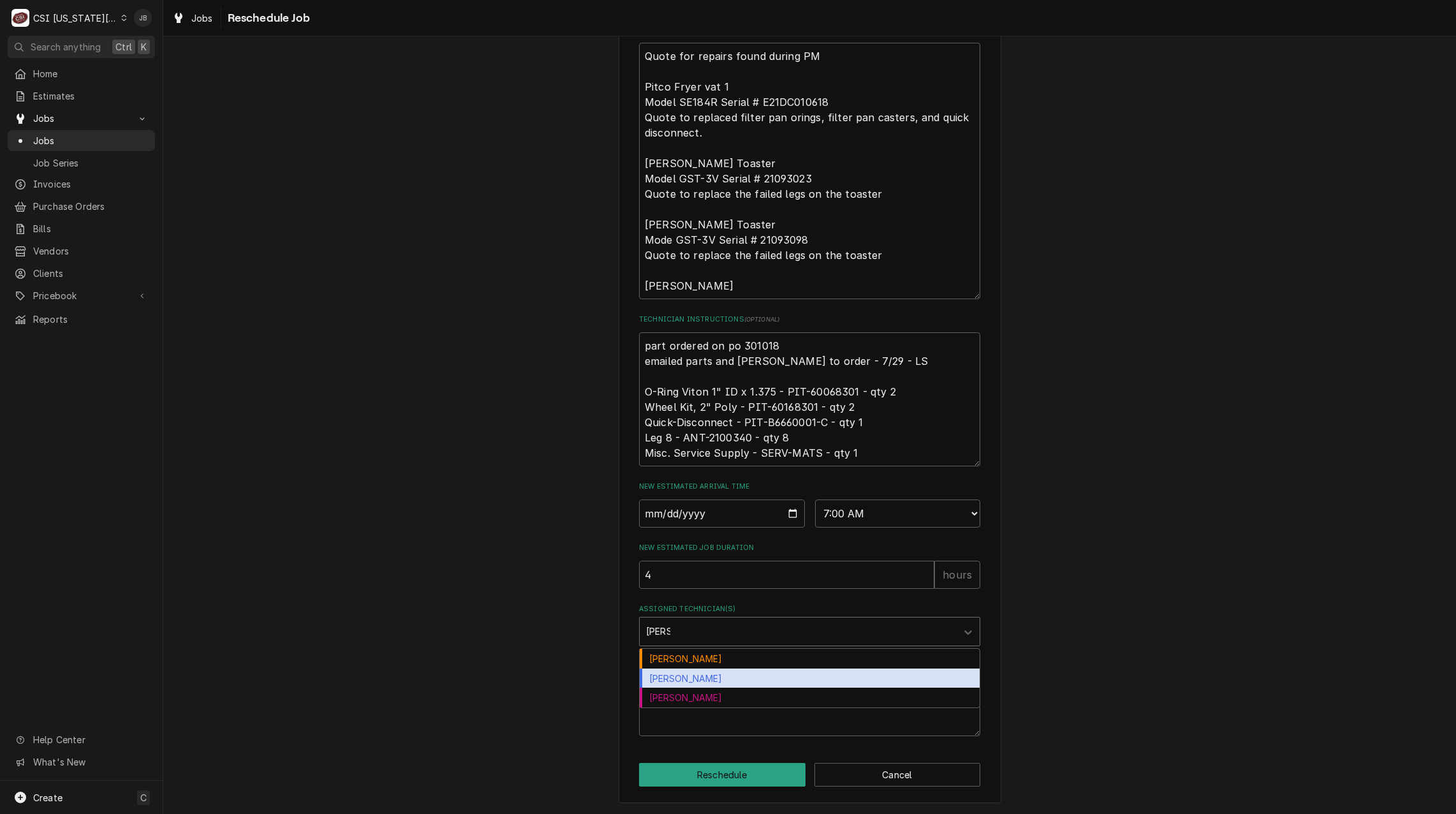
click at [698, 679] on div "[PERSON_NAME]" at bounding box center [810, 678] width 340 height 20
type textarea "x"
click at [672, 698] on textarea "Reschedule Reason" at bounding box center [810, 708] width 341 height 58
type textarea "x"
type textarea "P"
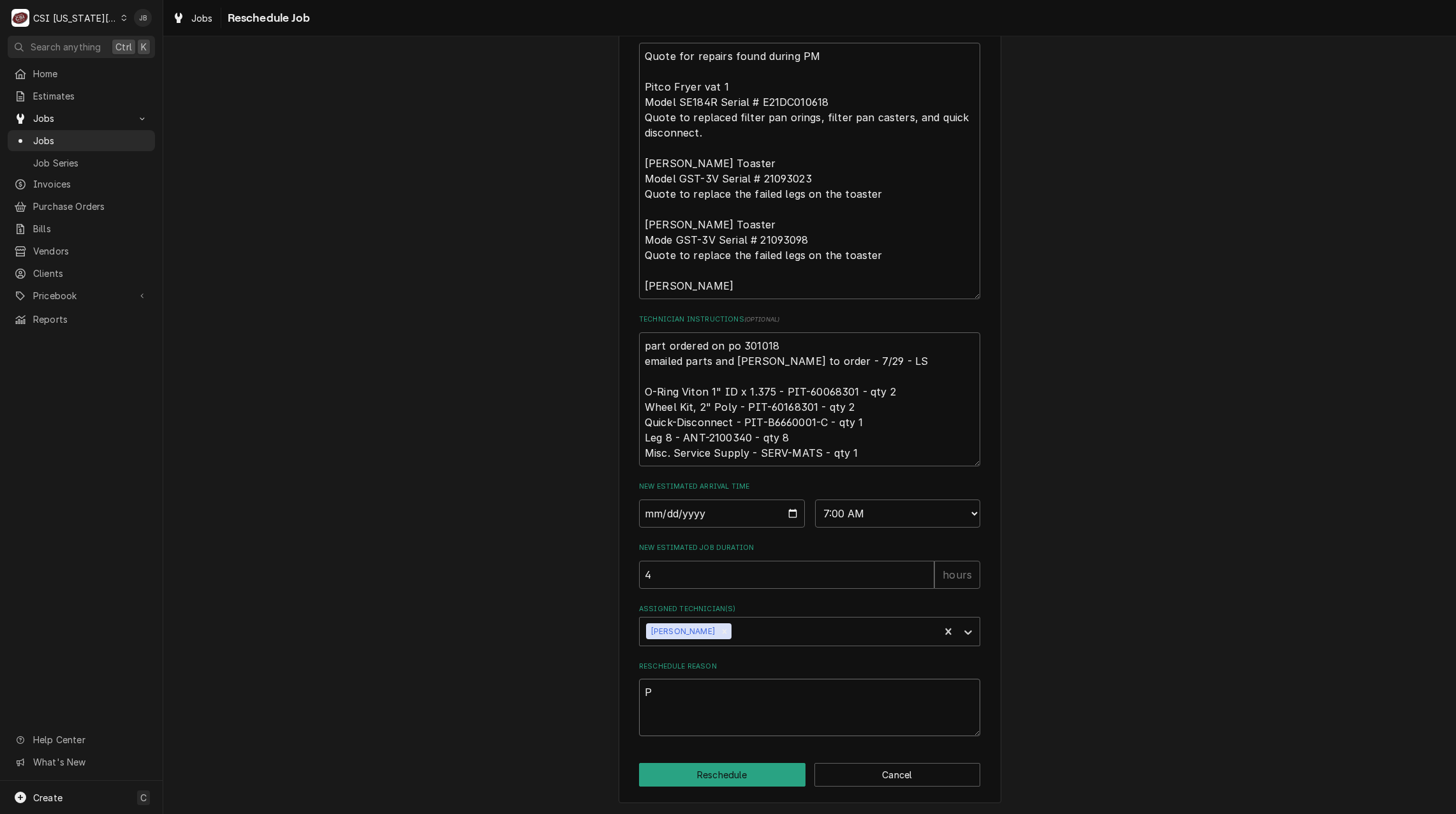
type textarea "x"
type textarea "Pa"
type textarea "x"
type textarea "Pars"
type textarea "x"
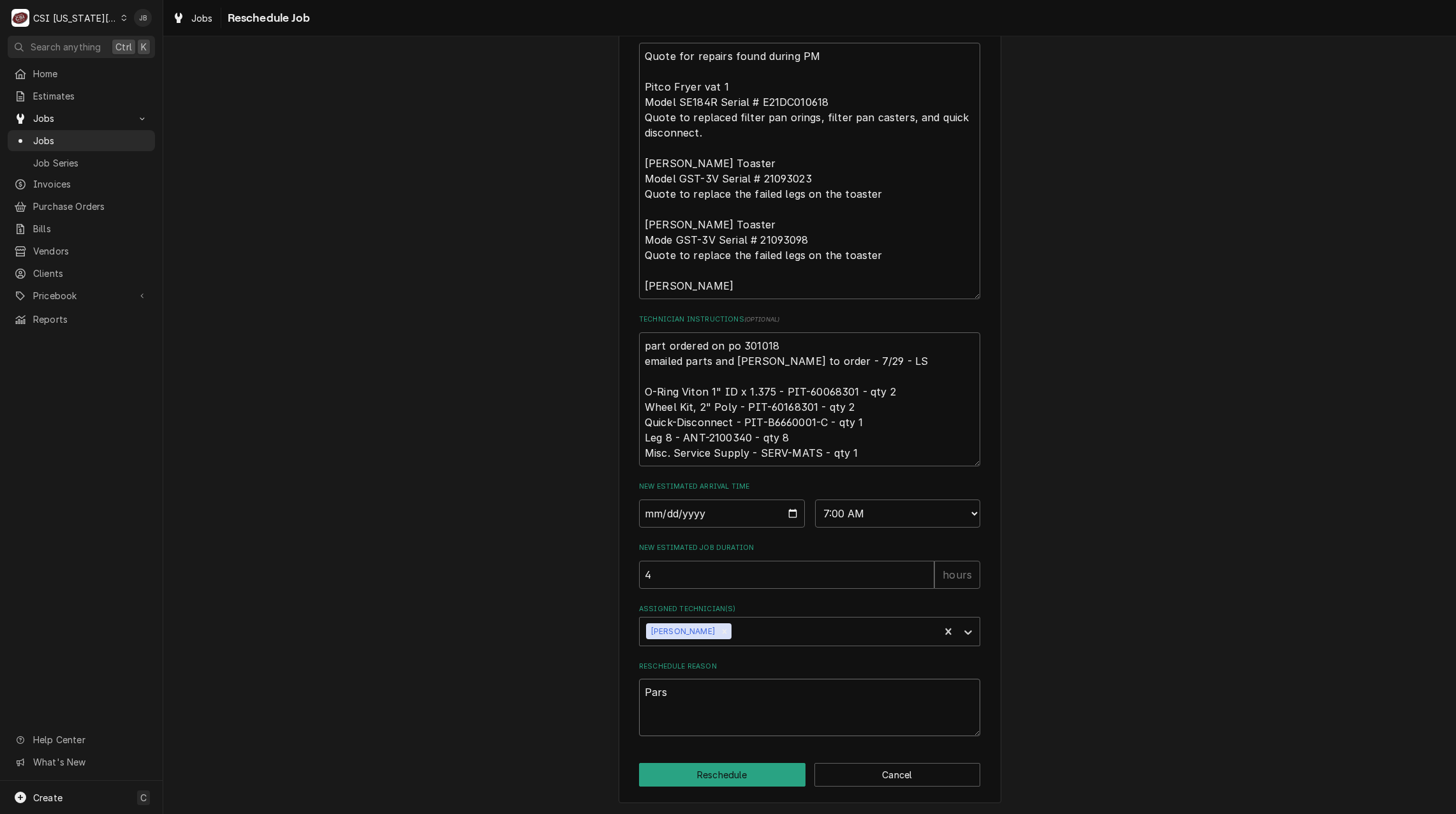
type textarea "Parst"
type textarea "x"
type textarea "Parst"
type textarea "x"
type textarea "Parst a"
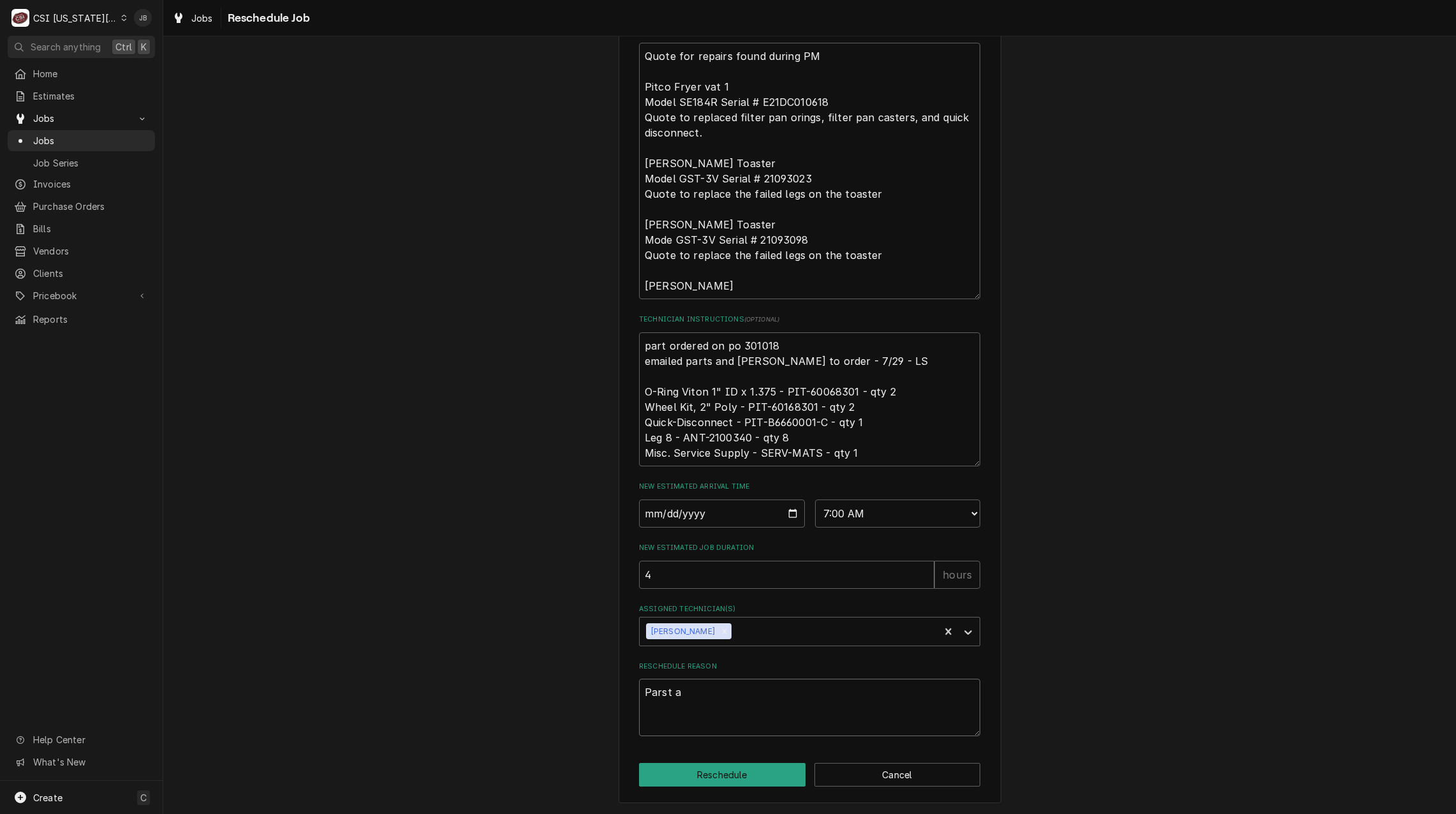
type textarea "x"
type textarea "Parst ar"
type textarea "x"
type textarea "Parst are"
type textarea "x"
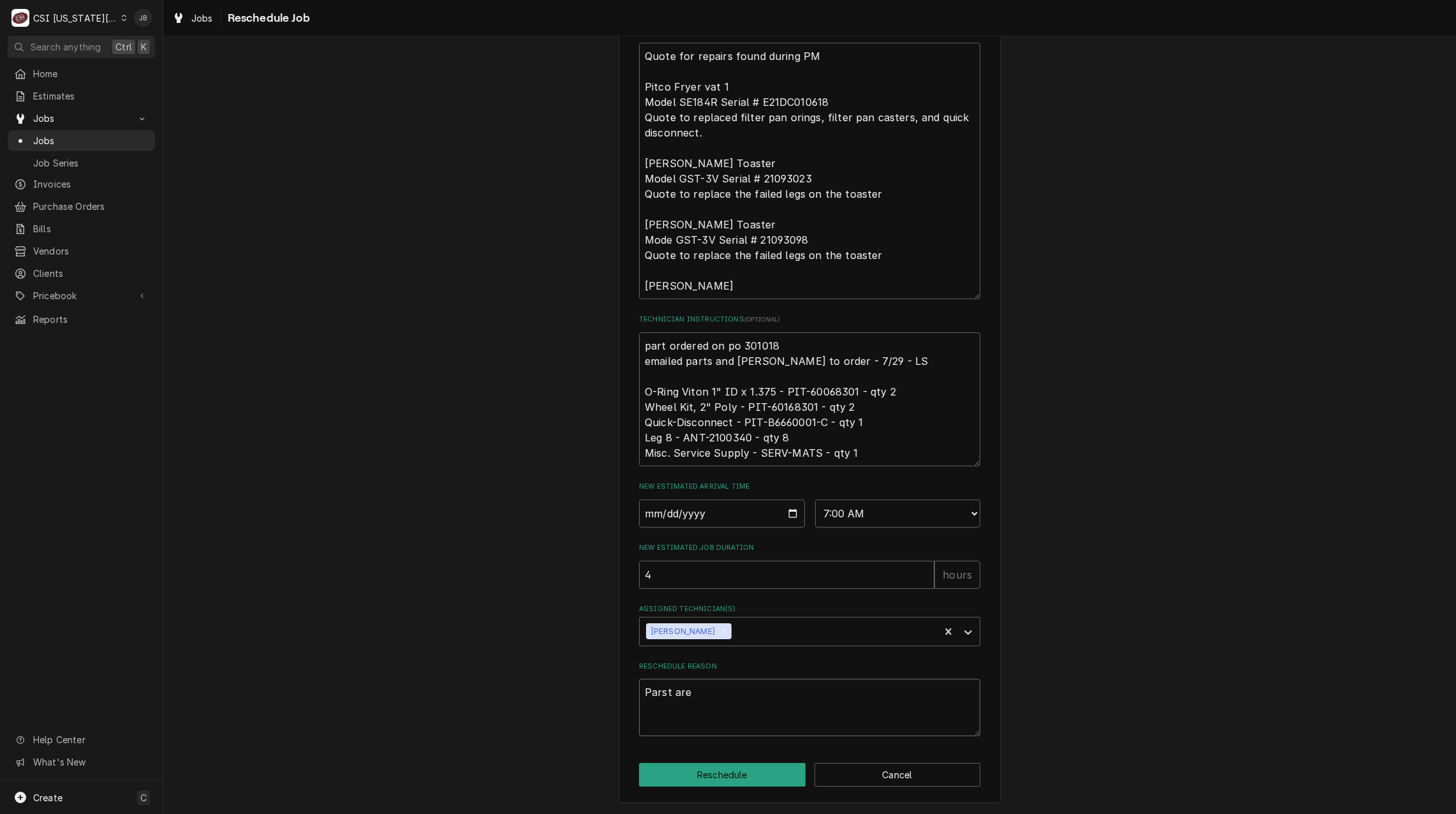
type textarea "Parst are"
type textarea "x"
type textarea "Parst are i"
type textarea "x"
type textarea "Parst are in"
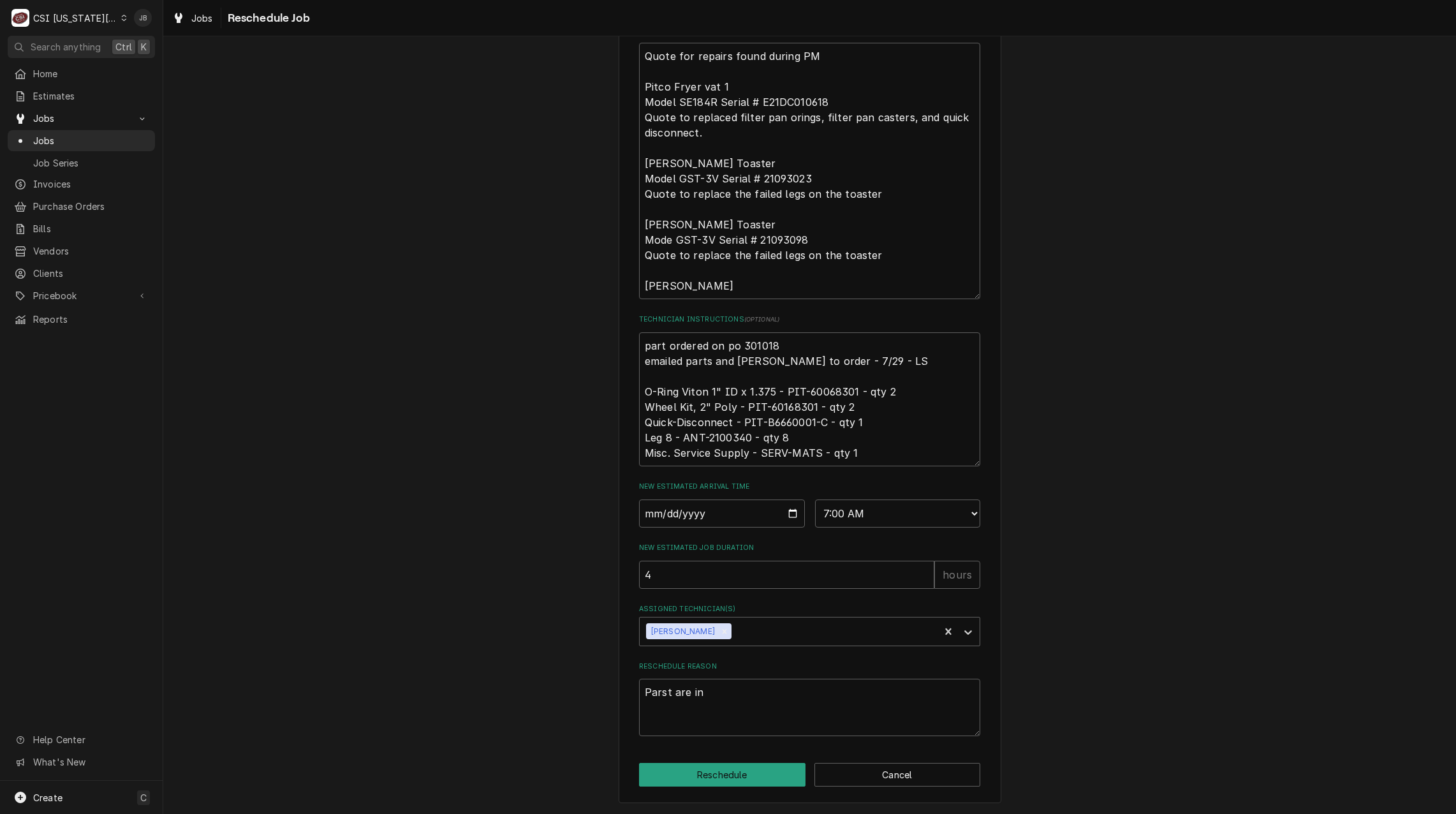
click at [717, 762] on div "Please provide some additional details to reschedule this job. Roopairs Job ID …" at bounding box center [810, 232] width 382 height 1142
click at [704, 769] on button "Reschedule" at bounding box center [722, 775] width 166 height 24
type textarea "x"
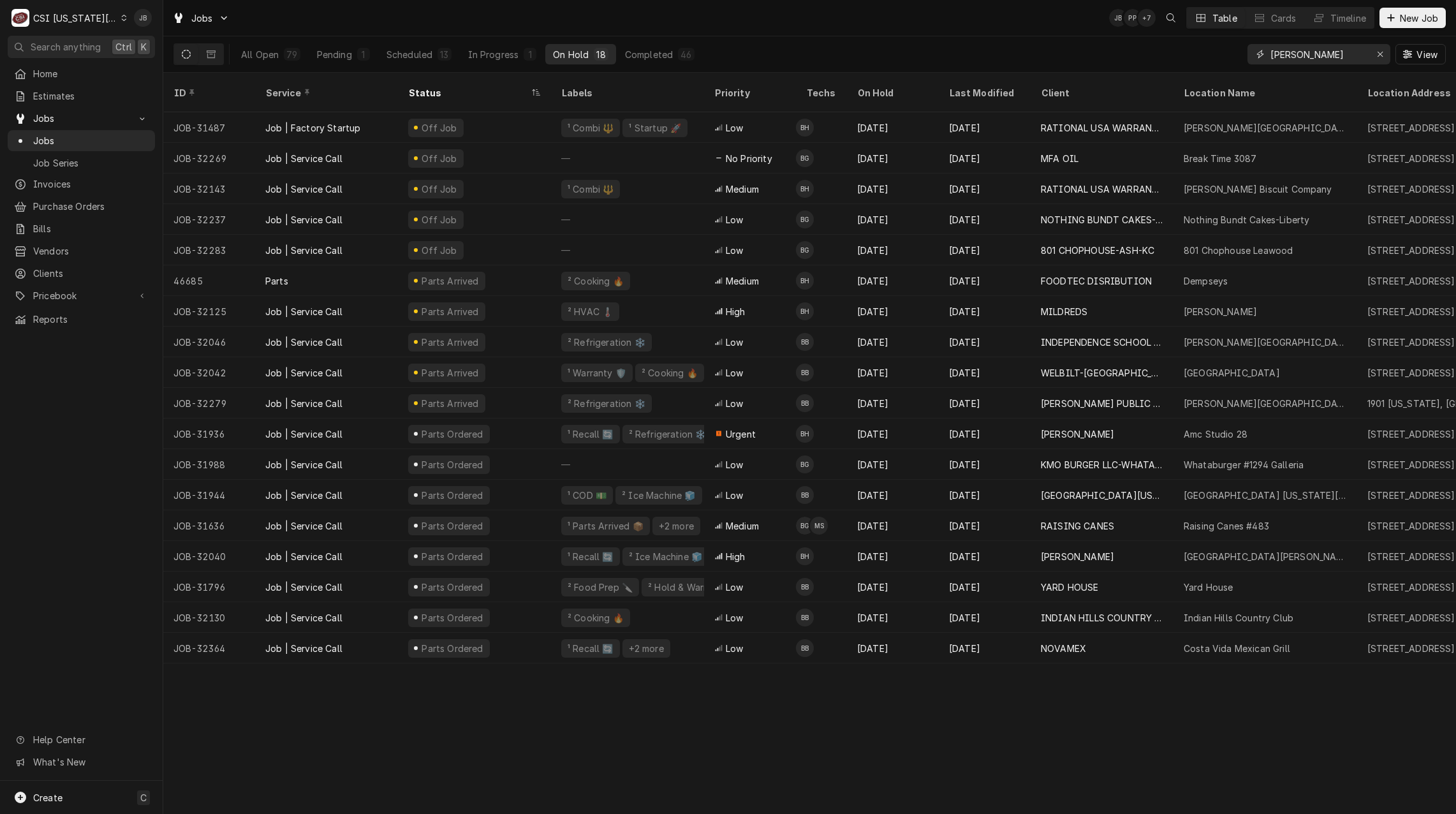
drag, startPoint x: 1299, startPoint y: 58, endPoint x: 1170, endPoint y: 55, distance: 129.0
click at [1170, 55] on div "All Open 79 Pending 1 Scheduled 13 In Progress 1 On Hold 18 Completed 46 [PERSO…" at bounding box center [809, 54] width 1272 height 36
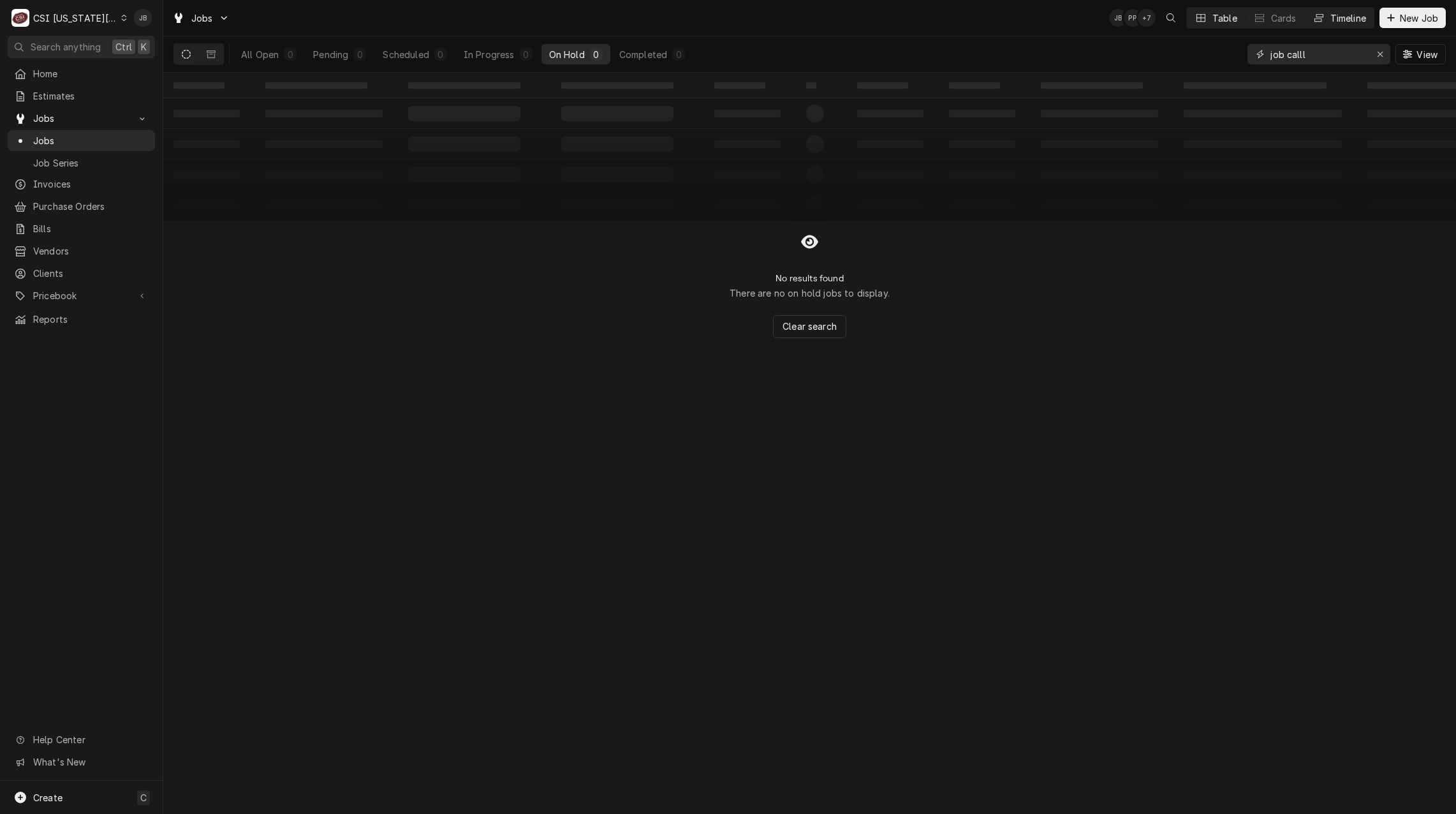
type input "job calll"
click at [1333, 20] on div "Timeline" at bounding box center [1348, 19] width 36 height 14
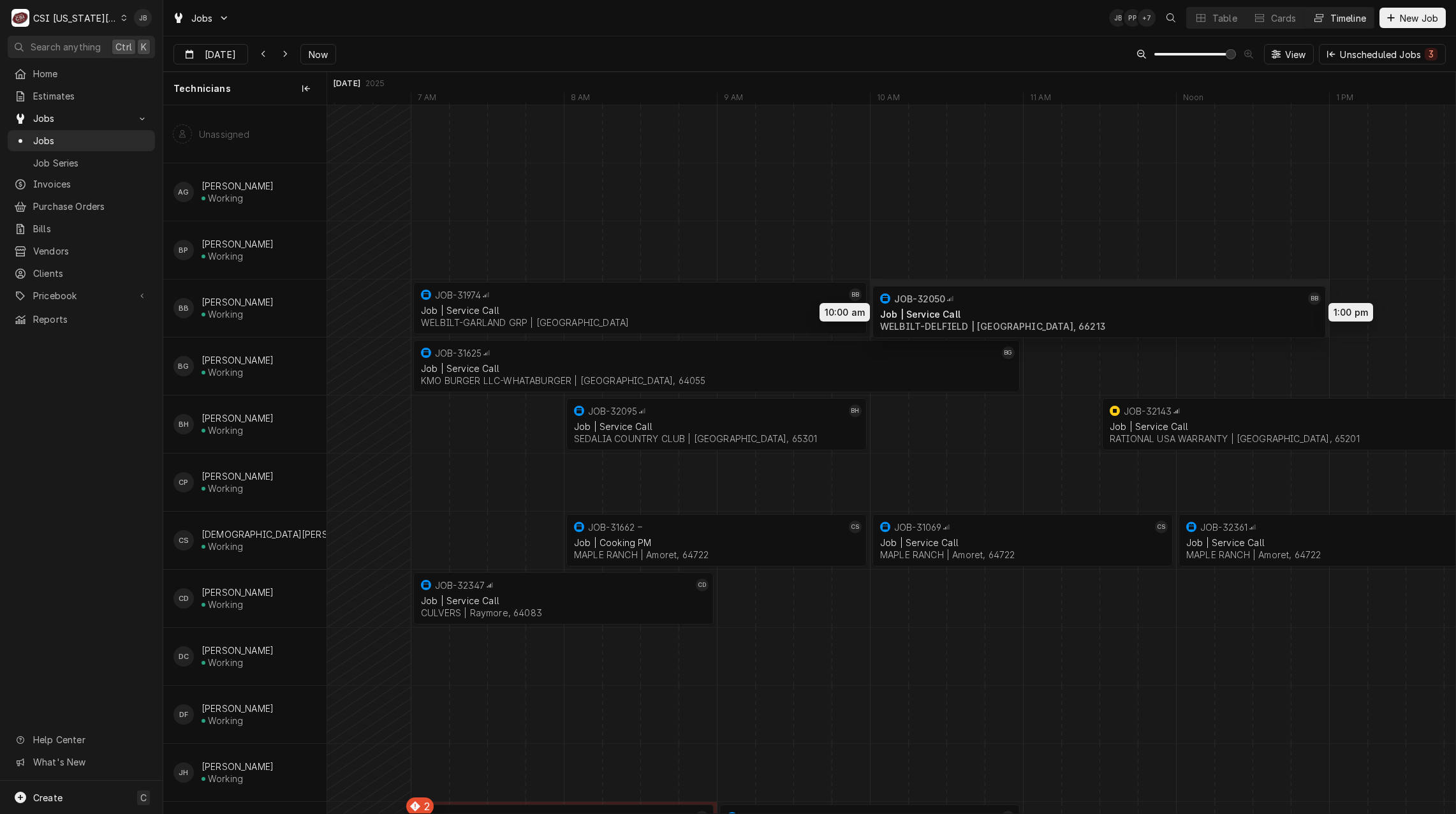
drag, startPoint x: 1124, startPoint y: 310, endPoint x: 961, endPoint y: 314, distance: 163.0
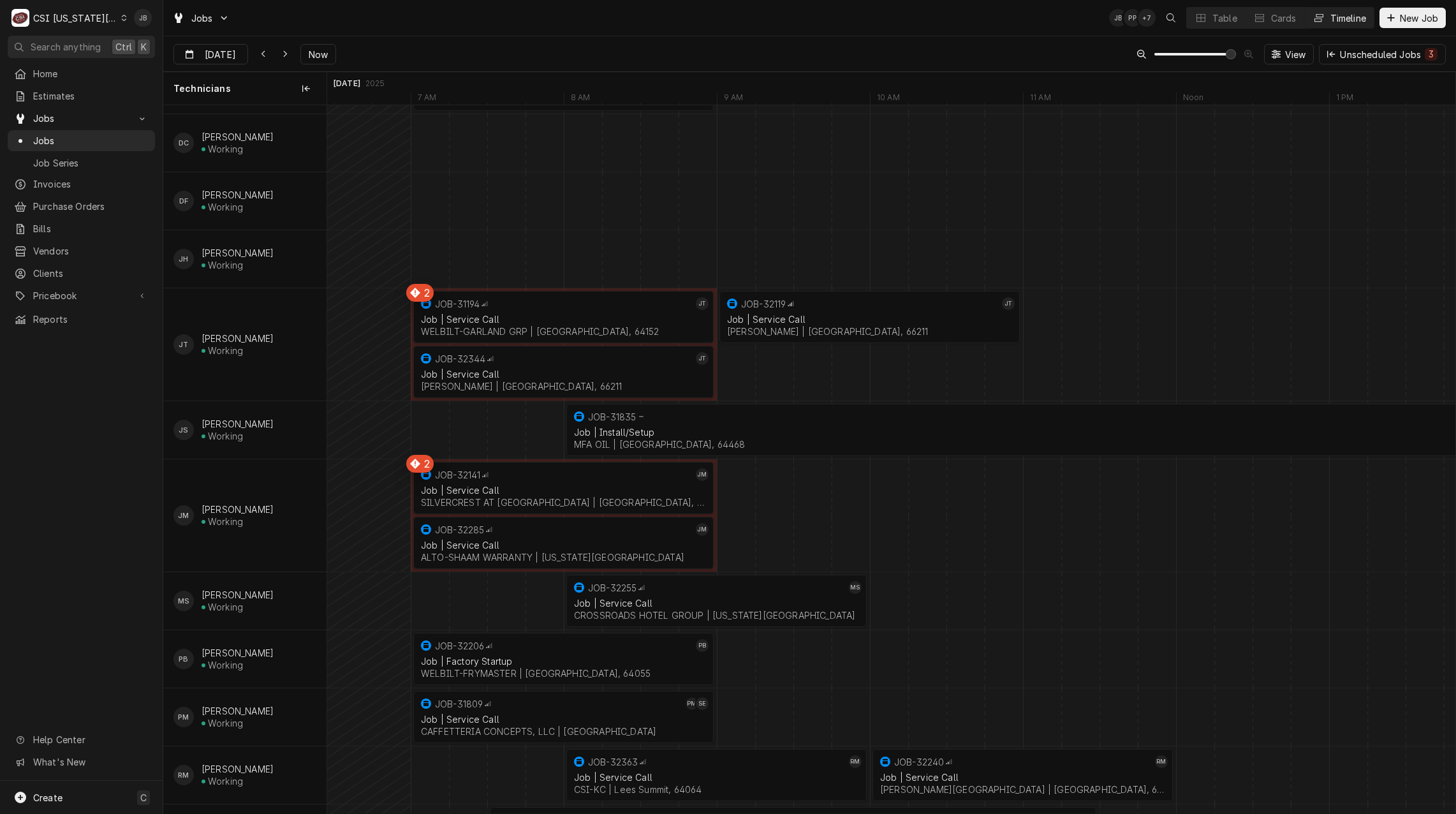
scroll to position [574, 0]
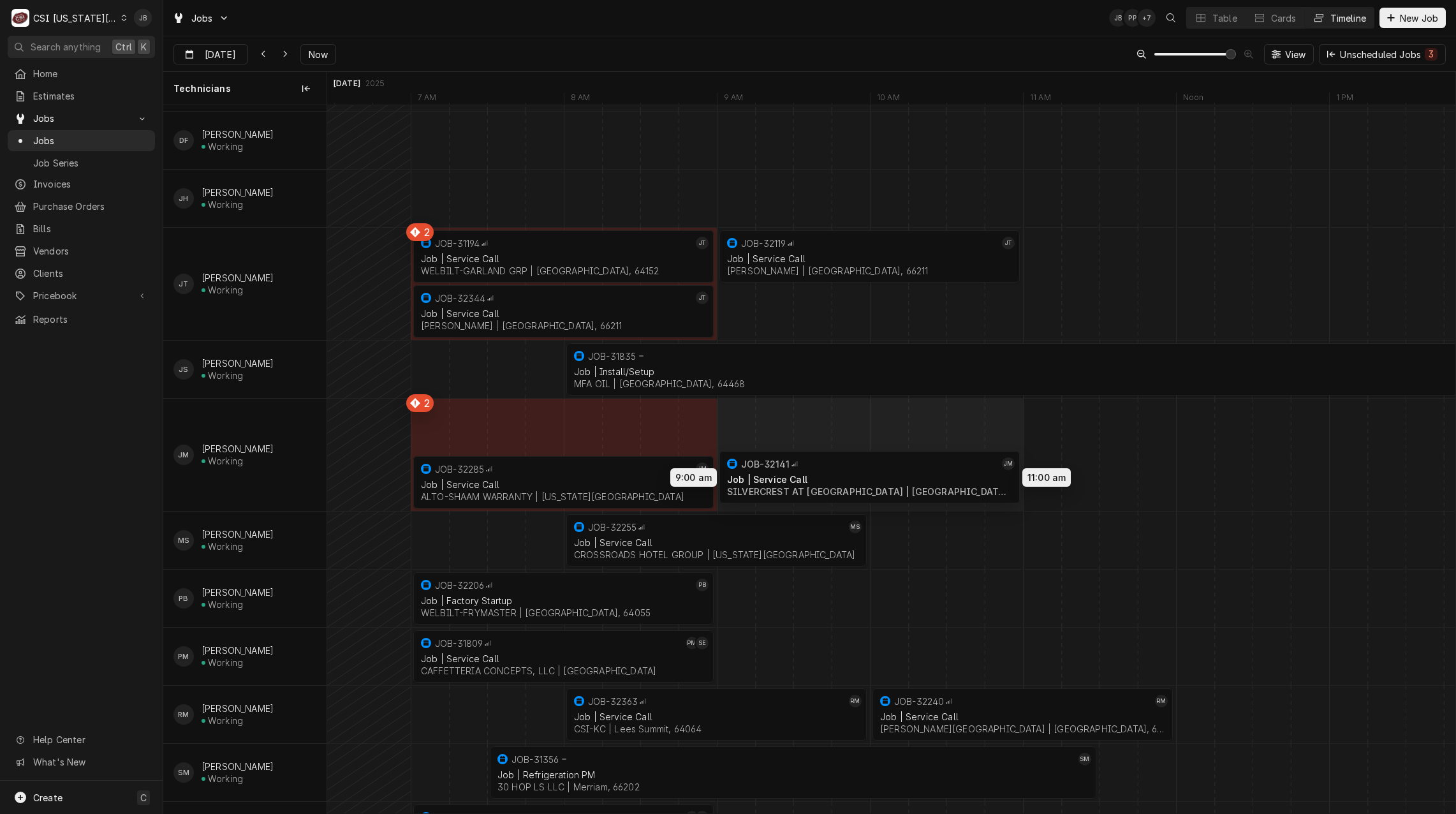
drag, startPoint x: 507, startPoint y: 434, endPoint x: 808, endPoint y: 484, distance: 305.1
click at [808, 484] on div "8:00 AM 10:00 AM JOB-32255 MS Job | Service Call CROSSROADS HOTEL GROUP | Kansa…" at bounding box center [891, 427] width 1128 height 1793
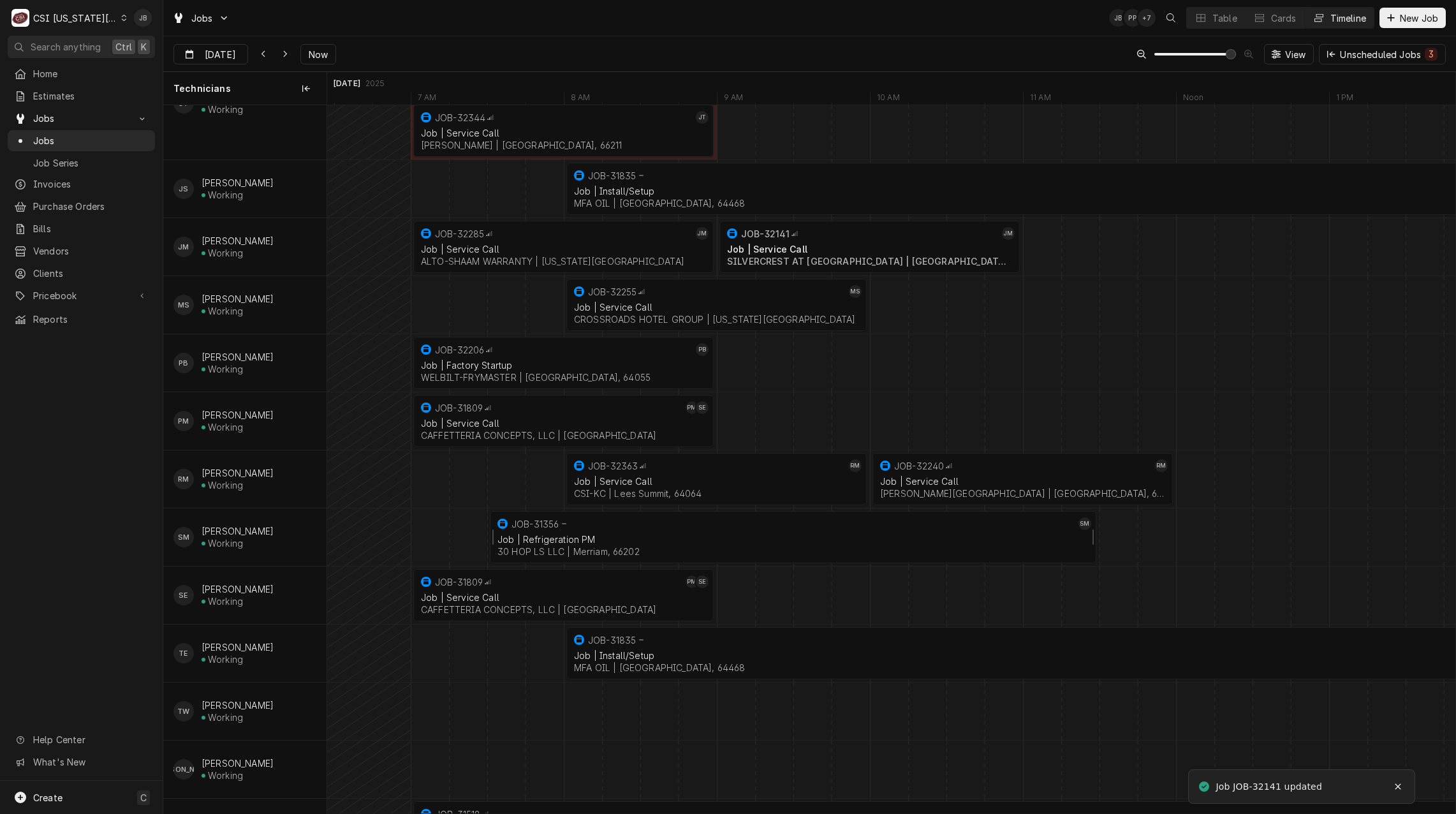
scroll to position [766, 0]
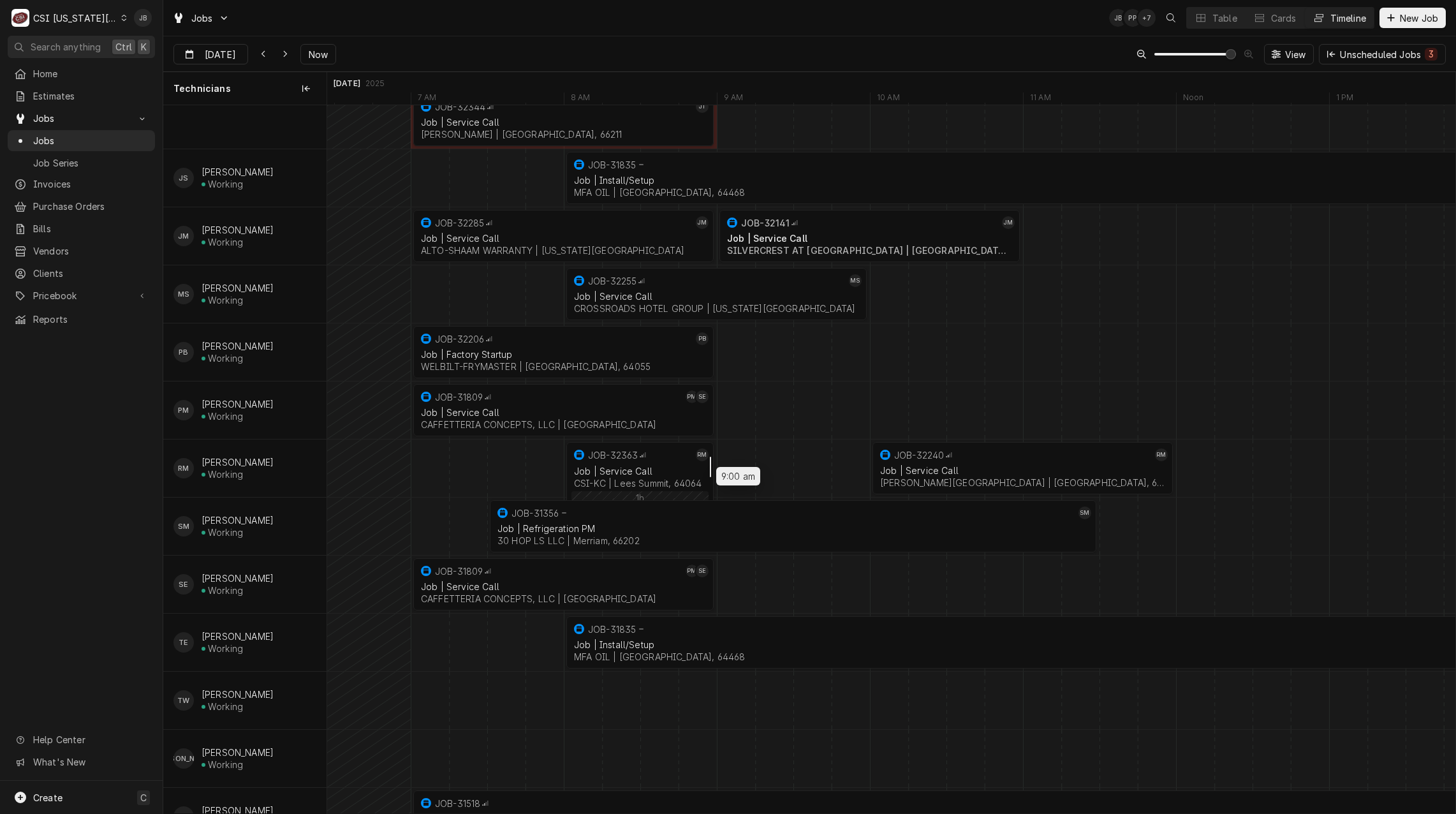
drag, startPoint x: 864, startPoint y: 474, endPoint x: 708, endPoint y: 473, distance: 156.0
drag, startPoint x: 985, startPoint y: 474, endPoint x: 822, endPoint y: 471, distance: 163.0
click at [822, 471] on div "8:00 AM 10:00 AM JOB-32255 MS Job | Service Call CROSSROADS HOTEL GROUP | Kansa…" at bounding box center [891, 208] width 1128 height 1738
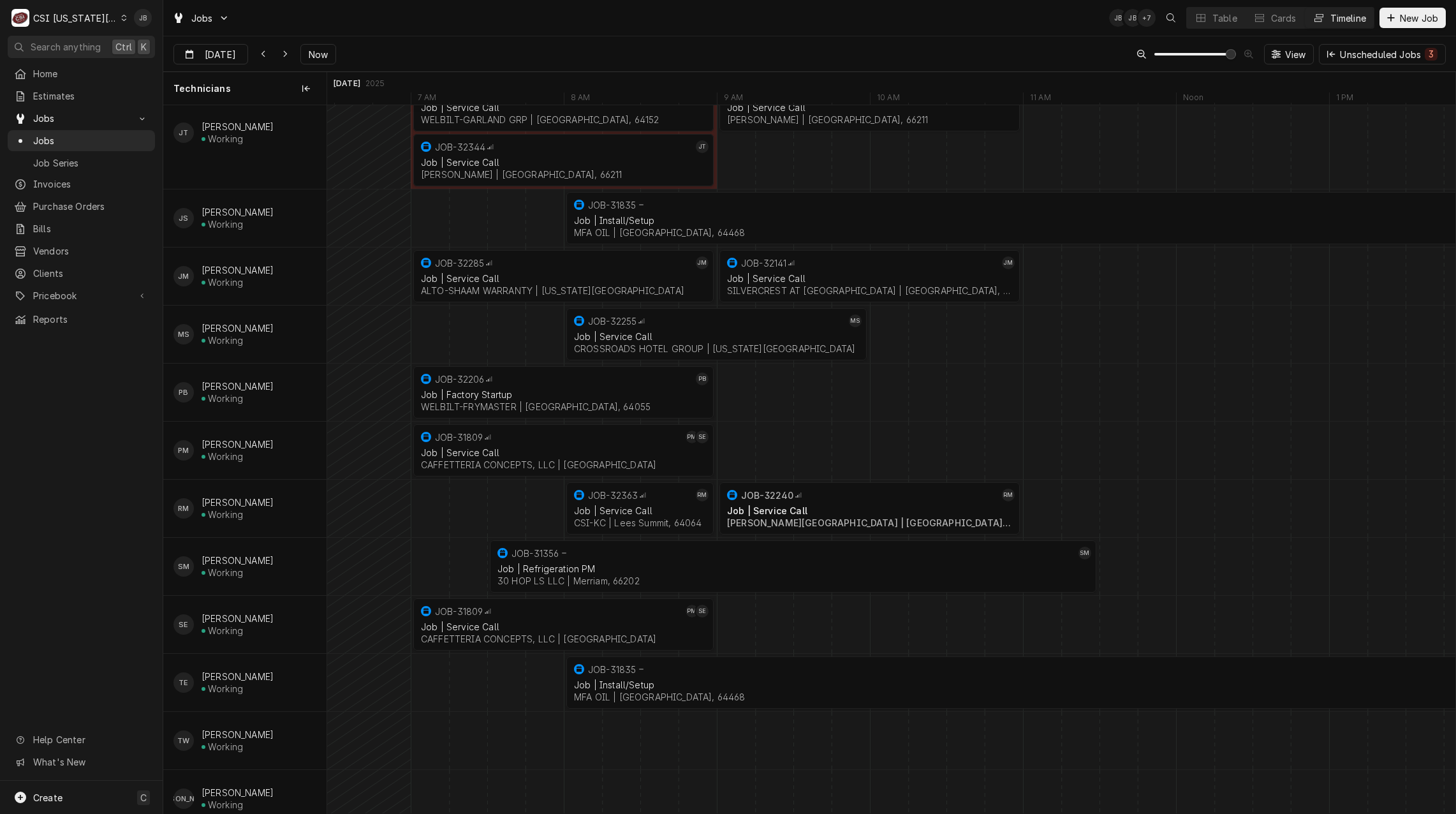
scroll to position [724, 0]
click at [1221, 20] on div "Table" at bounding box center [1224, 19] width 25 height 14
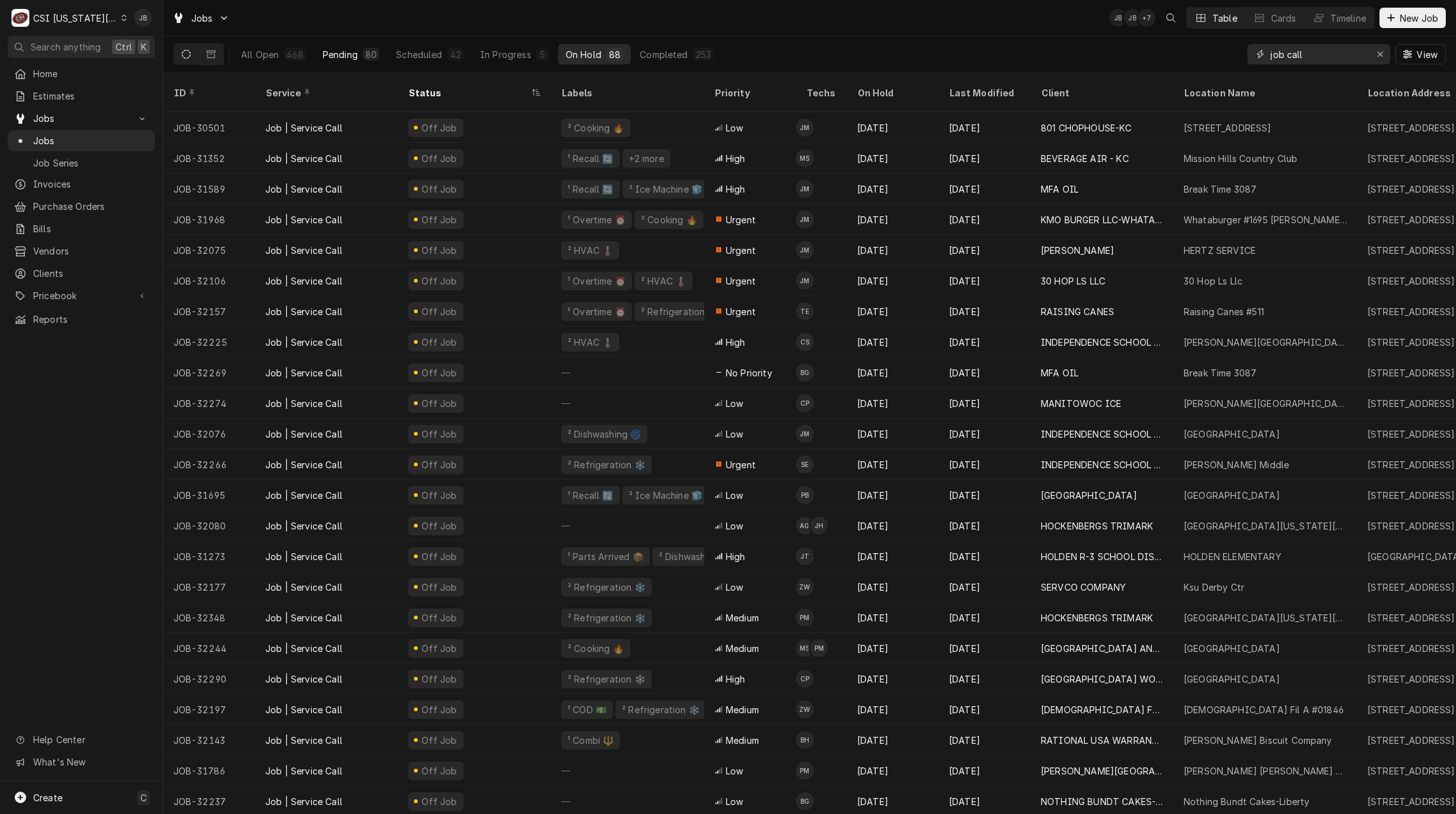
type input "job call"
click at [365, 58] on div "80" at bounding box center [371, 54] width 12 height 14
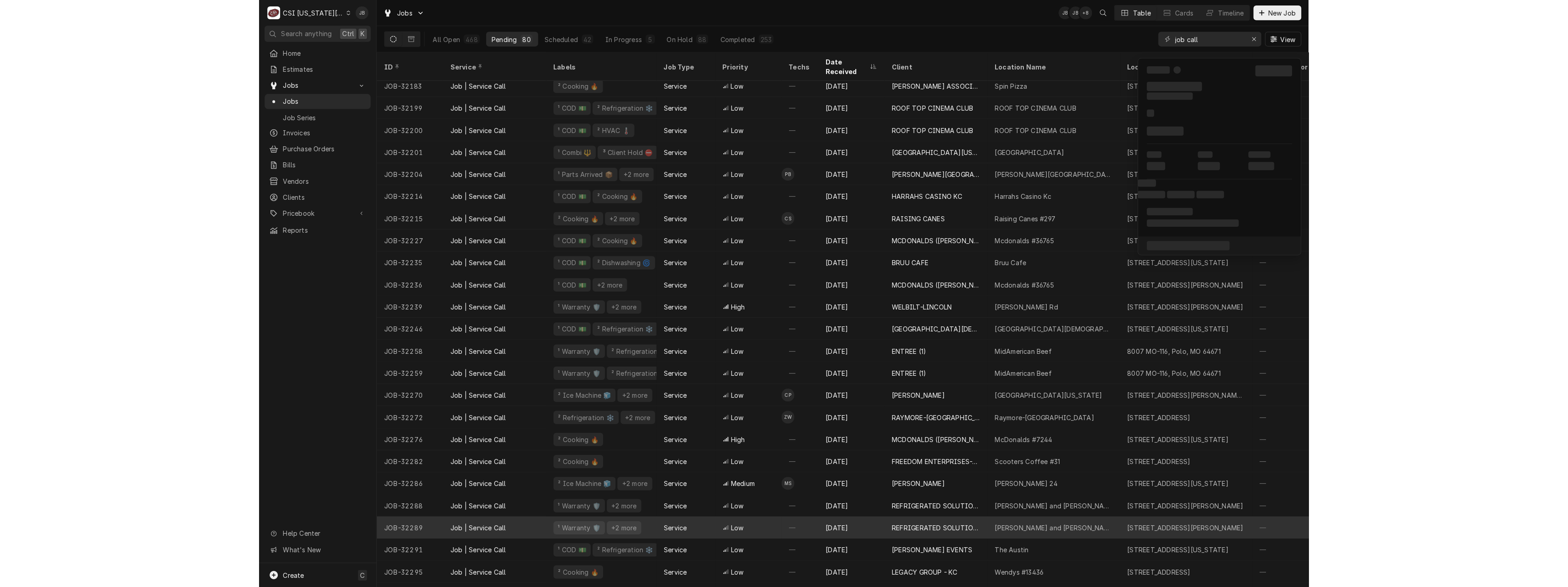
scroll to position [437, 0]
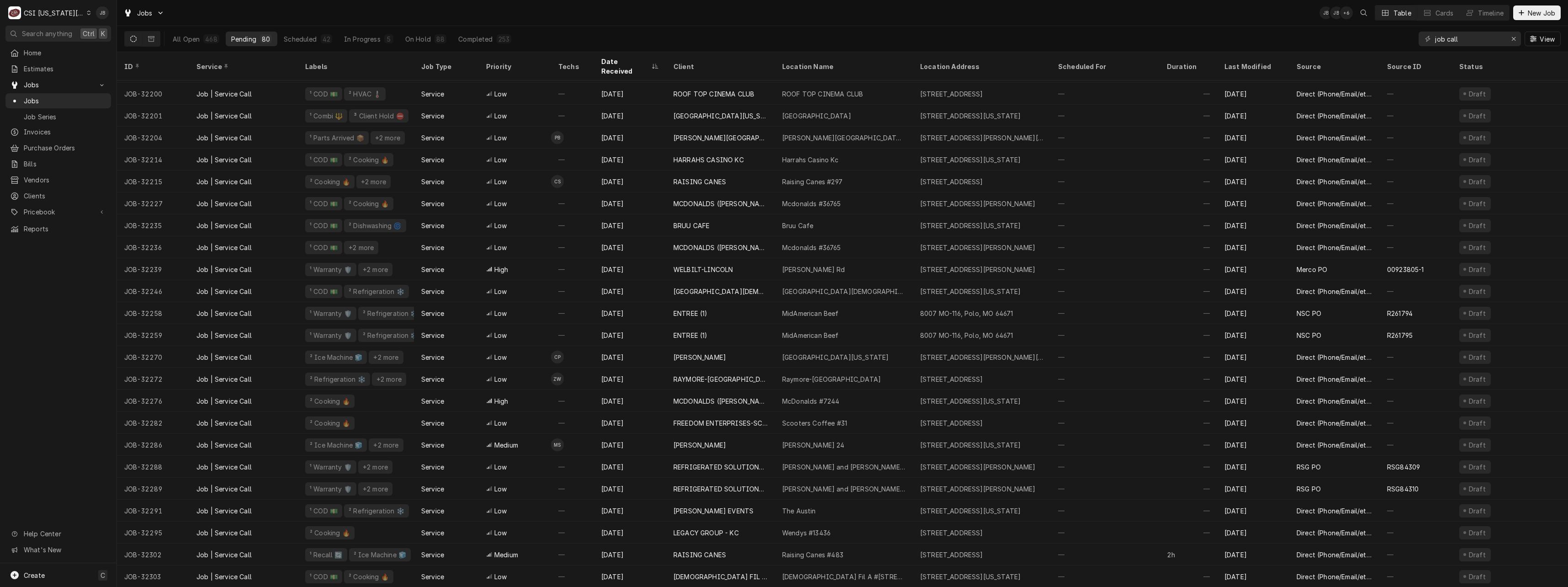
drag, startPoint x: 1426, startPoint y: 0, endPoint x: 833, endPoint y: 18, distance: 593.3
click at [833, 18] on div "Jobs JB JB + 6 Table Cards Timeline New Job" at bounding box center [842, 13] width 1451 height 26
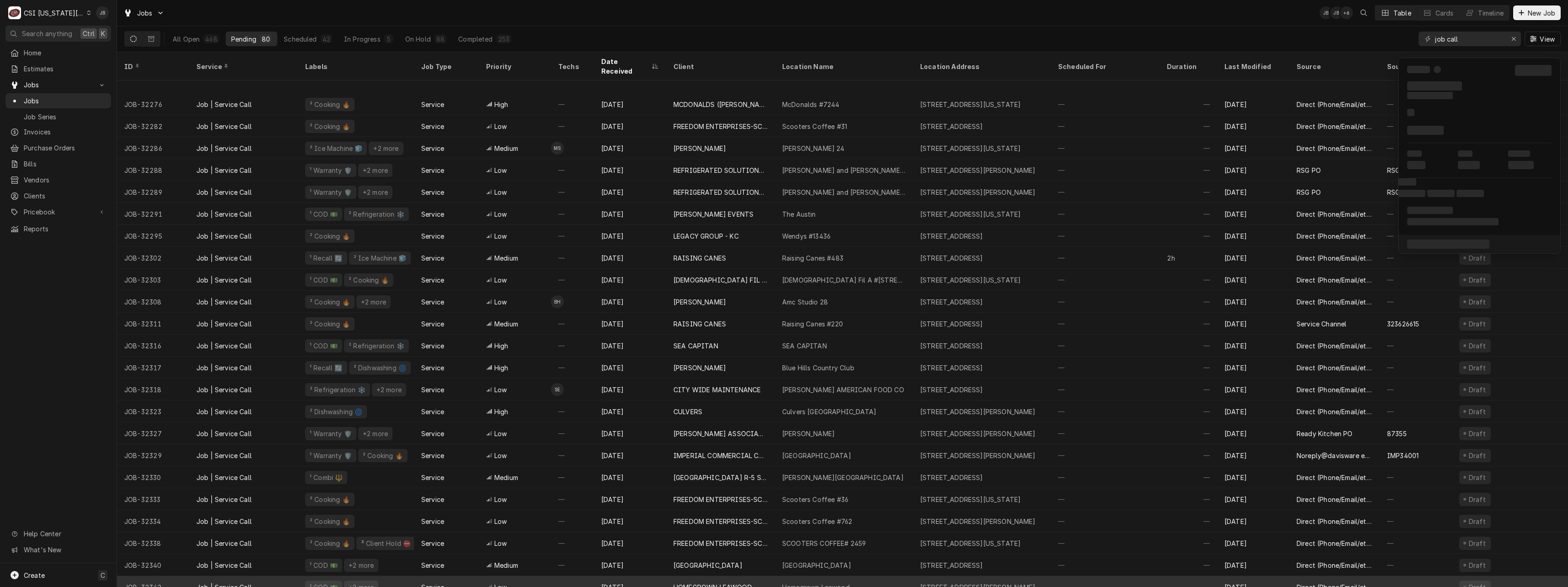
scroll to position [777, 0]
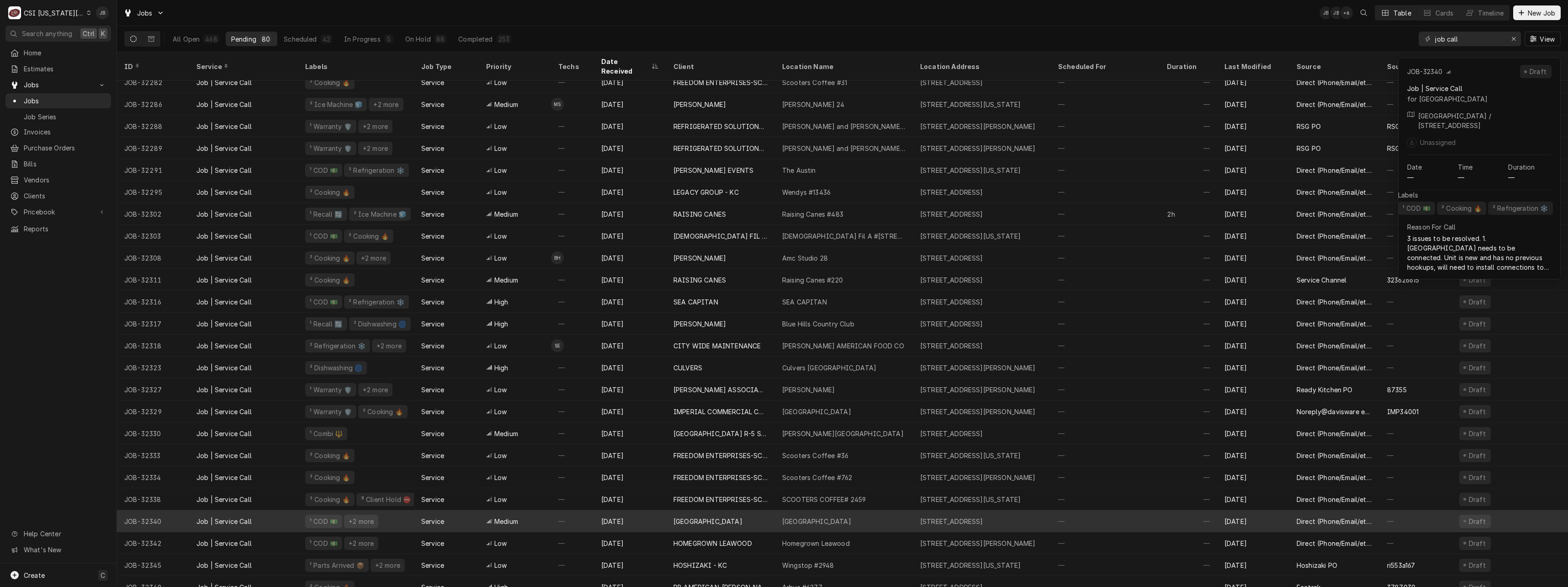
click at [839, 515] on div "Oakhill Day School" at bounding box center [844, 521] width 138 height 22
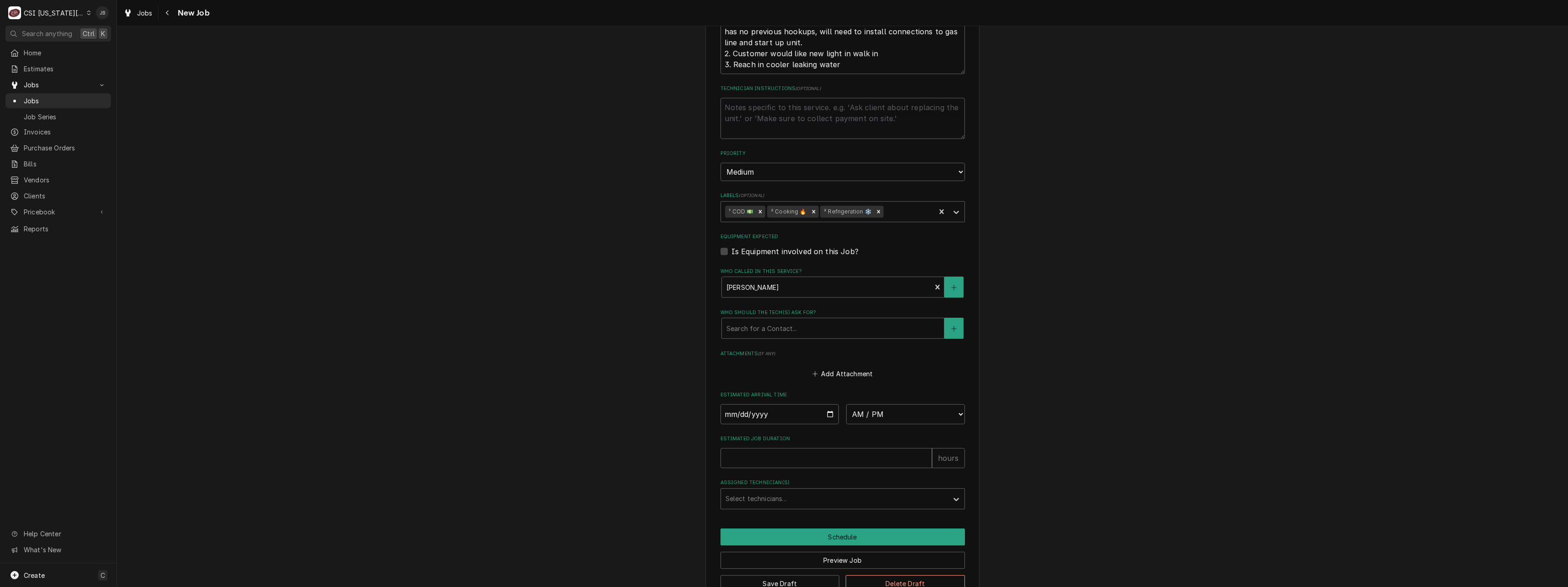
scroll to position [546, 0]
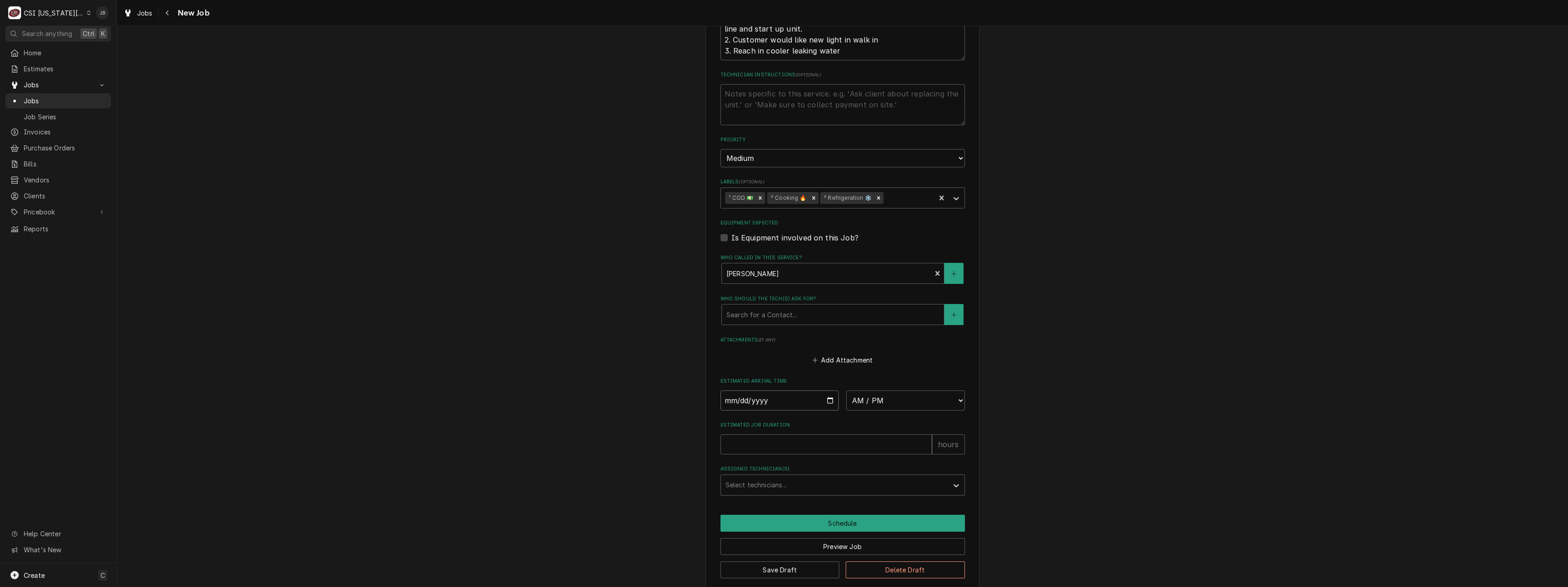
click at [828, 390] on input "Date" at bounding box center [780, 400] width 119 height 20
type textarea "x"
type input "[DATE]"
click at [891, 393] on select "AM / PM 6:00 AM 6:15 AM 6:30 AM 6:45 AM 7:00 AM 7:15 AM 7:30 AM 7:45 AM 8:00 AM…" at bounding box center [905, 400] width 119 height 20
type textarea "x"
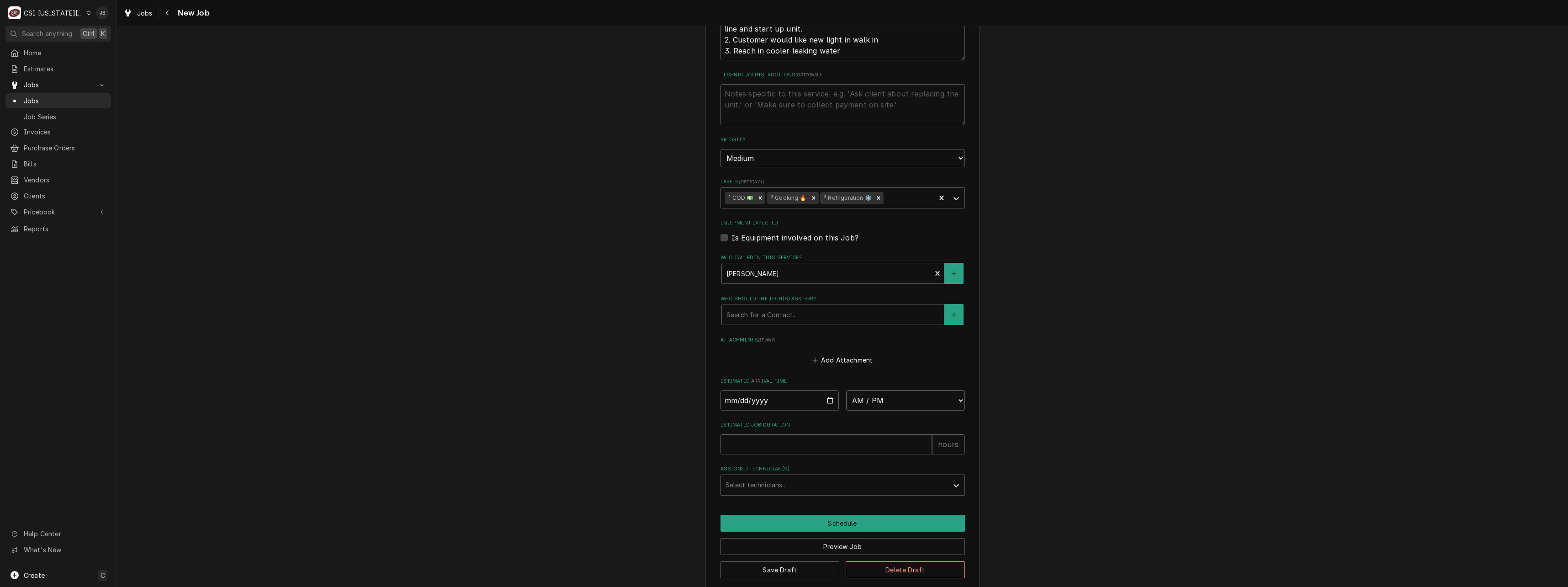
select select "07:00:00"
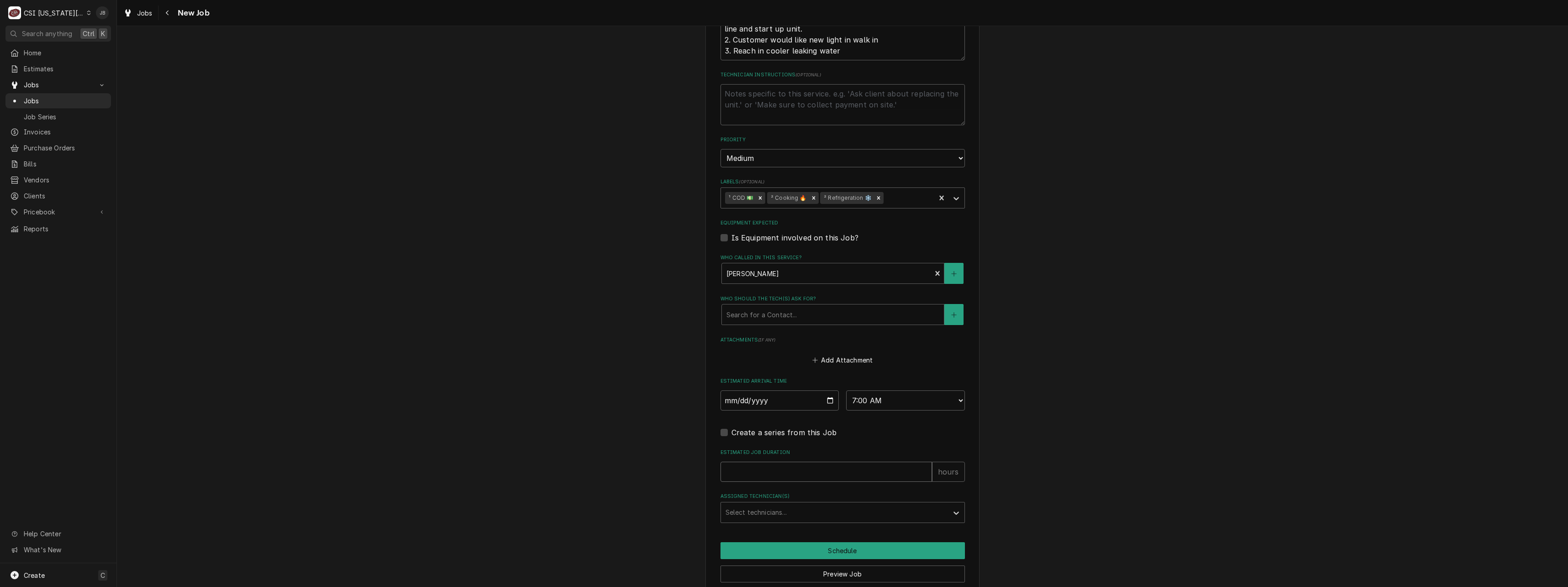
click at [745, 462] on input "Estimated Job Duration" at bounding box center [827, 471] width 212 height 20
type textarea "x"
type input "4"
type textarea "x"
type input "4"
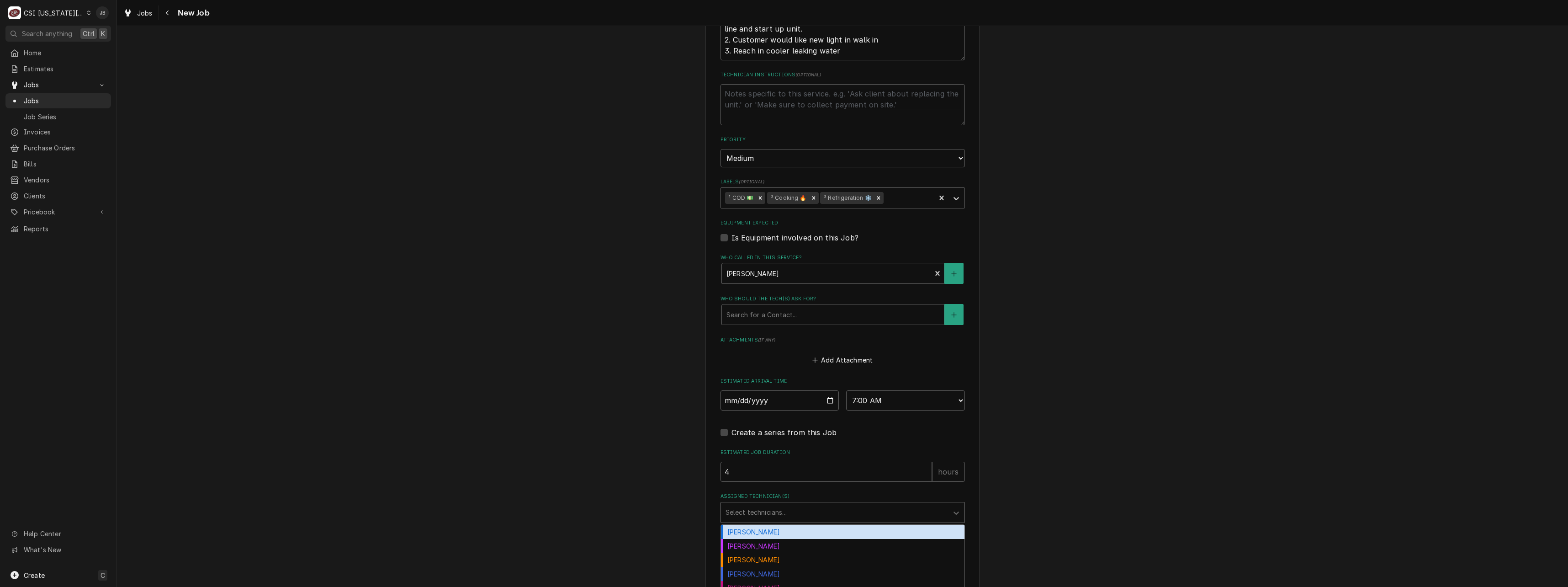
click at [746, 504] on div "Assigned Technician(s)" at bounding box center [835, 512] width 218 height 16
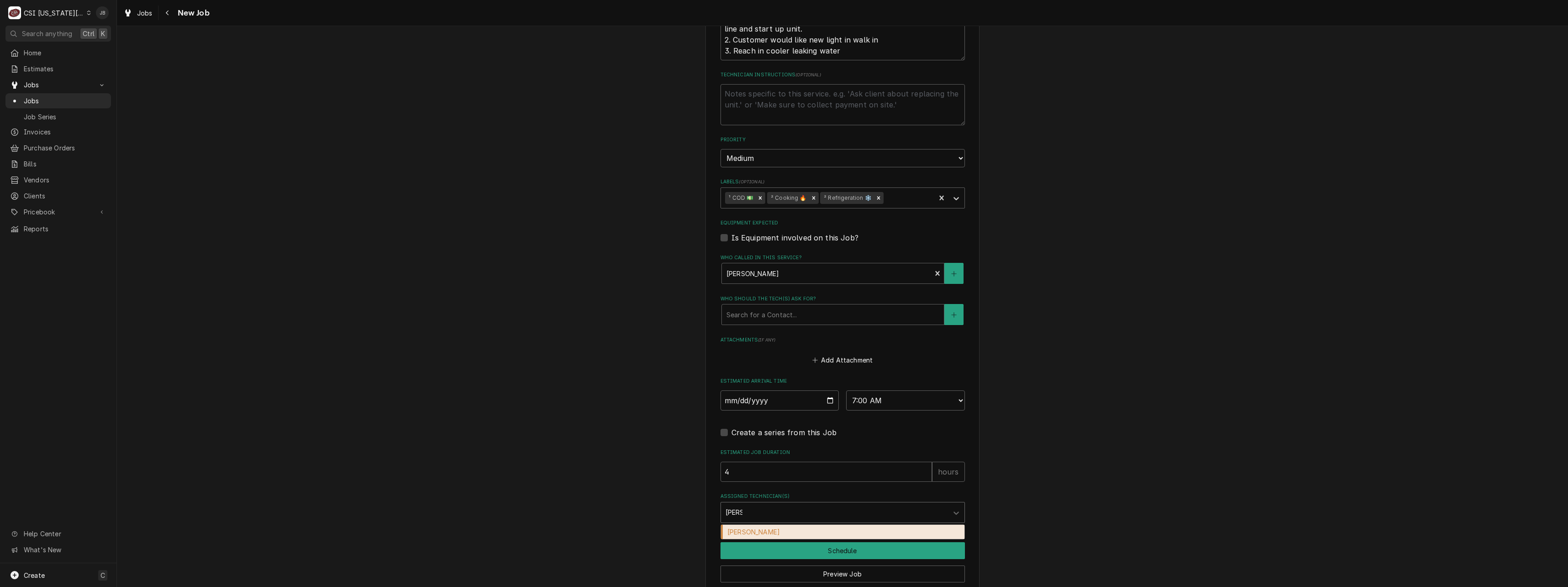
type input "[PERSON_NAME]"
click at [754, 525] on div "[PERSON_NAME]" at bounding box center [842, 532] width 243 height 14
type textarea "x"
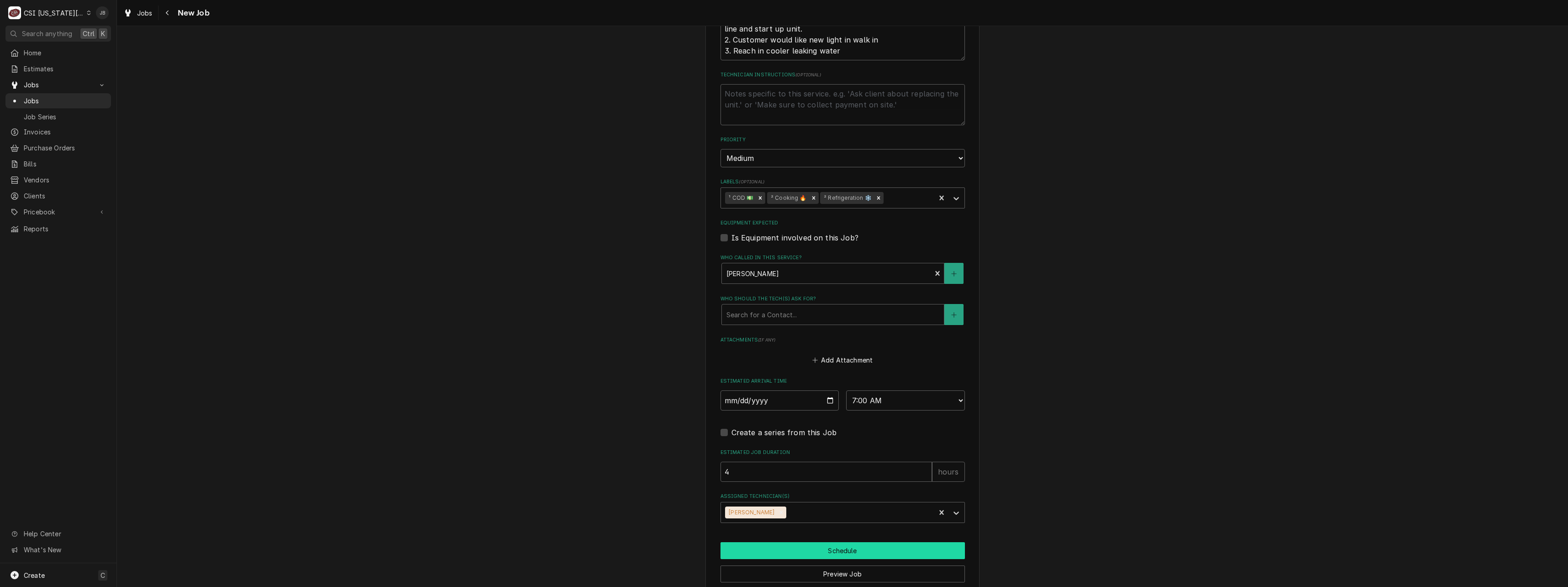
click at [793, 542] on button "Schedule" at bounding box center [843, 550] width 245 height 17
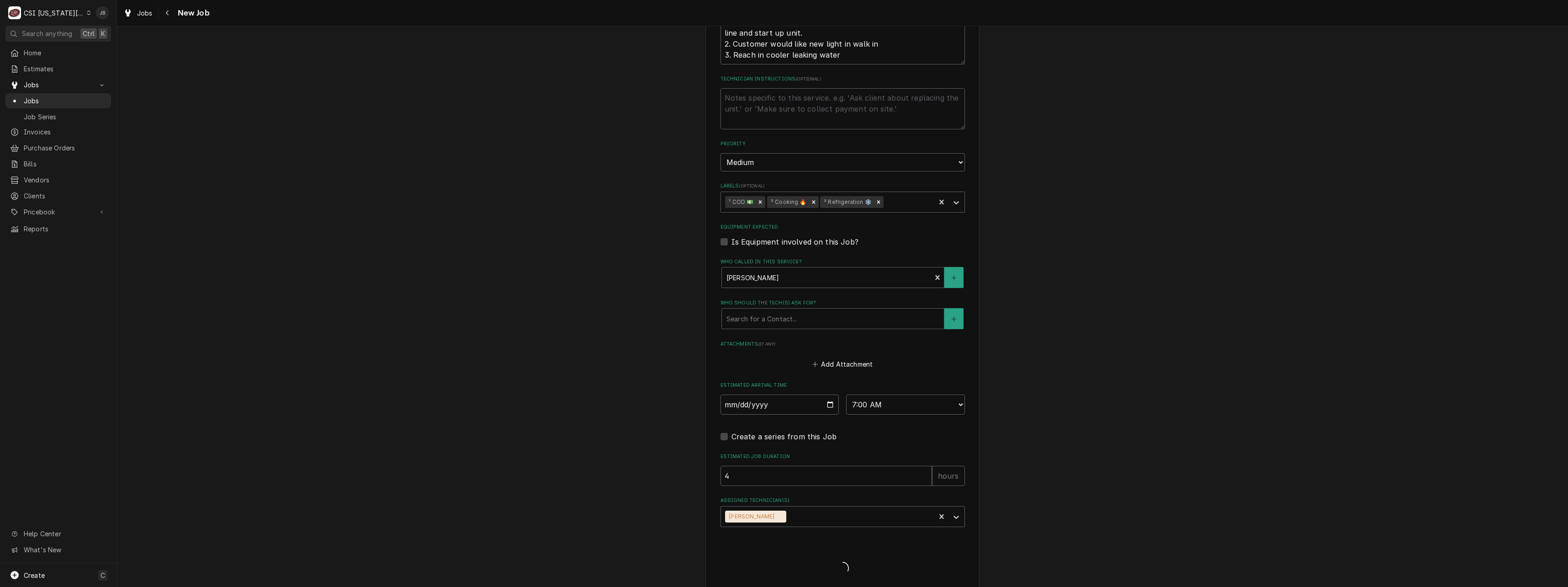
type textarea "x"
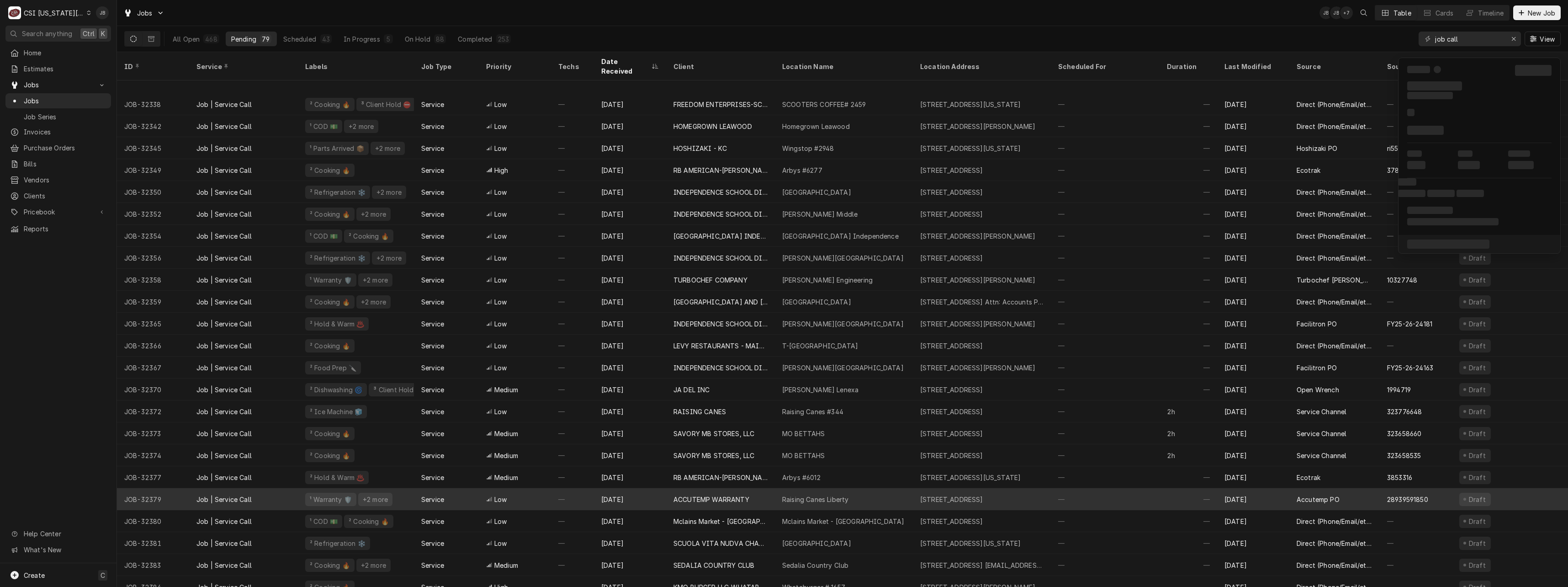
scroll to position [1216, 0]
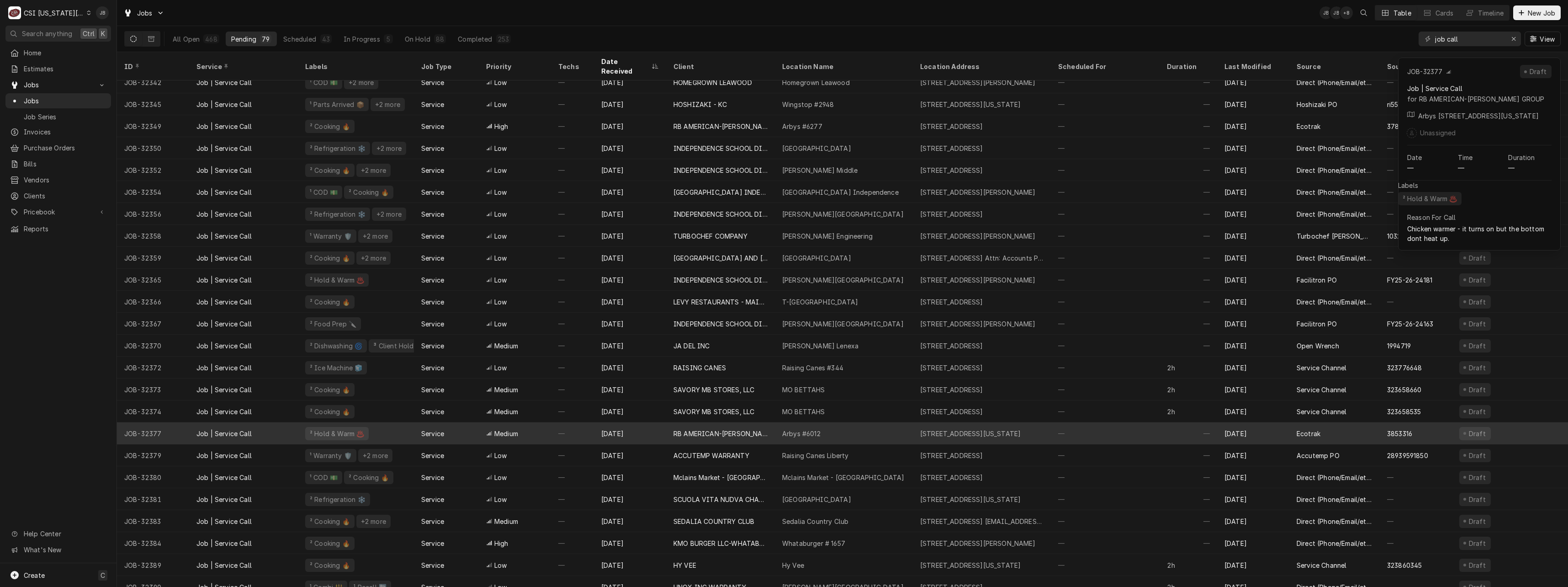
click at [617, 430] on div "Aug 27" at bounding box center [630, 434] width 72 height 22
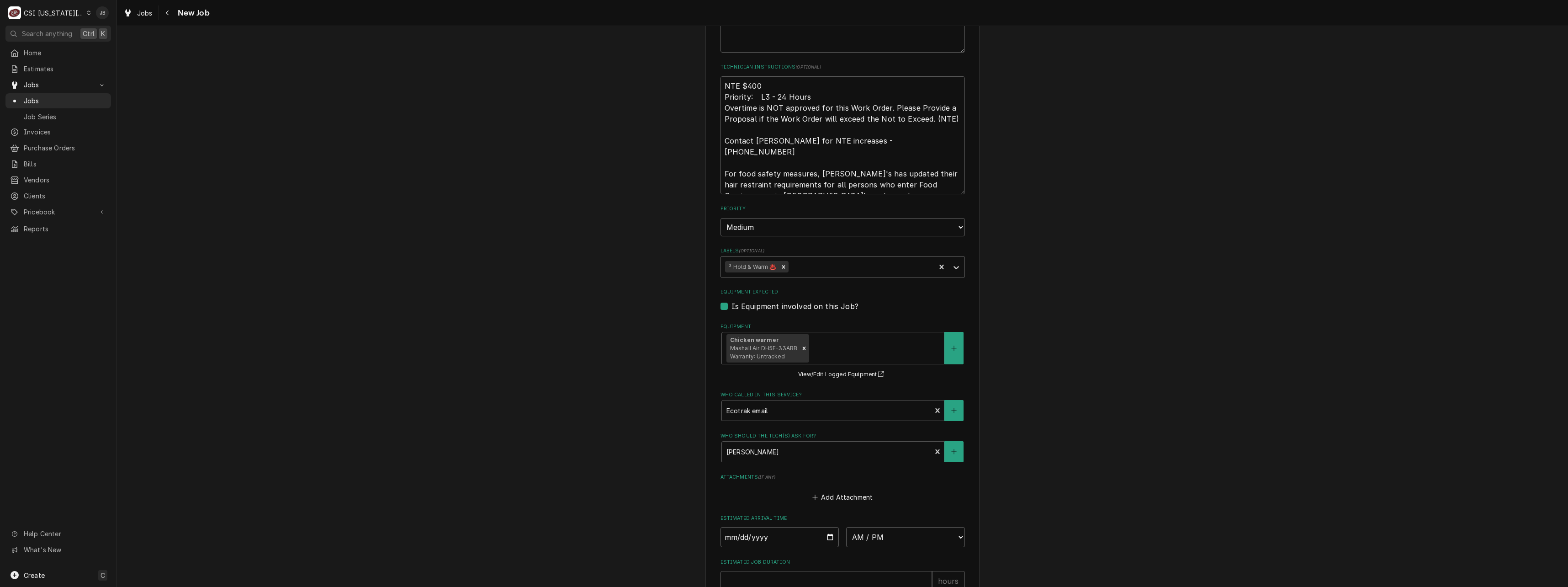
scroll to position [811, 0]
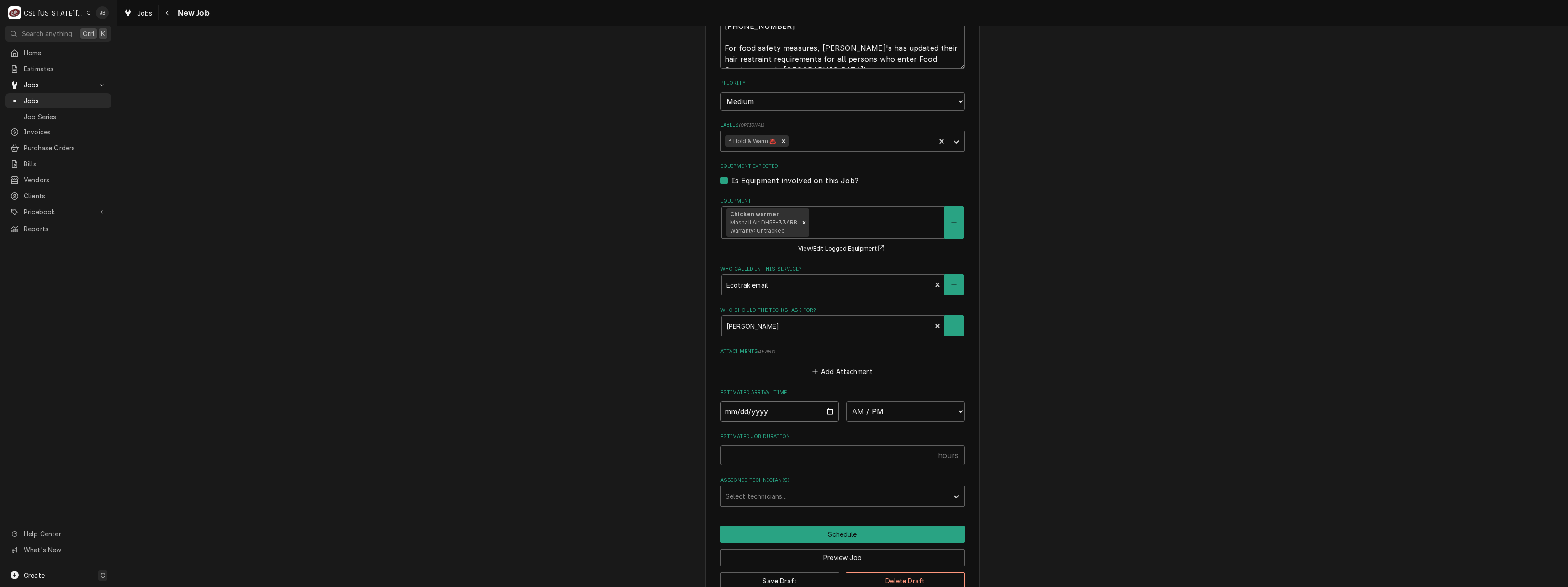
click at [827, 401] on input "Date" at bounding box center [780, 411] width 119 height 20
type textarea "x"
type input "[DATE]"
click at [906, 401] on select "AM / PM 6:00 AM 6:15 AM 6:30 AM 6:45 AM 7:00 AM 7:15 AM 7:30 AM 7:45 AM 8:00 AM…" at bounding box center [905, 411] width 119 height 20
type textarea "x"
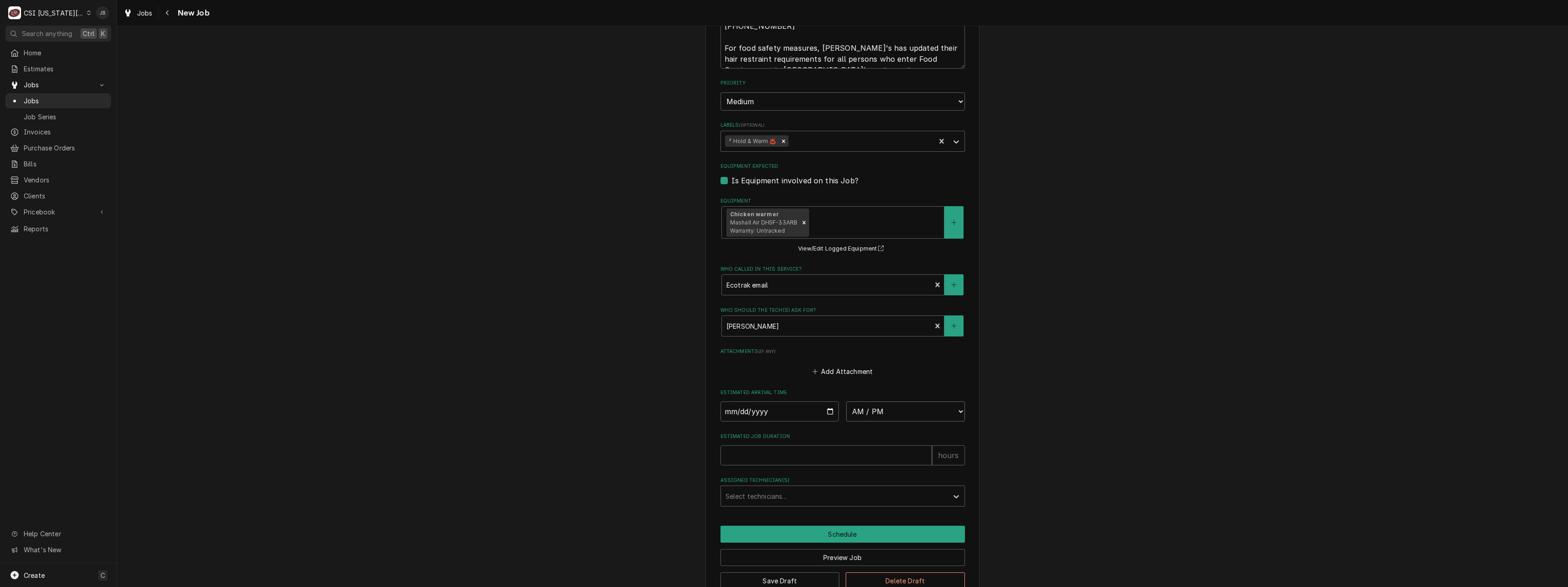
select select "08:00:00"
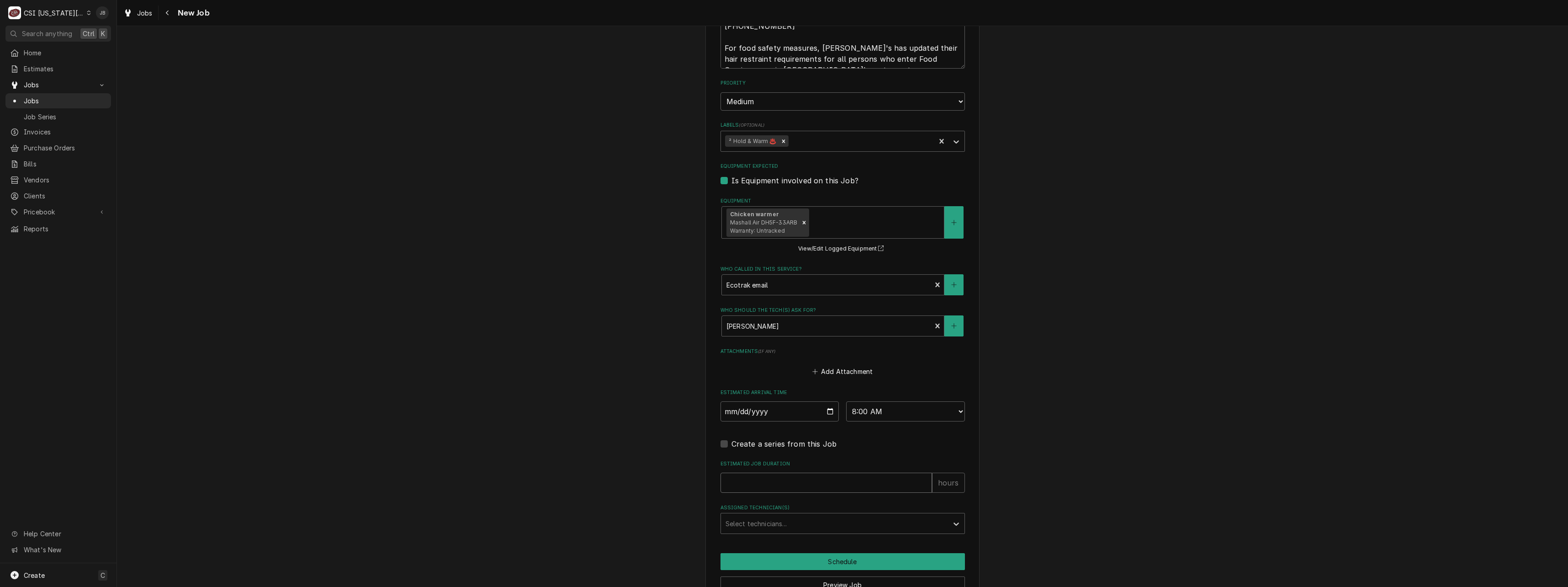
click at [754, 473] on input "Estimated Job Duration" at bounding box center [827, 482] width 212 height 20
type textarea "x"
type input "2"
type textarea "x"
type input "2"
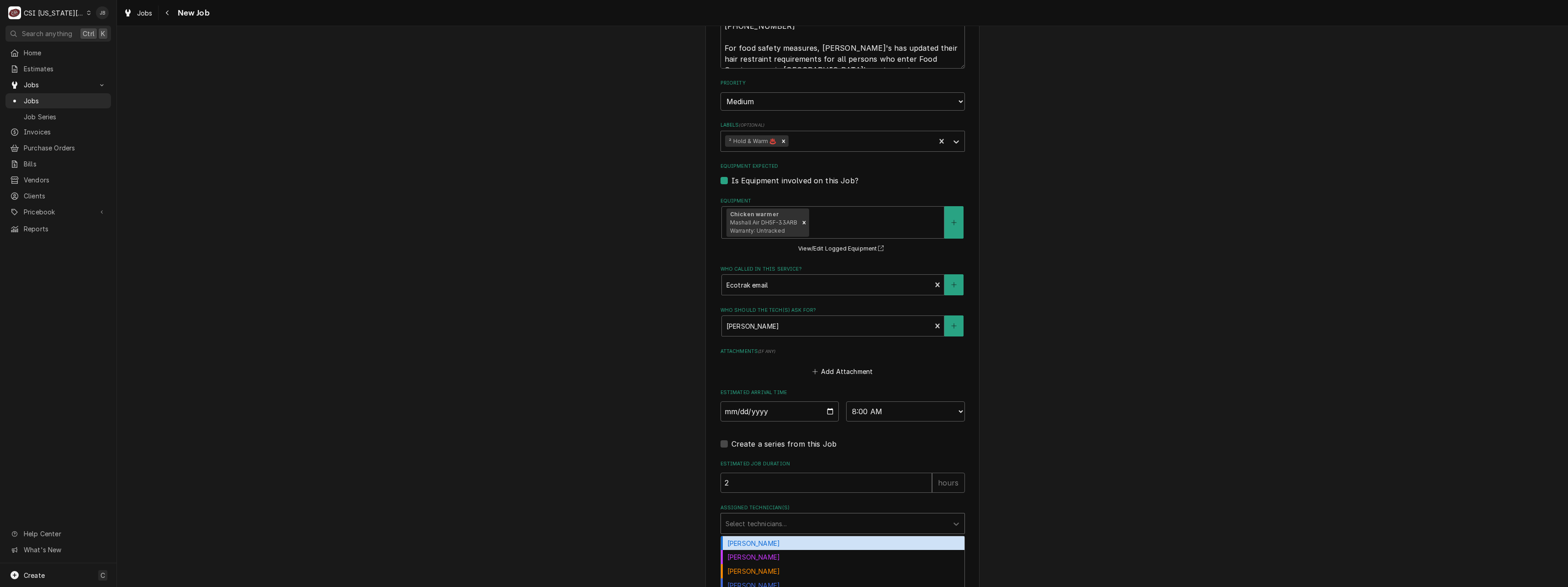
click at [732, 515] on div "Assigned Technician(s)" at bounding box center [835, 523] width 218 height 16
type input "zach"
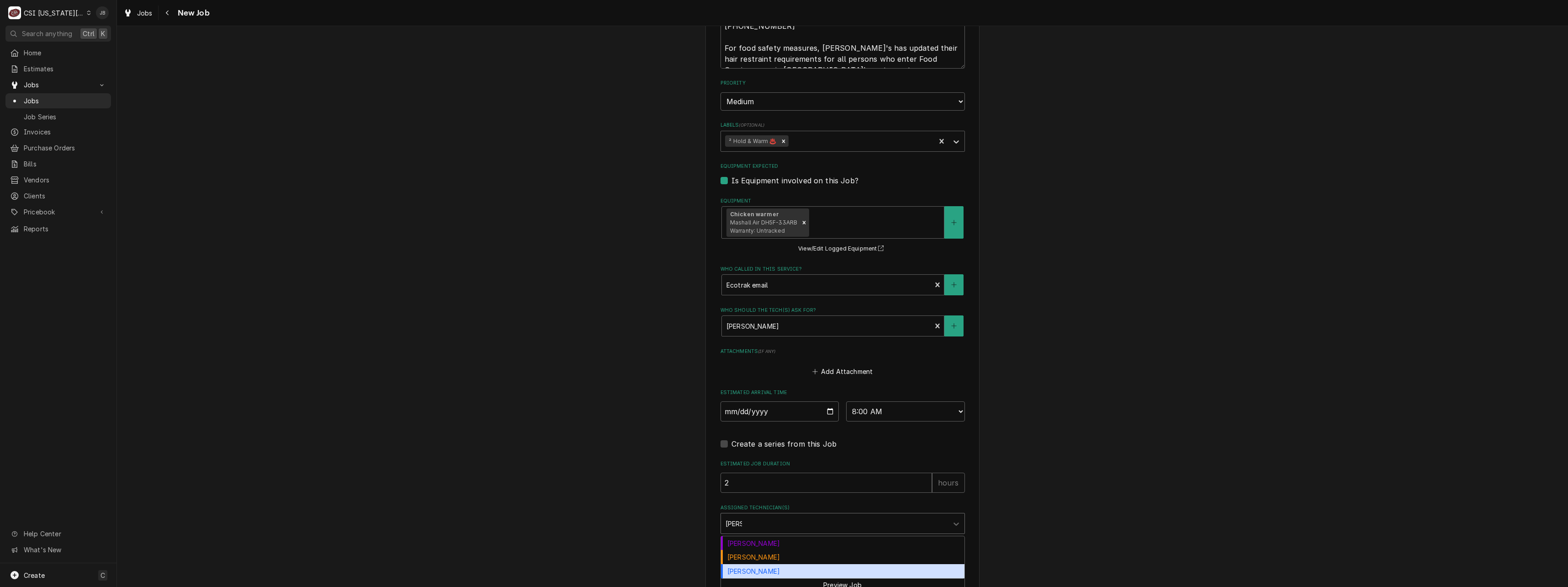
click at [759, 564] on div "Zach Wilson" at bounding box center [842, 571] width 243 height 14
type textarea "x"
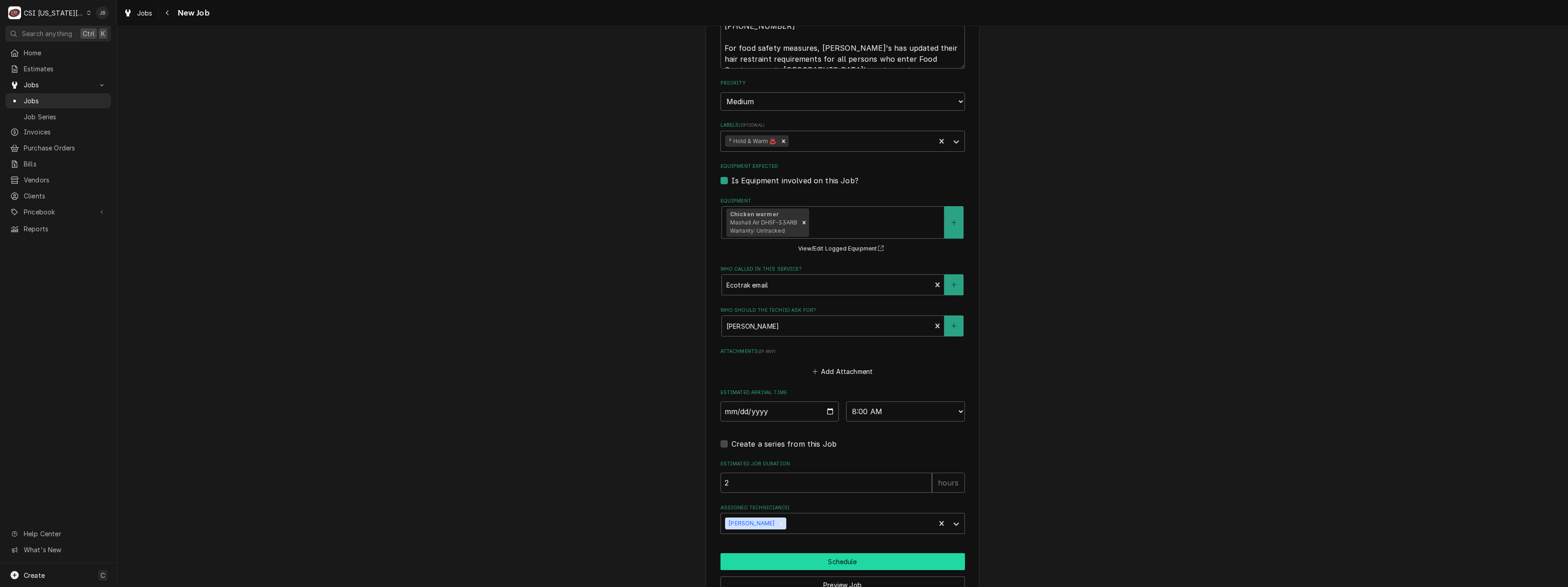
click at [826, 553] on button "Schedule" at bounding box center [843, 561] width 245 height 17
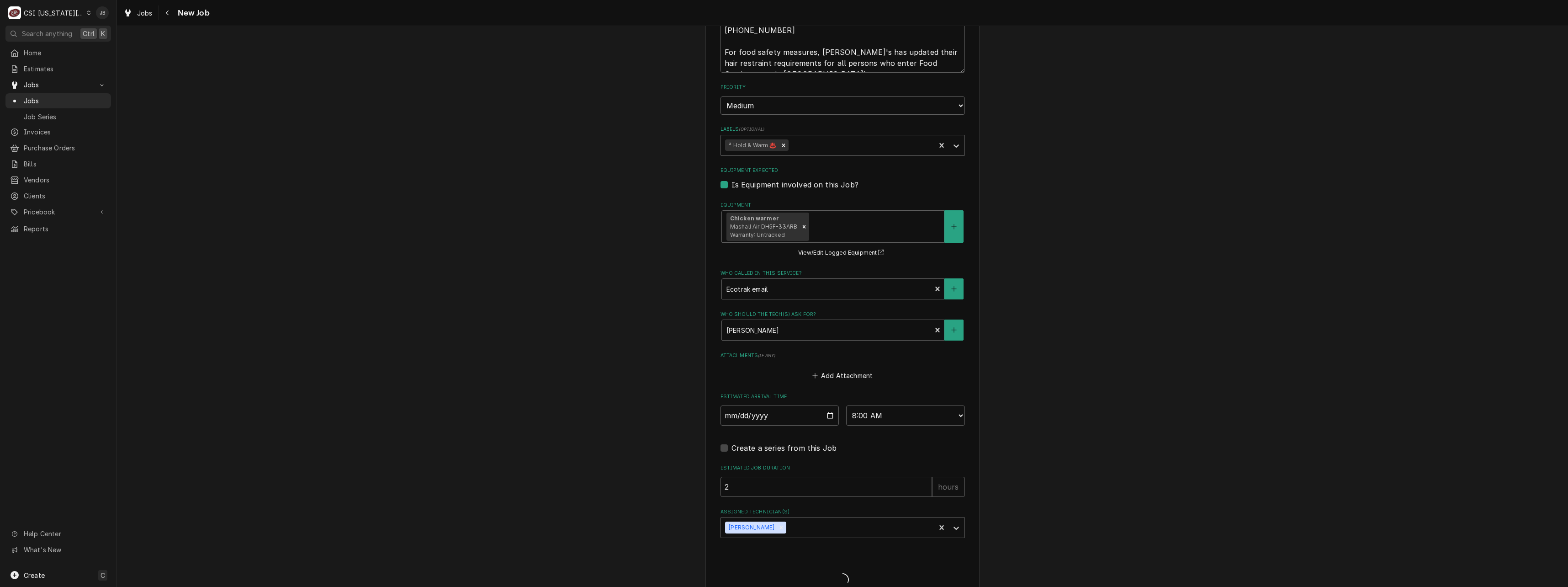
type textarea "x"
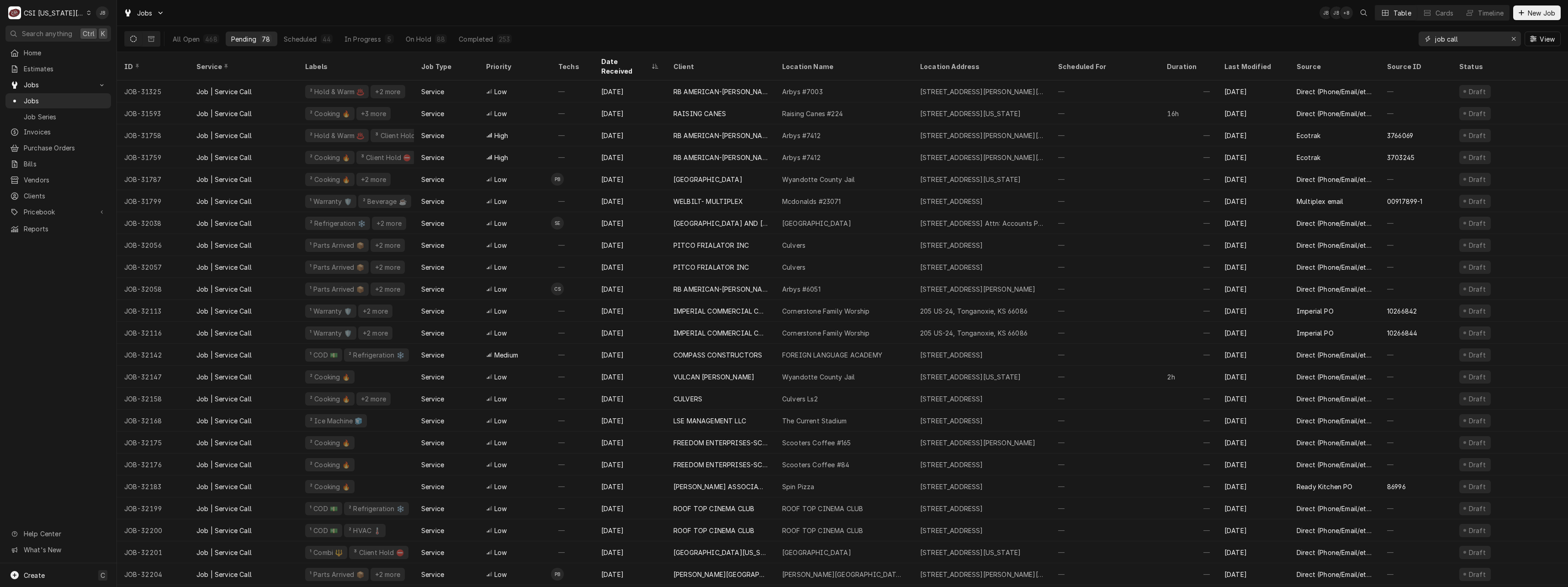
drag, startPoint x: 1468, startPoint y: 35, endPoint x: 1346, endPoint y: 38, distance: 122.0
click at [1356, 37] on div "All Open 468 Pending 78 Scheduled 44 In Progress 5 On Hold 88 Completed 253 job…" at bounding box center [842, 39] width 1437 height 26
type input "f"
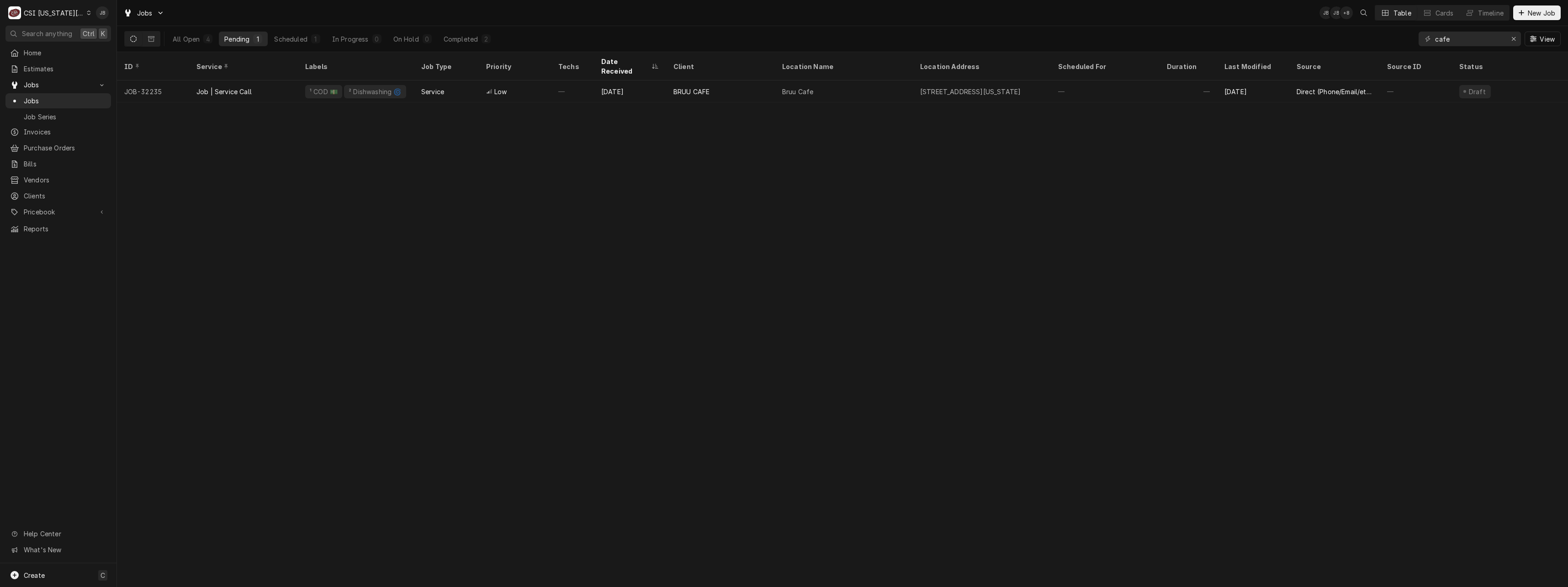
click at [180, 30] on div "All Open 4 Pending 1 Scheduled 1 In Progress 0 On Hold 0 Completed 2" at bounding box center [332, 39] width 329 height 26
click at [187, 43] on div "All Open" at bounding box center [186, 39] width 27 height 10
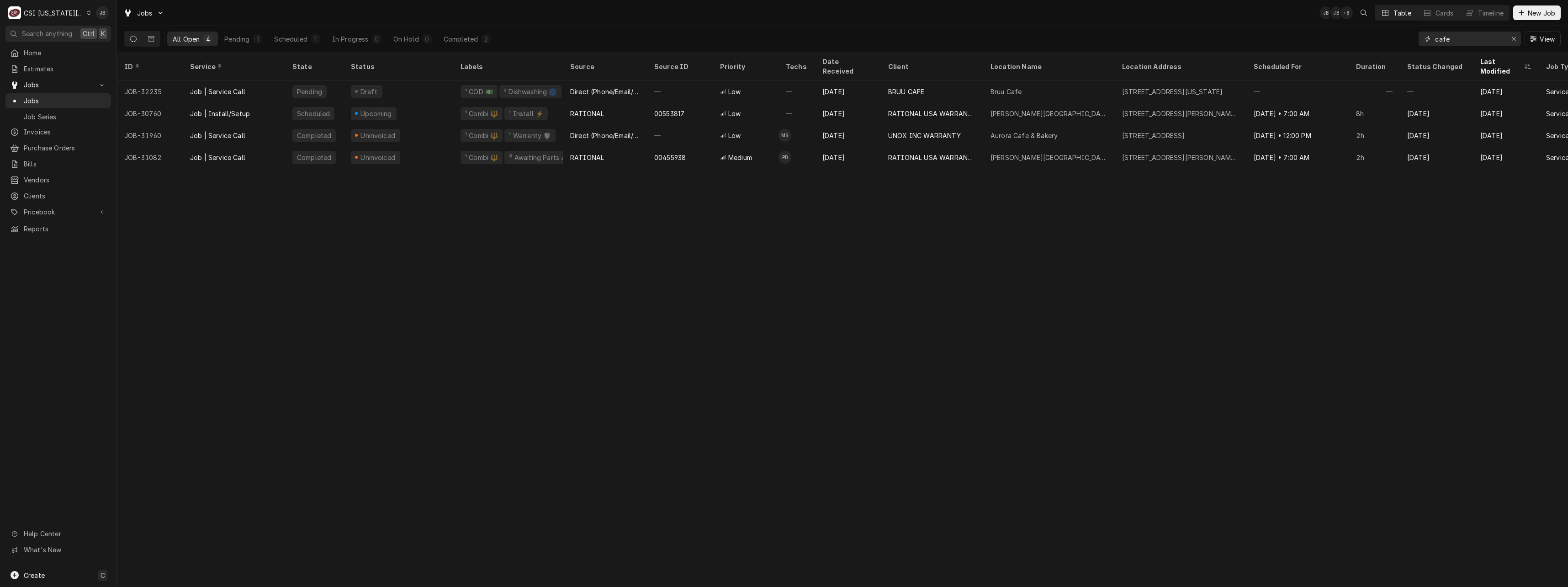
click at [1447, 40] on input "cafe" at bounding box center [1469, 39] width 69 height 15
click at [1446, 40] on input "cafe" at bounding box center [1469, 39] width 69 height 15
type input "f"
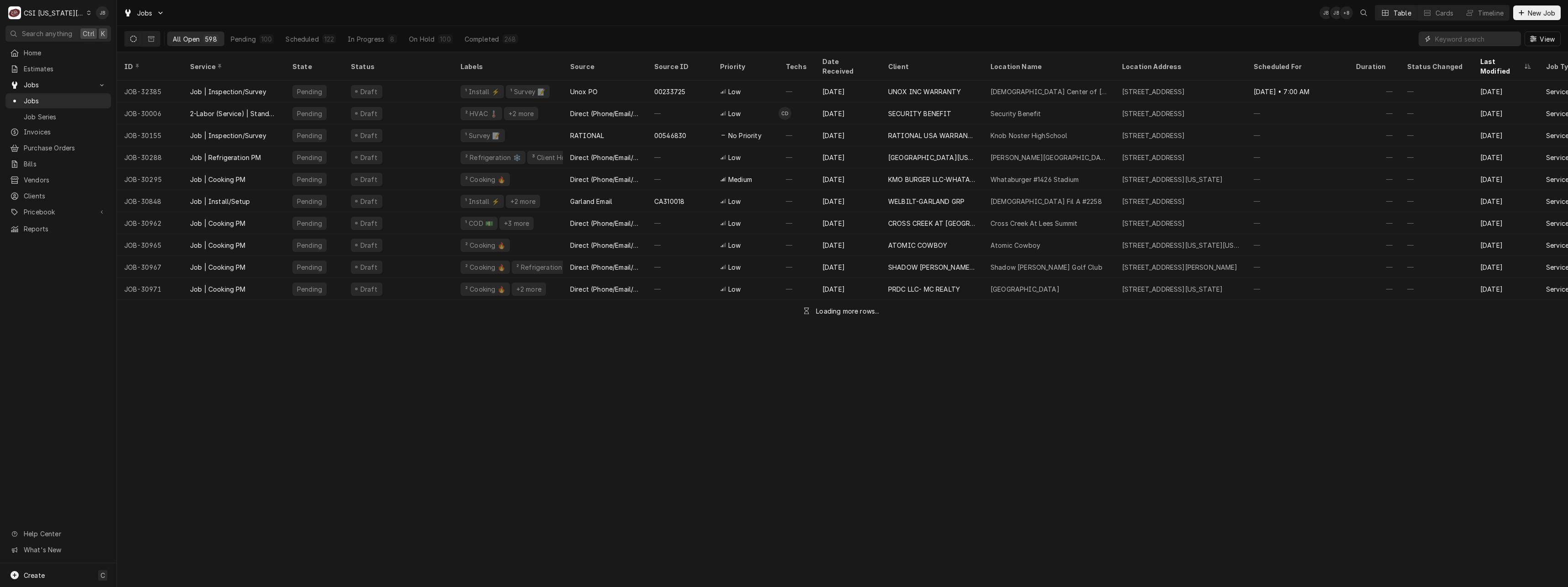
type input "a"
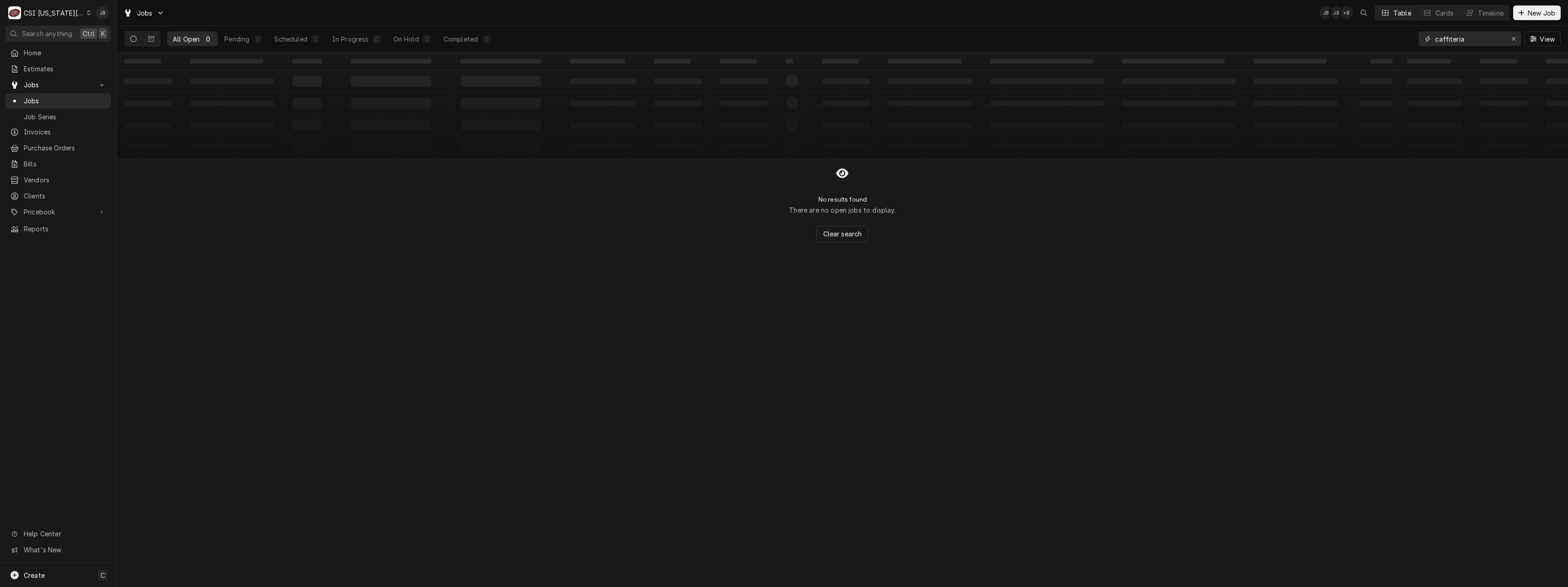
drag, startPoint x: 1448, startPoint y: 38, endPoint x: 1449, endPoint y: 42, distance: 4.1
type input "cafeteria"
click at [149, 38] on icon "Dynamic Content Wrapper" at bounding box center [151, 39] width 7 height 7
click at [129, 40] on button "Dynamic Content Wrapper" at bounding box center [133, 39] width 18 height 15
